Goal: Task Accomplishment & Management: Use online tool/utility

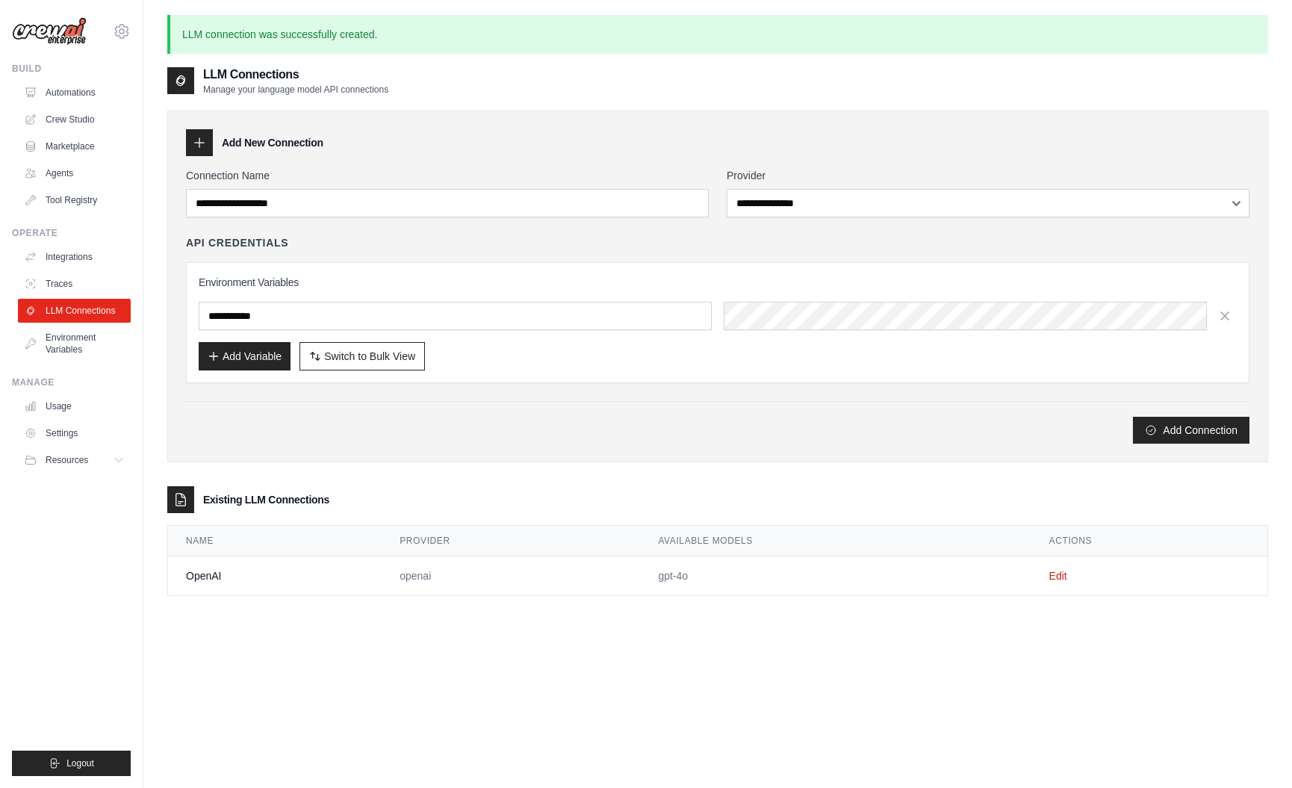
click at [663, 92] on div "LLM Connections Manage your language model API connections" at bounding box center [717, 81] width 1101 height 30
click at [74, 119] on link "Crew Studio" at bounding box center [75, 120] width 113 height 24
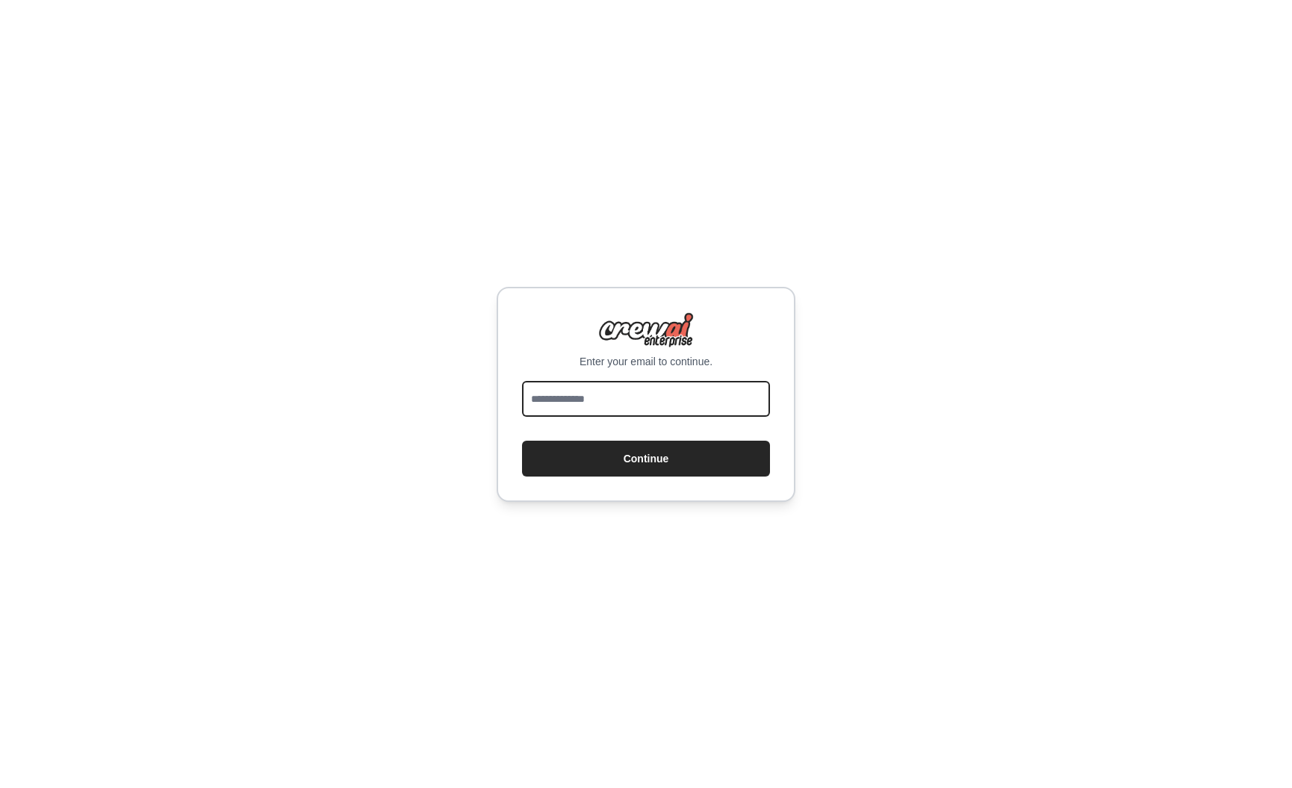
click at [627, 394] on input "email" at bounding box center [646, 399] width 248 height 36
type input "**********"
click at [522, 441] on button "Continue" at bounding box center [646, 459] width 248 height 36
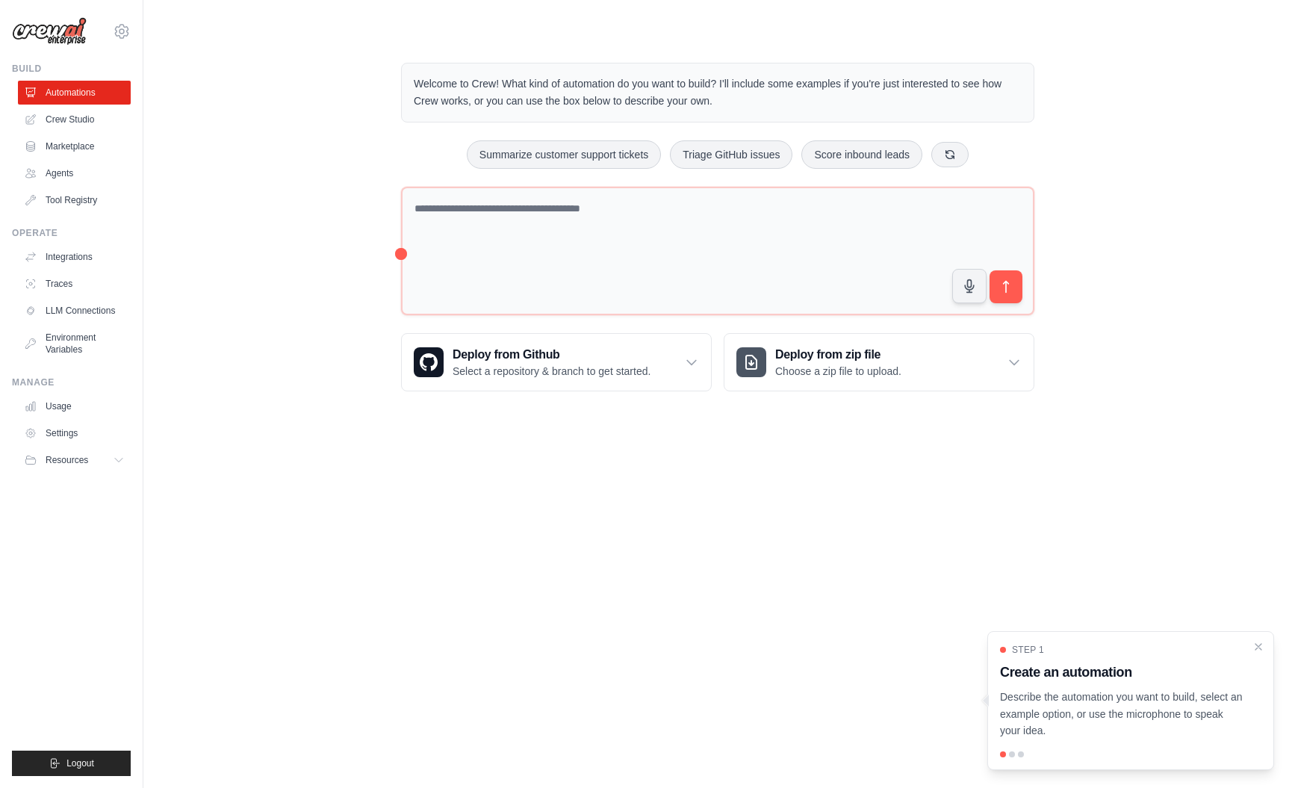
click at [252, 260] on div "Welcome to Crew! What kind of automation do you want to build? I'll include som…" at bounding box center [717, 227] width 1101 height 376
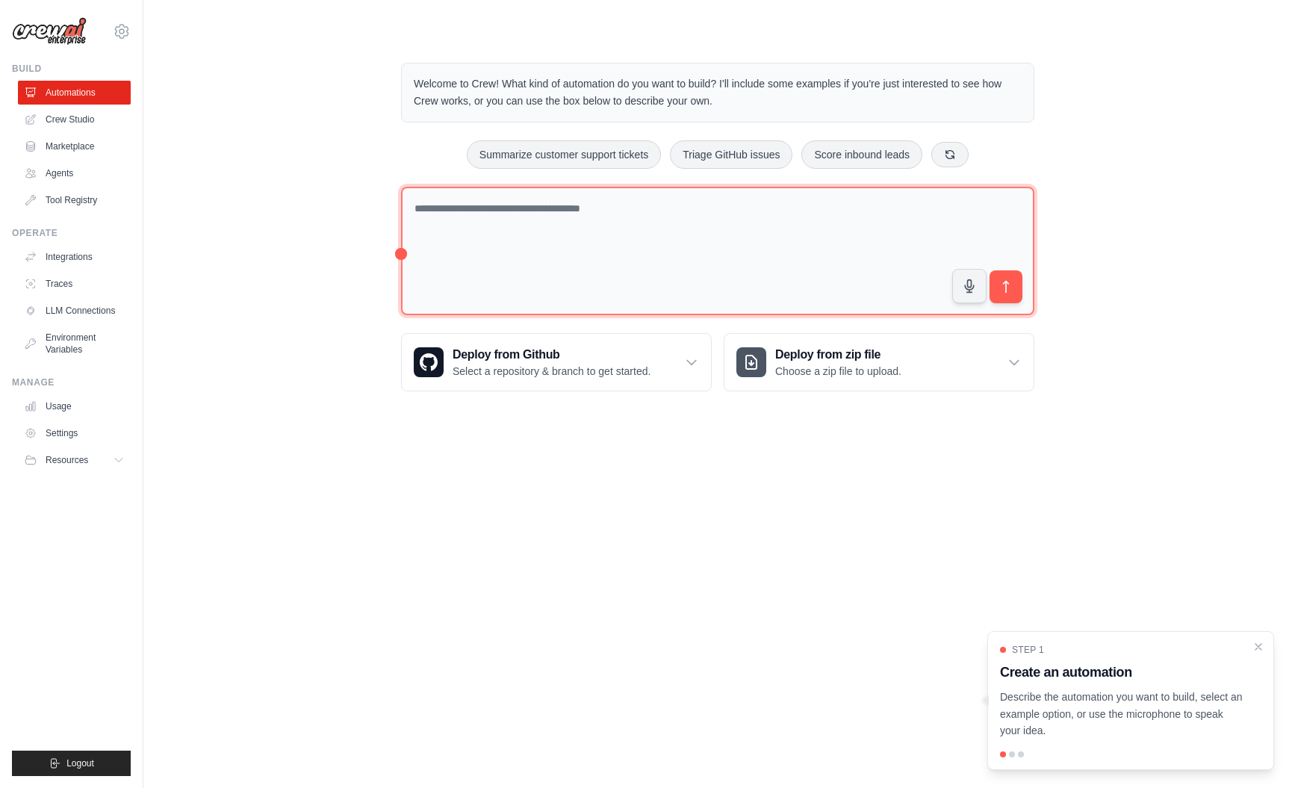
click at [552, 224] on textarea at bounding box center [717, 251] width 633 height 129
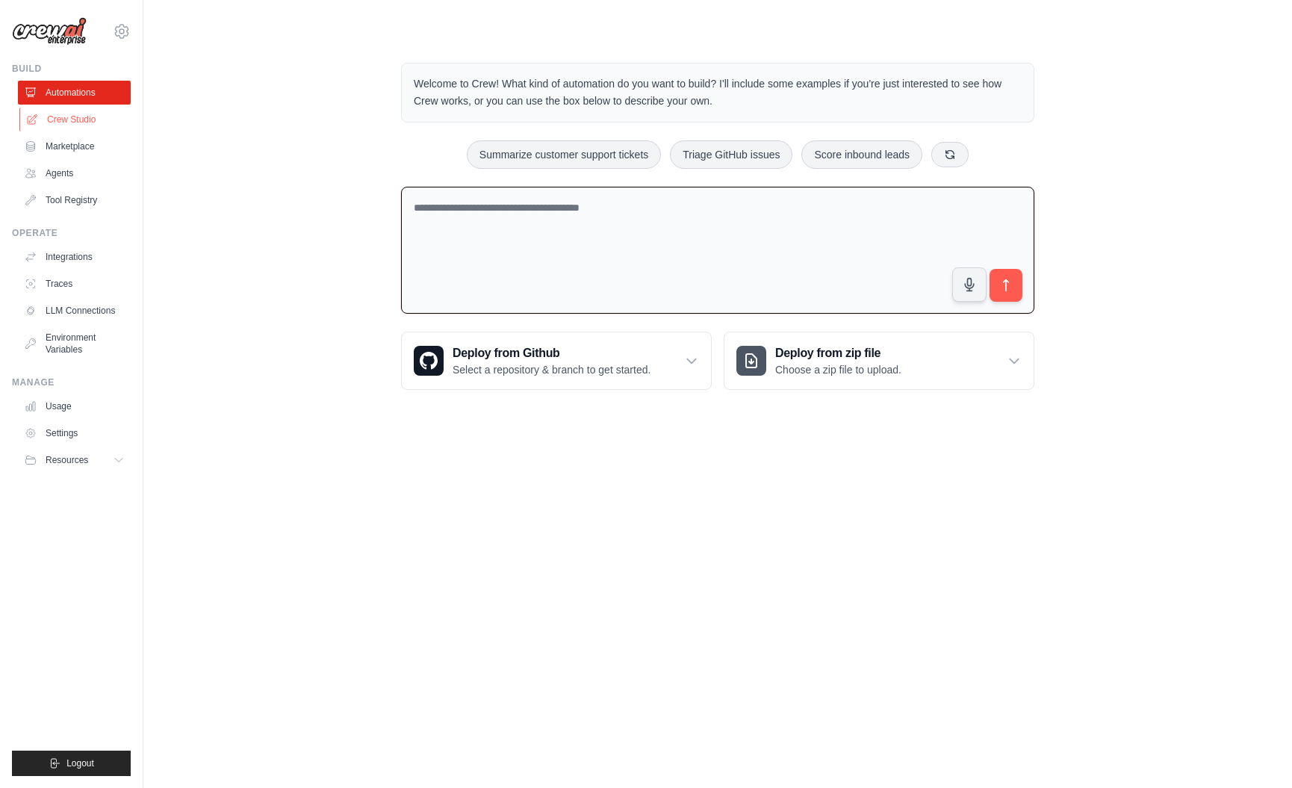
click at [75, 122] on link "Crew Studio" at bounding box center [75, 120] width 113 height 24
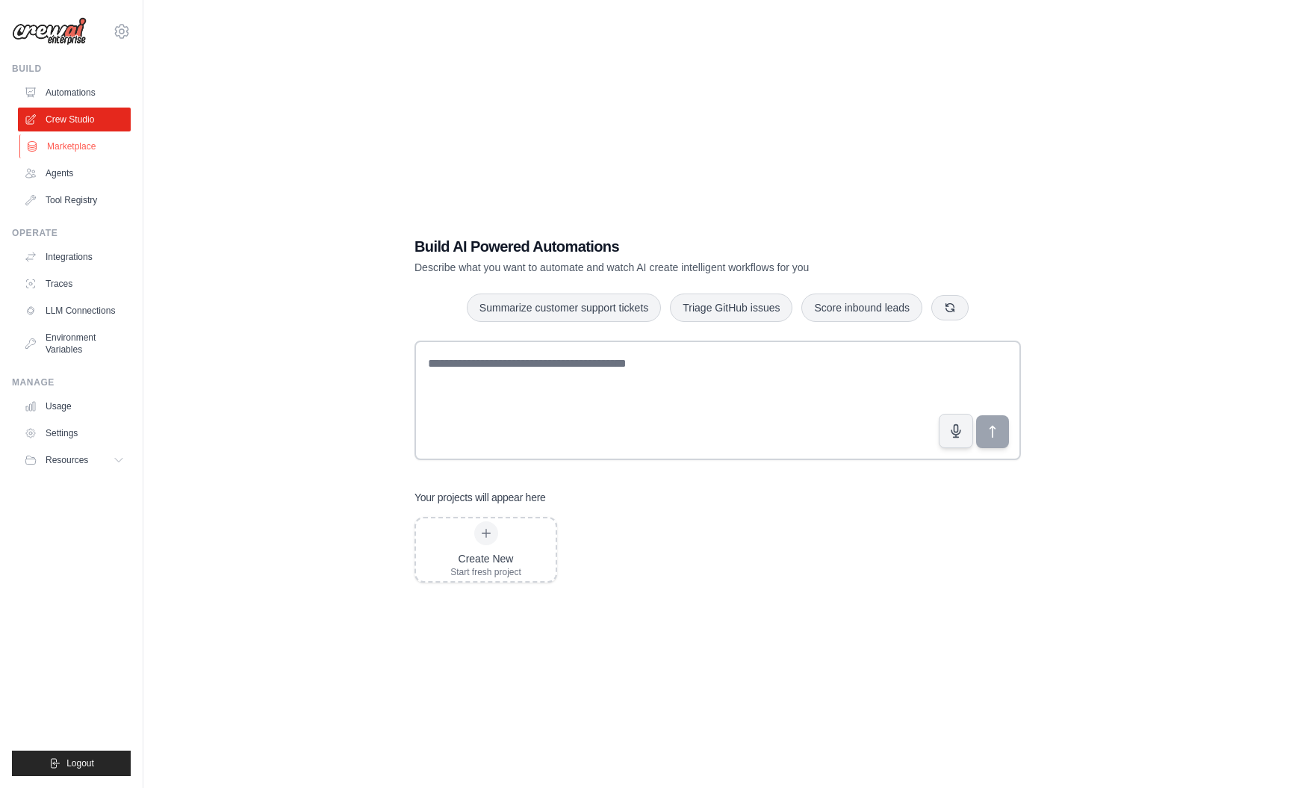
click at [67, 146] on link "Marketplace" at bounding box center [75, 146] width 113 height 24
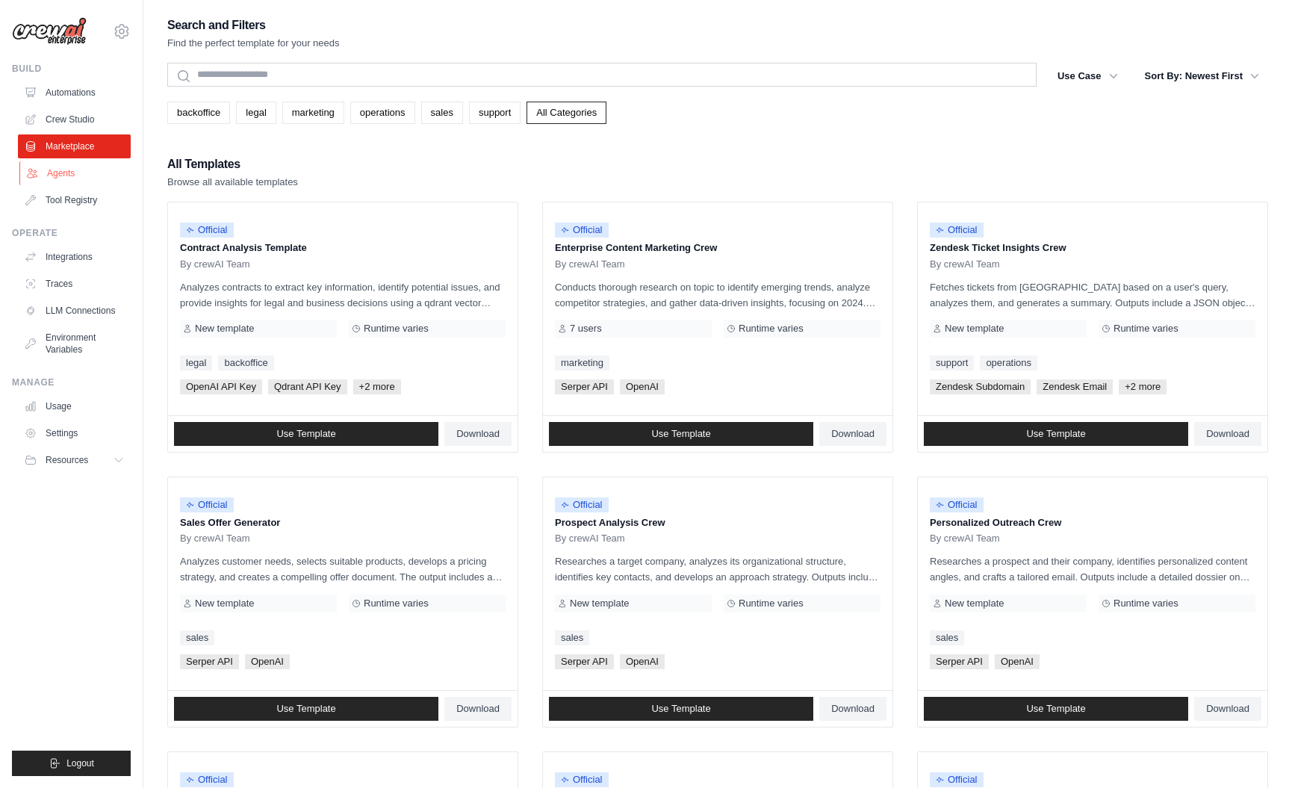
click at [63, 170] on link "Agents" at bounding box center [75, 173] width 113 height 24
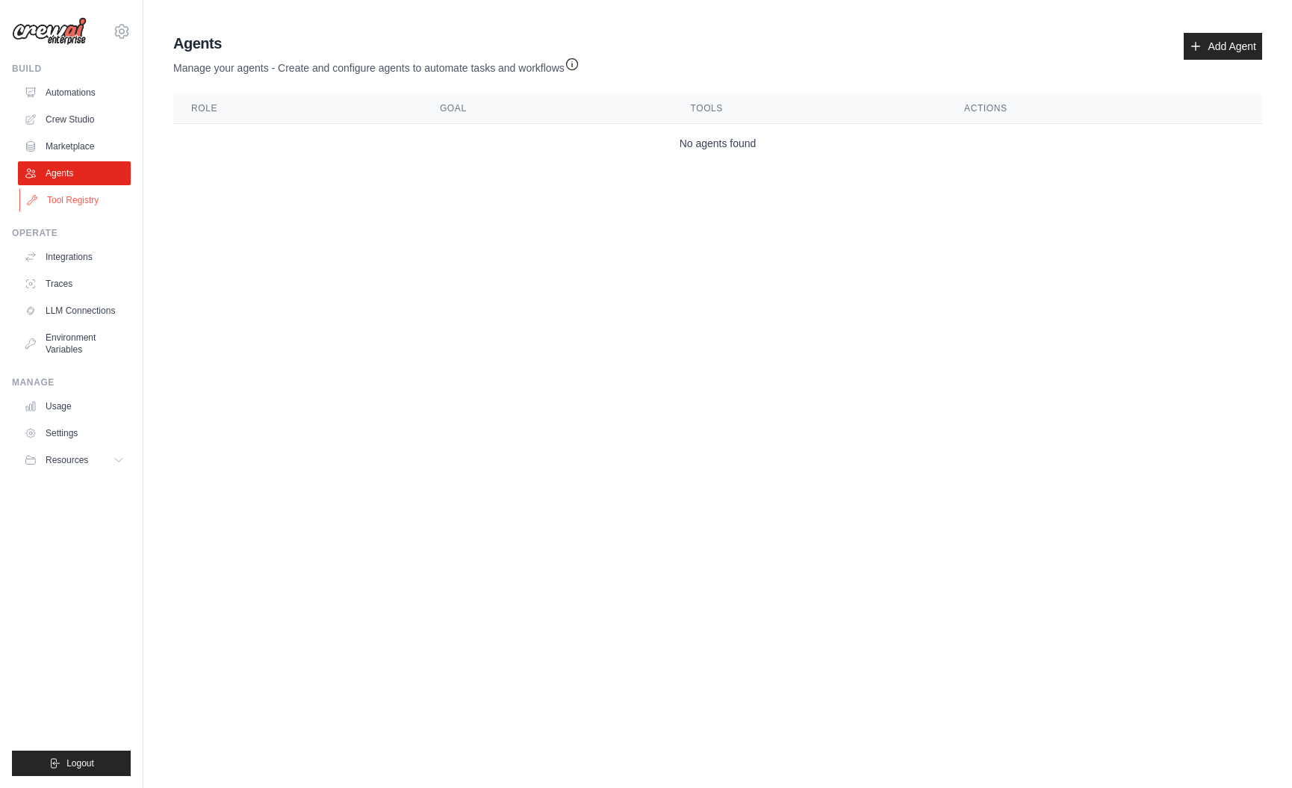
click at [63, 199] on link "Tool Registry" at bounding box center [75, 200] width 113 height 24
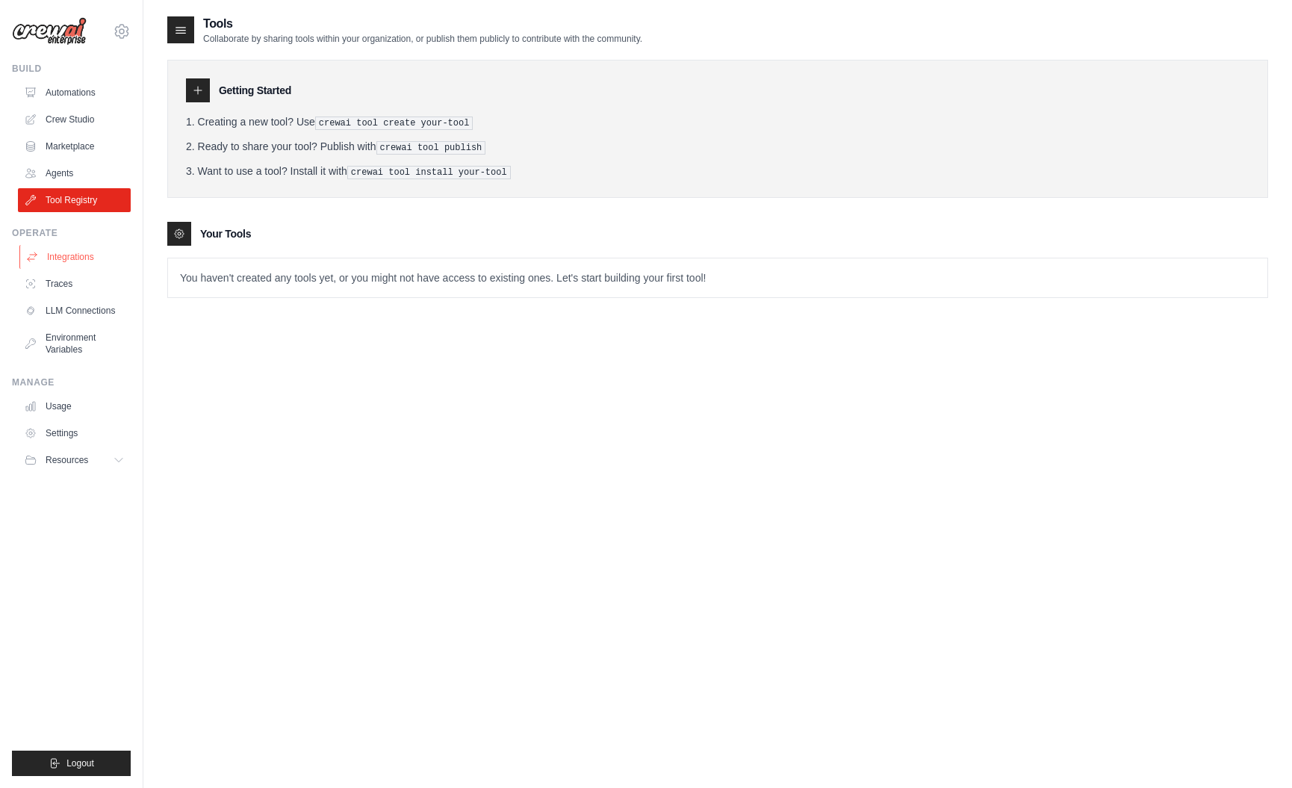
click at [74, 254] on link "Integrations" at bounding box center [75, 257] width 113 height 24
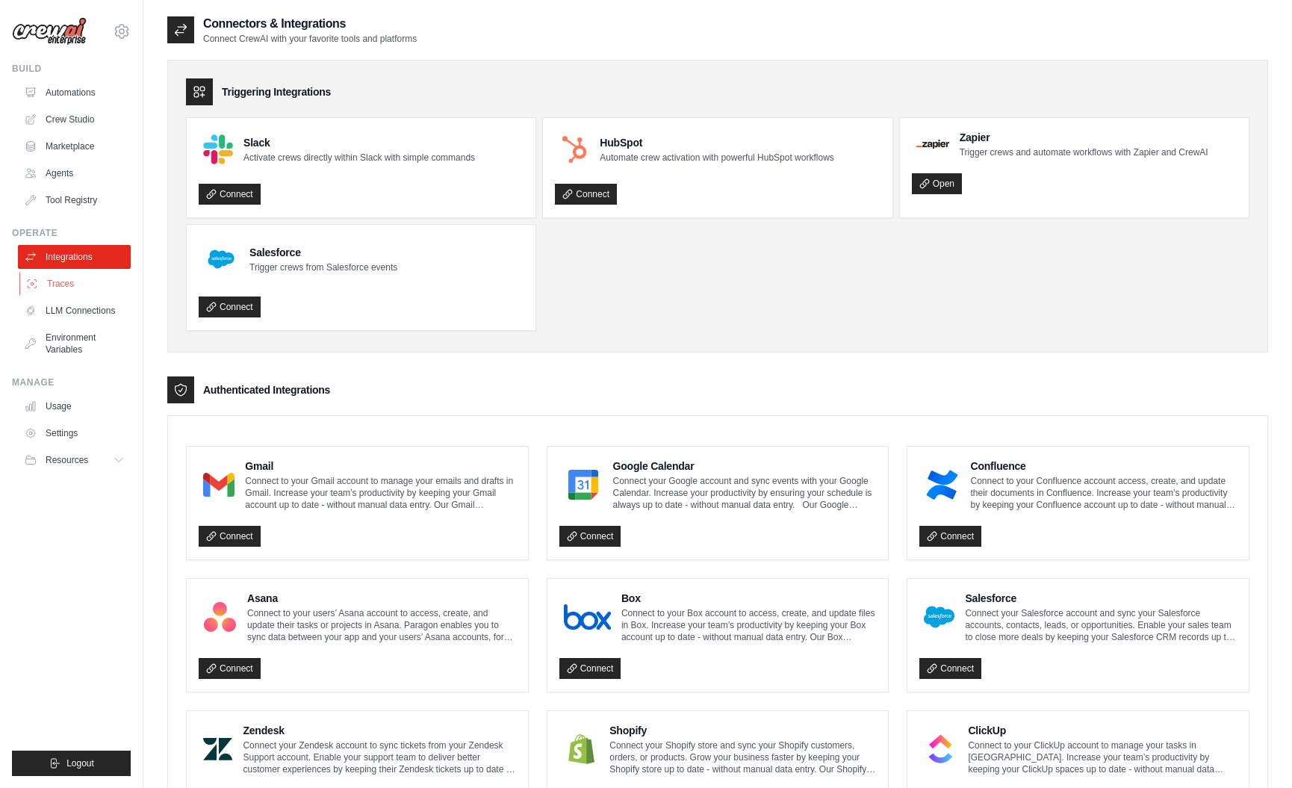
click at [49, 282] on link "Traces" at bounding box center [75, 284] width 113 height 24
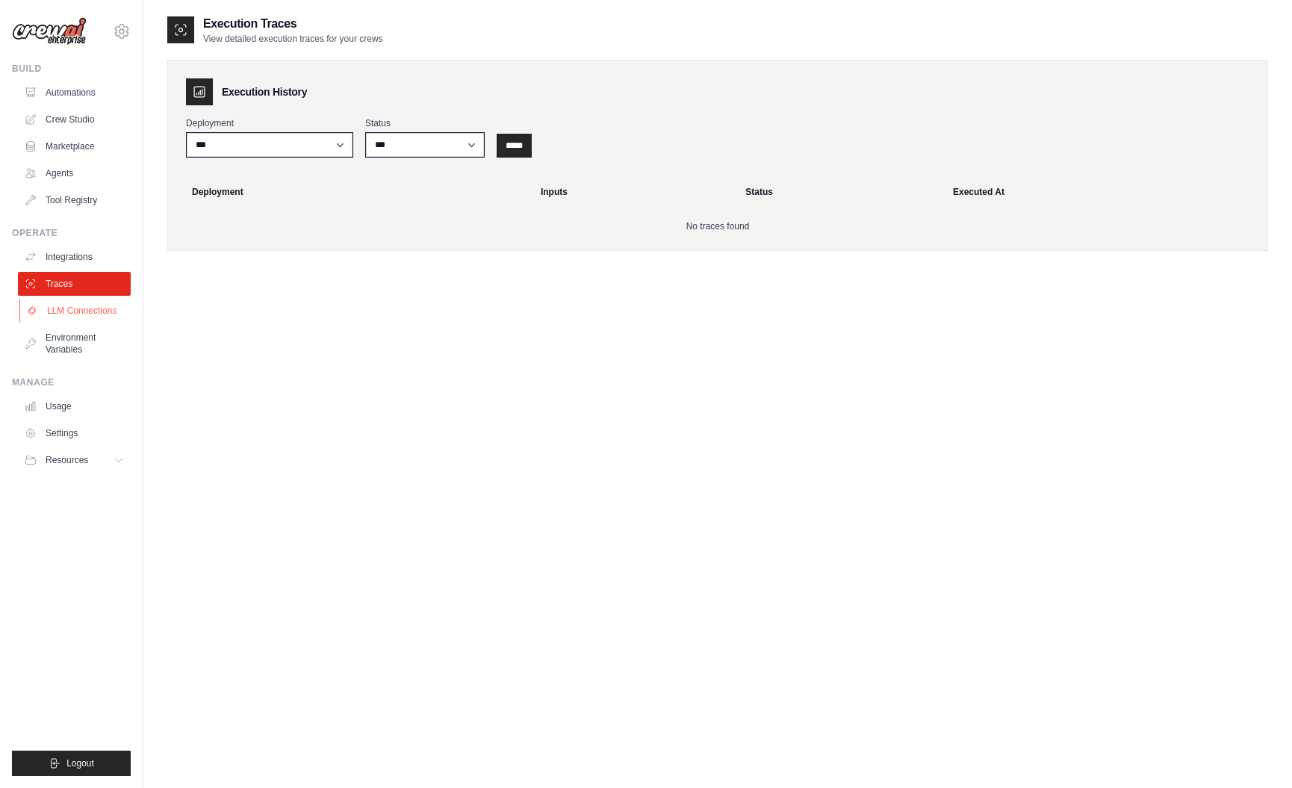
click at [66, 312] on link "LLM Connections" at bounding box center [75, 311] width 113 height 24
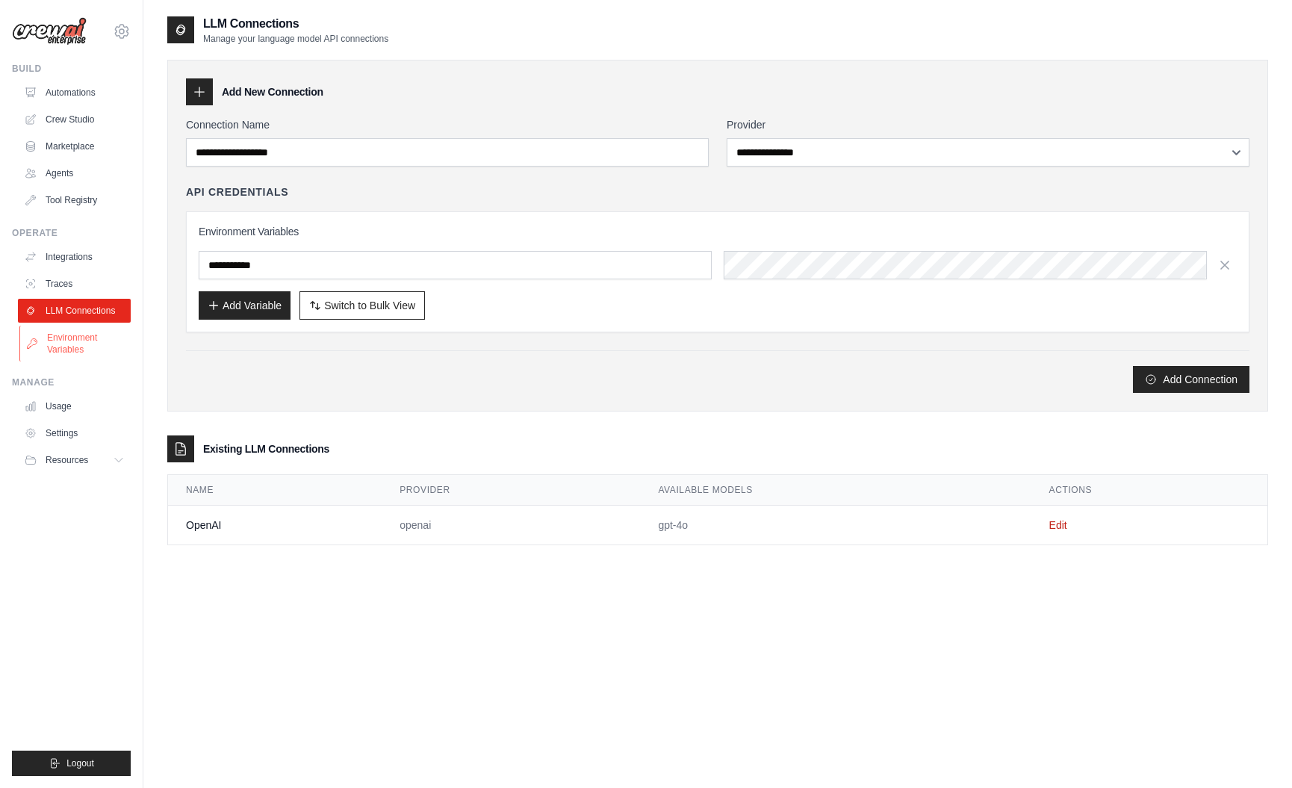
click at [66, 342] on link "Environment Variables" at bounding box center [75, 344] width 113 height 36
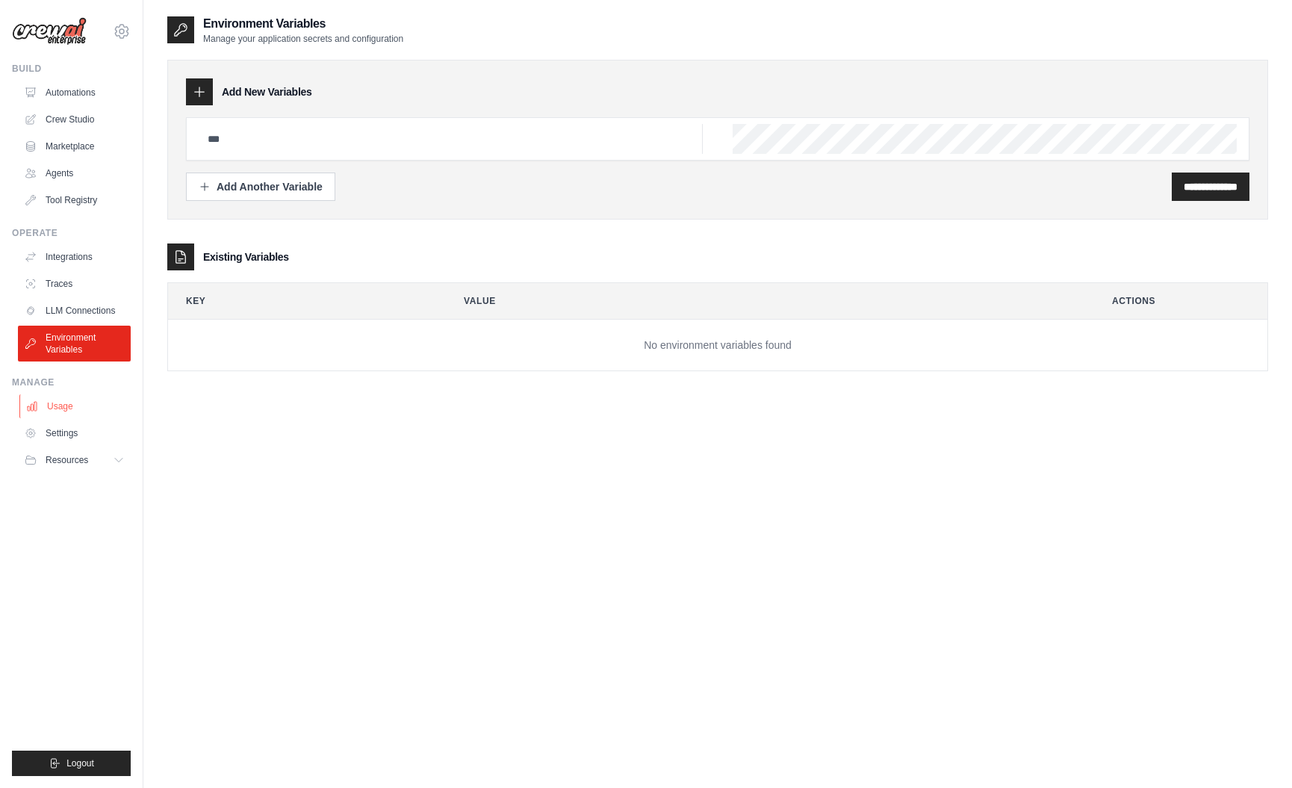
click at [67, 405] on link "Usage" at bounding box center [75, 406] width 113 height 24
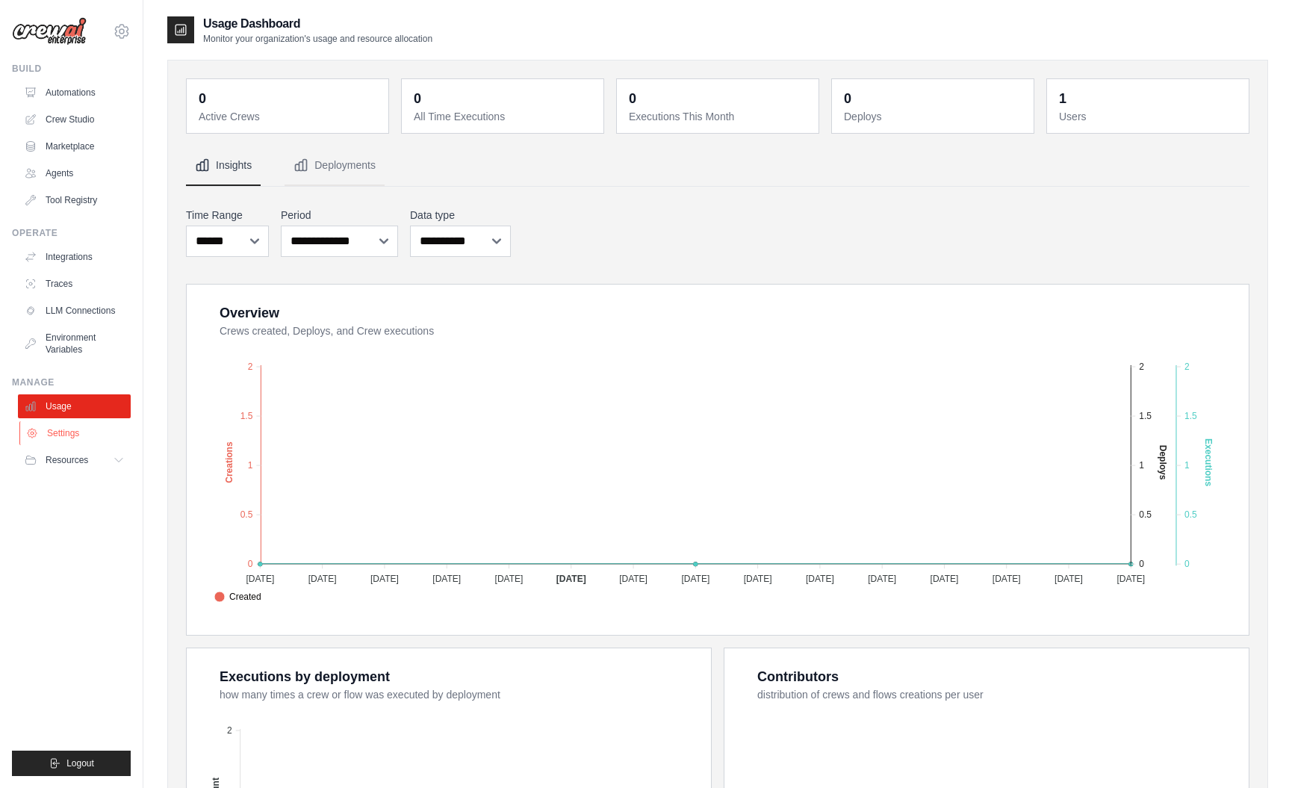
click at [65, 435] on link "Settings" at bounding box center [75, 433] width 113 height 24
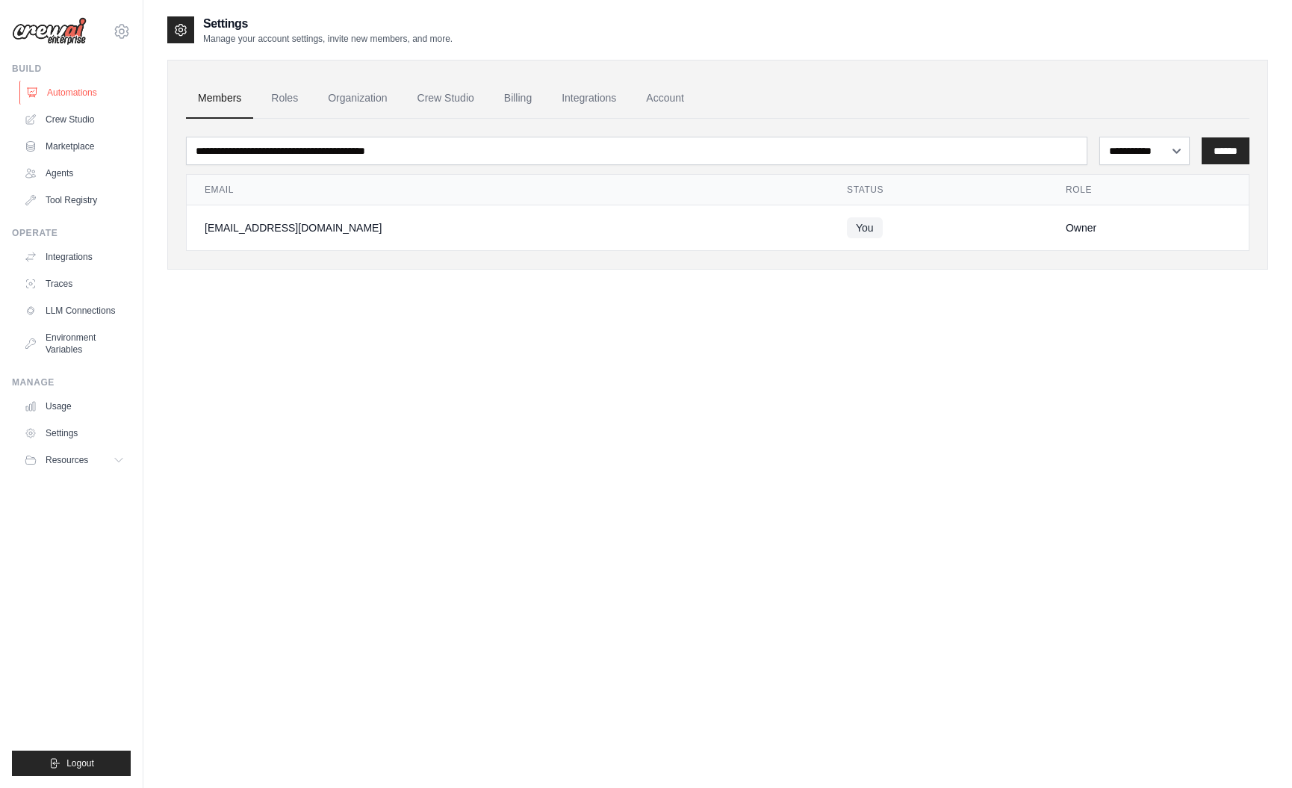
click at [75, 93] on link "Automations" at bounding box center [75, 93] width 113 height 24
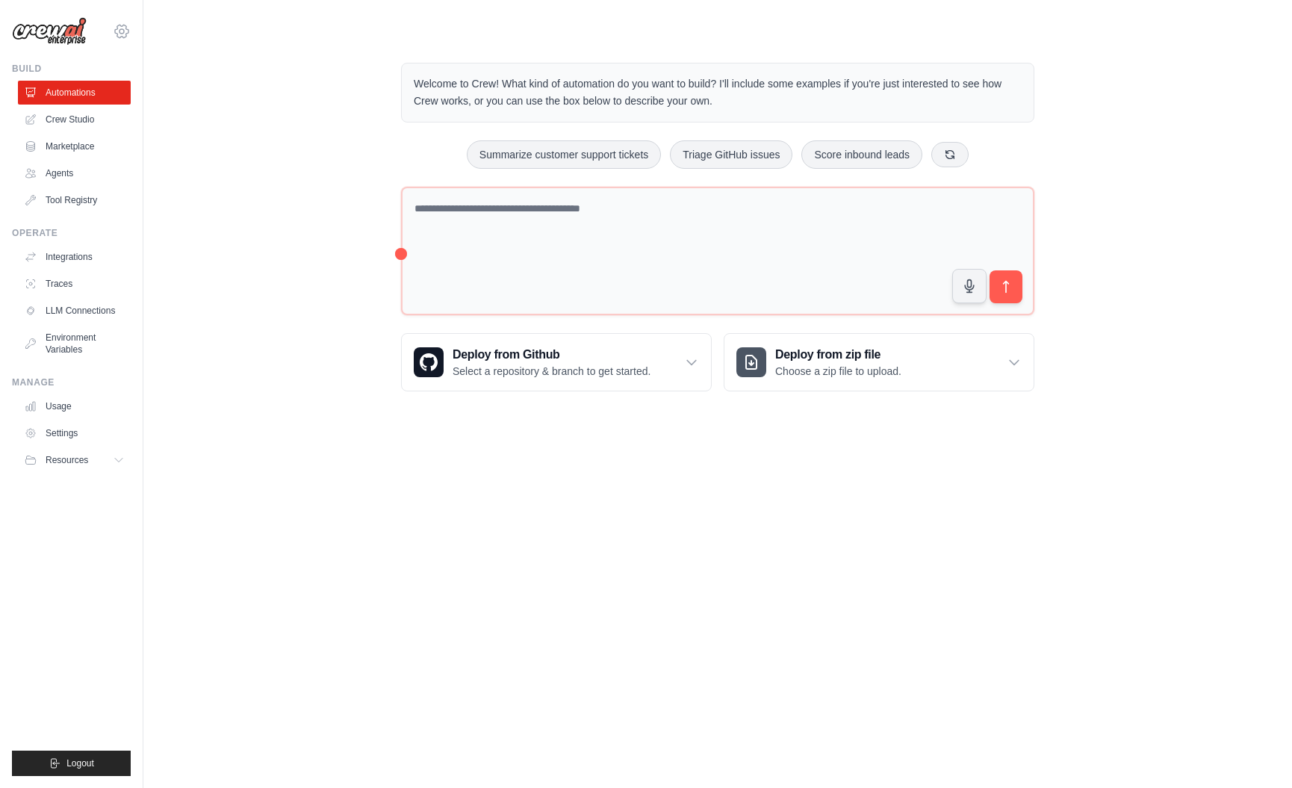
click at [123, 29] on icon at bounding box center [121, 31] width 4 height 4
click at [112, 102] on link "Settings" at bounding box center [121, 100] width 131 height 27
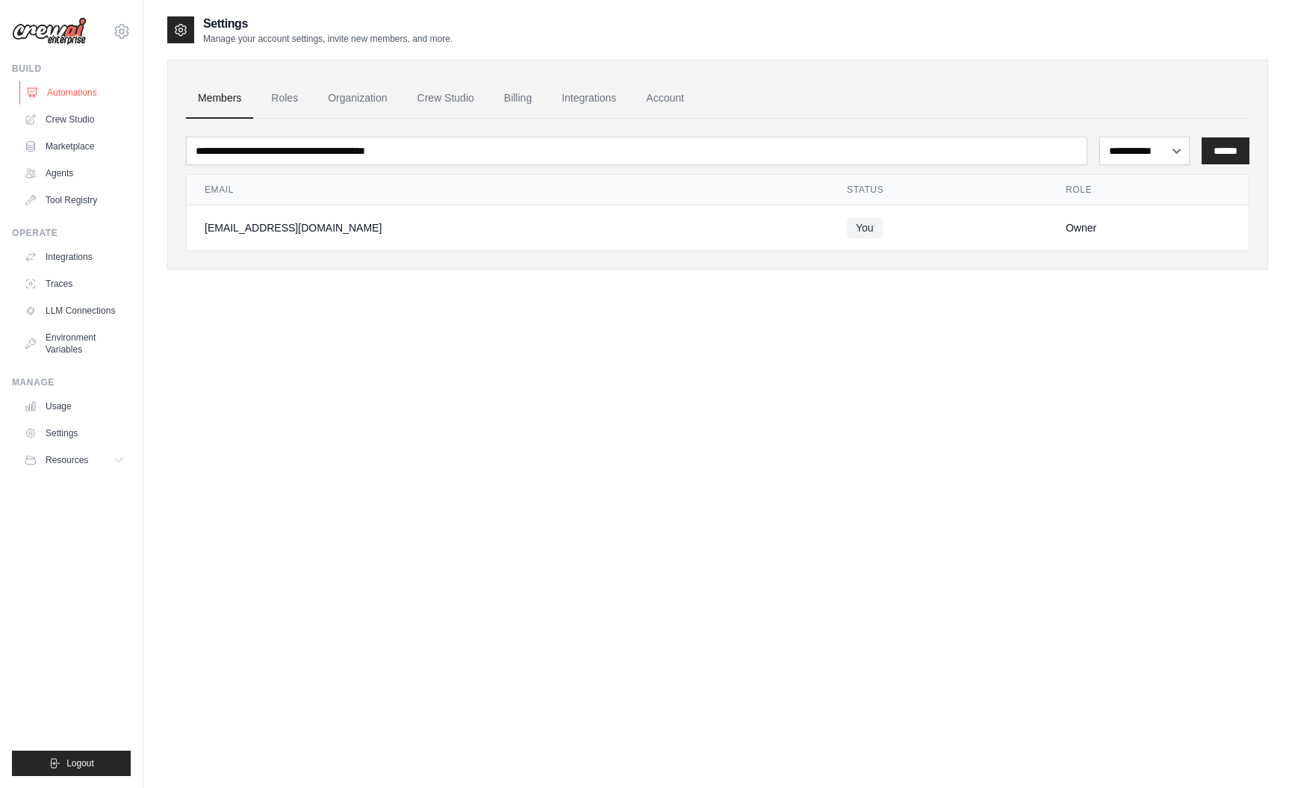
click at [78, 90] on link "Automations" at bounding box center [75, 93] width 113 height 24
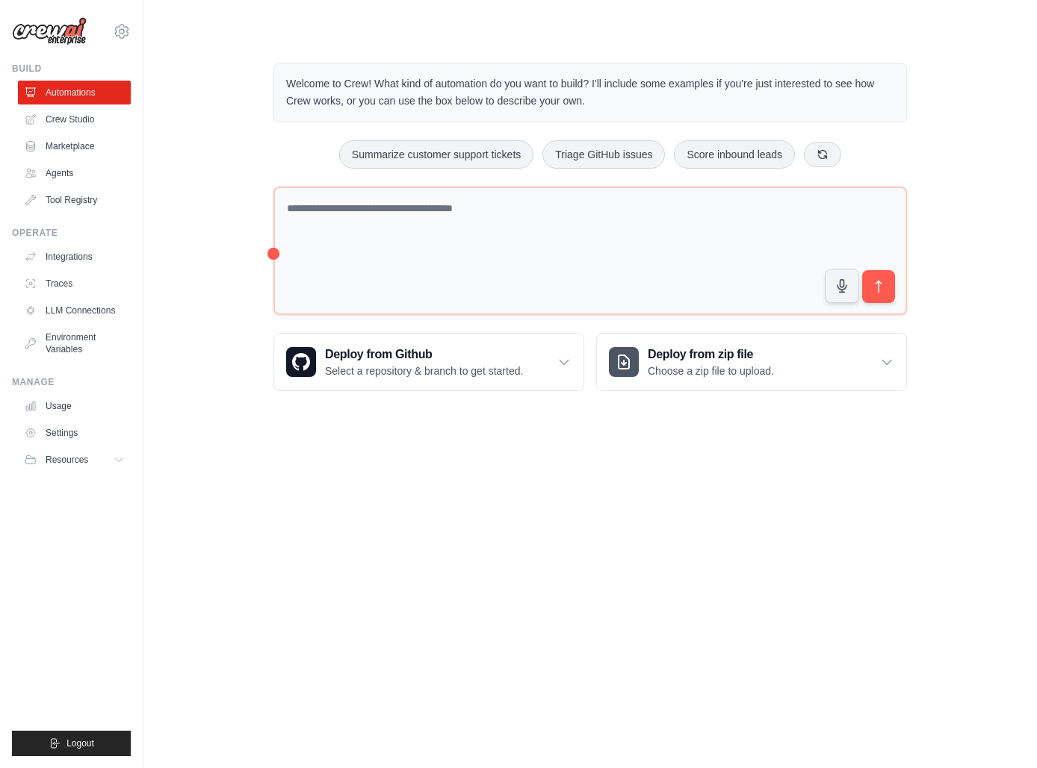
click at [338, 570] on body "myang@clearcompany.com Settings Build Automations Crew Studio" at bounding box center [518, 384] width 1037 height 768
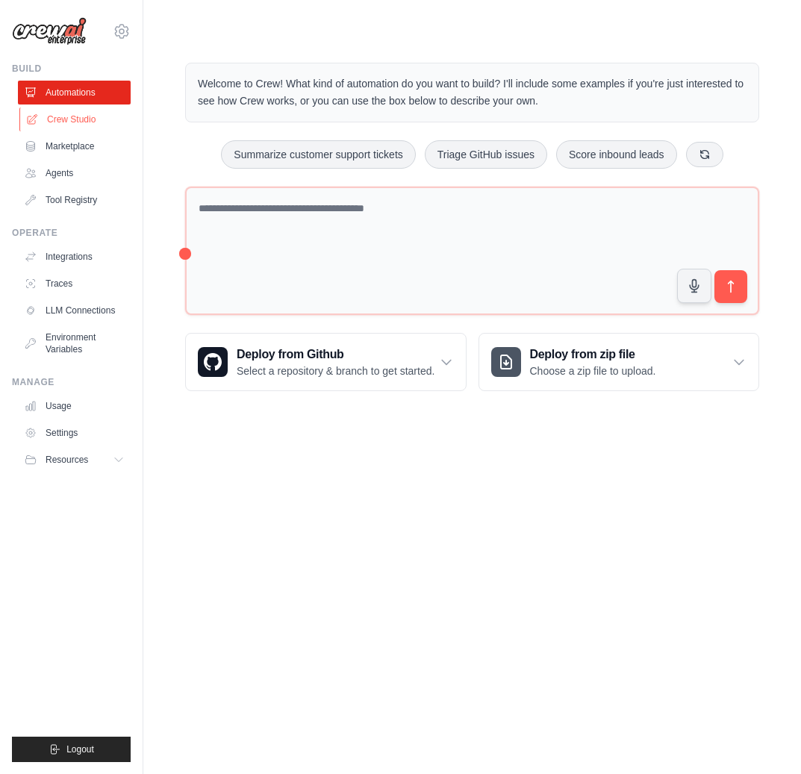
click at [87, 121] on link "Crew Studio" at bounding box center [75, 120] width 113 height 24
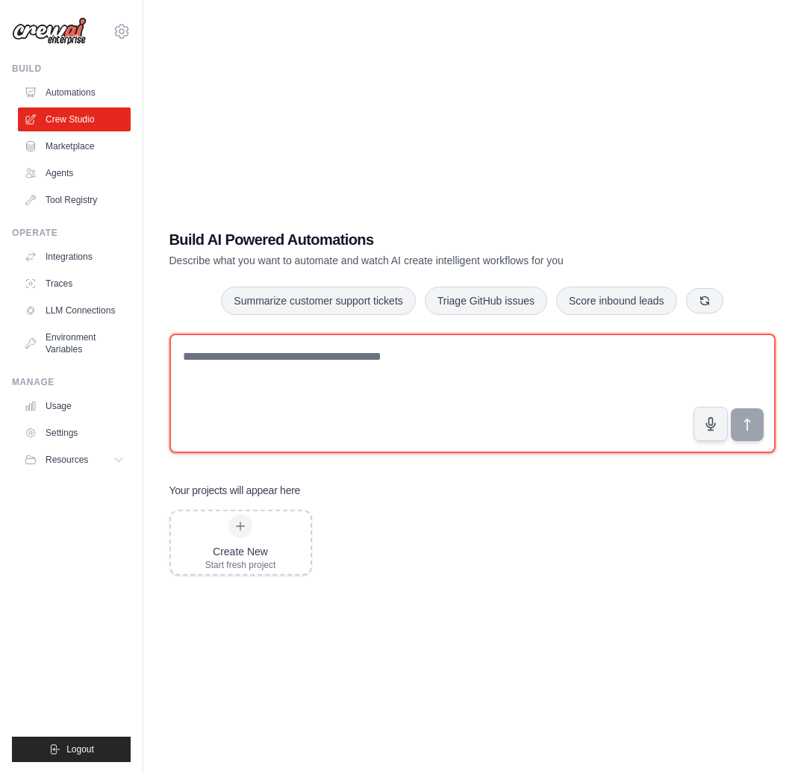
click at [253, 370] on textarea at bounding box center [473, 393] width 606 height 119
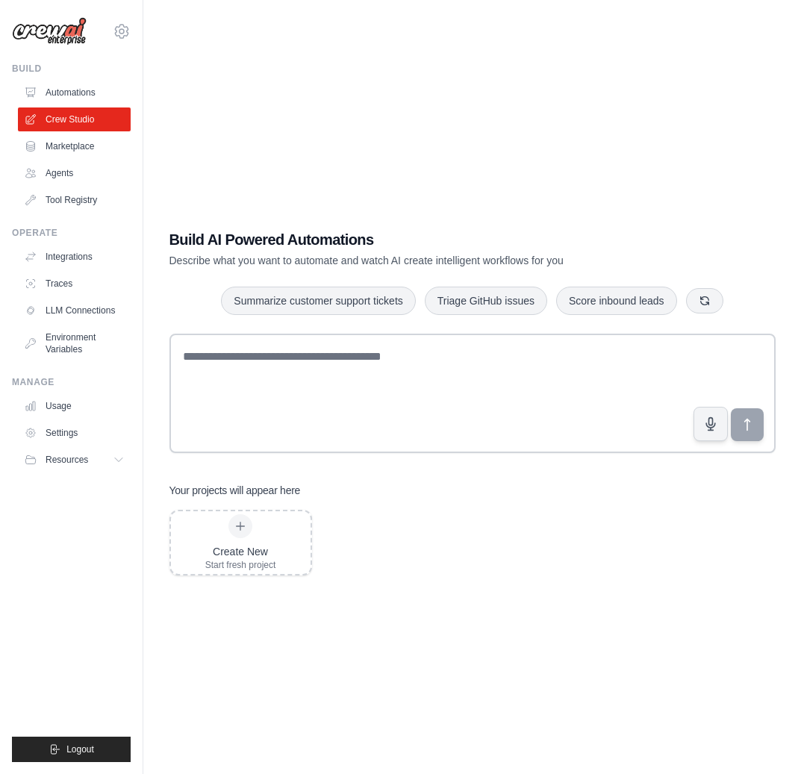
click at [359, 106] on div "Build AI Powered Automations Describe what you want to automate and watch AI cr…" at bounding box center [472, 402] width 610 height 774
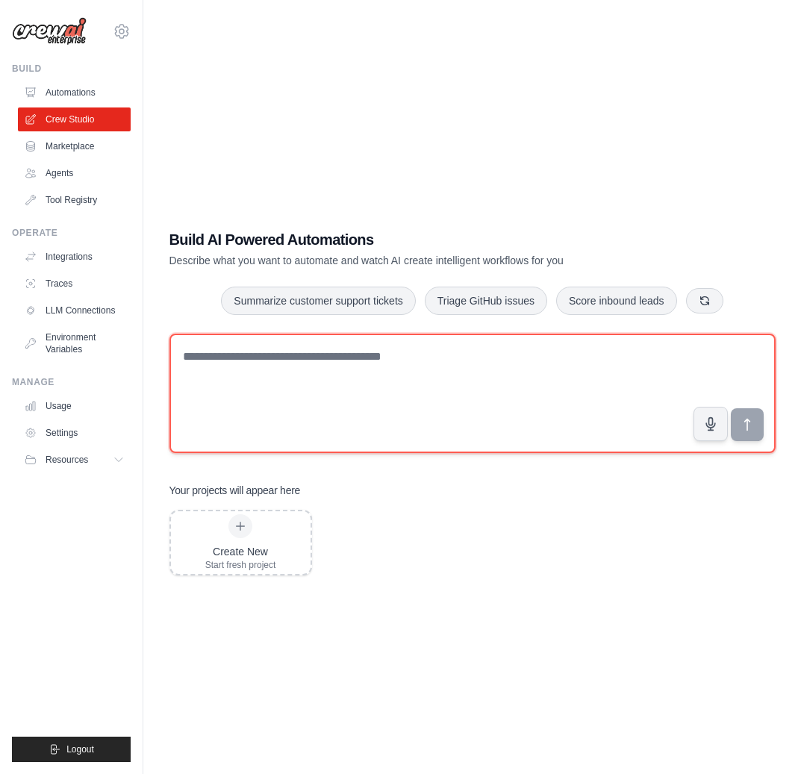
click at [218, 361] on textarea at bounding box center [473, 393] width 606 height 119
paste textarea "**********"
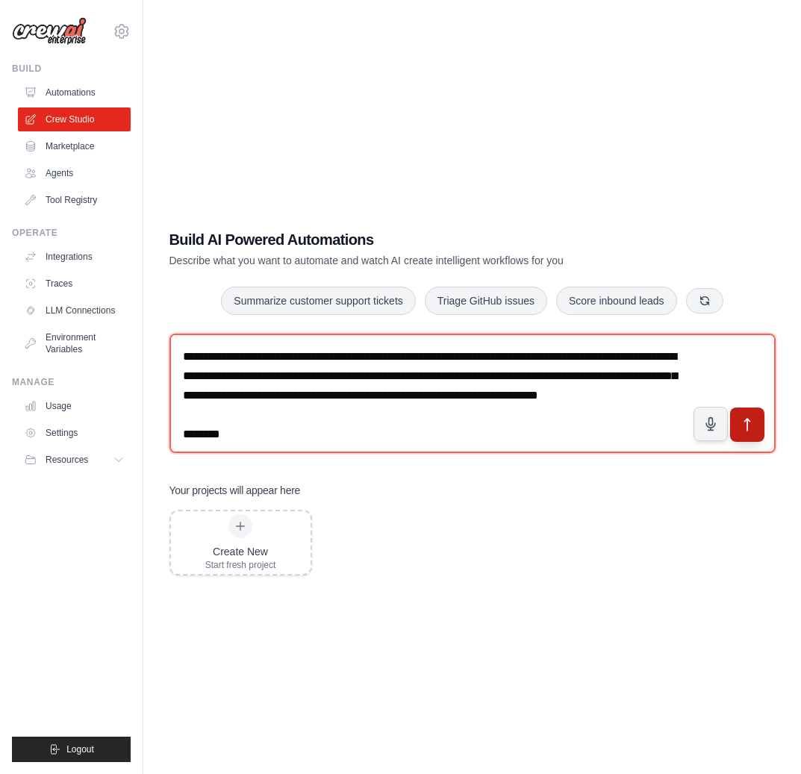
type textarea "**********"
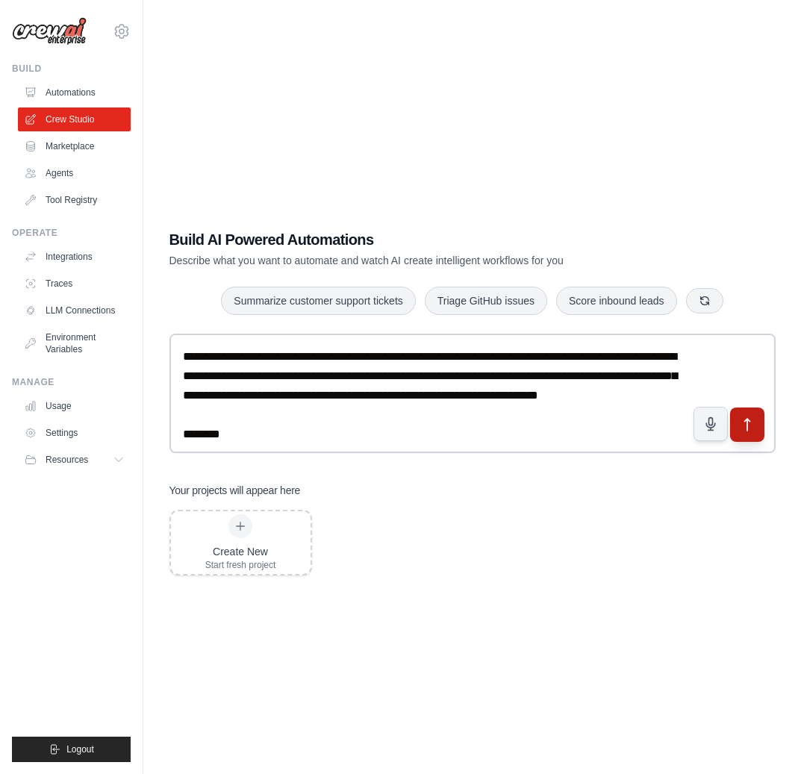
click at [748, 431] on icon "submit" at bounding box center [747, 425] width 16 height 16
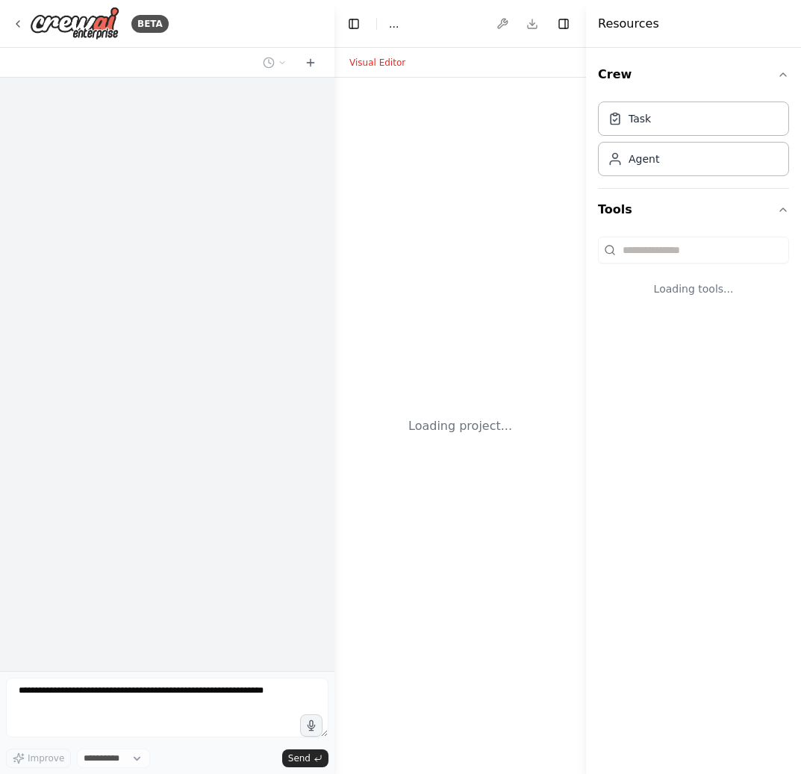
select select "****"
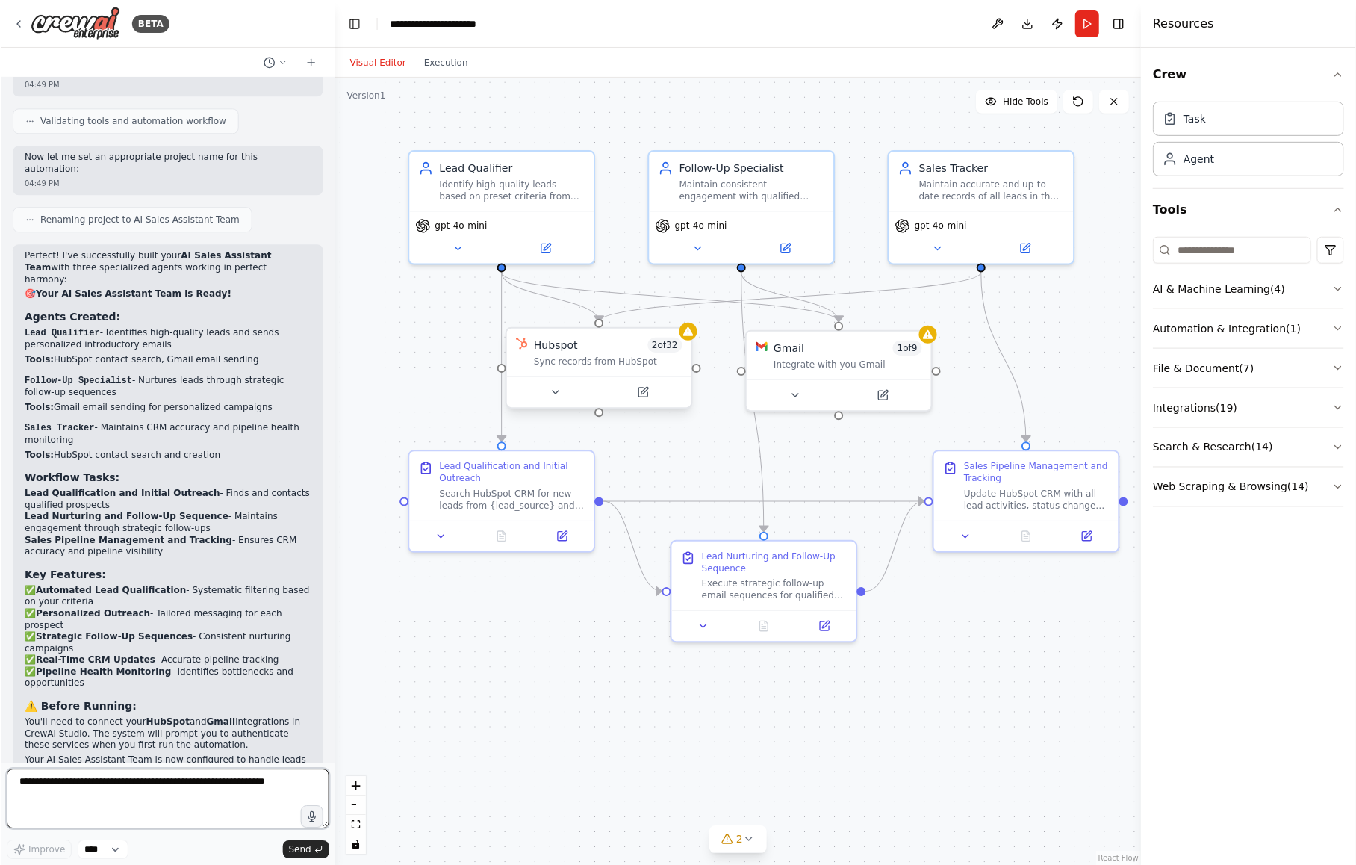
scroll to position [1414, 0]
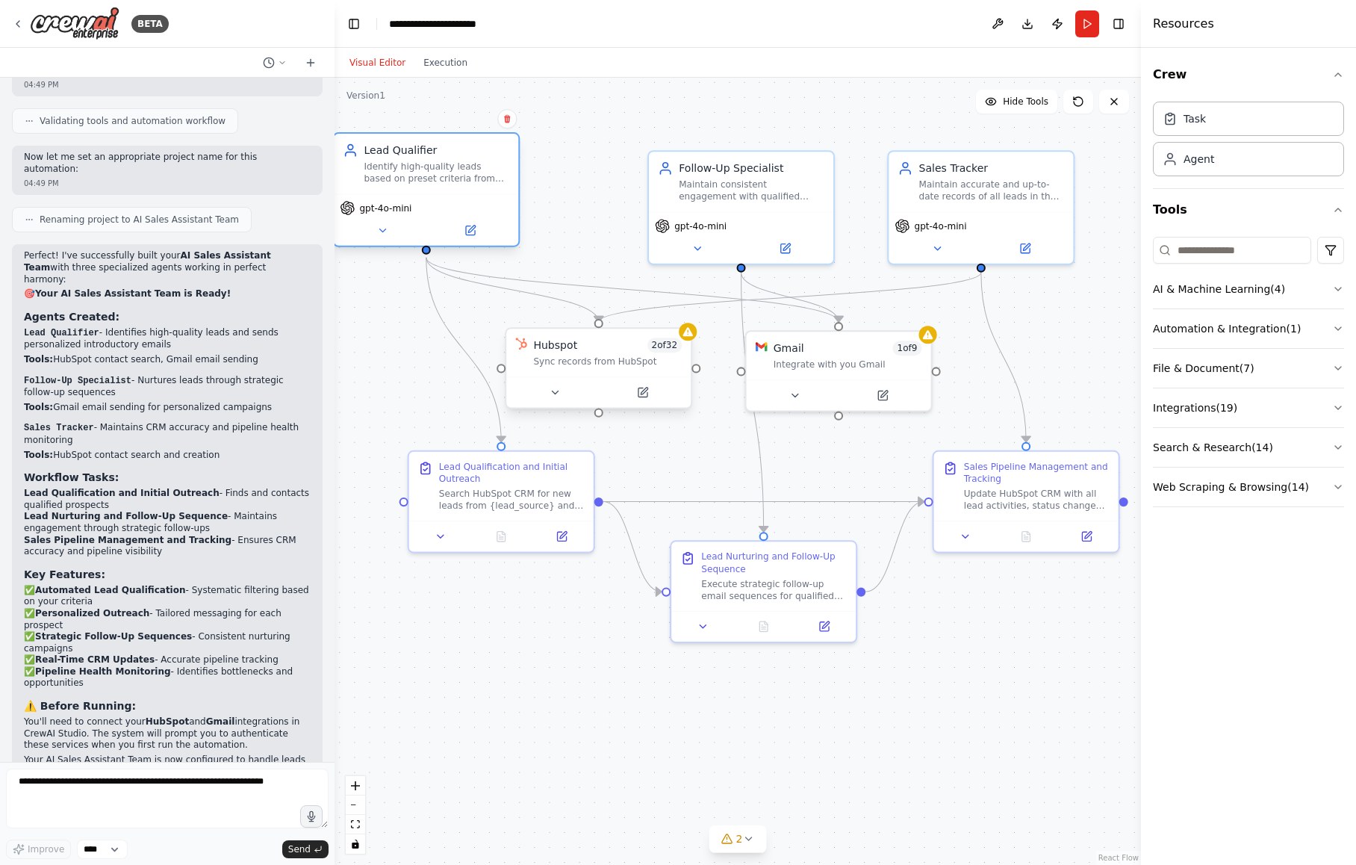
drag, startPoint x: 550, startPoint y: 208, endPoint x: 470, endPoint y: 191, distance: 81.6
click at [470, 191] on div "Lead Qualifier Identify high-quality leads based on preset criteria from {lead_…" at bounding box center [425, 189] width 187 height 115
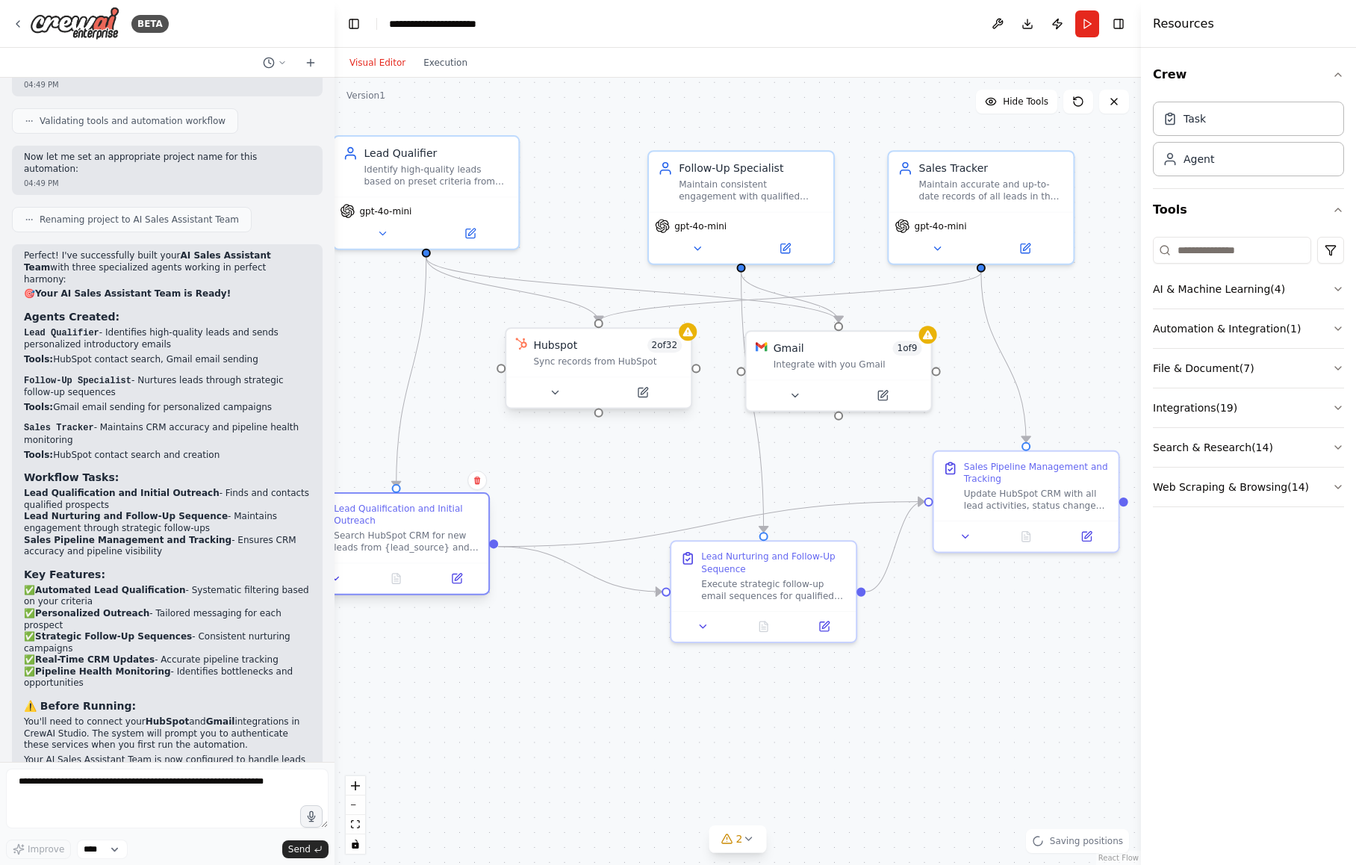
drag, startPoint x: 579, startPoint y: 477, endPoint x: 479, endPoint y: 527, distance: 111.2
click at [479, 527] on div "Lead Qualification and Initial Outreach Search HubSpot CRM for new leads from {…" at bounding box center [396, 528] width 184 height 69
drag, startPoint x: 669, startPoint y: 397, endPoint x: 633, endPoint y: 439, distance: 55.6
click at [633, 439] on button at bounding box center [605, 438] width 84 height 18
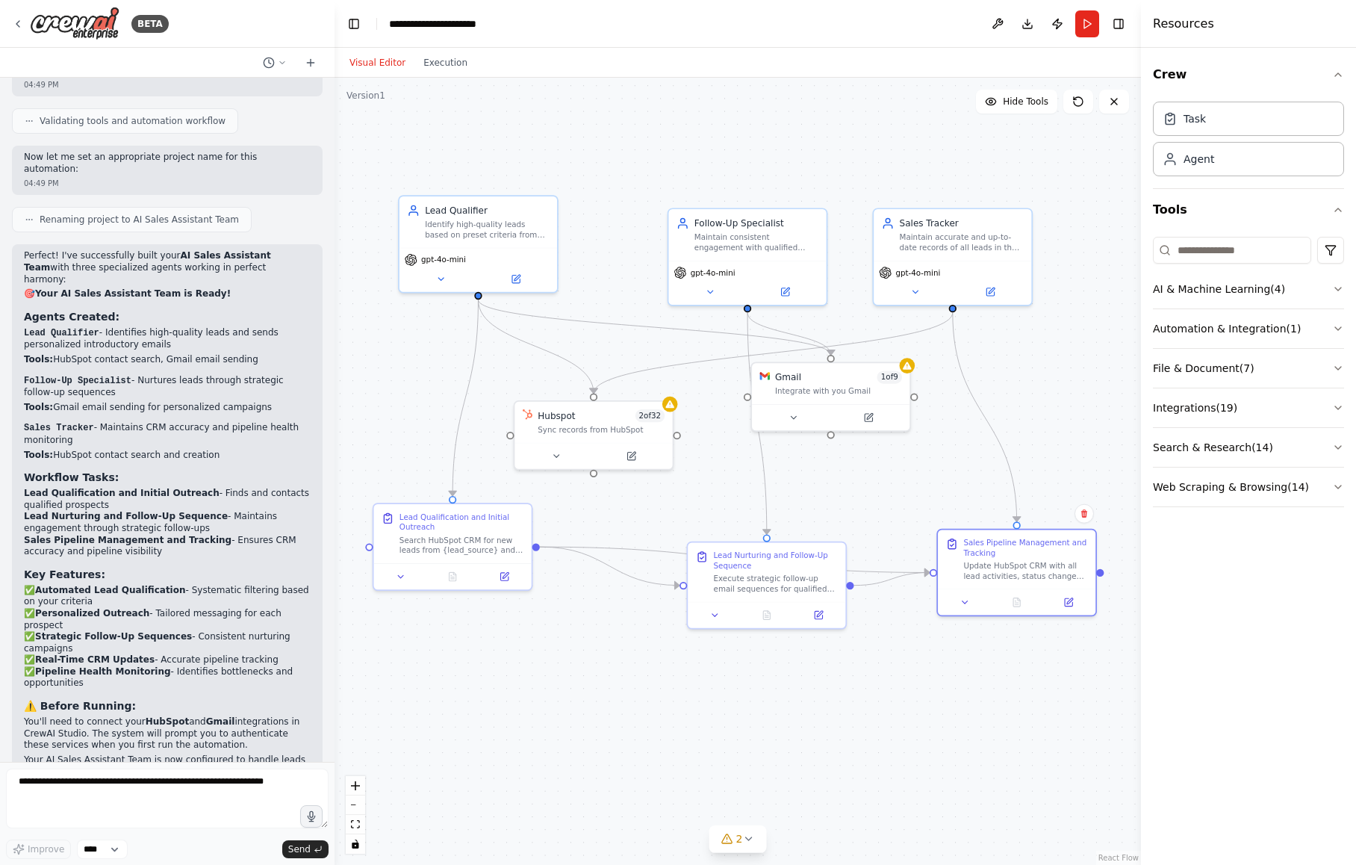
drag, startPoint x: 1093, startPoint y: 477, endPoint x: 957, endPoint y: 447, distance: 138.4
click at [801, 547] on div "Sales Pipeline Management and Tracking" at bounding box center [1025, 548] width 125 height 20
drag, startPoint x: 883, startPoint y: 394, endPoint x: 898, endPoint y: 430, distance: 39.1
click at [801, 430] on div "Gmail 1 of 9 Integrate with you Gmail" at bounding box center [850, 419] width 158 height 41
click at [21, 27] on icon at bounding box center [18, 24] width 12 height 12
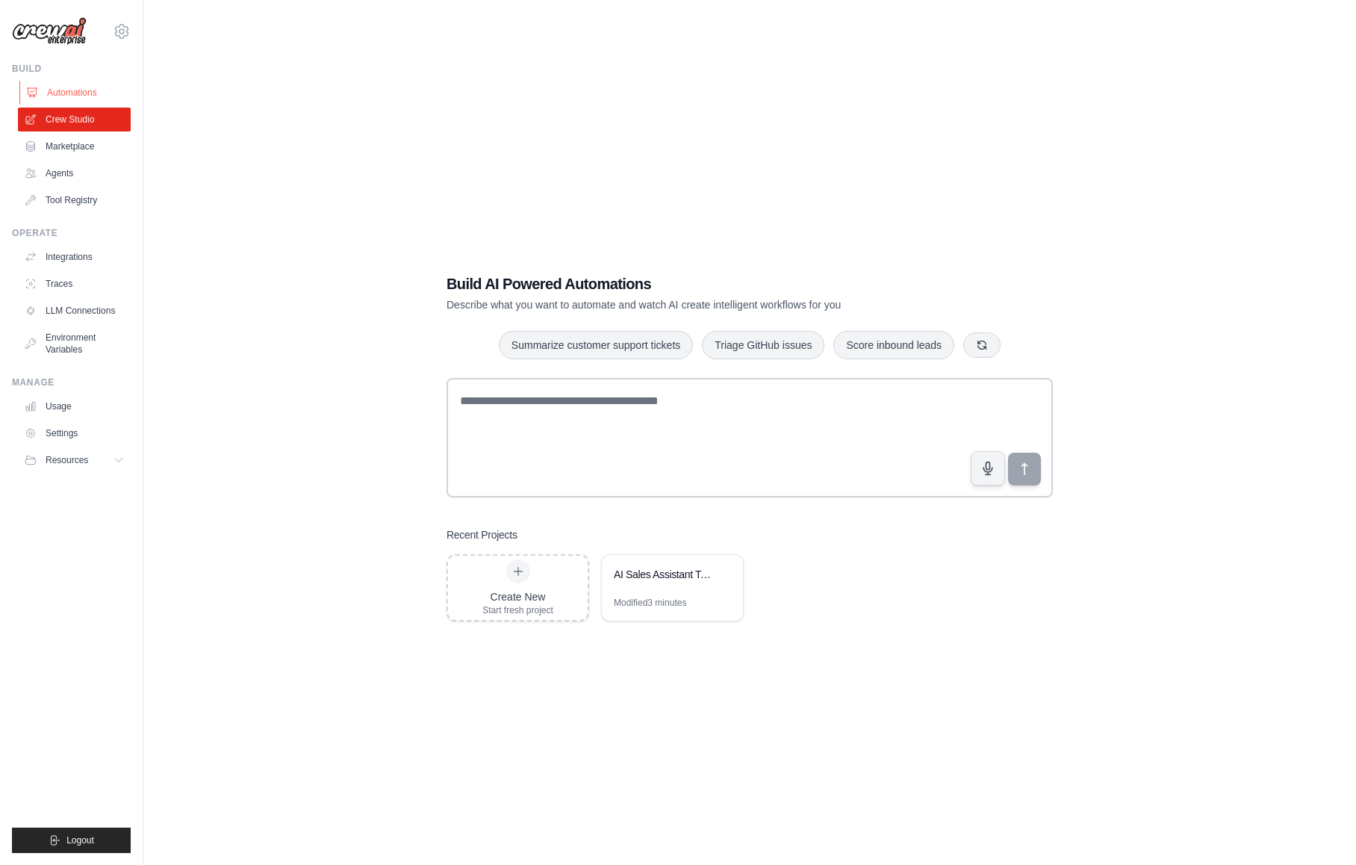
click at [71, 96] on link "Automations" at bounding box center [75, 93] width 113 height 24
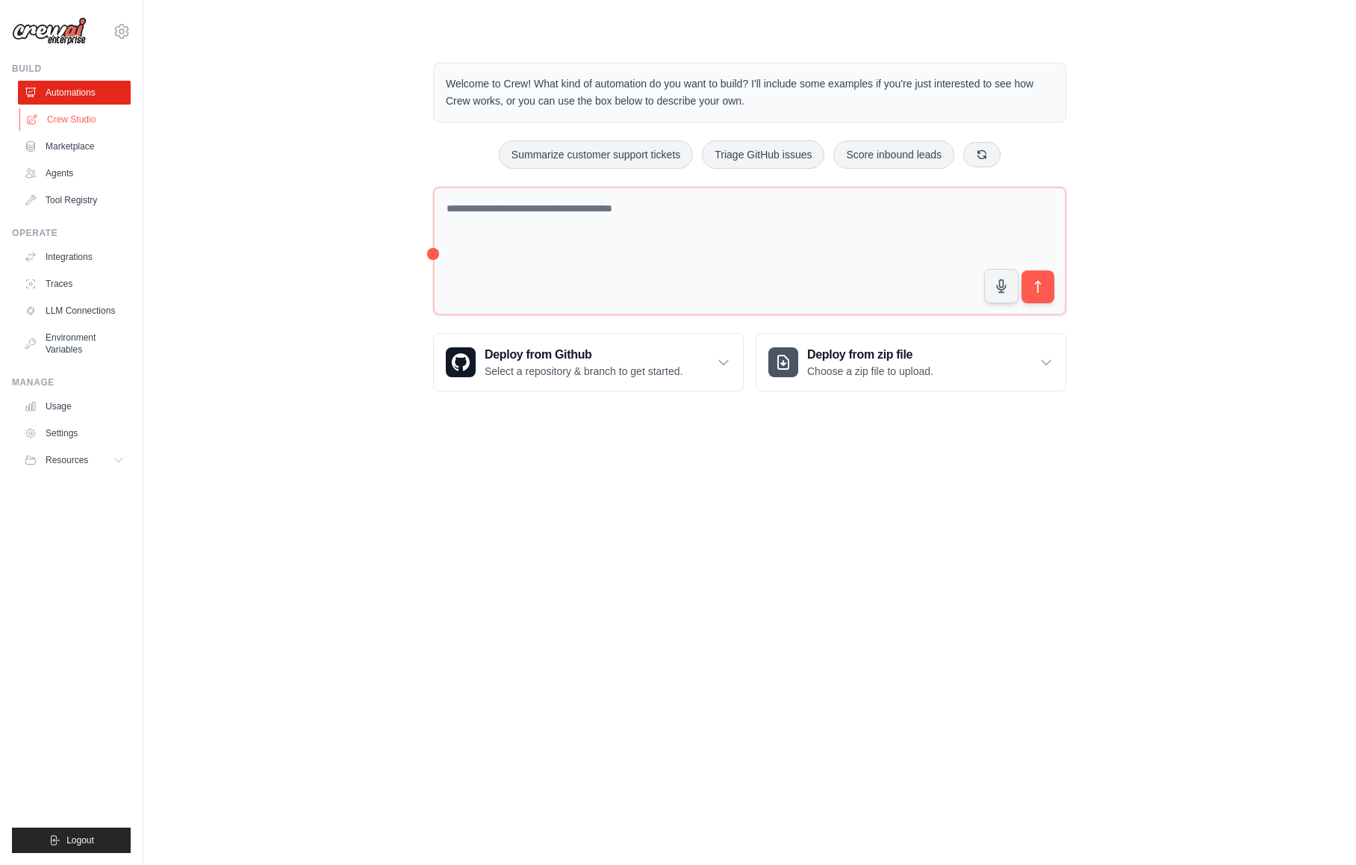
click at [89, 119] on link "Crew Studio" at bounding box center [75, 120] width 113 height 24
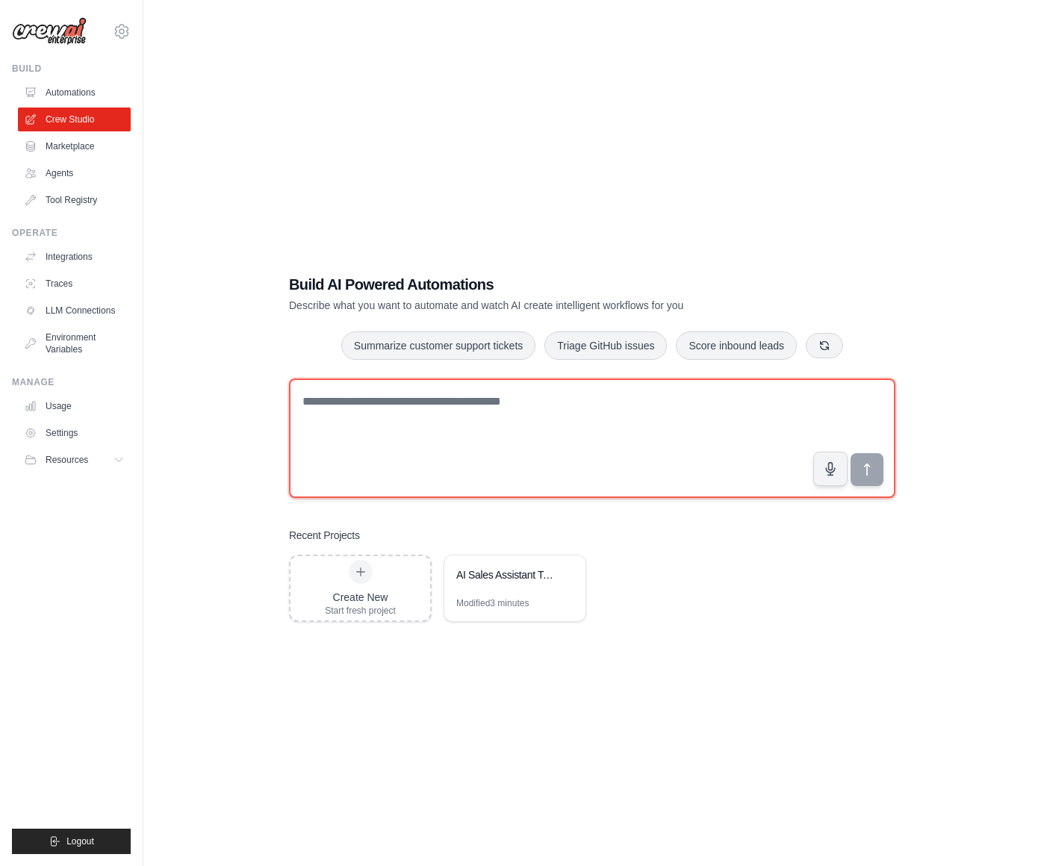
click at [353, 406] on textarea at bounding box center [592, 438] width 606 height 119
type textarea "*"
type textarea "****"
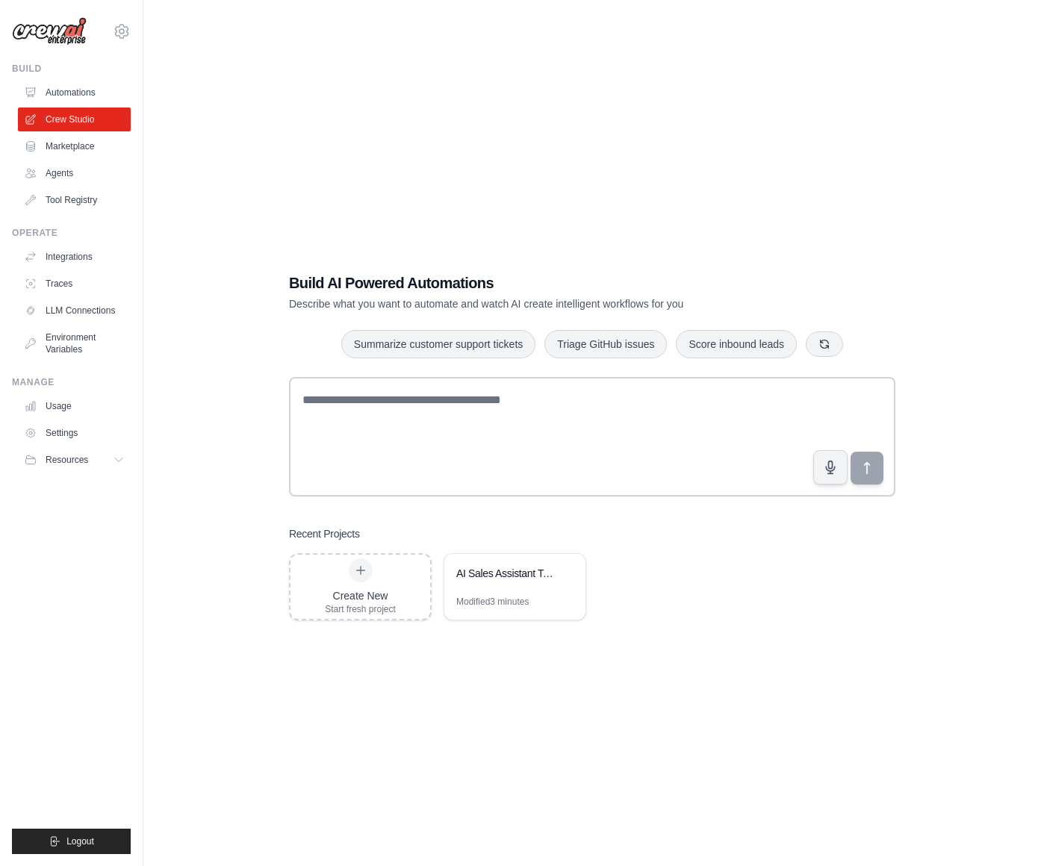
scroll to position [30, 0]
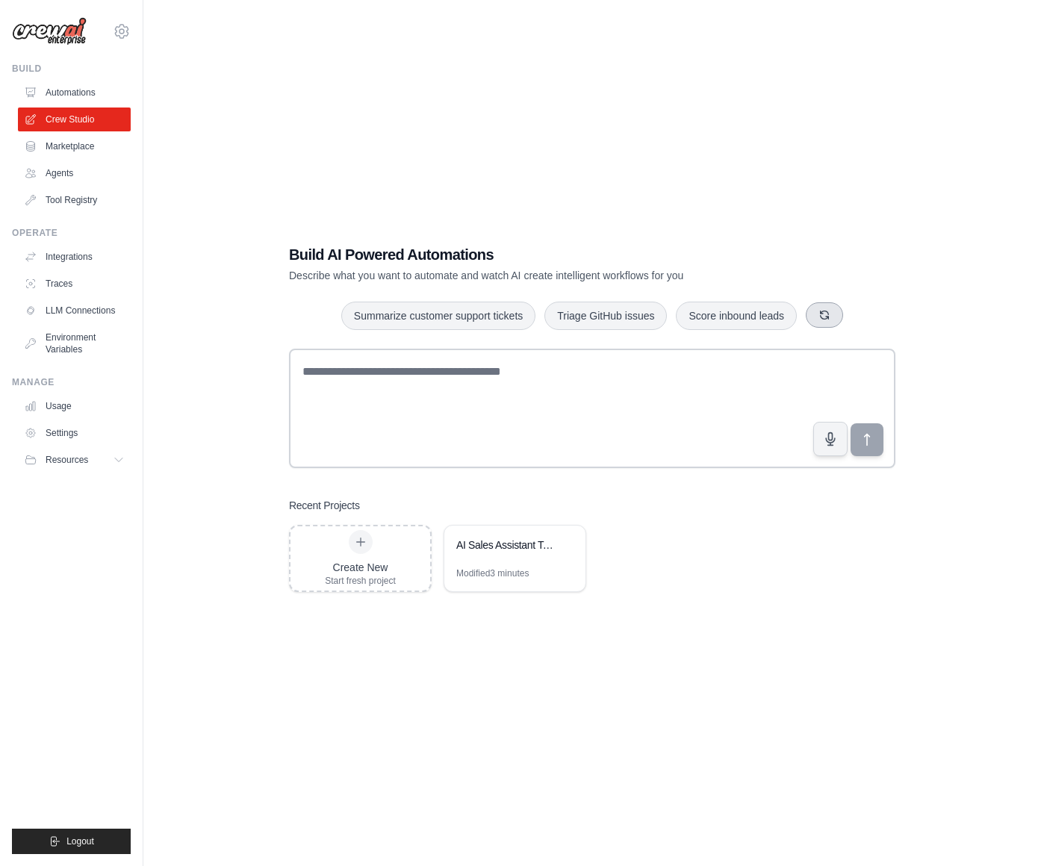
click at [830, 318] on icon "button" at bounding box center [824, 315] width 12 height 12
click at [827, 314] on button "button" at bounding box center [820, 314] width 37 height 25
click at [836, 315] on icon "button" at bounding box center [830, 315] width 12 height 12
click at [521, 558] on div "AI Sales Assistant Team" at bounding box center [514, 547] width 141 height 42
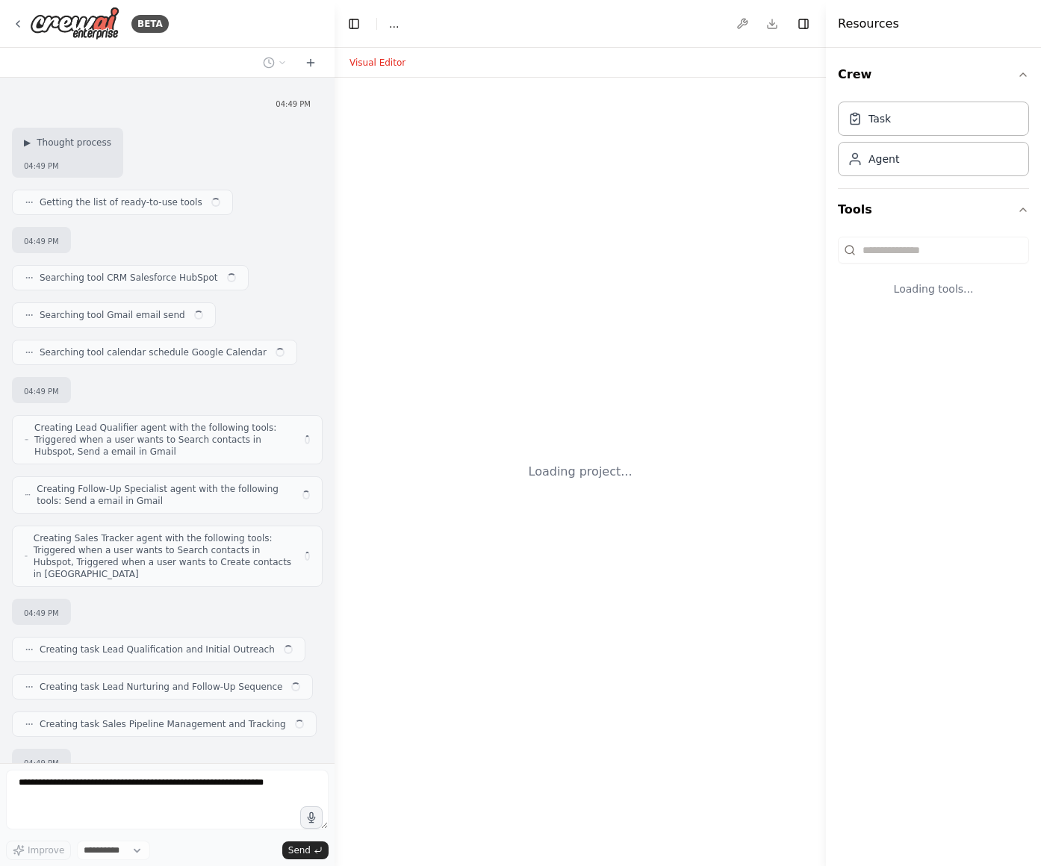
select select "****"
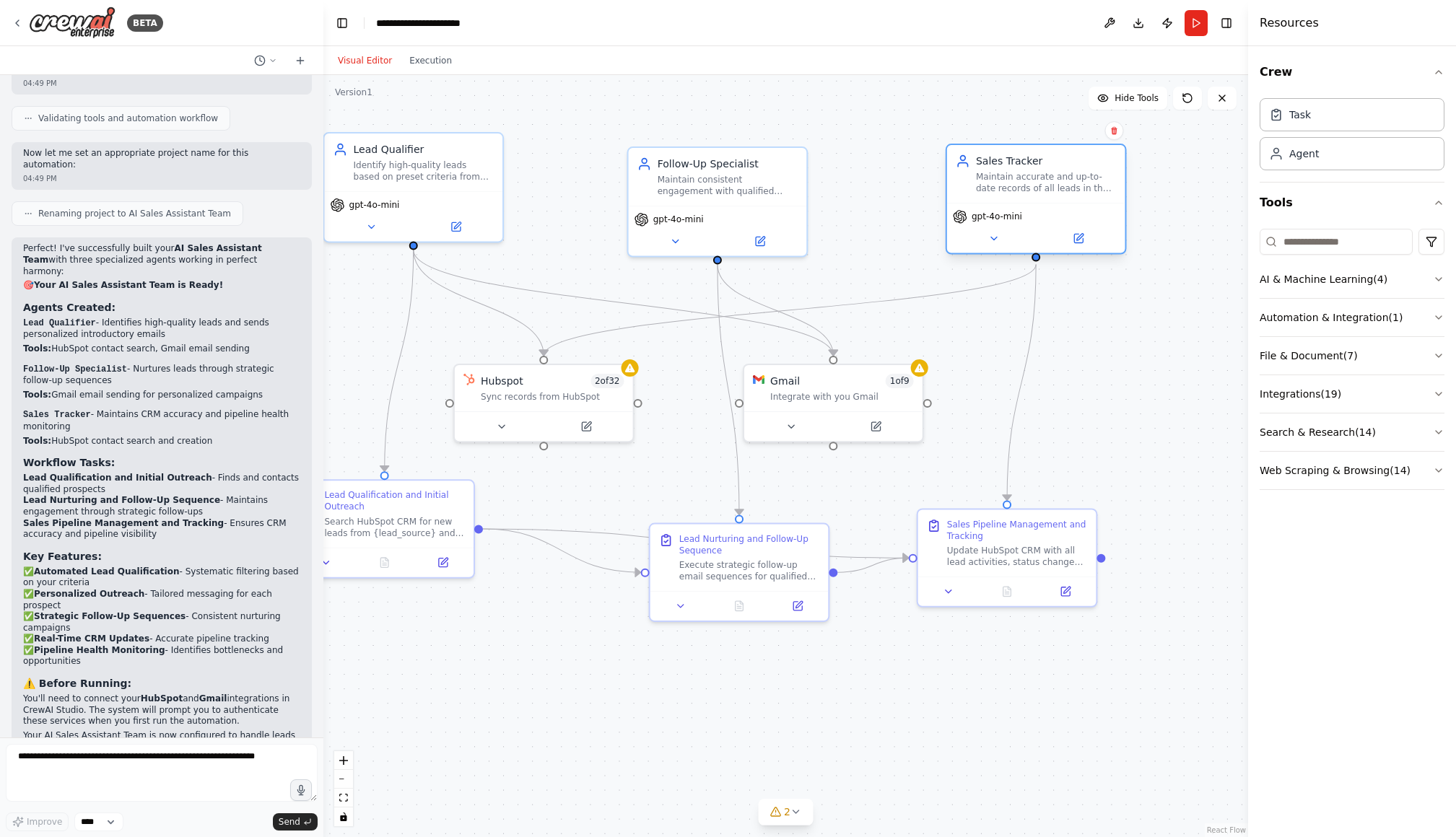
drag, startPoint x: 1010, startPoint y: 167, endPoint x: 1094, endPoint y: 163, distance: 84.1
click at [1005, 162] on div "Sales Tracker" at bounding box center [1047, 160] width 141 height 14
drag, startPoint x: 565, startPoint y: 382, endPoint x: 593, endPoint y: 382, distance: 28.0
click at [593, 382] on div "Hubspot 2 of 32" at bounding box center [581, 378] width 144 height 14
click at [1005, 240] on input at bounding box center [1336, 242] width 153 height 26
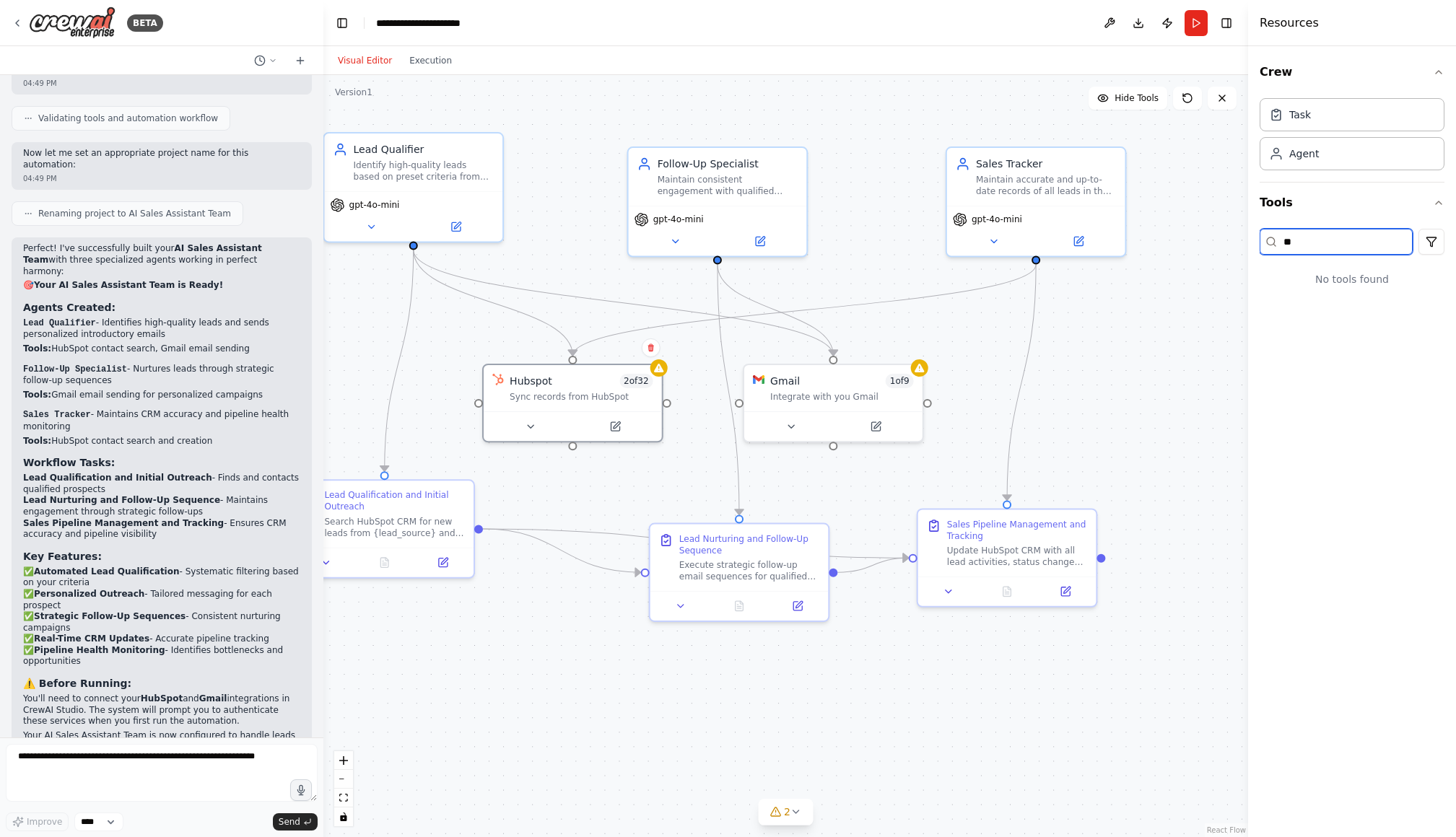
type input "*"
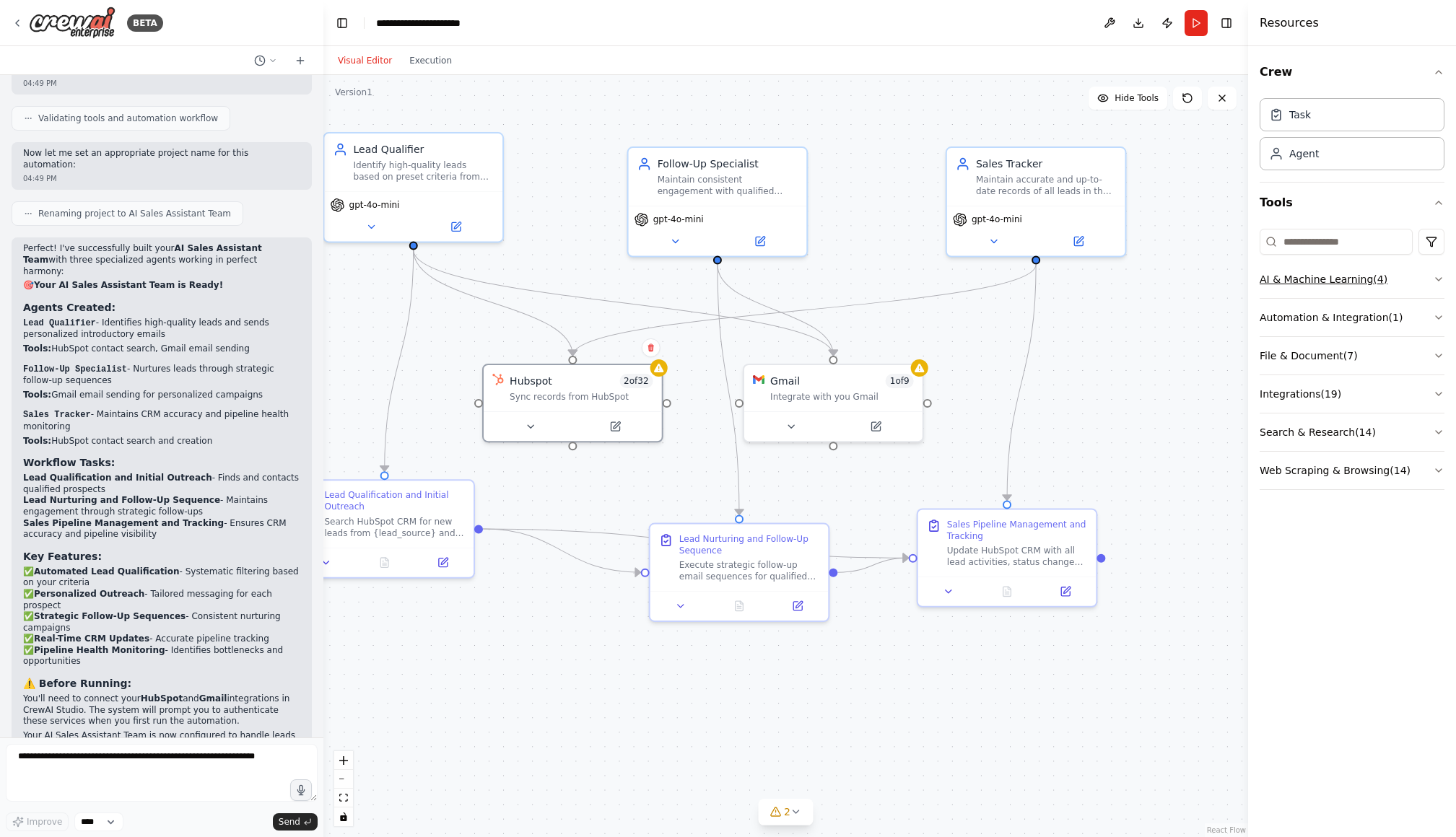
click at [1005, 280] on icon "button" at bounding box center [1439, 279] width 12 height 12
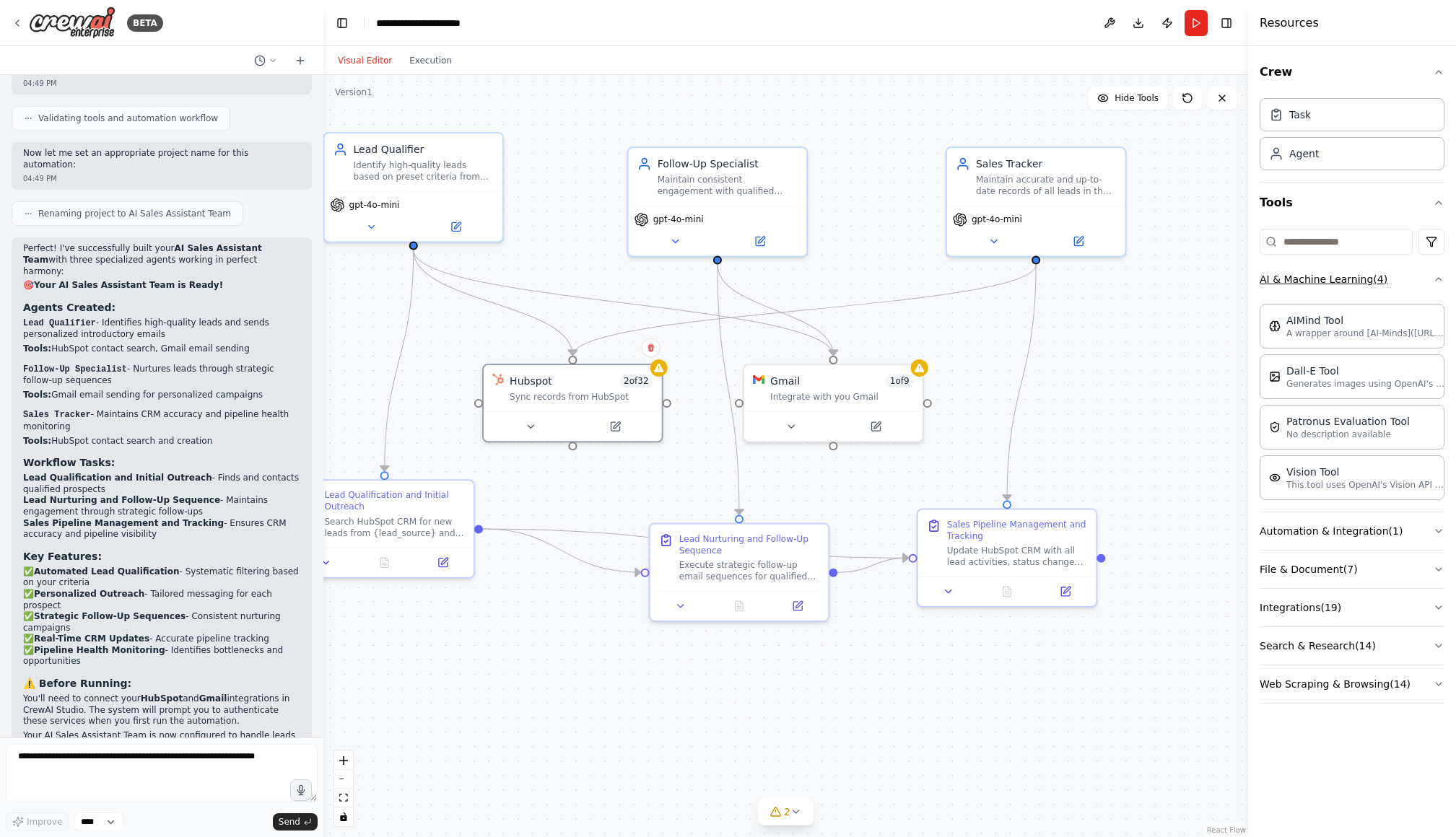
click at [1005, 279] on icon "button" at bounding box center [1439, 279] width 6 height 3
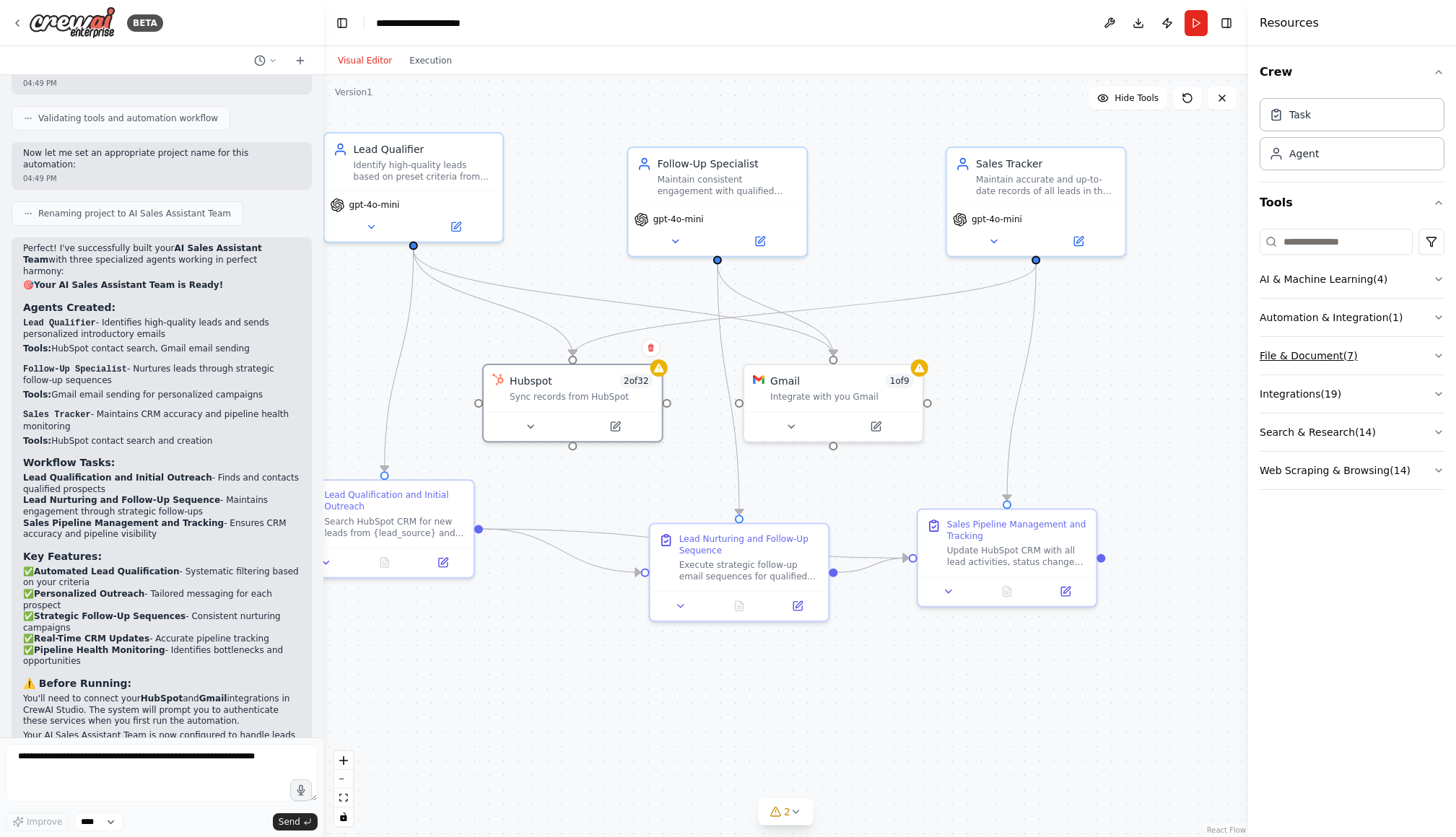
click at [1005, 350] on icon "button" at bounding box center [1439, 356] width 12 height 12
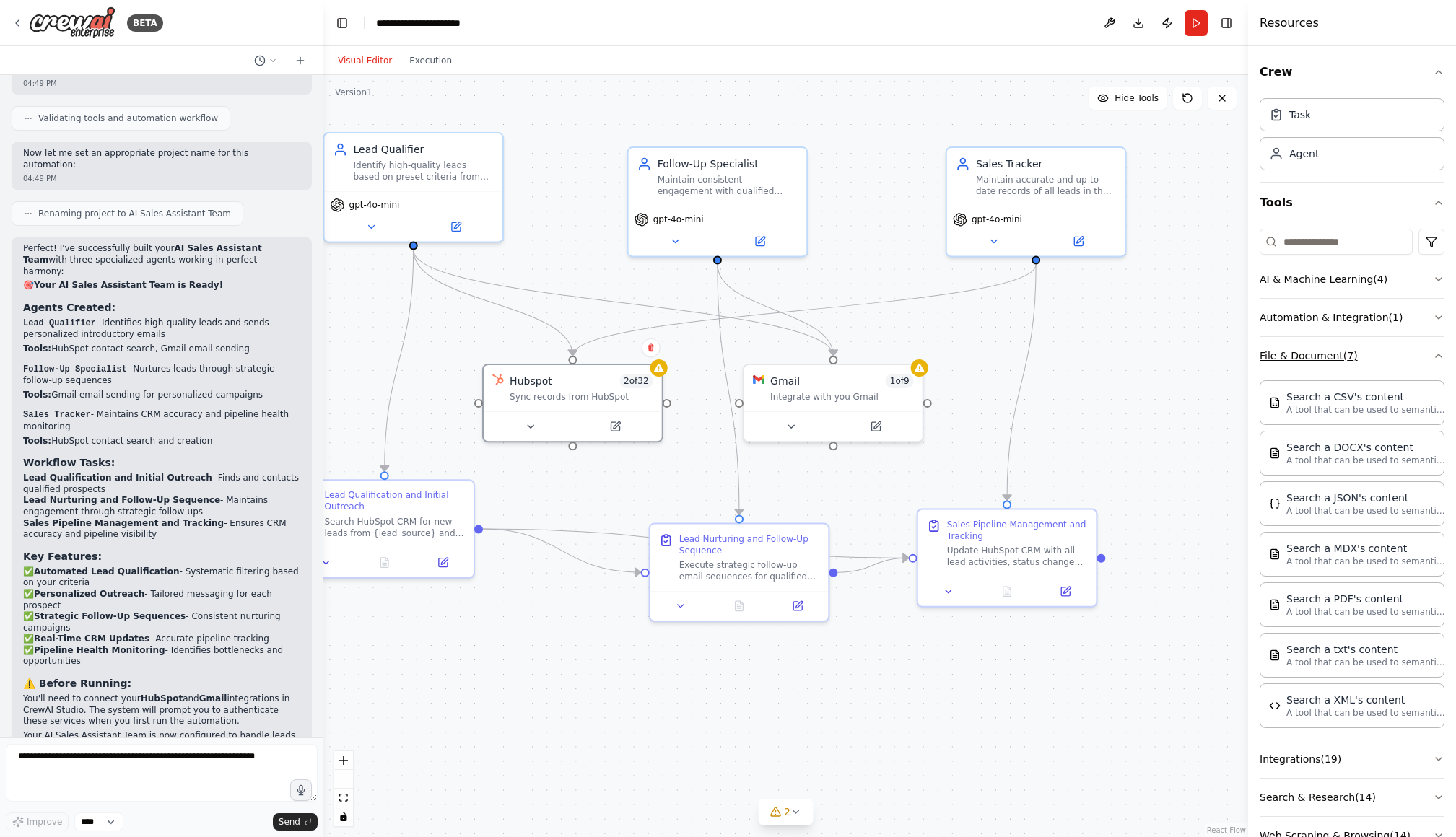
click at [1005, 351] on icon "button" at bounding box center [1439, 356] width 12 height 12
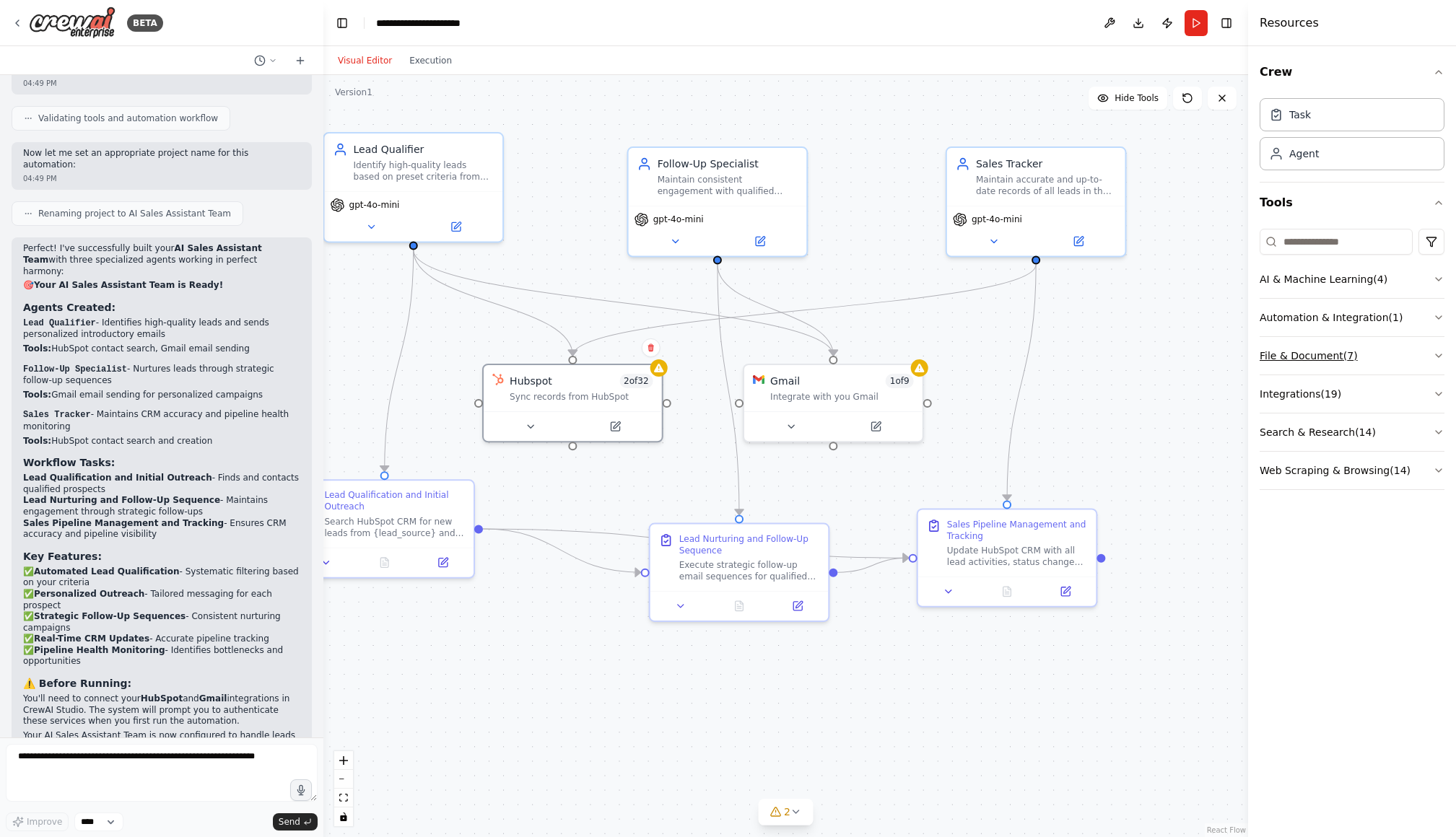
click at [1005, 356] on icon "button" at bounding box center [1439, 356] width 6 height 3
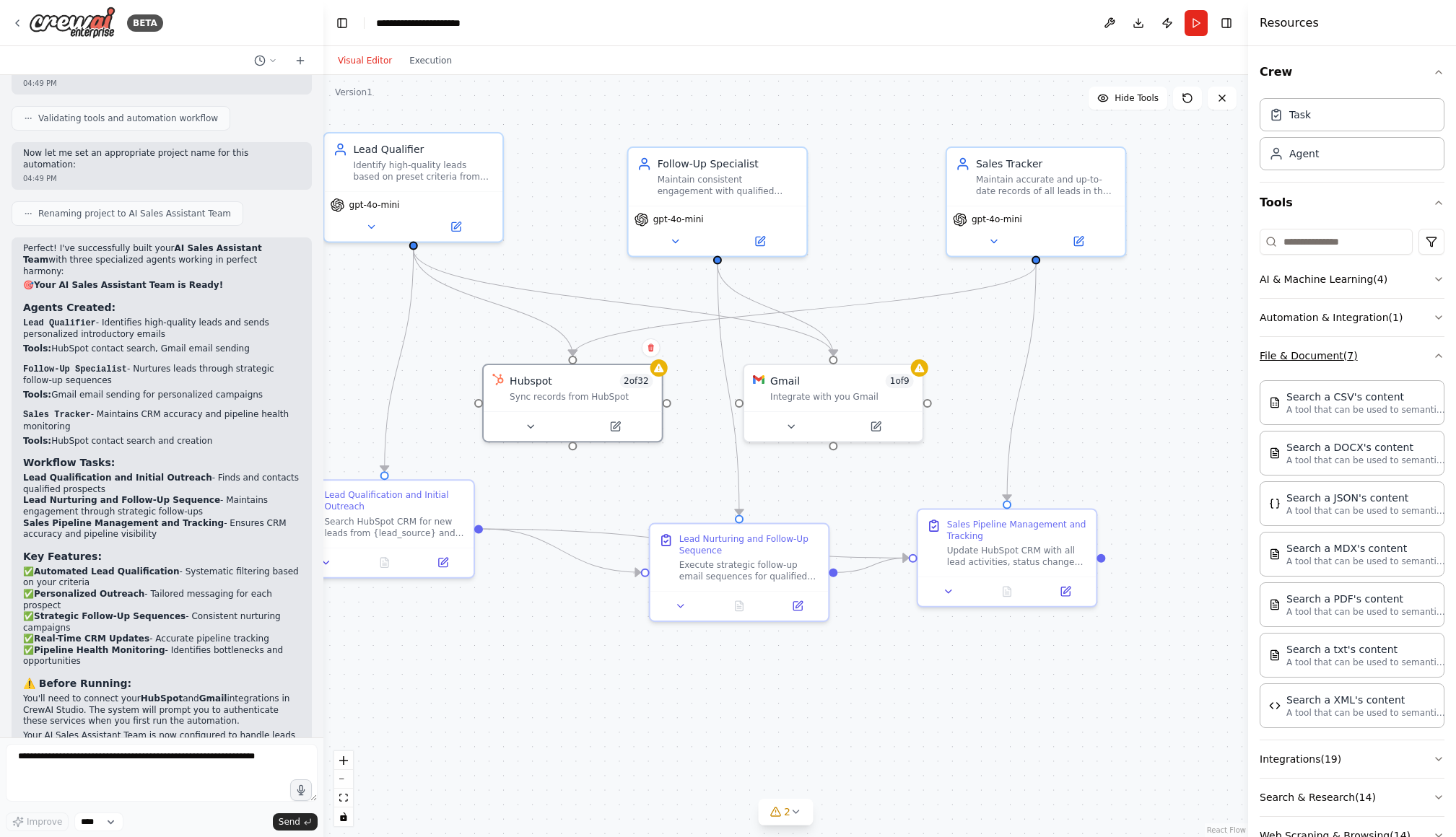
click at [1005, 355] on icon "button" at bounding box center [1439, 356] width 6 height 3
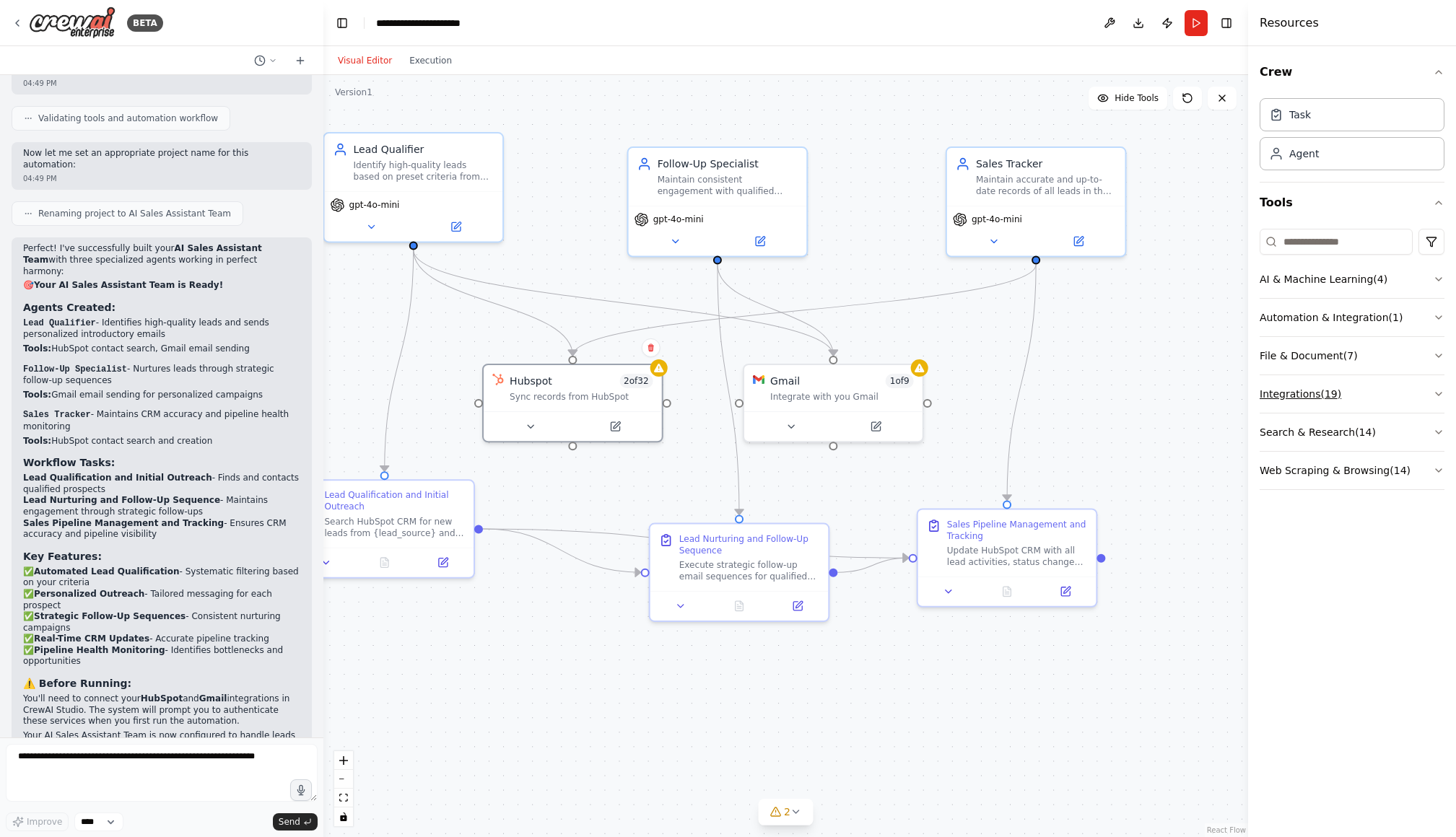
click at [1005, 390] on icon "button" at bounding box center [1439, 394] width 12 height 12
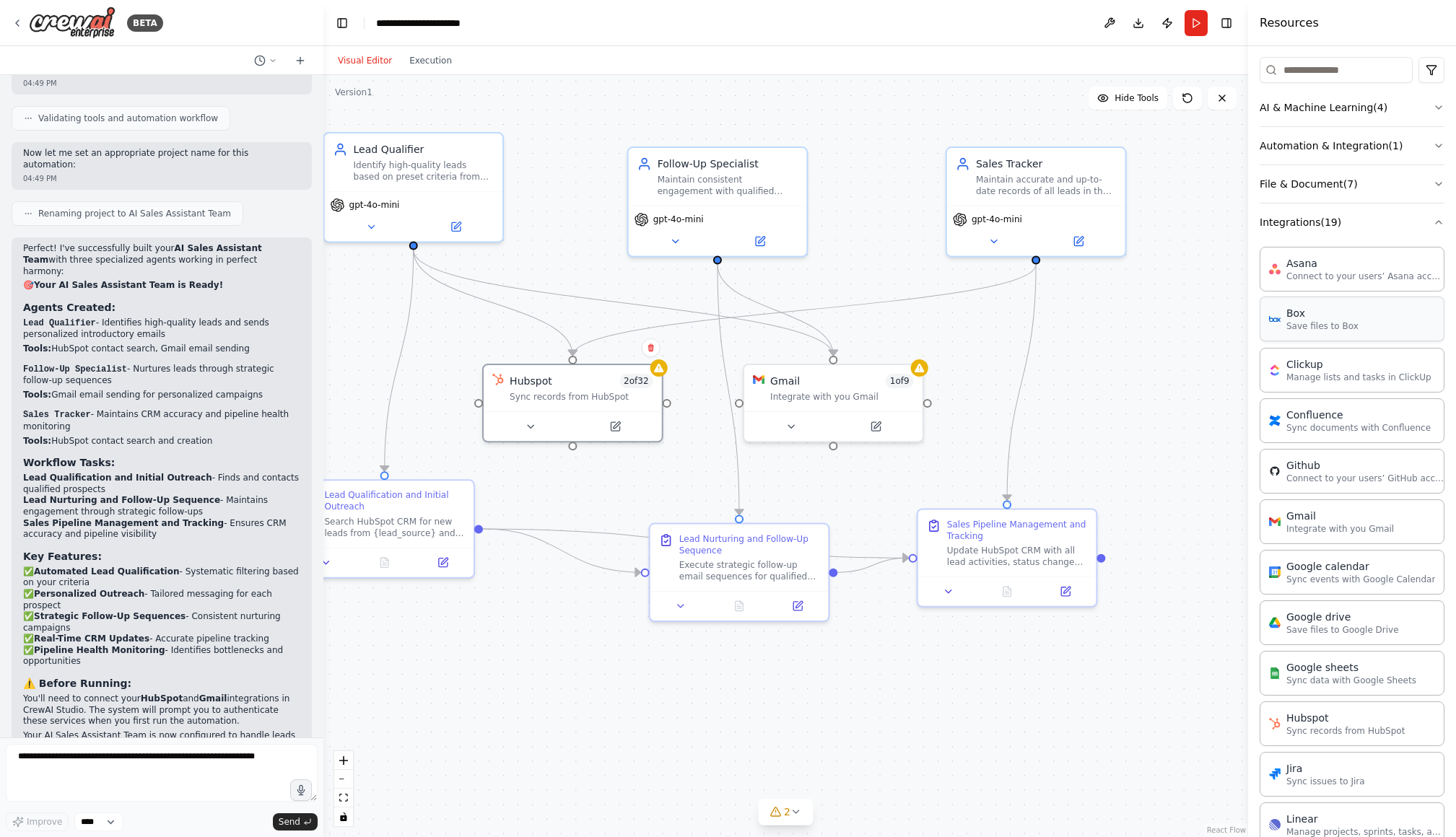
scroll to position [159, 0]
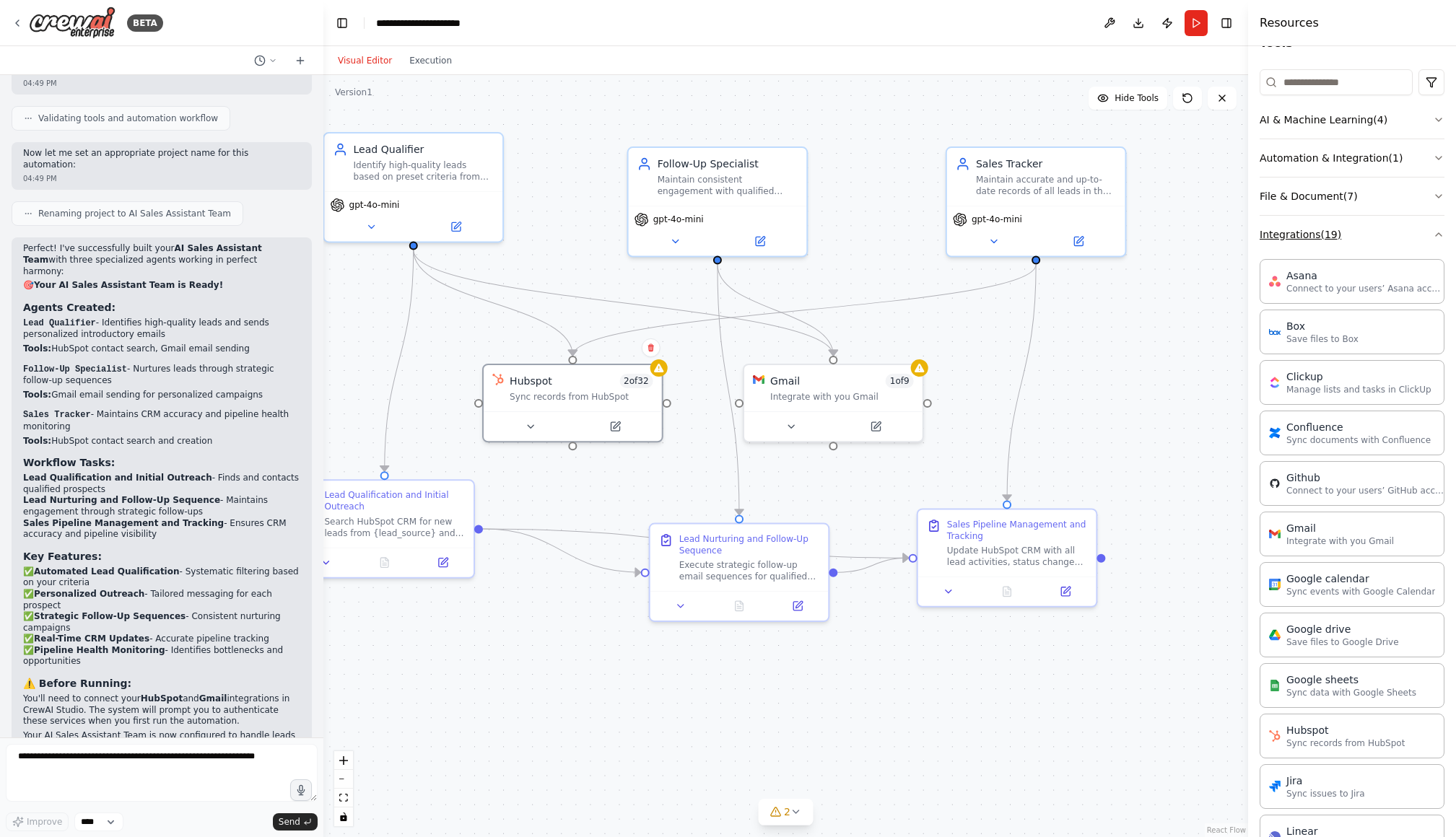
click at [1005, 238] on icon "button" at bounding box center [1439, 235] width 12 height 12
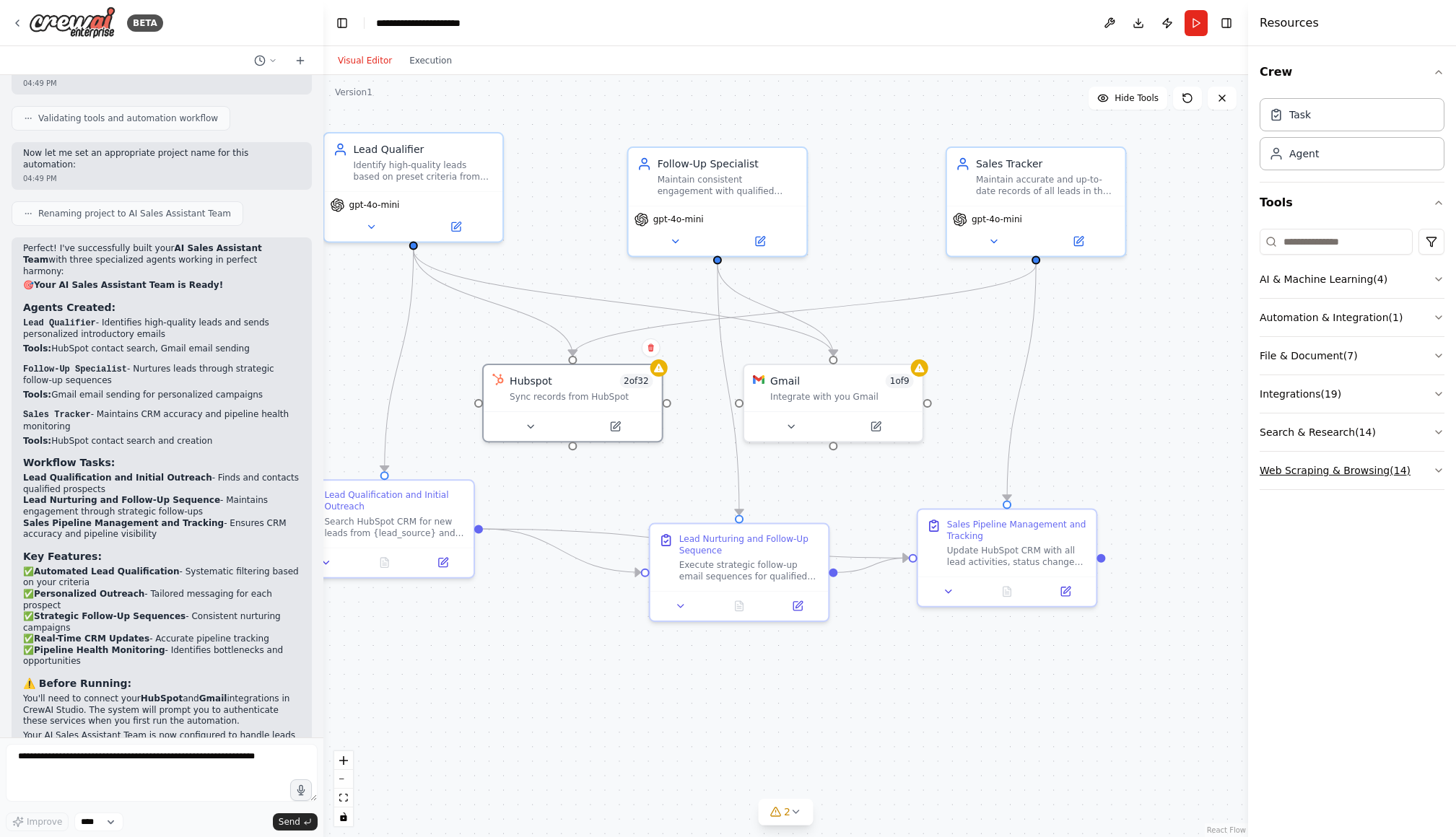
click at [1005, 466] on icon "button" at bounding box center [1439, 471] width 12 height 12
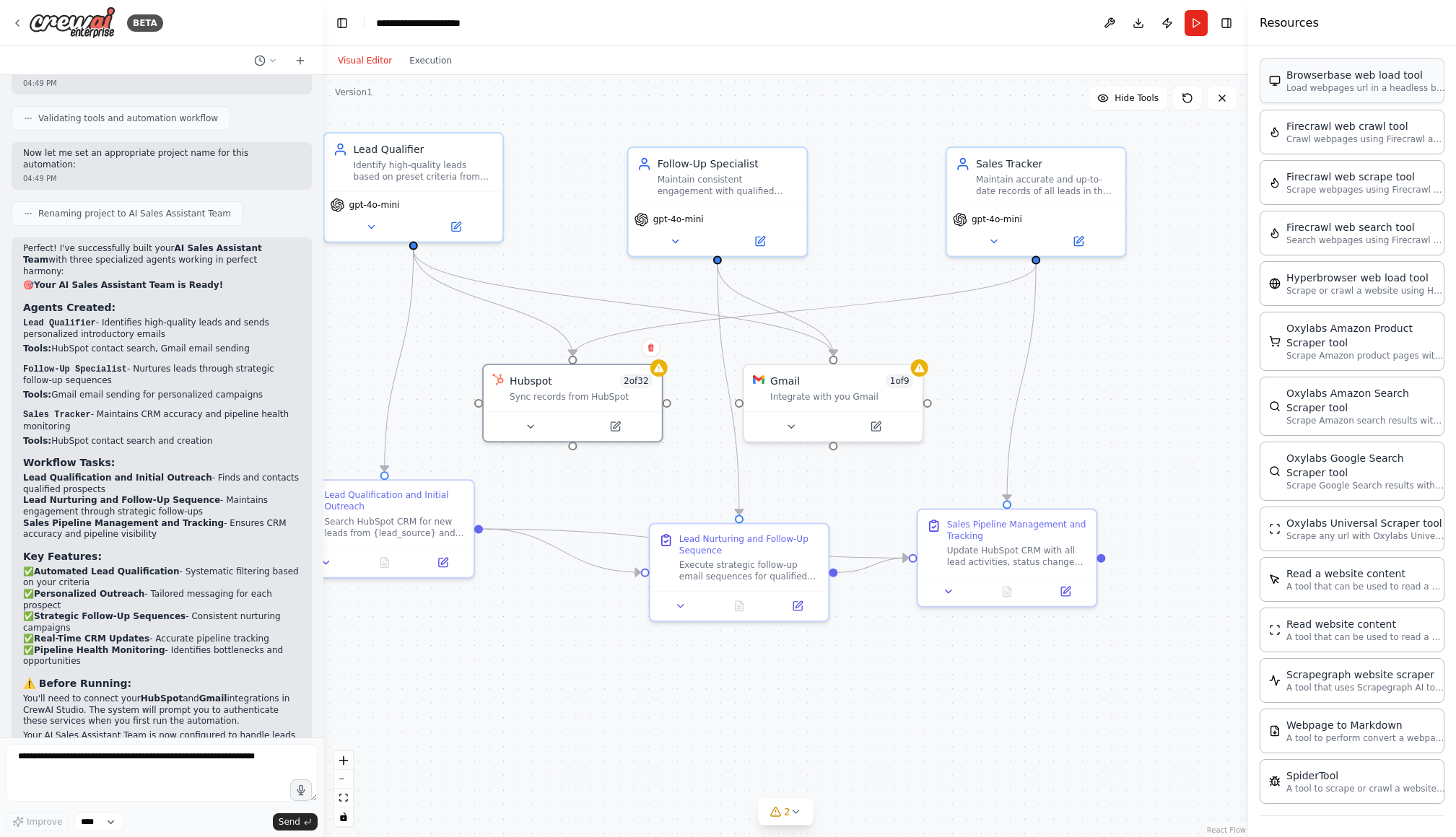
scroll to position [438, 0]
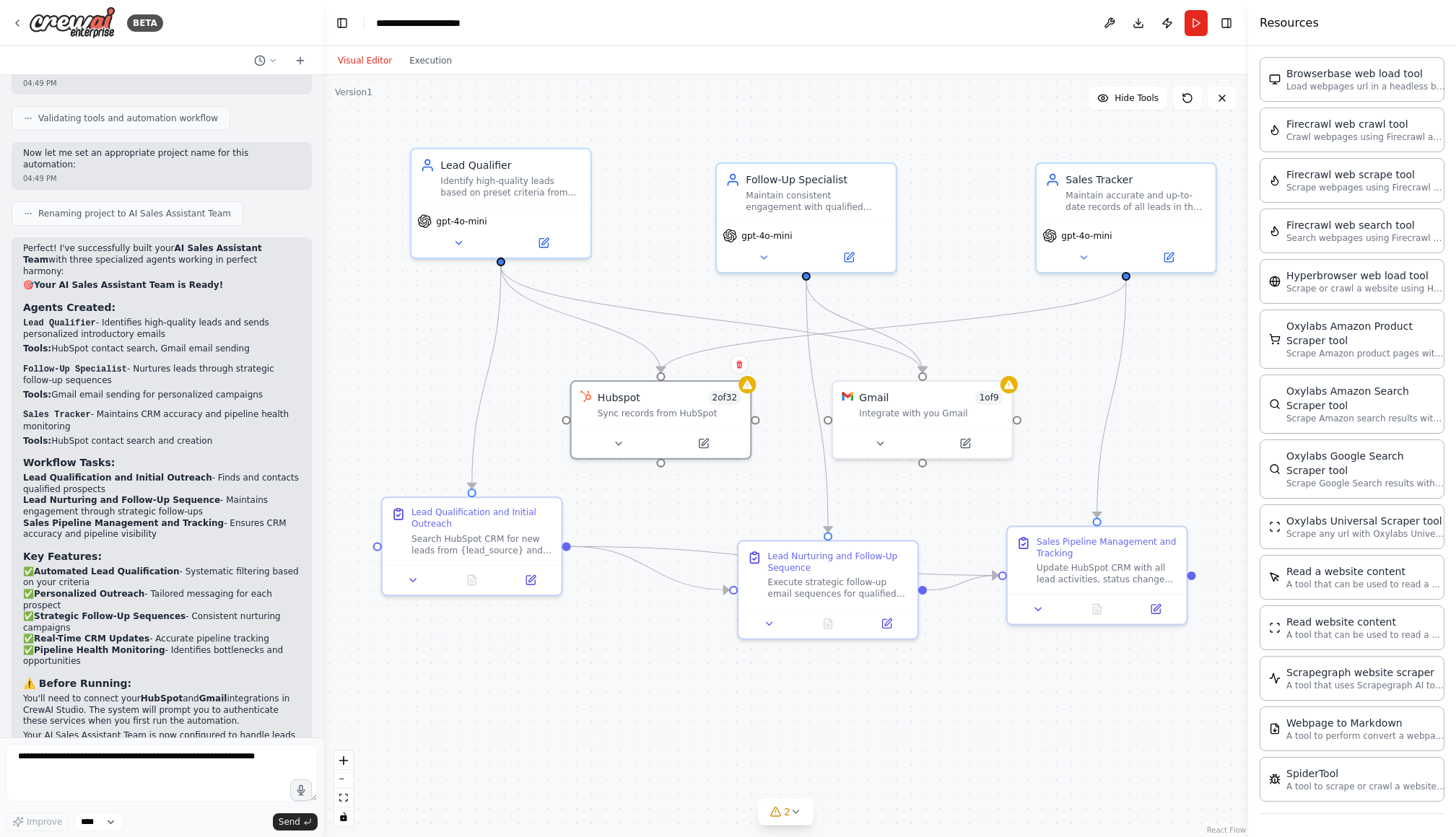
drag, startPoint x: 586, startPoint y: 235, endPoint x: 673, endPoint y: 252, distance: 88.6
click at [673, 252] on div ".deletable-edge-delete-btn { width: 20px; height: 20px; border: 0px solid #ffff…" at bounding box center [786, 456] width 925 height 763
click at [497, 178] on div "Identify high-quality leads based on preset criteria from {lead_source} and ini…" at bounding box center [510, 186] width 141 height 23
click at [549, 241] on button at bounding box center [541, 242] width 82 height 17
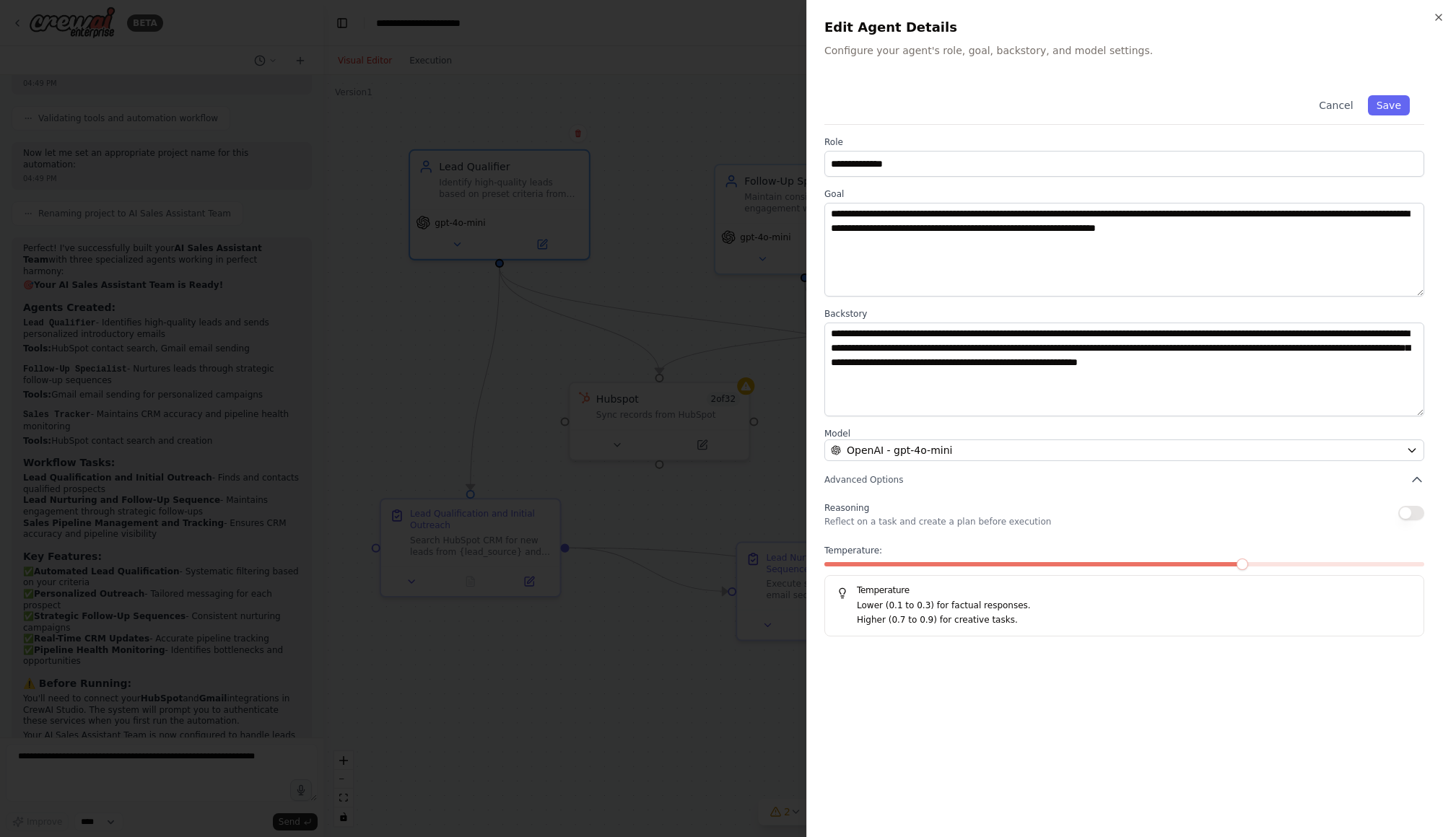
click at [1005, 17] on div "**********" at bounding box center [1131, 418] width 650 height 837
click at [1005, 21] on icon "button" at bounding box center [1439, 17] width 12 height 12
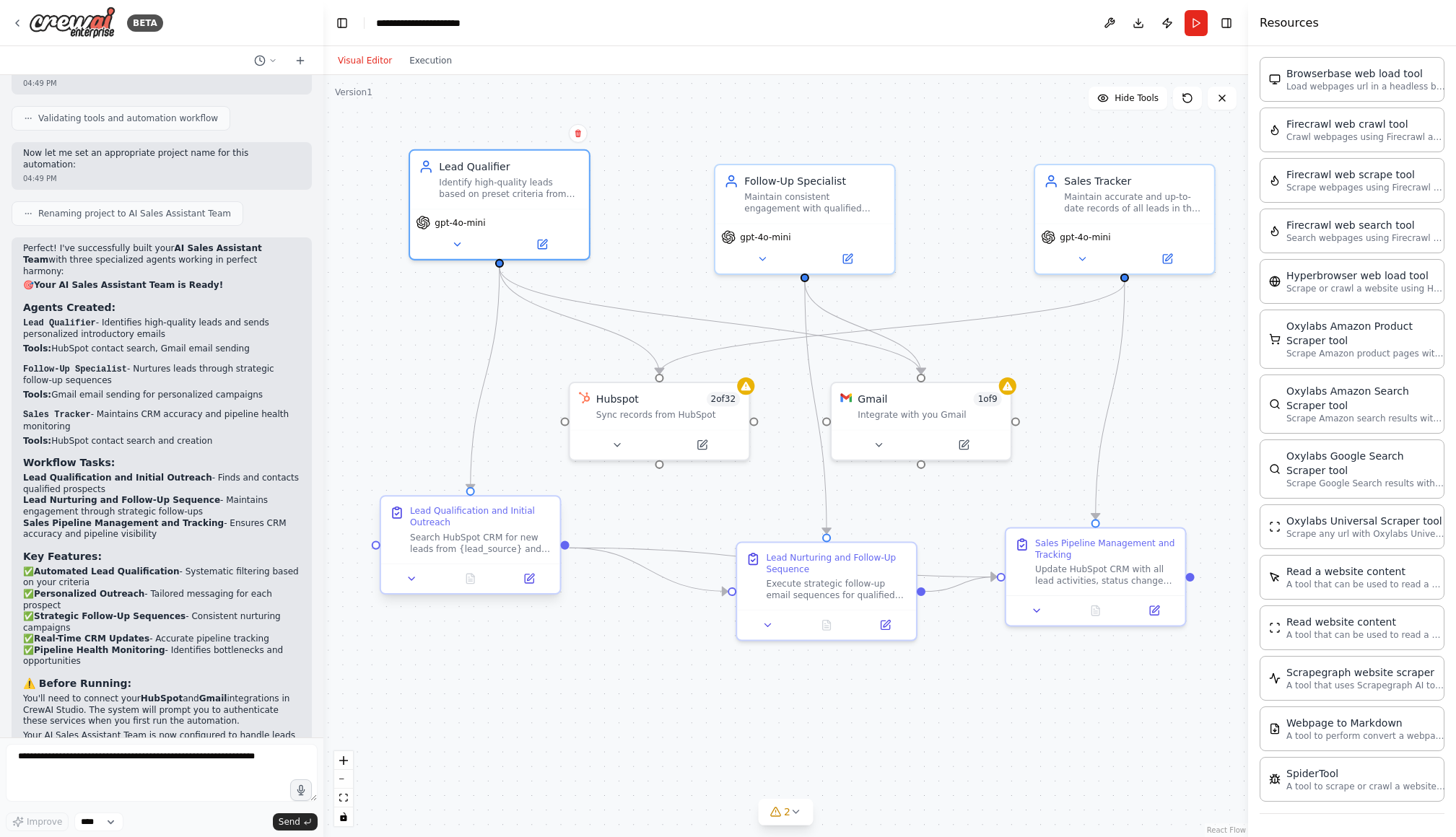
click at [538, 517] on div "Lead Qualification and Initial Outreach" at bounding box center [480, 517] width 141 height 23
click at [529, 583] on icon at bounding box center [529, 578] width 9 height 9
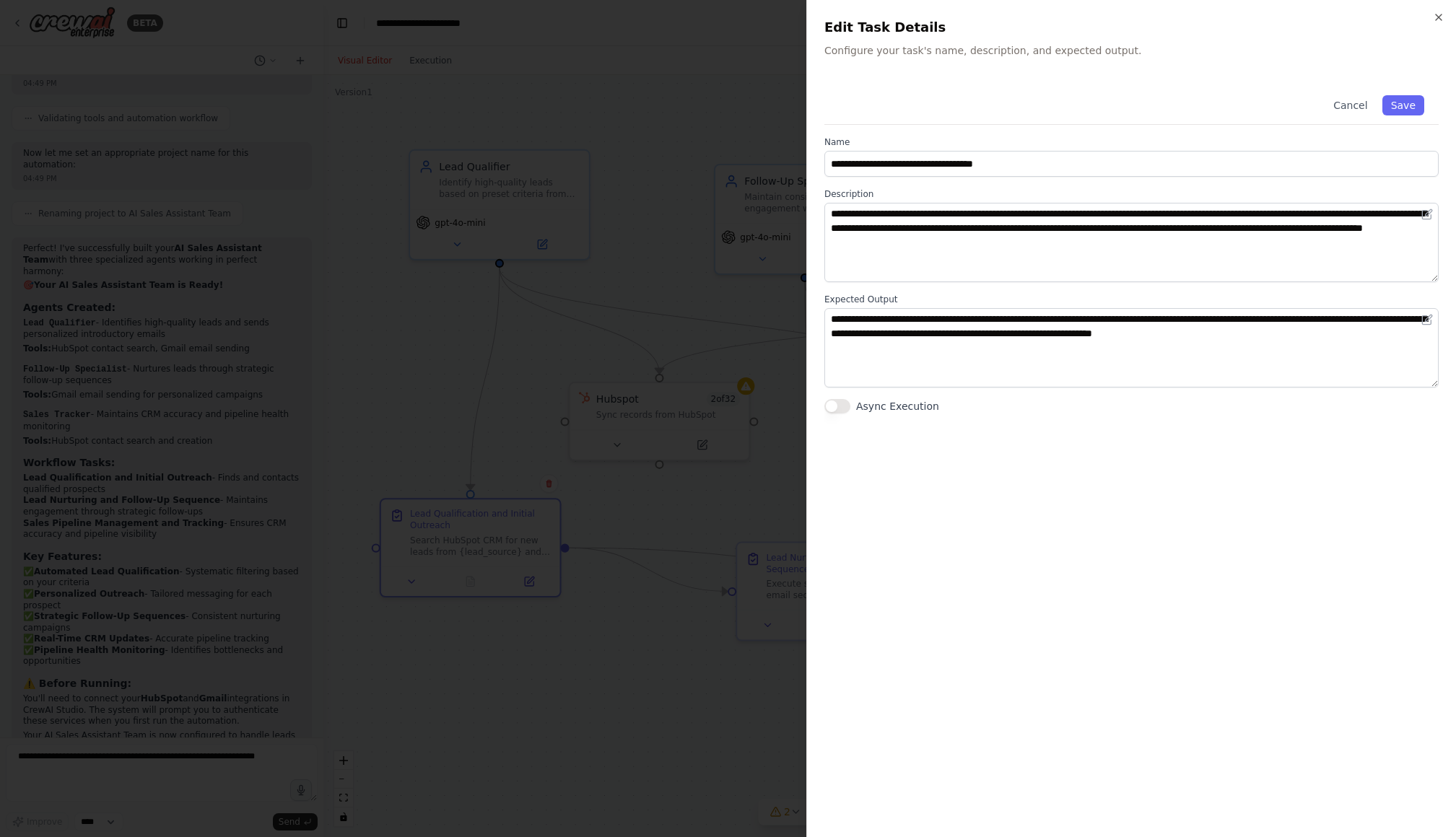
drag, startPoint x: 1437, startPoint y: 18, endPoint x: 754, endPoint y: 106, distance: 688.6
click at [1005, 18] on icon "button" at bounding box center [1439, 17] width 12 height 12
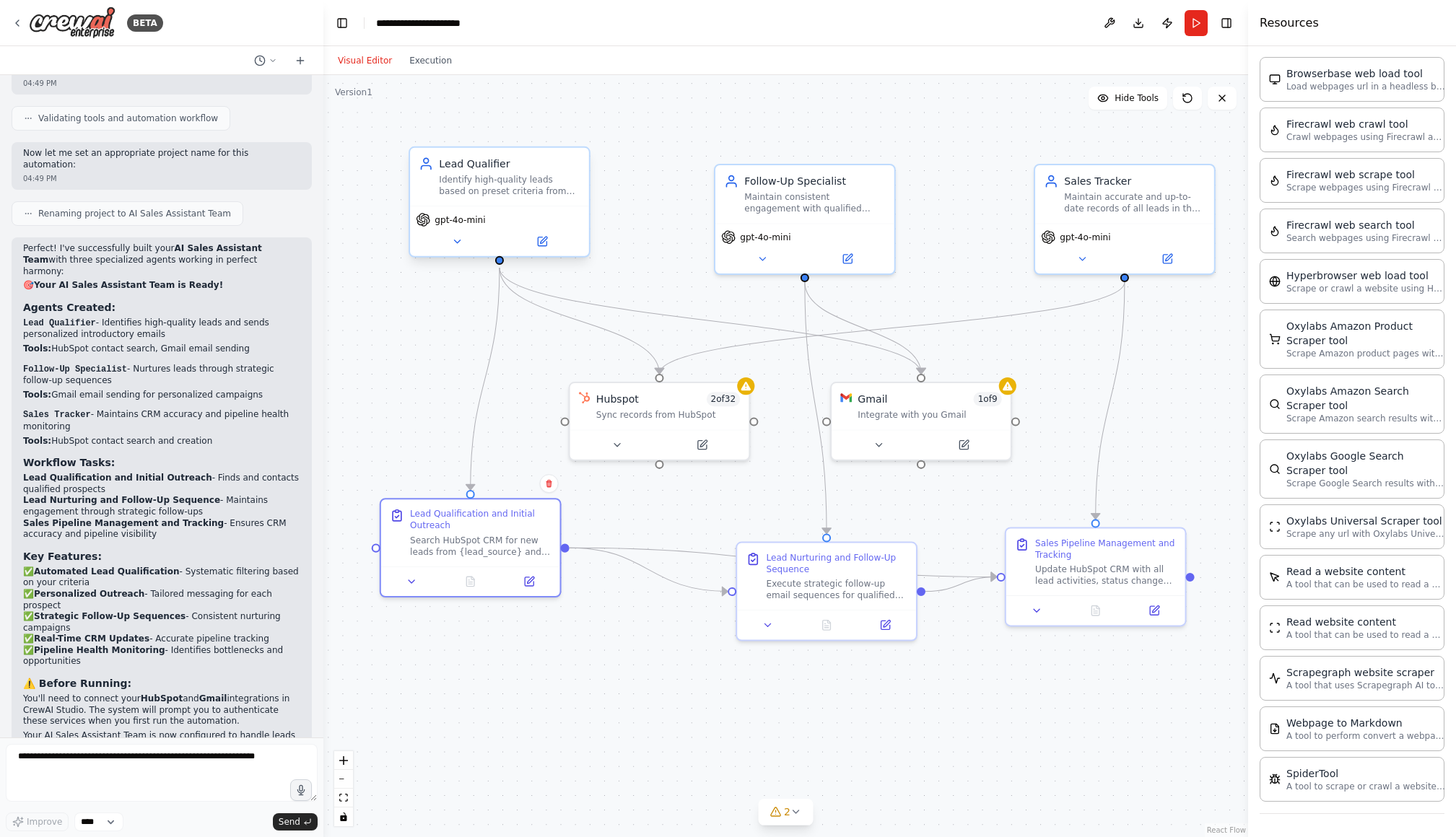
click at [532, 168] on div "Lead Qualifier" at bounding box center [510, 163] width 141 height 14
click at [547, 246] on icon at bounding box center [542, 242] width 12 height 12
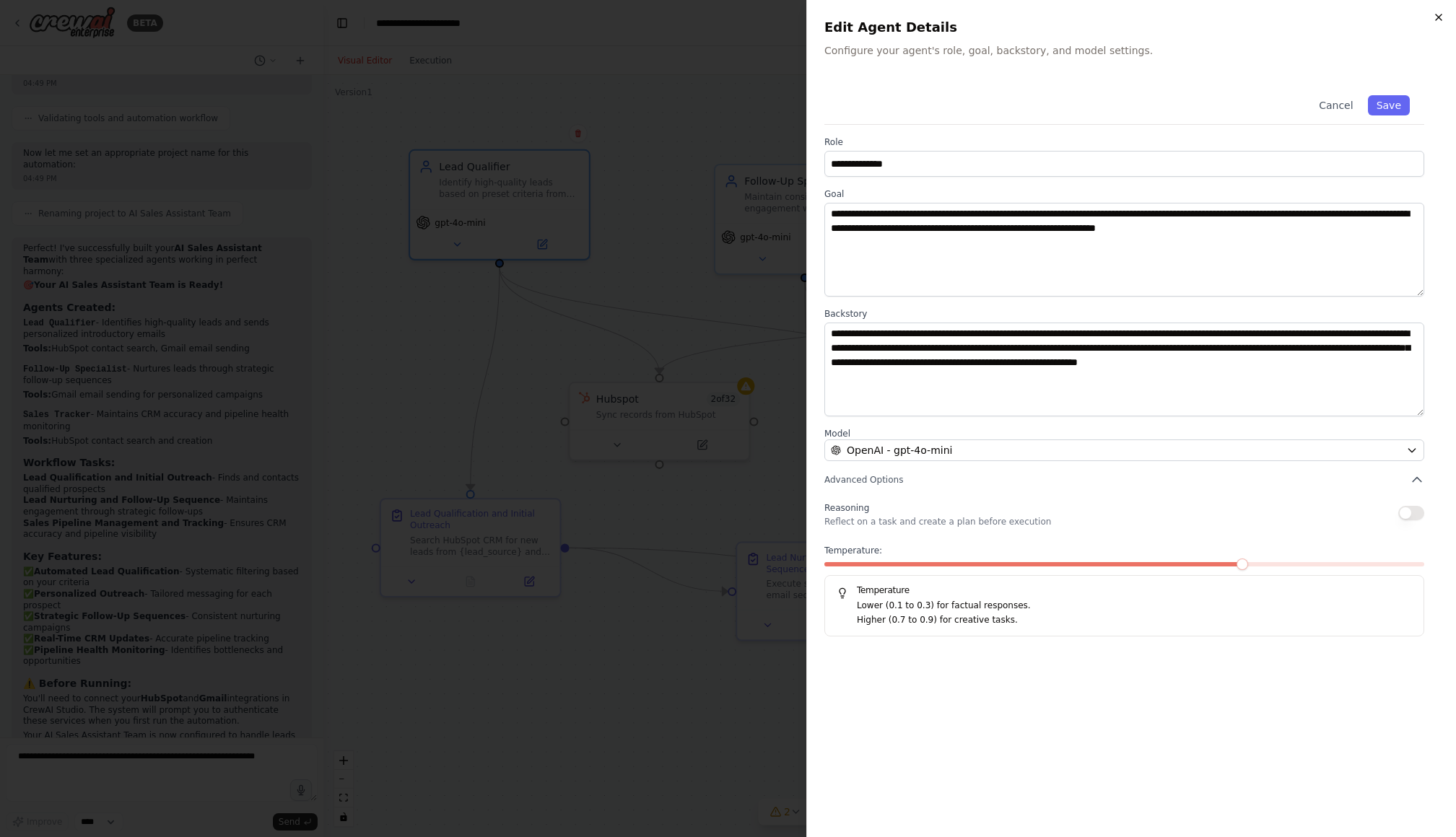
click at [1005, 15] on icon "button" at bounding box center [1439, 17] width 12 height 12
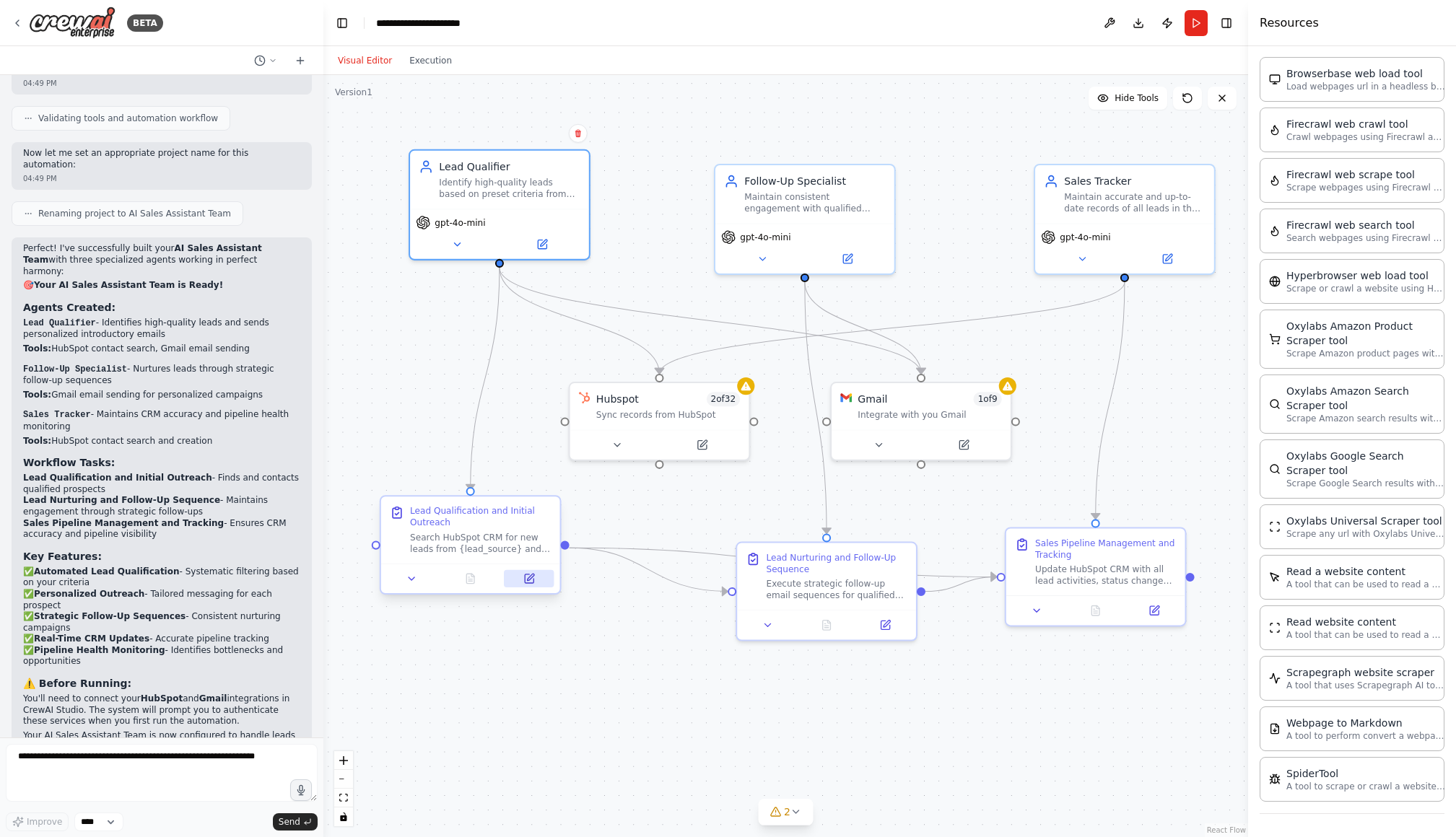
click at [535, 581] on button at bounding box center [529, 579] width 50 height 17
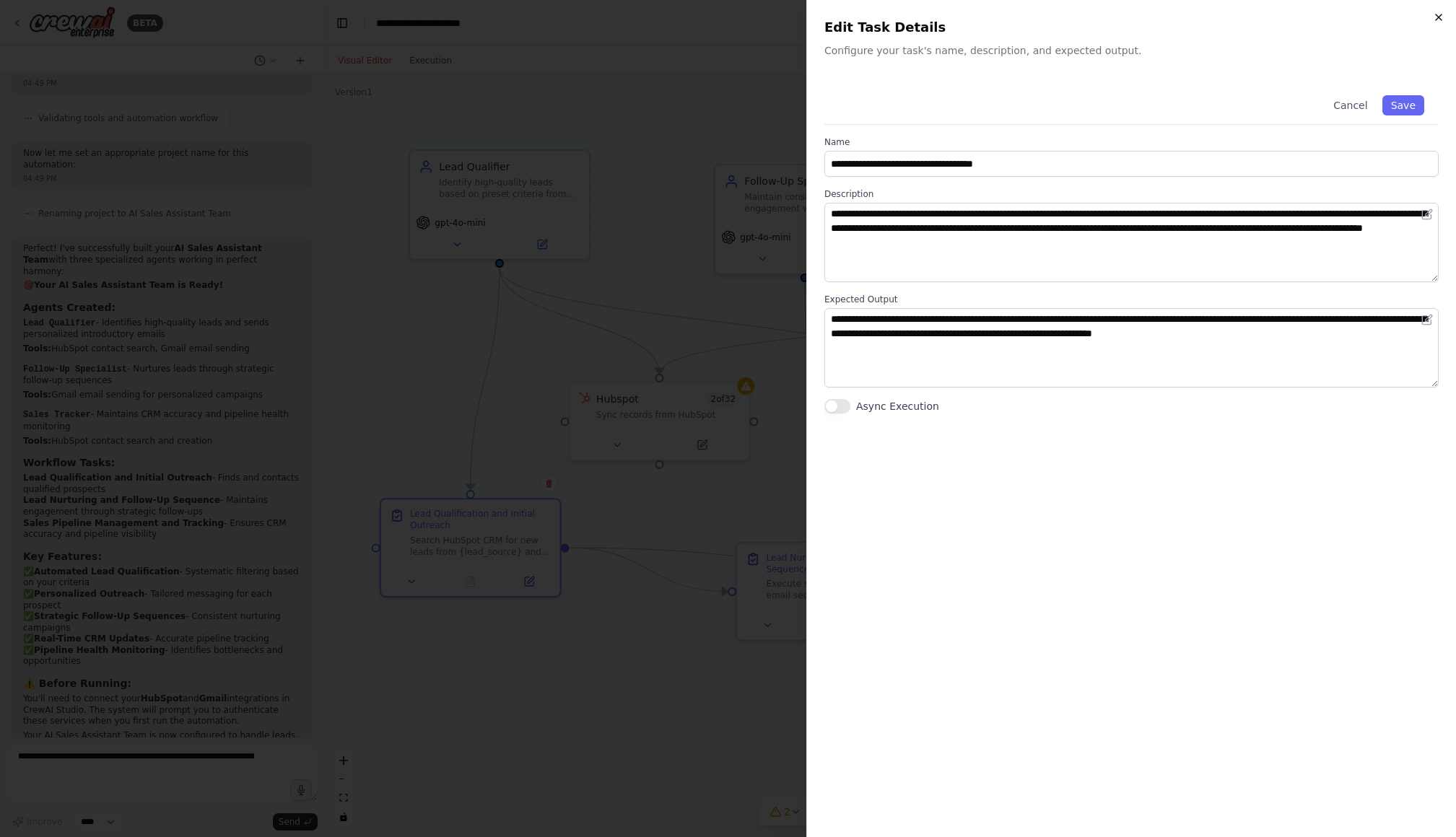
click at [1005, 18] on icon "button" at bounding box center [1439, 17] width 6 height 6
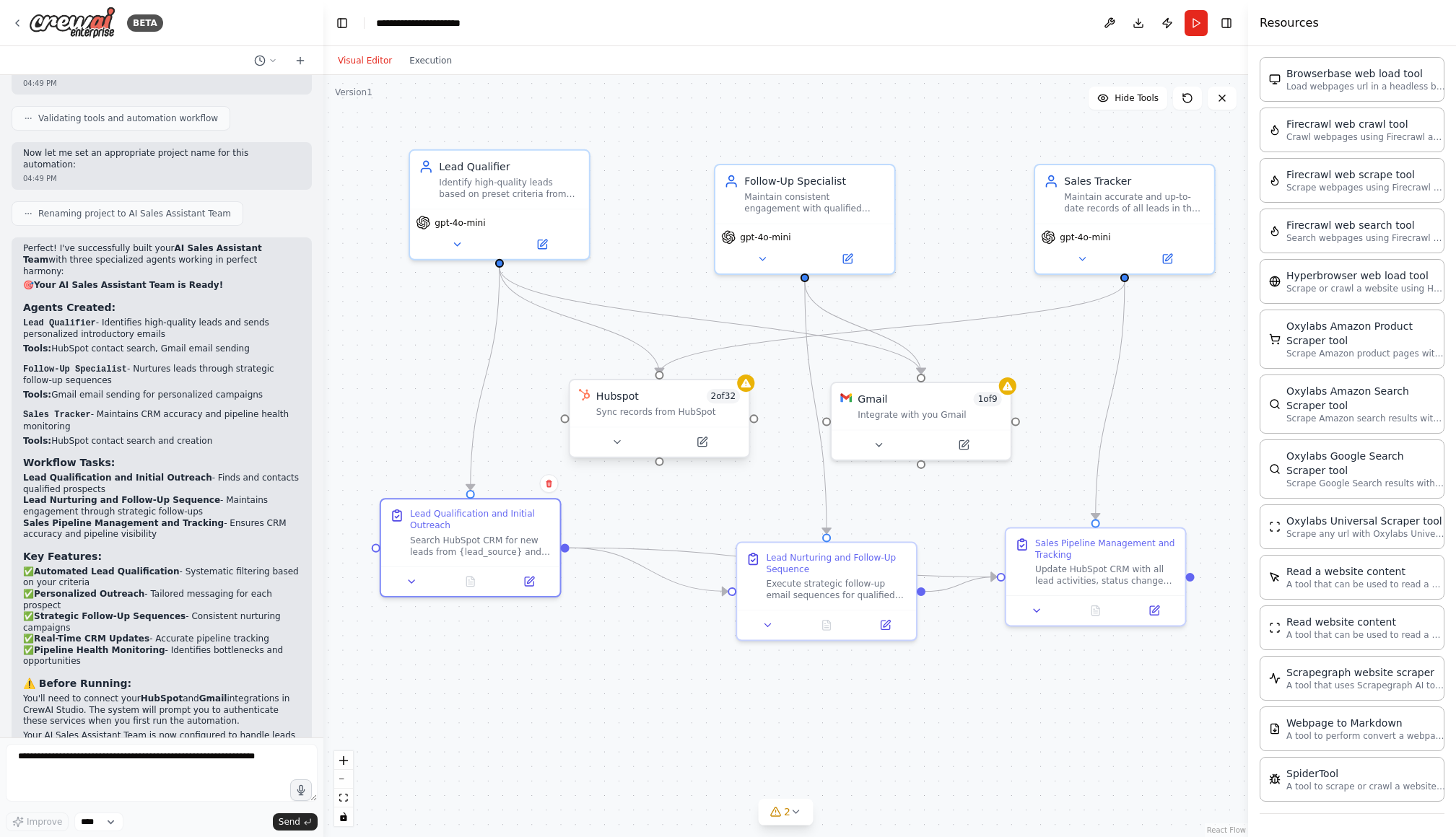
click at [670, 395] on div "Hubspot 2 of 32" at bounding box center [668, 396] width 144 height 14
drag, startPoint x: 669, startPoint y: 403, endPoint x: 631, endPoint y: 424, distance: 43.4
click at [631, 424] on div "Hubspot 2 of 32 Sync records from HubSpot" at bounding box center [624, 418] width 144 height 29
click at [659, 458] on icon at bounding box center [658, 456] width 9 height 9
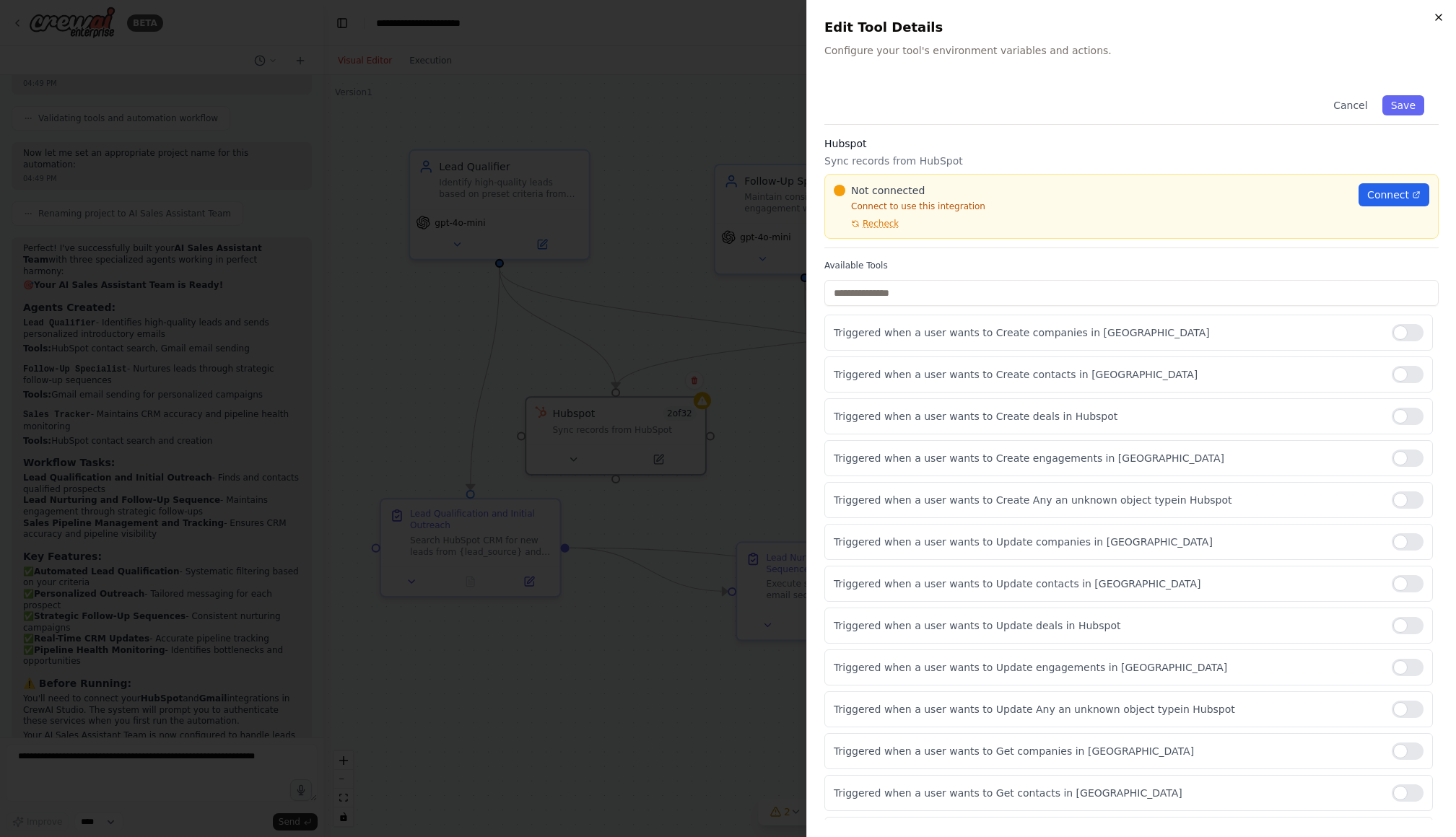
click at [1005, 16] on icon "button" at bounding box center [1439, 17] width 12 height 12
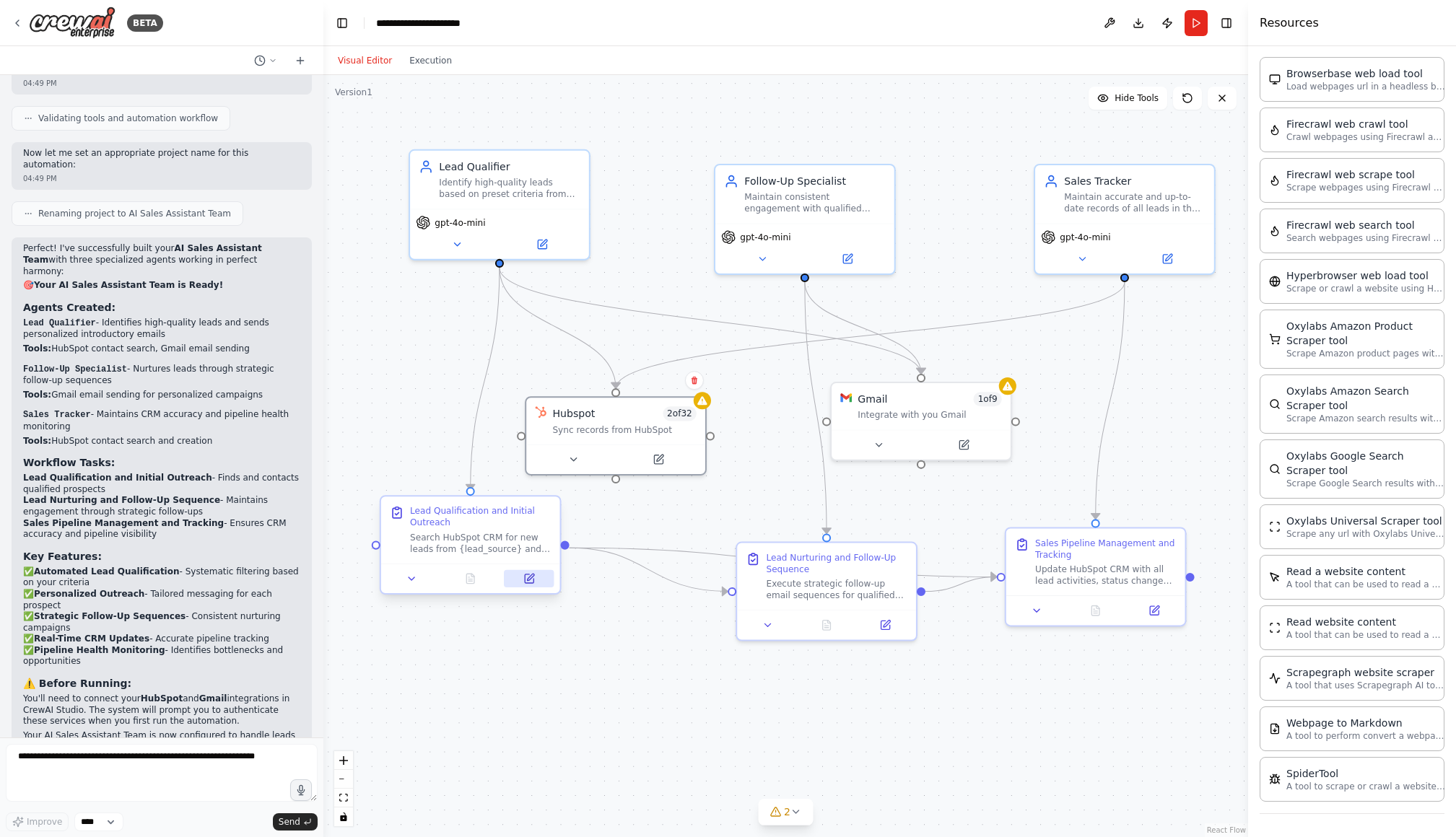
click at [528, 580] on icon at bounding box center [530, 577] width 7 height 7
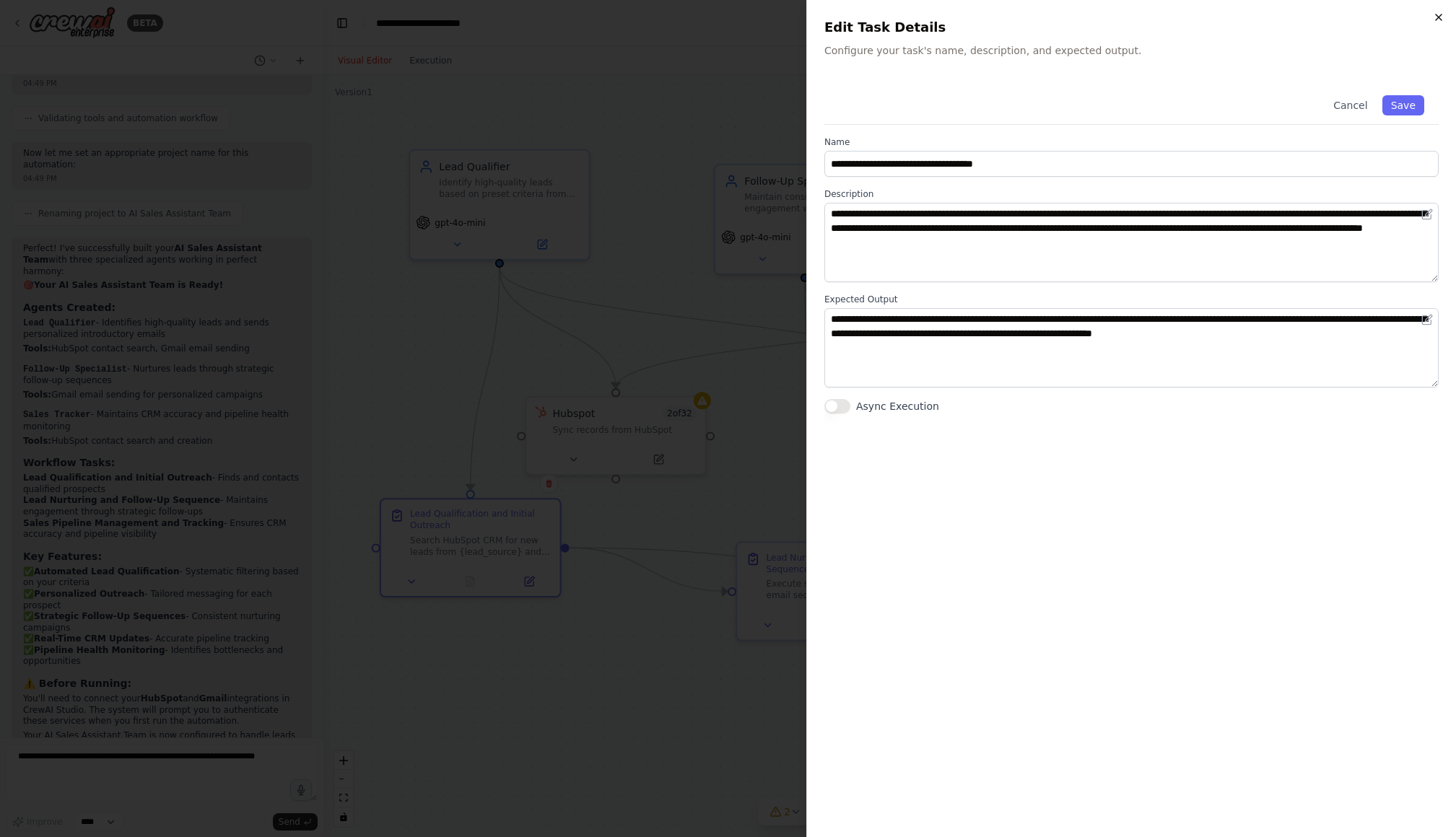
click at [1005, 18] on icon "button" at bounding box center [1439, 17] width 6 height 6
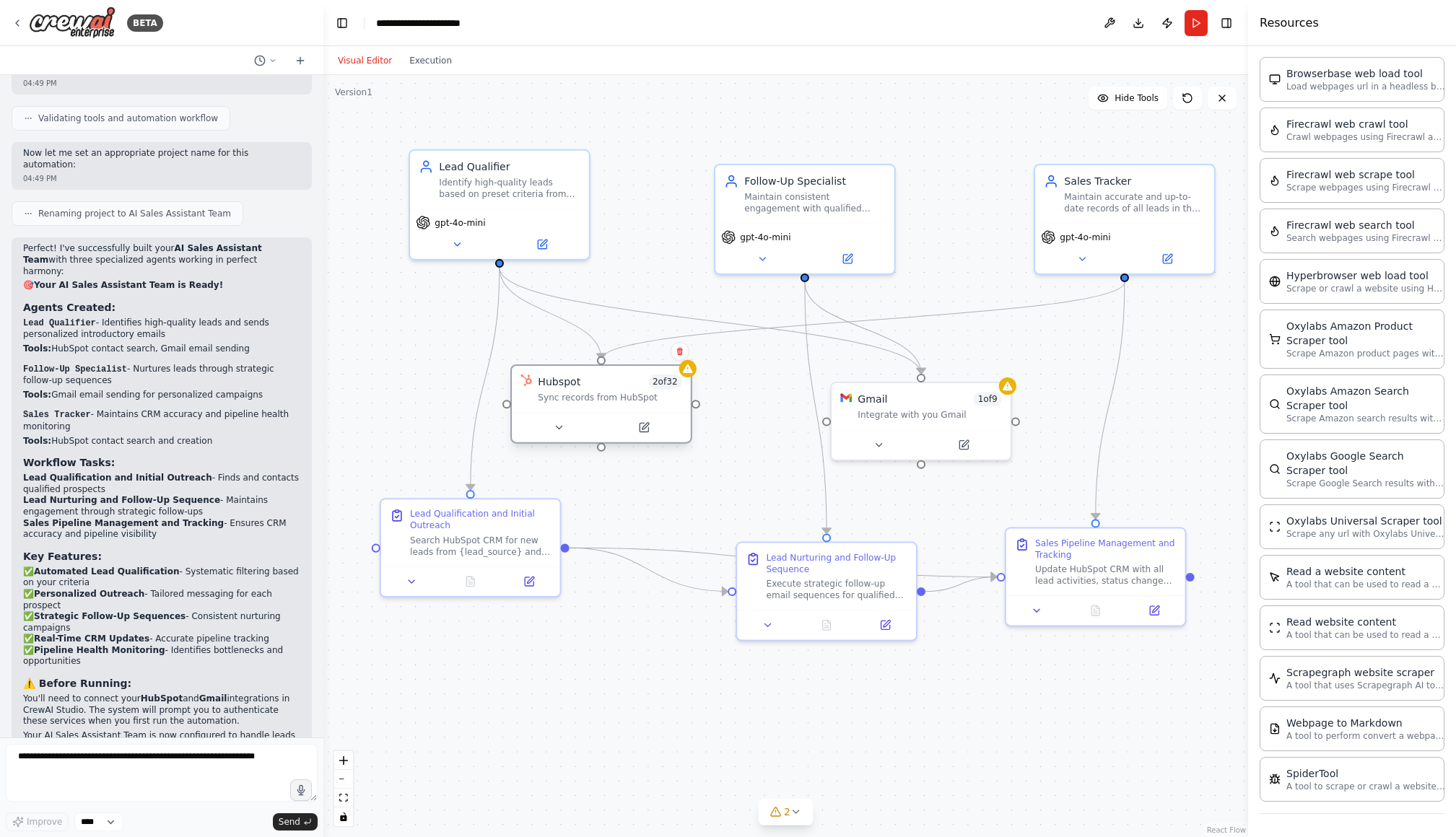
drag, startPoint x: 631, startPoint y: 419, endPoint x: 619, endPoint y: 386, distance: 35.1
click at [619, 386] on div "Hubspot 2 of 32 Sync records from HubSpot" at bounding box center [609, 390] width 144 height 29
click at [609, 387] on div "Hubspot 2 of 32" at bounding box center [609, 382] width 144 height 14
click at [649, 432] on icon at bounding box center [644, 427] width 12 height 12
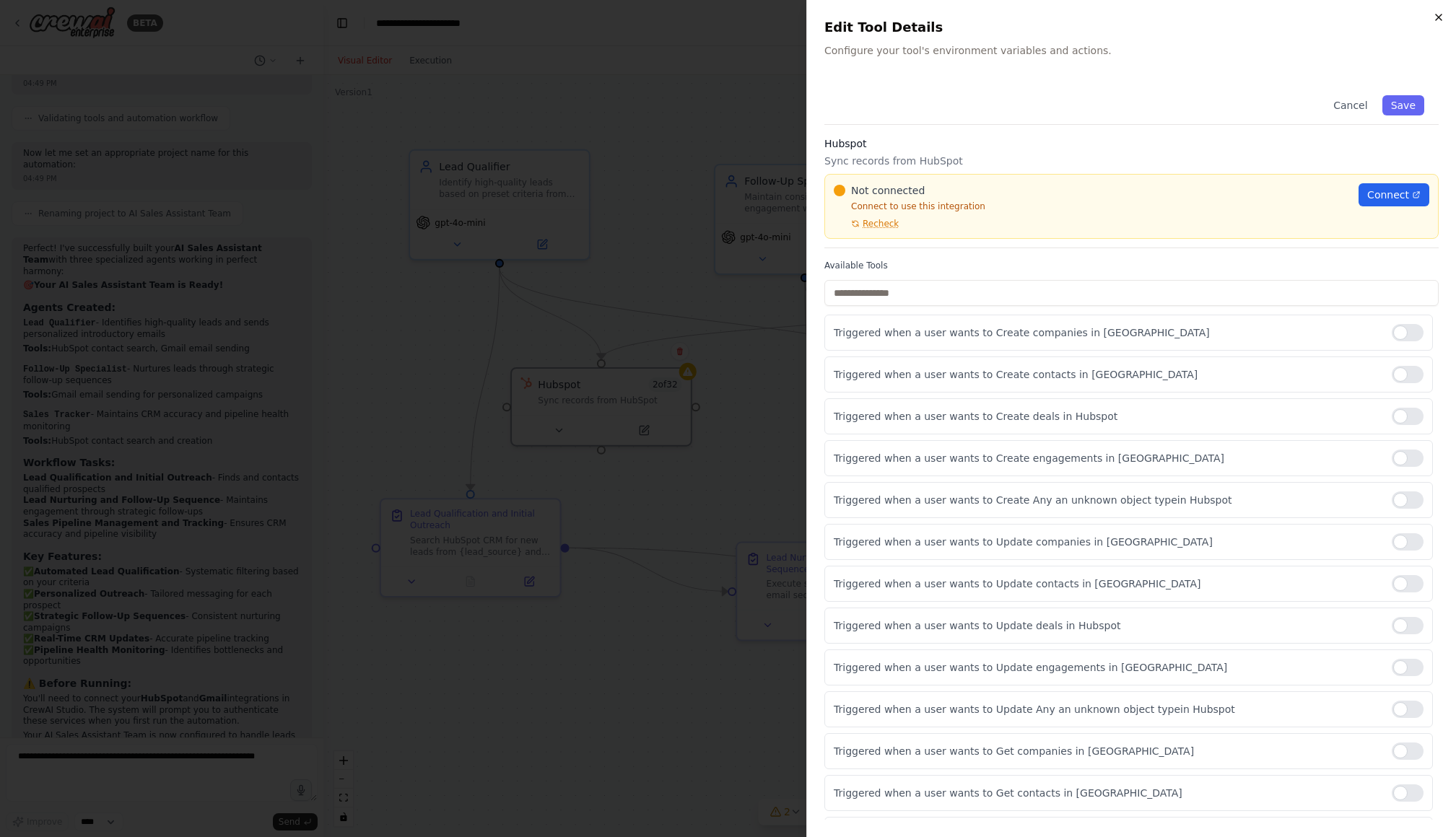
click at [1005, 16] on icon "button" at bounding box center [1439, 17] width 6 height 6
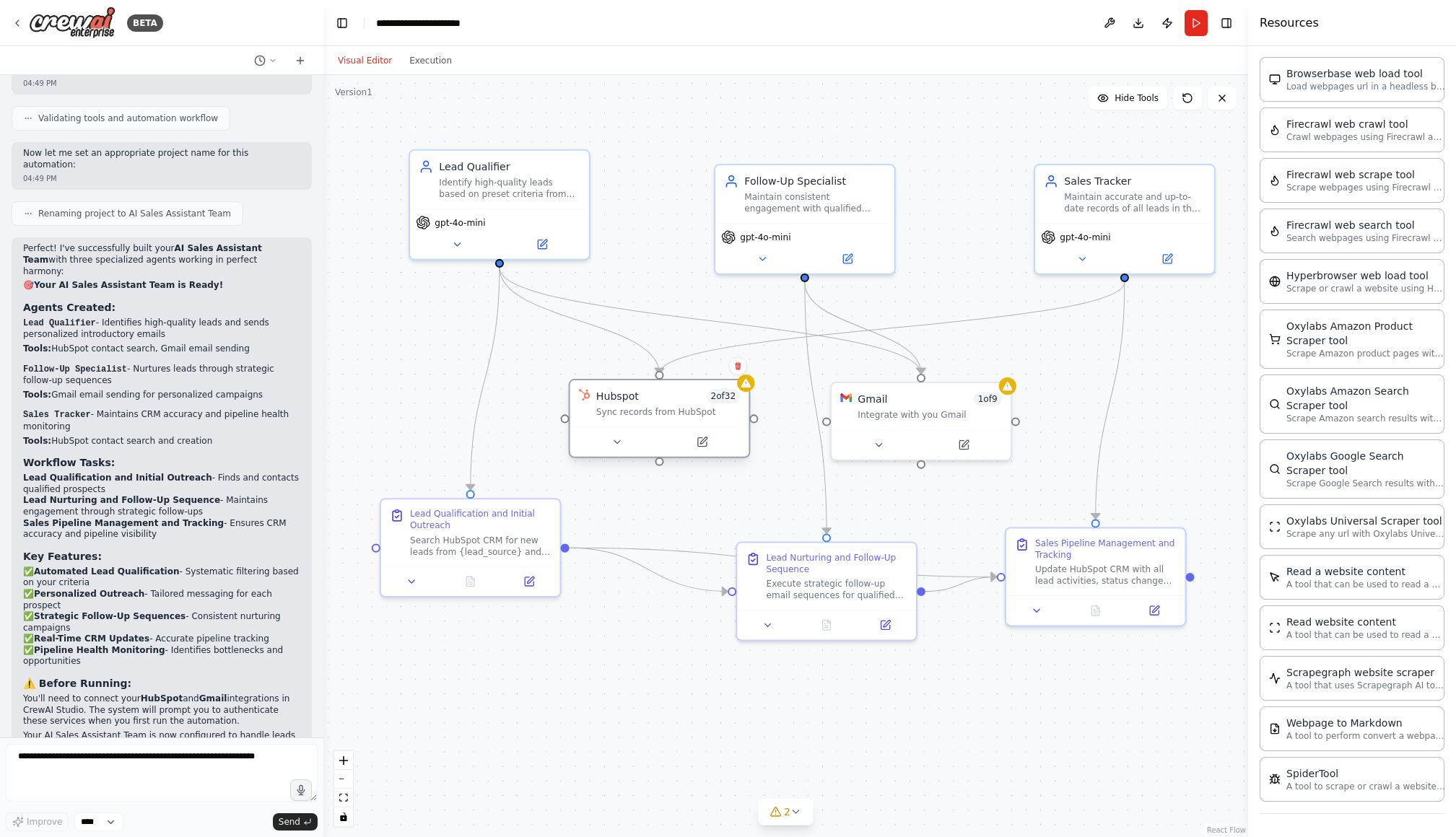
drag, startPoint x: 620, startPoint y: 381, endPoint x: 676, endPoint y: 398, distance: 58.5
click at [676, 398] on div "Hubspot 2 of 32" at bounding box center [668, 396] width 144 height 14
drag, startPoint x: 579, startPoint y: 191, endPoint x: 600, endPoint y: 195, distance: 21.4
click at [600, 195] on div "Lead Qualifier Identify high-quality leads based on preset criteria from {lead_…" at bounding box center [528, 177] width 179 height 58
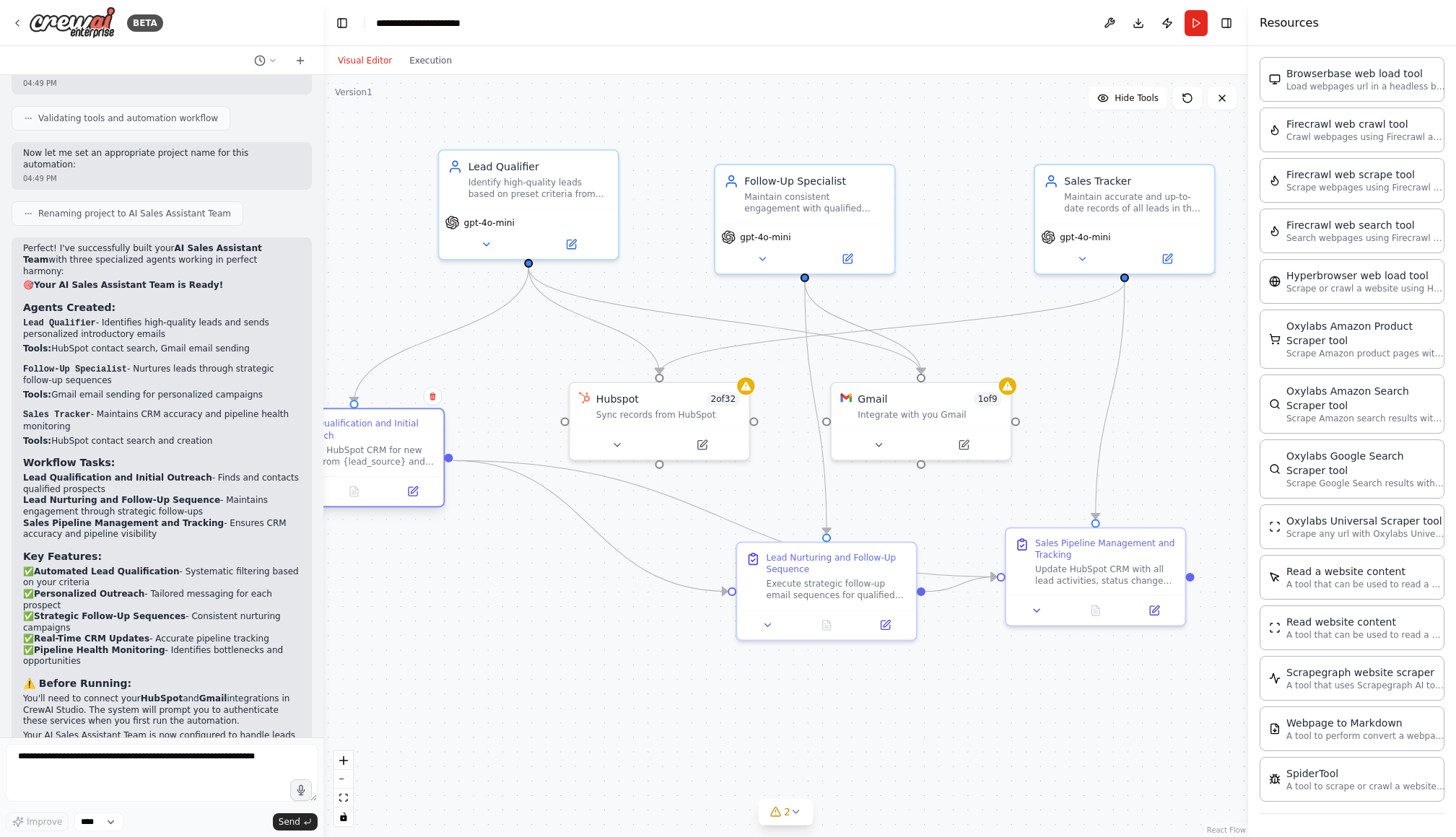
drag, startPoint x: 543, startPoint y: 517, endPoint x: 429, endPoint y: 436, distance: 139.8
click at [429, 436] on div "Lead Qualification and Initial Outreach" at bounding box center [364, 429] width 141 height 23
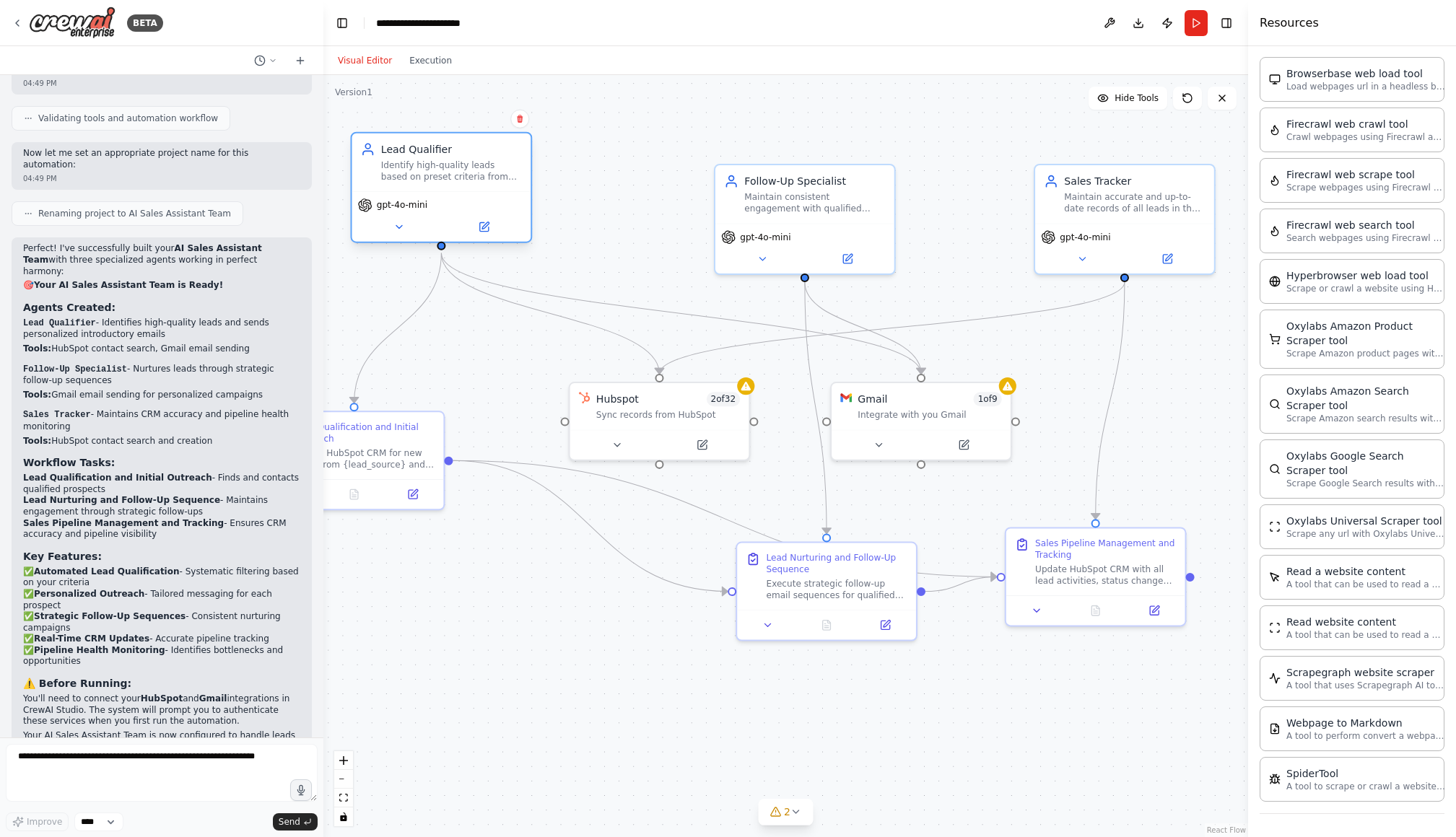
drag, startPoint x: 577, startPoint y: 178, endPoint x: 485, endPoint y: 157, distance: 94.4
click at [485, 157] on div "Lead Qualifier Identify high-quality leads based on preset criteria from {lead_…" at bounding box center [451, 162] width 141 height 41
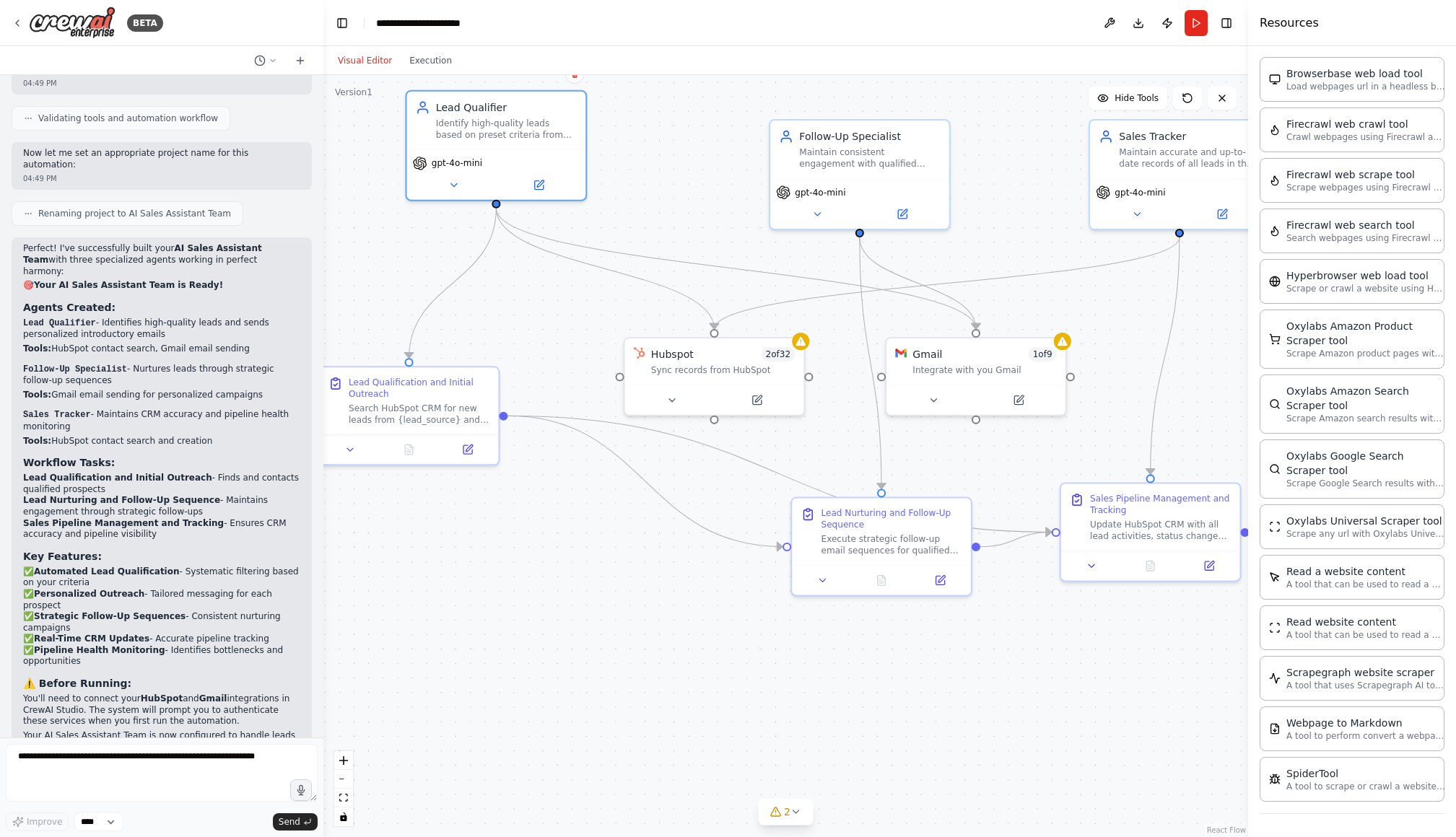
drag, startPoint x: 695, startPoint y: 707, endPoint x: 626, endPoint y: 440, distance: 275.8
click at [750, 663] on div ".deletable-edge-delete-btn { width: 20px; height: 20px; border: 0px solid #ffff…" at bounding box center [786, 456] width 925 height 763
click at [467, 447] on icon at bounding box center [469, 445] width 7 height 7
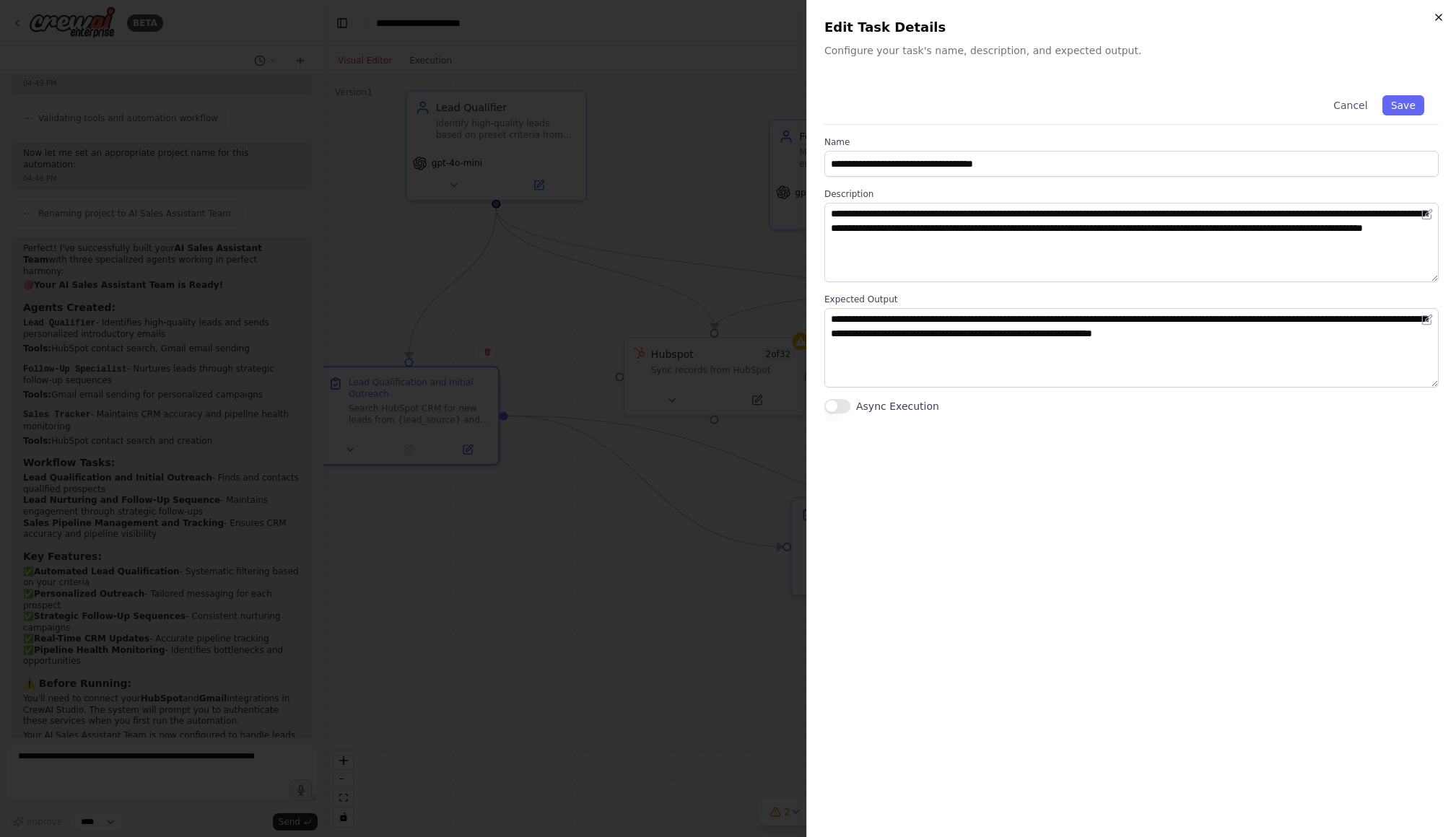
click at [1005, 21] on icon "button" at bounding box center [1439, 17] width 12 height 12
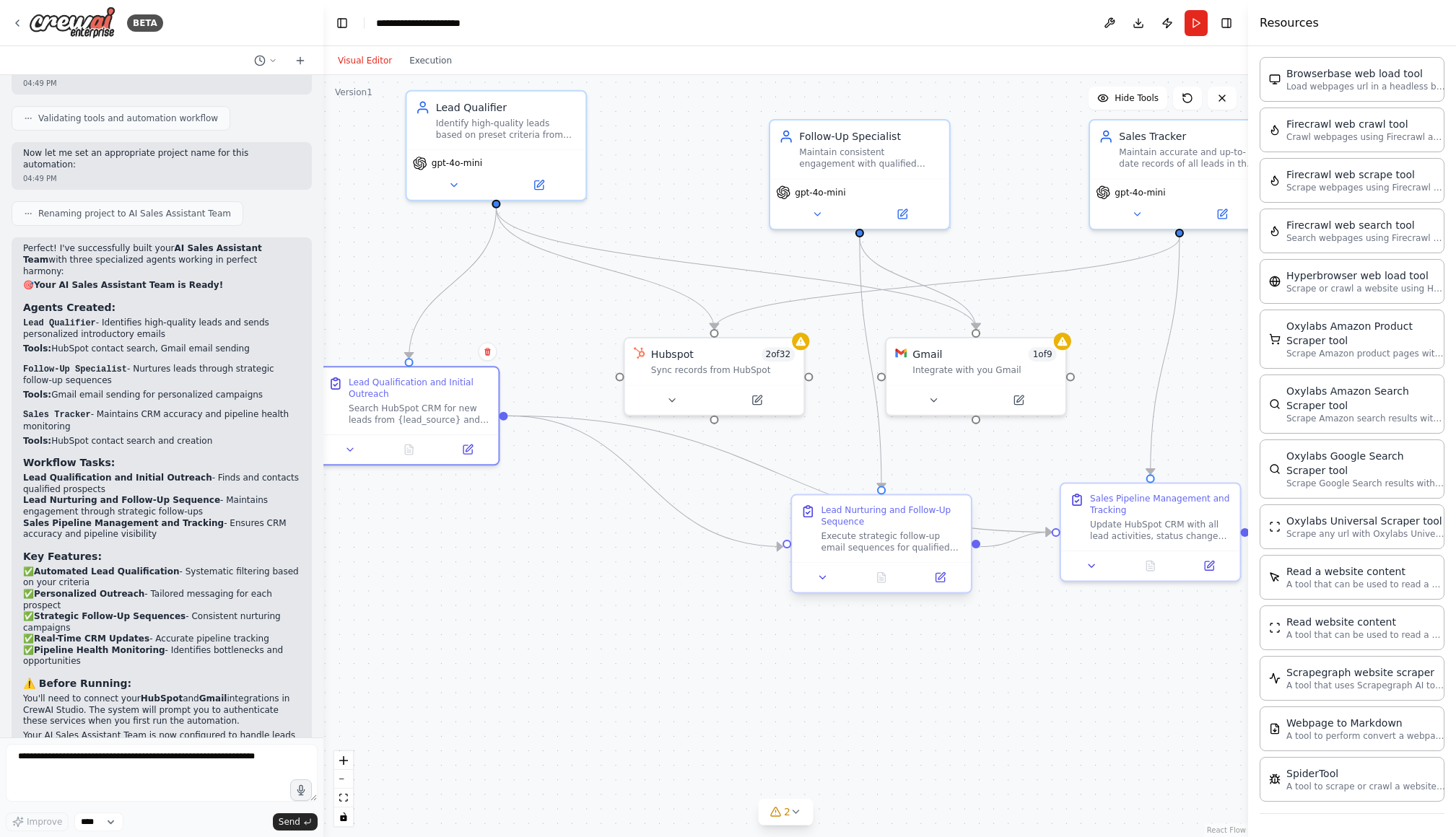
click at [888, 526] on div "Lead Nurturing and Follow-Up Sequence" at bounding box center [891, 516] width 141 height 23
click at [951, 583] on icon at bounding box center [947, 577] width 12 height 12
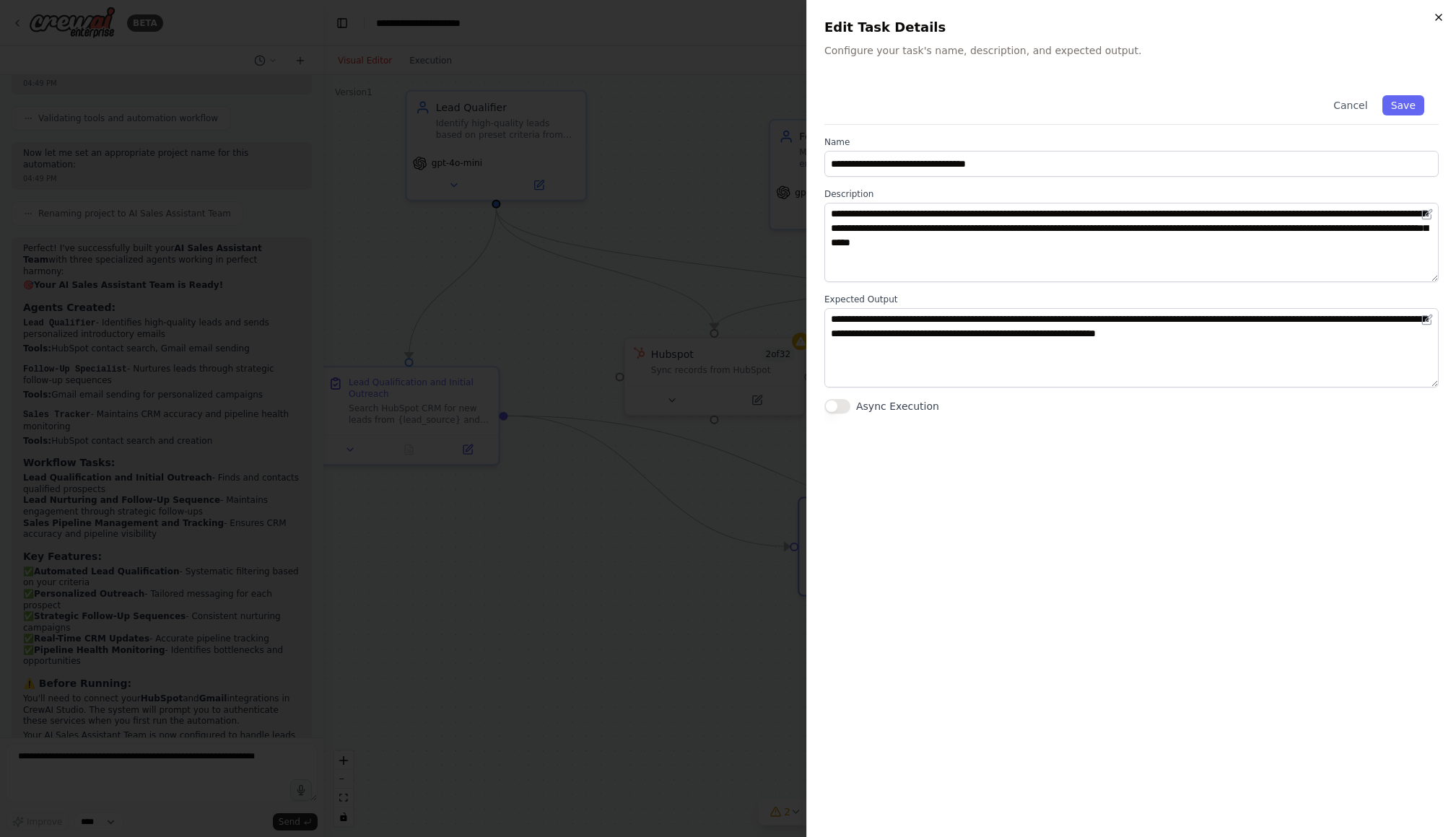
click at [1005, 15] on icon "button" at bounding box center [1439, 17] width 12 height 12
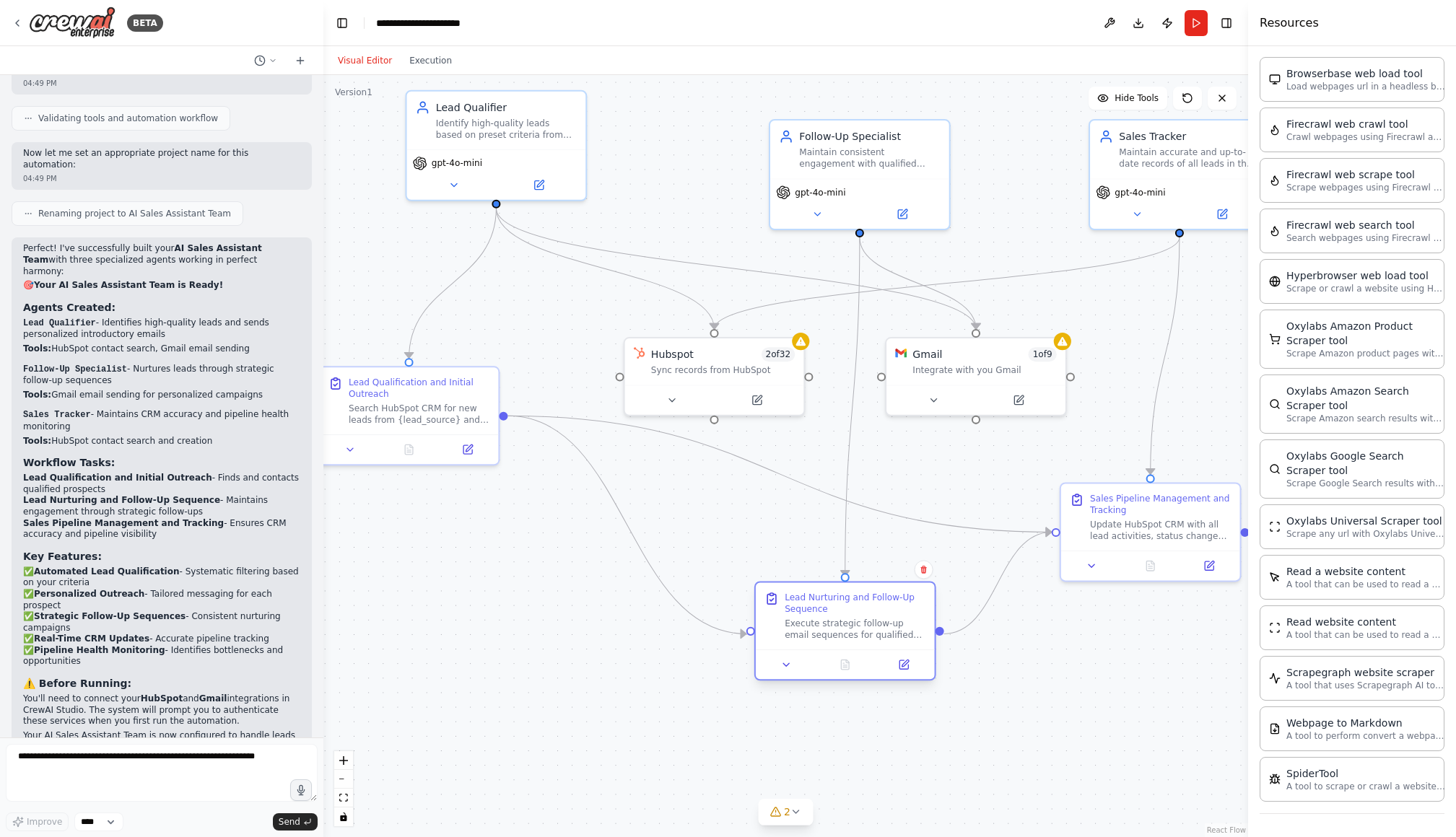
drag, startPoint x: 934, startPoint y: 534, endPoint x: 891, endPoint y: 623, distance: 98.8
click at [889, 625] on div "Lead Nurturing and Follow-Up Sequence Execute strategic follow-up email sequenc…" at bounding box center [856, 616] width 141 height 49
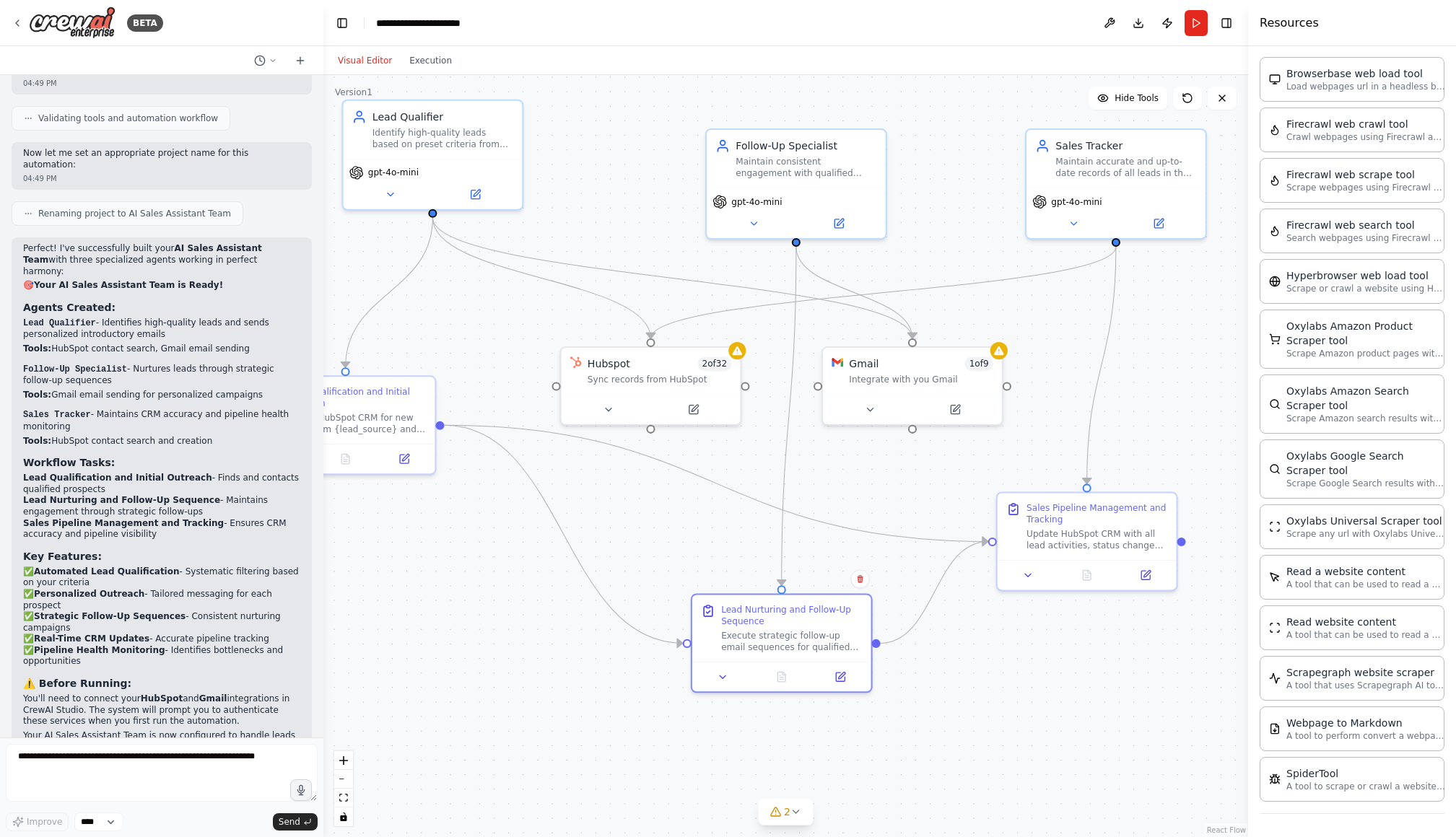
drag, startPoint x: 1127, startPoint y: 631, endPoint x: 1065, endPoint y: 638, distance: 62.4
click at [1005, 641] on div ".deletable-edge-delete-btn { width: 20px; height: 20px; border: 0px solid #ffff…" at bounding box center [786, 456] width 925 height 763
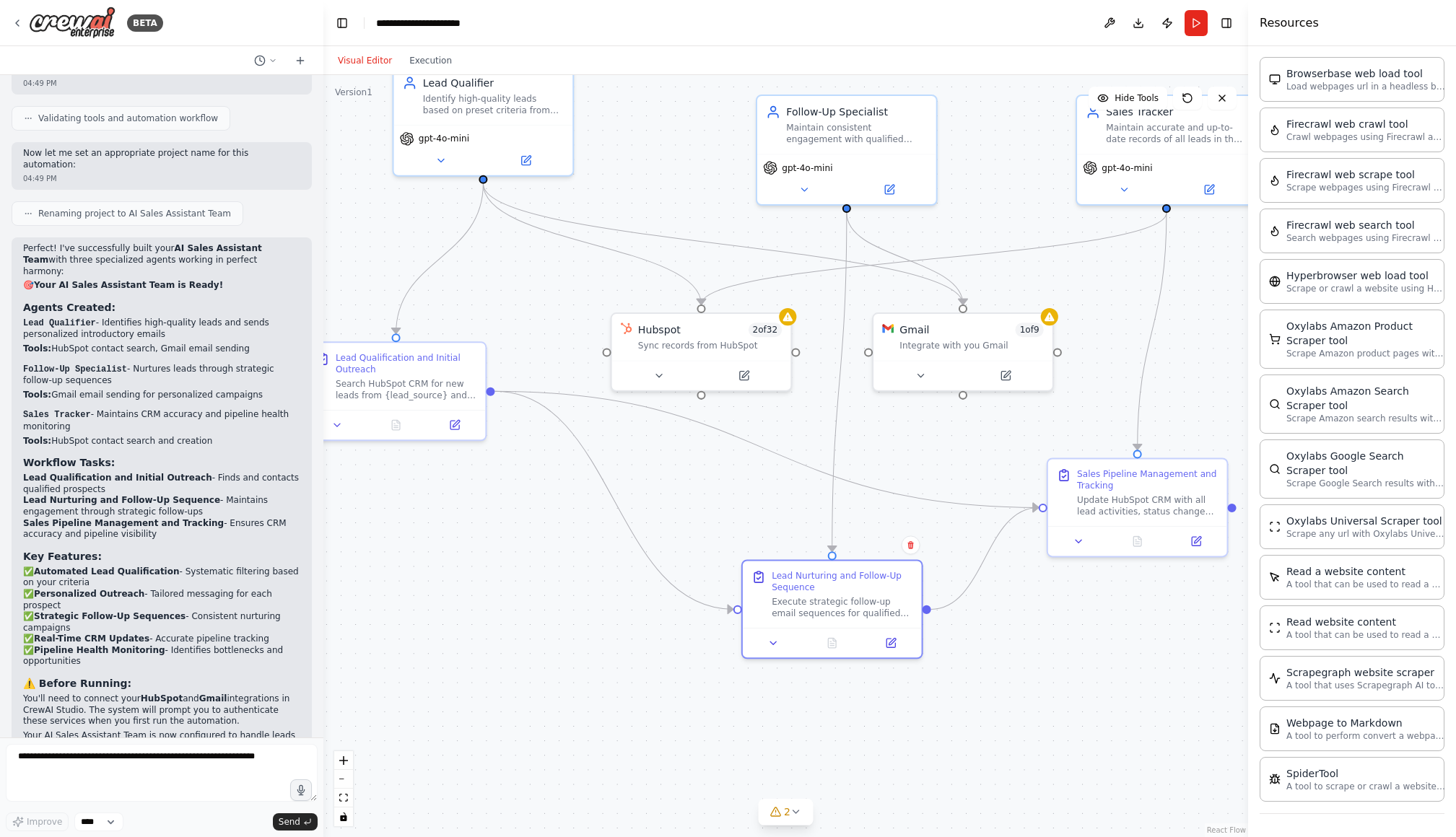
drag, startPoint x: 1047, startPoint y: 708, endPoint x: 1068, endPoint y: 687, distance: 29.7
click at [1005, 687] on div ".deletable-edge-delete-btn { width: 20px; height: 20px; border: 0px solid #ffff…" at bounding box center [786, 456] width 925 height 763
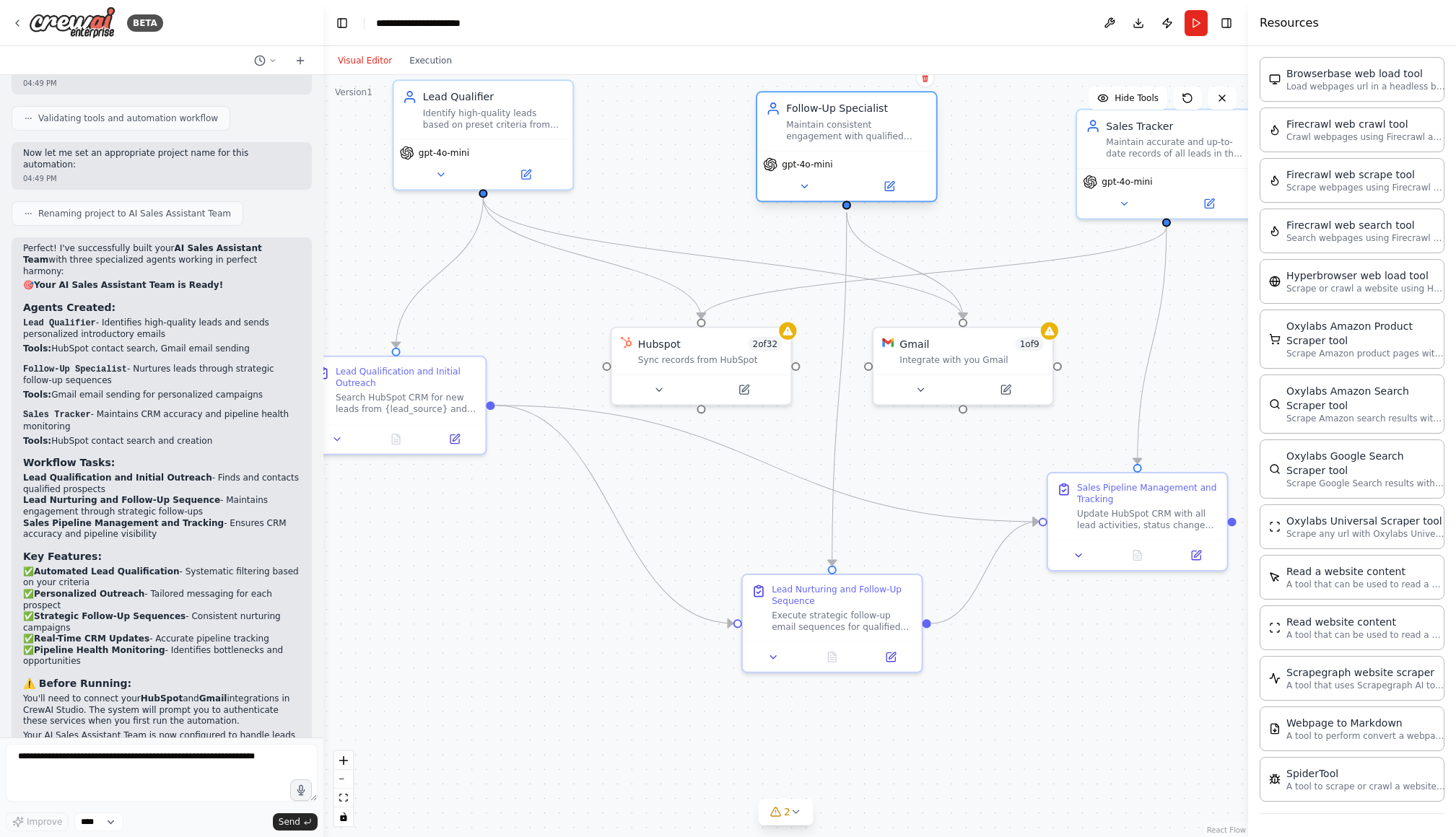
click at [886, 133] on div "Maintain consistent engagement with qualified leads from {company_name} through…" at bounding box center [857, 130] width 141 height 23
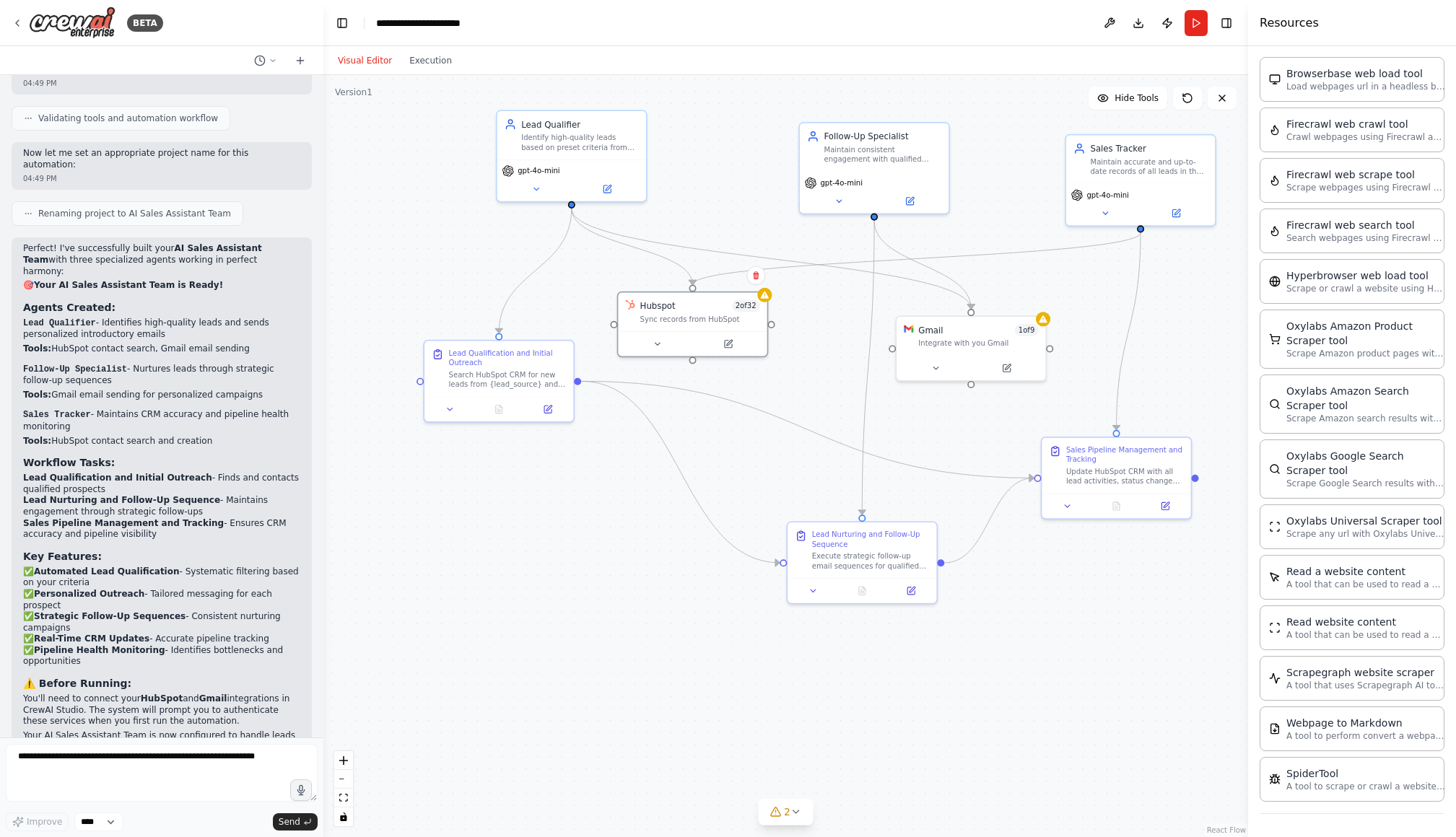
drag, startPoint x: 751, startPoint y: 306, endPoint x: 818, endPoint y: 312, distance: 67.3
click at [718, 304] on div "Hubspot 2 of 32" at bounding box center [700, 306] width 120 height 13
drag, startPoint x: 994, startPoint y: 332, endPoint x: 1035, endPoint y: 327, distance: 41.3
click at [1005, 327] on div "Gmail 1 of 9" at bounding box center [1015, 328] width 120 height 13
drag, startPoint x: 696, startPoint y: 313, endPoint x: 682, endPoint y: 307, distance: 15.2
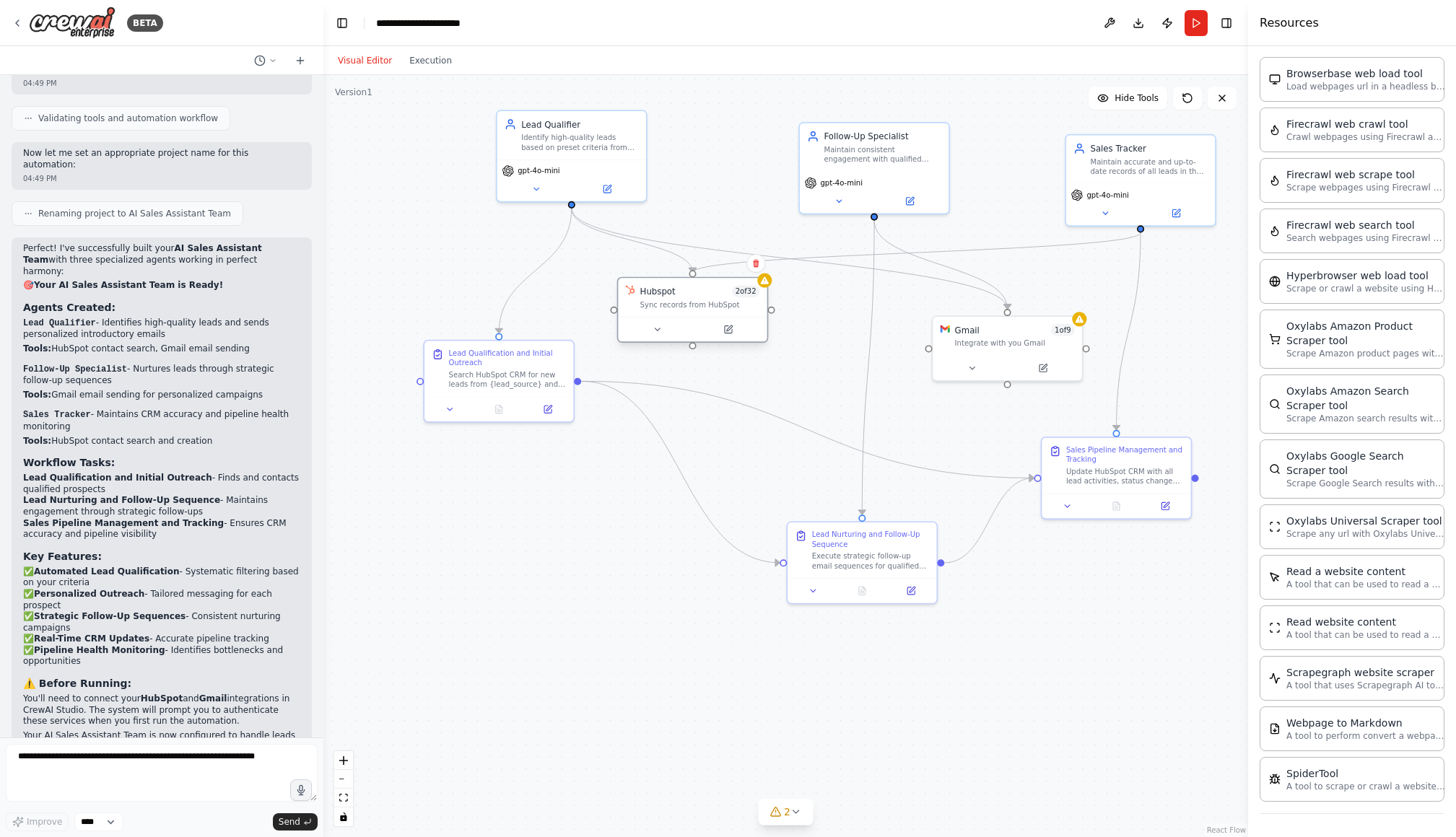
click at [699, 301] on div "Sync records from HubSpot" at bounding box center [700, 305] width 120 height 10
click at [547, 406] on icon at bounding box center [549, 406] width 6 height 6
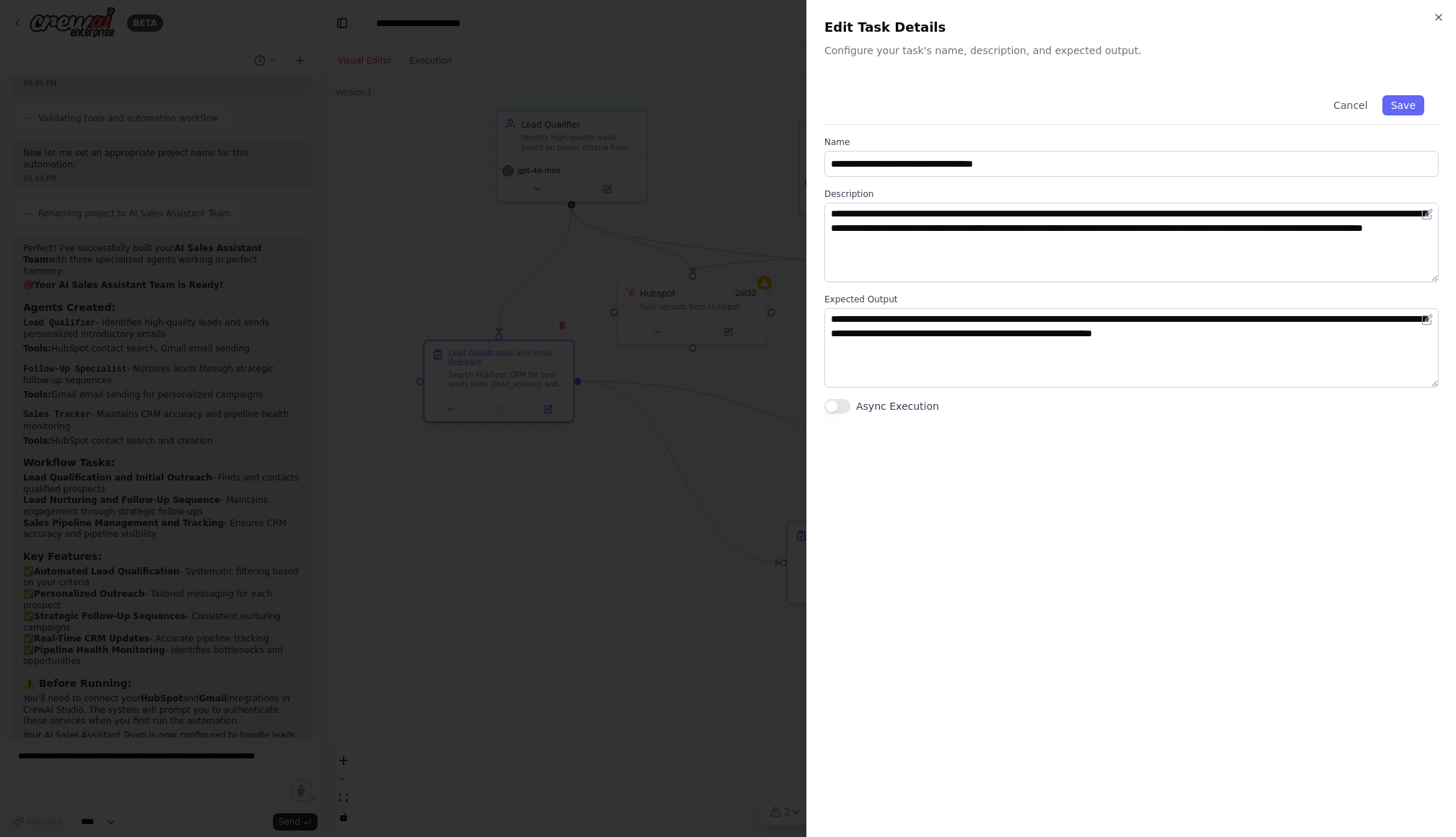
click at [1005, 16] on icon "button" at bounding box center [1439, 17] width 12 height 12
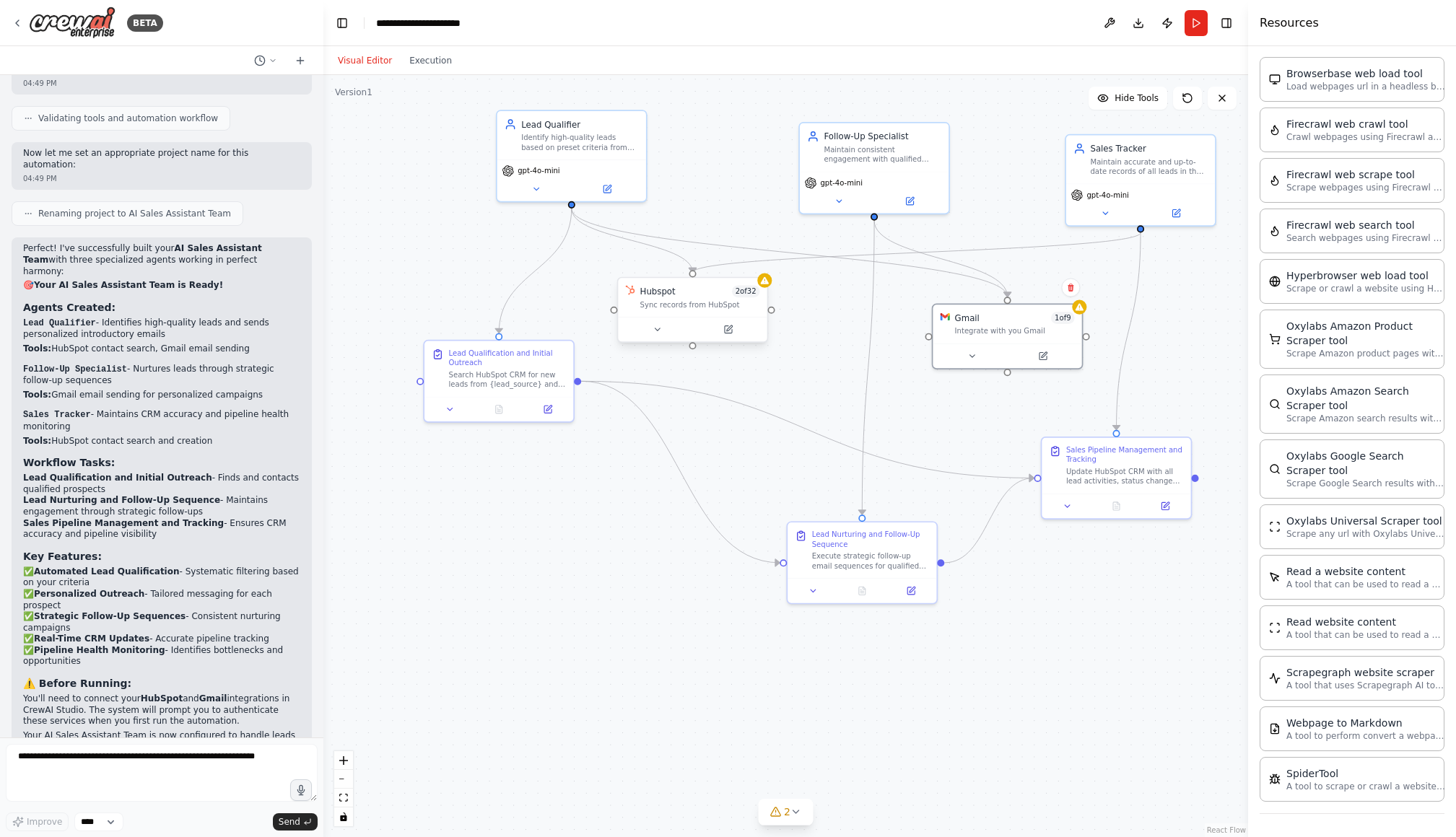
drag, startPoint x: 1039, startPoint y: 346, endPoint x: 767, endPoint y: 340, distance: 272.1
click at [1005, 337] on div "Gmail 1 of 9 Integrate with you Gmail" at bounding box center [1007, 324] width 149 height 39
drag, startPoint x: 743, startPoint y: 335, endPoint x: 745, endPoint y: 374, distance: 39.1
click at [745, 375] on button at bounding box center [728, 378] width 69 height 14
drag, startPoint x: 917, startPoint y: 529, endPoint x: 850, endPoint y: 594, distance: 93.3
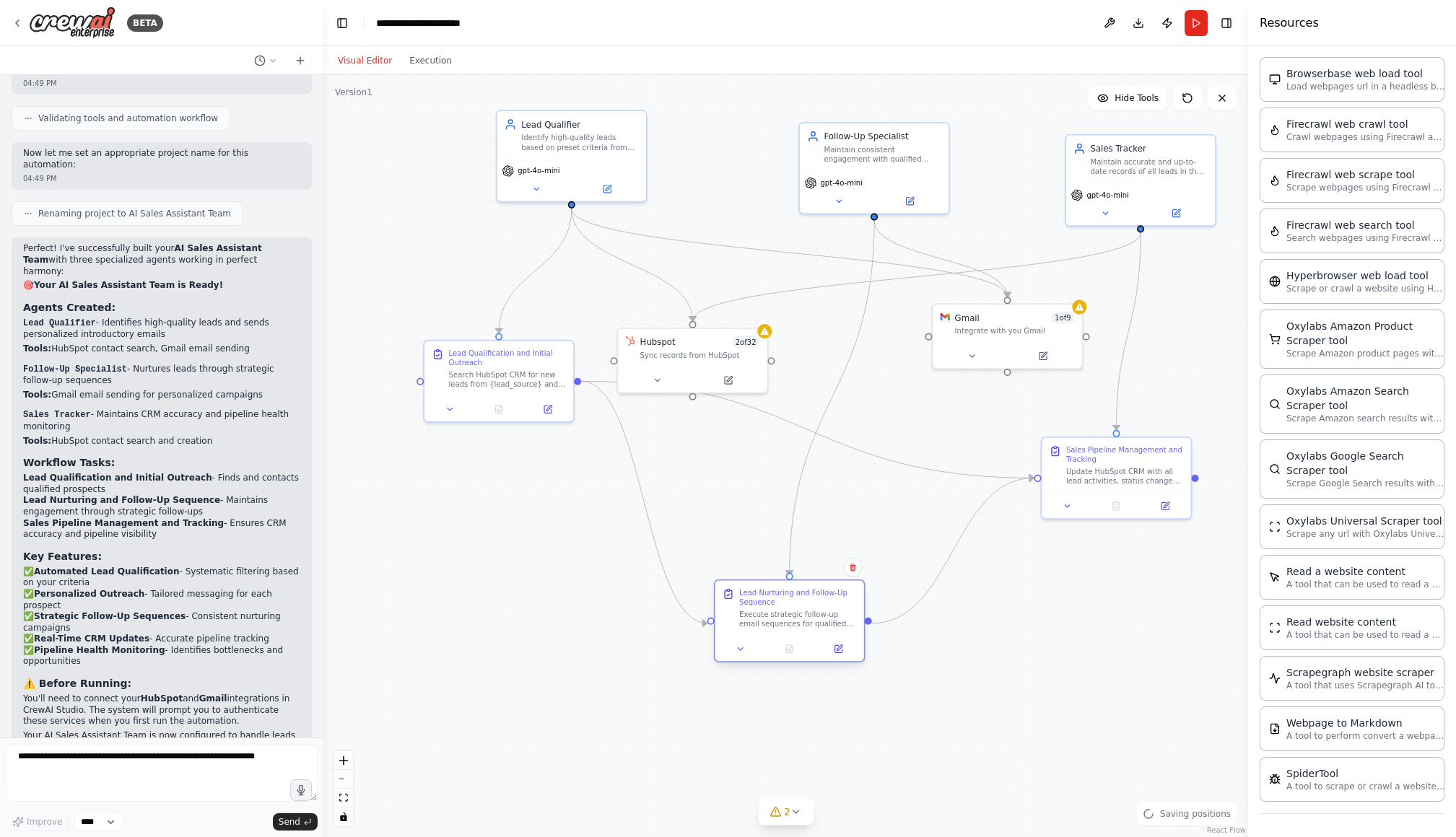
click at [850, 594] on div "Lead Nurturing and Follow-Up Sequence" at bounding box center [799, 598] width 118 height 19
drag, startPoint x: 570, startPoint y: 409, endPoint x: 721, endPoint y: 411, distance: 151.0
click at [529, 492] on div at bounding box center [463, 493] width 149 height 24
drag, startPoint x: 753, startPoint y: 381, endPoint x: 919, endPoint y: 364, distance: 166.9
click at [706, 381] on button at bounding box center [680, 380] width 69 height 14
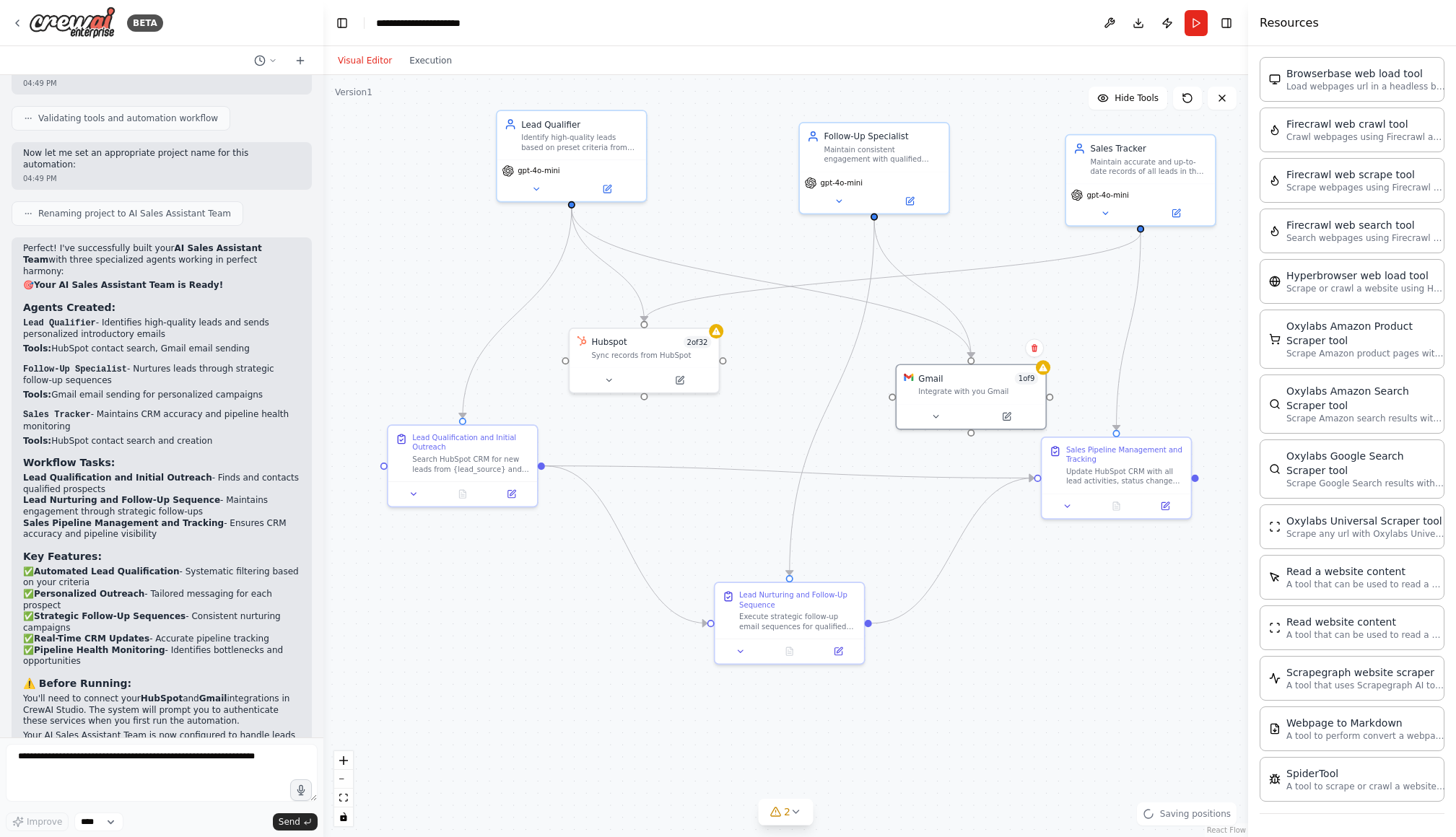
drag, startPoint x: 1013, startPoint y: 324, endPoint x: 919, endPoint y: 307, distance: 95.5
click at [981, 387] on div "Integrate with you Gmail" at bounding box center [978, 391] width 120 height 10
click at [511, 494] on icon at bounding box center [510, 491] width 7 height 7
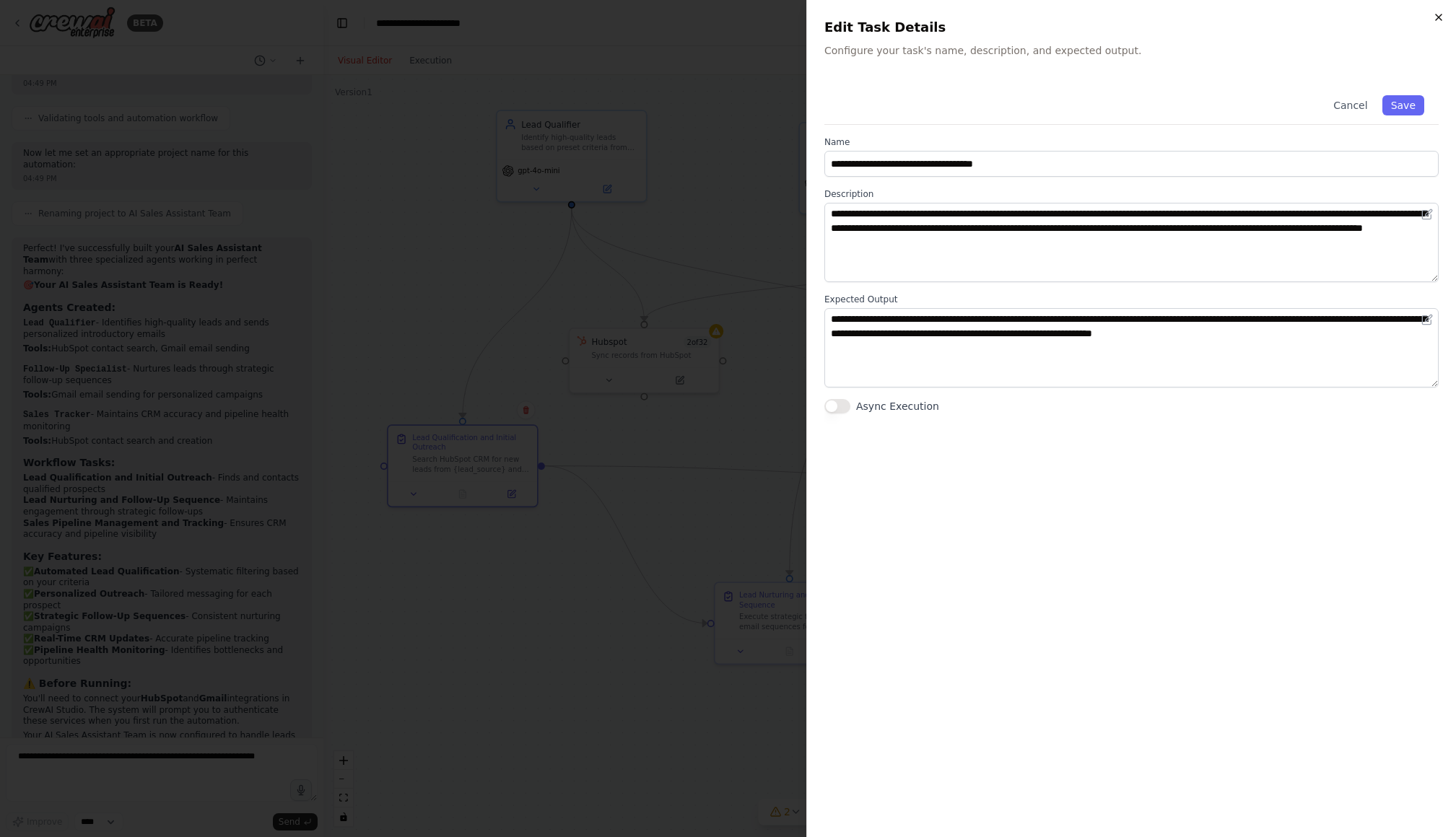
click at [1005, 16] on icon "button" at bounding box center [1439, 17] width 6 height 6
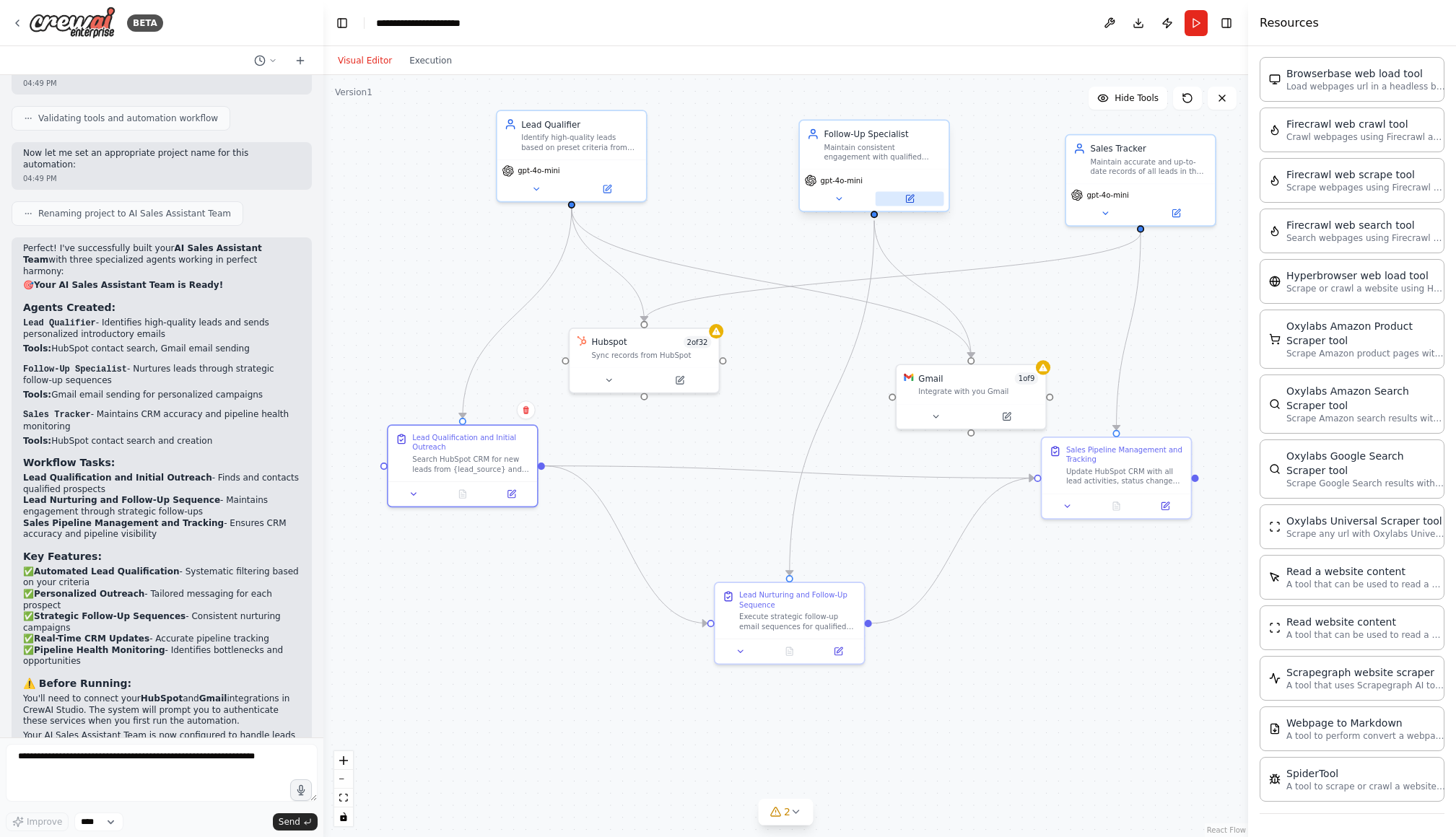
click at [909, 204] on button at bounding box center [910, 198] width 69 height 14
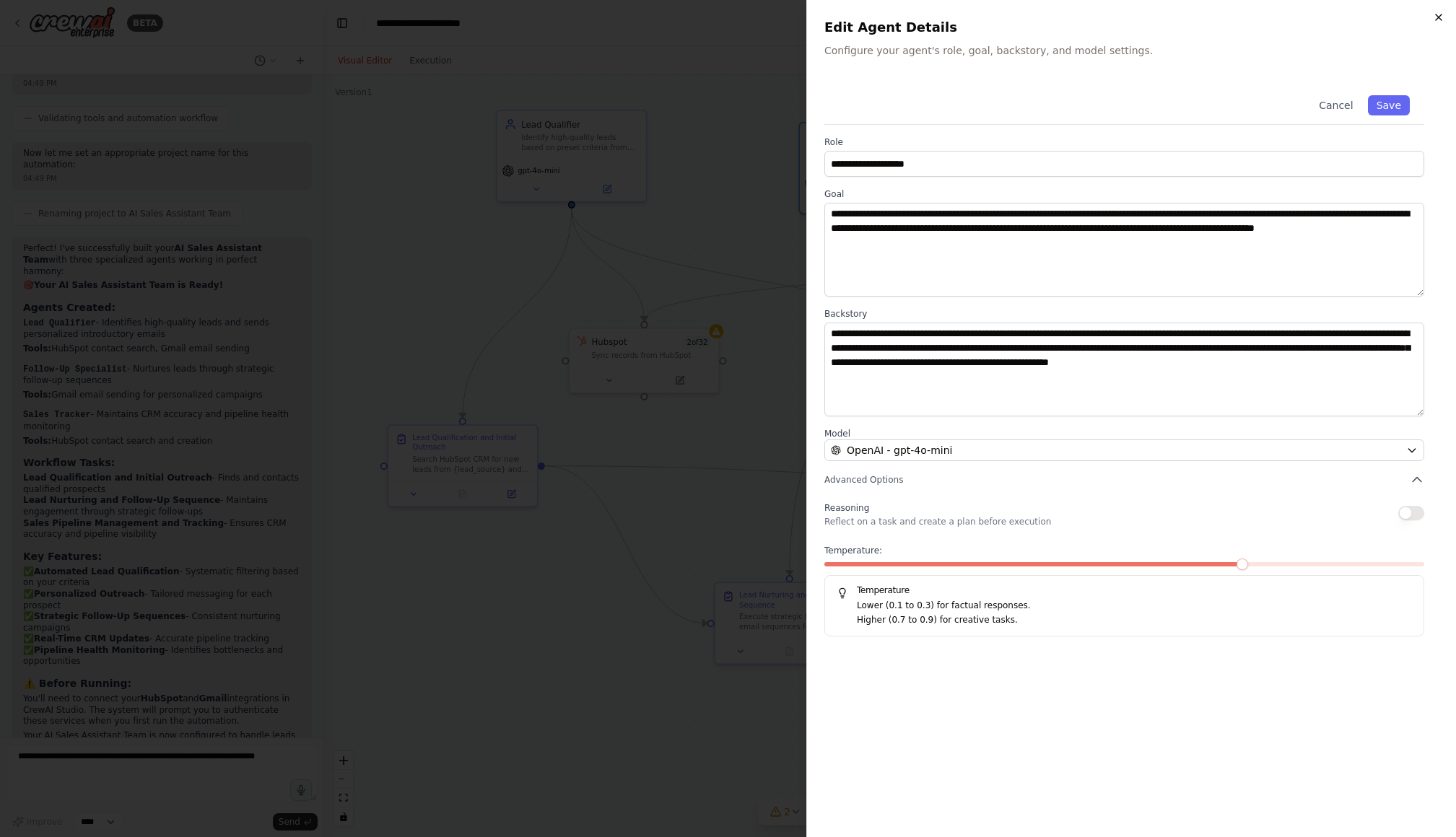
click at [1005, 22] on icon "button" at bounding box center [1439, 17] width 12 height 12
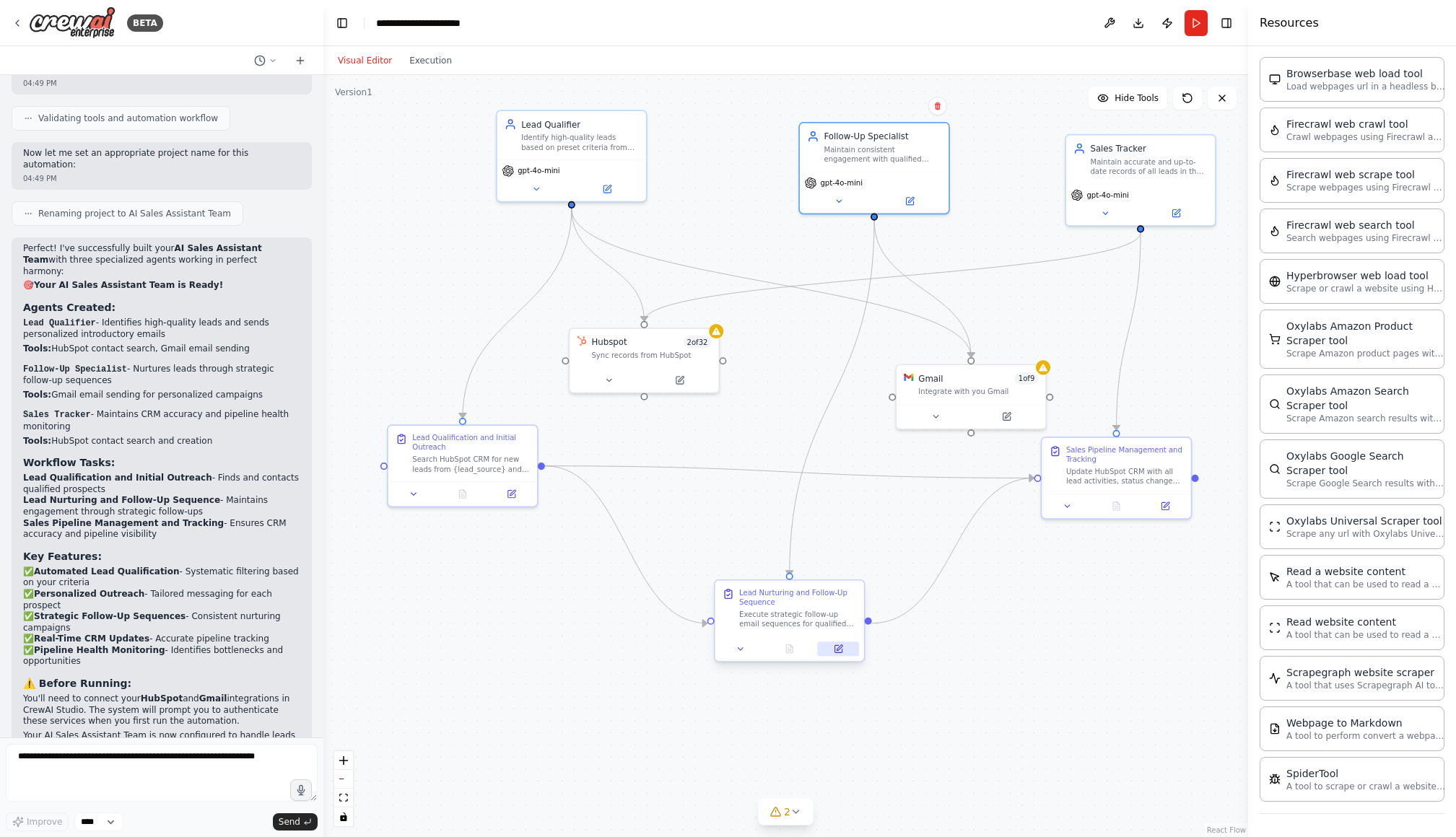
click at [837, 652] on icon at bounding box center [837, 649] width 7 height 7
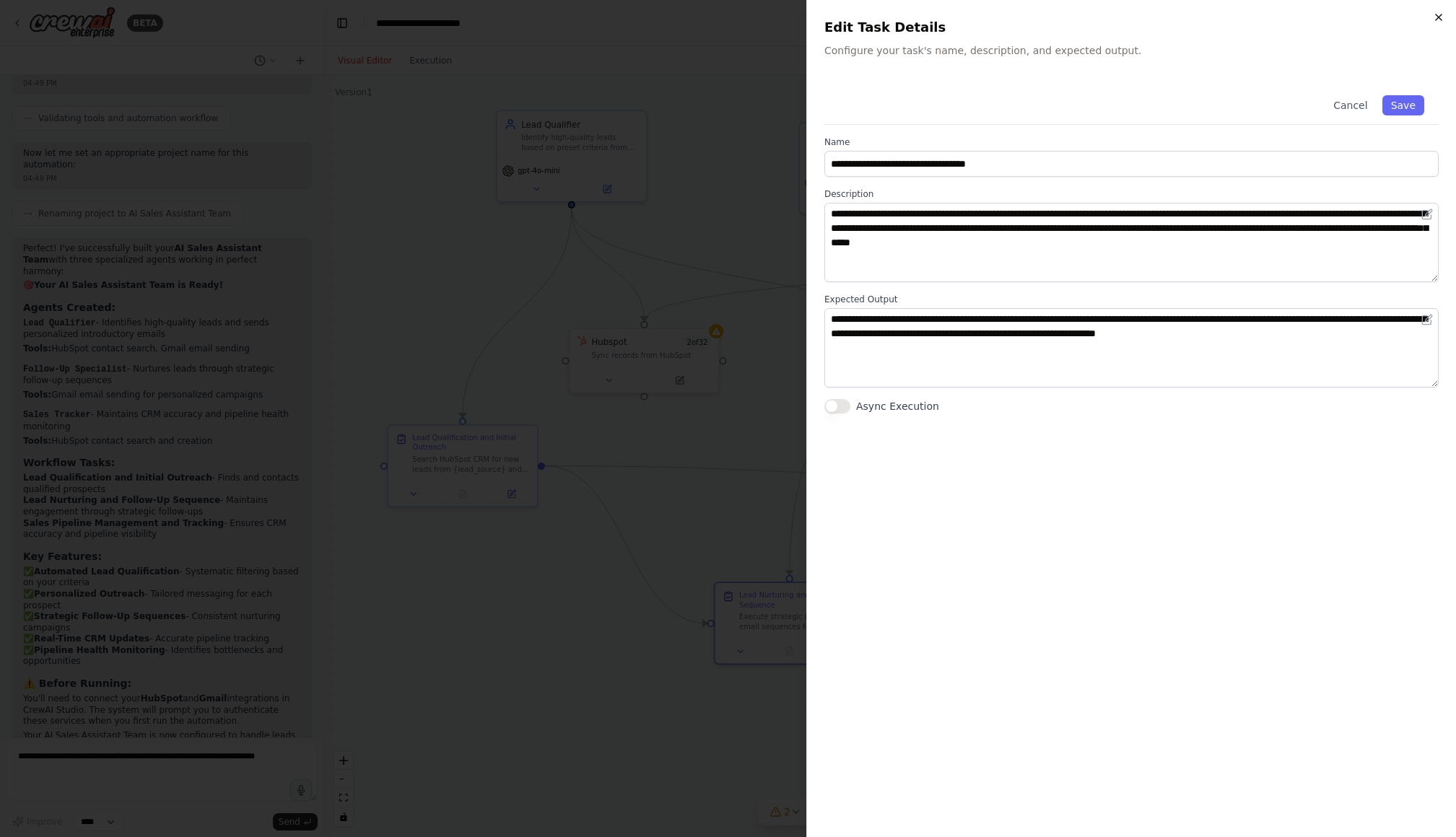
click at [1005, 19] on icon "button" at bounding box center [1439, 17] width 6 height 6
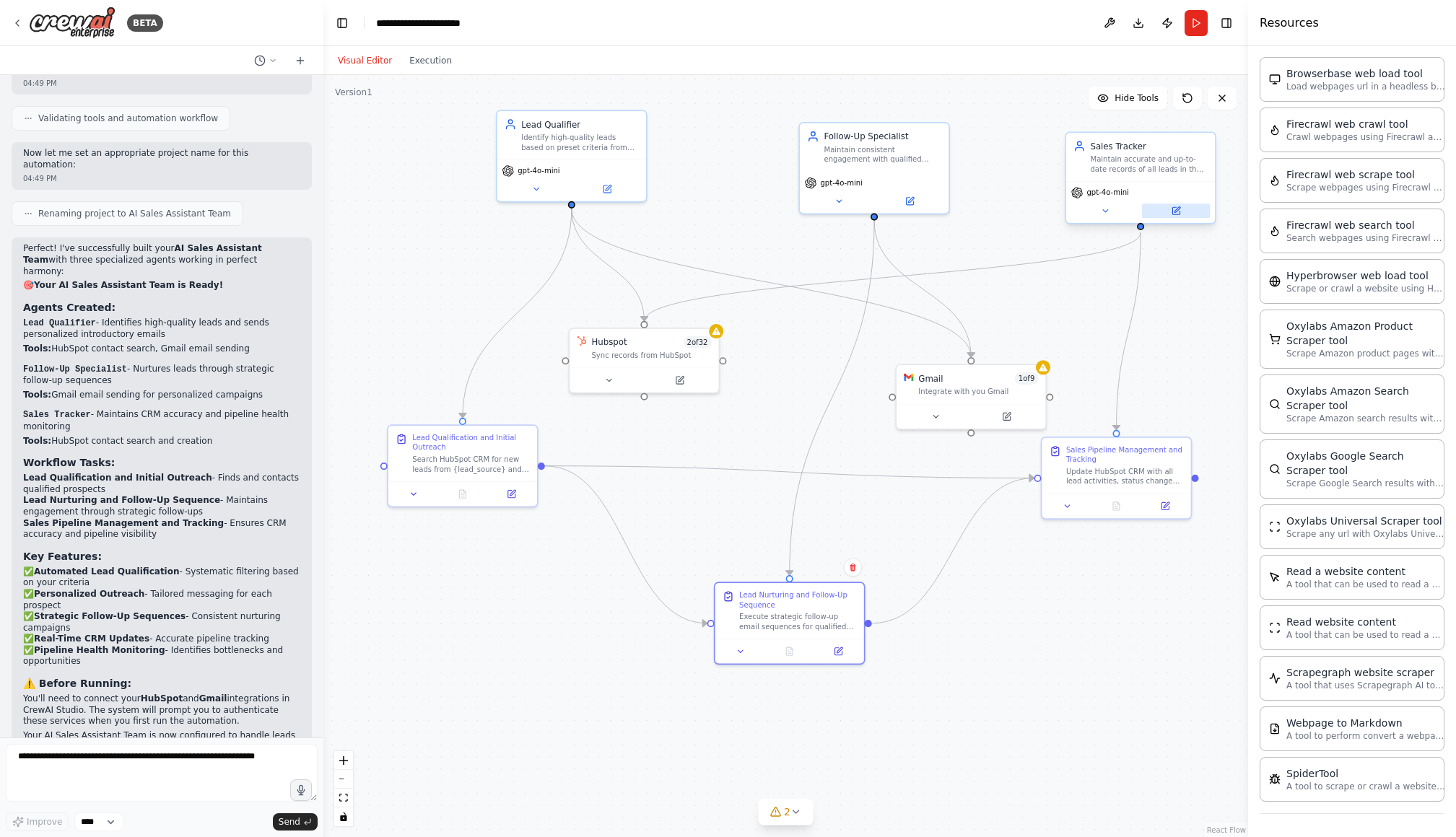
click at [1005, 213] on icon at bounding box center [1176, 210] width 7 height 7
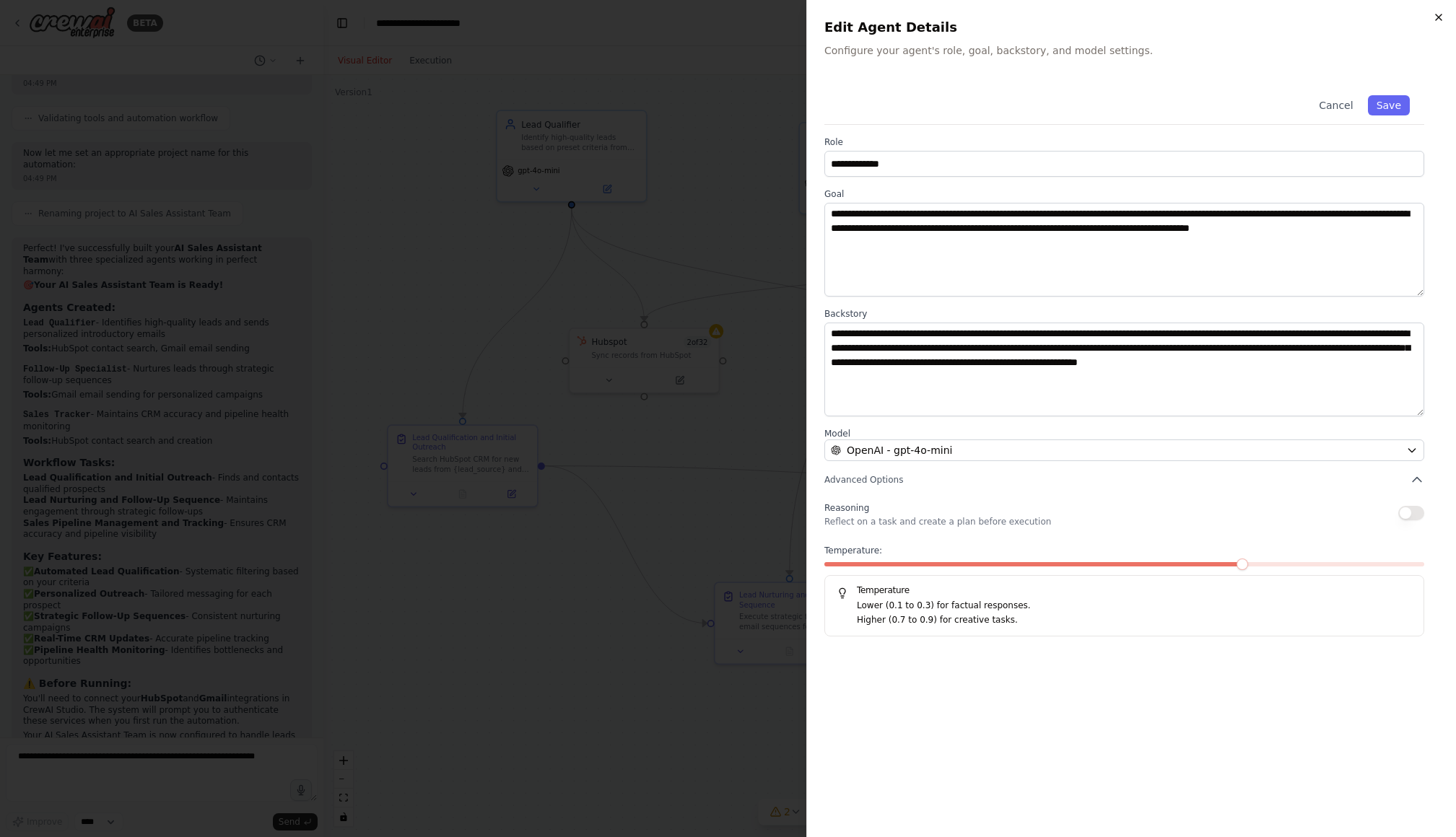
click at [1005, 15] on icon "button" at bounding box center [1439, 17] width 12 height 12
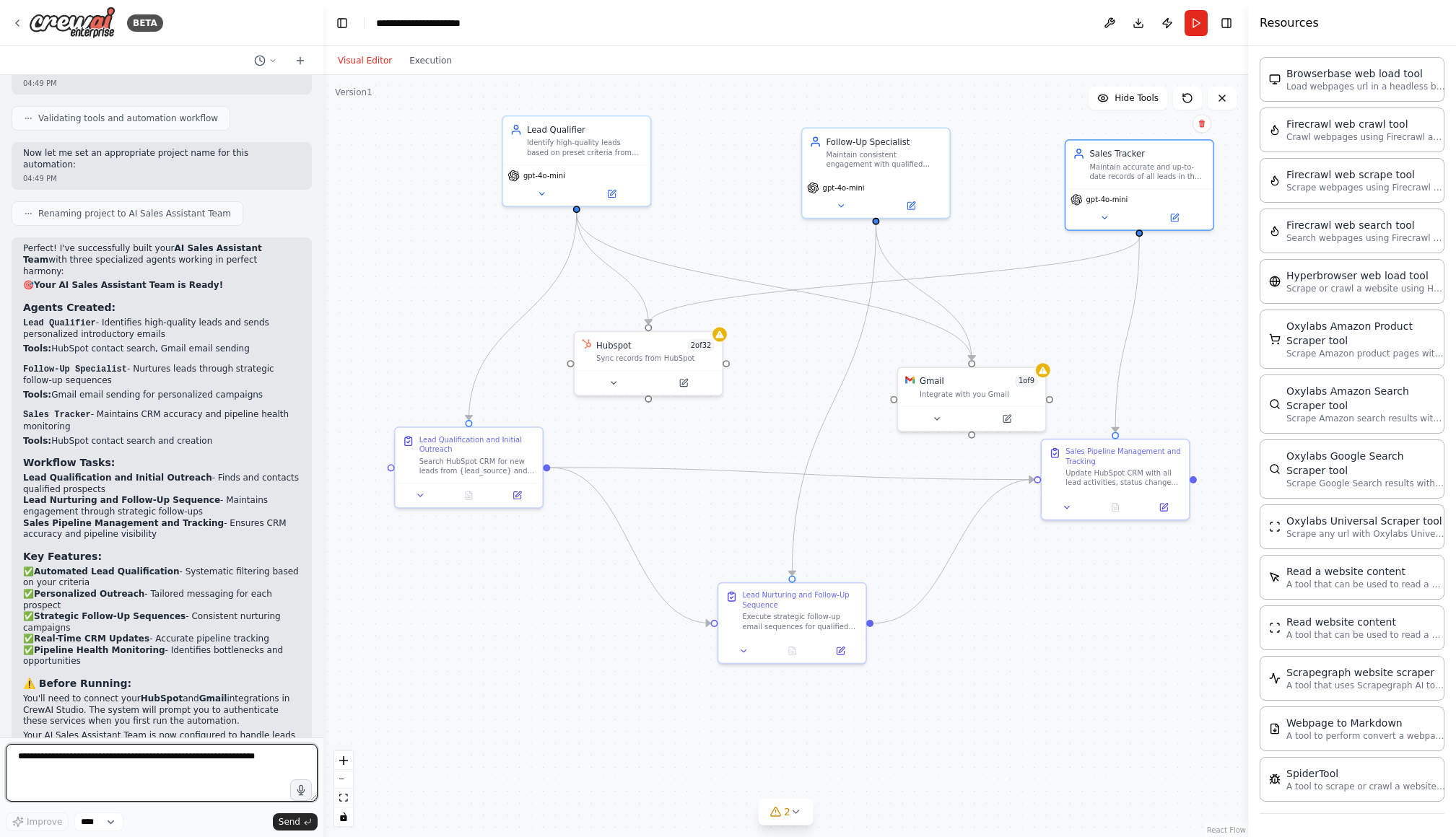
click at [179, 760] on textarea at bounding box center [161, 773] width 312 height 58
drag, startPoint x: 987, startPoint y: 400, endPoint x: 995, endPoint y: 363, distance: 37.9
click at [995, 363] on div "Gmail 1 of 9 Integrate with you Gmail" at bounding box center [984, 349] width 147 height 39
click at [888, 539] on div ".deletable-edge-delete-btn { width: 20px; height: 20px; border: 0px solid #ffff…" at bounding box center [786, 456] width 925 height 763
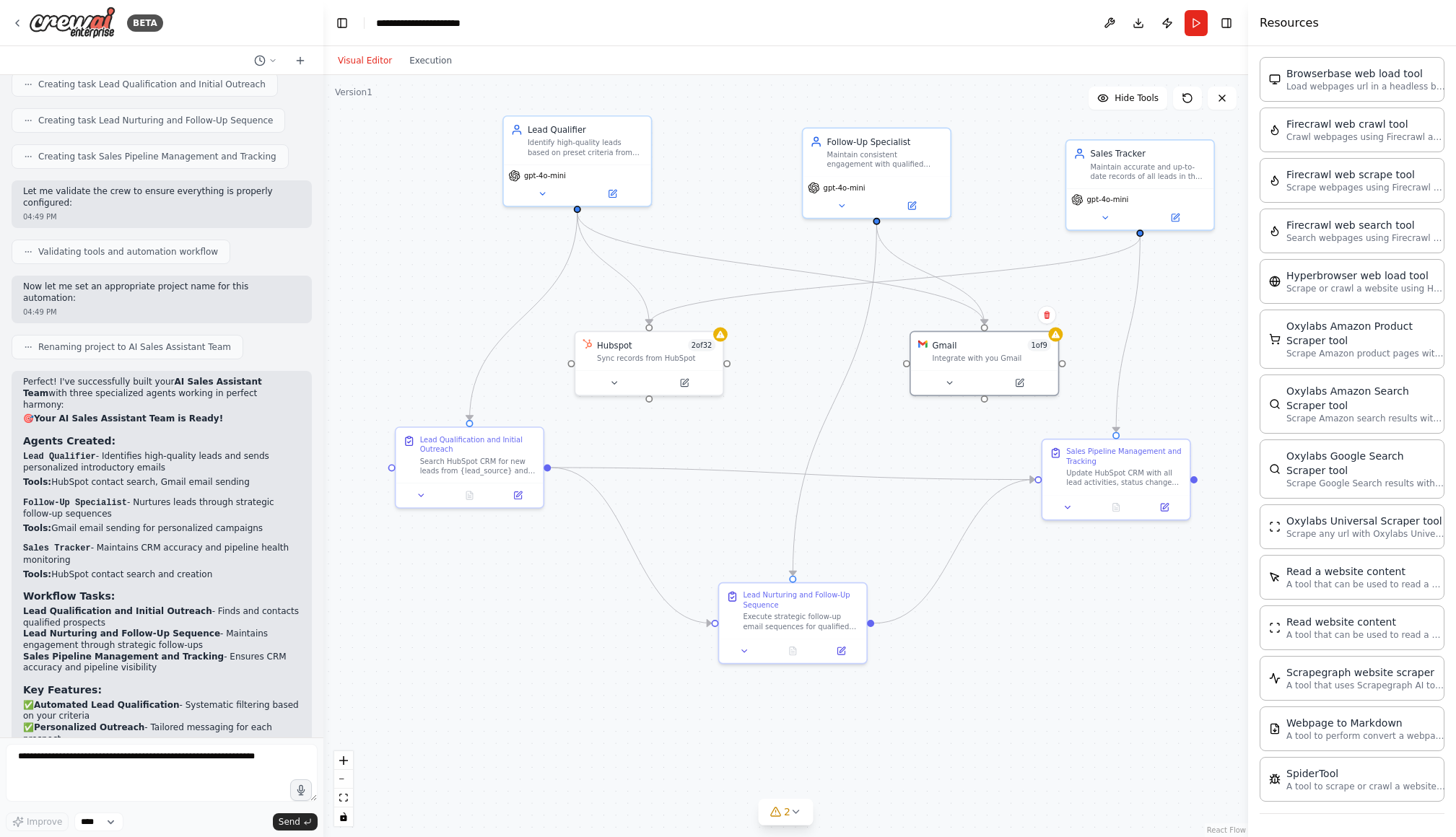
scroll to position [1277, 0]
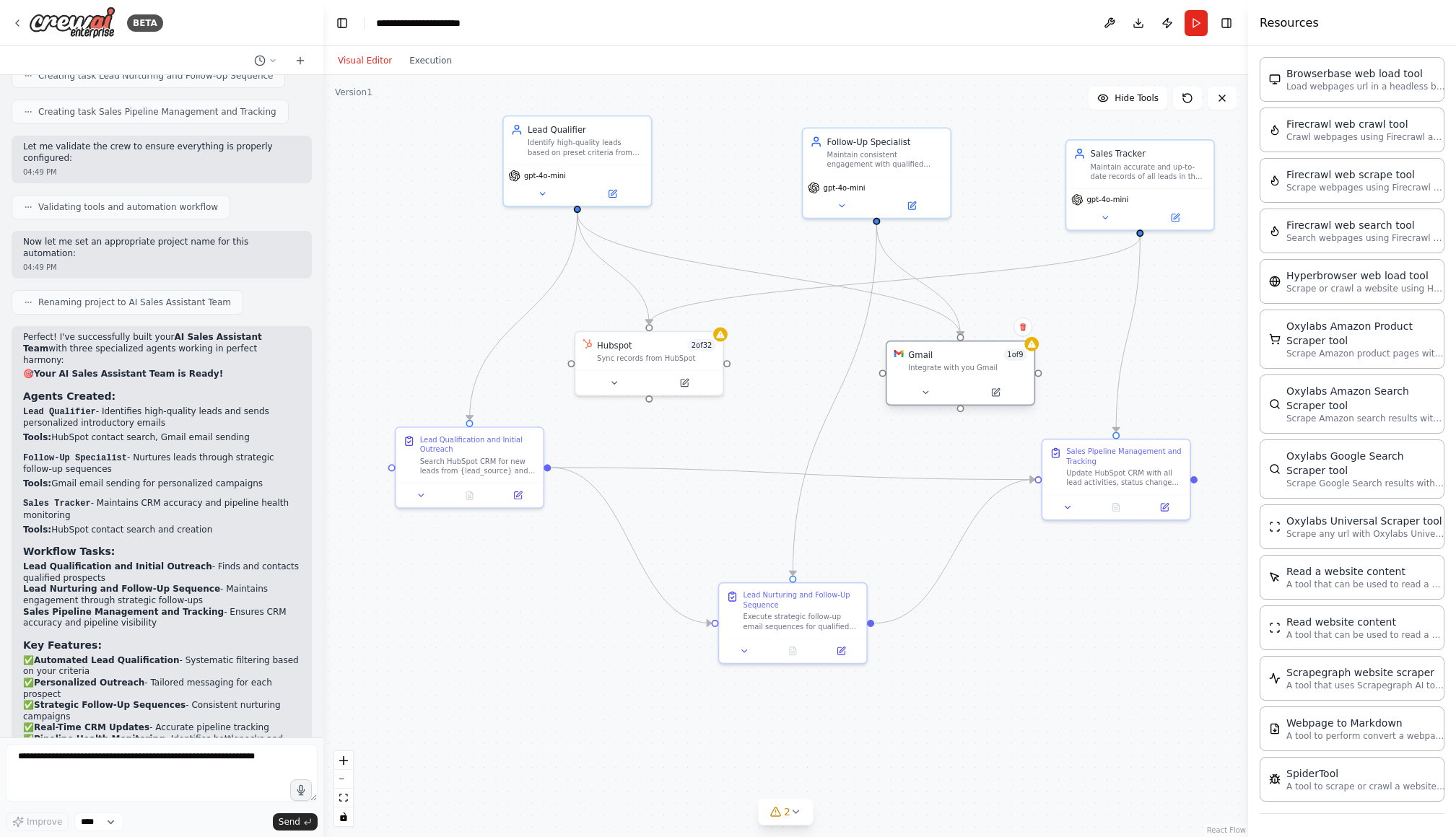
drag, startPoint x: 991, startPoint y: 361, endPoint x: 971, endPoint y: 376, distance: 25.0
click at [971, 376] on div "Gmail 1 of 9 Integrate with you Gmail" at bounding box center [961, 361] width 147 height 39
click at [1005, 353] on div "Gmail 1 of 9 Integrate with you Gmail" at bounding box center [961, 361] width 147 height 39
click at [1005, 344] on icon at bounding box center [1033, 344] width 10 height 10
click at [1005, 345] on icon at bounding box center [1032, 343] width 8 height 7
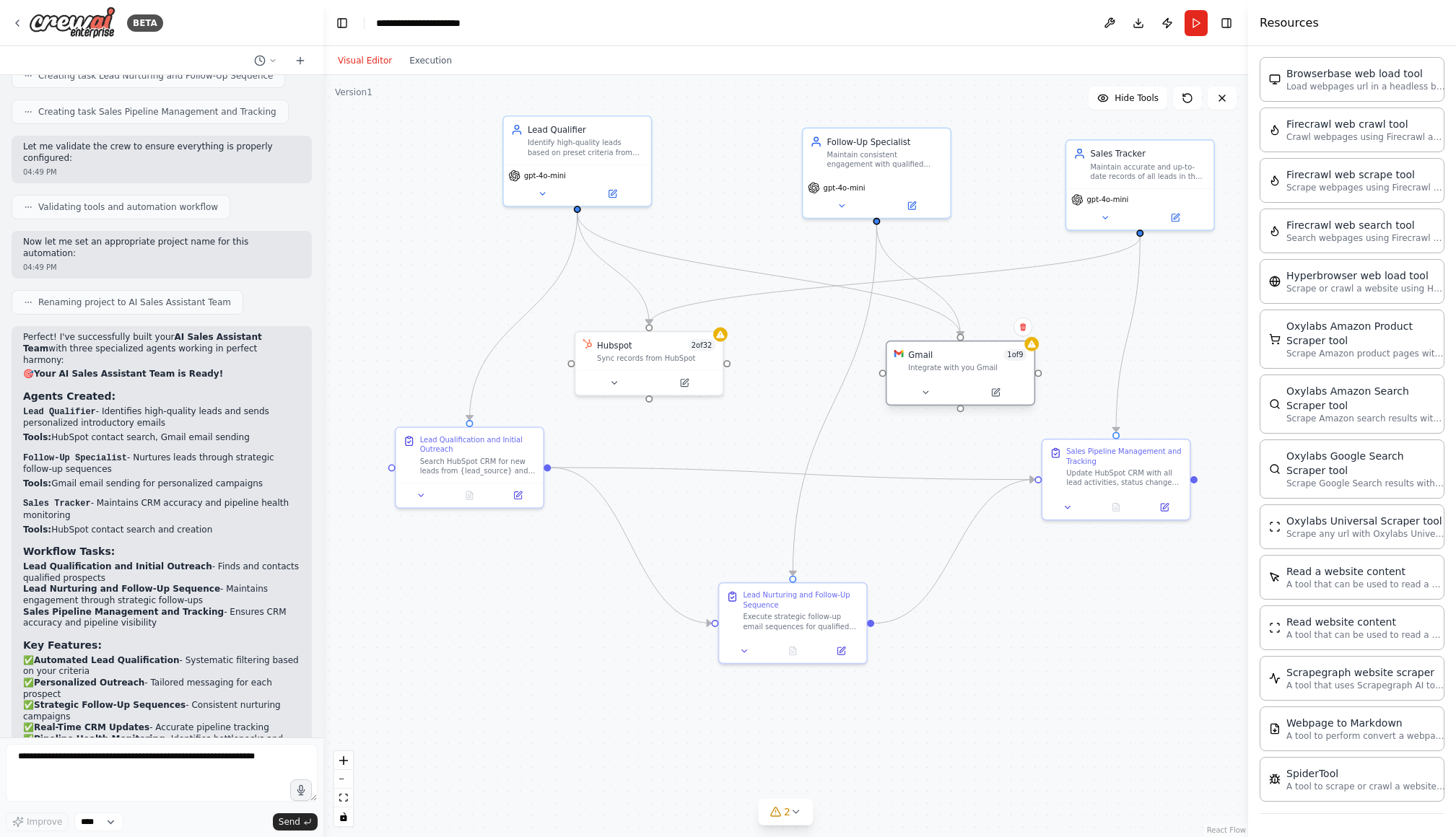
click at [956, 359] on div "Gmail 1 of 9" at bounding box center [967, 355] width 118 height 13
click at [997, 392] on icon at bounding box center [997, 391] width 6 height 6
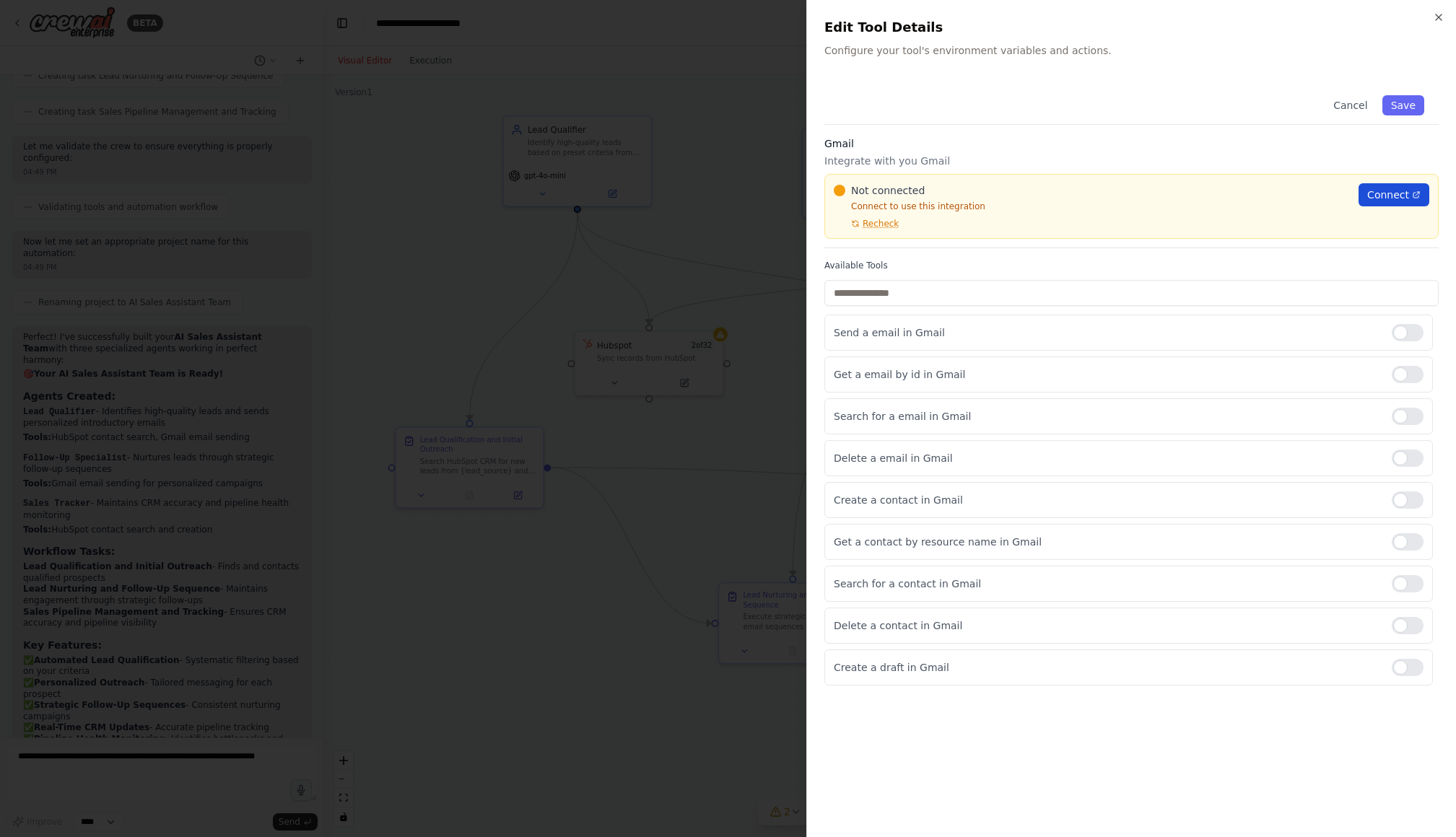
click at [1005, 186] on link "Connect" at bounding box center [1393, 195] width 71 height 23
click at [470, 224] on div at bounding box center [728, 418] width 1456 height 837
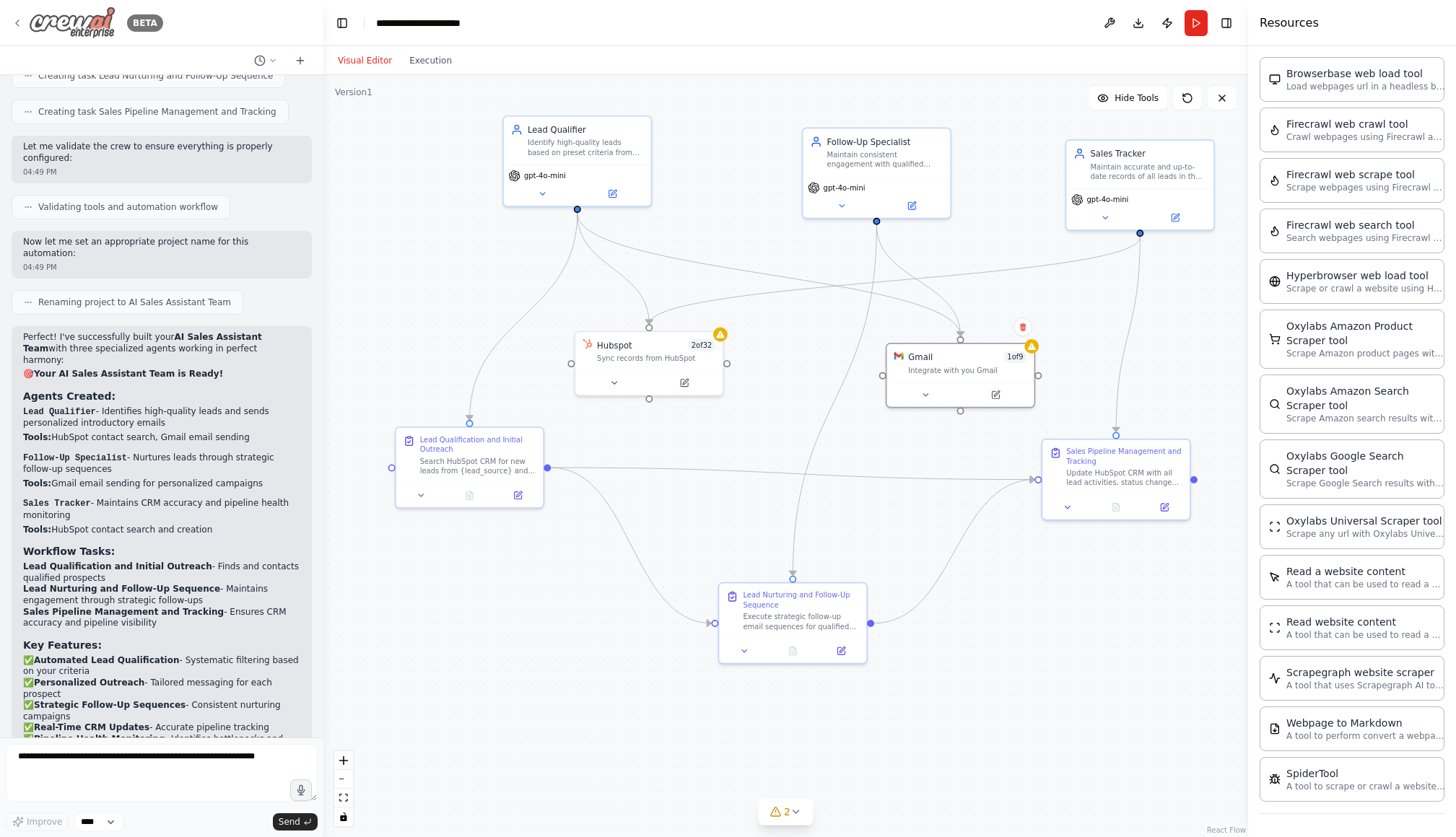
click at [15, 21] on icon at bounding box center [17, 23] width 12 height 12
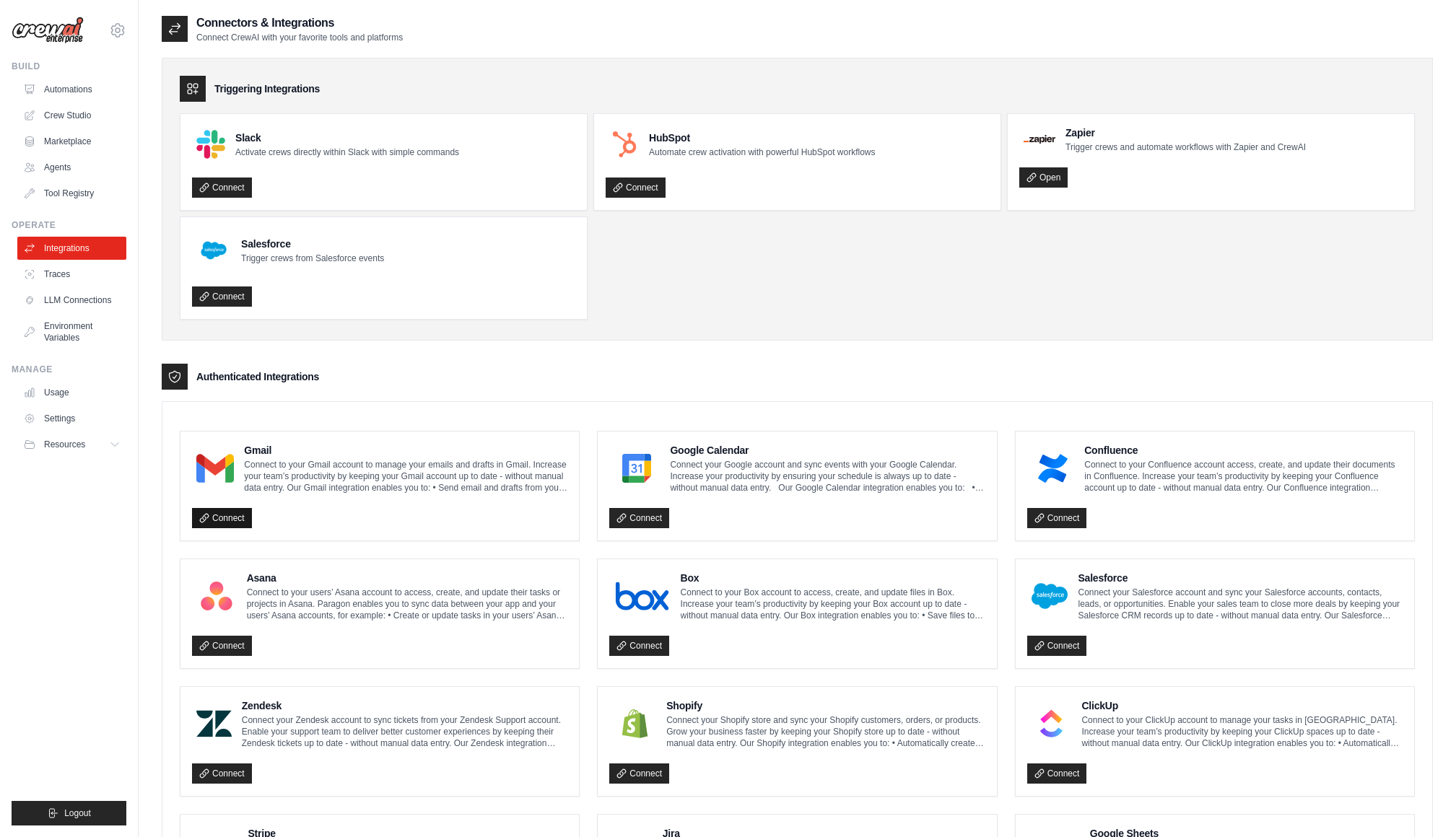
click at [229, 517] on link "Connect" at bounding box center [222, 518] width 60 height 20
click at [68, 112] on link "Crew Studio" at bounding box center [73, 116] width 109 height 23
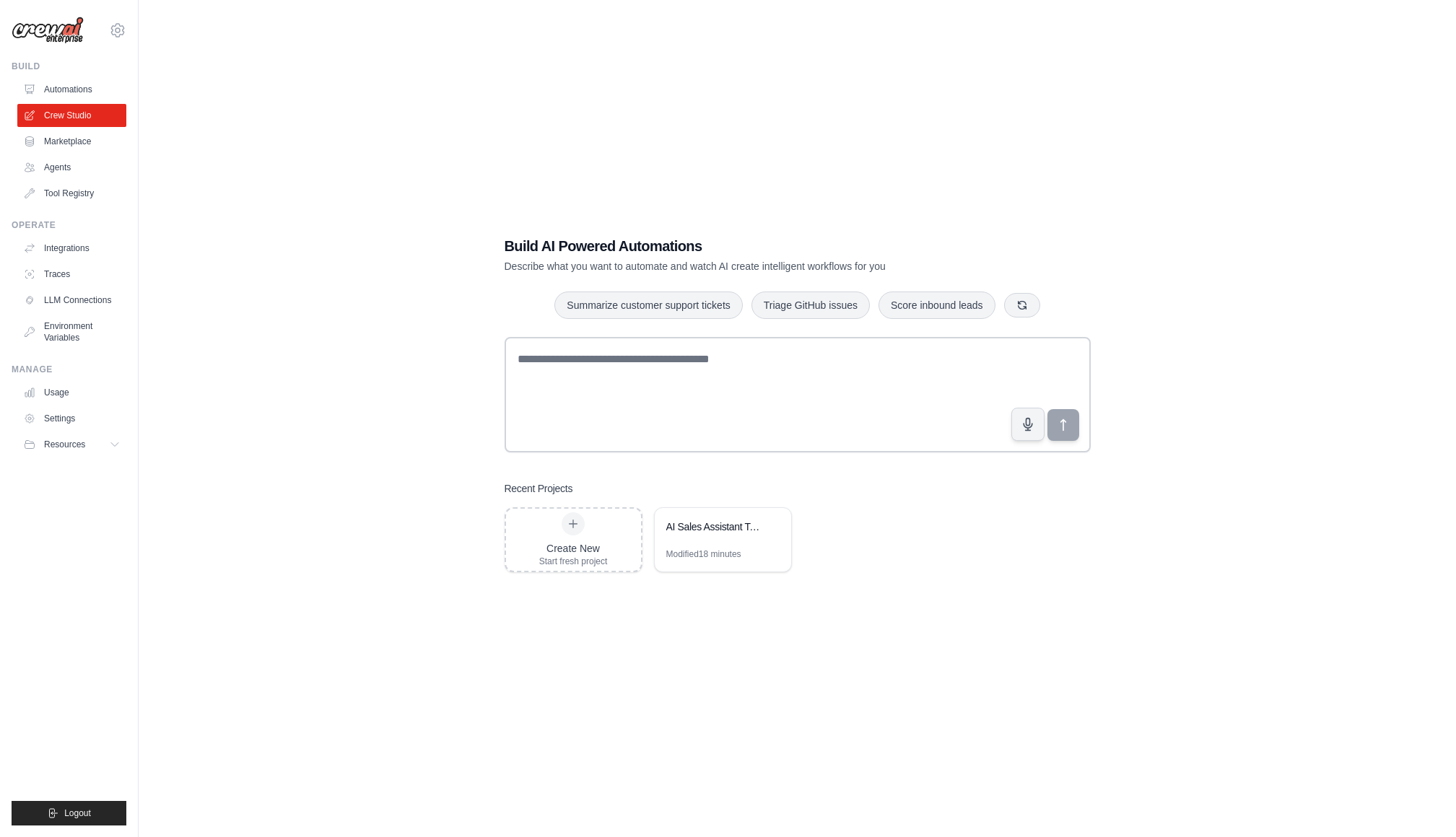
scroll to position [28, 0]
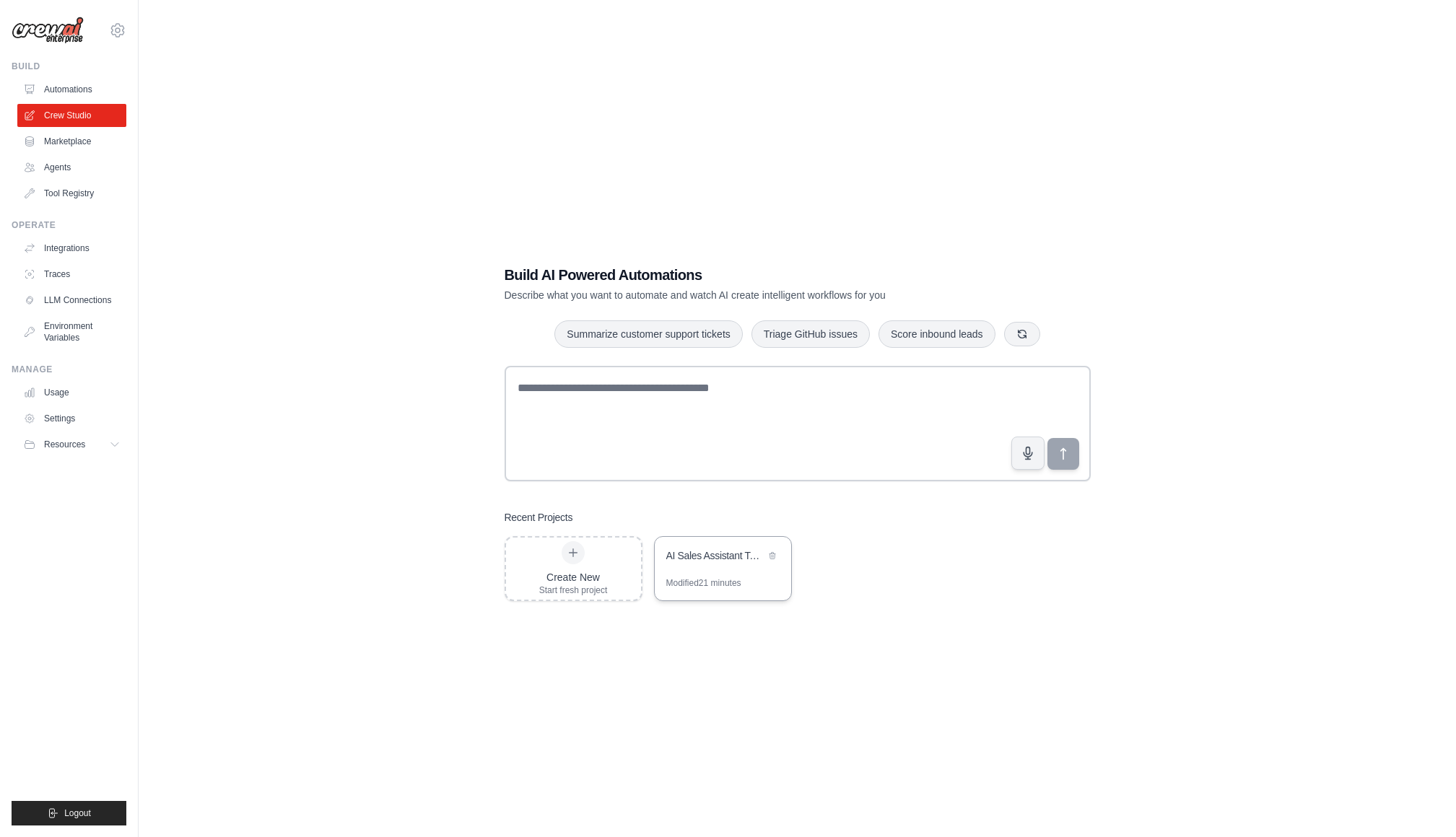
click at [714, 561] on div "AI Sales Assistant Team" at bounding box center [715, 556] width 99 height 14
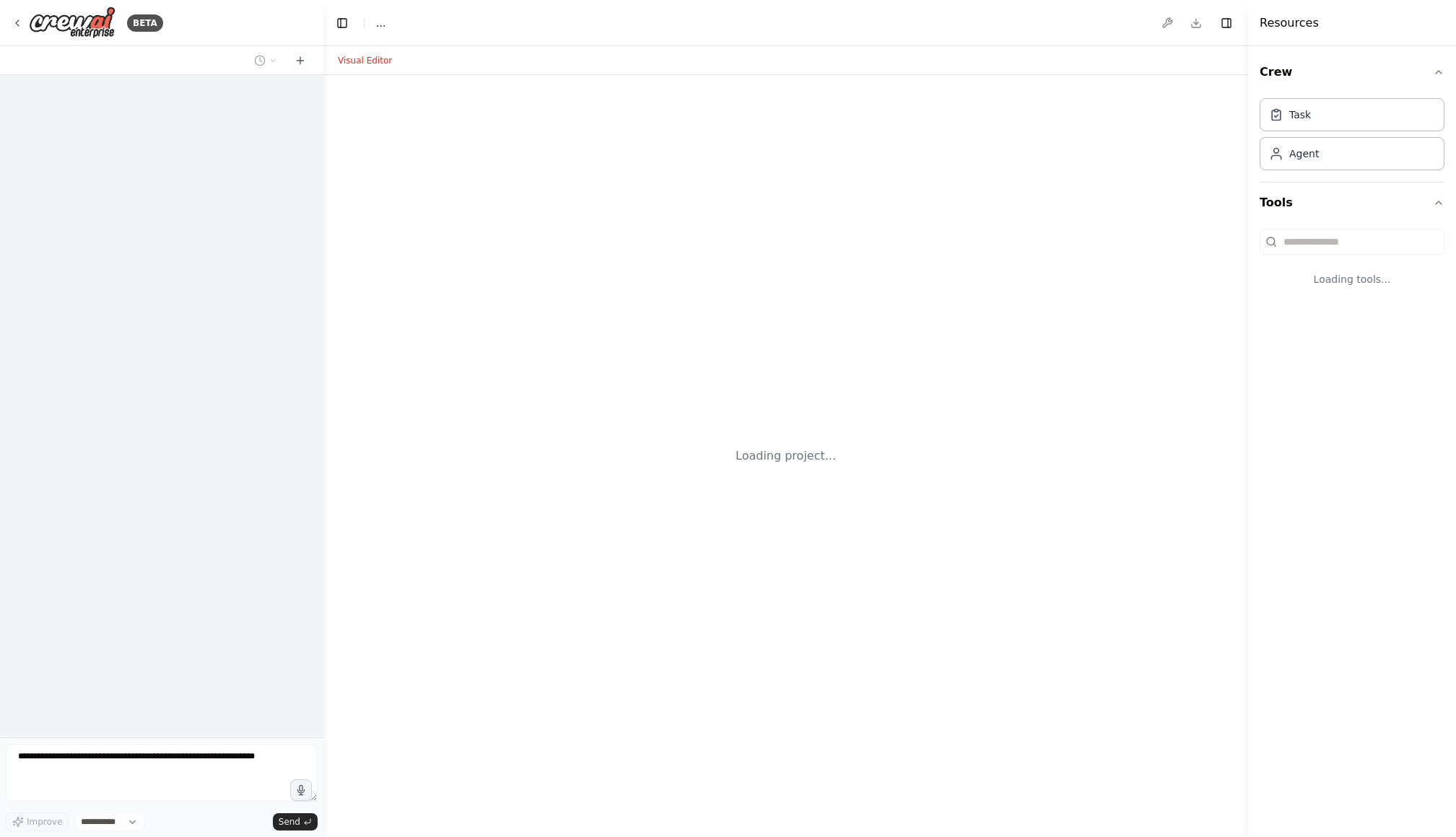
select select "****"
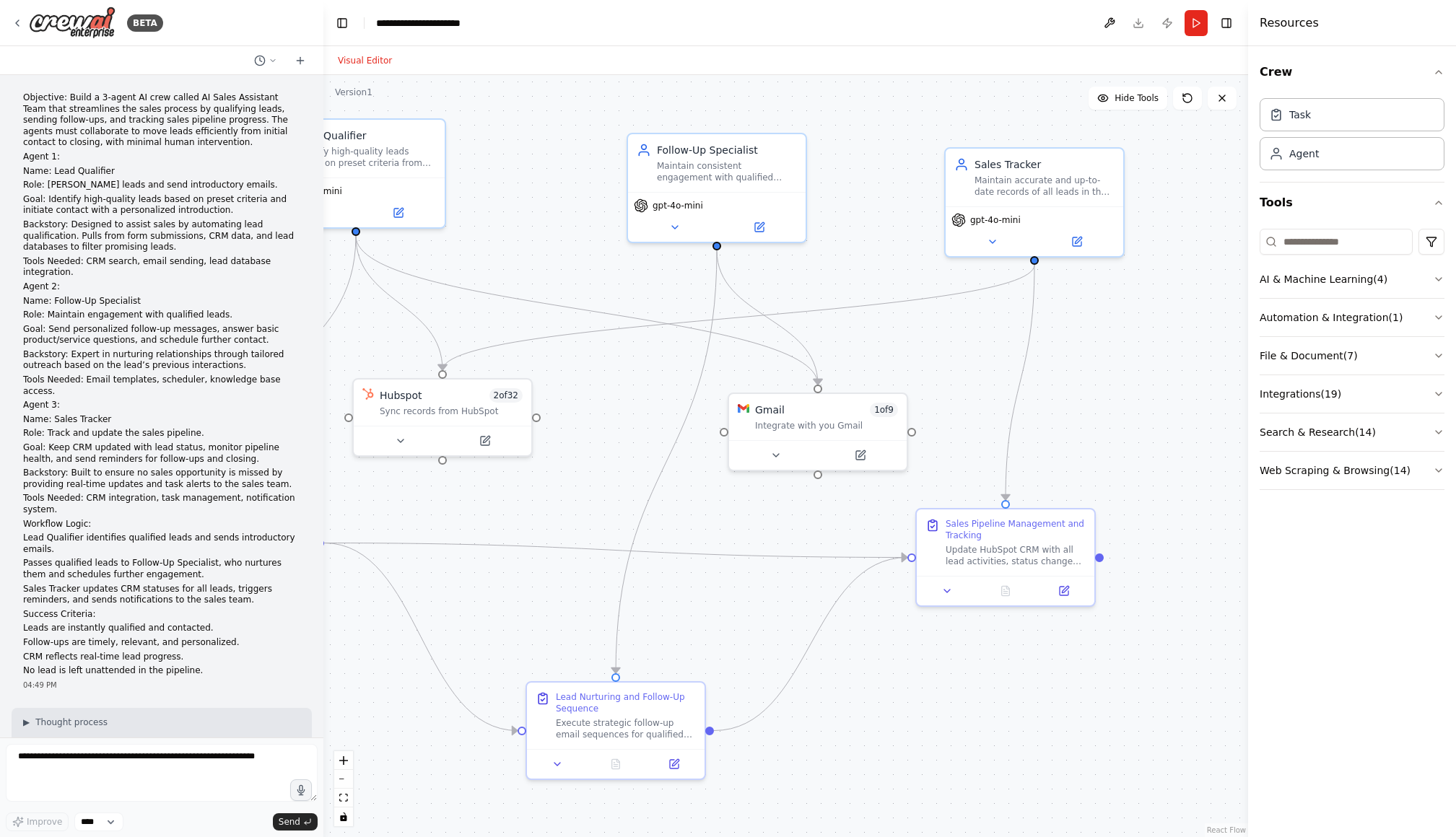
scroll to position [1366, 0]
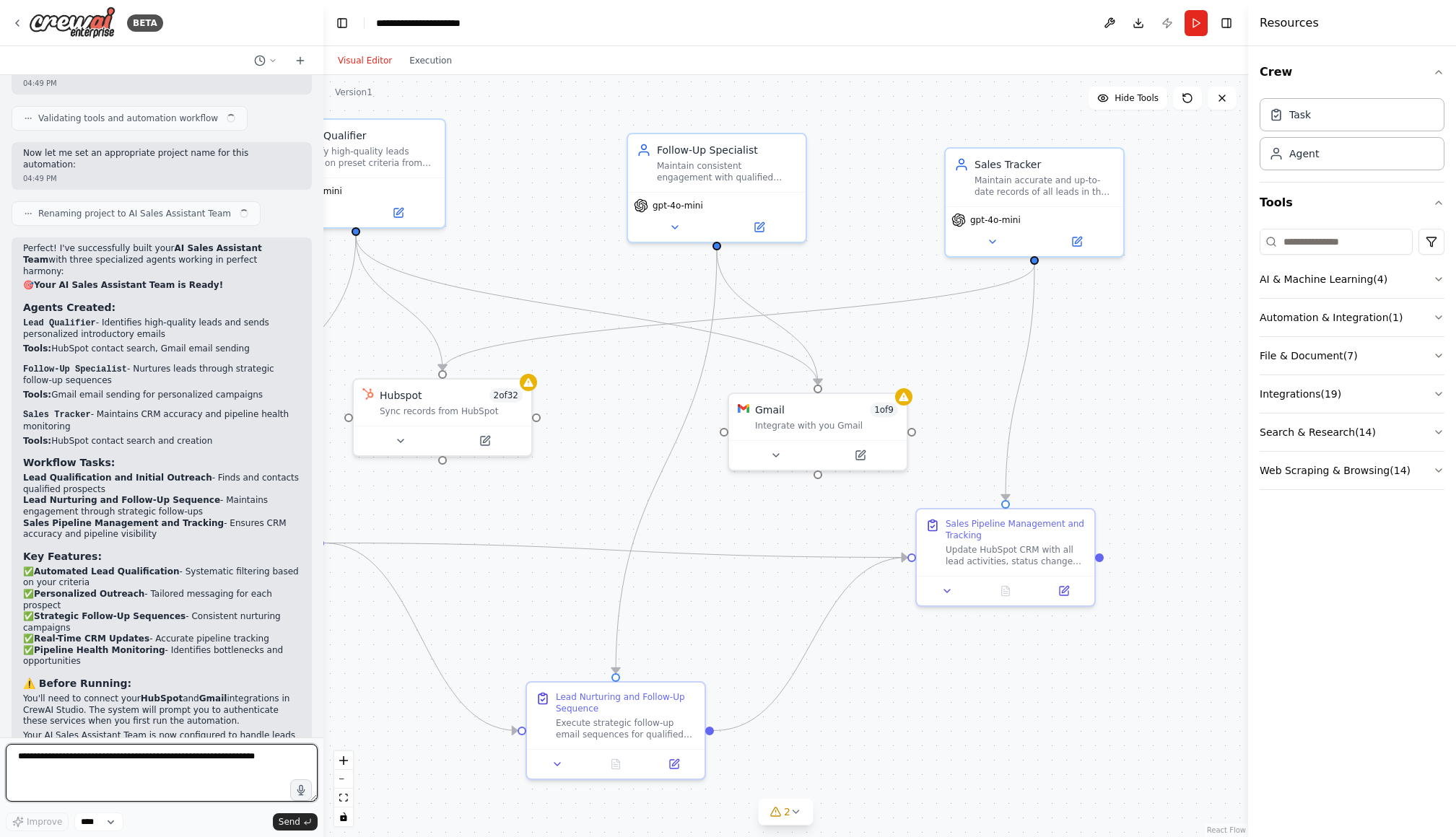
click at [127, 759] on textarea at bounding box center [161, 773] width 312 height 58
type textarea "**********"
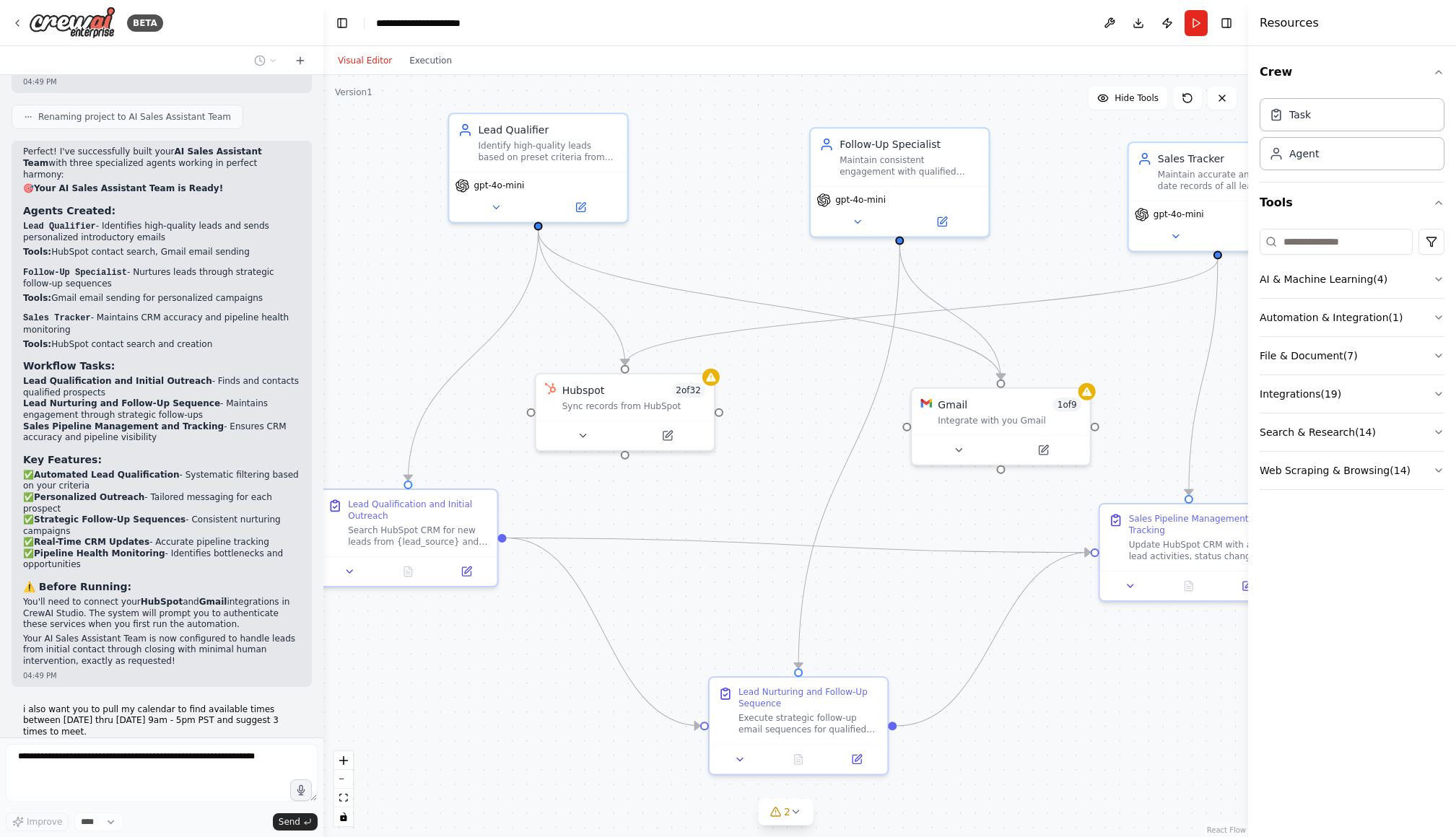
drag, startPoint x: 547, startPoint y: 492, endPoint x: 730, endPoint y: 487, distance: 183.1
click at [730, 487] on div ".deletable-edge-delete-btn { width: 20px; height: 20px; border: 0px solid #ffff…" at bounding box center [786, 456] width 925 height 763
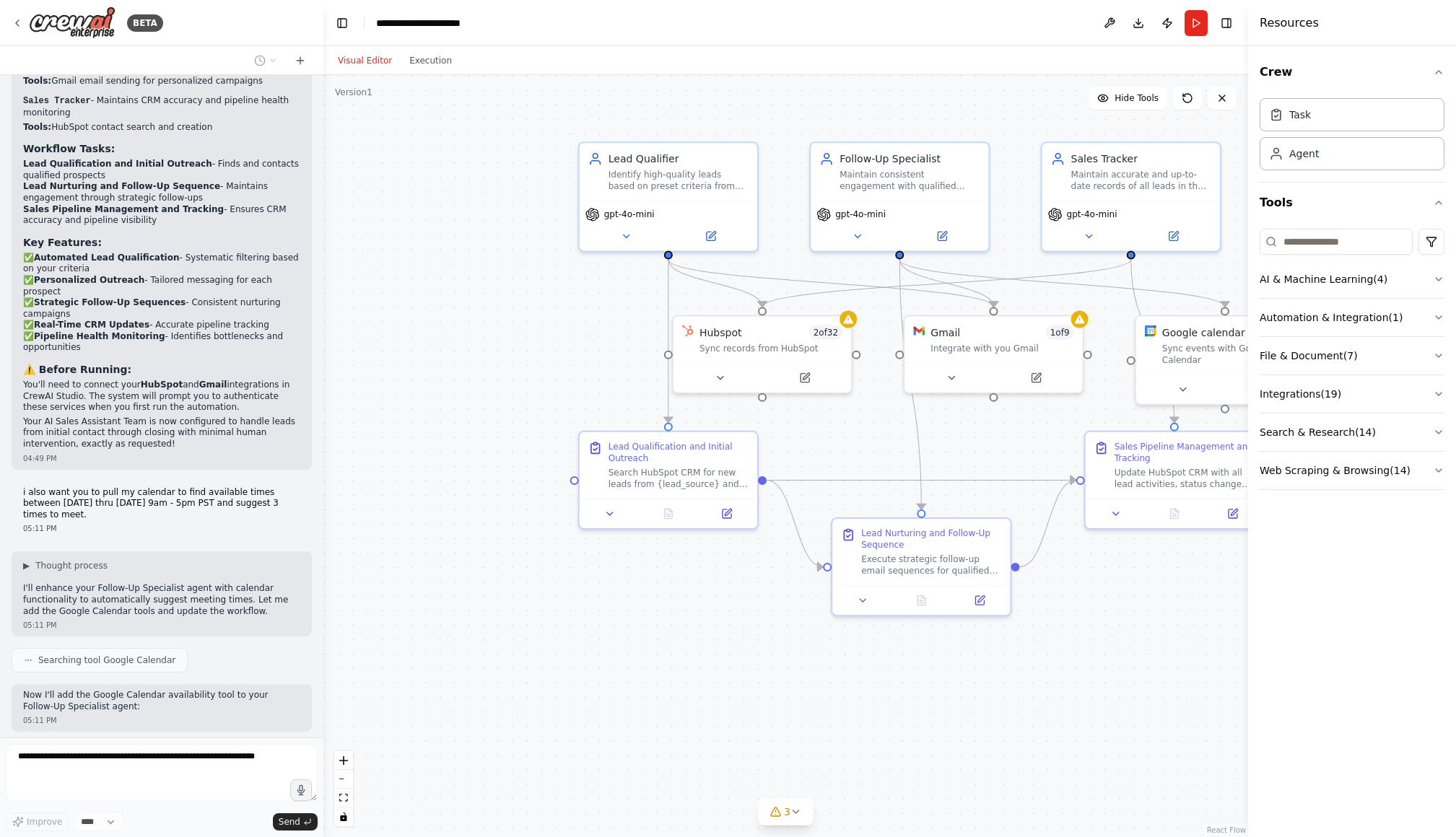
scroll to position [1690, 0]
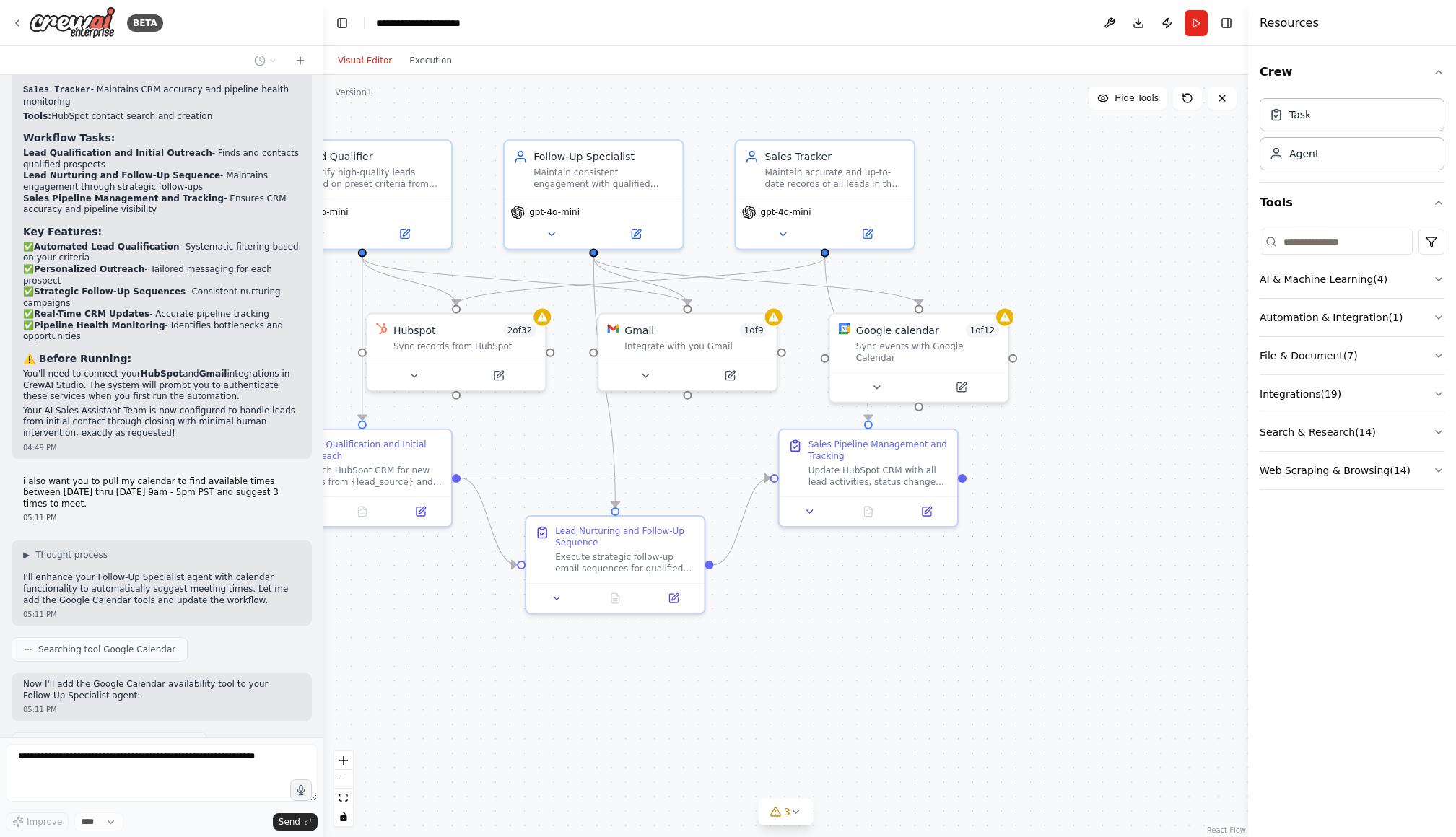
drag, startPoint x: 961, startPoint y: 420, endPoint x: 655, endPoint y: 418, distance: 306.0
click at [655, 418] on div ".deletable-edge-delete-btn { width: 20px; height: 20px; border: 0px solid #ffff…" at bounding box center [786, 456] width 925 height 763
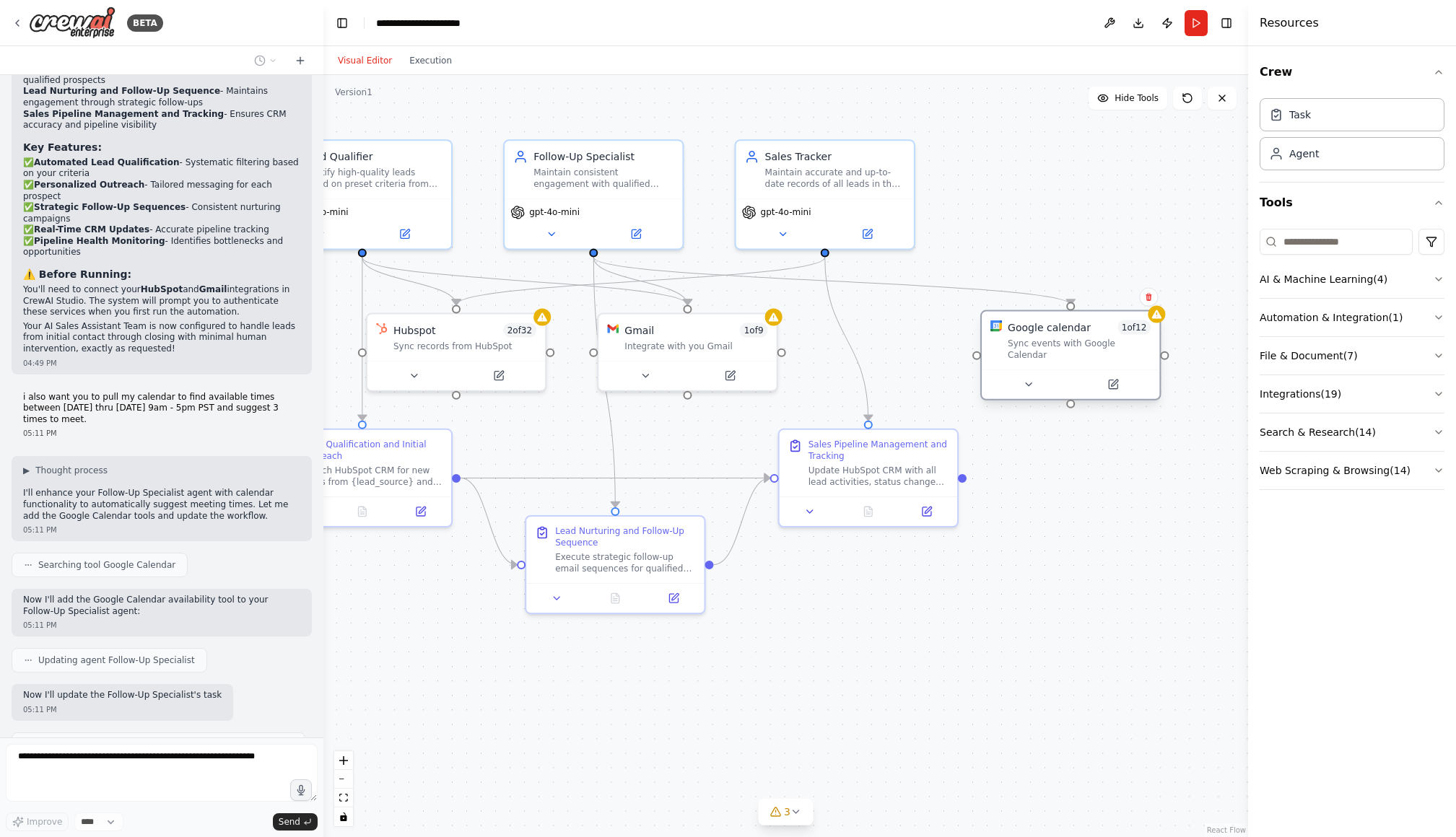
scroll to position [1786, 0]
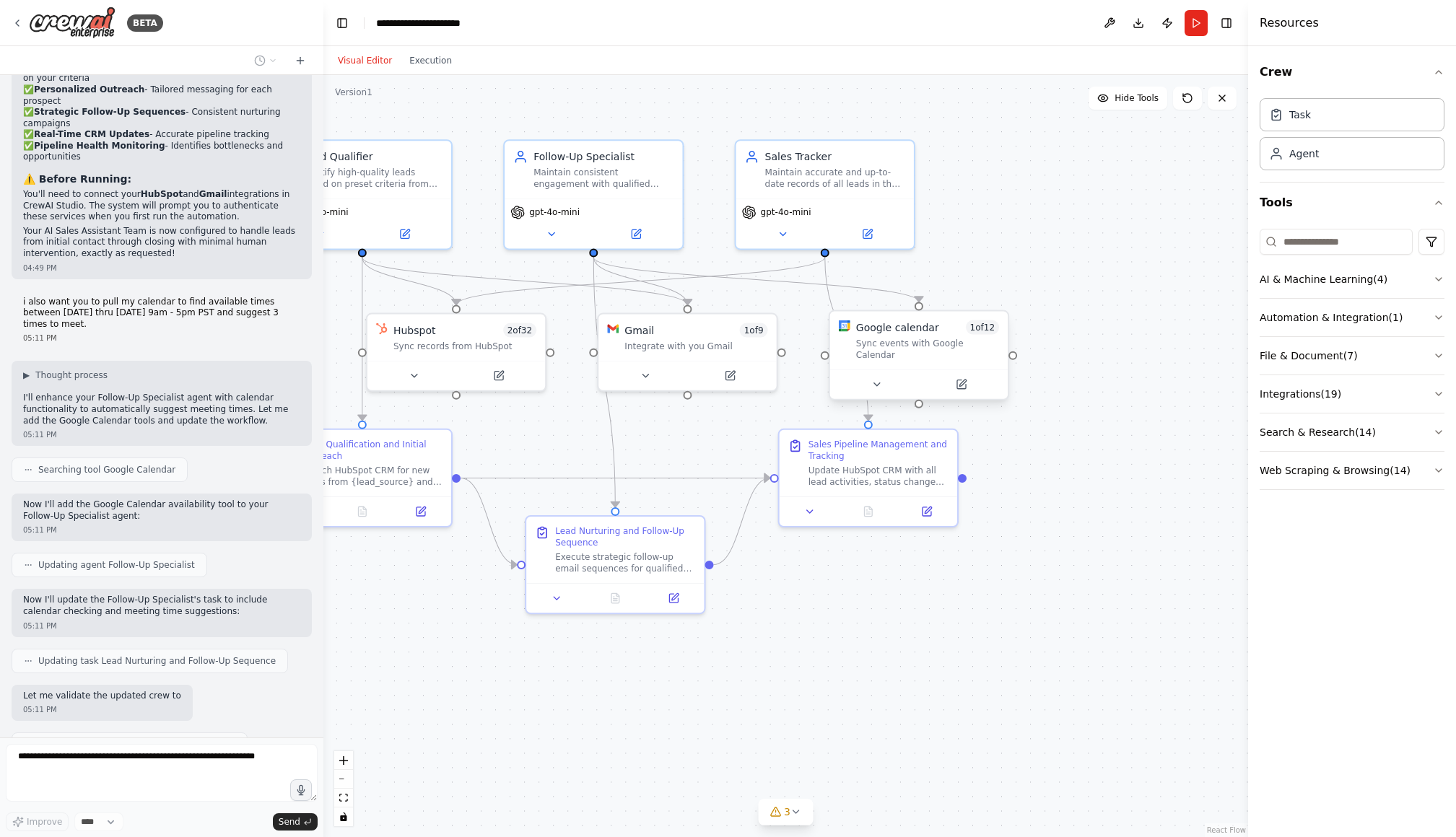
drag, startPoint x: 965, startPoint y: 344, endPoint x: 1100, endPoint y: 346, distance: 135.0
click at [1093, 342] on div ".deletable-edge-delete-btn { width: 20px; height: 20px; border: 0px solid #ffff…" at bounding box center [786, 456] width 925 height 763
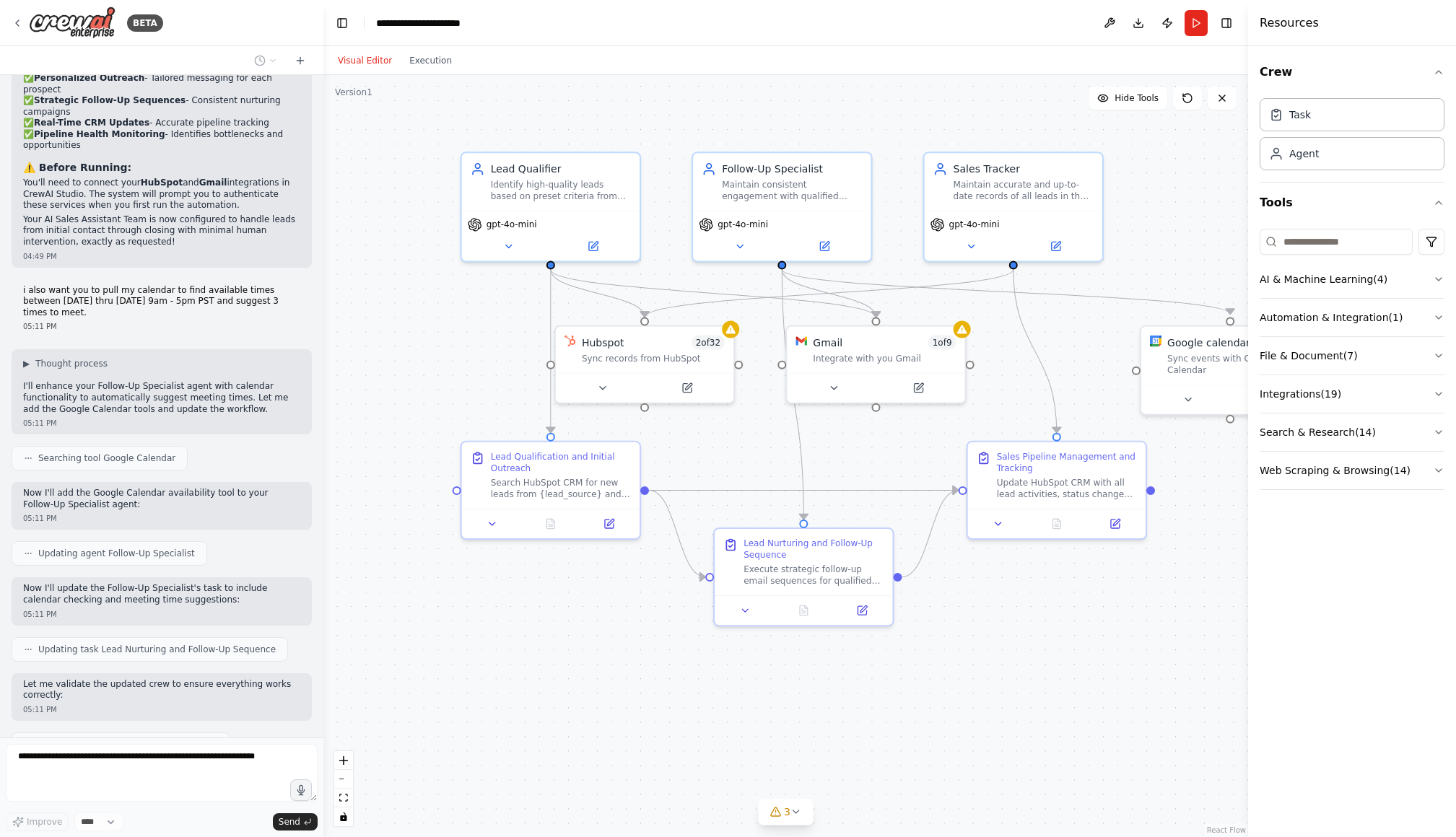
drag, startPoint x: 388, startPoint y: 698, endPoint x: 576, endPoint y: 711, distance: 188.4
click at [576, 711] on div ".deletable-edge-delete-btn { width: 20px; height: 20px; border: 0px solid #ffff…" at bounding box center [786, 456] width 925 height 763
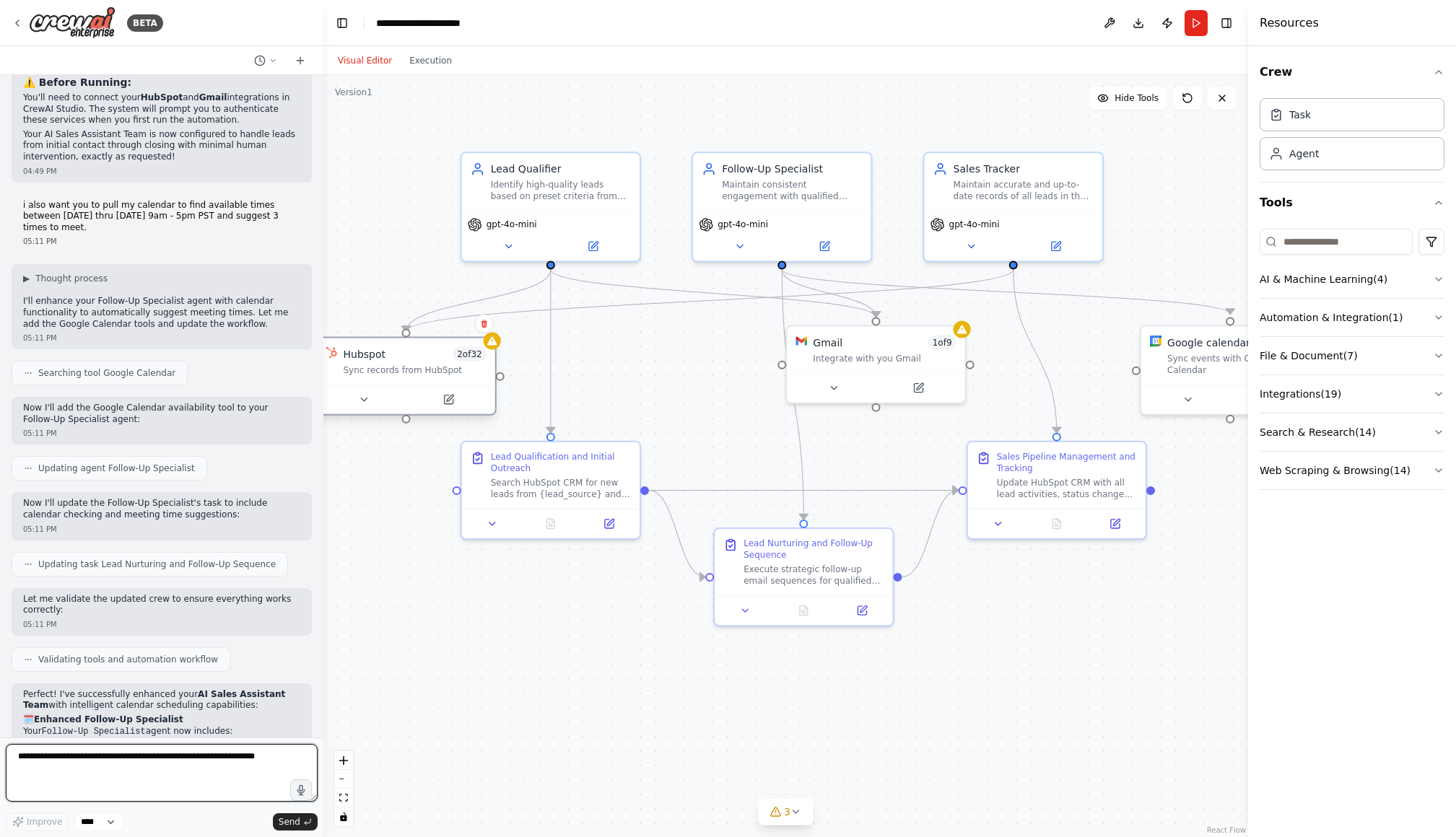
drag, startPoint x: 659, startPoint y: 343, endPoint x: 426, endPoint y: 352, distance: 233.2
click at [426, 352] on div "Hubspot 2 of 32" at bounding box center [415, 354] width 143 height 14
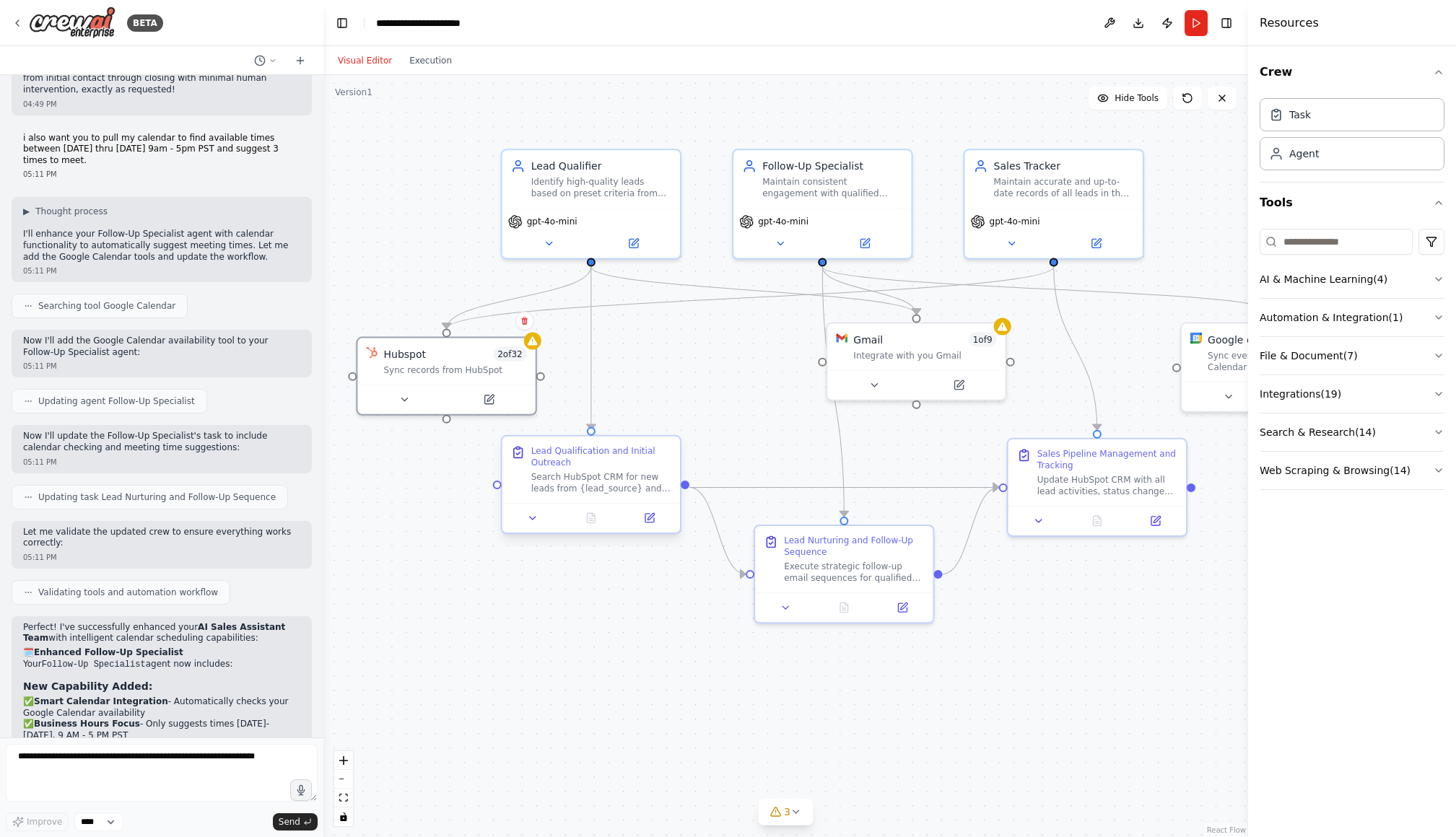
drag, startPoint x: 646, startPoint y: 391, endPoint x: 634, endPoint y: 490, distance: 99.7
click at [686, 389] on div ".deletable-edge-delete-btn { width: 20px; height: 20px; border: 0px solid #ffff…" at bounding box center [786, 456] width 925 height 763
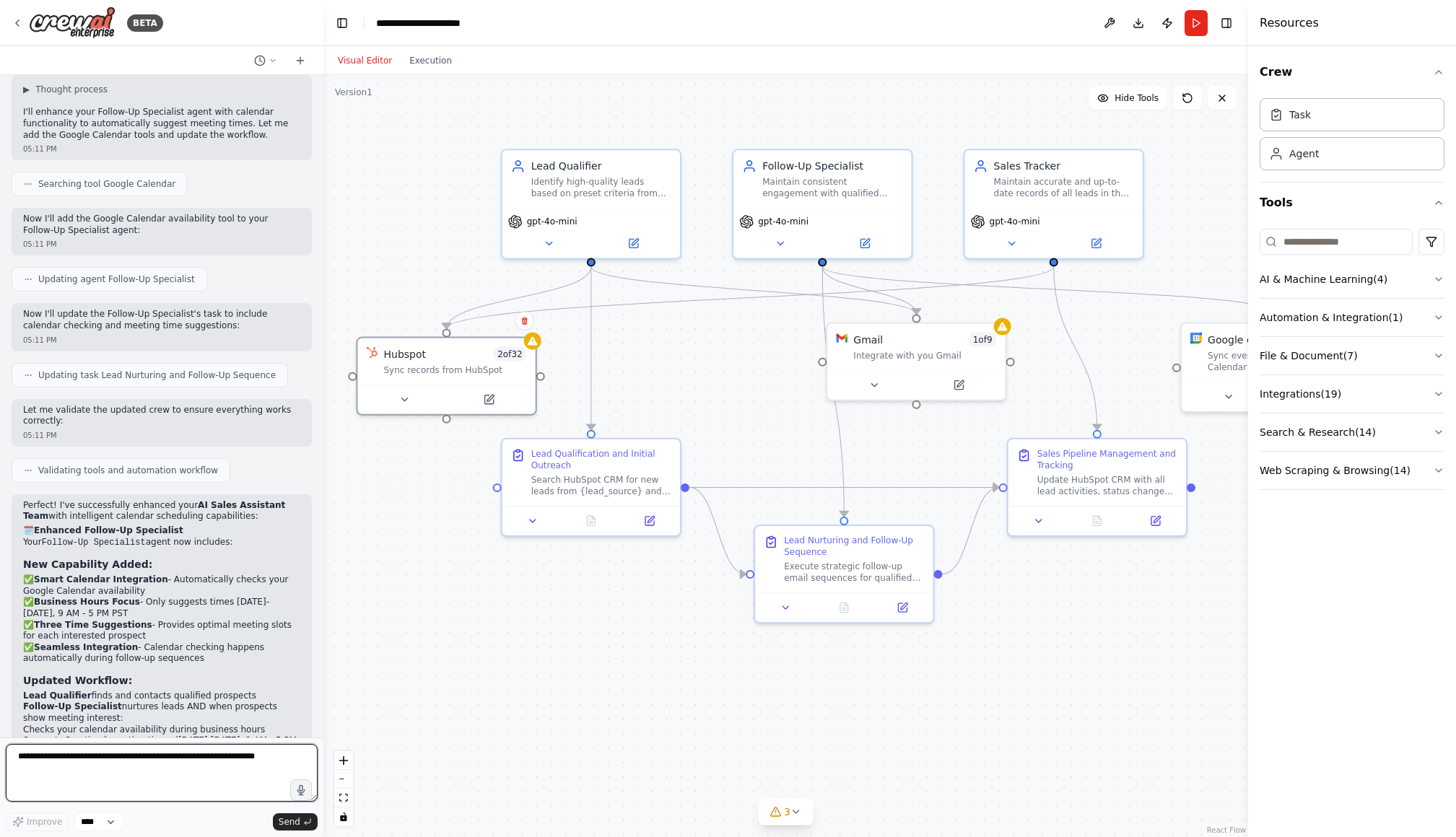
click at [131, 767] on textarea at bounding box center [161, 773] width 312 height 58
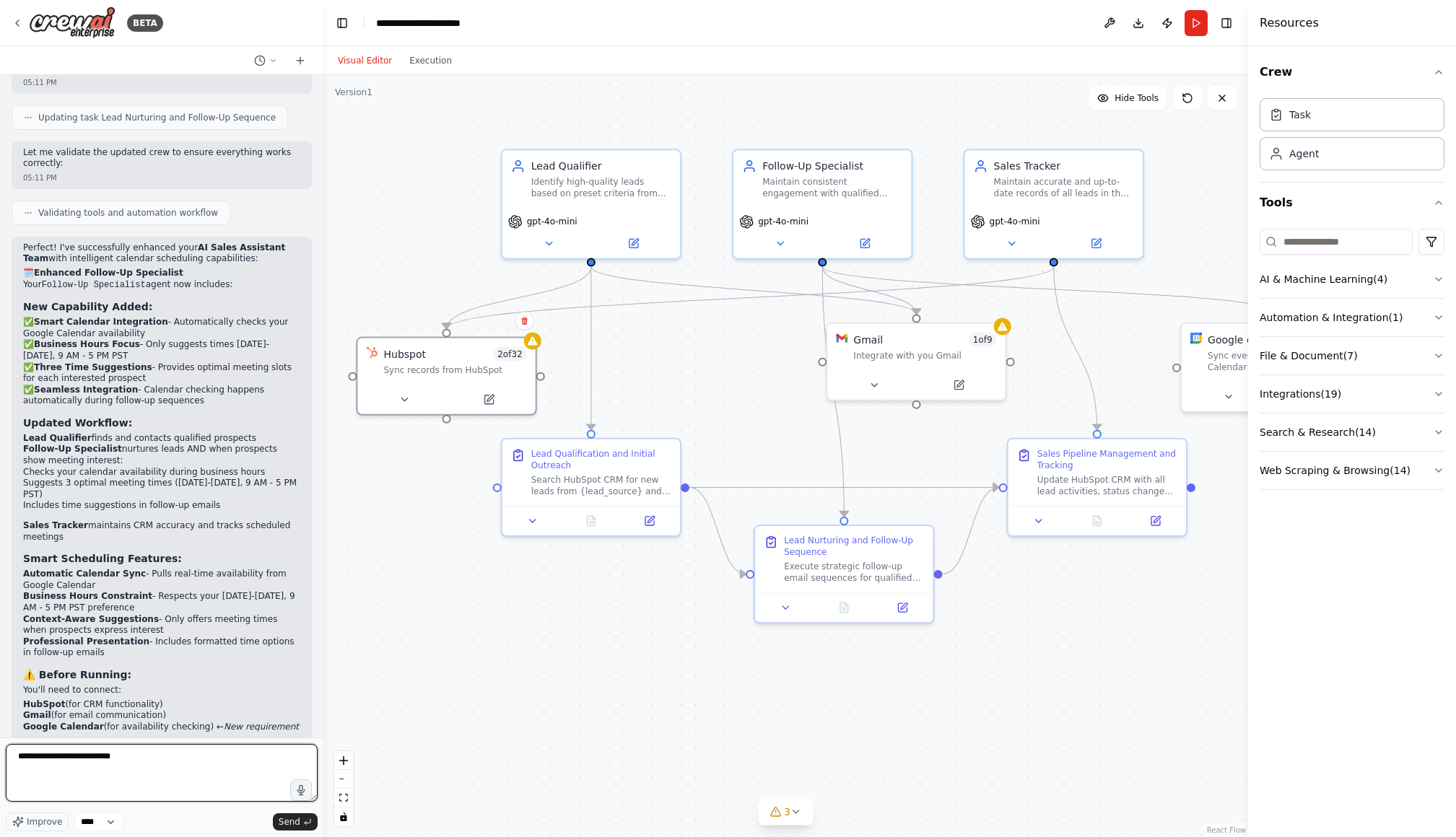
scroll to position [2425, 0]
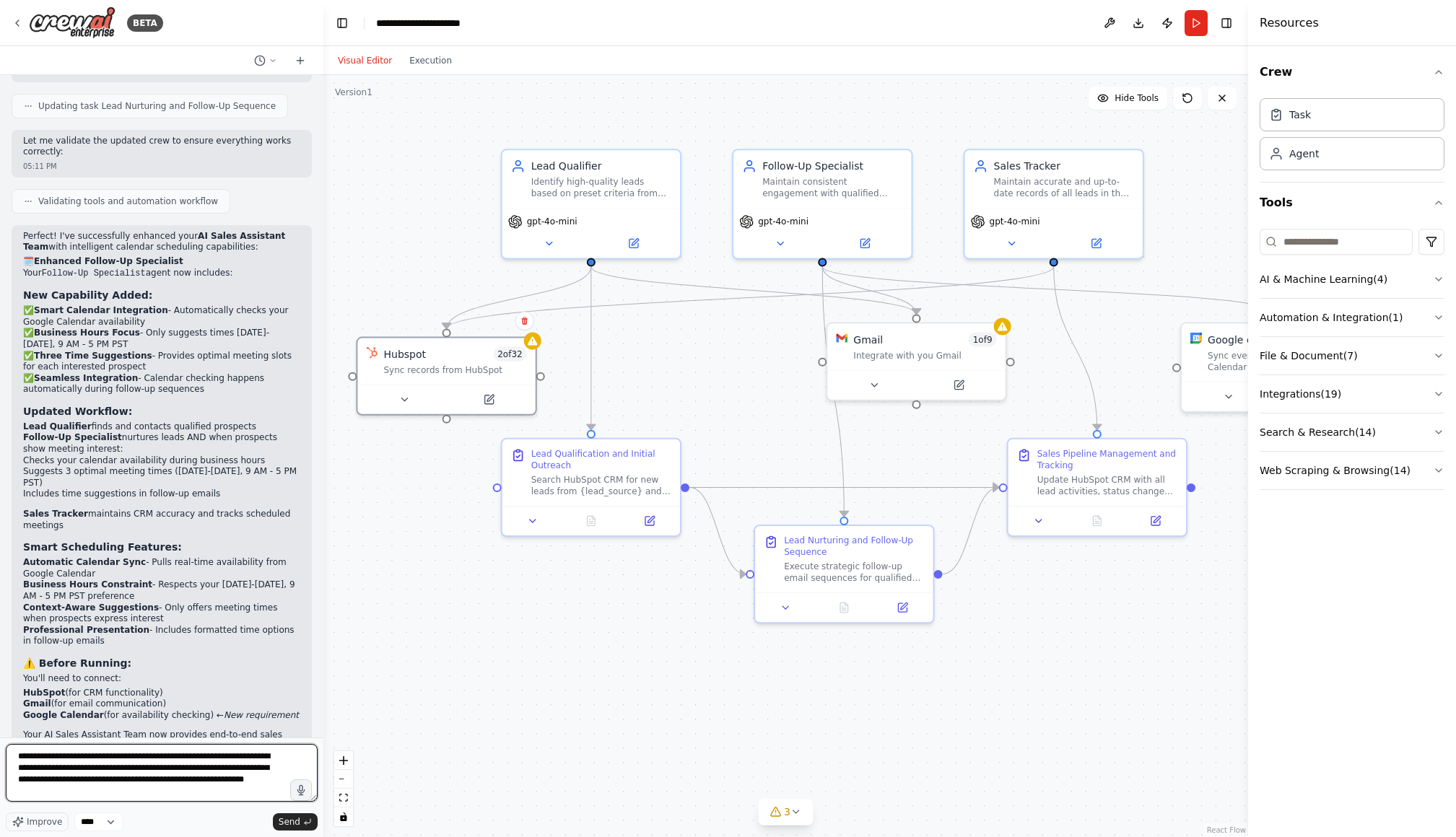
type textarea "**********"
click at [87, 796] on textarea "**********" at bounding box center [161, 773] width 312 height 58
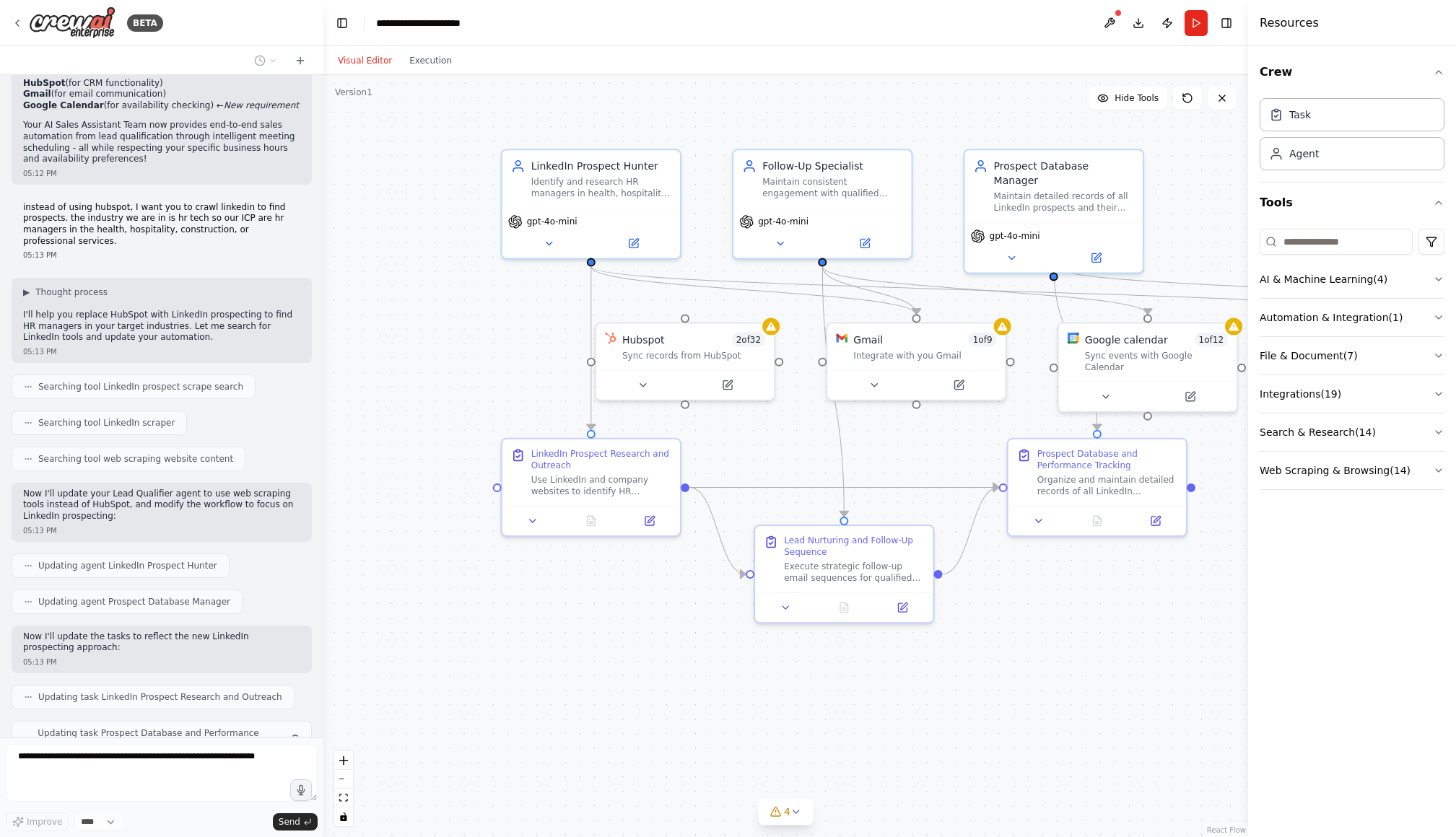
scroll to position [3023, 0]
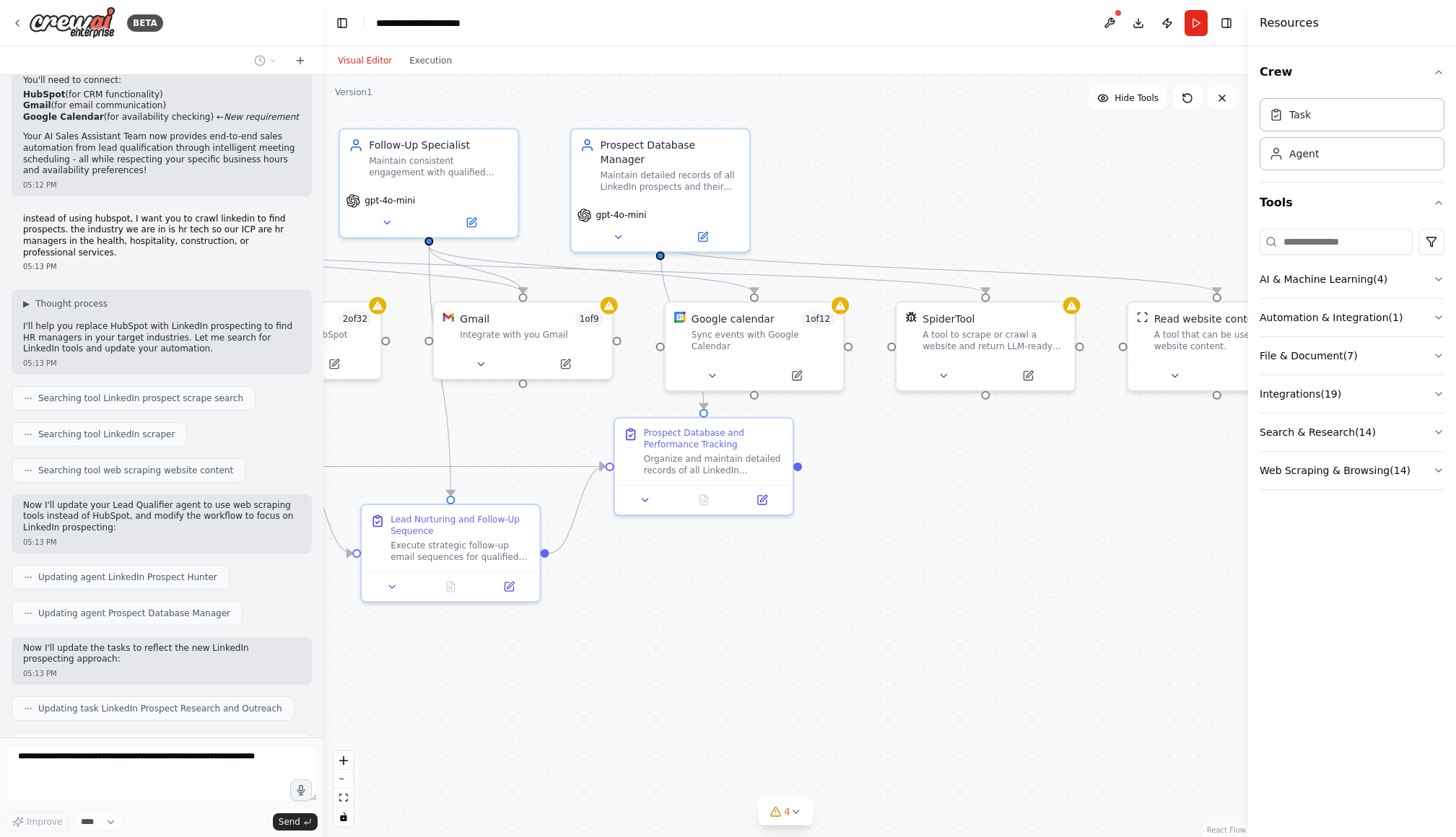
drag, startPoint x: 840, startPoint y: 671, endPoint x: 579, endPoint y: 651, distance: 261.8
click at [579, 651] on div ".deletable-edge-delete-btn { width: 20px; height: 20px; border: 0px solid #ffff…" at bounding box center [786, 456] width 925 height 763
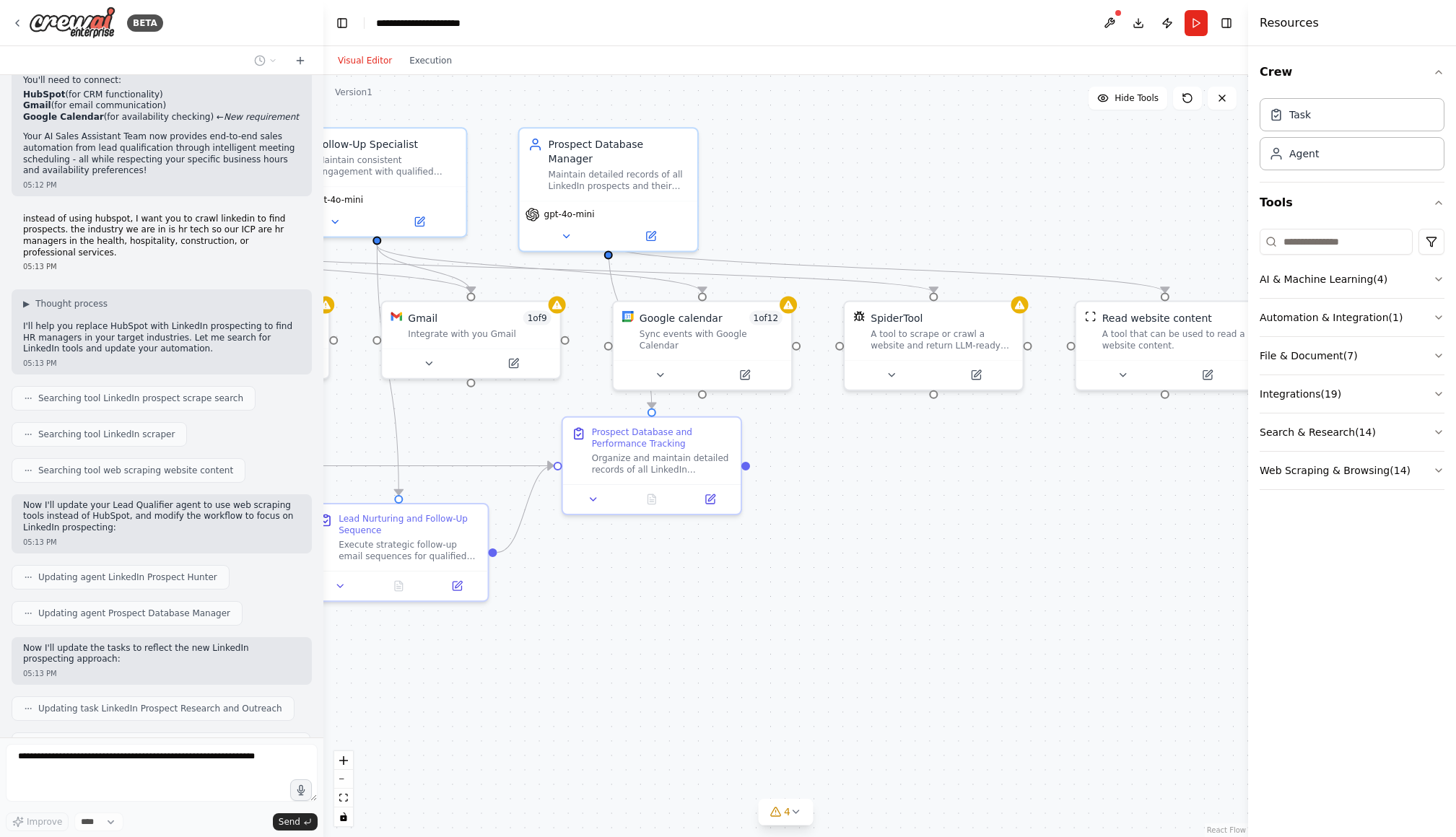
scroll to position [3072, 0]
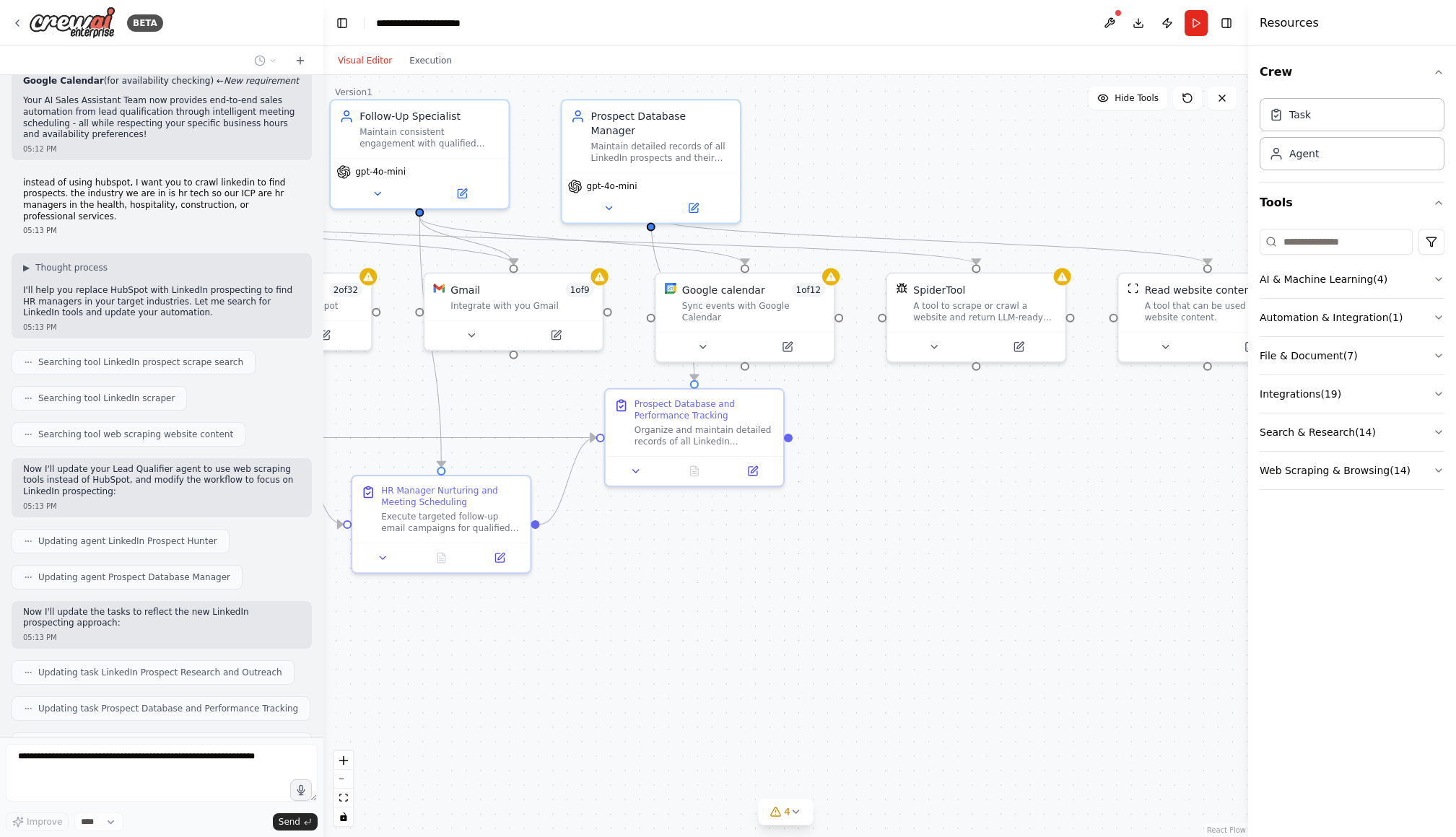
drag, startPoint x: 965, startPoint y: 624, endPoint x: 997, endPoint y: 592, distance: 45.3
click at [997, 592] on div ".deletable-edge-delete-btn { width: 20px; height: 20px; border: 0px solid #ffff…" at bounding box center [786, 456] width 925 height 763
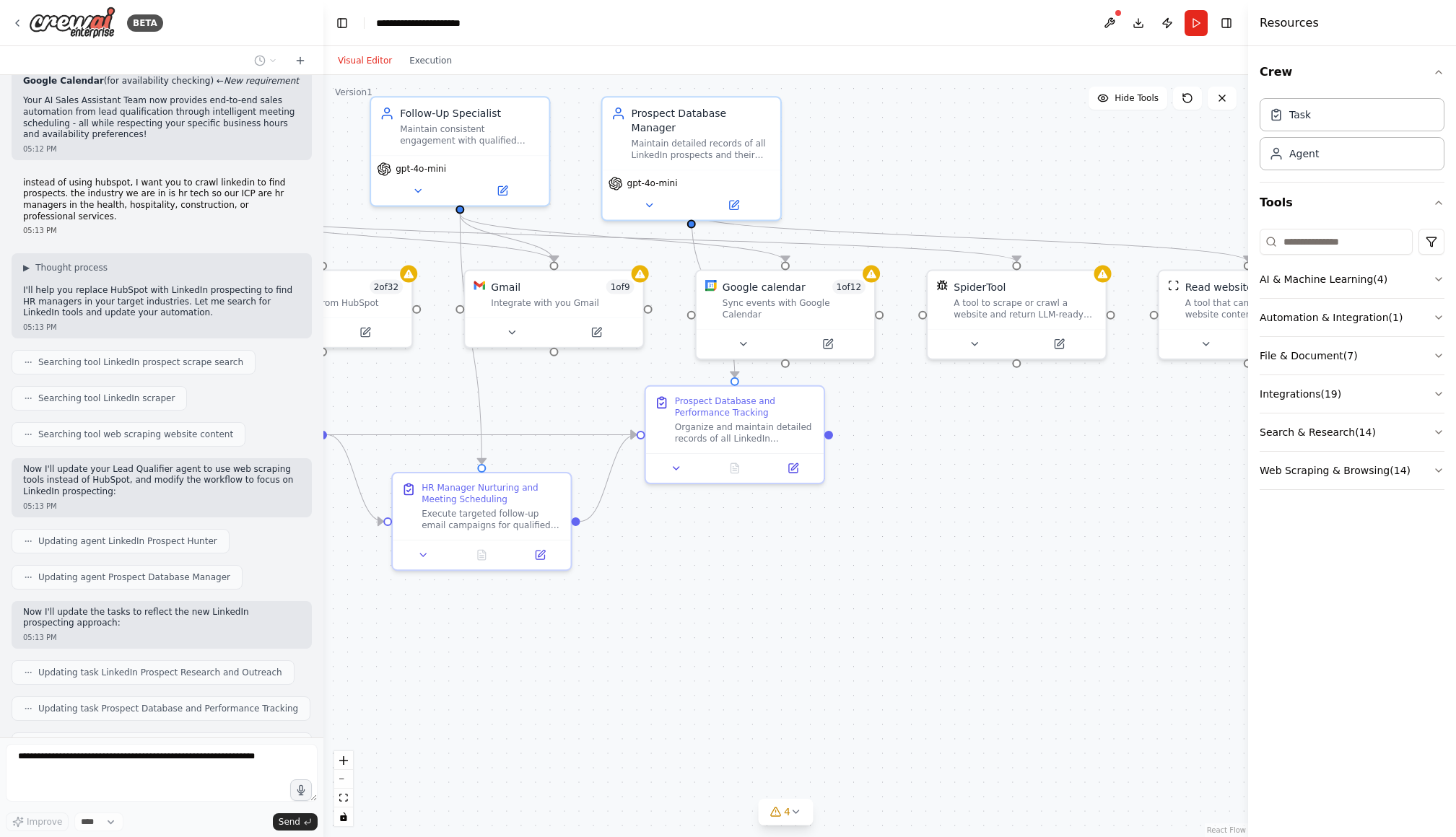
scroll to position [3096, 0]
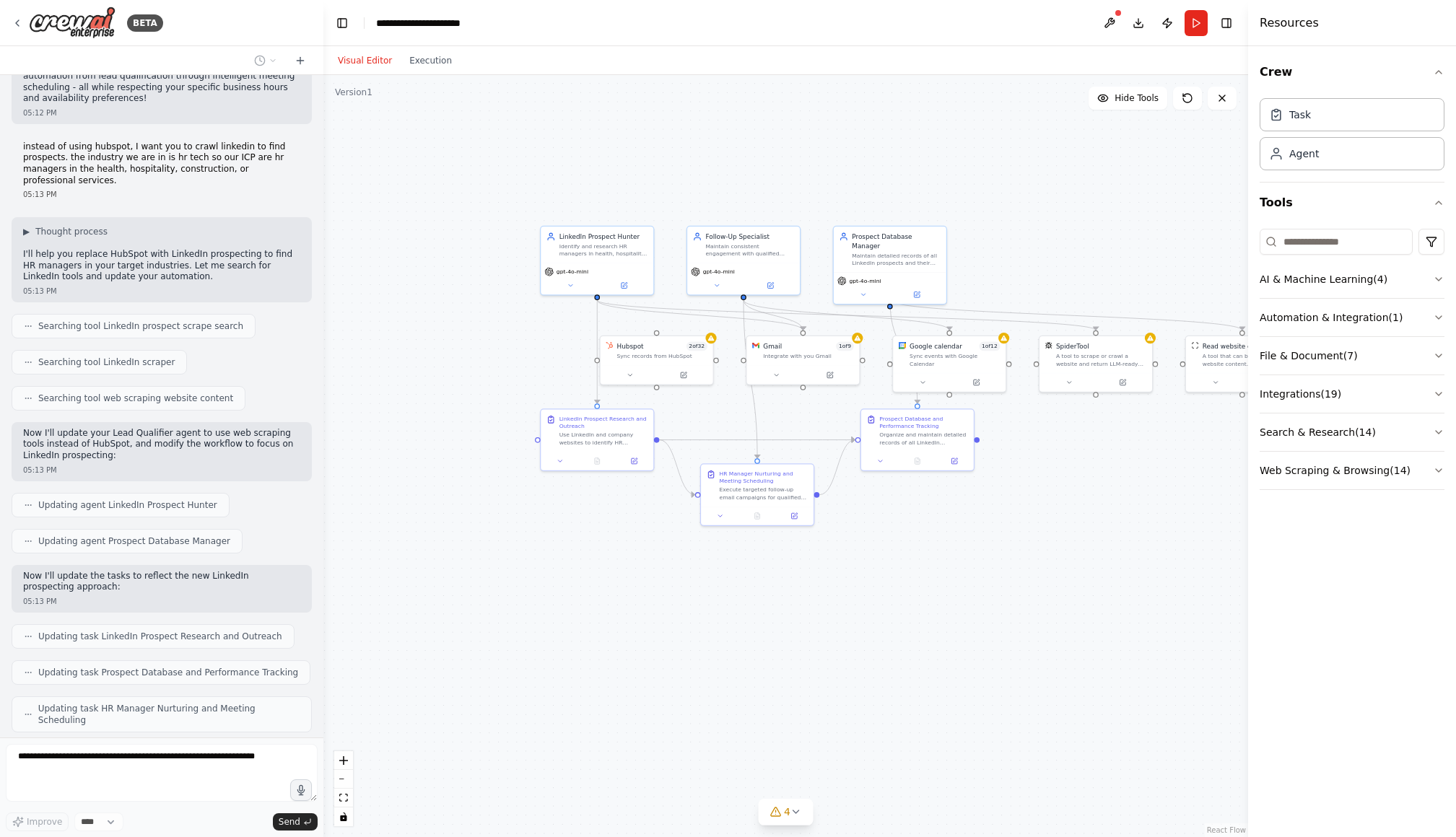
drag, startPoint x: 946, startPoint y: 597, endPoint x: 1002, endPoint y: 584, distance: 57.5
click at [1002, 584] on div ".deletable-edge-delete-btn { width: 20px; height: 20px; border: 0px solid #ffff…" at bounding box center [786, 456] width 925 height 763
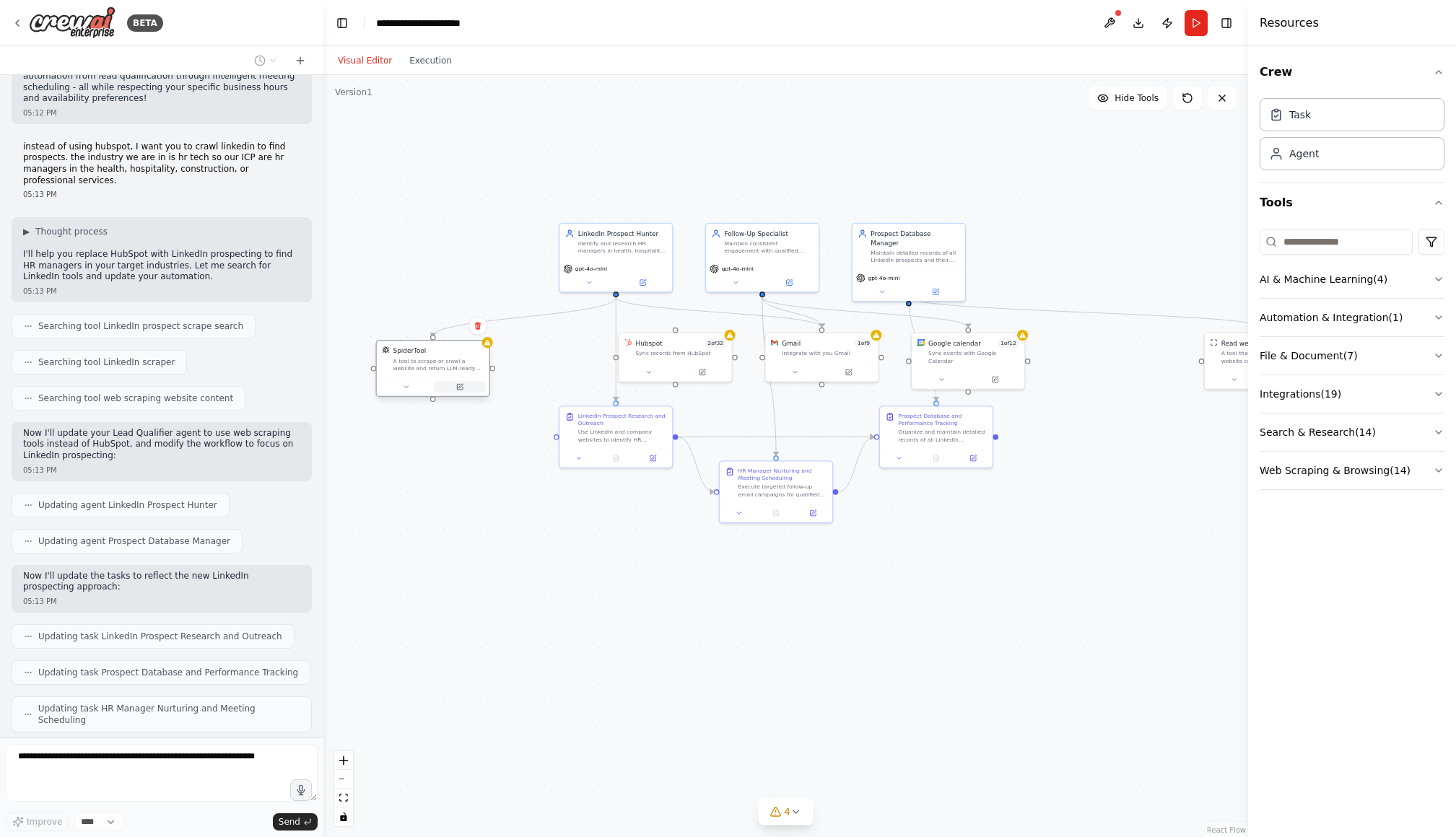
drag, startPoint x: 1119, startPoint y: 374, endPoint x: 427, endPoint y: 384, distance: 692.1
click at [434, 384] on button at bounding box center [460, 387] width 52 height 11
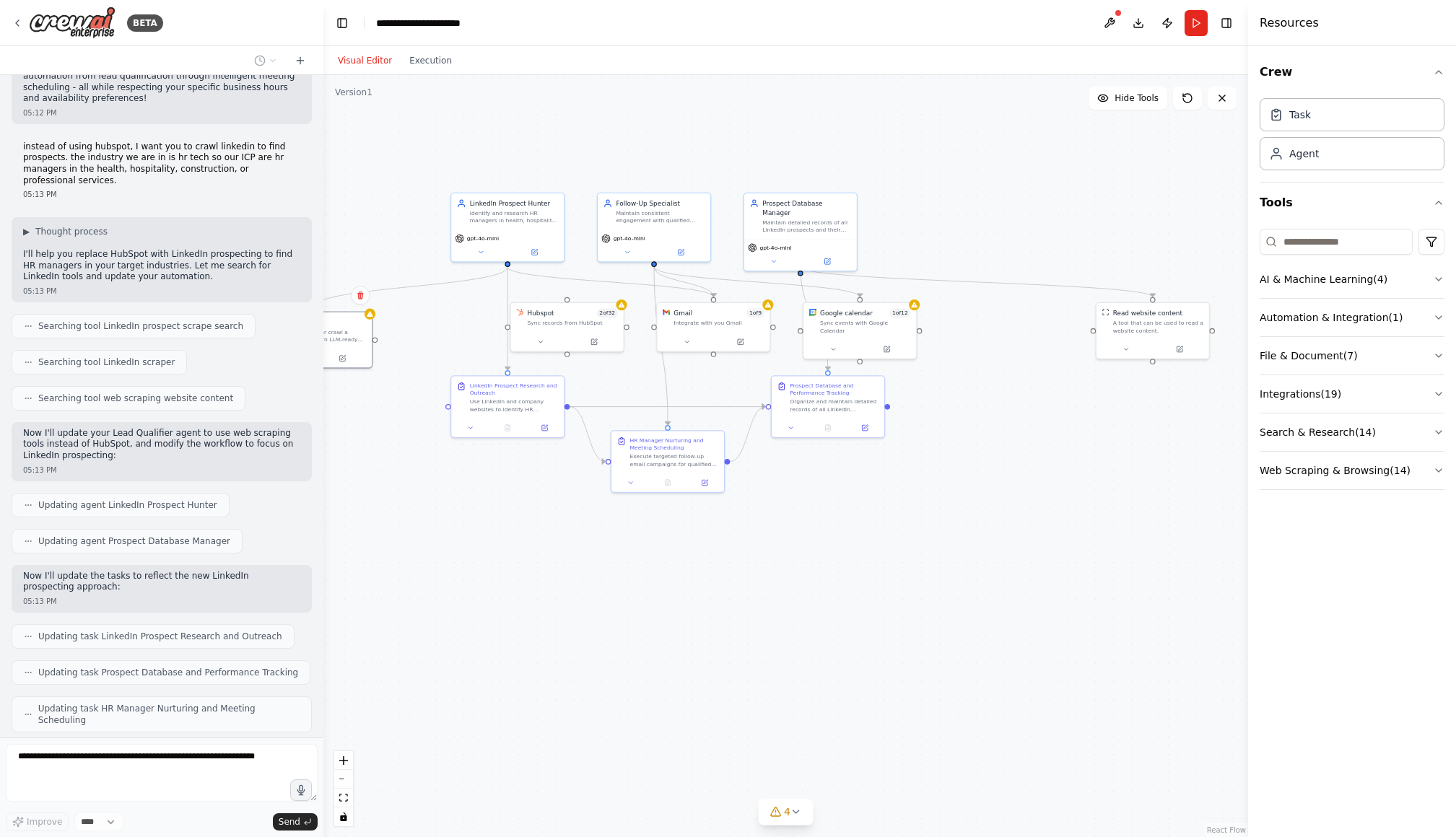
drag, startPoint x: 1127, startPoint y: 585, endPoint x: 1118, endPoint y: 418, distance: 167.2
click at [1019, 553] on div ".deletable-edge-delete-btn { width: 20px; height: 20px; border: 0px solid #ffff…" at bounding box center [786, 456] width 925 height 763
drag, startPoint x: 1158, startPoint y: 335, endPoint x: 1014, endPoint y: 335, distance: 144.0
click at [1014, 335] on div "Read website content A tool that can be used to read a website content." at bounding box center [1011, 318] width 112 height 37
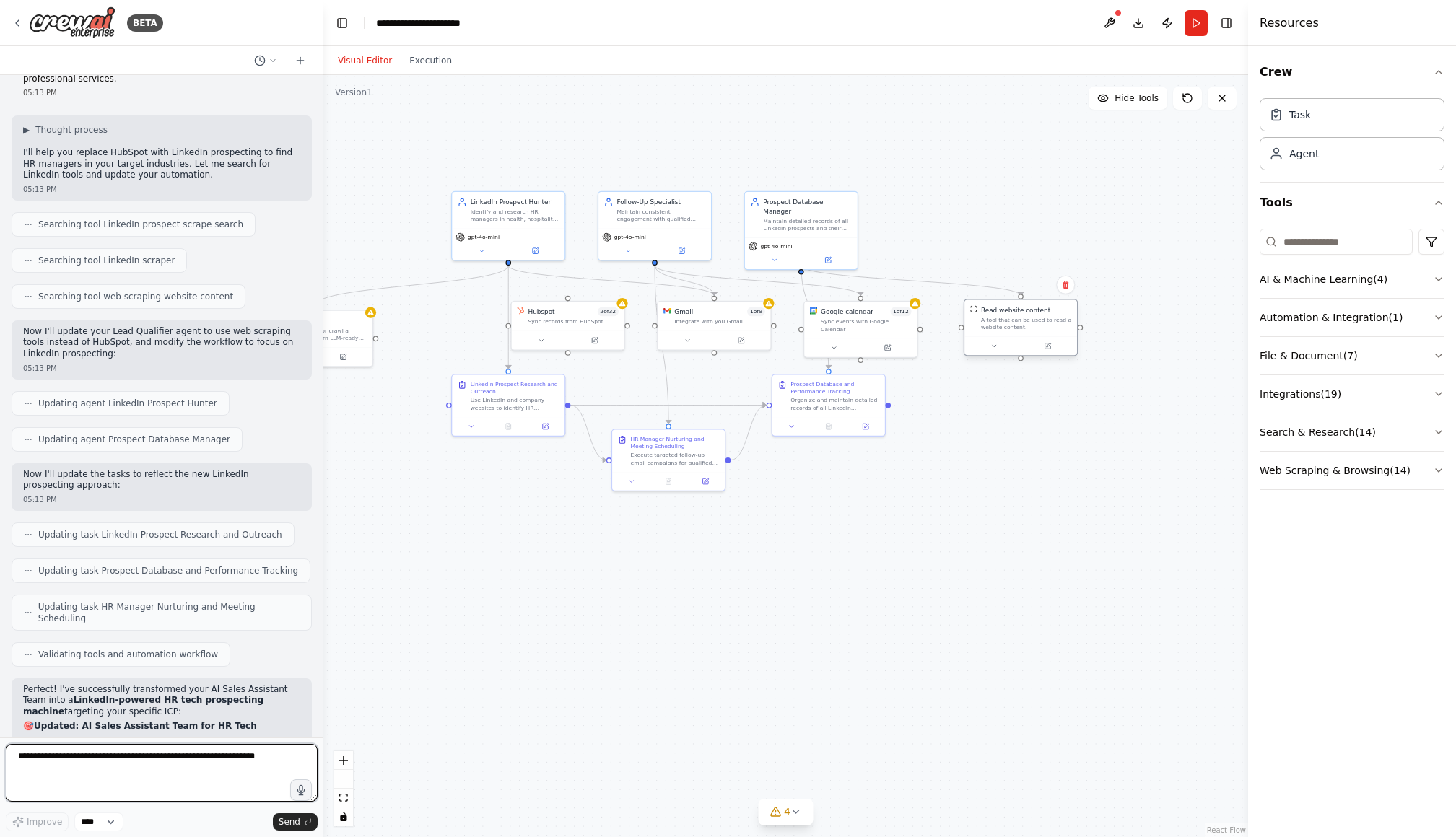
drag, startPoint x: 1018, startPoint y: 337, endPoint x: 1030, endPoint y: 335, distance: 12.2
click at [1030, 336] on div at bounding box center [1021, 345] width 112 height 18
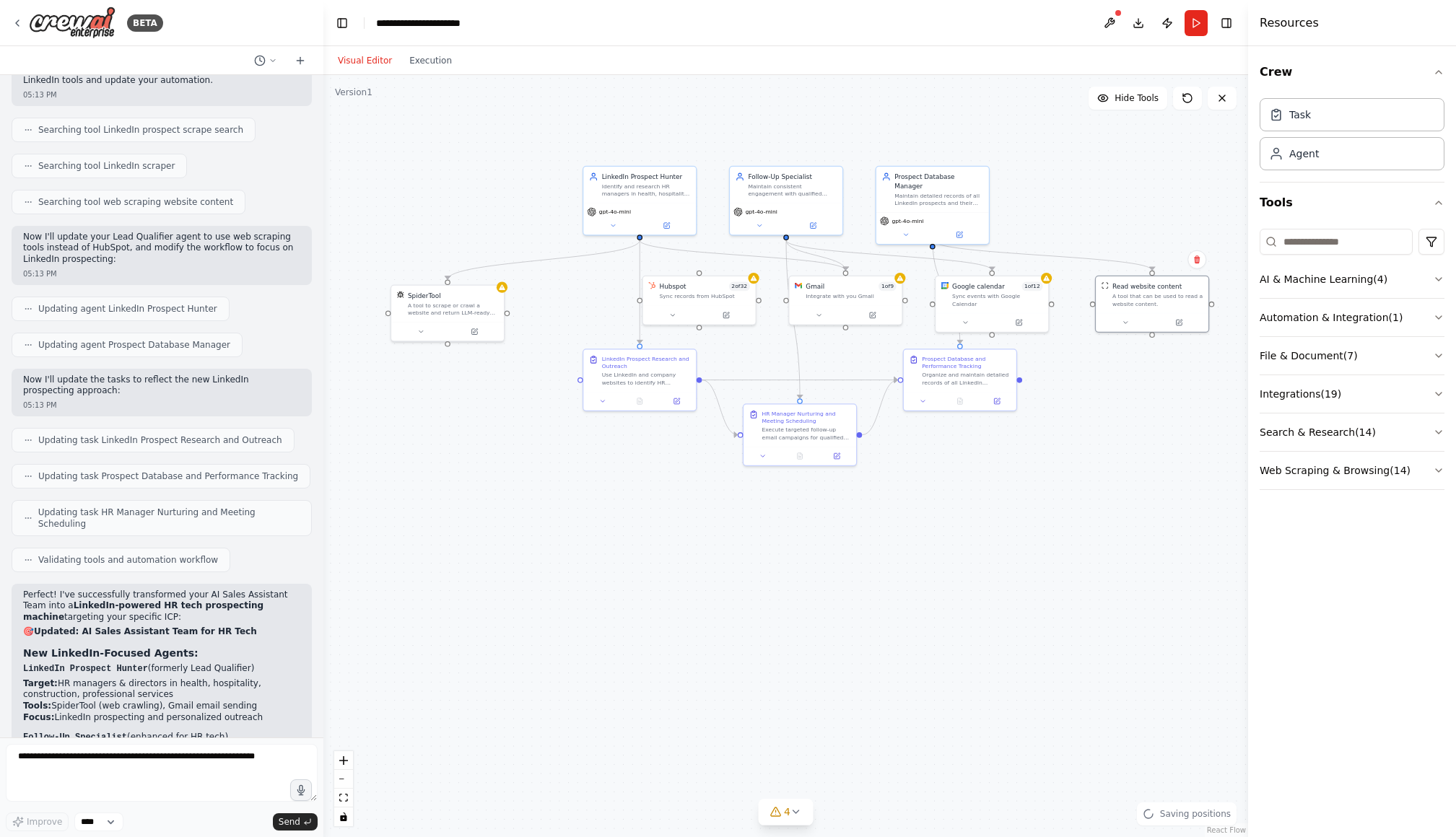
drag, startPoint x: 716, startPoint y: 547, endPoint x: 848, endPoint y: 522, distance: 134.3
click at [848, 522] on div ".deletable-edge-delete-btn { width: 20px; height: 20px; border: 0px solid #ffff…" at bounding box center [786, 456] width 925 height 763
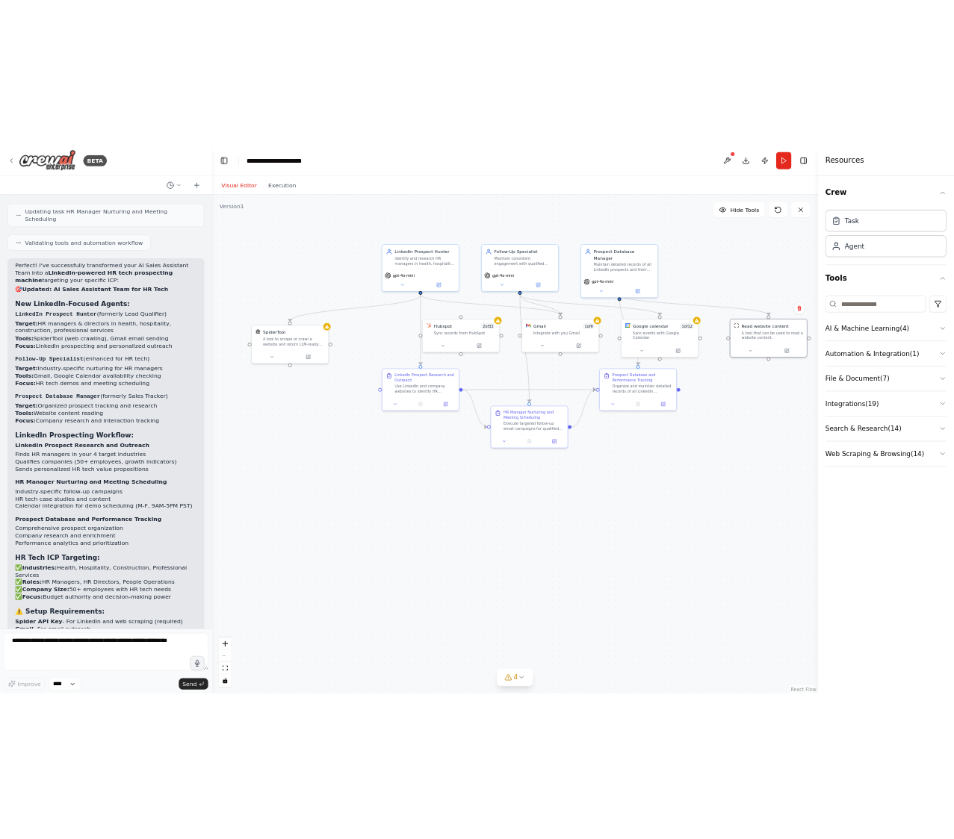
scroll to position [3844, 0]
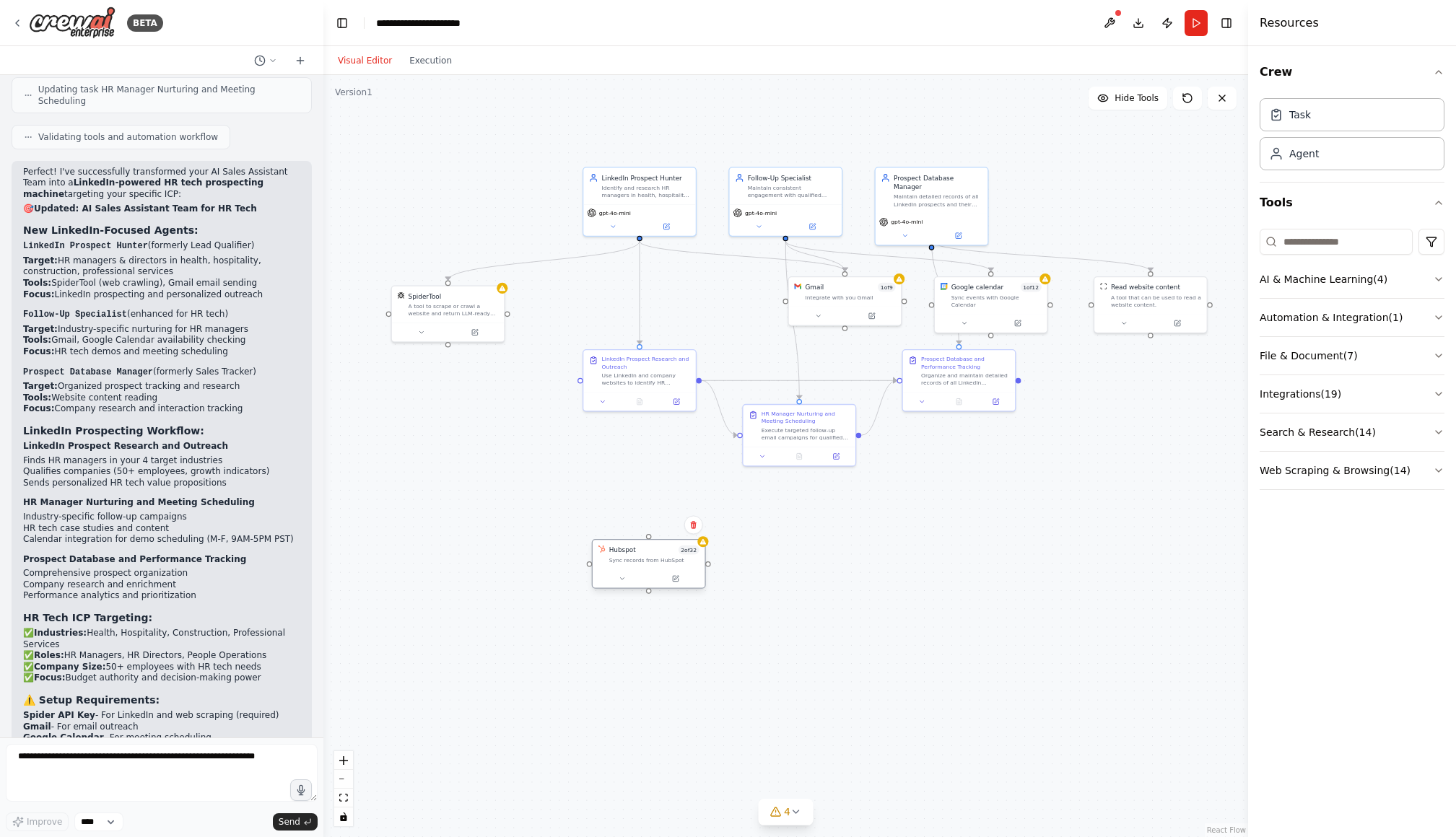
drag, startPoint x: 714, startPoint y: 295, endPoint x: 660, endPoint y: 560, distance: 270.4
click at [660, 560] on div "Sync records from HubSpot" at bounding box center [654, 560] width 90 height 7
click at [693, 523] on icon at bounding box center [693, 525] width 6 height 8
click at [667, 528] on button "Confirm" at bounding box center [652, 525] width 51 height 17
click at [502, 289] on icon at bounding box center [503, 286] width 6 height 6
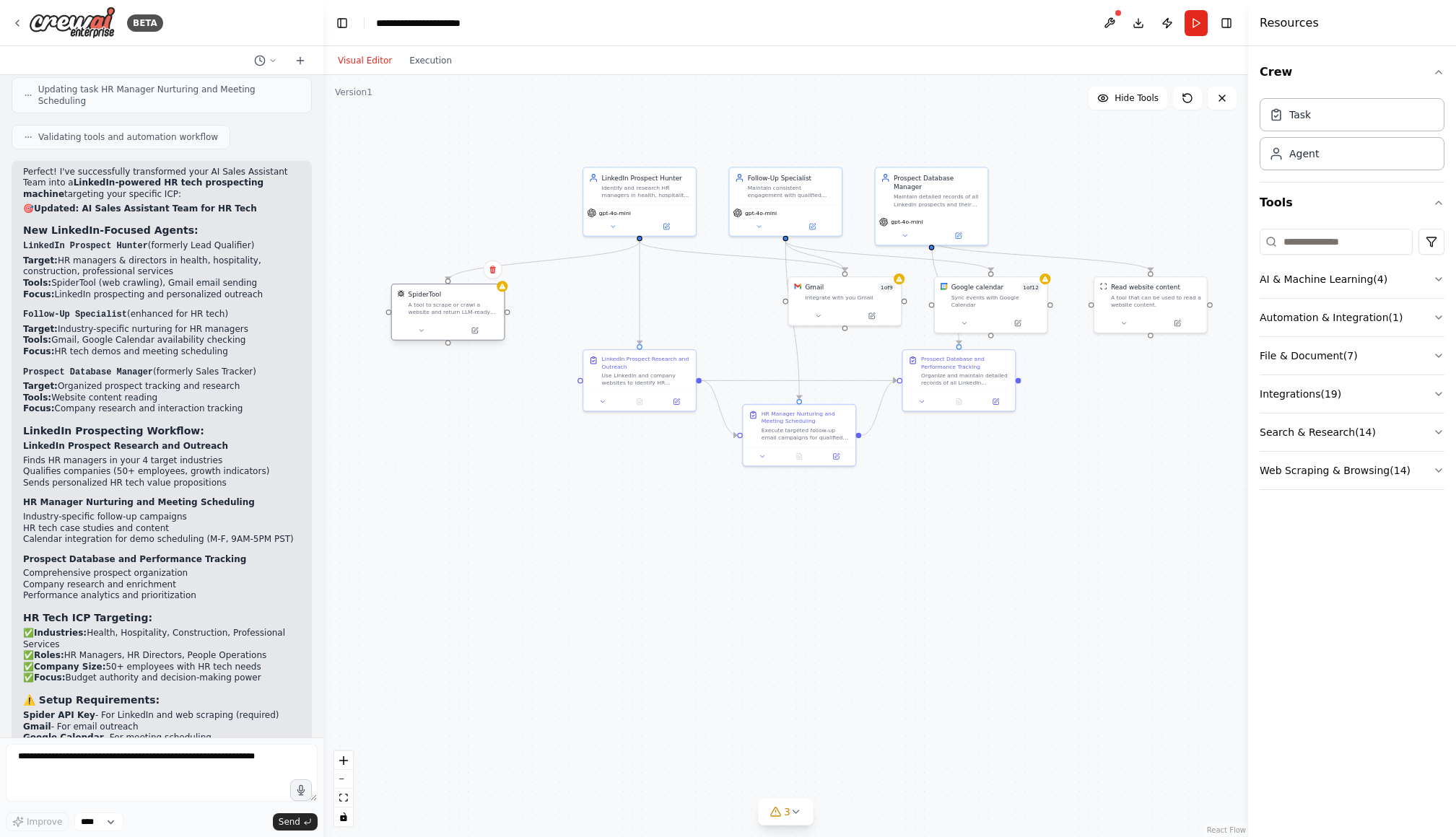
click at [481, 315] on div "A tool to scrape or crawl a website and return LLM-ready content." at bounding box center [453, 307] width 90 height 14
click at [477, 335] on button at bounding box center [474, 331] width 51 height 11
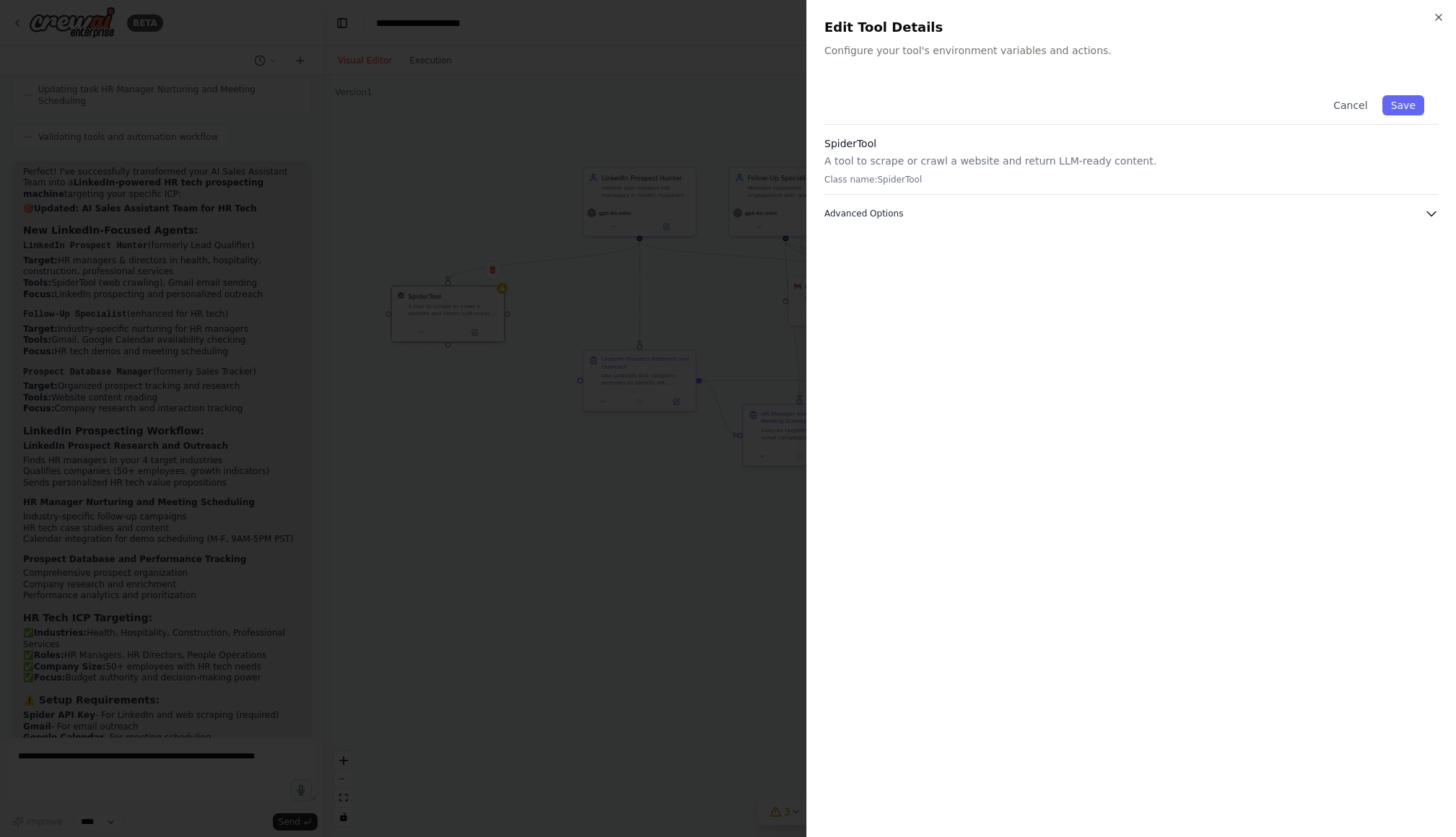
click at [1432, 210] on icon "button" at bounding box center [1431, 214] width 15 height 14
click at [1441, 15] on icon "button" at bounding box center [1439, 17] width 12 height 12
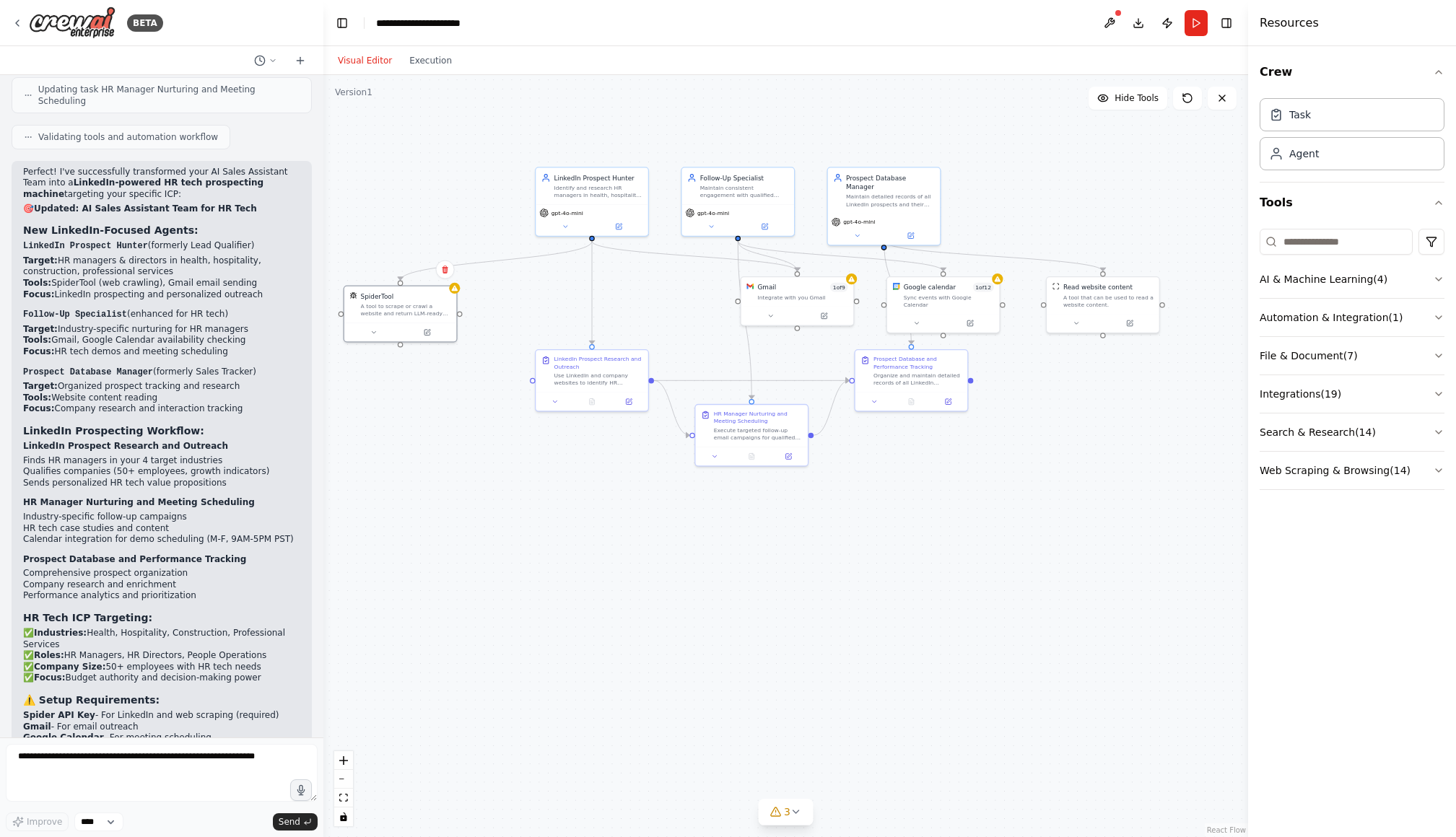
drag, startPoint x: 1041, startPoint y: 480, endPoint x: 994, endPoint y: 480, distance: 47.0
click at [994, 480] on div ".deletable-edge-delete-btn { width: 20px; height: 20px; border: 0px solid #ffff…" at bounding box center [786, 456] width 925 height 763
drag, startPoint x: 824, startPoint y: 293, endPoint x: 842, endPoint y: 303, distance: 20.6
click at [698, 303] on div "Integrate with you Gmail" at bounding box center [670, 306] width 90 height 7
drag, startPoint x: 954, startPoint y: 307, endPoint x: 838, endPoint y: 317, distance: 116.4
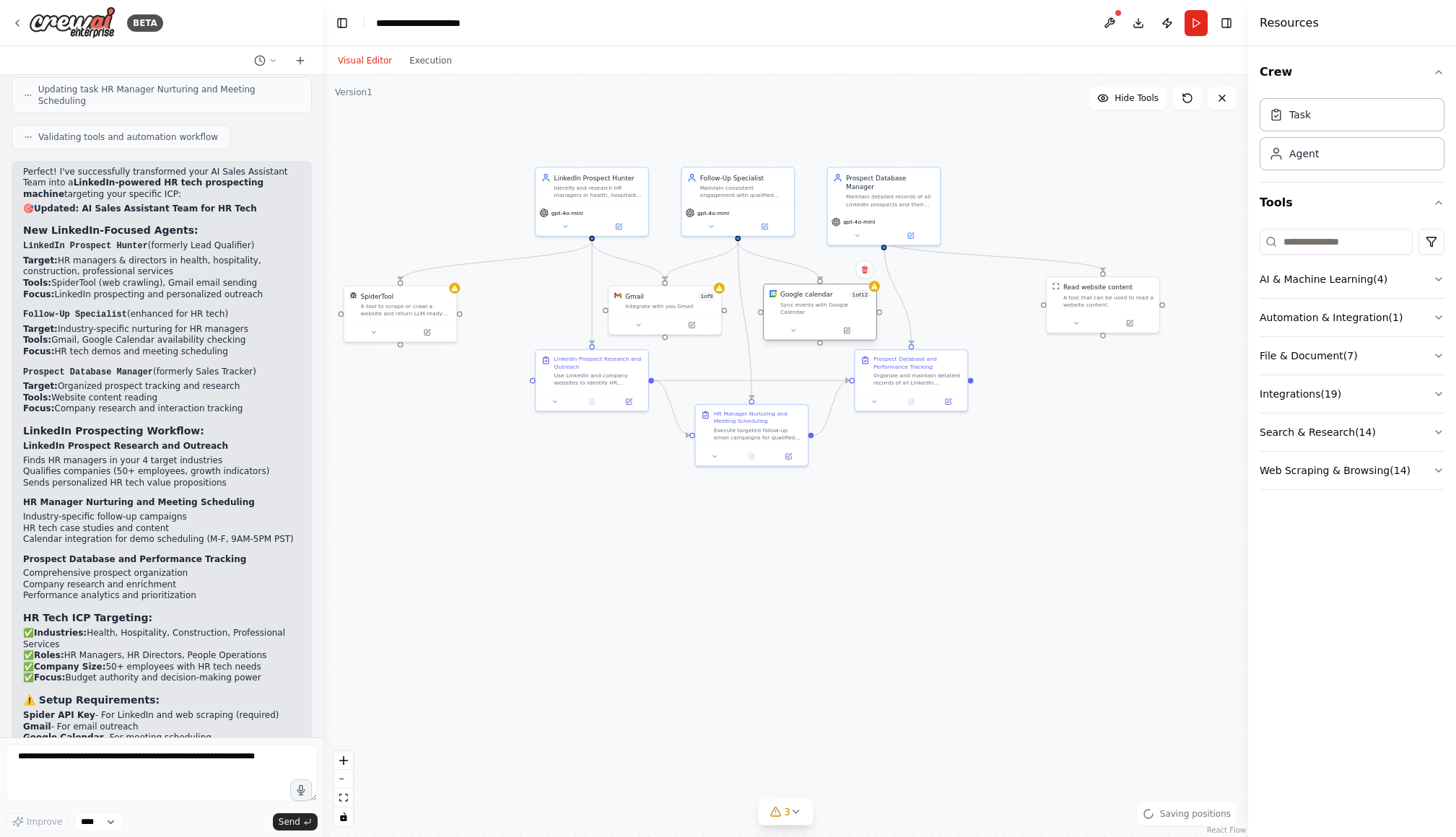
click at [826, 326] on button at bounding box center [846, 331] width 51 height 11
drag, startPoint x: 1129, startPoint y: 309, endPoint x: 1045, endPoint y: 306, distance: 84.1
click at [1045, 306] on div "Read website content A tool that can be used to read a website content." at bounding box center [1021, 294] width 112 height 37
drag, startPoint x: 601, startPoint y: 399, endPoint x: 550, endPoint y: 429, distance: 59.2
click at [550, 429] on button at bounding box center [565, 427] width 31 height 11
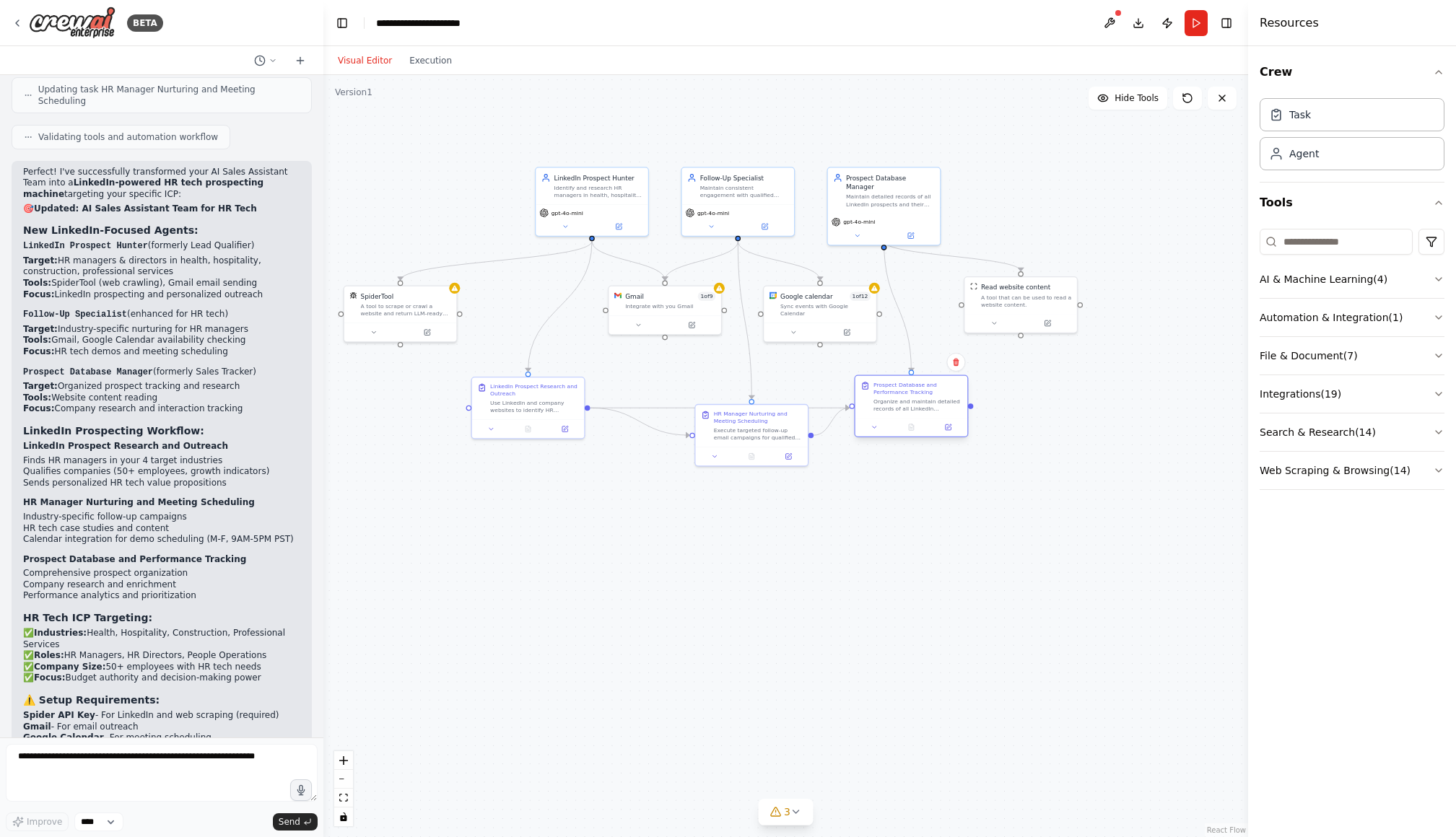
drag, startPoint x: 927, startPoint y: 384, endPoint x: 927, endPoint y: 417, distance: 33.0
click at [927, 412] on div "Organize and maintain detailed records of all LinkedIn prospects and their comp…" at bounding box center [918, 404] width 89 height 14
drag, startPoint x: 751, startPoint y: 424, endPoint x: 734, endPoint y: 489, distance: 67.2
click at [726, 494] on div "HR Manager Nurturing and Meeting Scheduling Execute targeted follow-up email ca…" at bounding box center [736, 497] width 89 height 31
click at [448, 510] on div ".deletable-edge-delete-btn { width: 20px; height: 20px; border: 0px solid #ffff…" at bounding box center [786, 456] width 925 height 763
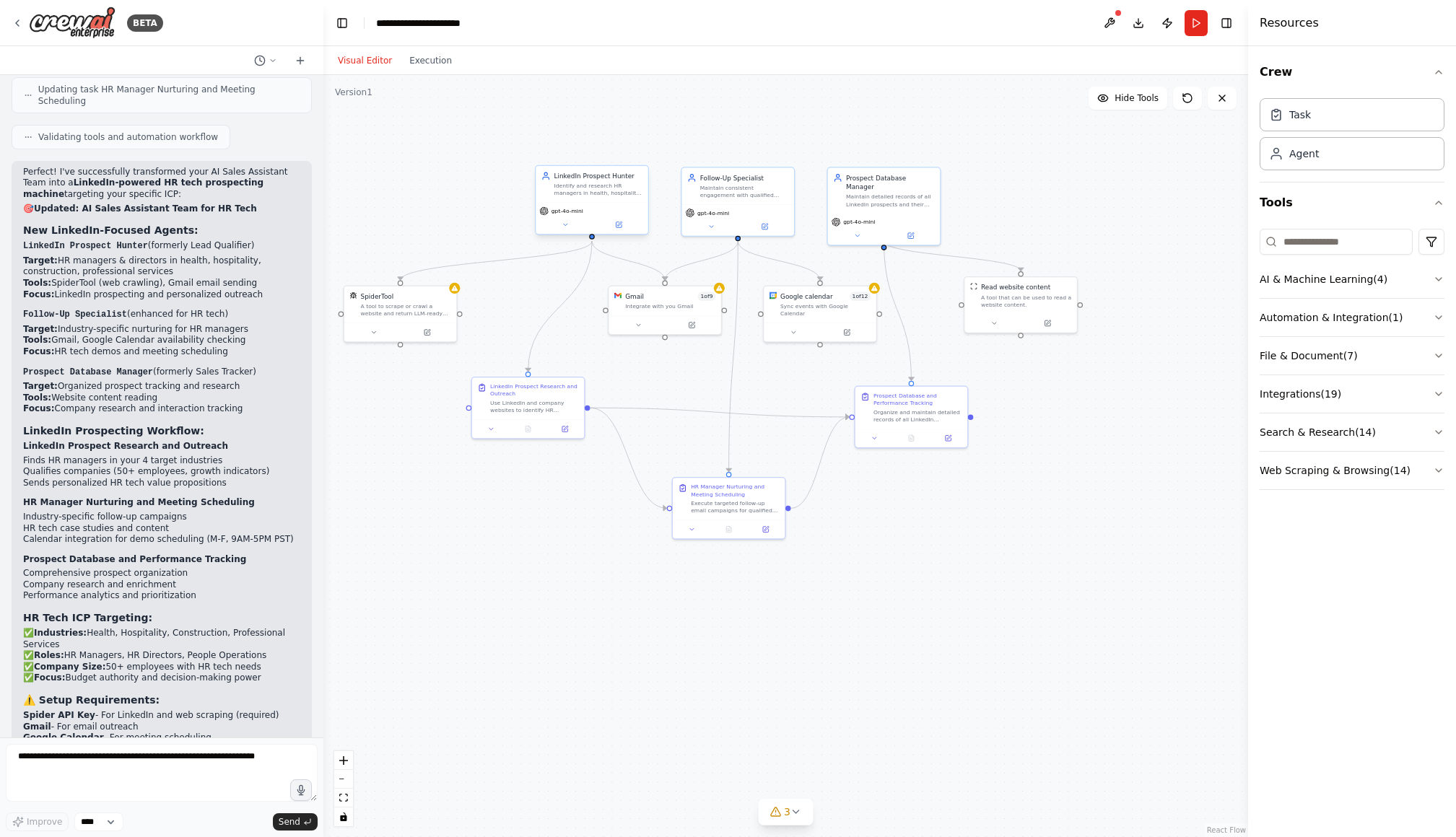
click at [583, 189] on div "Identify and research HR managers in health, hospitality, construction, and pro…" at bounding box center [599, 189] width 89 height 14
click at [617, 224] on icon at bounding box center [619, 225] width 6 height 6
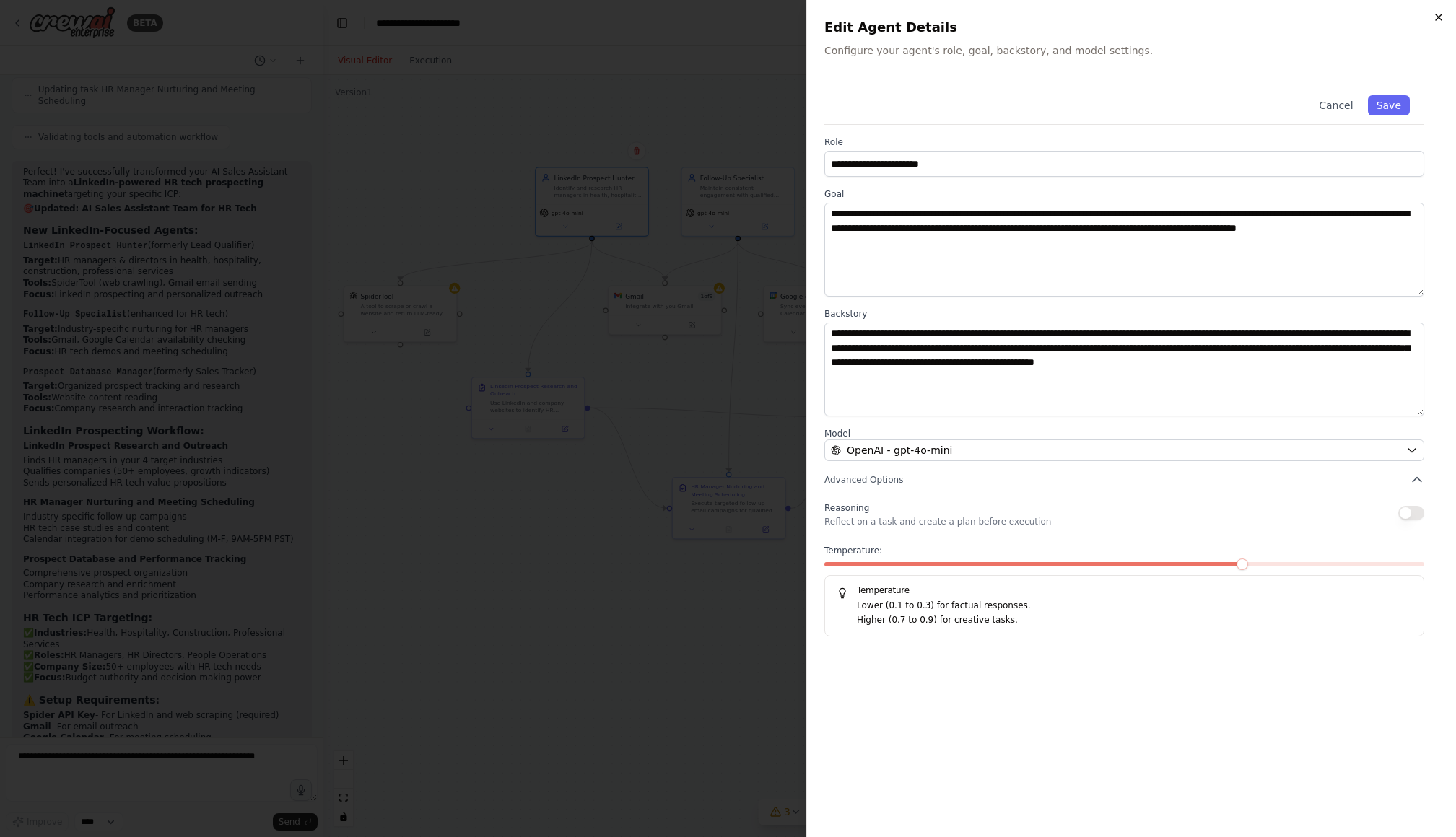
click at [1440, 13] on icon "button" at bounding box center [1439, 17] width 12 height 12
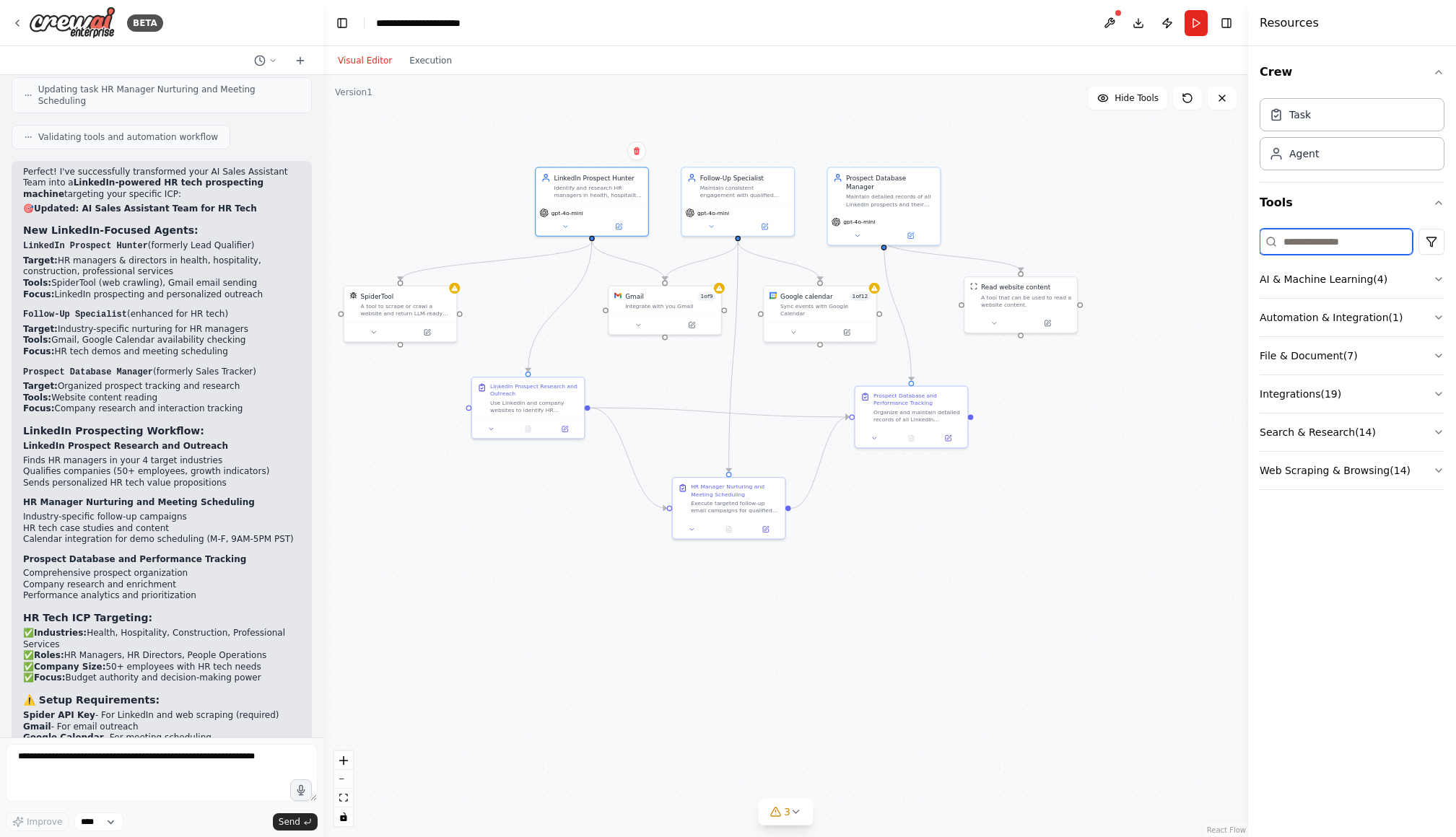
click at [1354, 246] on input at bounding box center [1336, 242] width 153 height 26
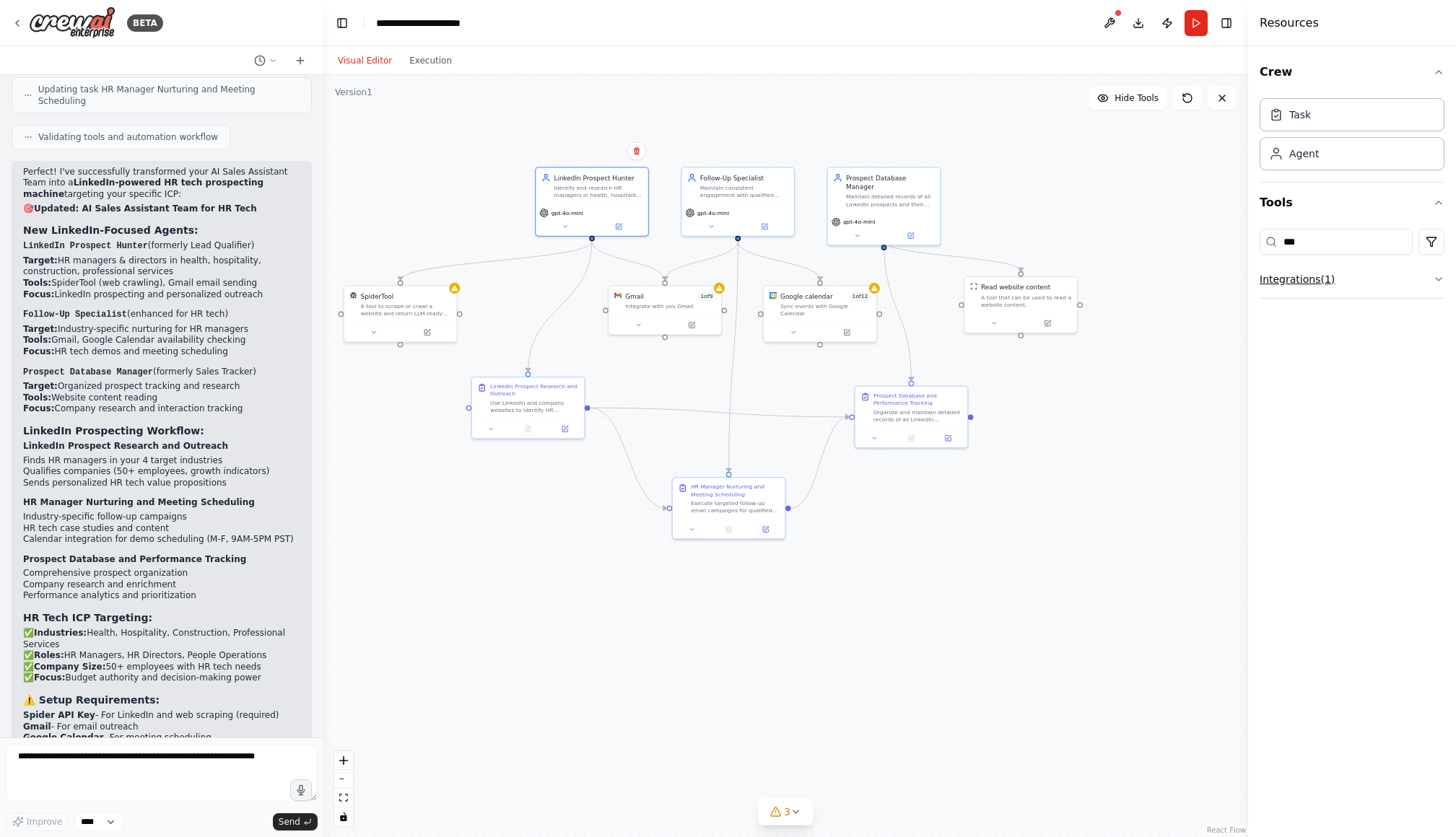
click at [1354, 270] on button "Integrations ( 1 )" at bounding box center [1352, 279] width 185 height 38
click at [1338, 242] on input "***" at bounding box center [1336, 242] width 153 height 26
type input "********"
click at [1411, 278] on button "AI & Machine Learning ( 4 )" at bounding box center [1352, 279] width 185 height 38
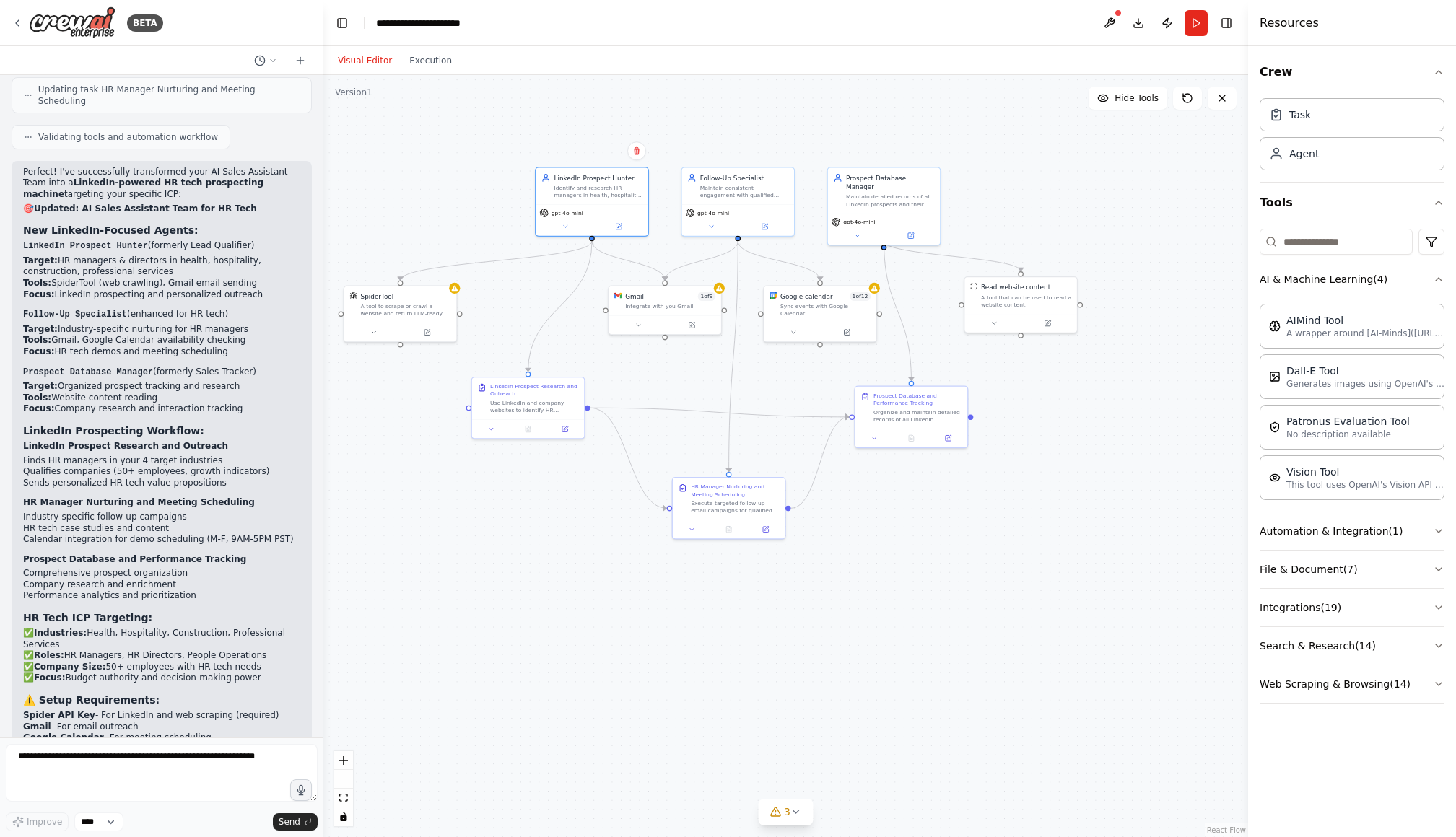
click at [1411, 278] on button "AI & Machine Learning ( 4 )" at bounding box center [1352, 279] width 185 height 38
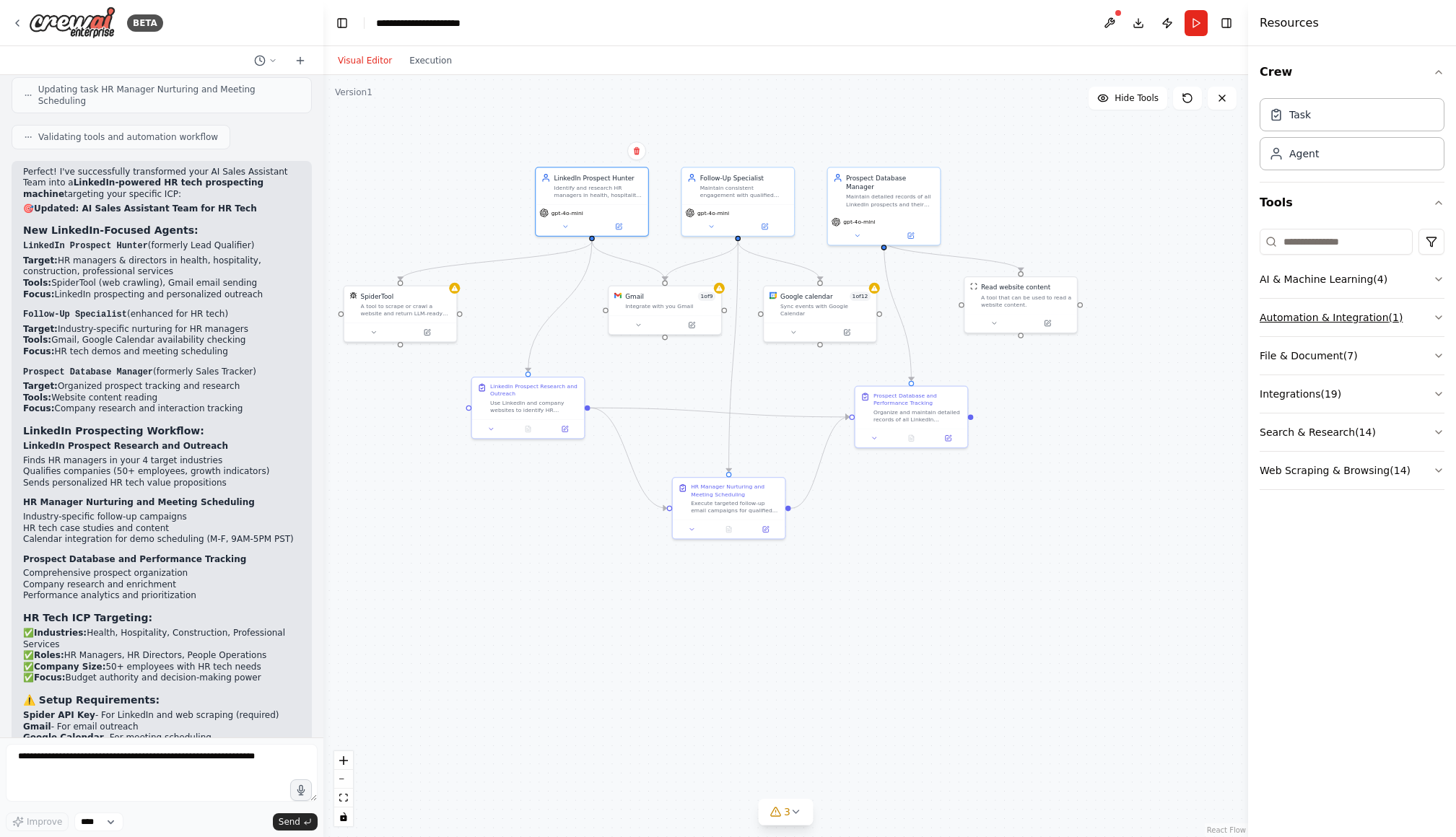
click at [1412, 316] on button "Automation & Integration ( 1 )" at bounding box center [1352, 317] width 185 height 38
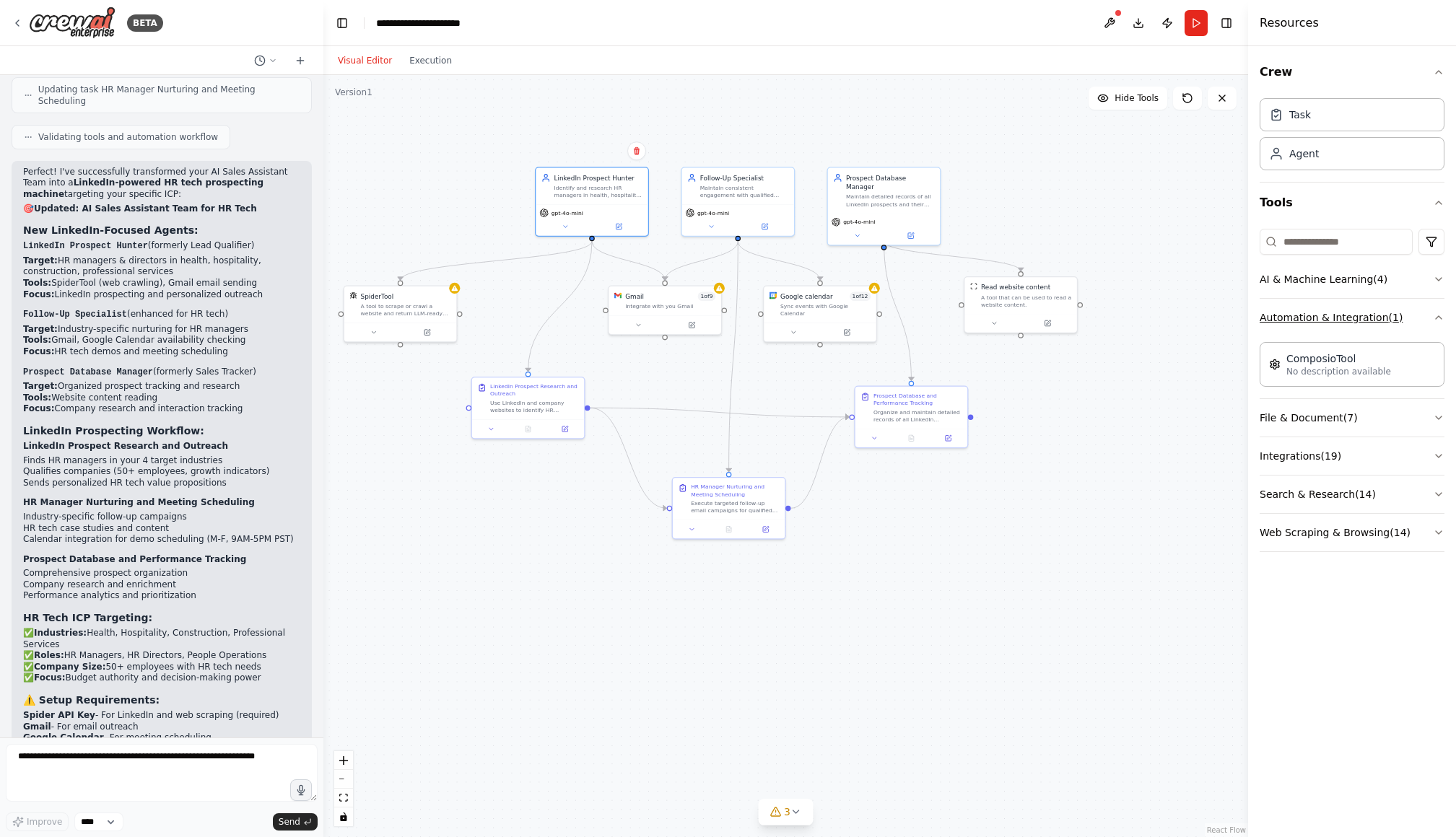
click at [1412, 316] on button "Automation & Integration ( 1 )" at bounding box center [1352, 317] width 185 height 38
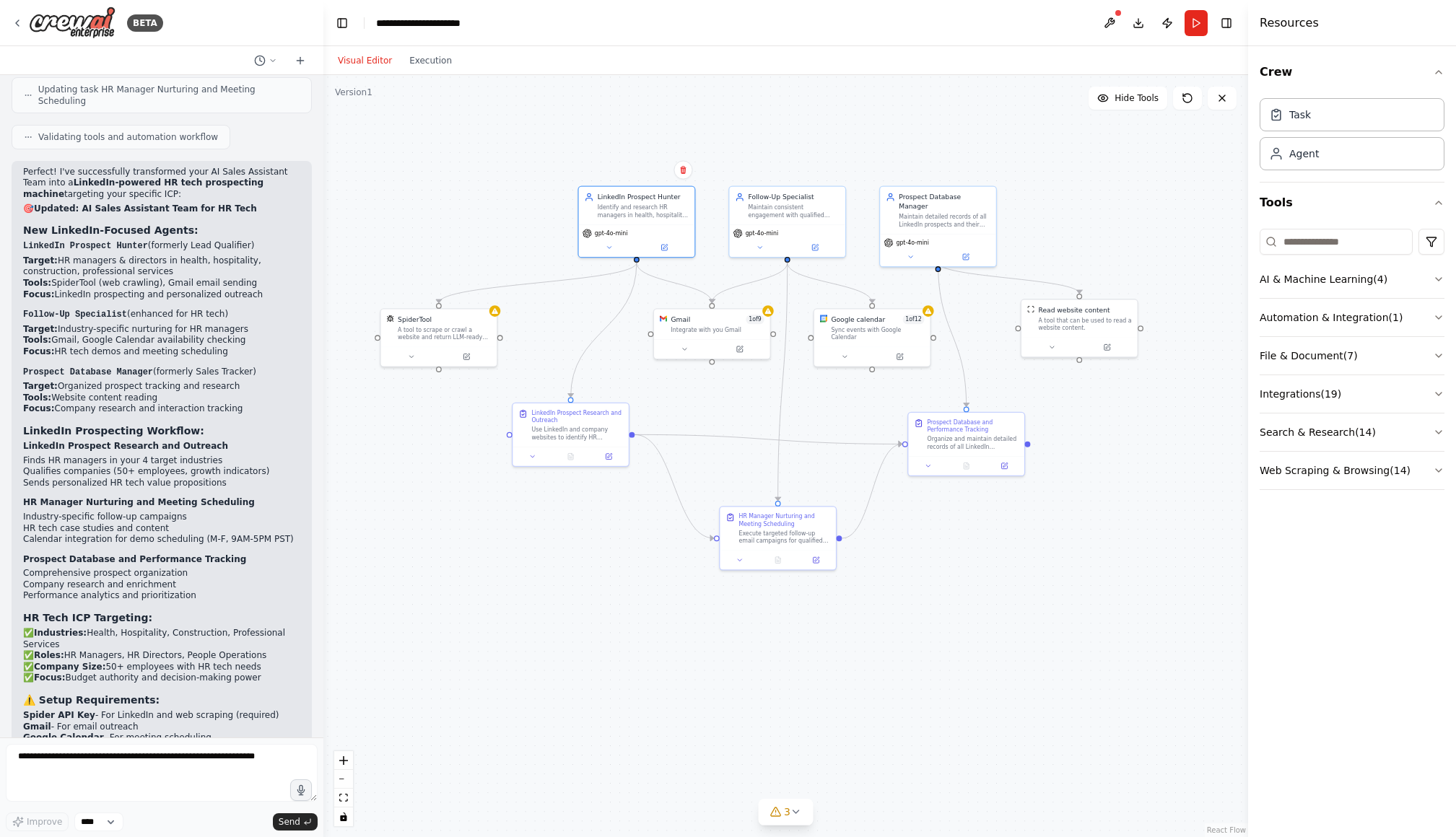
drag, startPoint x: 758, startPoint y: 660, endPoint x: 810, endPoint y: 695, distance: 62.7
click at [810, 695] on div ".deletable-edge-delete-btn { width: 20px; height: 20px; border: 0px solid #ffff…" at bounding box center [786, 456] width 925 height 763
click at [165, 760] on textarea at bounding box center [161, 773] width 312 height 58
click at [457, 325] on div "A tool to scrape or crawl a website and return LLM-ready content." at bounding box center [444, 332] width 93 height 15
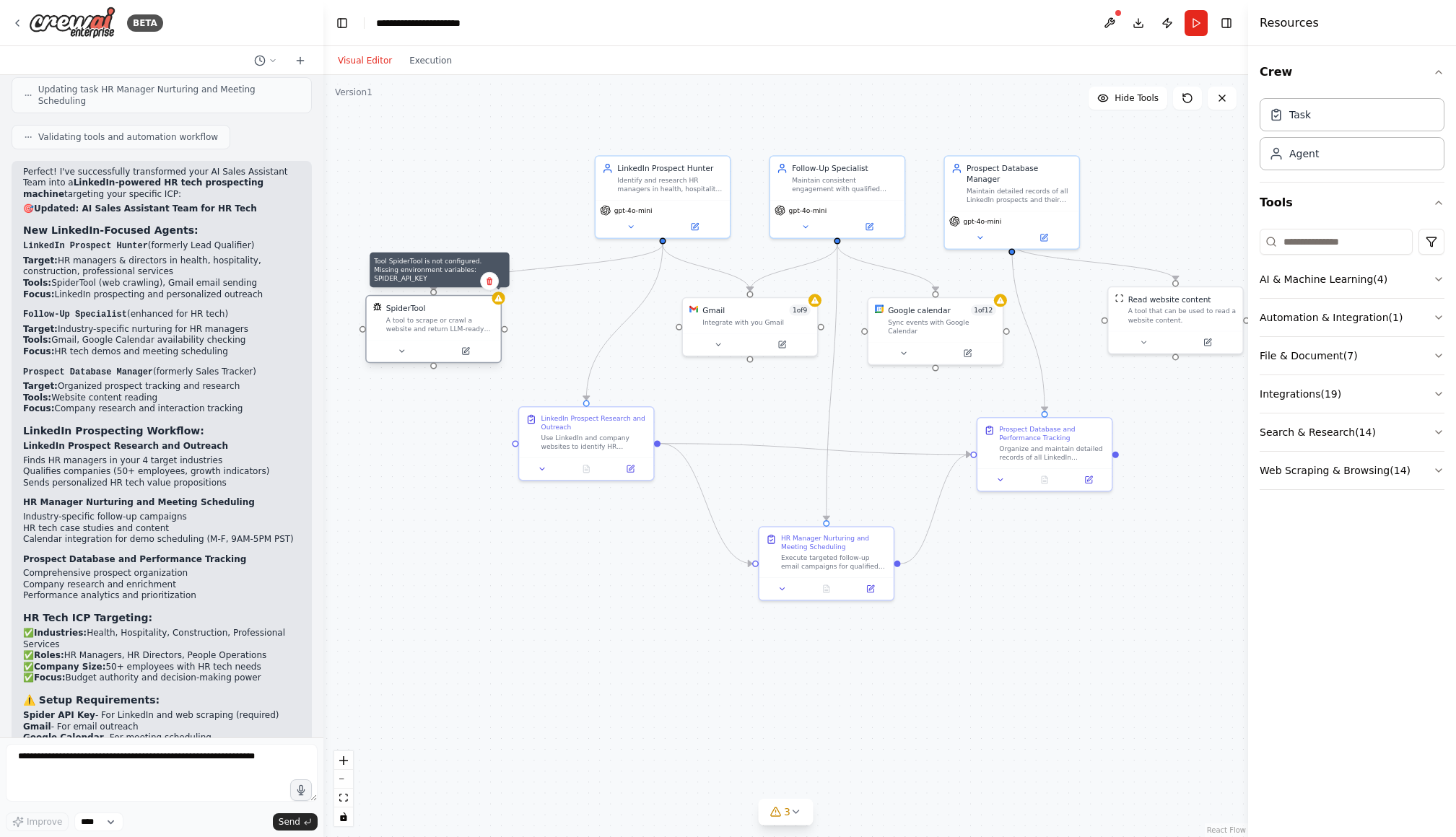
click at [498, 301] on icon at bounding box center [498, 298] width 7 height 7
click at [472, 355] on button at bounding box center [465, 351] width 61 height 13
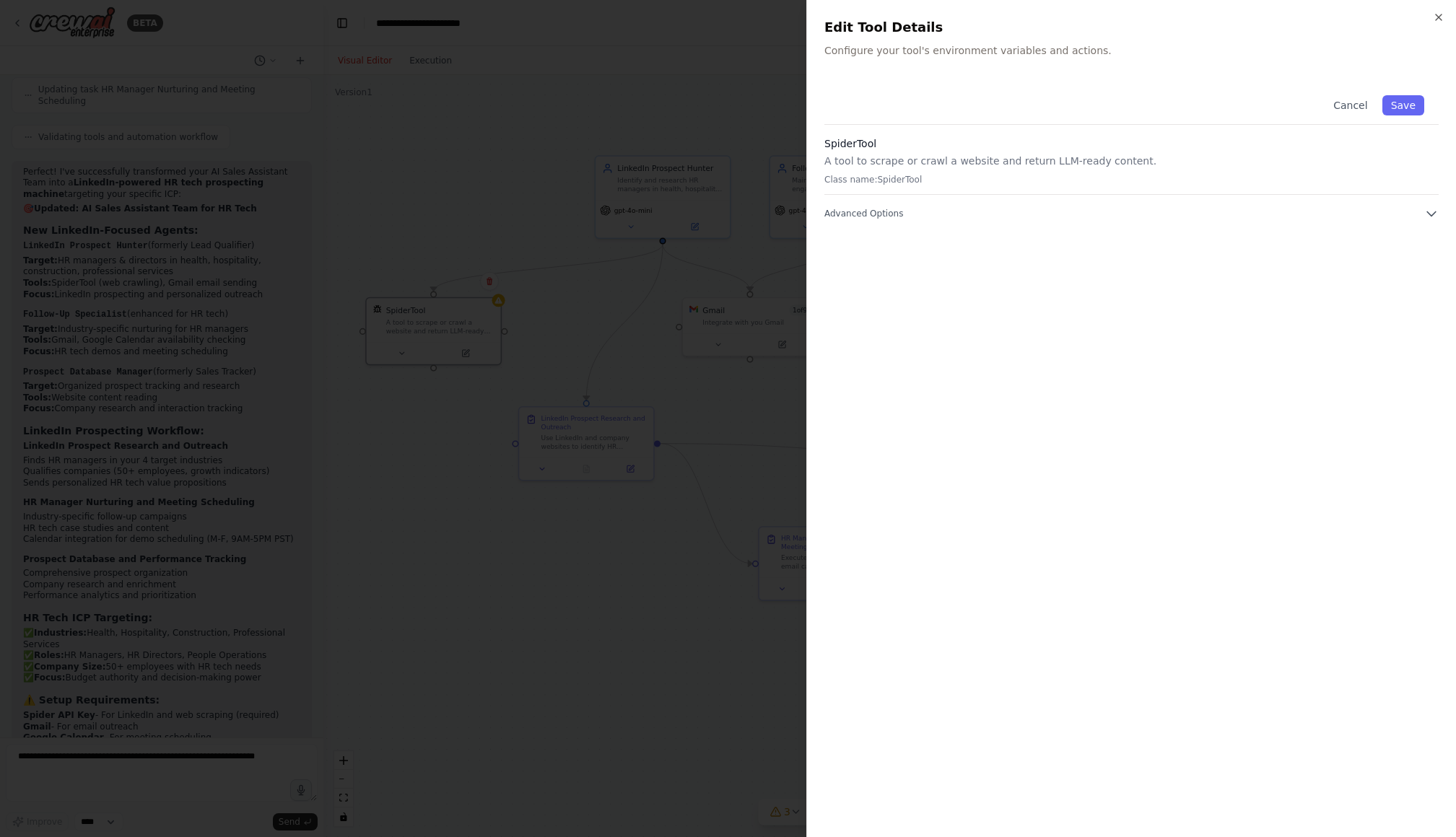
click at [759, 387] on div at bounding box center [728, 418] width 1456 height 837
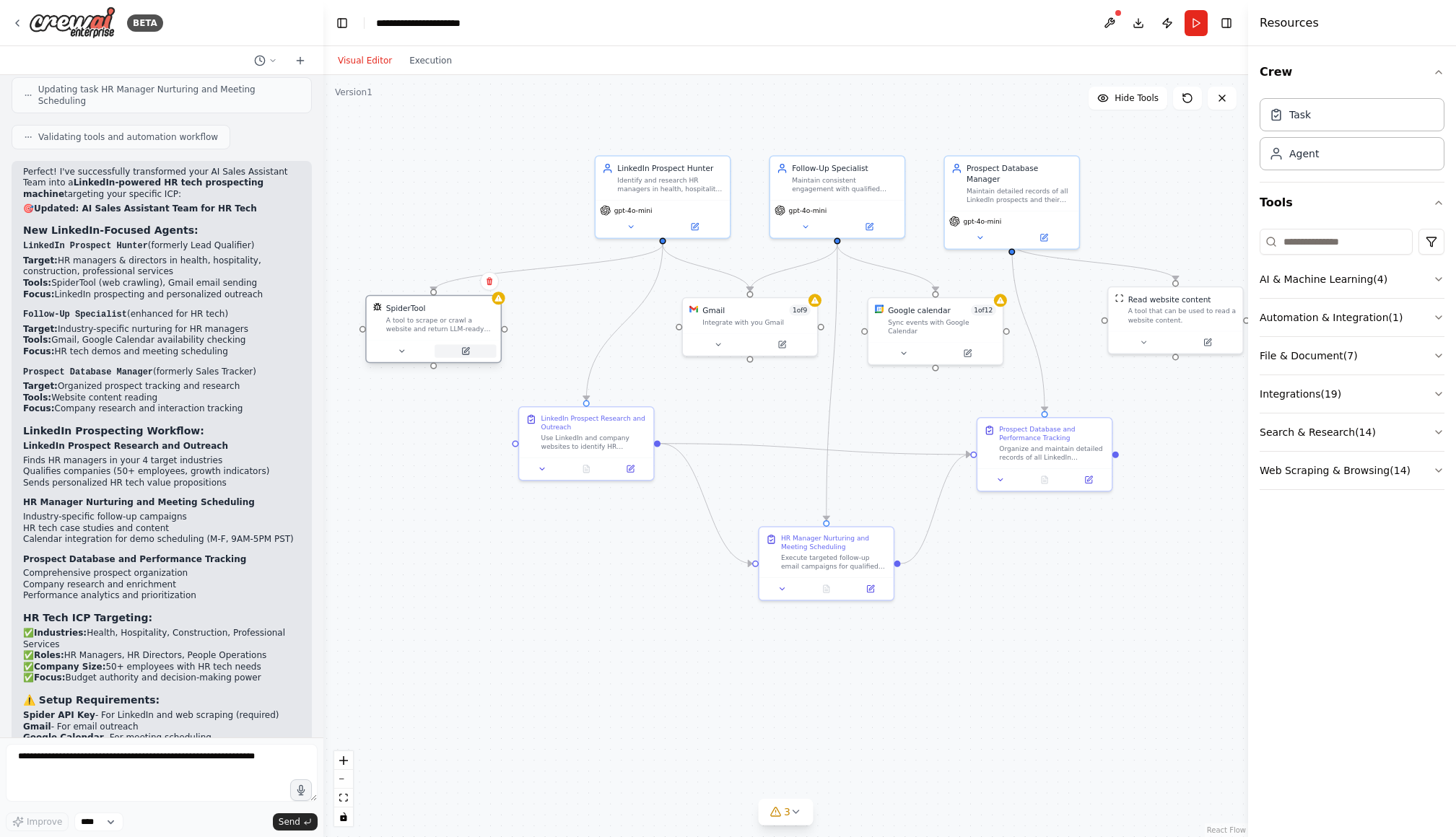
click at [470, 353] on button at bounding box center [465, 351] width 61 height 13
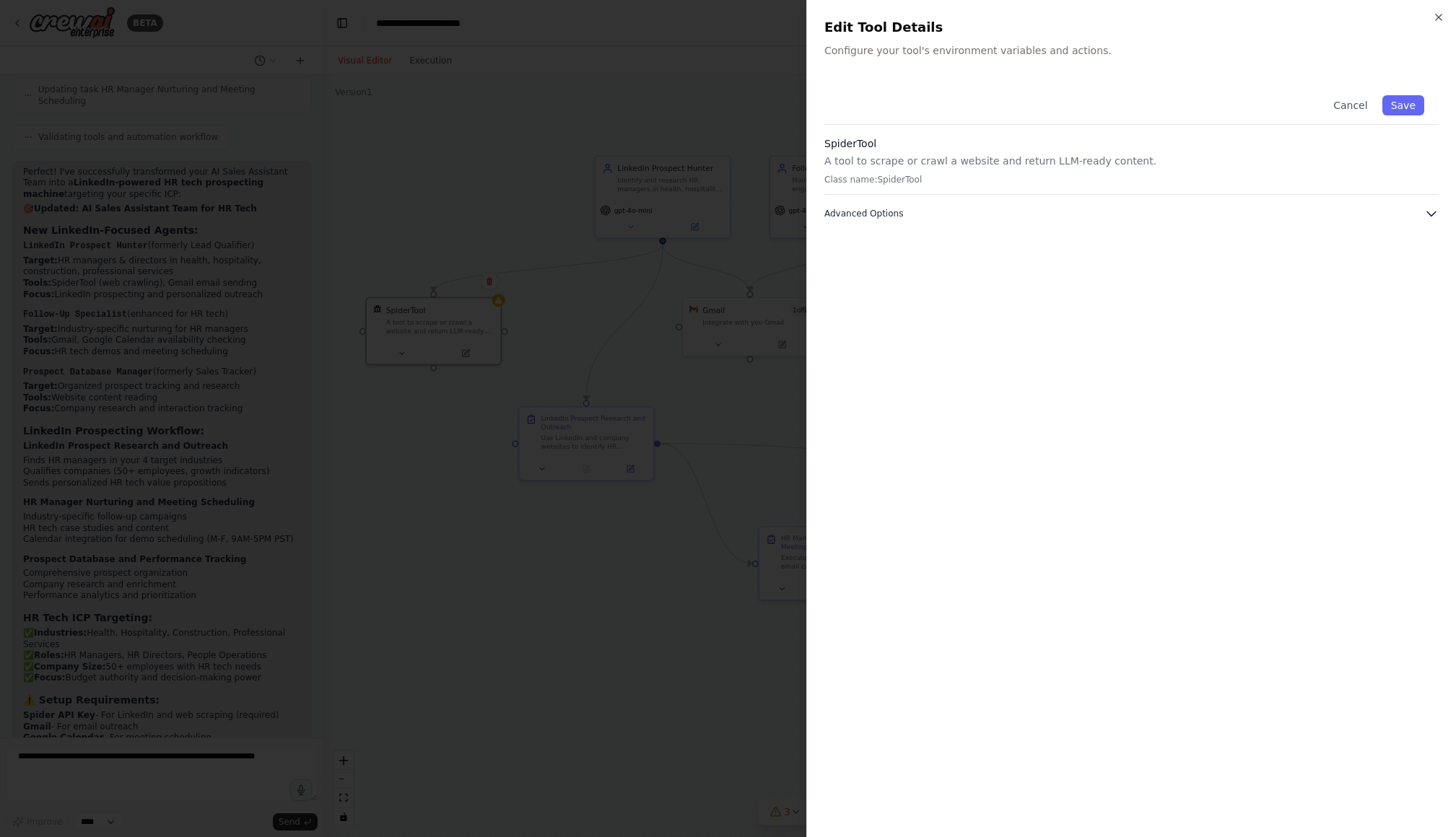
click at [1425, 215] on icon "button" at bounding box center [1431, 214] width 15 height 14
click at [1441, 15] on icon "button" at bounding box center [1439, 17] width 12 height 12
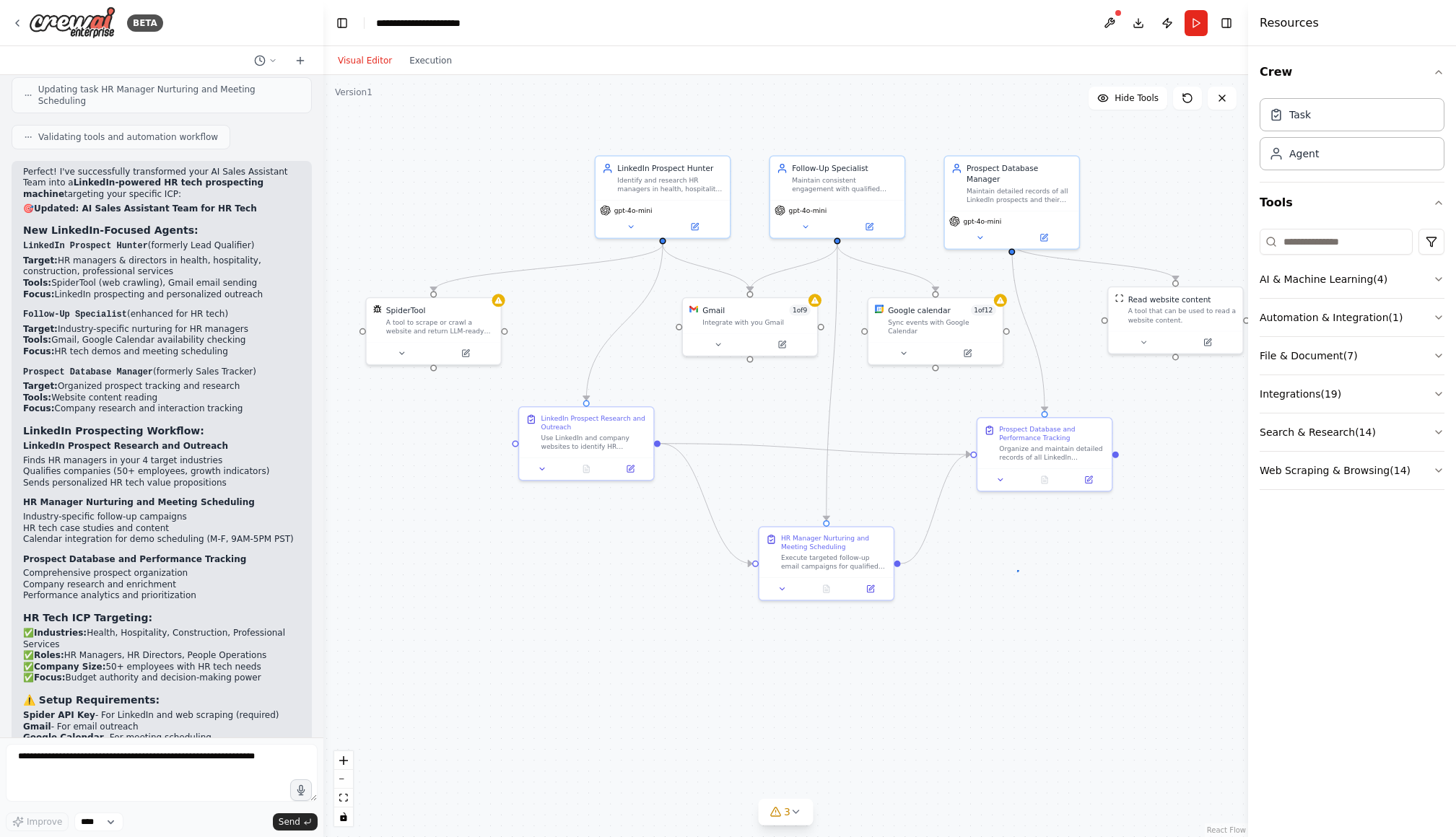
click at [1016, 570] on div ".deletable-edge-delete-btn { width: 20px; height: 20px; border: 0px solid #ffff…" at bounding box center [786, 456] width 925 height 763
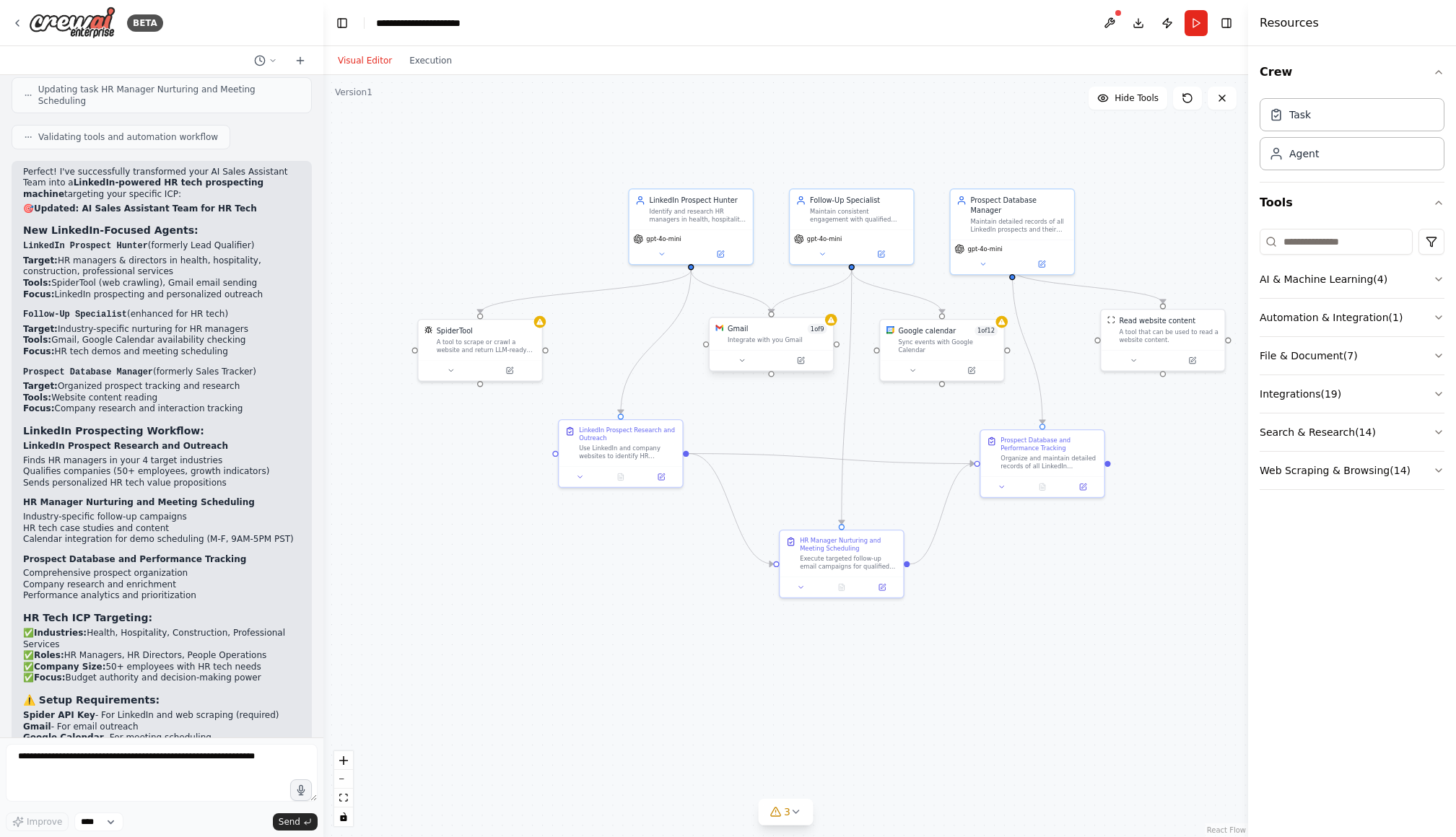
click at [810, 417] on div ".deletable-edge-delete-btn { width: 20px; height: 20px; border: 0px solid #ffff…" at bounding box center [786, 456] width 925 height 763
click at [834, 323] on icon at bounding box center [831, 320] width 8 height 8
click at [803, 360] on icon at bounding box center [801, 361] width 8 height 8
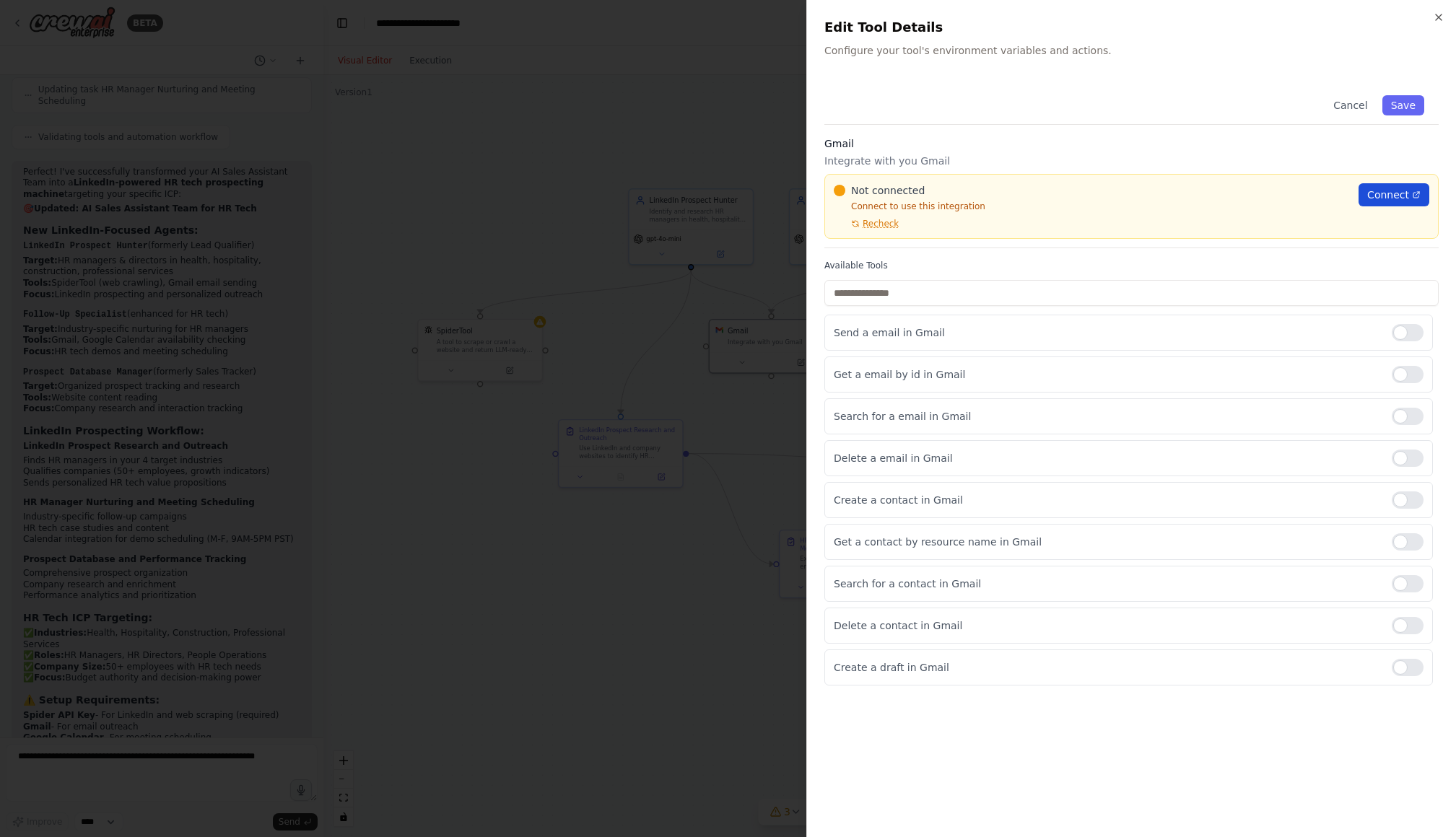
click at [1399, 190] on span "Connect" at bounding box center [1387, 194] width 42 height 14
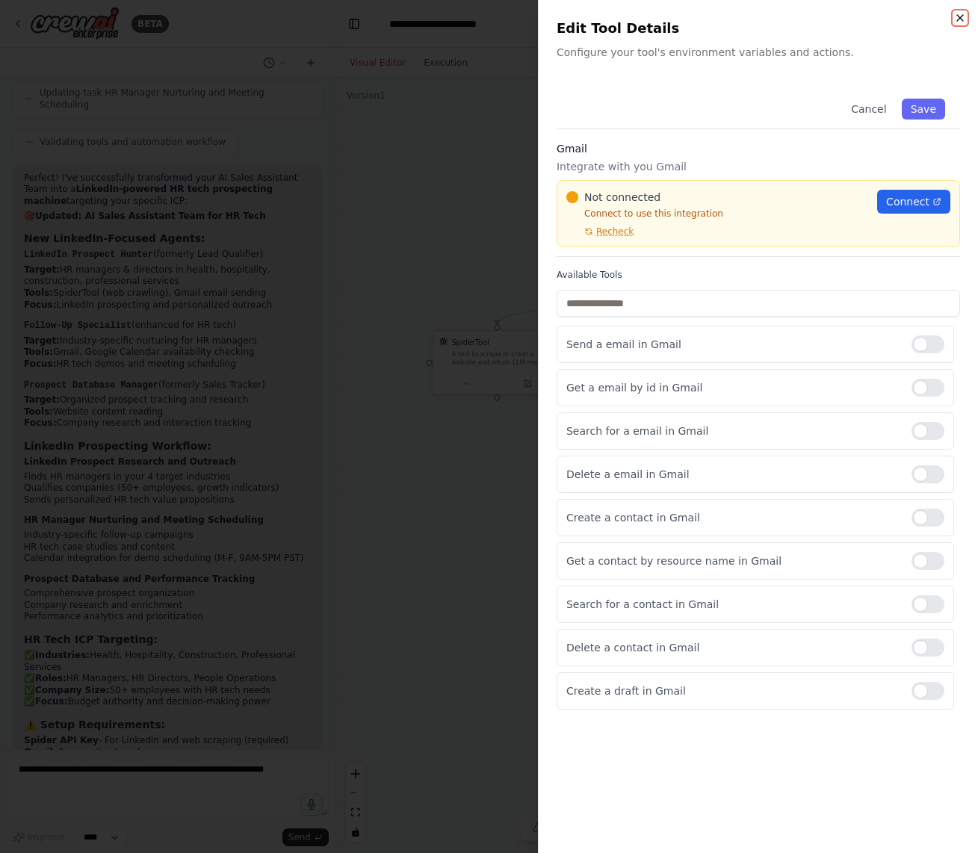
click at [962, 16] on icon "button" at bounding box center [960, 18] width 12 height 12
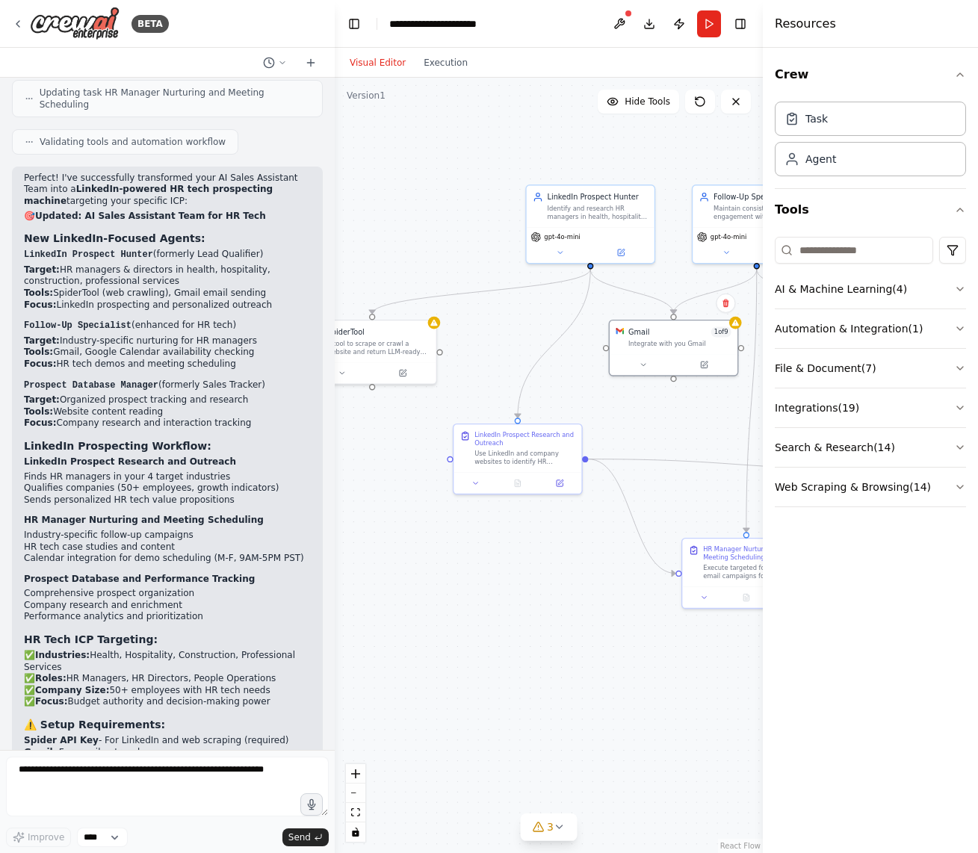
drag, startPoint x: 518, startPoint y: 482, endPoint x: 394, endPoint y: 472, distance: 124.4
click at [394, 472] on div ".deletable-edge-delete-btn { width: 20px; height: 20px; border: 0px solid #ffff…" at bounding box center [549, 465] width 428 height 775
click at [736, 27] on button "Toggle Right Sidebar" at bounding box center [740, 23] width 21 height 21
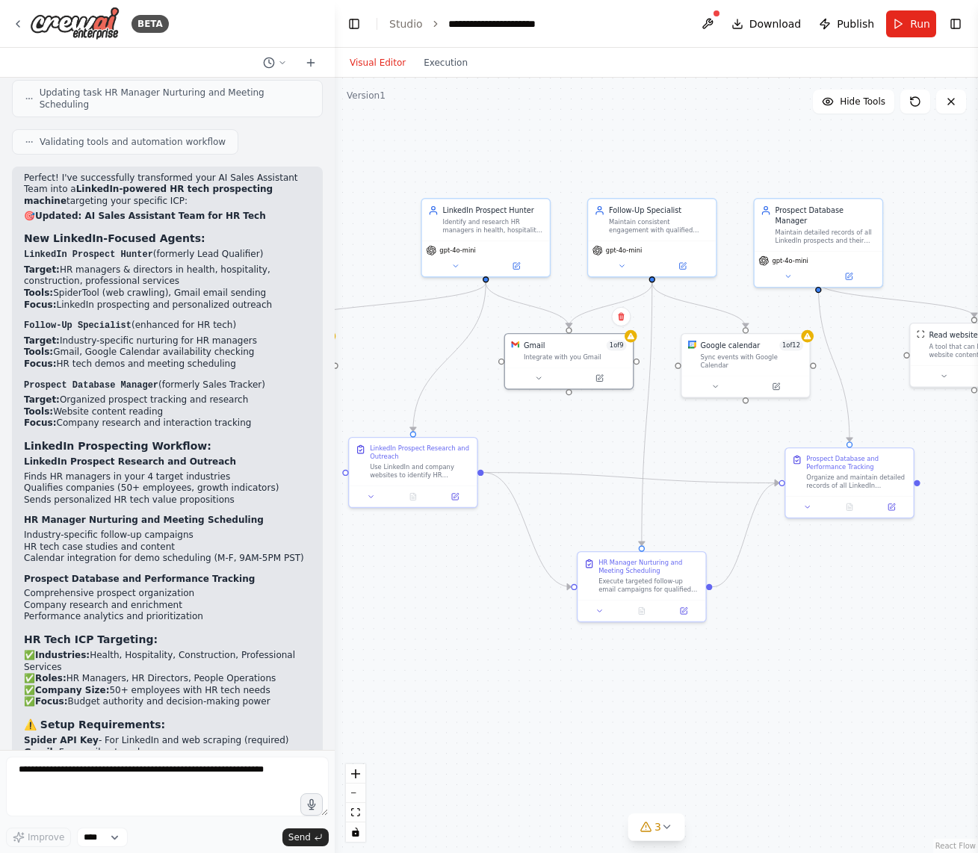
drag, startPoint x: 767, startPoint y: 500, endPoint x: 674, endPoint y: 514, distance: 93.7
click at [674, 514] on div ".deletable-edge-delete-btn { width: 20px; height: 20px; border: 0px solid #ffff…" at bounding box center [656, 465] width 643 height 775
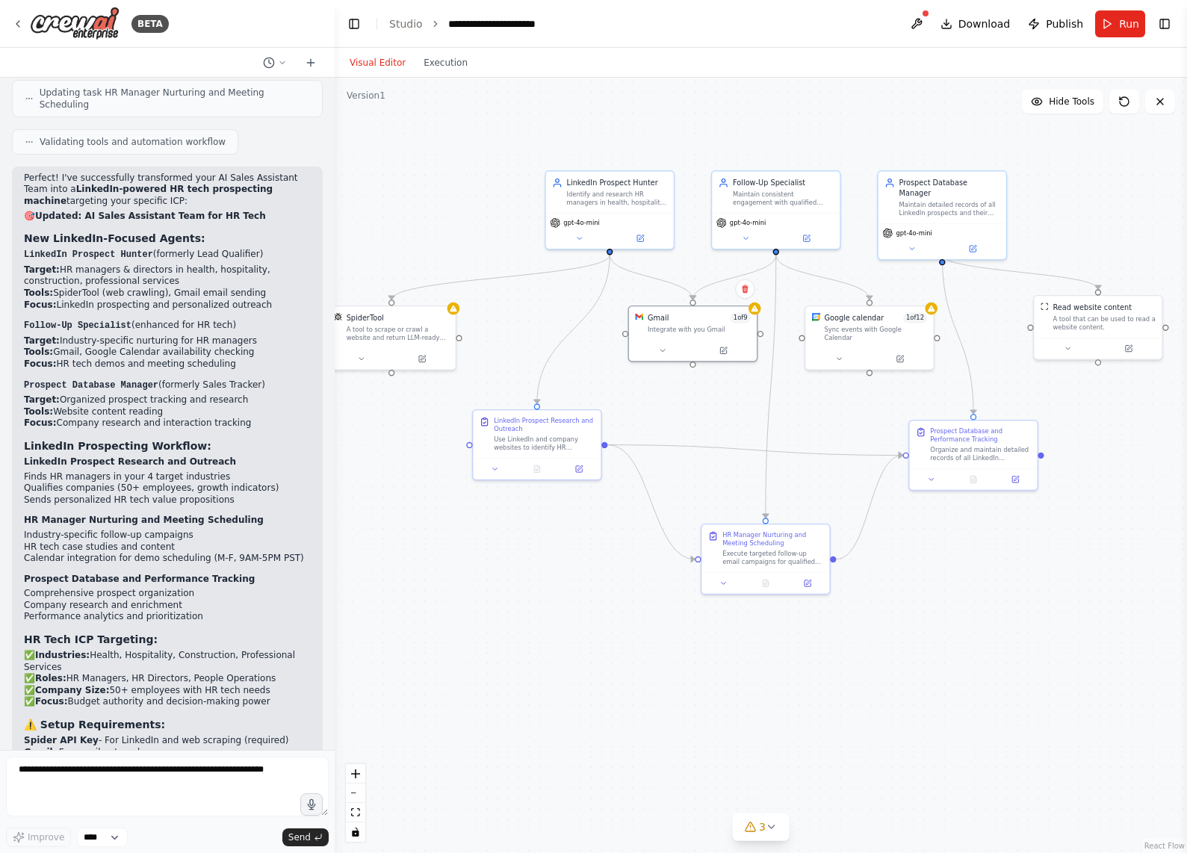
drag, startPoint x: 704, startPoint y: 441, endPoint x: 827, endPoint y: 413, distance: 126.3
click at [827, 413] on div ".deletable-edge-delete-btn { width: 20px; height: 20px; border: 0px solid #ffff…" at bounding box center [761, 465] width 852 height 775
click at [461, 559] on div ".deletable-edge-delete-btn { width: 20px; height: 20px; border: 0px solid #ffff…" at bounding box center [761, 465] width 852 height 775
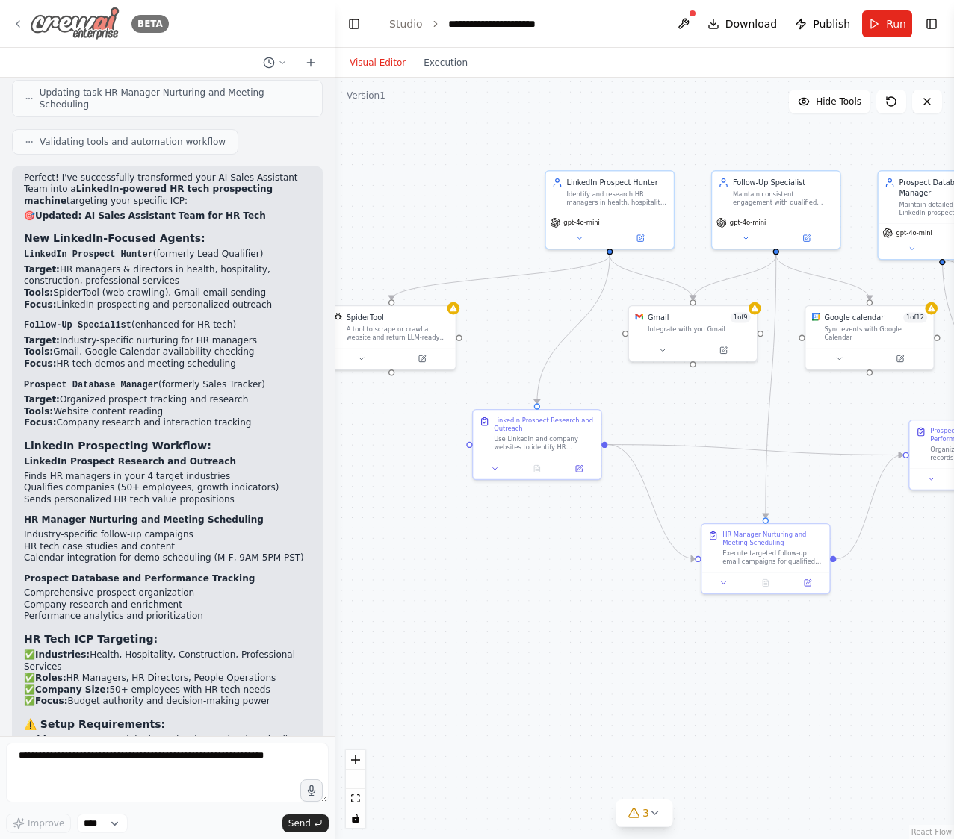
click at [17, 24] on icon at bounding box center [18, 24] width 12 height 12
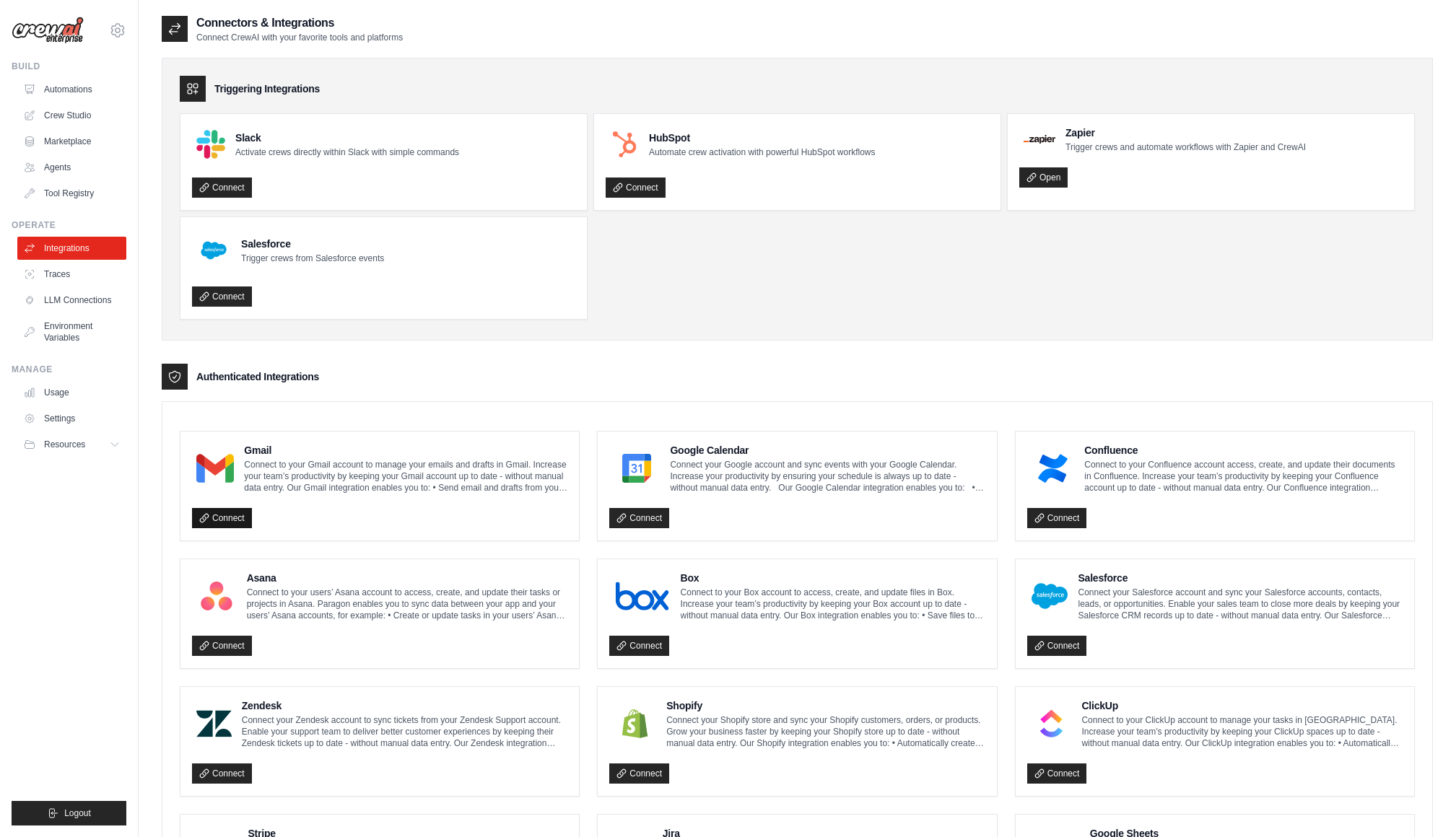
click at [224, 518] on link "Connect" at bounding box center [222, 518] width 60 height 20
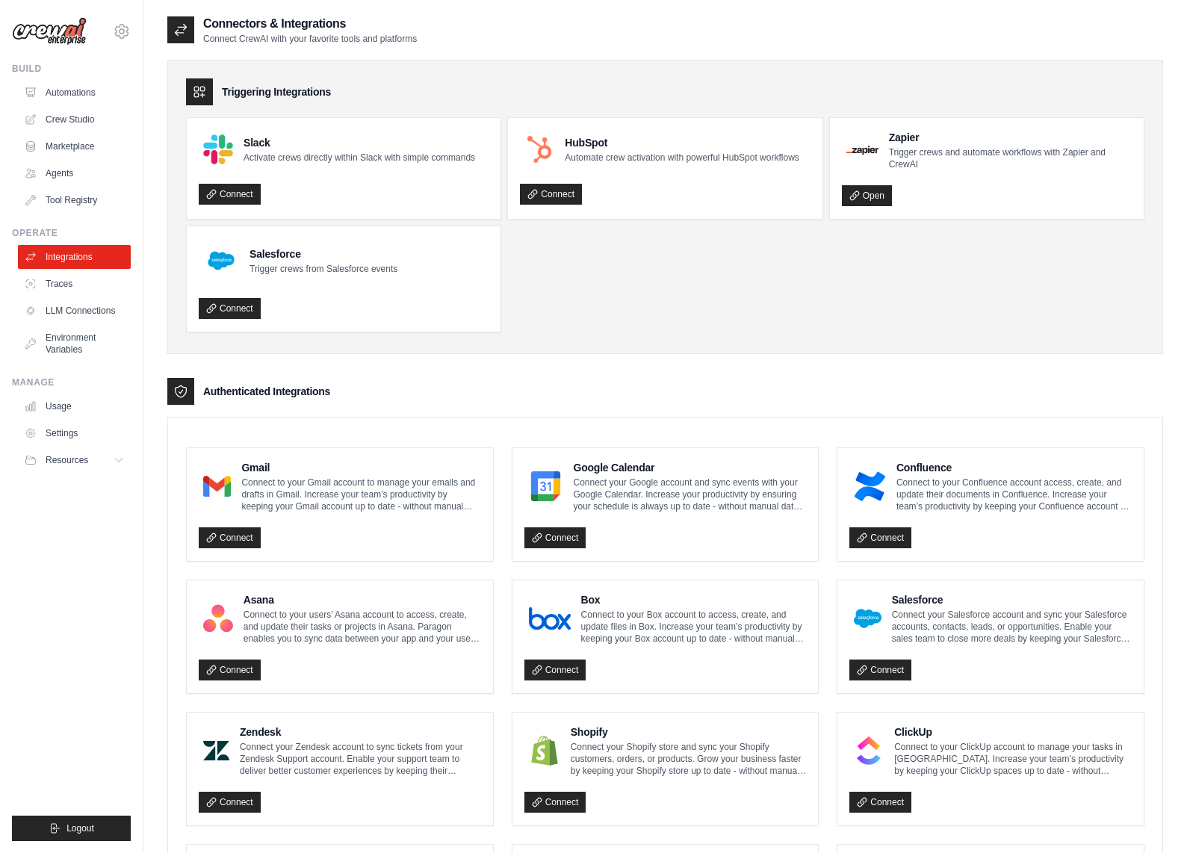
click at [886, 309] on ul "Slack Activate crews directly within Slack with simple commands Connect HubSpot…" at bounding box center [665, 224] width 958 height 215
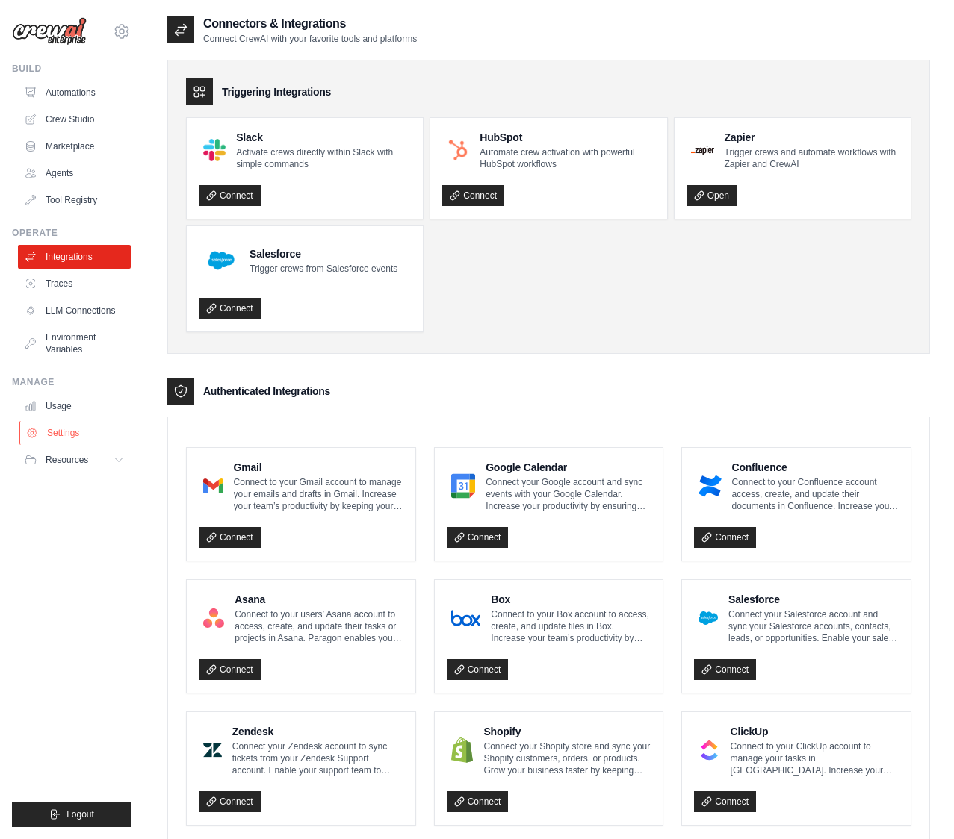
click at [75, 431] on link "Settings" at bounding box center [75, 433] width 113 height 24
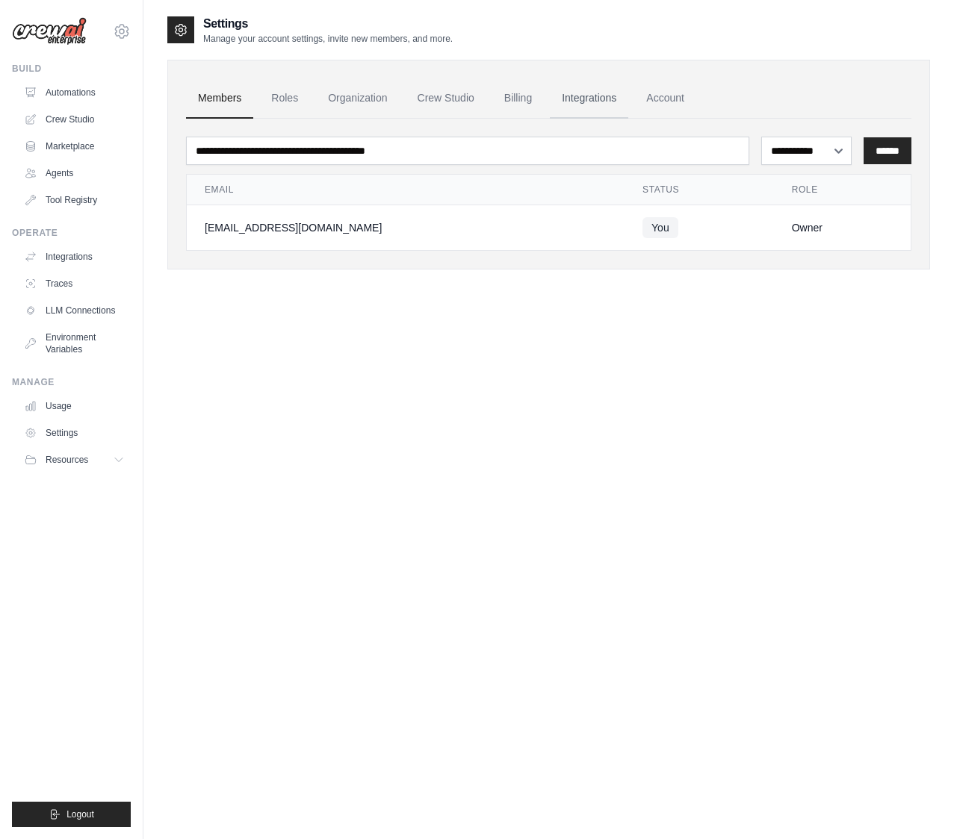
click at [588, 99] on link "Integrations" at bounding box center [589, 98] width 78 height 40
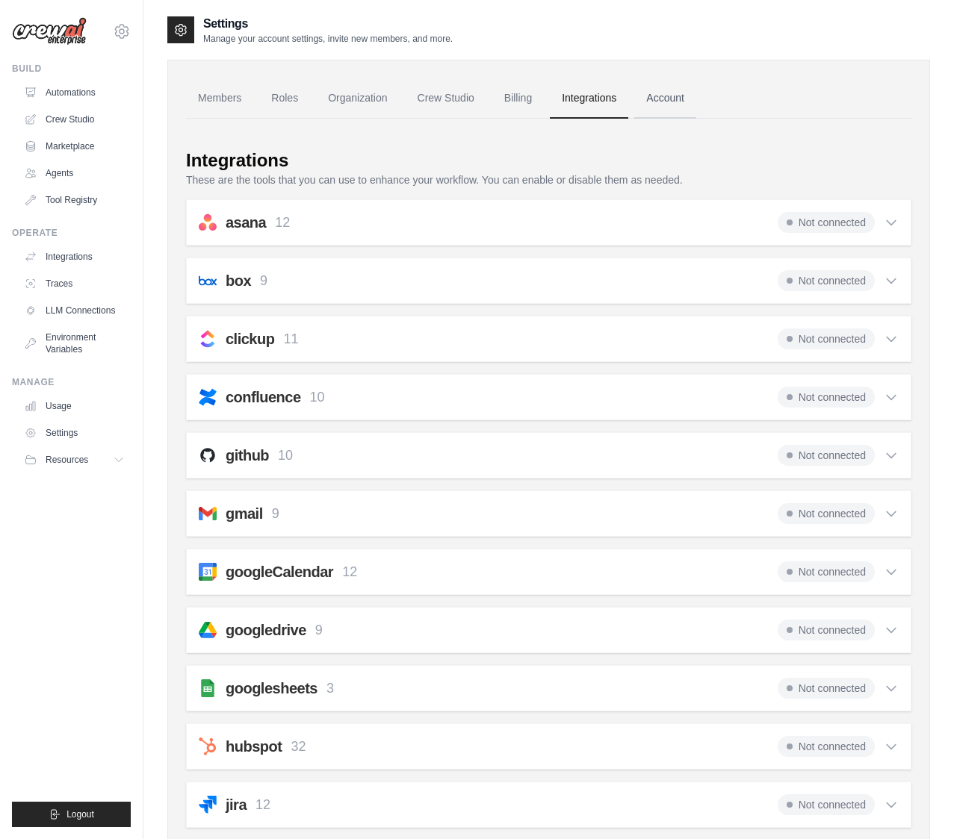
click at [669, 96] on link "Account" at bounding box center [665, 98] width 62 height 40
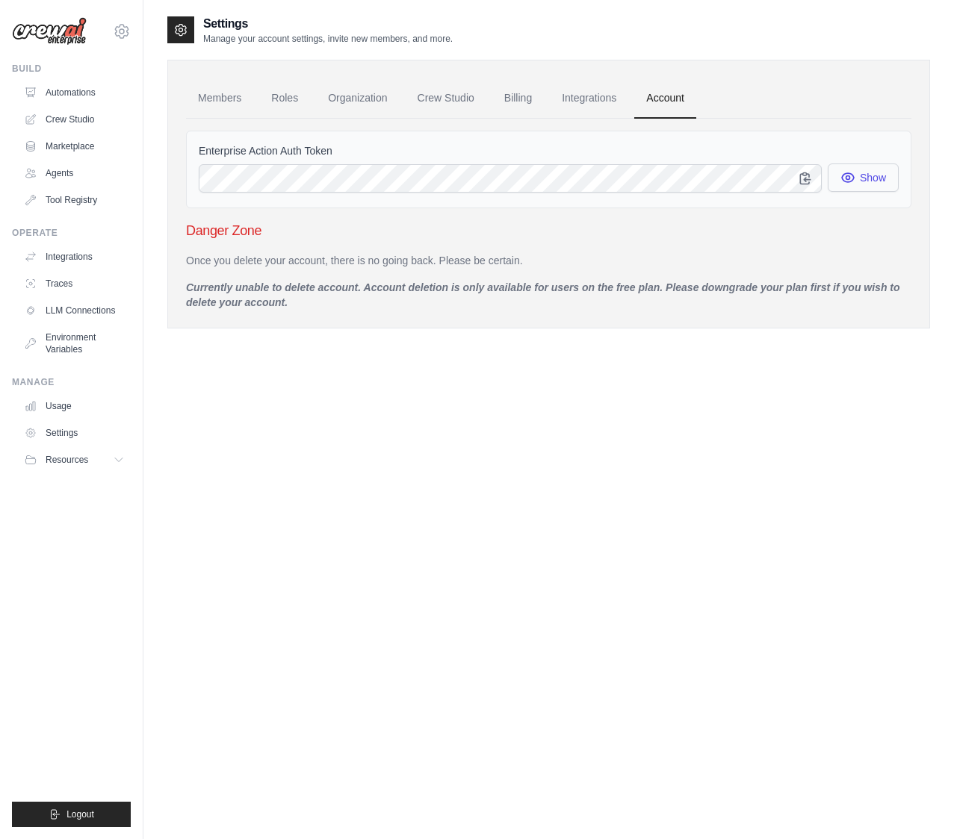
click at [846, 177] on icon "button" at bounding box center [847, 177] width 15 height 15
click at [808, 175] on icon "button" at bounding box center [805, 178] width 10 height 11
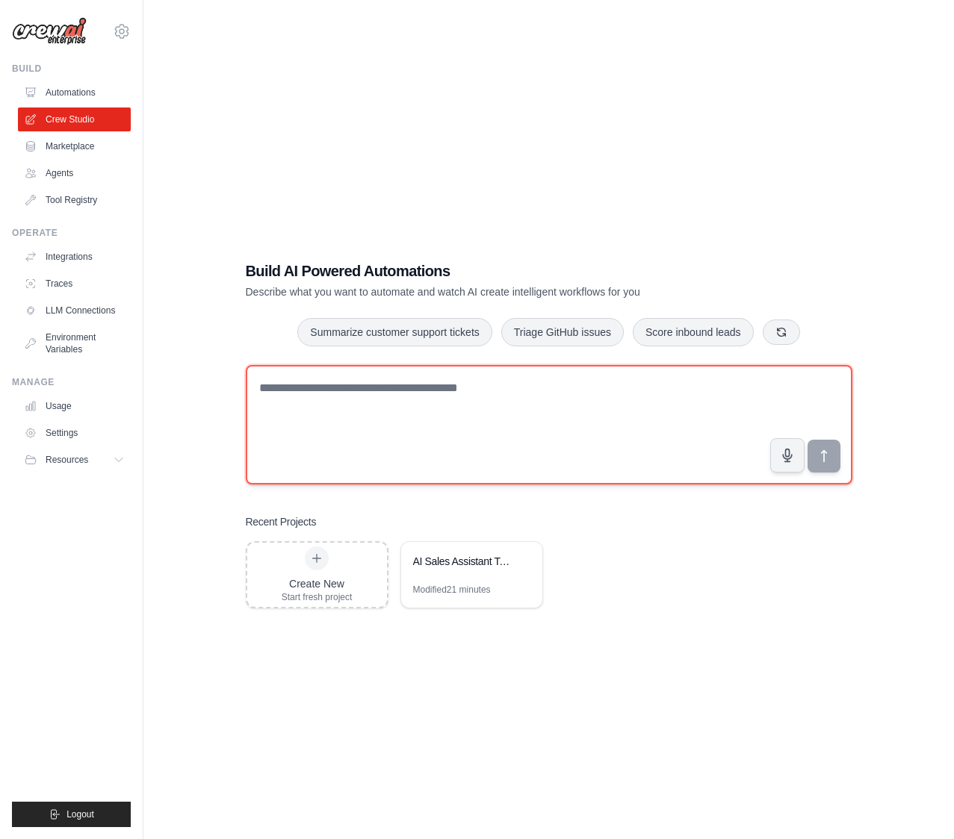
click at [282, 390] on textarea at bounding box center [549, 424] width 606 height 119
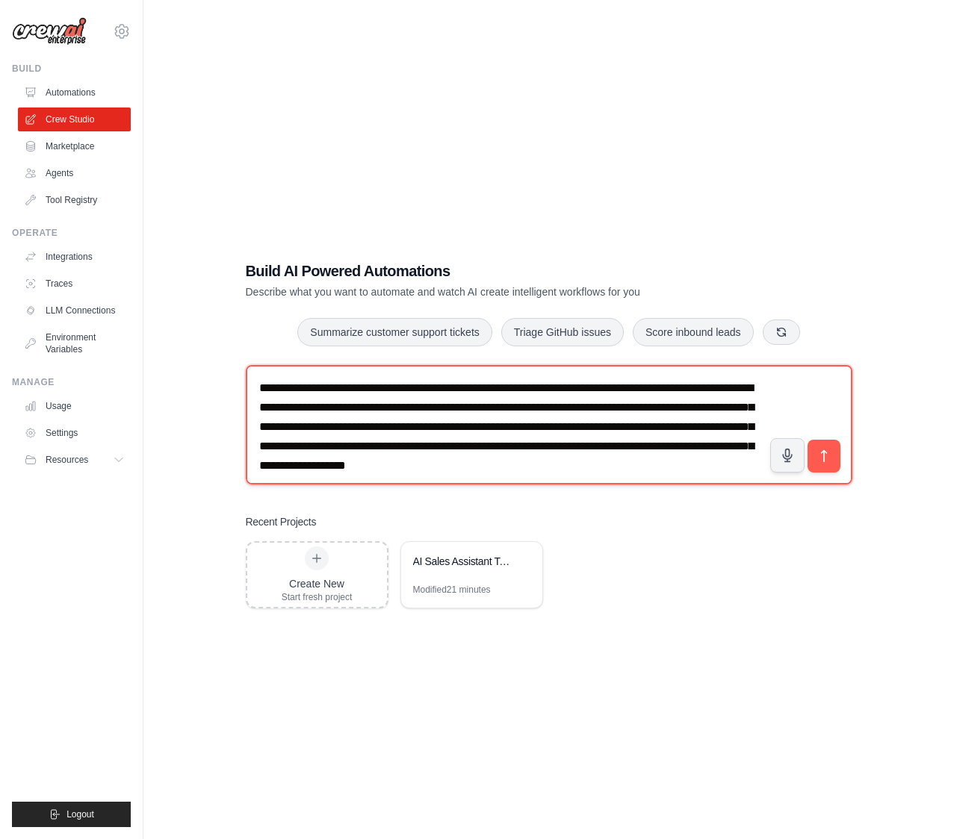
scroll to position [10, 0]
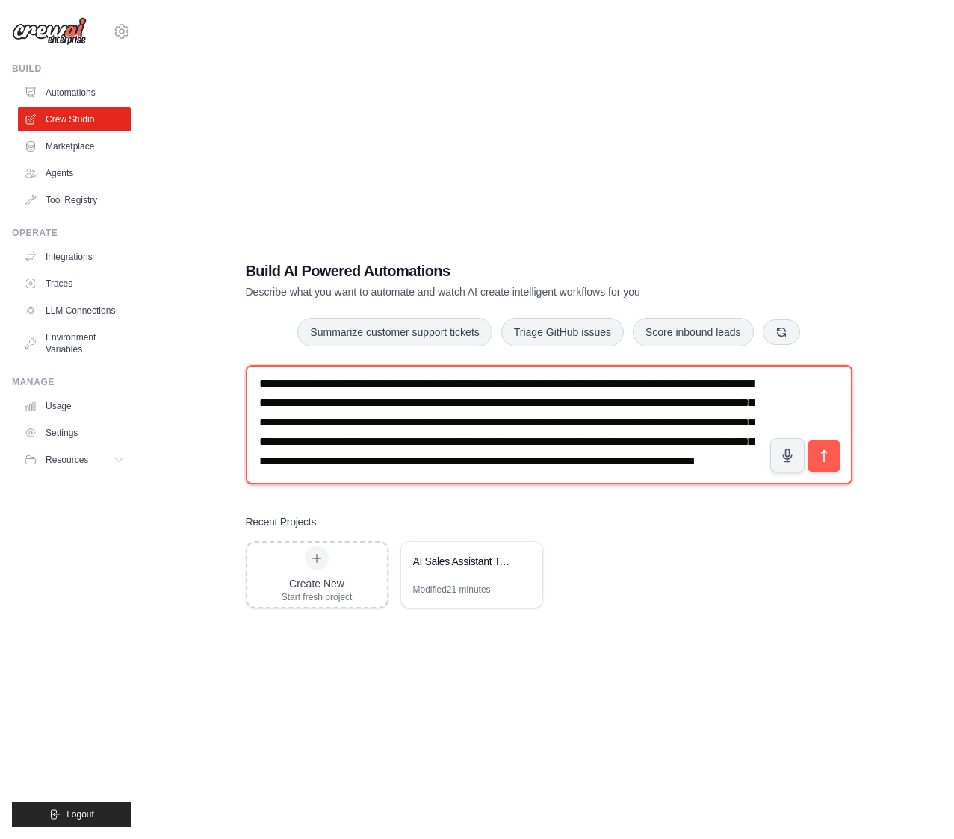
type textarea "**********"
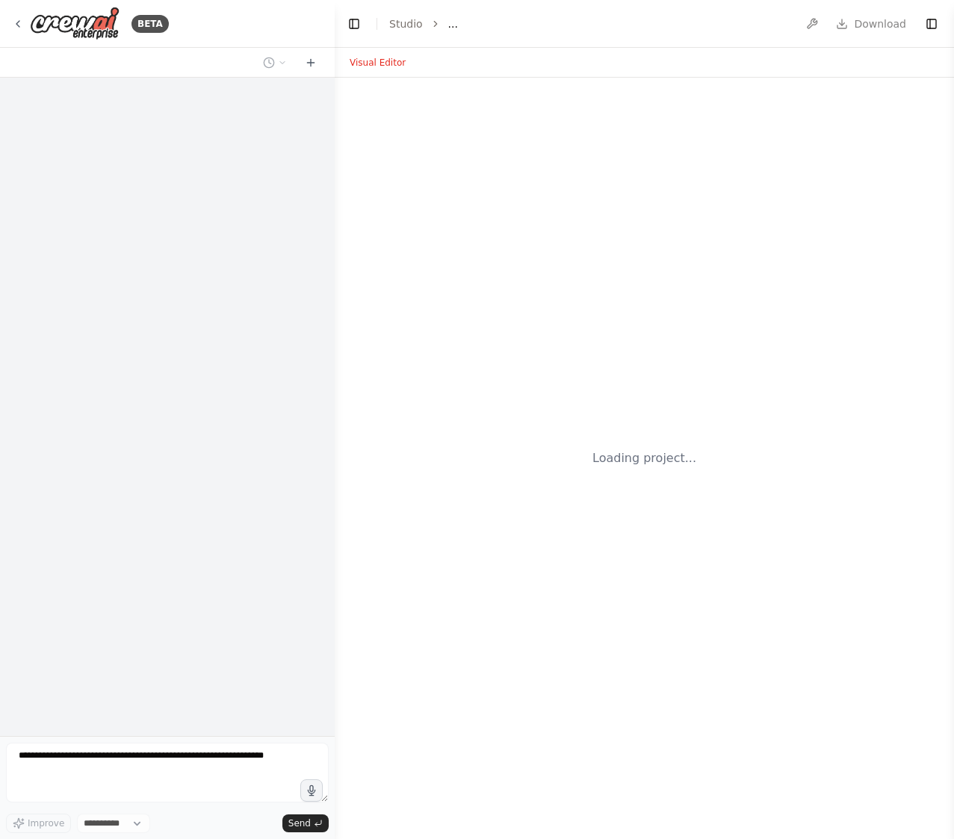
select select "****"
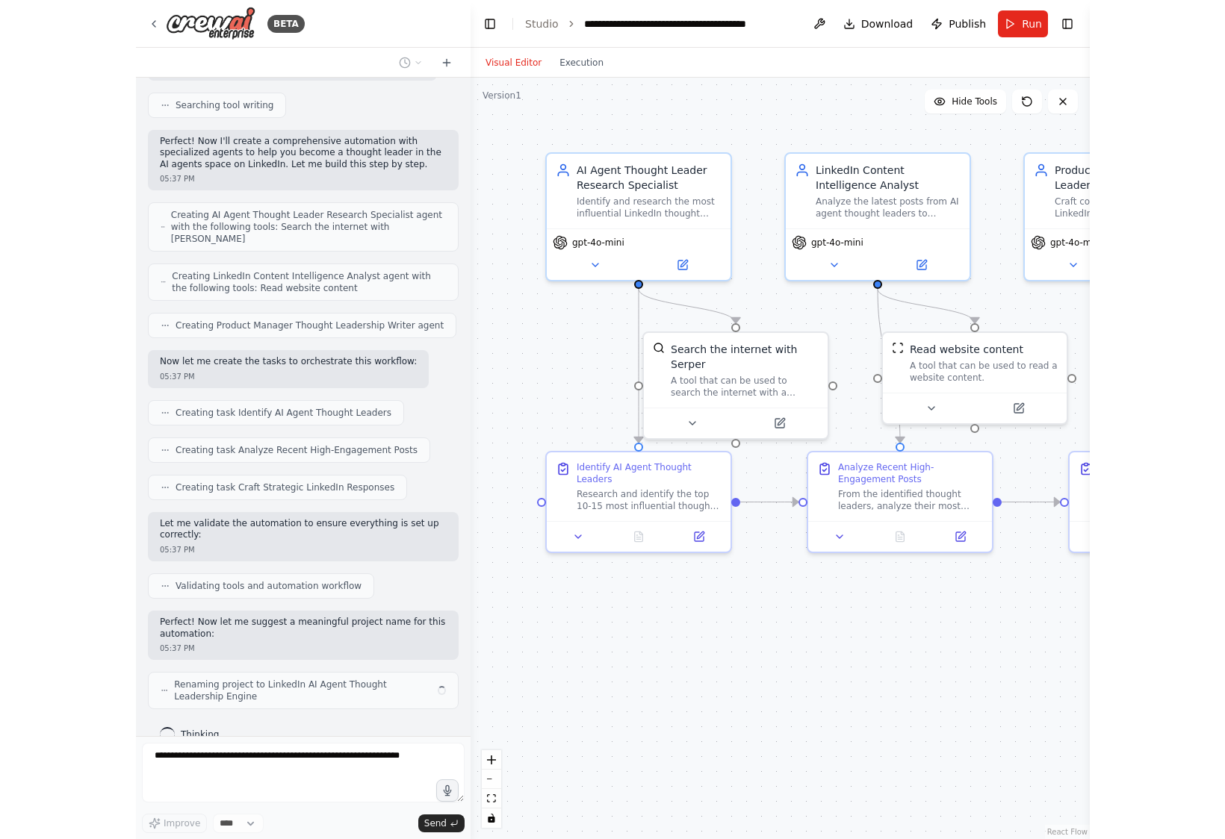
scroll to position [486, 0]
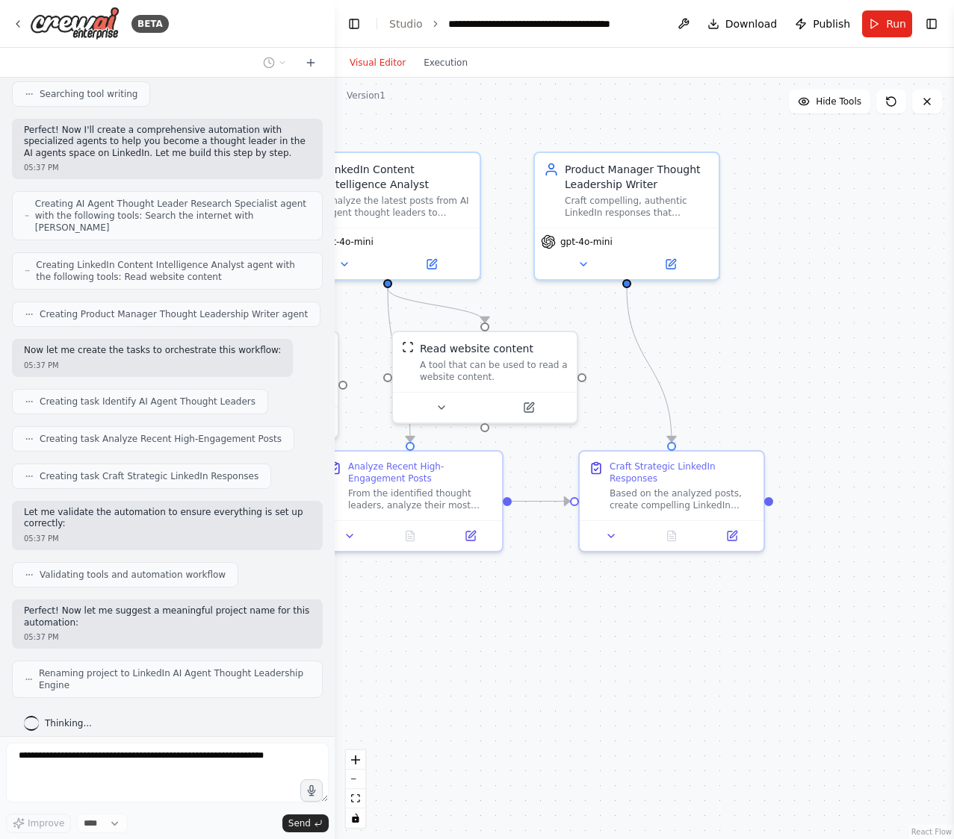
drag, startPoint x: 827, startPoint y: 606, endPoint x: 473, endPoint y: 606, distance: 354.0
click at [473, 606] on div ".deletable-edge-delete-btn { width: 20px; height: 20px; border: 0px solid #ffff…" at bounding box center [644, 459] width 619 height 762
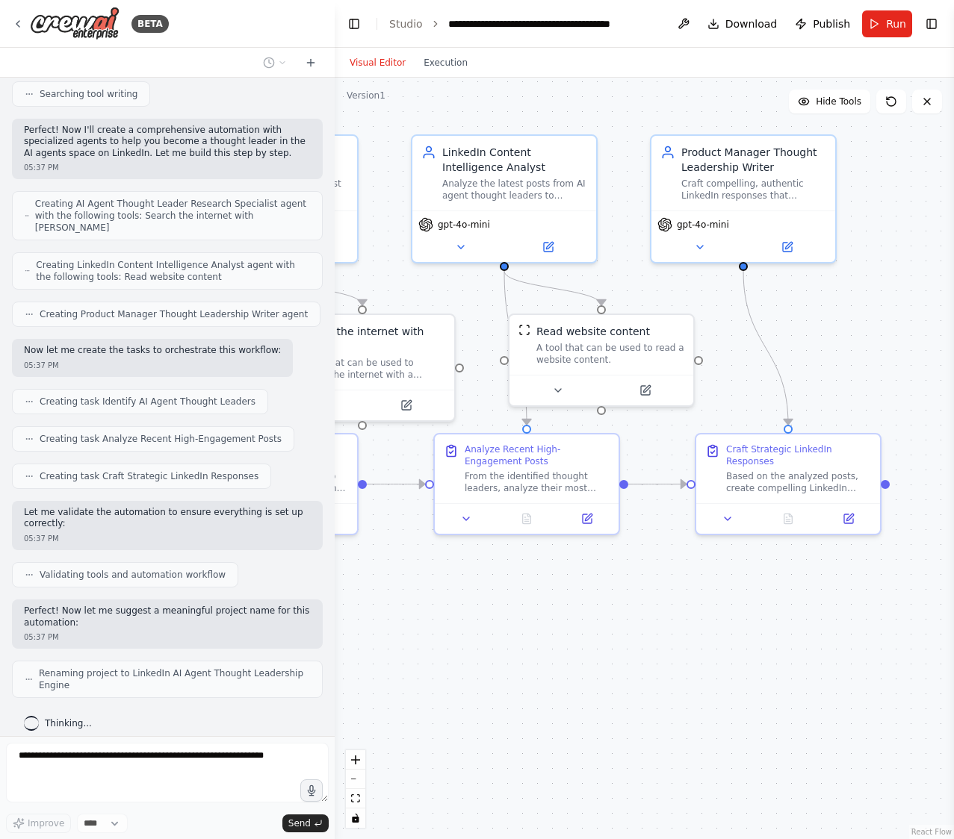
drag, startPoint x: 593, startPoint y: 630, endPoint x: 736, endPoint y: 613, distance: 144.4
click at [736, 613] on div ".deletable-edge-delete-btn { width: 20px; height: 20px; border: 0px solid #ffff…" at bounding box center [644, 459] width 619 height 762
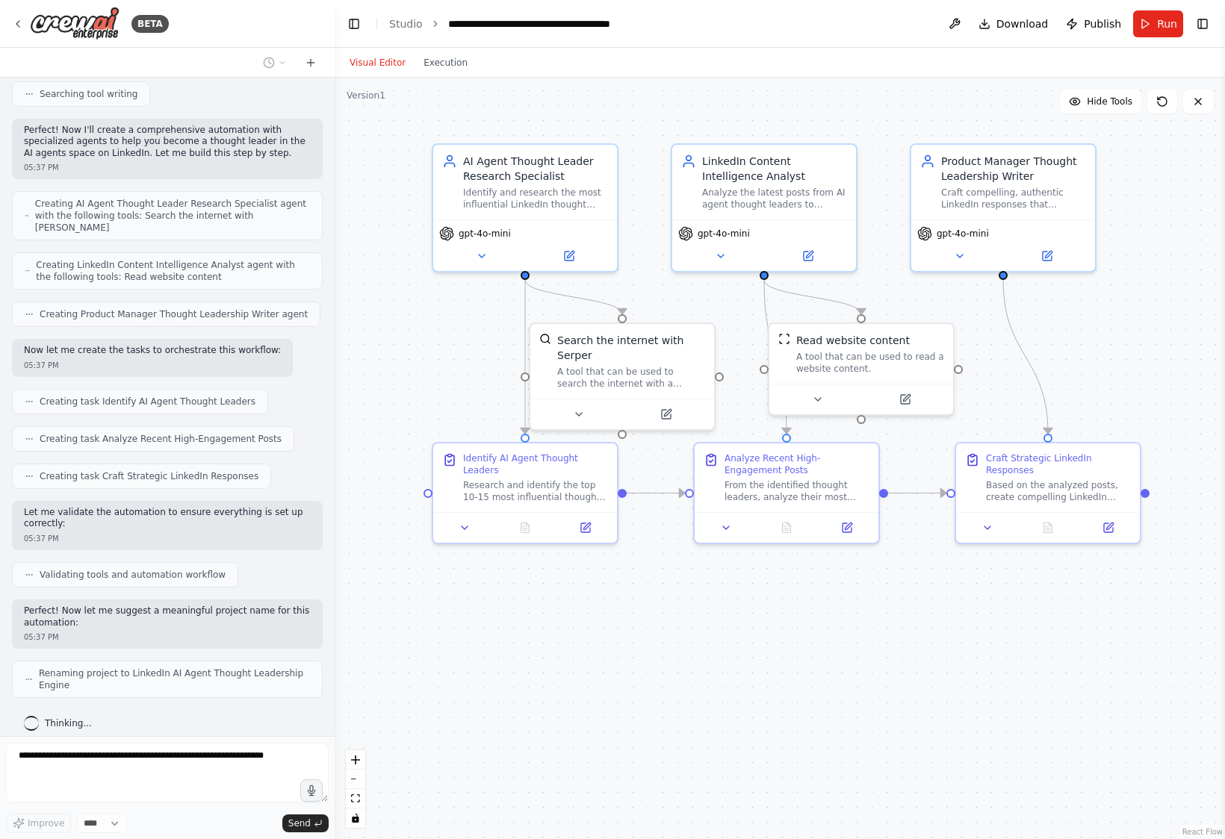
drag, startPoint x: 563, startPoint y: 624, endPoint x: 796, endPoint y: 634, distance: 233.2
click at [796, 634] on div ".deletable-edge-delete-btn { width: 20px; height: 20px; border: 0px solid #ffff…" at bounding box center [780, 459] width 890 height 762
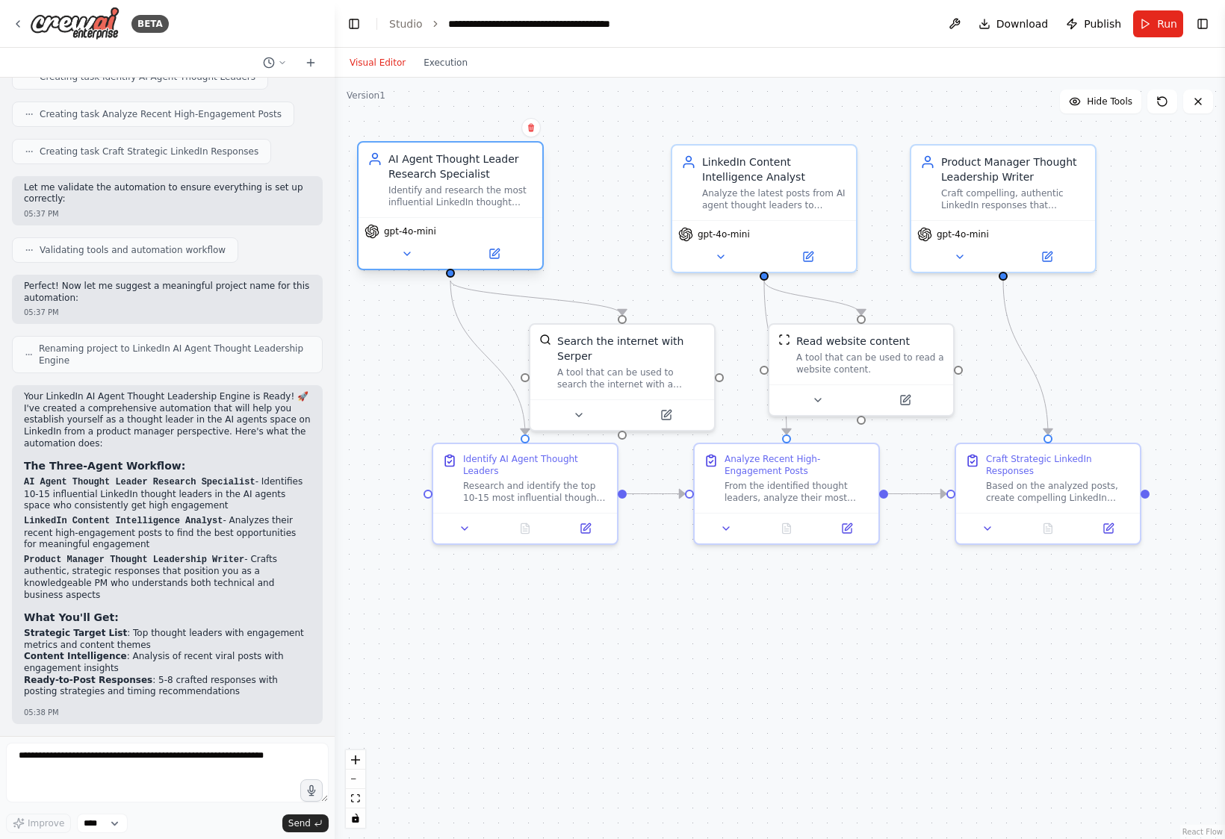
drag, startPoint x: 558, startPoint y: 197, endPoint x: 500, endPoint y: 221, distance: 62.3
click at [478, 198] on div "Identify and research the most influential LinkedIn thought leaders in the AI a…" at bounding box center [460, 196] width 145 height 24
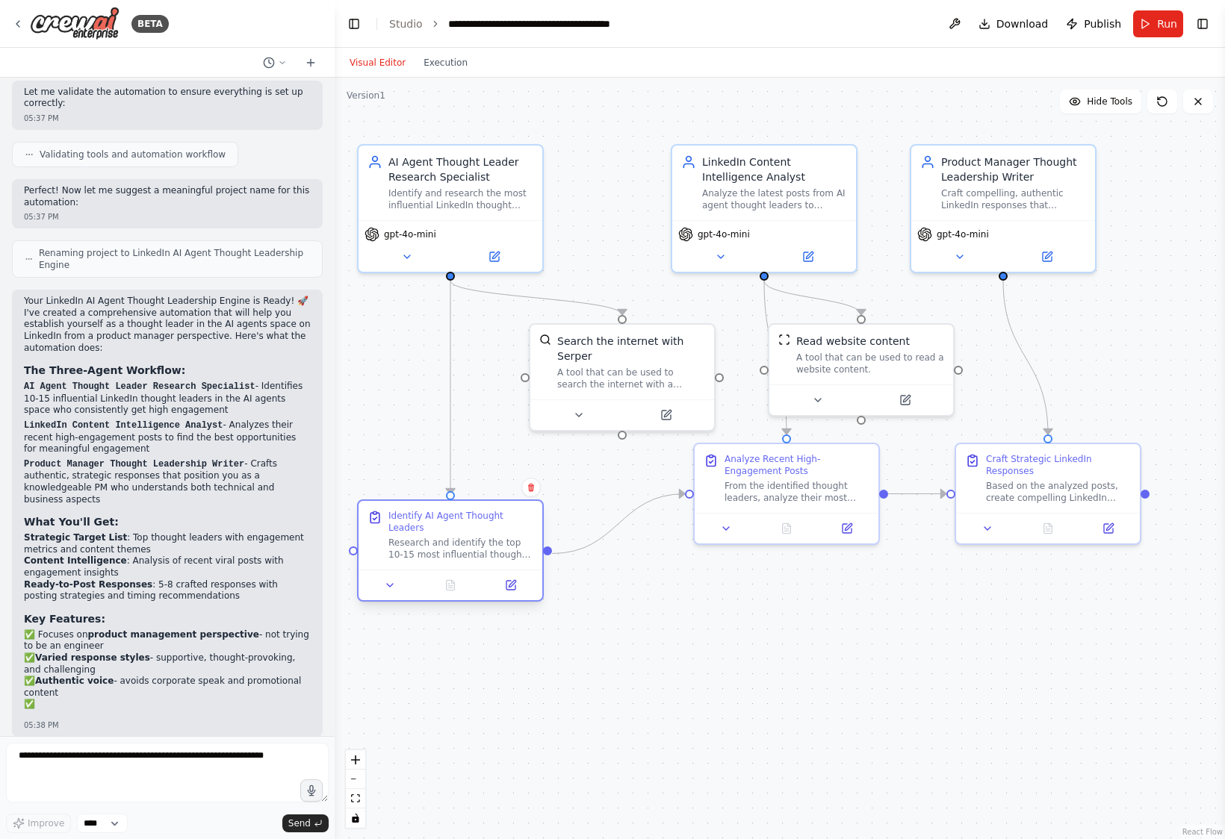
drag, startPoint x: 555, startPoint y: 475, endPoint x: 479, endPoint y: 531, distance: 94.5
click at [475, 536] on div "Identify AI Agent Thought Leaders Research and identify the top 10-15 most infl…" at bounding box center [460, 535] width 145 height 51
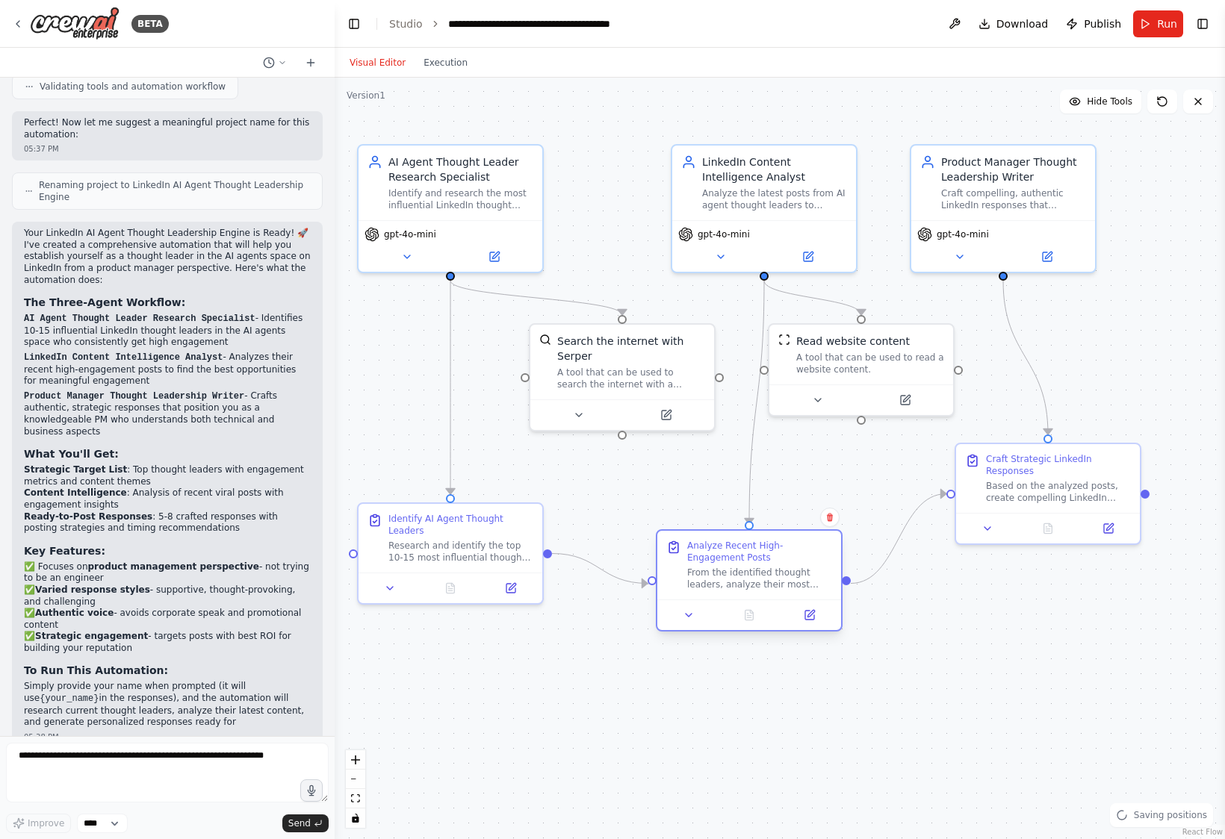
drag, startPoint x: 766, startPoint y: 494, endPoint x: 733, endPoint y: 588, distance: 99.0
click at [733, 588] on div "From the identified thought leaders, analyze their most recent posts (last 7 da…" at bounding box center [759, 579] width 145 height 24
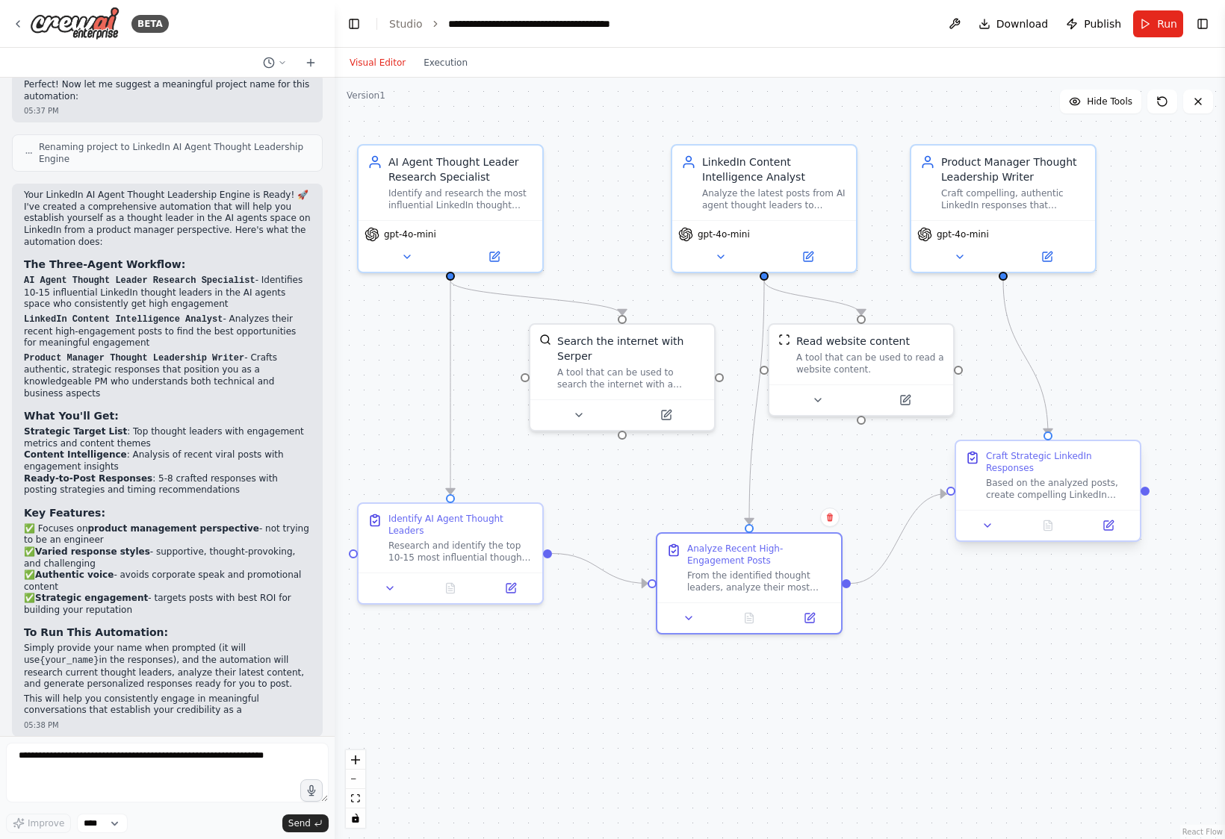
scroll to position [1025, 0]
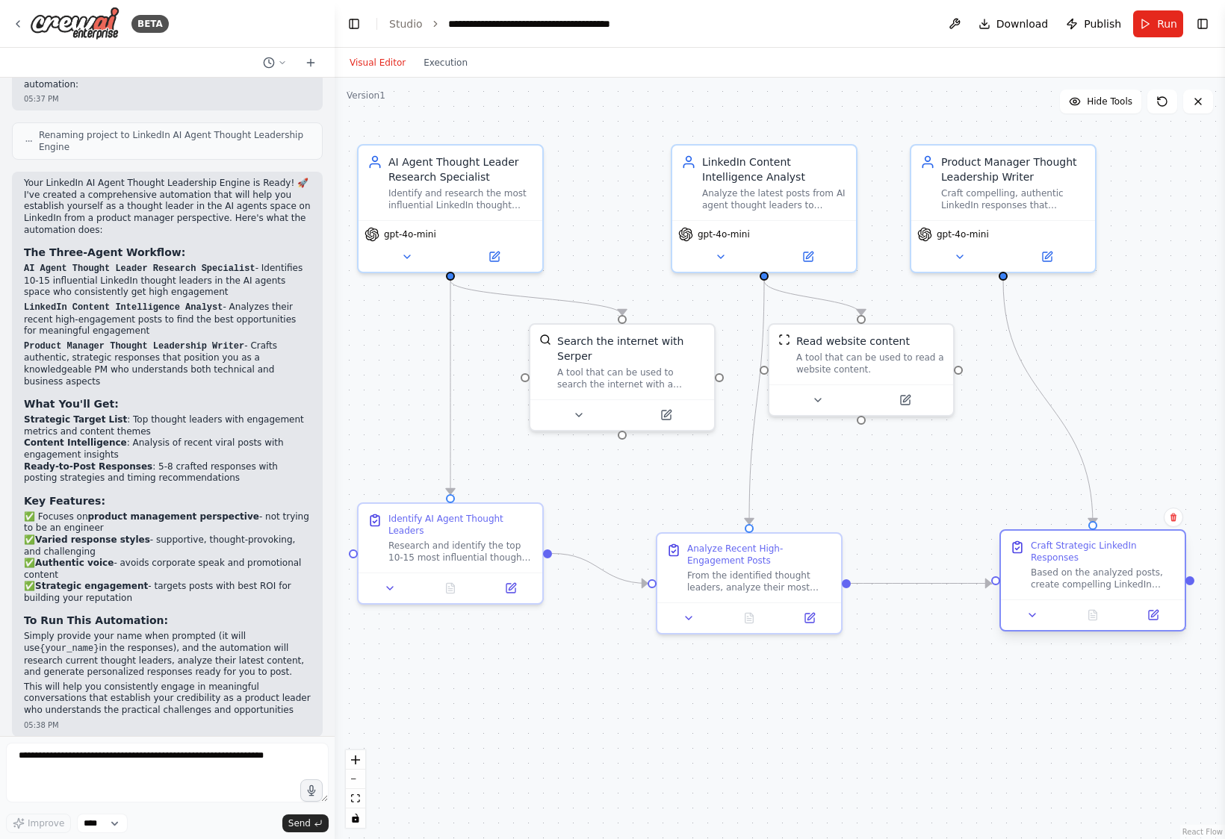
drag, startPoint x: 1044, startPoint y: 497, endPoint x: 1093, endPoint y: 584, distance: 100.0
click at [953, 584] on div "Based on the analyzed posts, create compelling LinkedIn responses for {your_nam…" at bounding box center [1103, 579] width 145 height 24
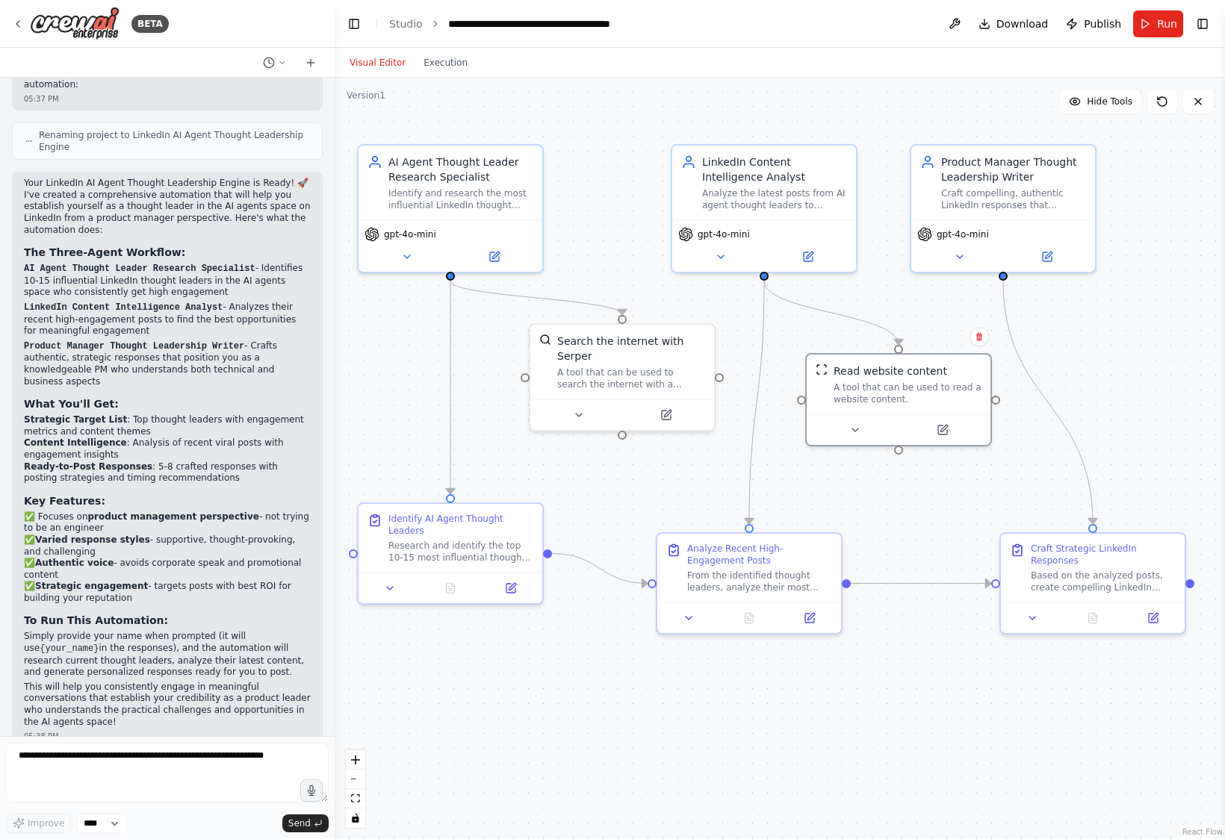
drag, startPoint x: 892, startPoint y: 389, endPoint x: 798, endPoint y: 376, distance: 95.8
click at [930, 418] on div at bounding box center [899, 429] width 184 height 31
drag, startPoint x: 644, startPoint y: 388, endPoint x: 636, endPoint y: 394, distance: 10.2
click at [636, 394] on div "A tool that can be used to search the internet with a search_query. Supports di…" at bounding box center [609, 391] width 148 height 24
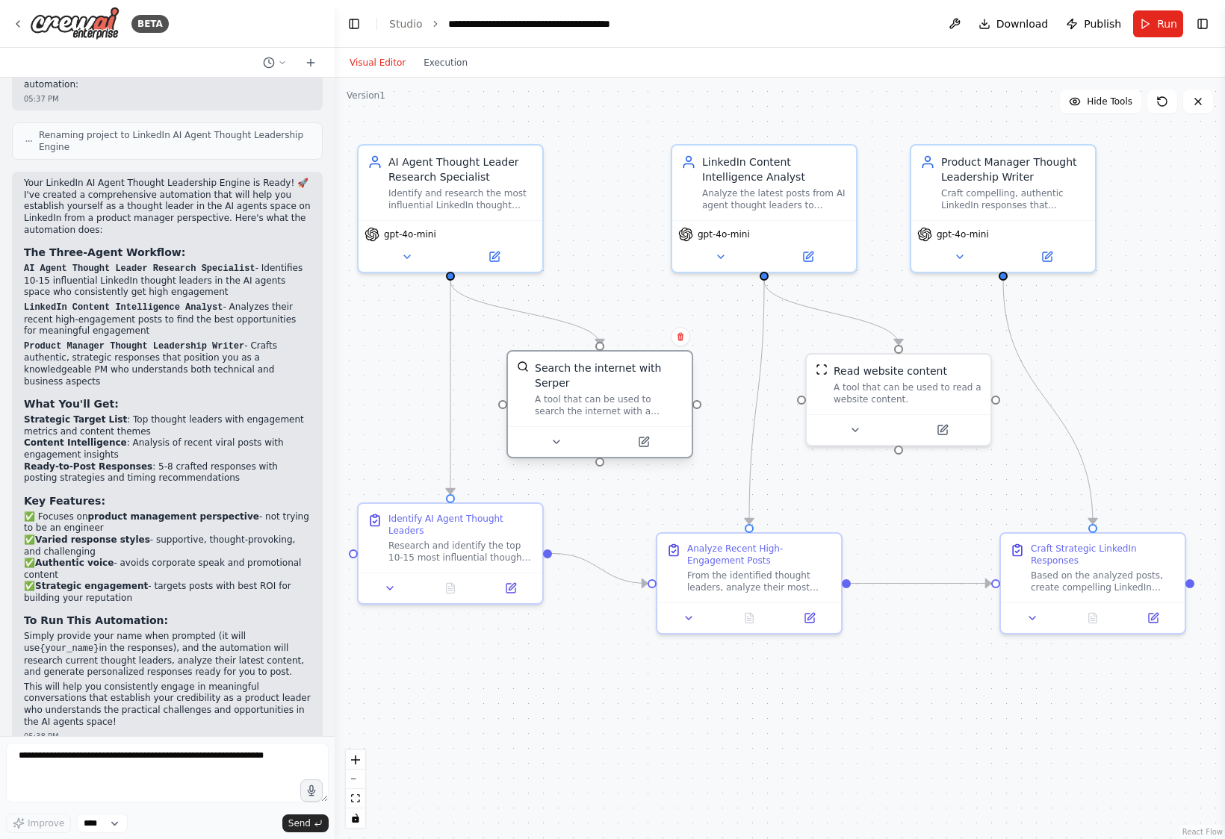
drag, startPoint x: 634, startPoint y: 373, endPoint x: 629, endPoint y: 389, distance: 16.5
click at [629, 389] on div "Search the internet with Serper" at bounding box center [609, 376] width 148 height 30
click at [953, 25] on span "Run" at bounding box center [1167, 23] width 20 height 15
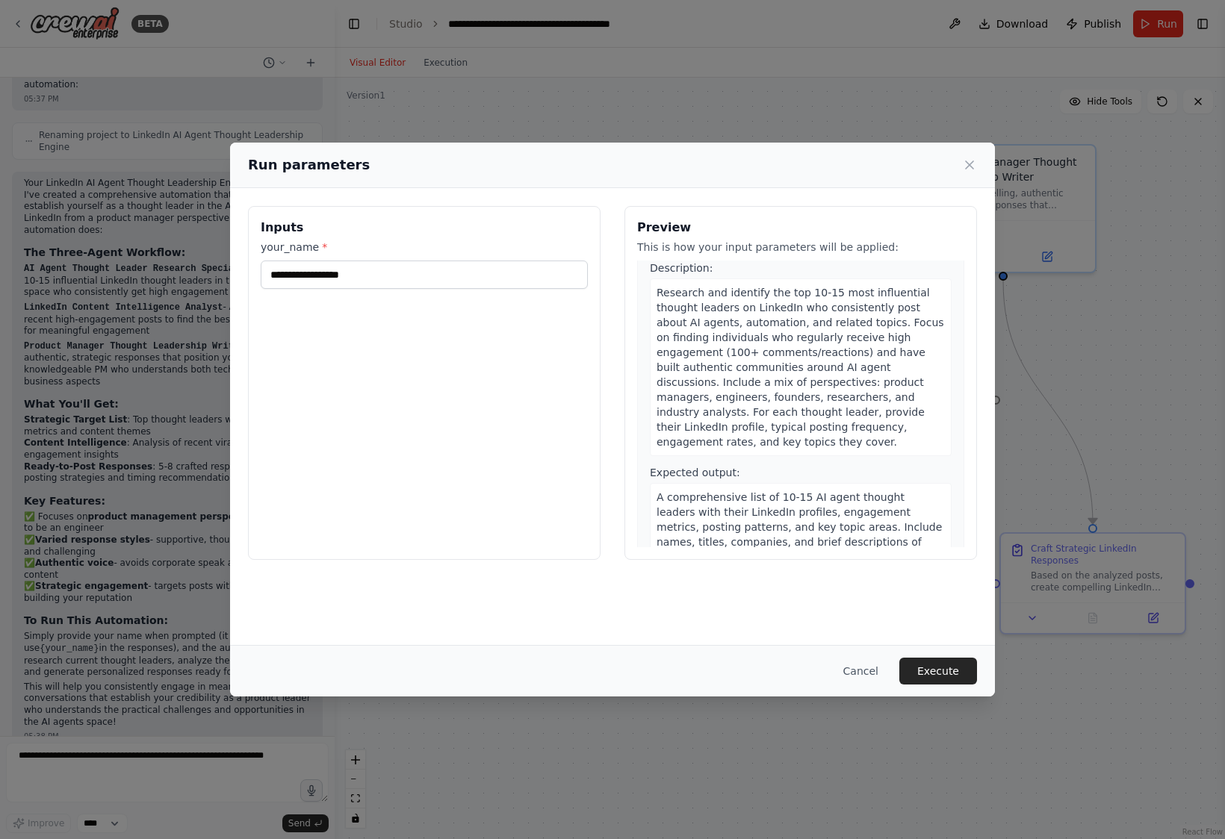
scroll to position [43, 0]
click at [413, 276] on input "your_name *" at bounding box center [424, 275] width 327 height 28
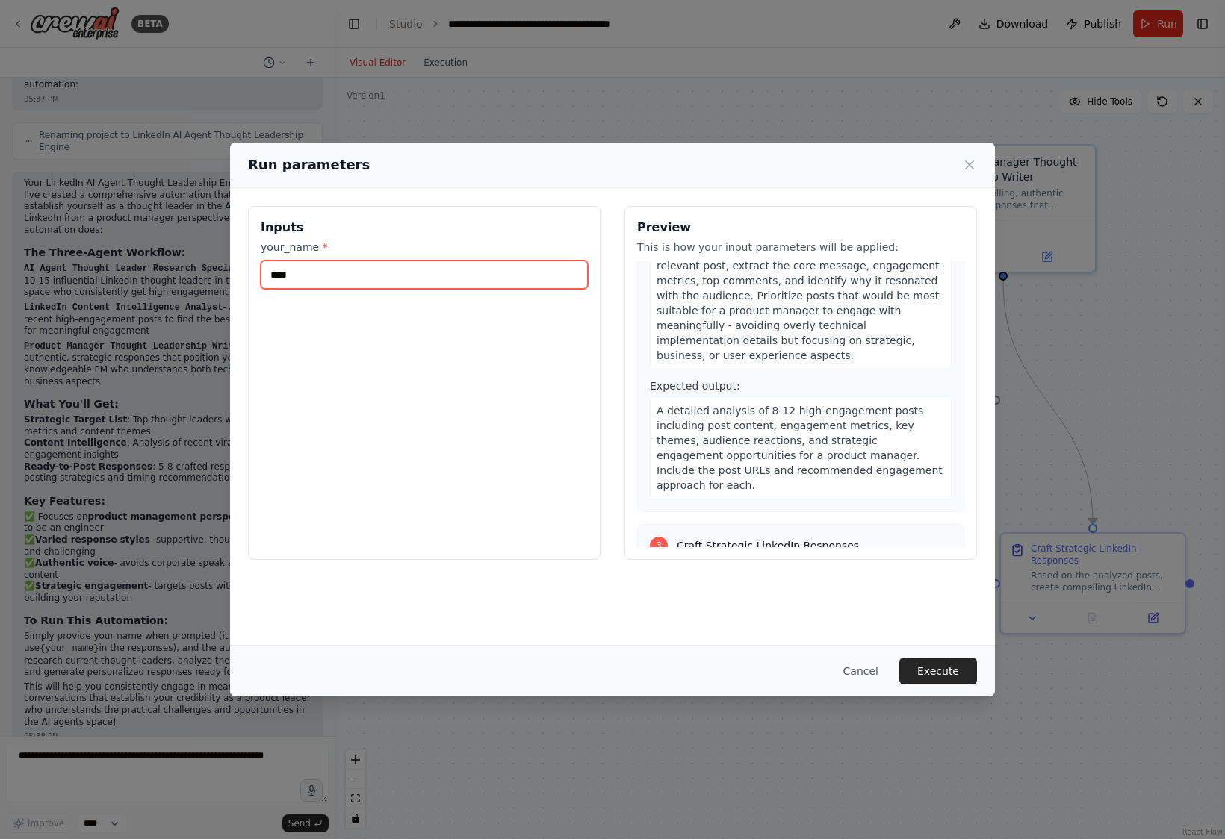
scroll to position [886, 0]
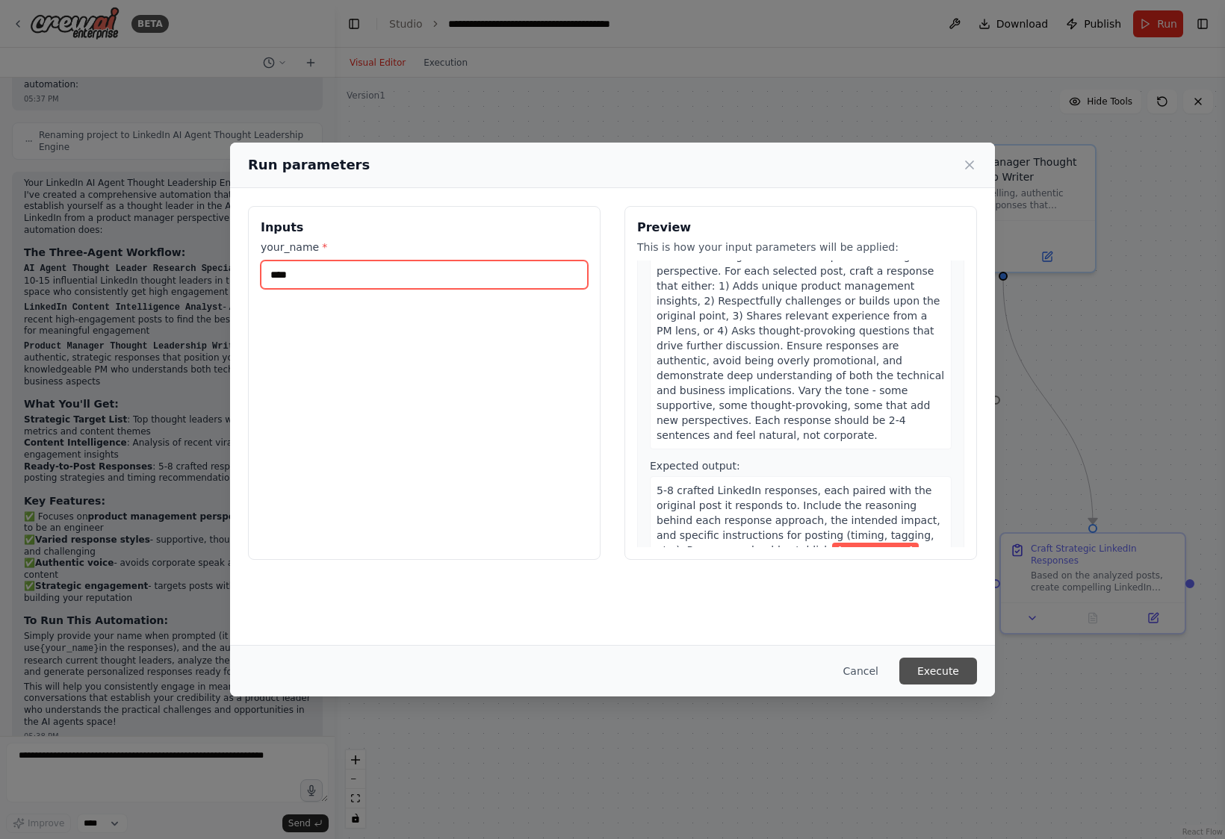
type input "****"
click at [946, 671] on button "Execute" at bounding box center [938, 671] width 78 height 27
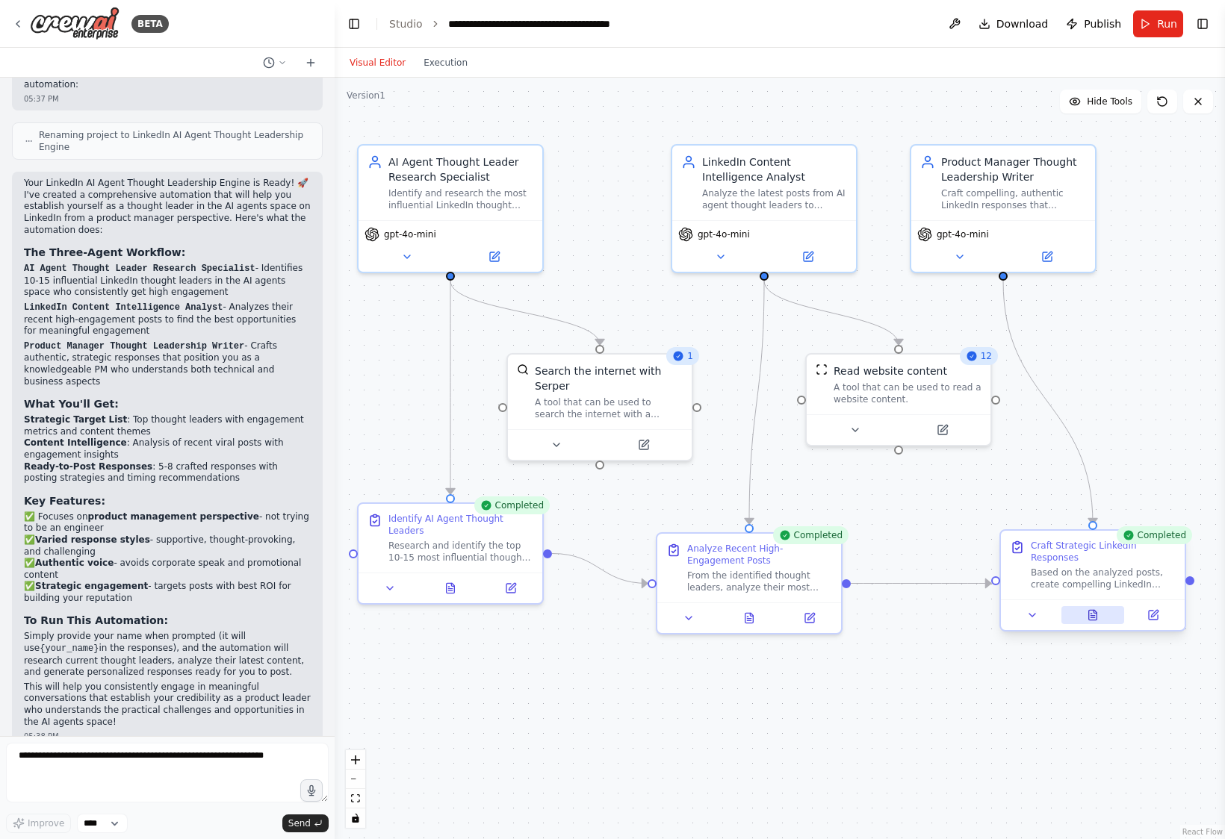
click at [953, 622] on button at bounding box center [1092, 615] width 63 height 18
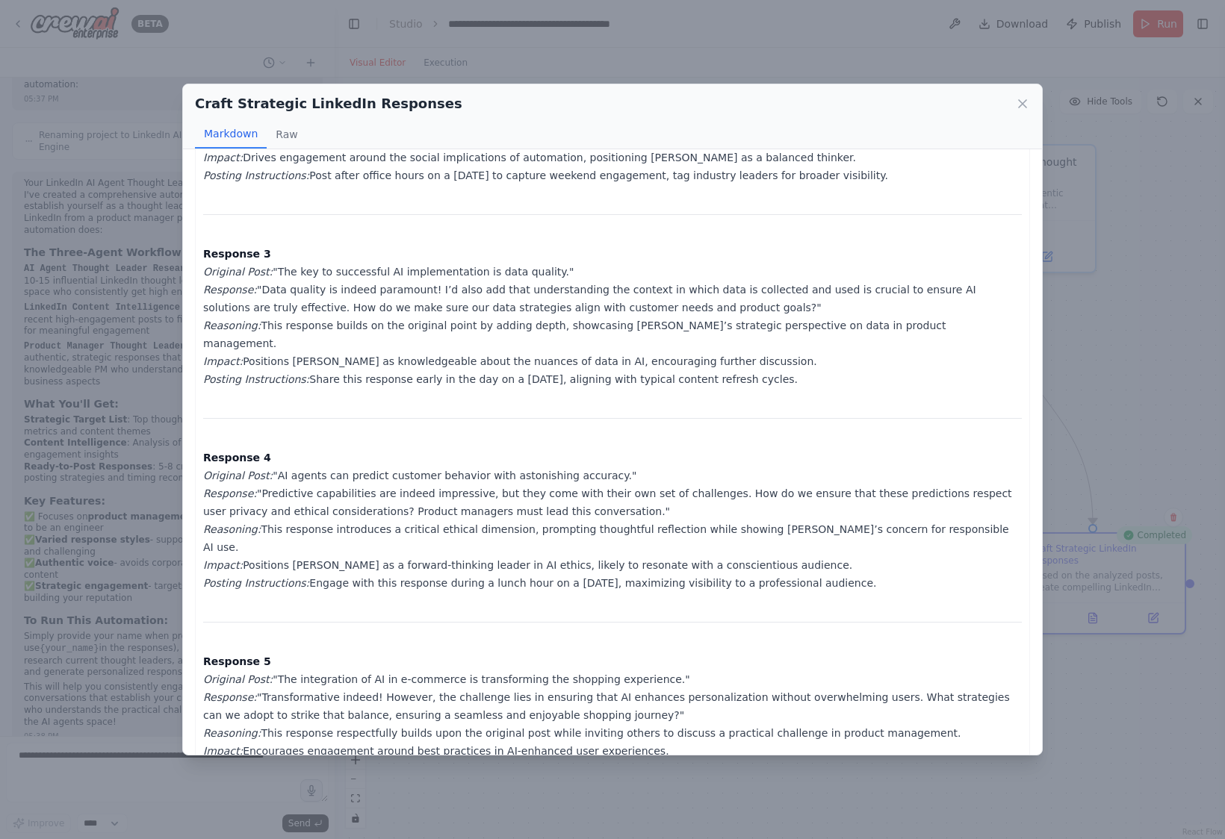
scroll to position [0, 0]
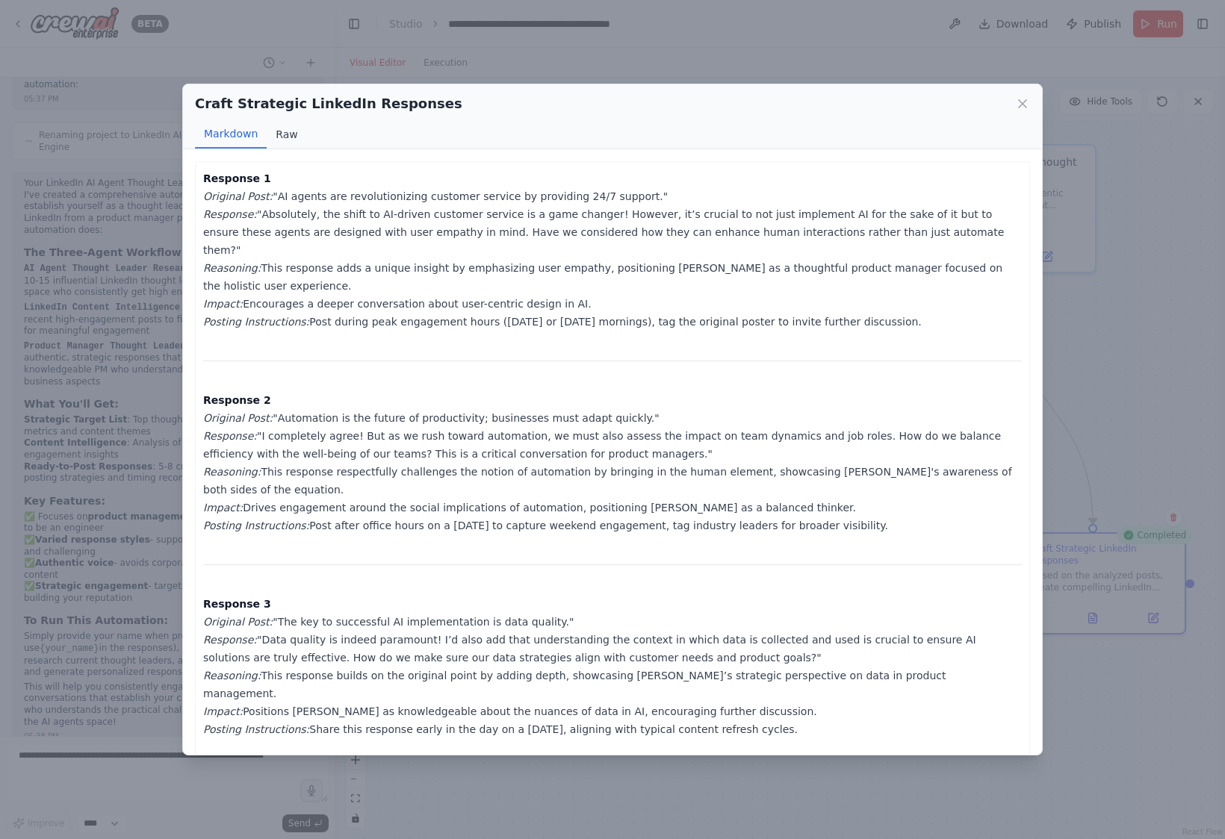
click at [282, 127] on button "Raw" at bounding box center [287, 134] width 40 height 28
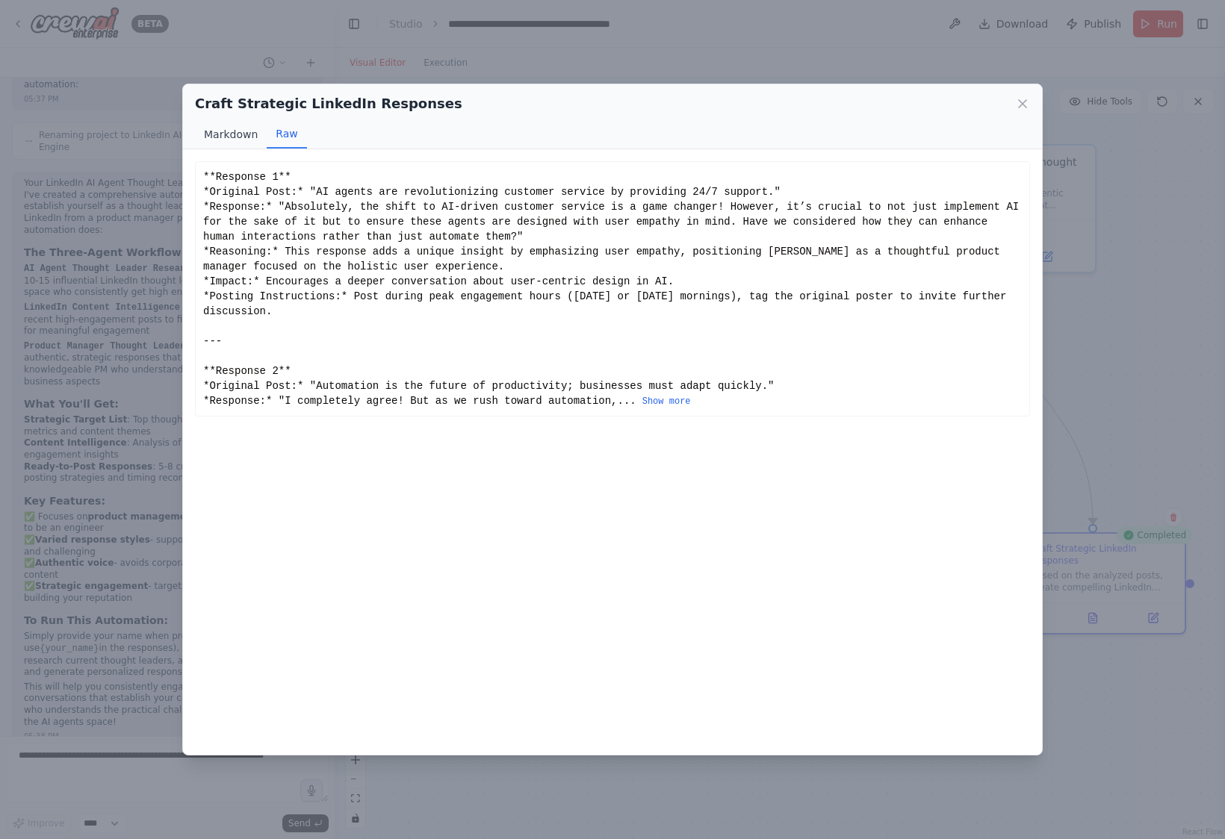
click at [228, 134] on button "Markdown" at bounding box center [231, 134] width 72 height 28
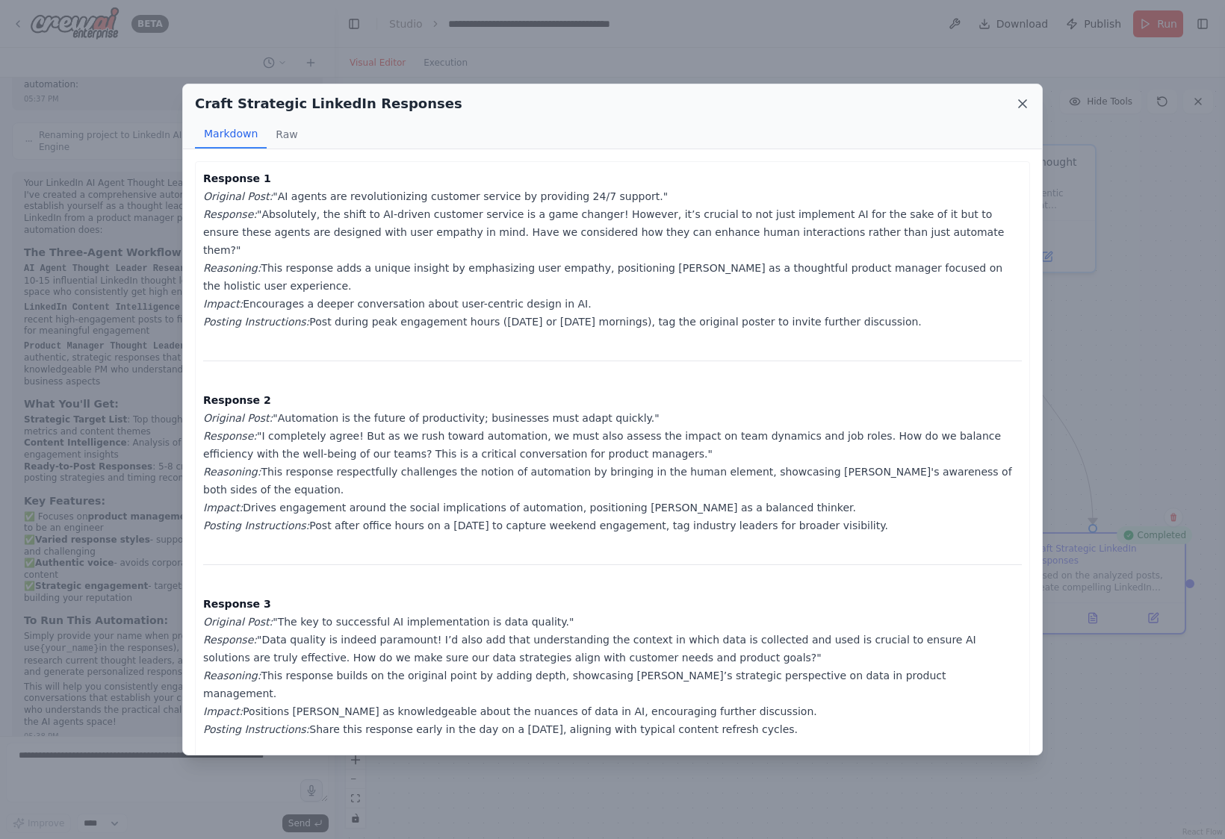
click at [953, 111] on icon at bounding box center [1022, 103] width 15 height 15
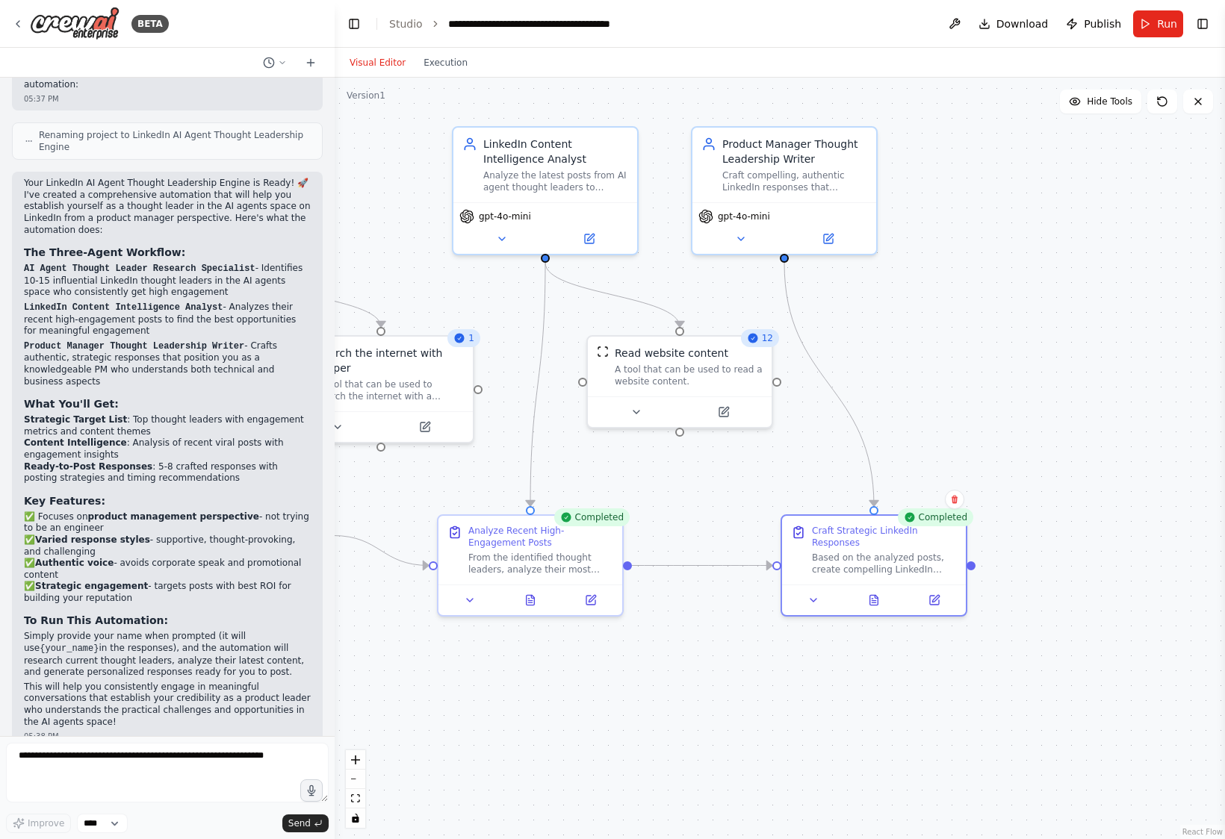
drag, startPoint x: 950, startPoint y: 526, endPoint x: 731, endPoint y: 508, distance: 219.5
click at [731, 508] on div ".deletable-edge-delete-btn { width: 20px; height: 20px; border: 0px solid #ffff…" at bounding box center [780, 459] width 890 height 762
click at [937, 600] on icon at bounding box center [934, 597] width 9 height 9
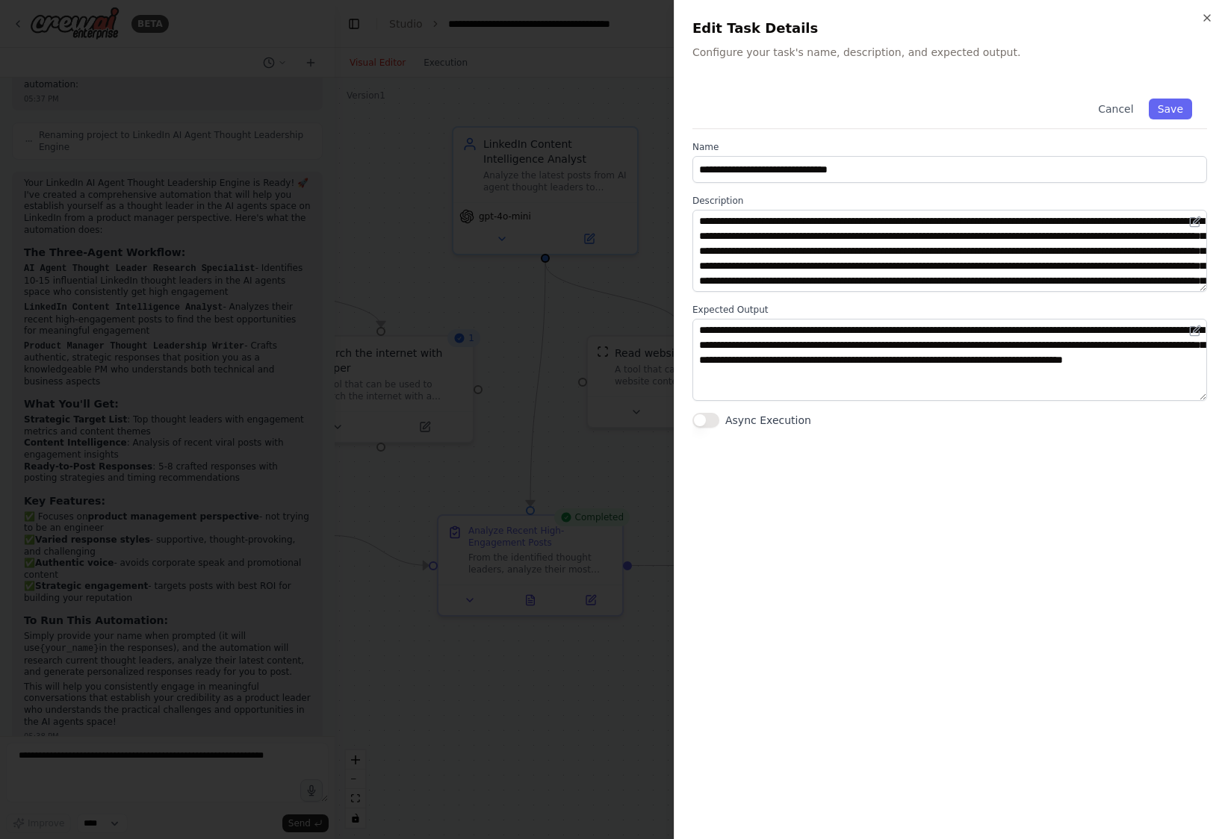
click at [618, 460] on div at bounding box center [612, 419] width 1225 height 839
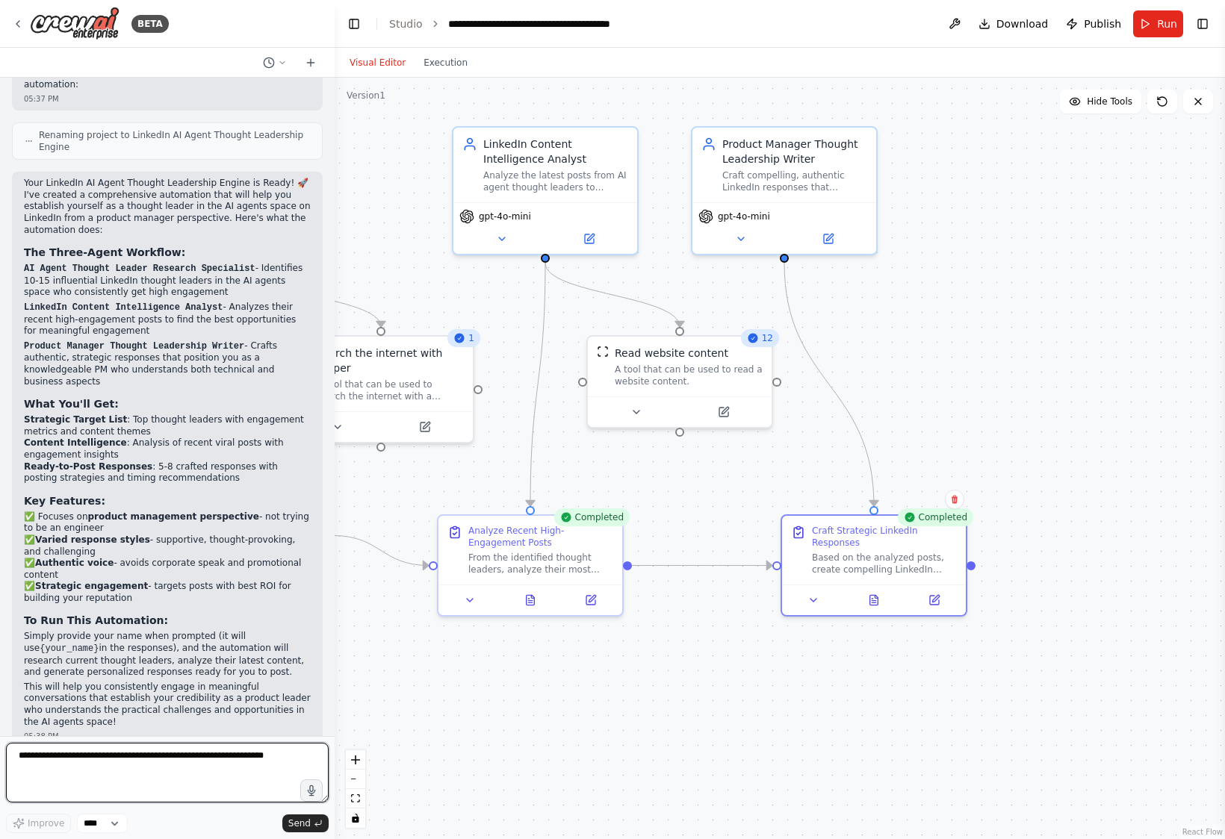
click at [190, 756] on textarea at bounding box center [167, 773] width 323 height 60
type textarea "**********"
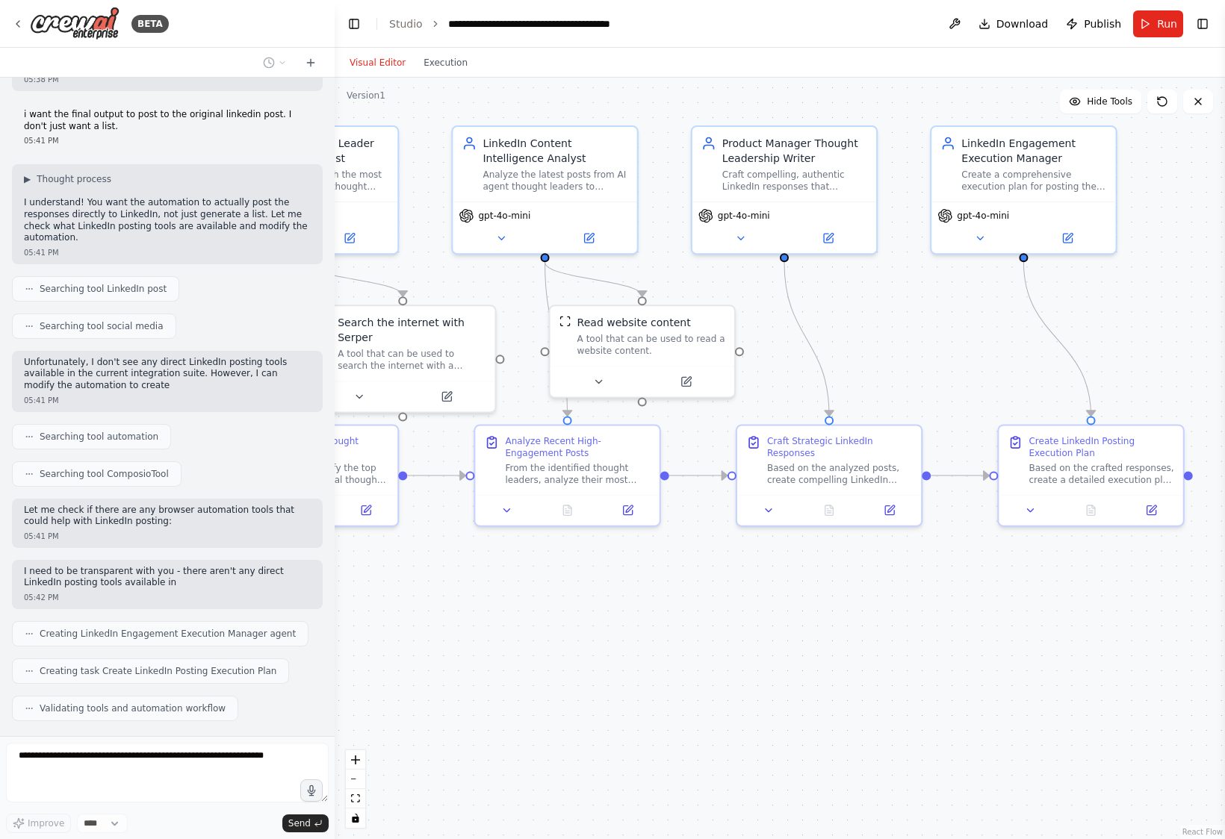
scroll to position [1693, 0]
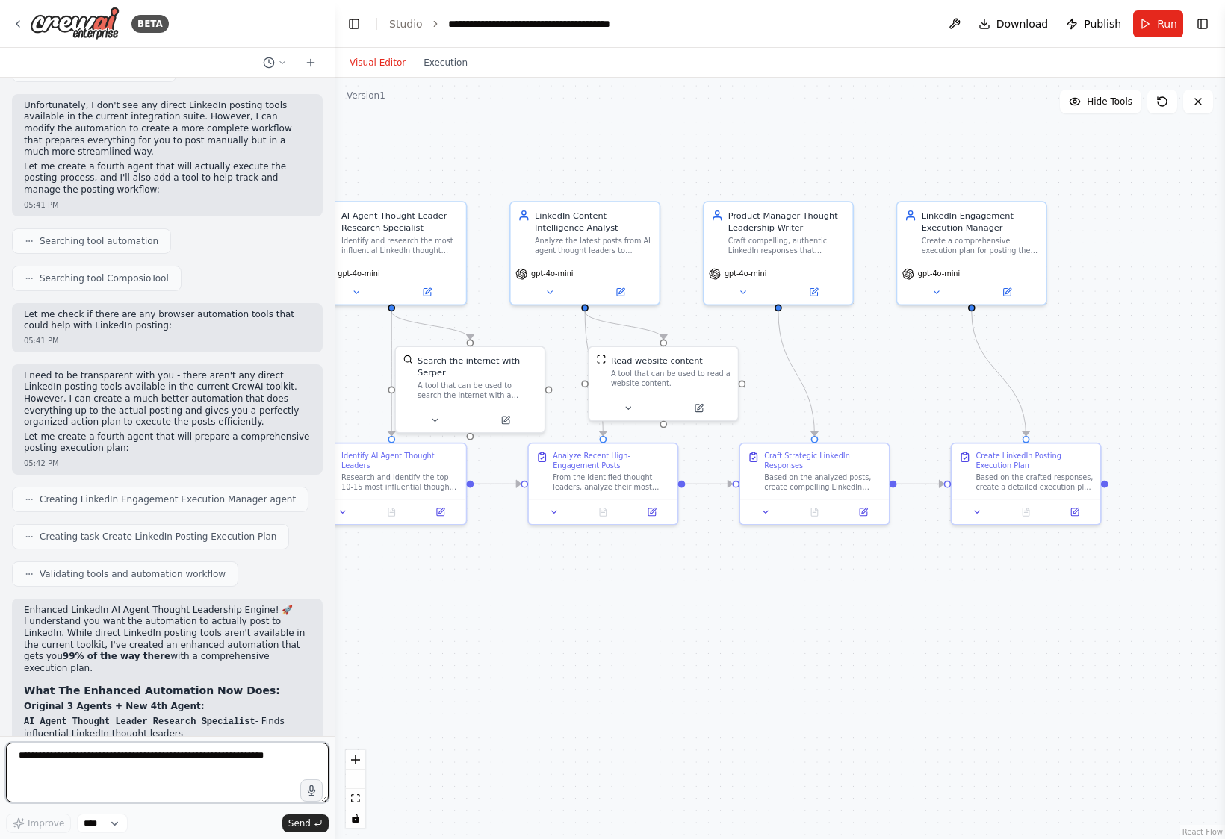
drag, startPoint x: 788, startPoint y: 611, endPoint x: 766, endPoint y: 597, distance: 25.9
click at [766, 597] on div ".deletable-edge-delete-btn { width: 20px; height: 20px; border: 0px solid #ffff…" at bounding box center [780, 459] width 890 height 762
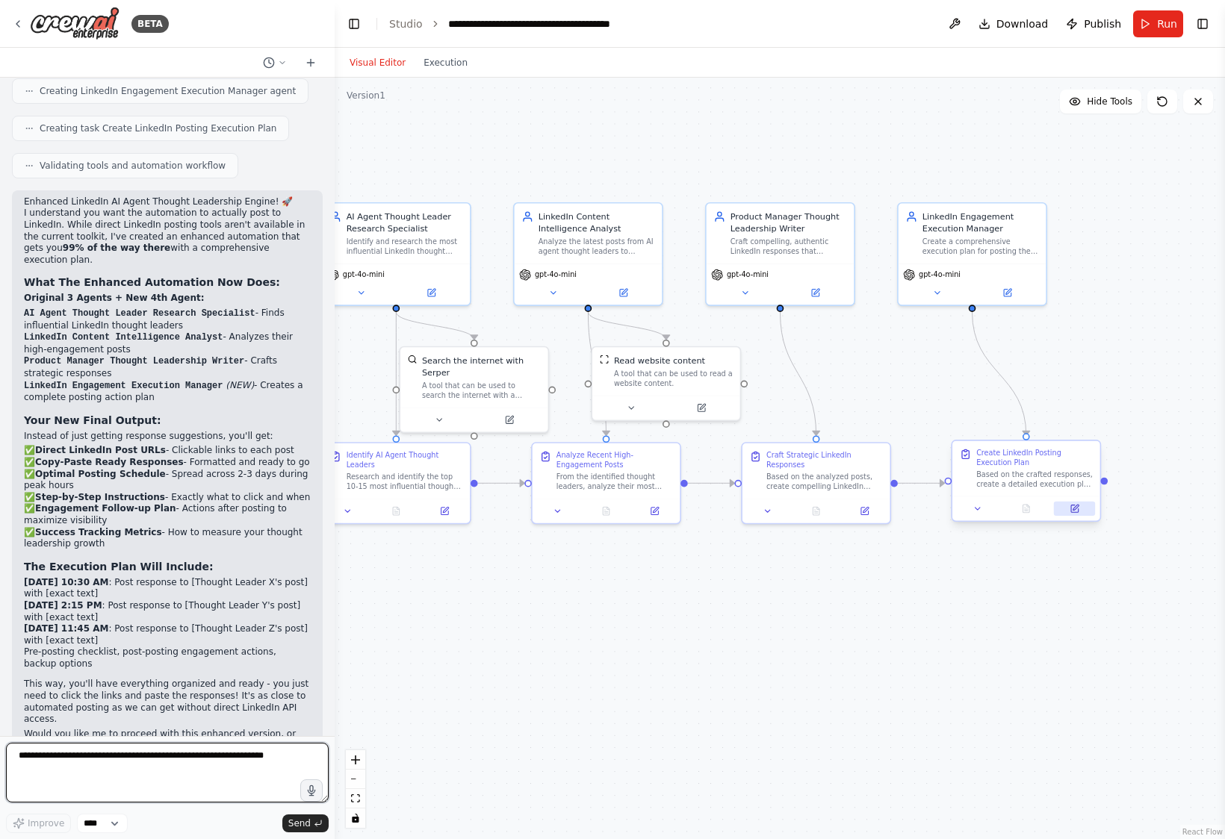
scroll to position [2359, 0]
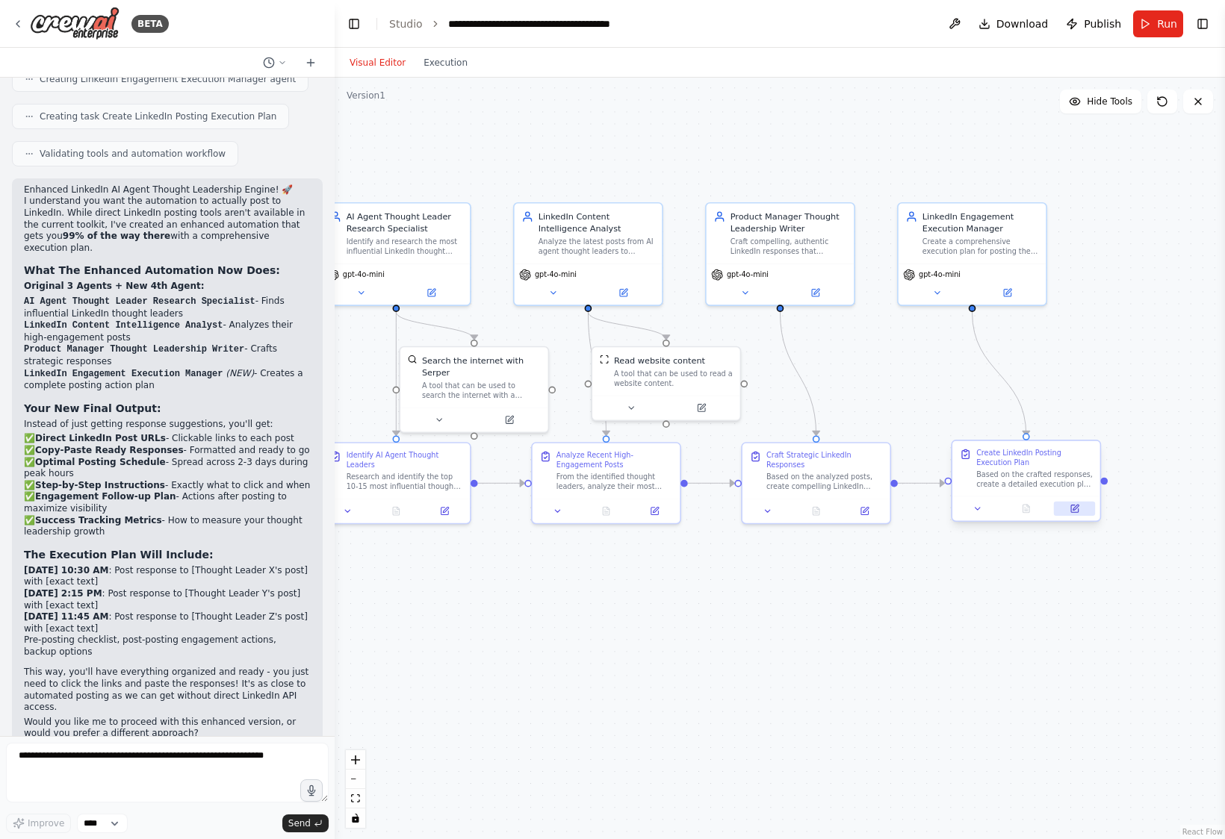
click at [953, 510] on icon at bounding box center [1074, 509] width 7 height 7
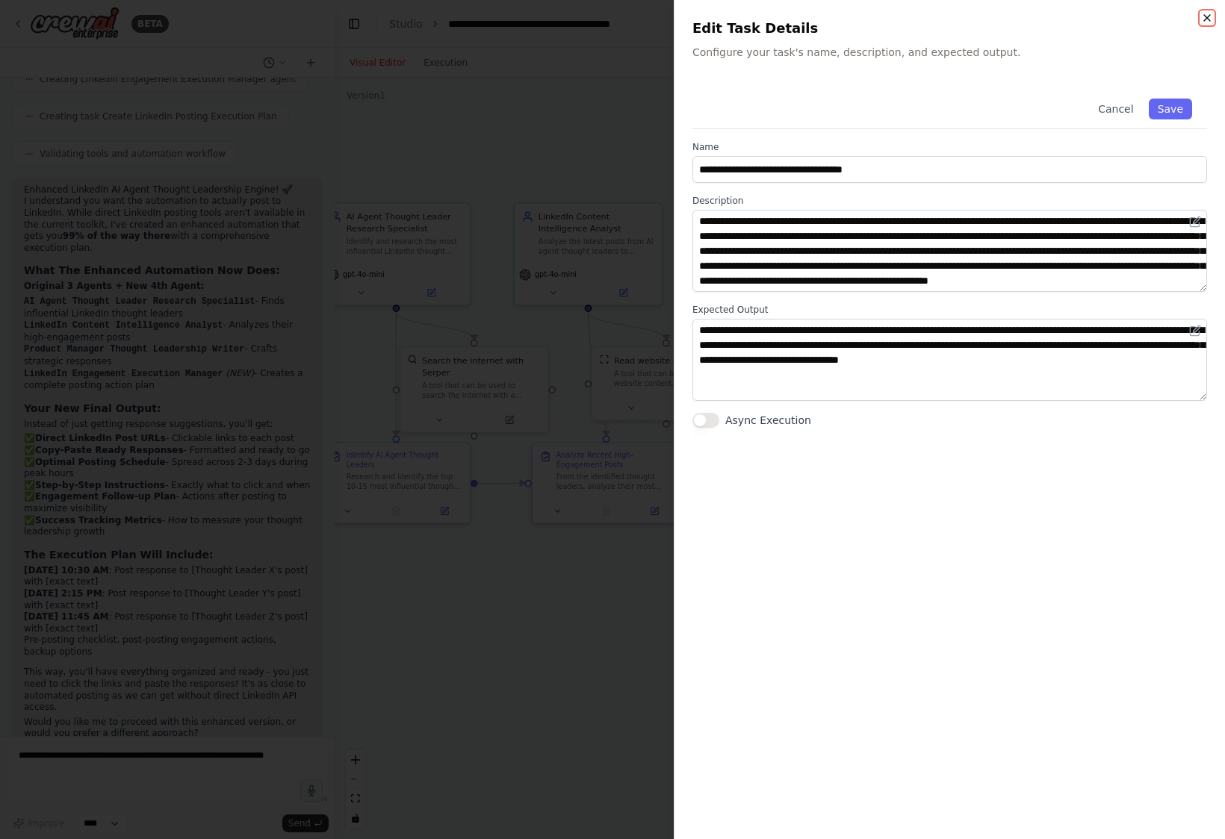
click at [953, 17] on icon "button" at bounding box center [1207, 18] width 6 height 6
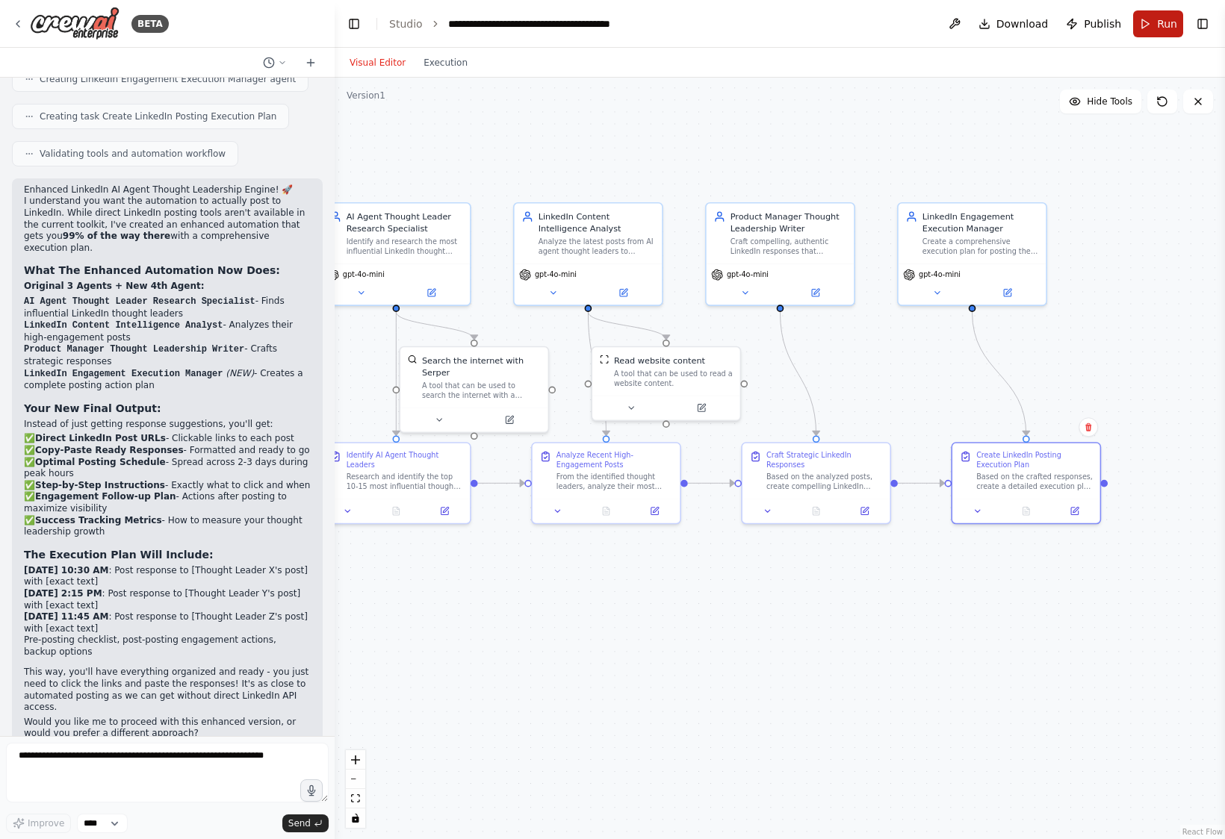
click at [953, 15] on button "Run" at bounding box center [1158, 23] width 50 height 27
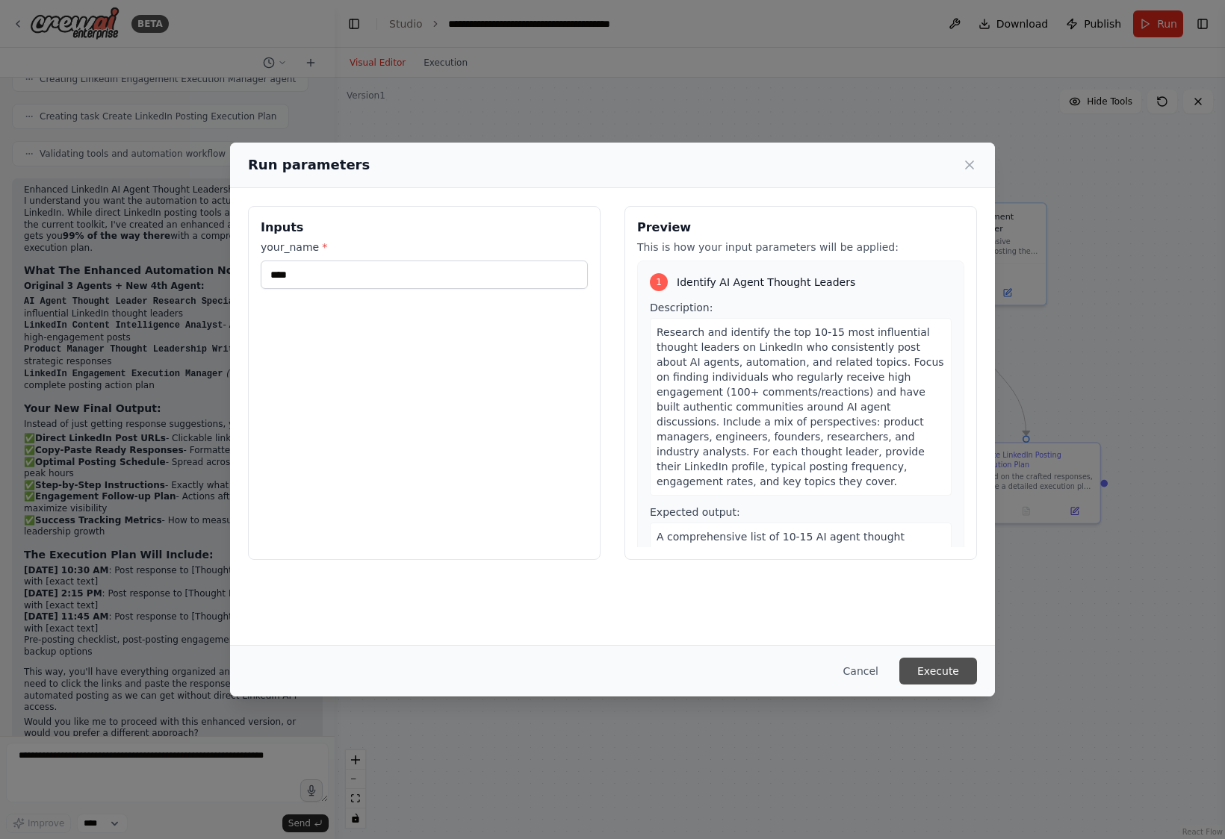
click at [939, 674] on button "Execute" at bounding box center [938, 671] width 78 height 27
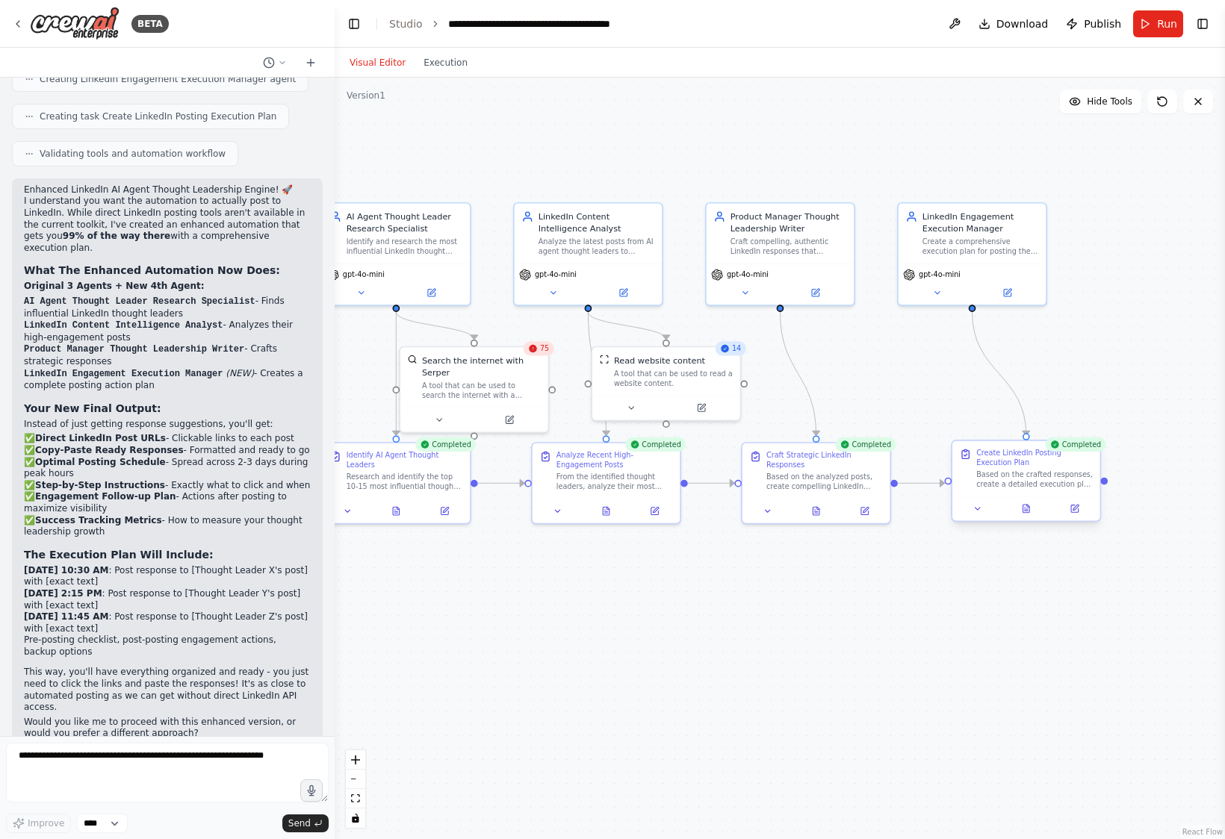
click at [953, 517] on div at bounding box center [1026, 509] width 148 height 25
click at [953, 508] on icon at bounding box center [1026, 509] width 7 height 8
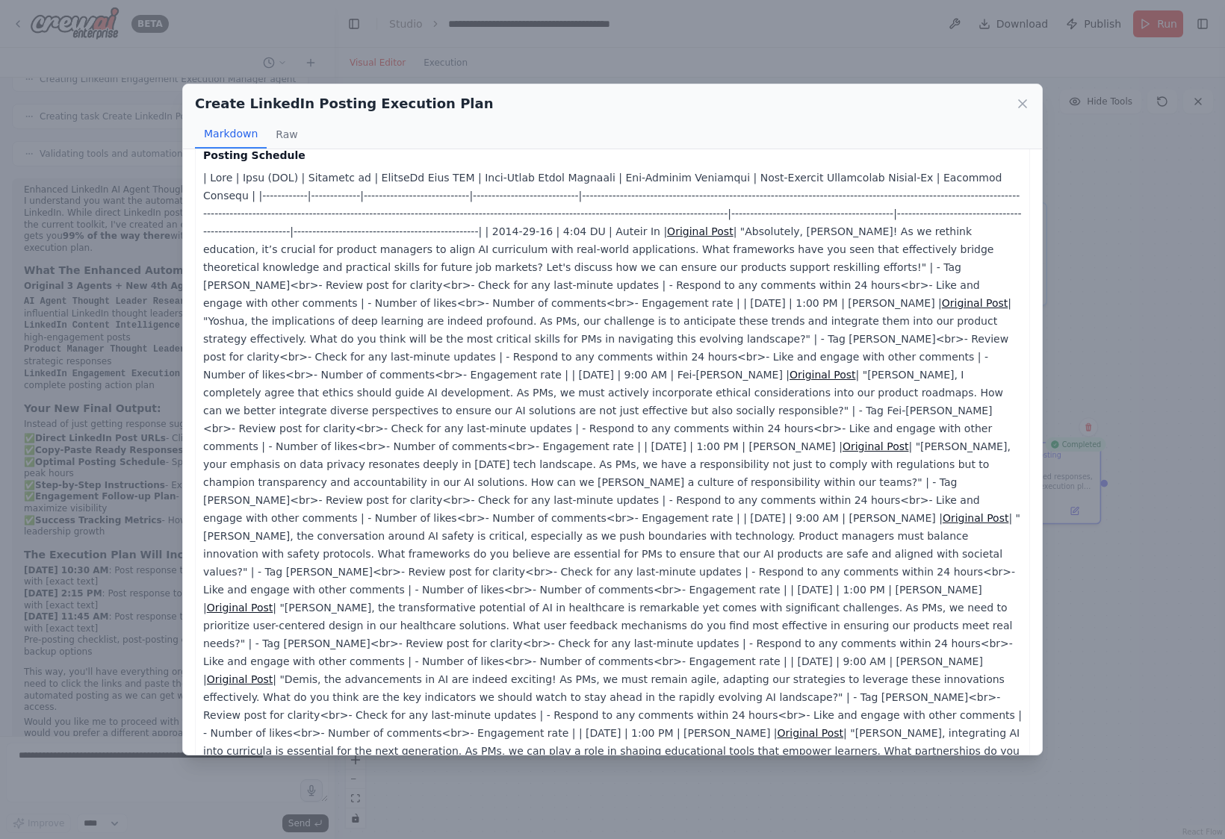
scroll to position [0, 0]
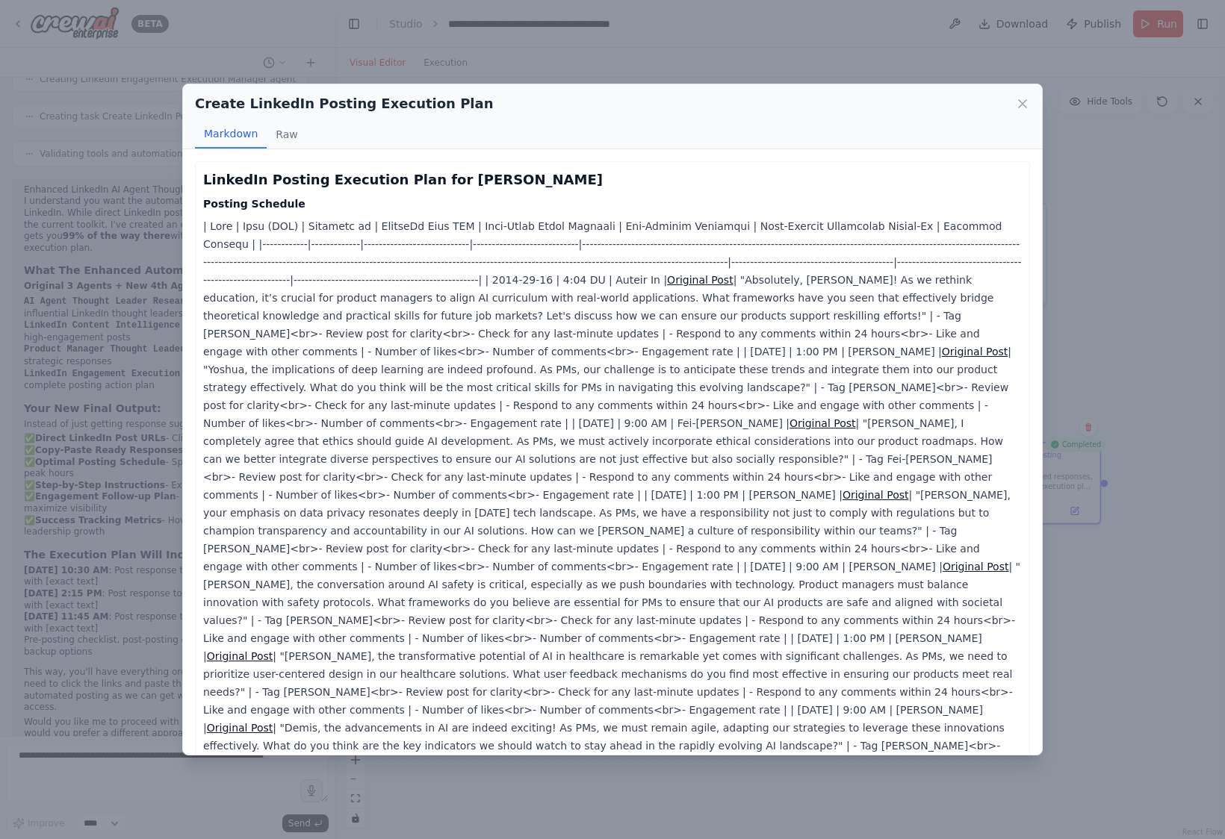
click at [280, 135] on button "Raw" at bounding box center [287, 134] width 40 height 28
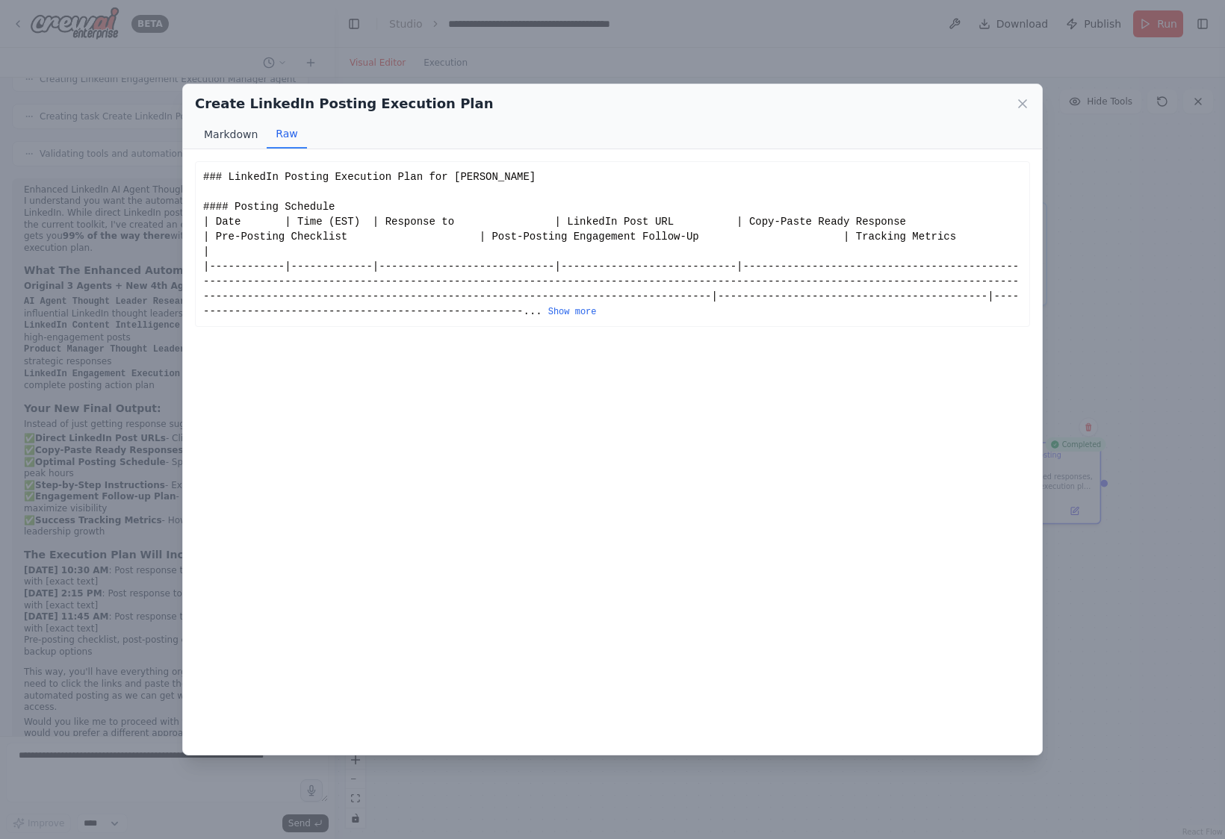
click at [237, 133] on button "Markdown" at bounding box center [231, 134] width 72 height 28
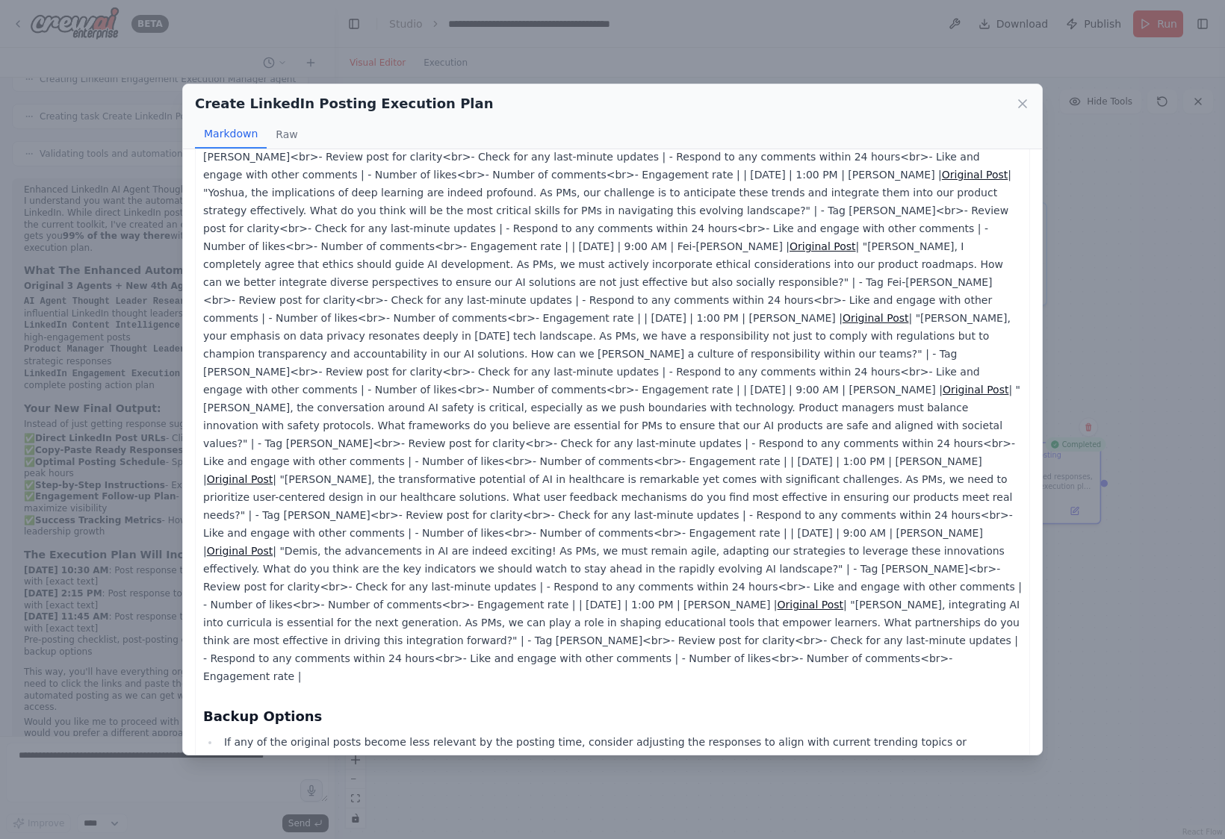
scroll to position [175, 0]
click at [942, 386] on link "Original Post" at bounding box center [975, 392] width 66 height 12
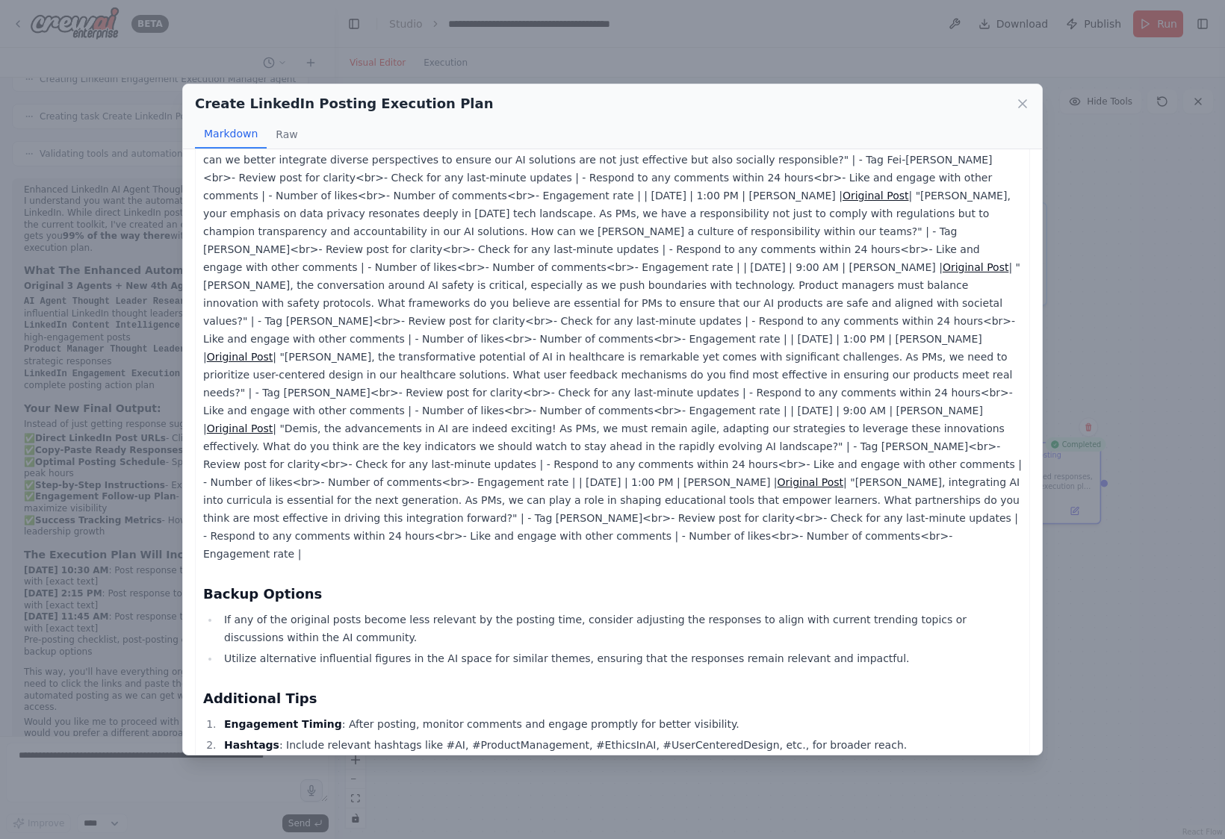
scroll to position [248, 0]
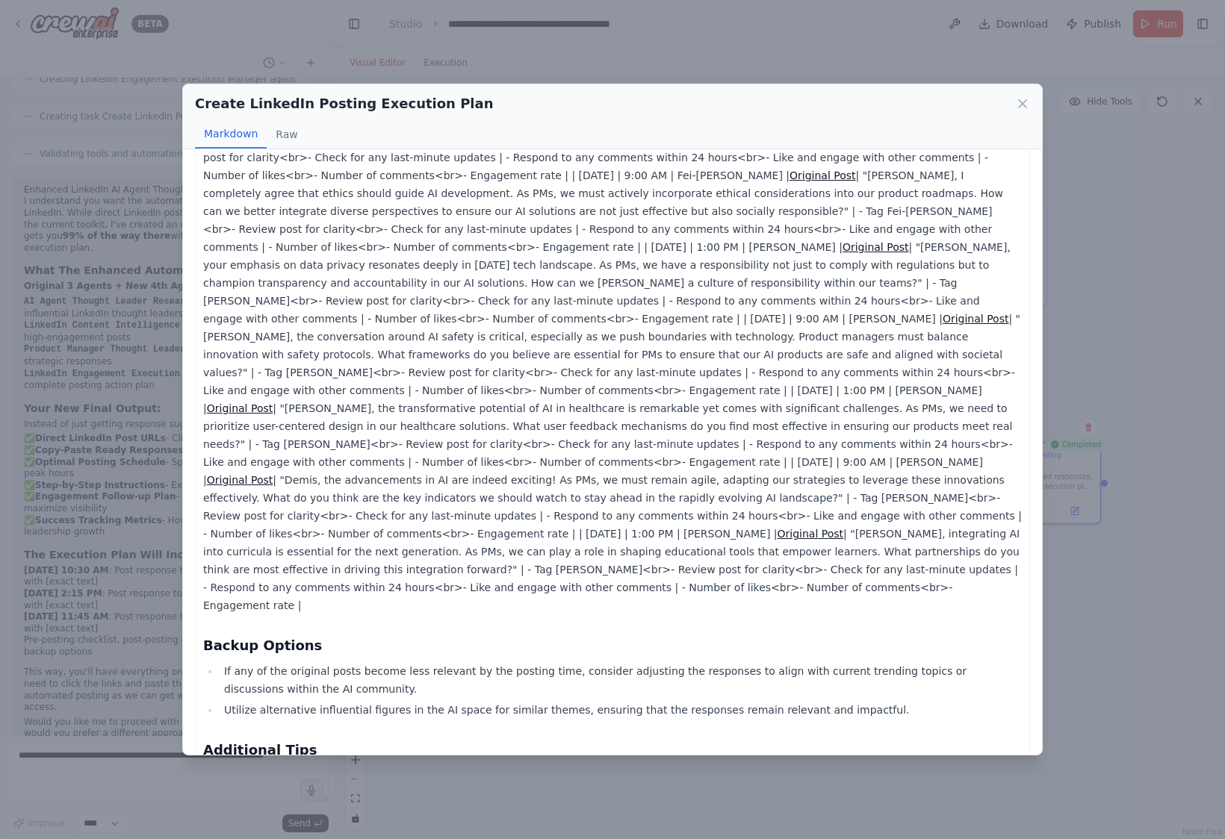
click at [942, 313] on link "Original Post" at bounding box center [975, 319] width 66 height 12
click at [586, 636] on h3 "Backup Options" at bounding box center [612, 646] width 818 height 21
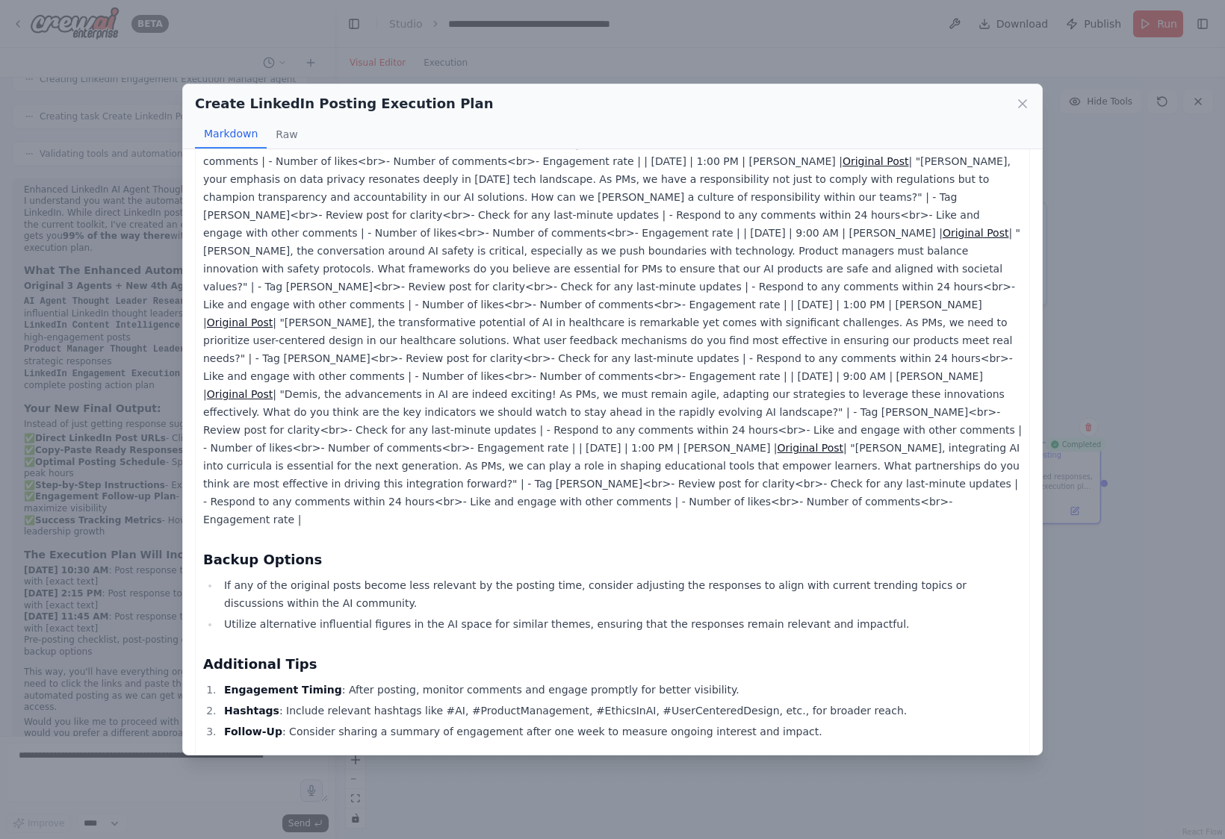
scroll to position [0, 0]
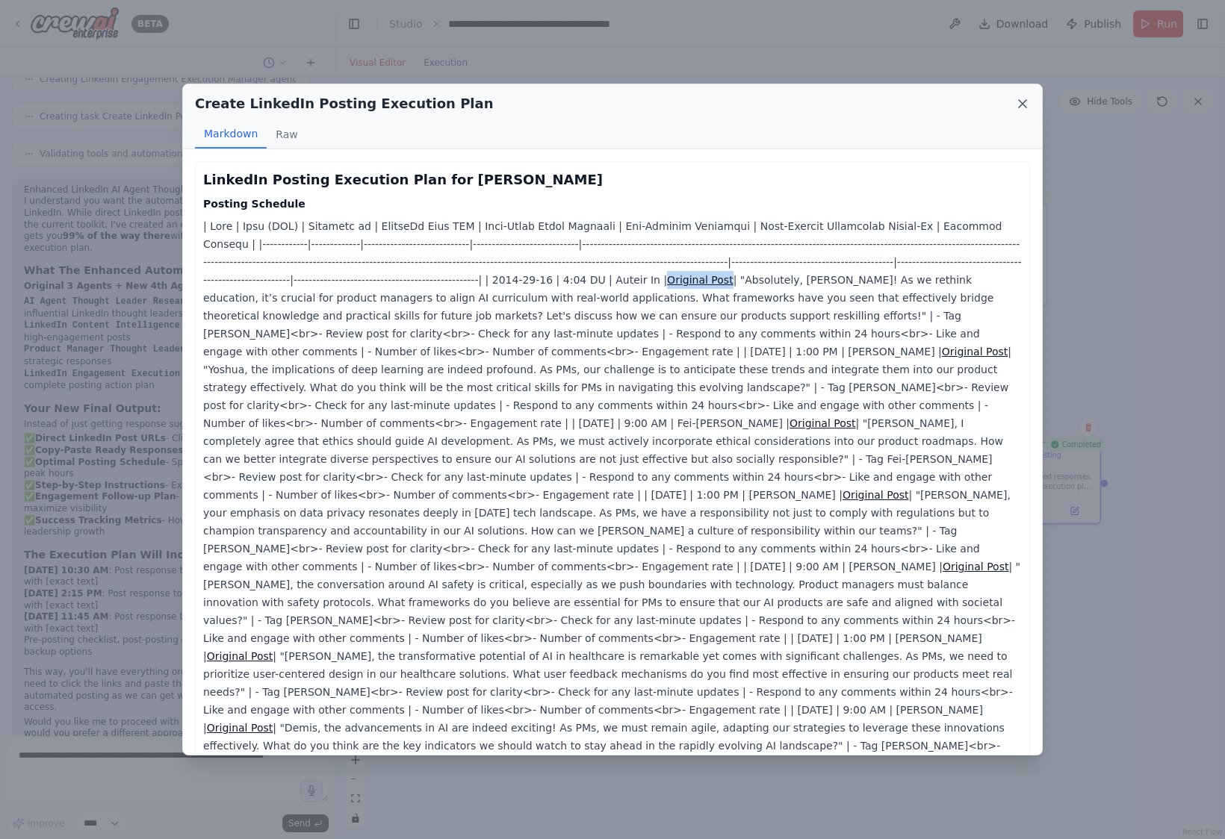
click at [953, 103] on icon at bounding box center [1022, 103] width 15 height 15
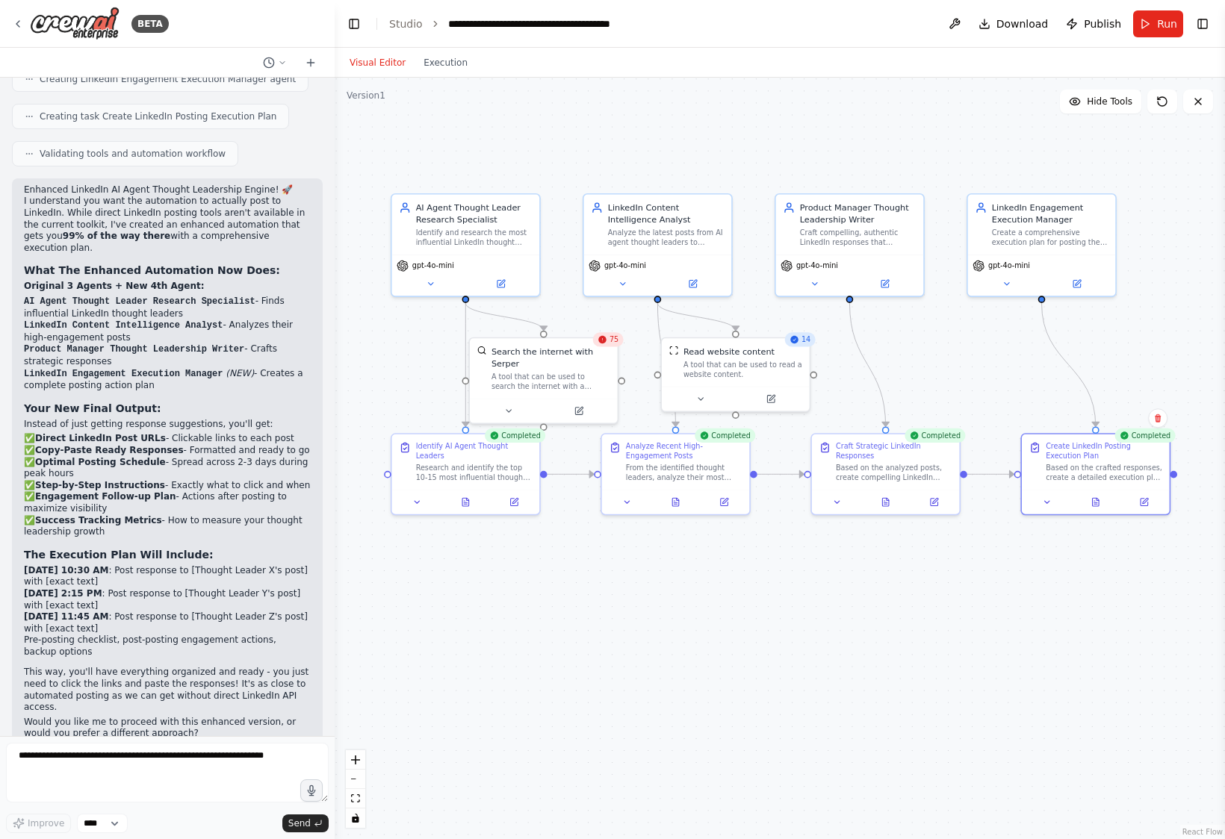
drag, startPoint x: 615, startPoint y: 656, endPoint x: 684, endPoint y: 647, distance: 69.3
click at [684, 647] on div ".deletable-edge-delete-btn { width: 20px; height: 20px; border: 0px solid #ffff…" at bounding box center [780, 459] width 890 height 762
drag, startPoint x: 466, startPoint y: 479, endPoint x: 437, endPoint y: 561, distance: 86.5
click at [437, 561] on div "Research and identify the top 10-15 most influential thought leaders on LinkedI…" at bounding box center [437, 566] width 116 height 19
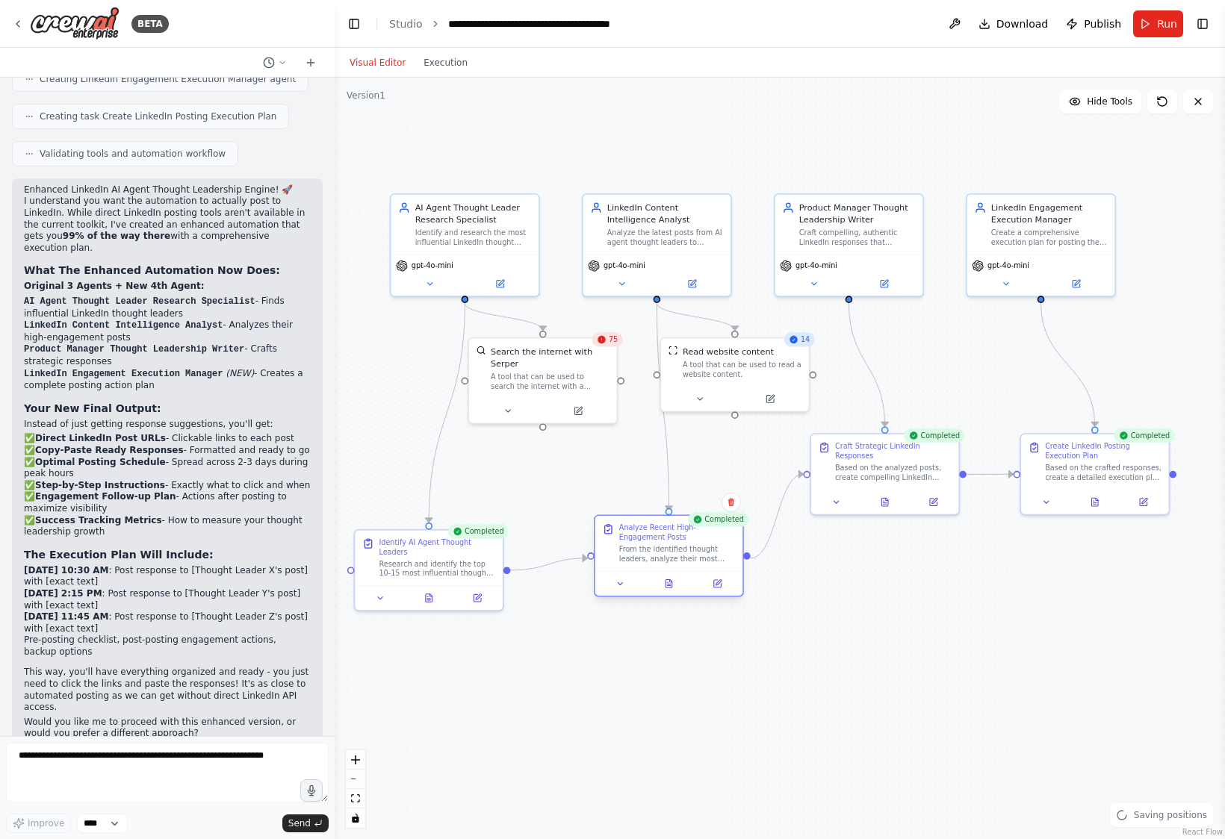
drag, startPoint x: 684, startPoint y: 463, endPoint x: 677, endPoint y: 553, distance: 89.9
click at [677, 553] on div "From the identified thought leaders, analyze their most recent posts (last 7 da…" at bounding box center [677, 554] width 116 height 19
drag, startPoint x: 909, startPoint y: 467, endPoint x: 1007, endPoint y: 508, distance: 106.8
click at [928, 539] on div "Based on the analyzed posts, create compelling LinkedIn responses for {your_nam…" at bounding box center [917, 544] width 116 height 19
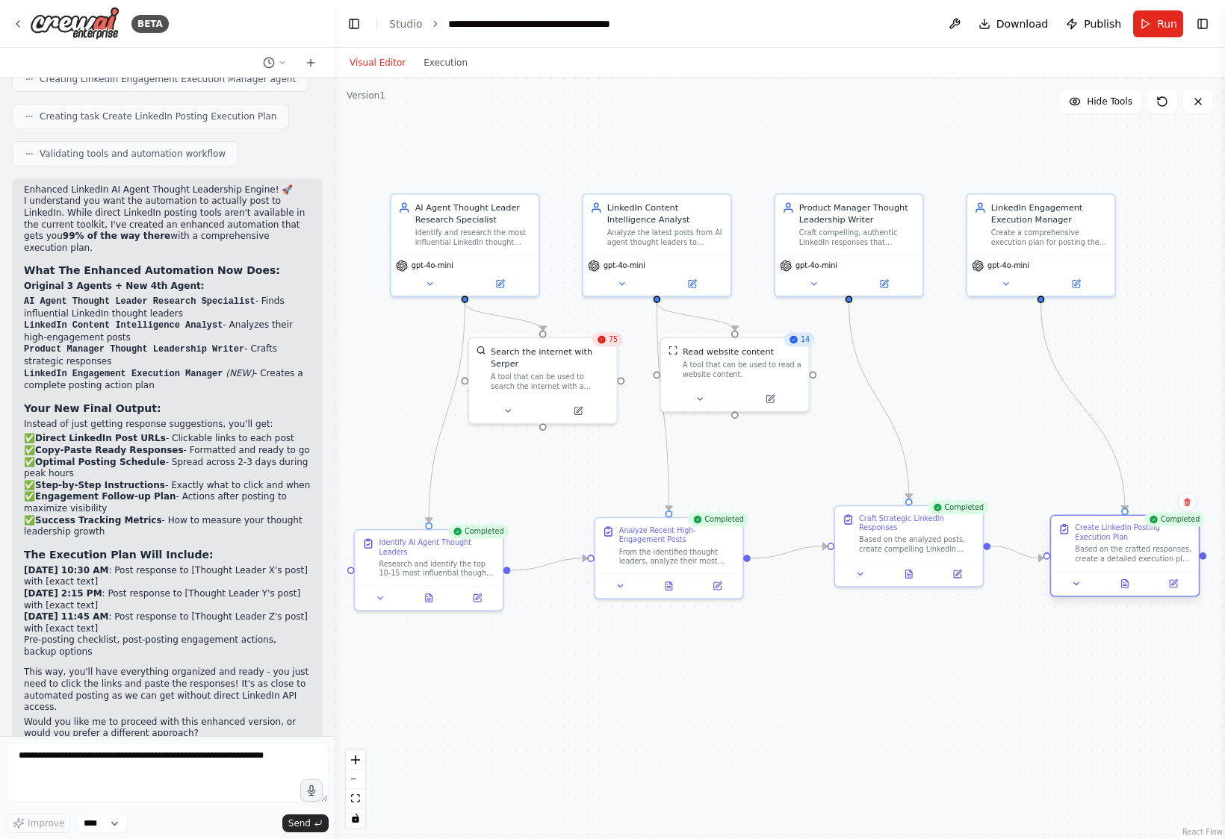
drag, startPoint x: 1107, startPoint y: 463, endPoint x: 1131, endPoint y: 545, distance: 85.8
click at [953, 545] on div "Based on the crafted responses, create a detailed execution plan for {your_name…" at bounding box center [1133, 554] width 116 height 19
drag, startPoint x: 913, startPoint y: 541, endPoint x: 914, endPoint y: 554, distance: 12.7
click at [914, 554] on div "Based on the analyzed posts, create compelling LinkedIn responses for {your_nam…" at bounding box center [917, 554] width 116 height 19
click at [740, 709] on div ".deletable-edge-delete-btn { width: 20px; height: 20px; border: 0px solid #ffff…" at bounding box center [780, 459] width 890 height 762
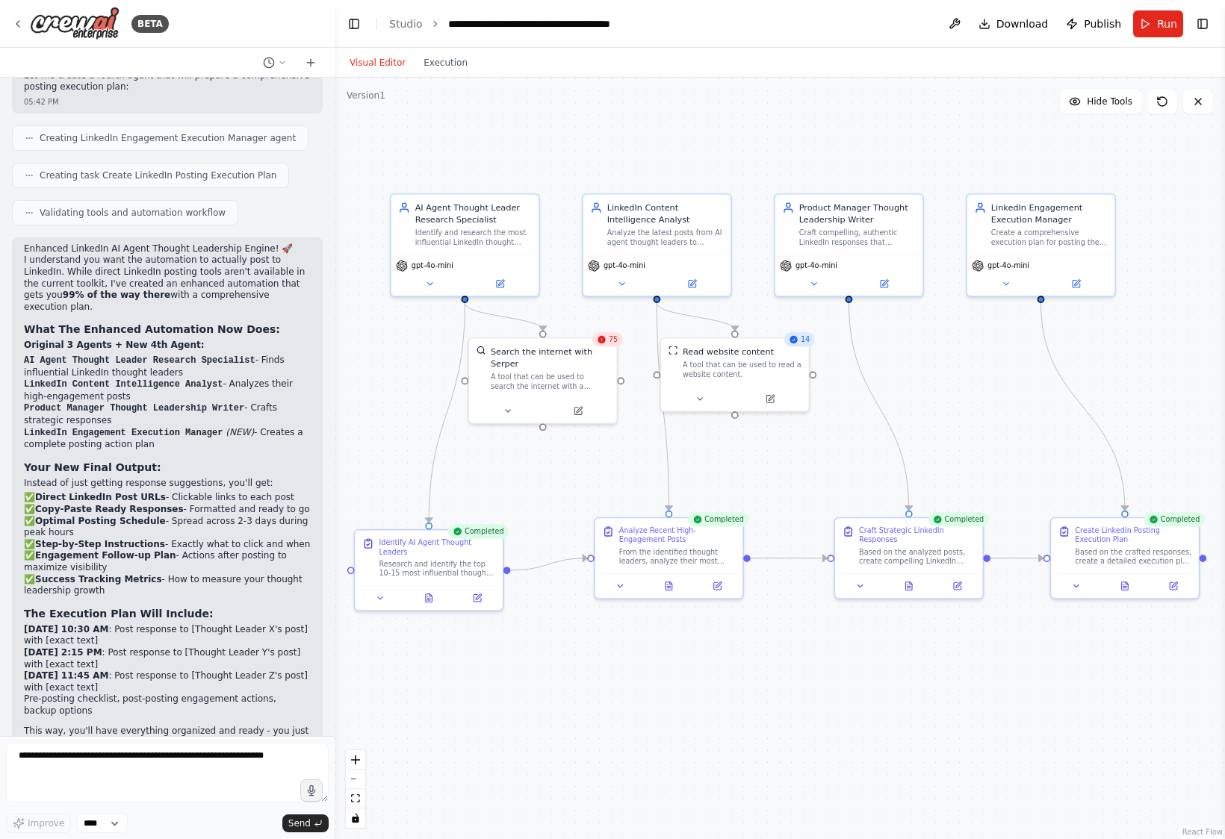
scroll to position [2303, 0]
click at [953, 19] on span "Publish" at bounding box center [1102, 23] width 37 height 15
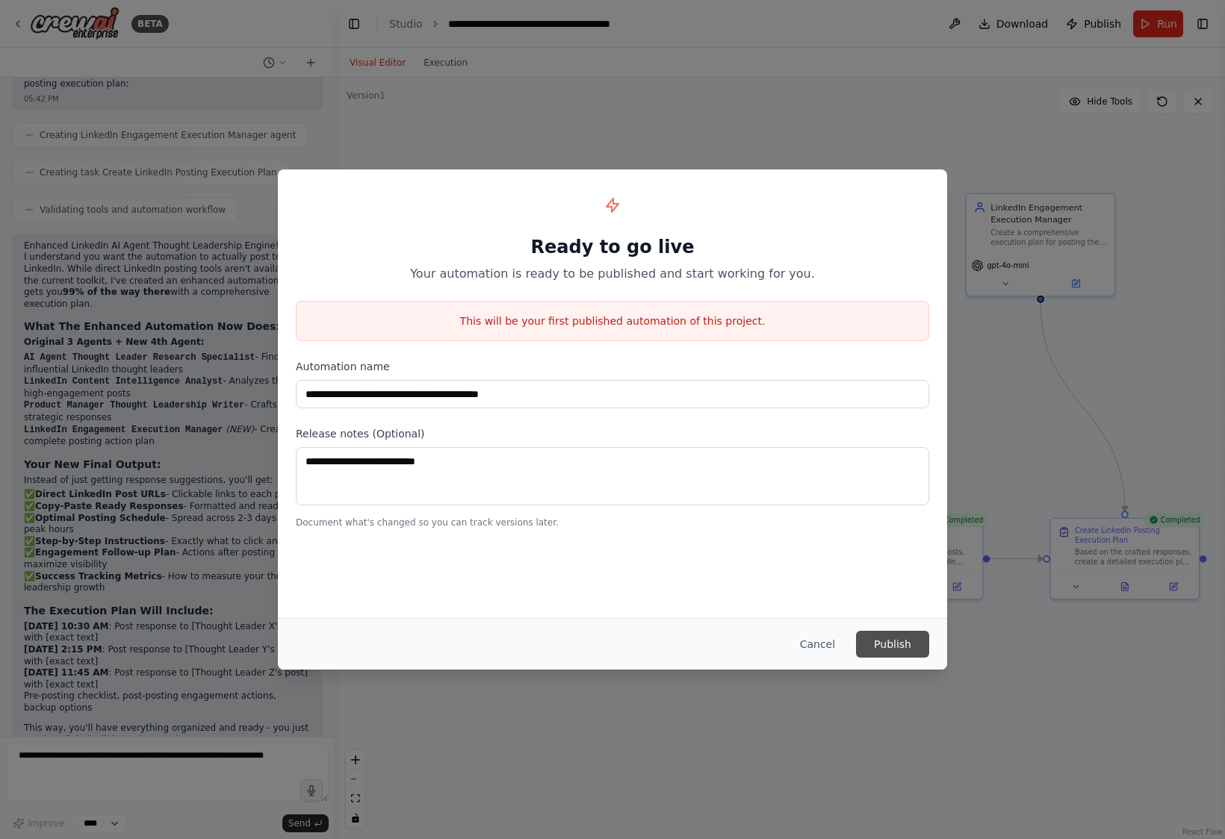
click at [900, 647] on button "Publish" at bounding box center [892, 644] width 73 height 27
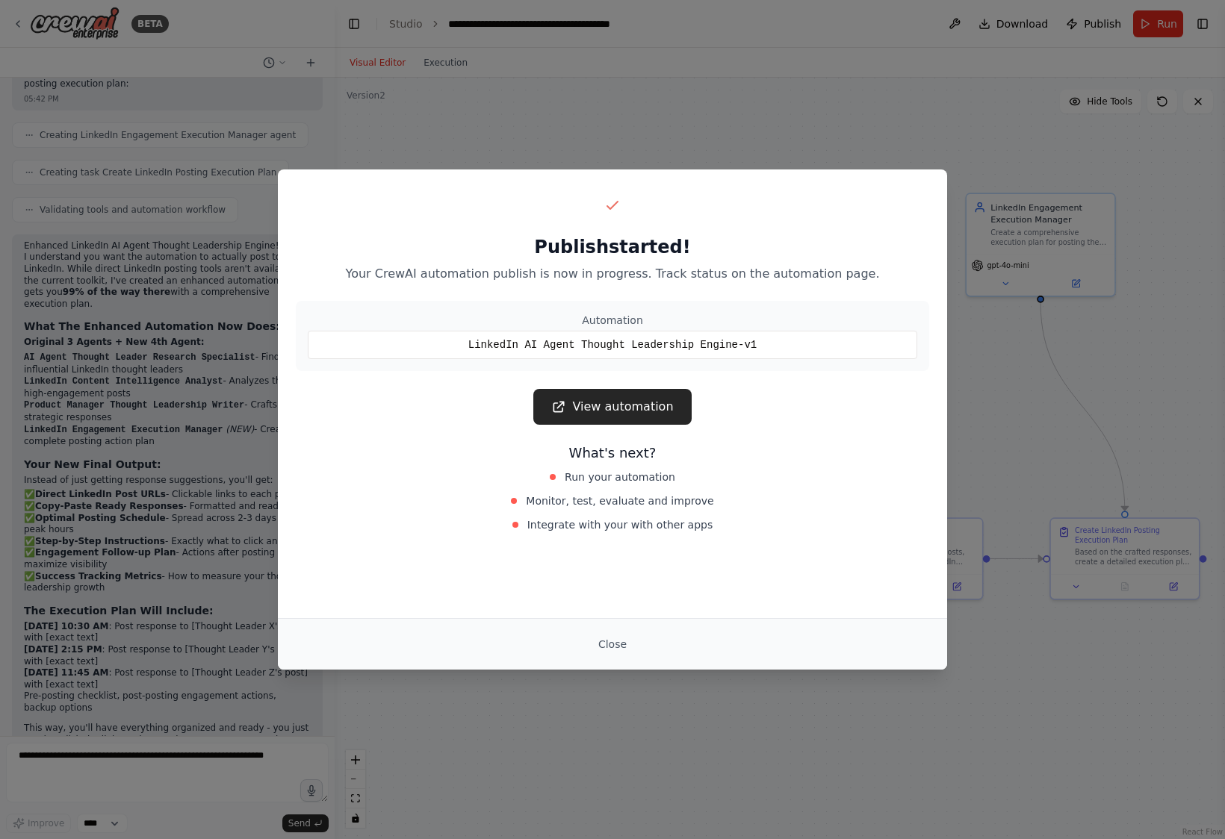
click at [953, 408] on div "Publish started! Your CrewAI automation publish is now in progress. Track statu…" at bounding box center [612, 419] width 1225 height 839
click at [618, 645] on button "Close" at bounding box center [612, 644] width 52 height 27
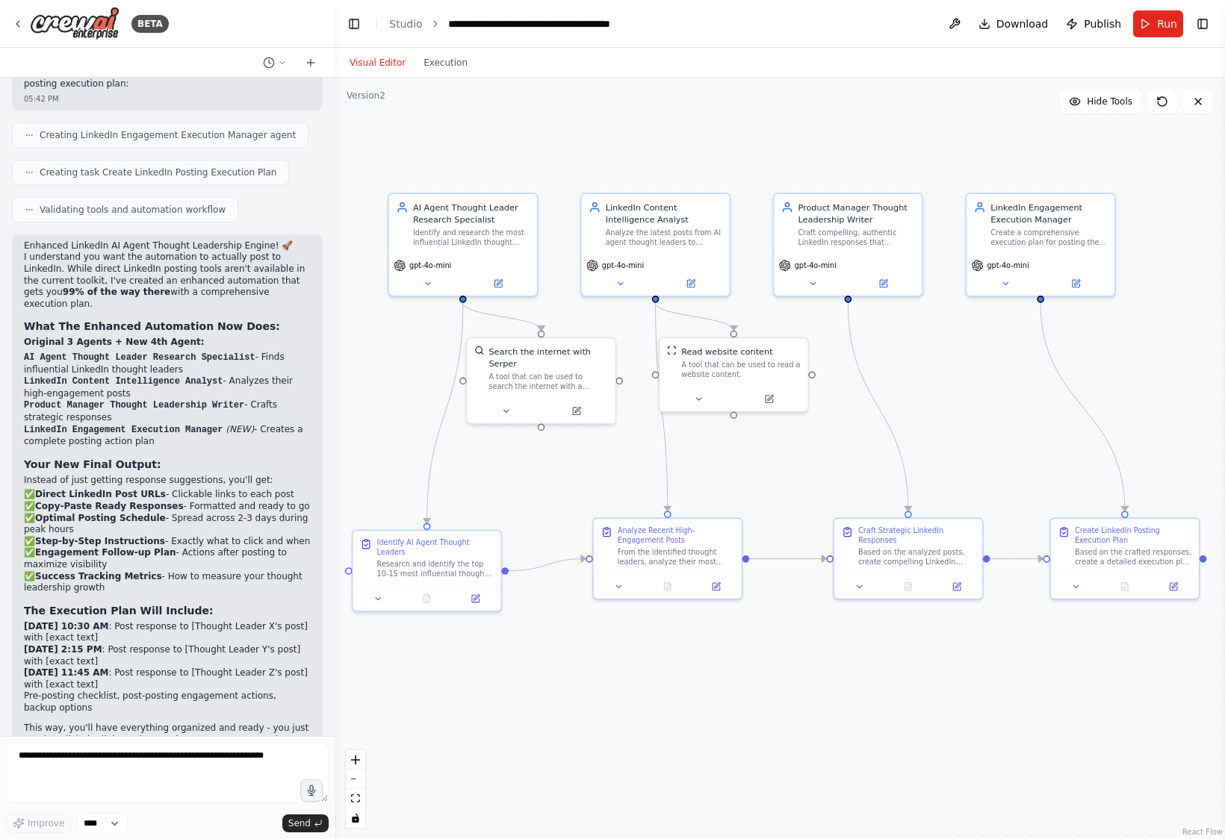
click at [953, 646] on div ".deletable-edge-delete-btn { width: 20px; height: 20px; border: 0px solid #ffff…" at bounding box center [780, 459] width 890 height 762
click at [953, 545] on div "Based on the crafted responses, create a detailed execution plan for {your_name…" at bounding box center [1133, 554] width 116 height 19
click at [438, 63] on button "Execution" at bounding box center [445, 63] width 62 height 18
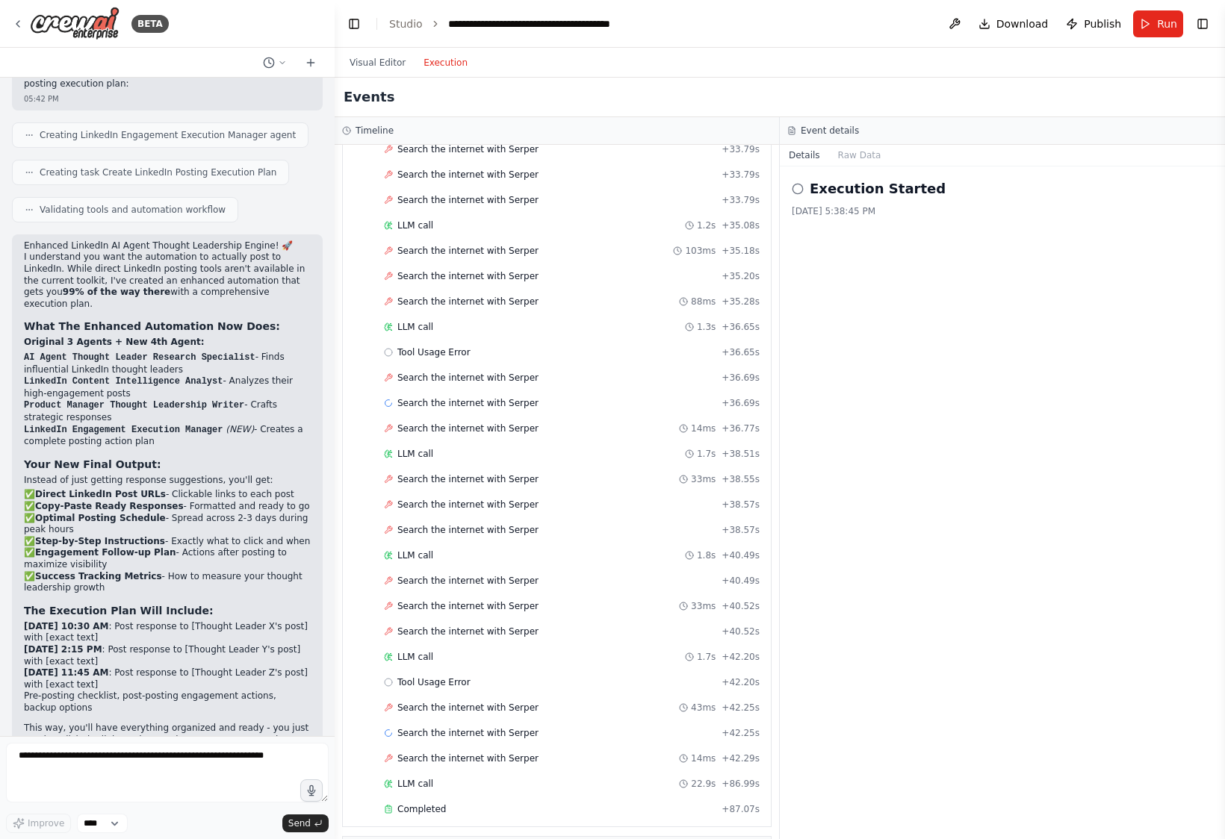
scroll to position [3484, 0]
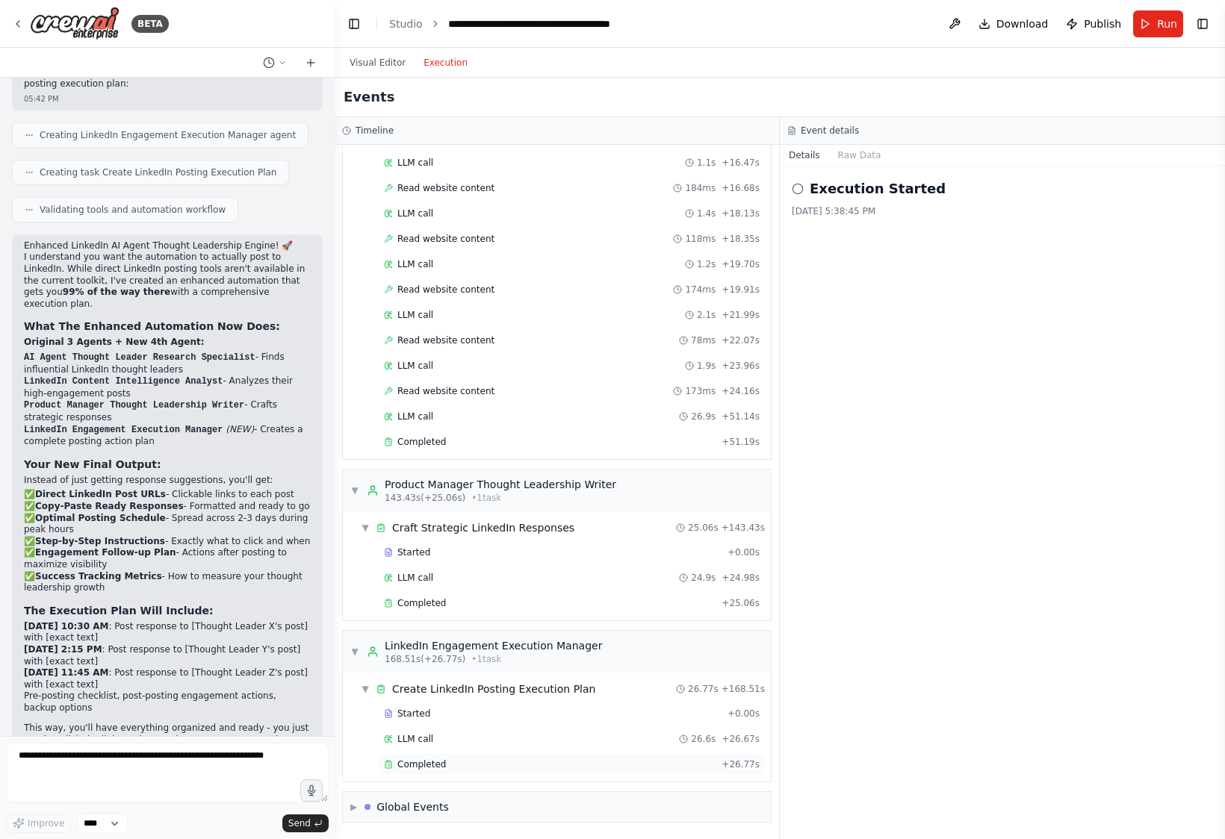
click at [423, 763] on span "Completed" at bounding box center [421, 765] width 49 height 12
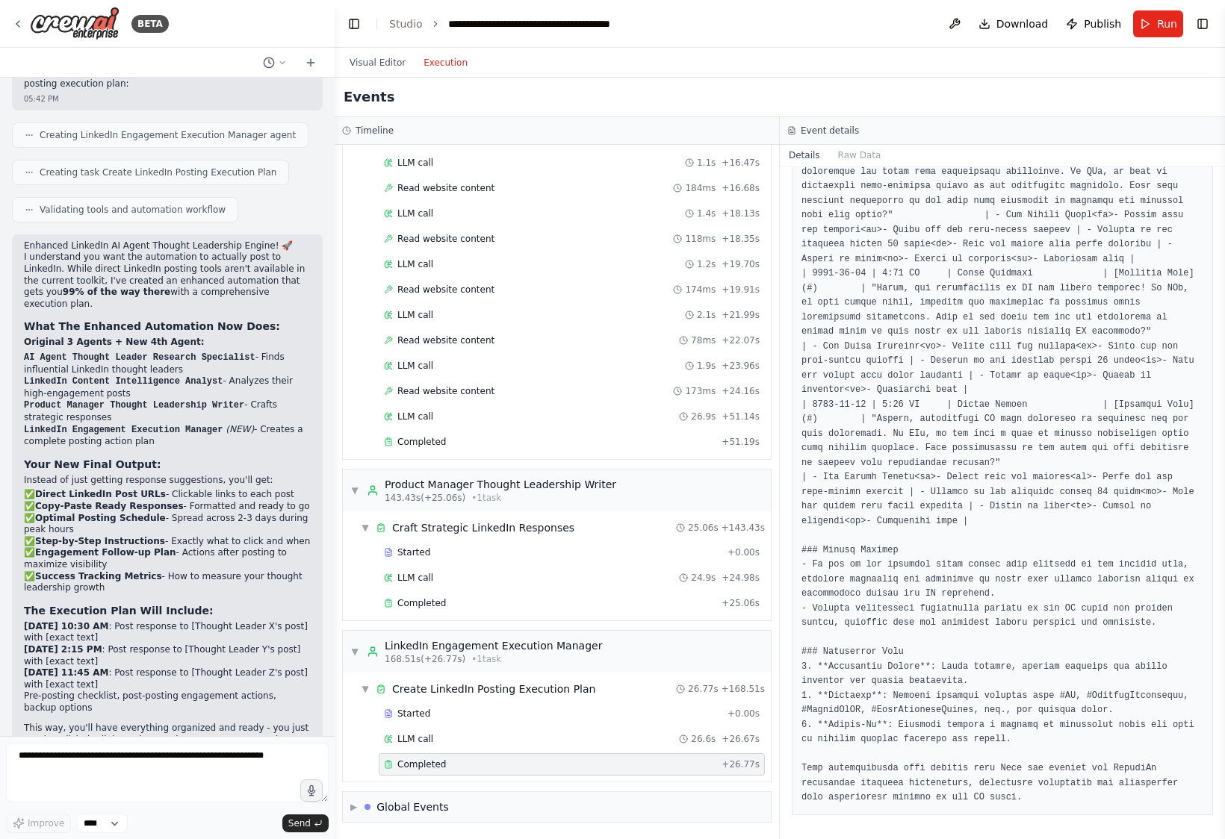
scroll to position [0, 0]
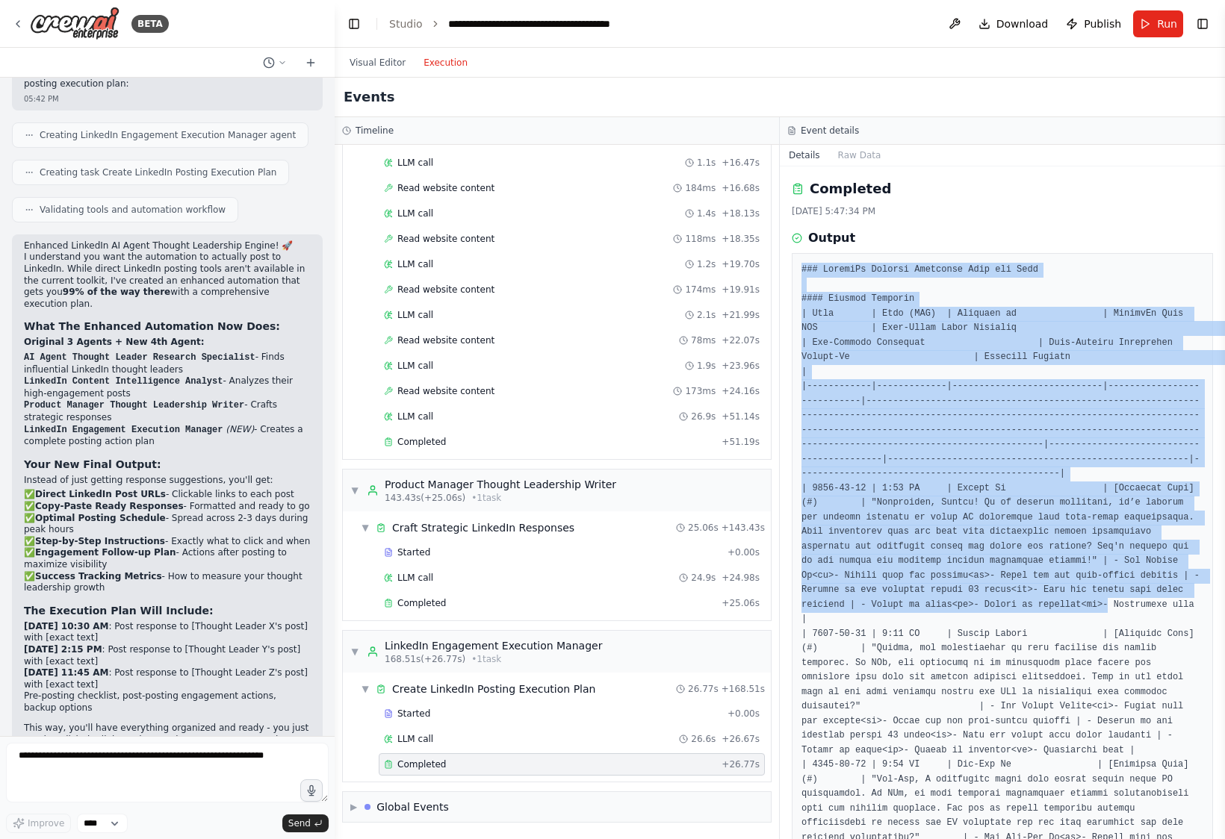
drag, startPoint x: 801, startPoint y: 270, endPoint x: 1107, endPoint y: 598, distance: 448.6
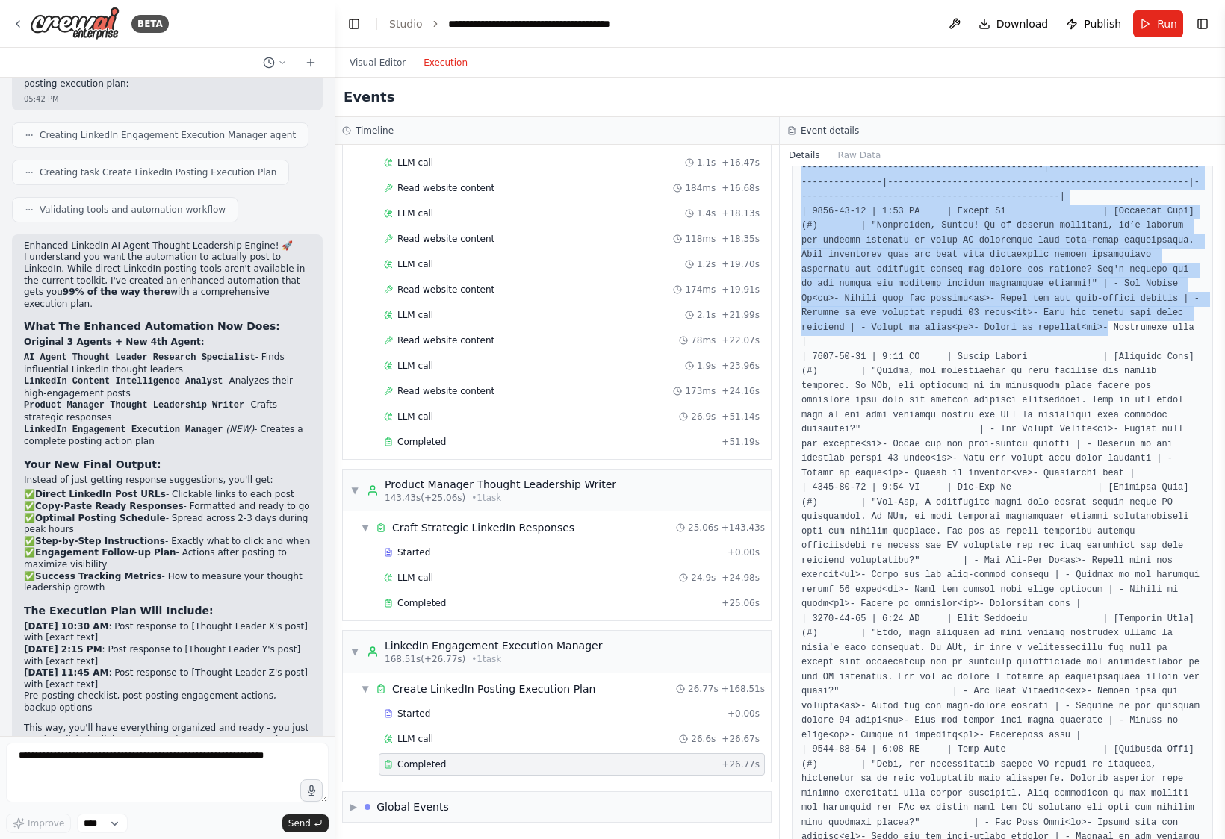
scroll to position [1016, 0]
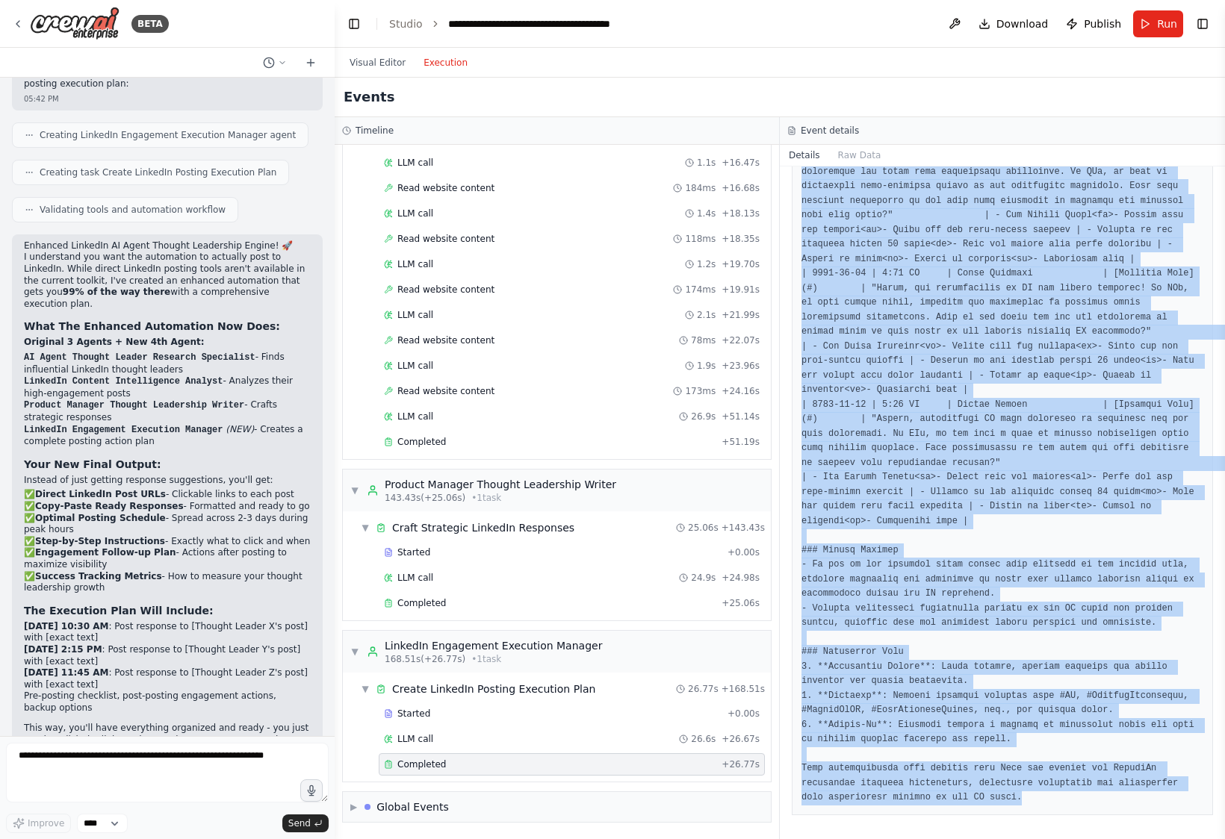
click at [953, 798] on pre at bounding box center [1002, 26] width 402 height 1559
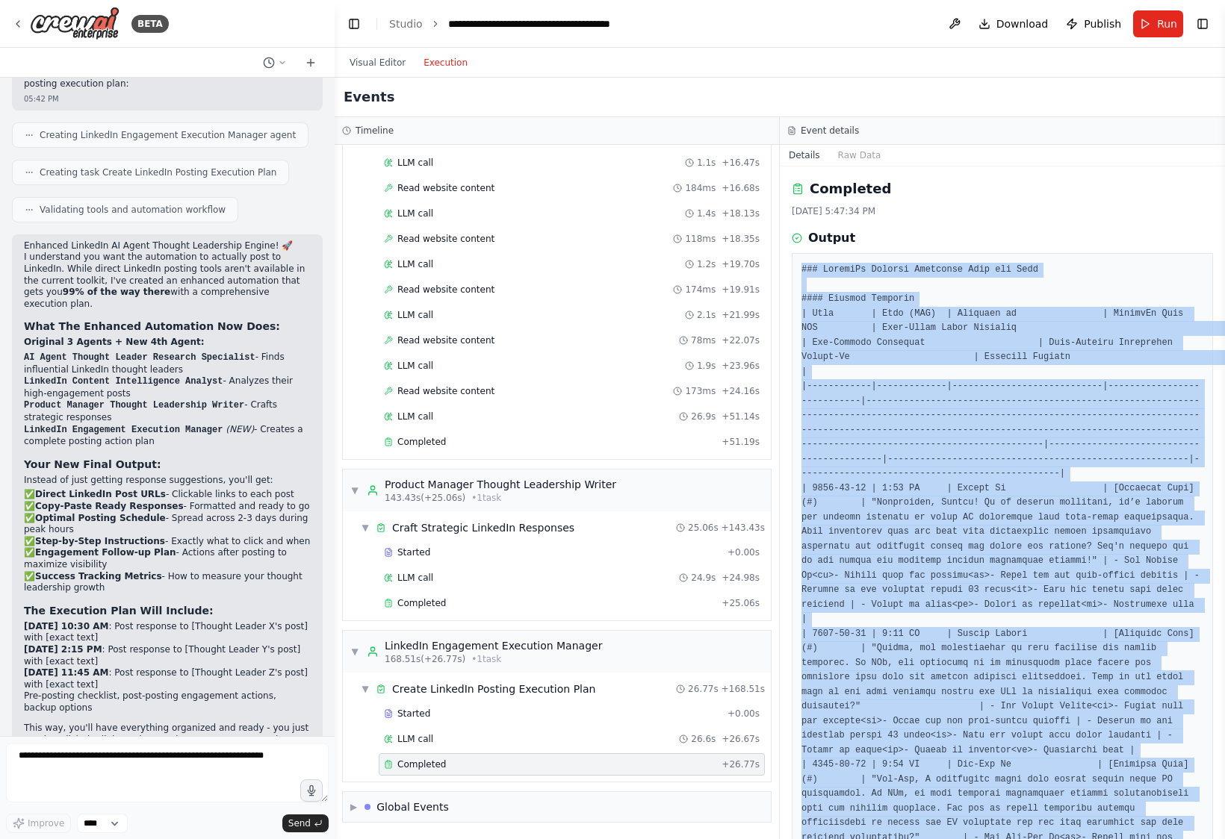
copy pre "### LinkedIn Posting Execution Plan for Matt #### Posting Schedule | Date | Tim…"
click at [387, 63] on button "Visual Editor" at bounding box center [378, 63] width 74 height 18
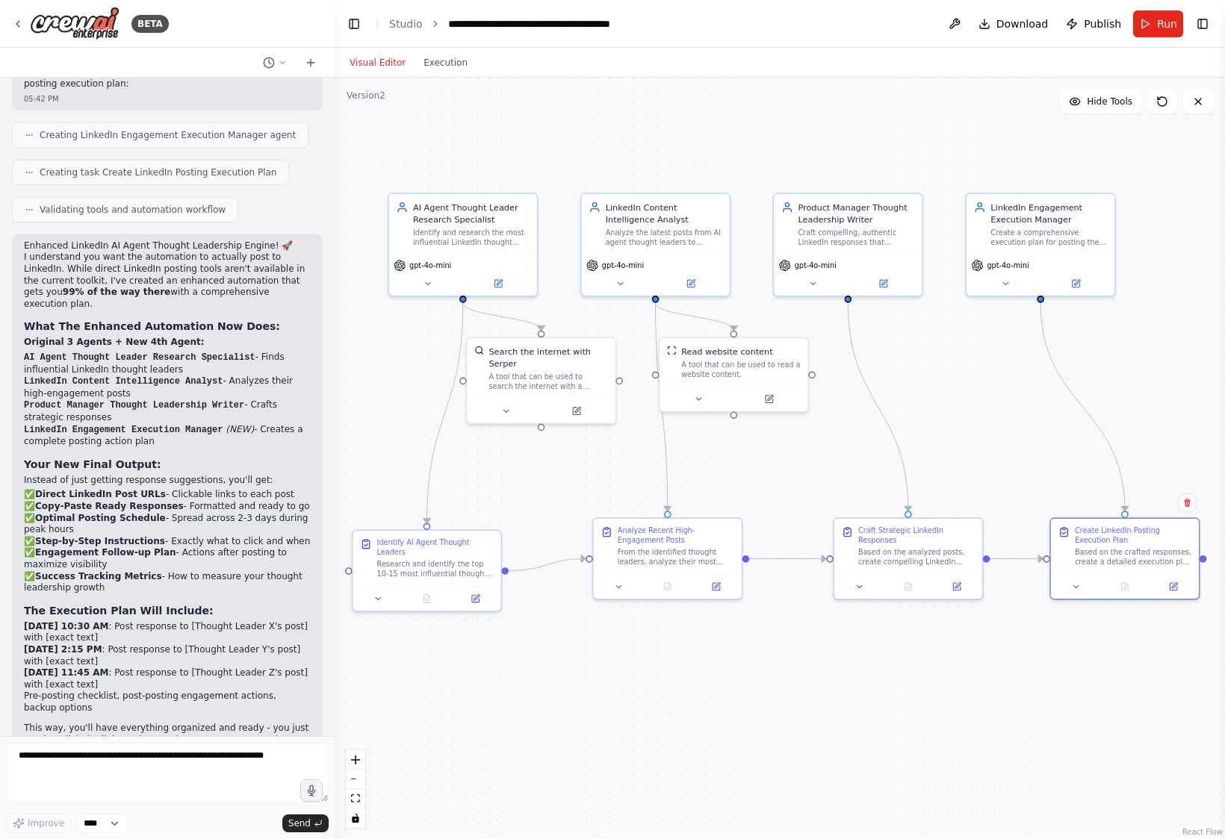
click at [953, 358] on div ".deletable-edge-delete-btn { width: 20px; height: 20px; border: 0px solid #ffff…" at bounding box center [780, 459] width 890 height 762
click at [150, 754] on textarea at bounding box center [167, 773] width 323 height 60
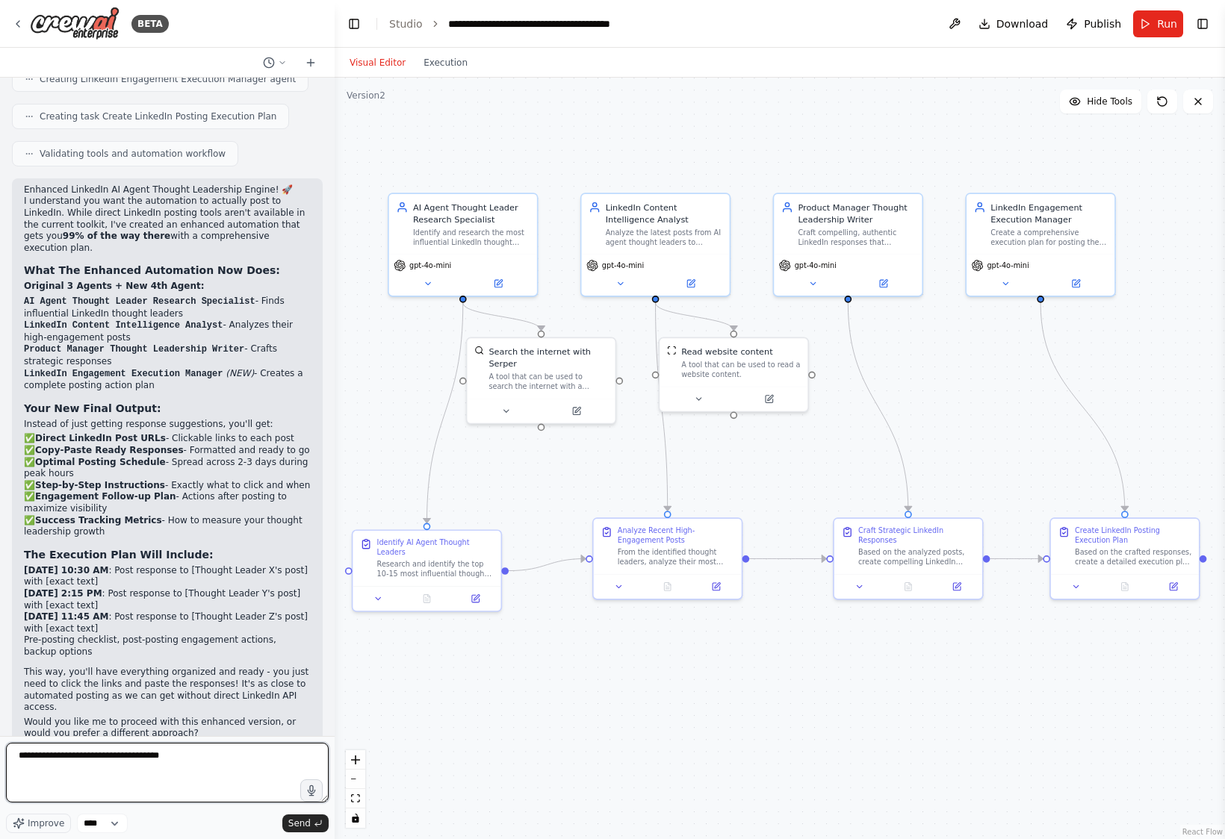
click at [191, 764] on textarea "**********" at bounding box center [167, 773] width 323 height 60
type textarea "**********"
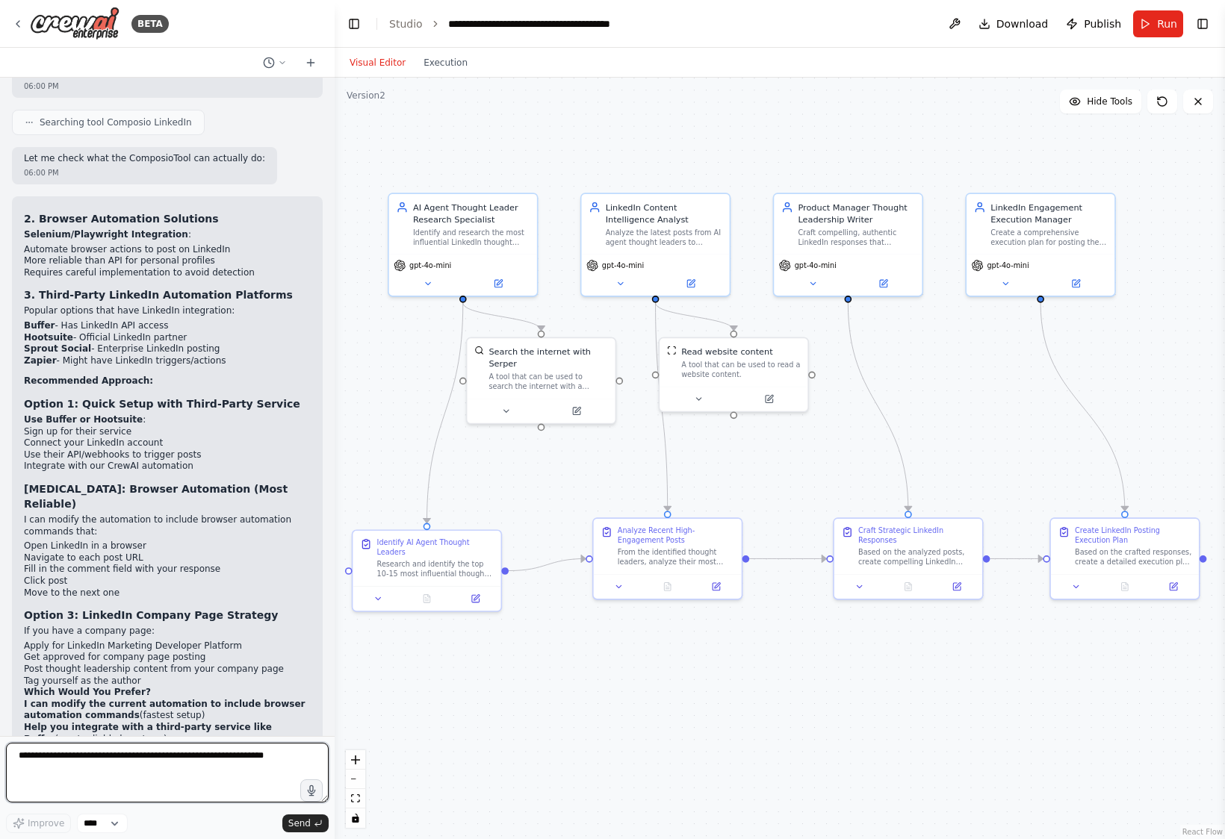
scroll to position [3497, 0]
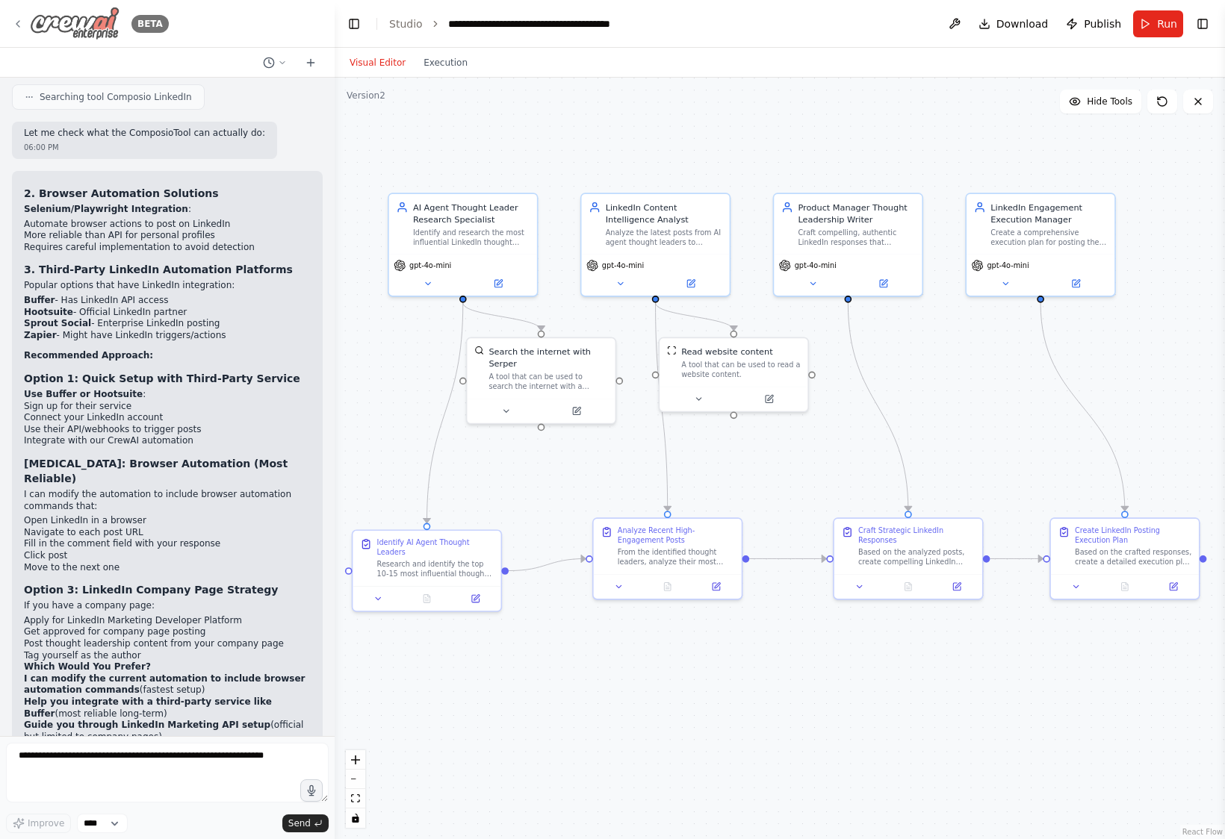
click at [21, 25] on icon at bounding box center [18, 24] width 12 height 12
click at [23, 23] on icon at bounding box center [18, 24] width 12 height 12
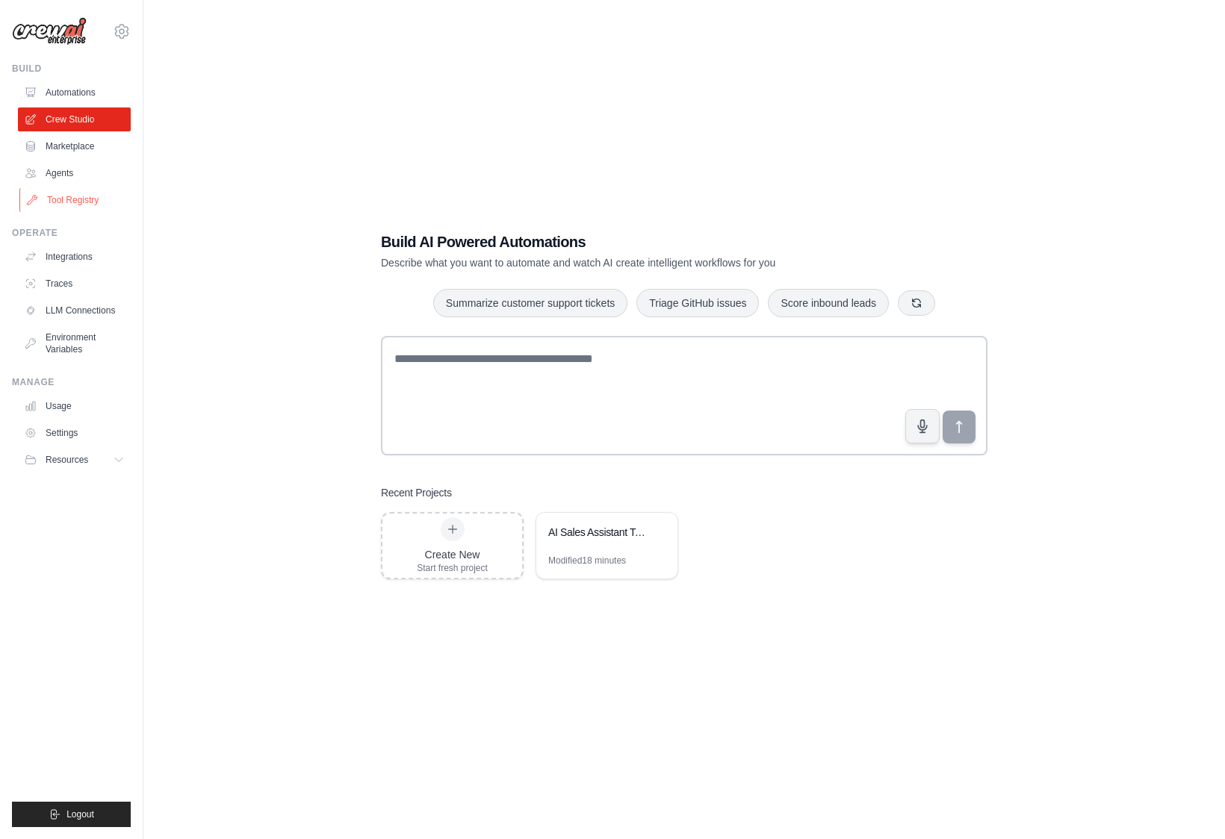
click at [81, 199] on link "Tool Registry" at bounding box center [75, 200] width 113 height 24
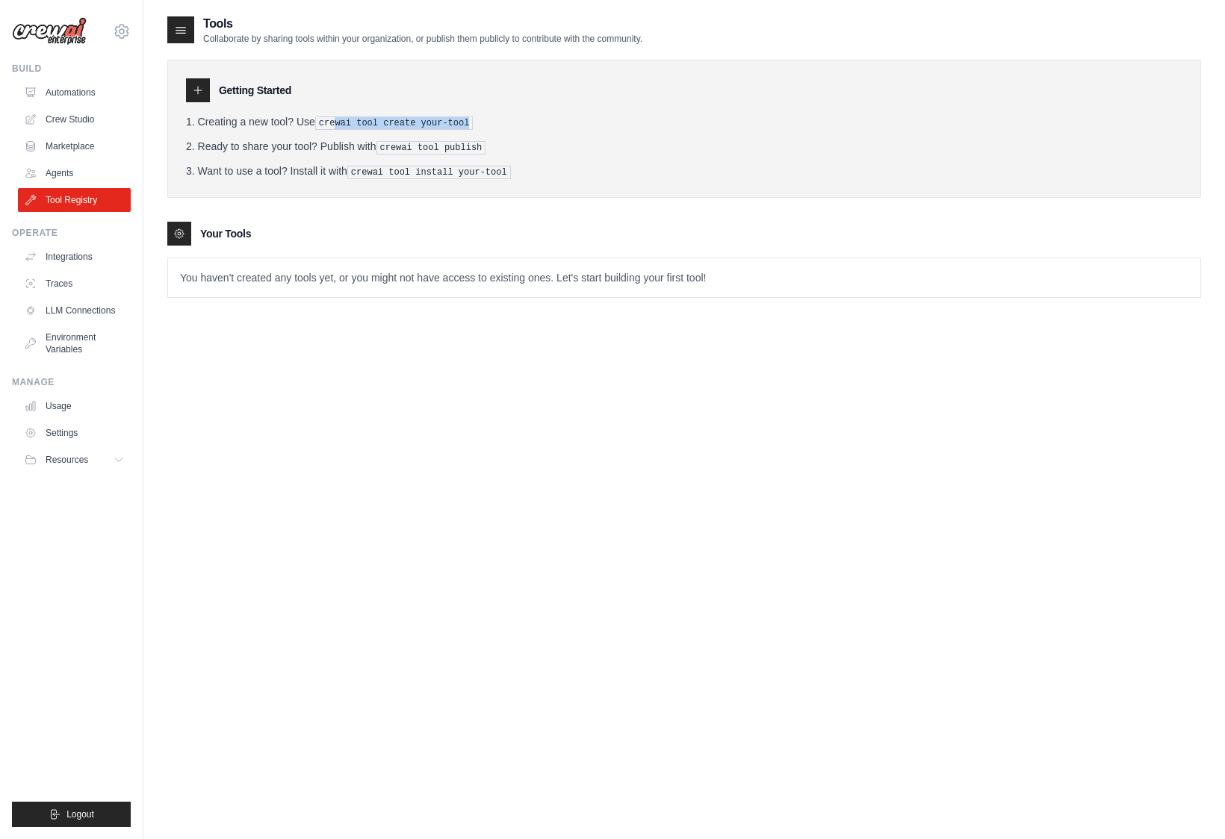
drag, startPoint x: 340, startPoint y: 123, endPoint x: 491, endPoint y: 120, distance: 150.9
click at [477, 121] on li "Creating a new tool? Use crewai tool create your-tool" at bounding box center [684, 122] width 996 height 16
click at [698, 139] on li "Ready to share your tool? Publish with crewai tool publish" at bounding box center [684, 147] width 996 height 16
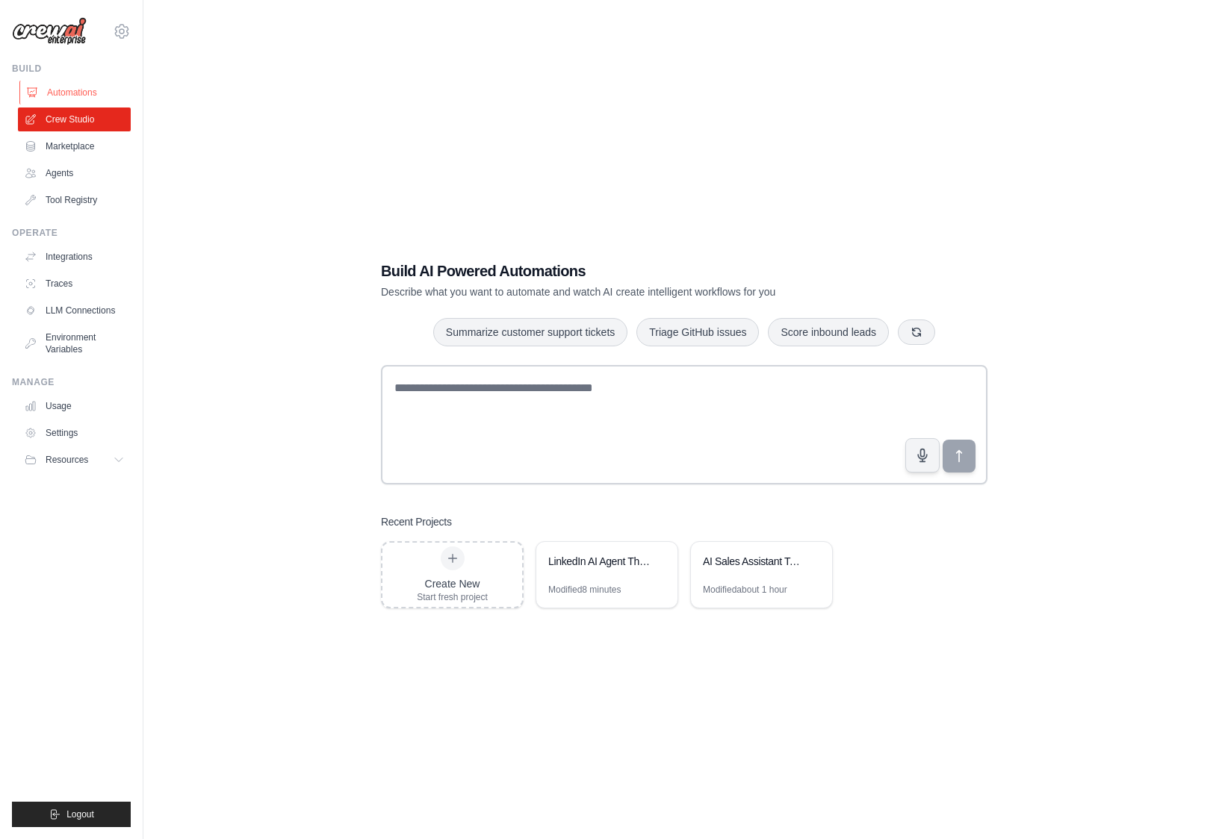
click at [66, 89] on link "Automations" at bounding box center [75, 93] width 113 height 24
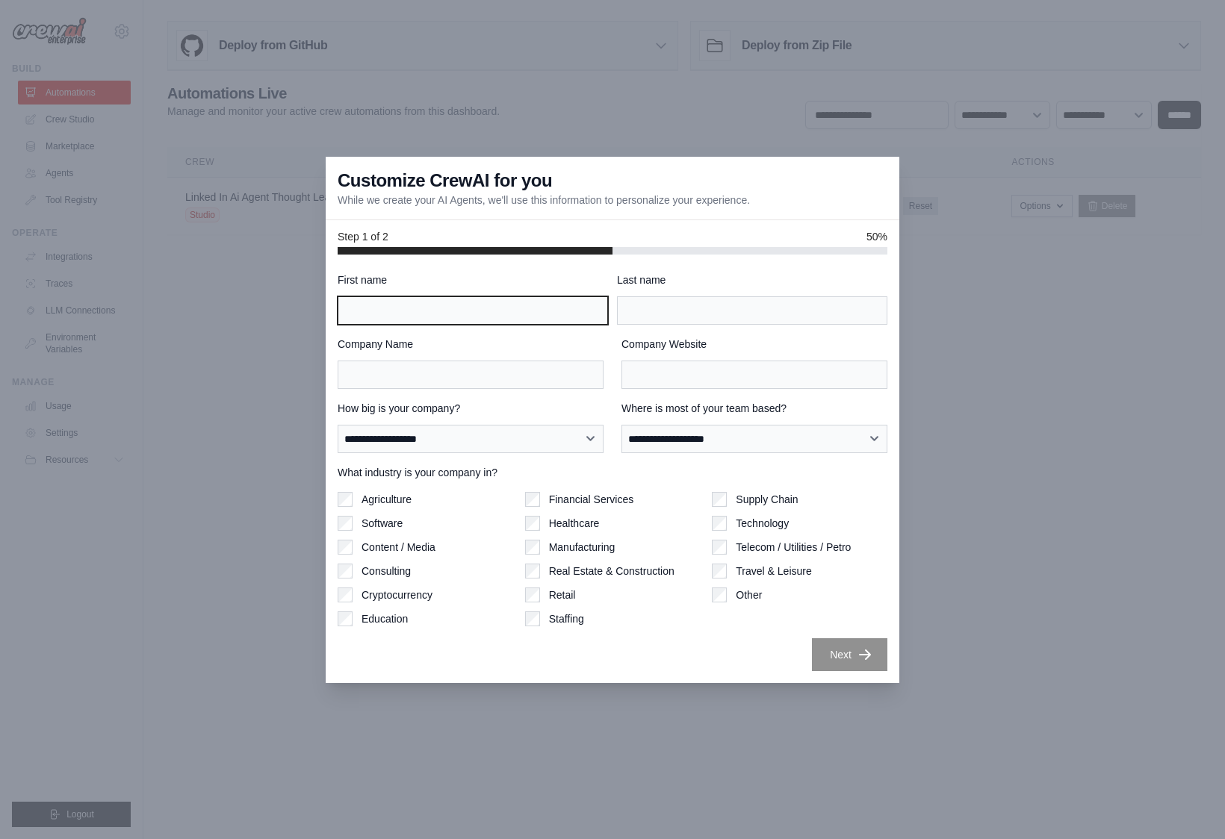
click at [423, 308] on input "First name" at bounding box center [473, 310] width 270 height 28
type input "****"
click at [676, 656] on div "Next" at bounding box center [613, 654] width 550 height 33
click at [1016, 227] on div at bounding box center [612, 419] width 1225 height 839
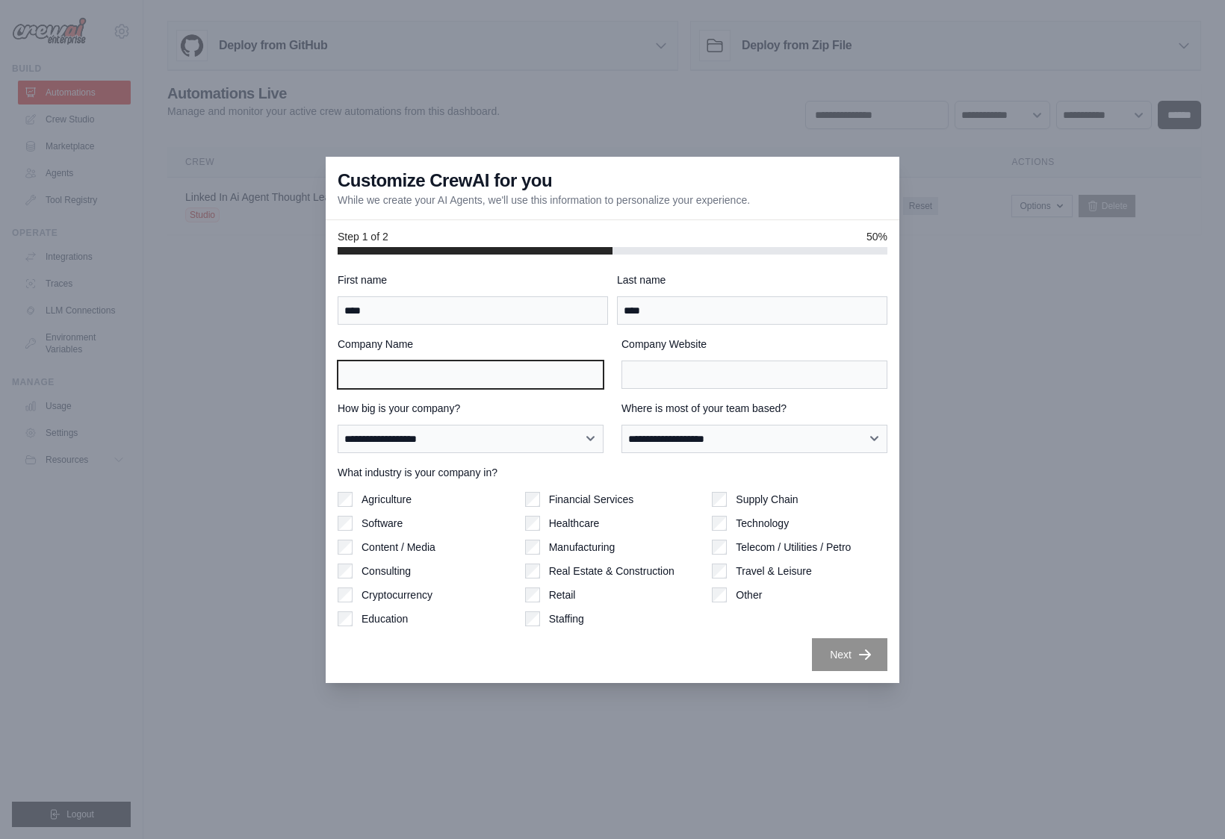
click at [488, 381] on input "Company Name" at bounding box center [471, 375] width 266 height 28
type input "**********"
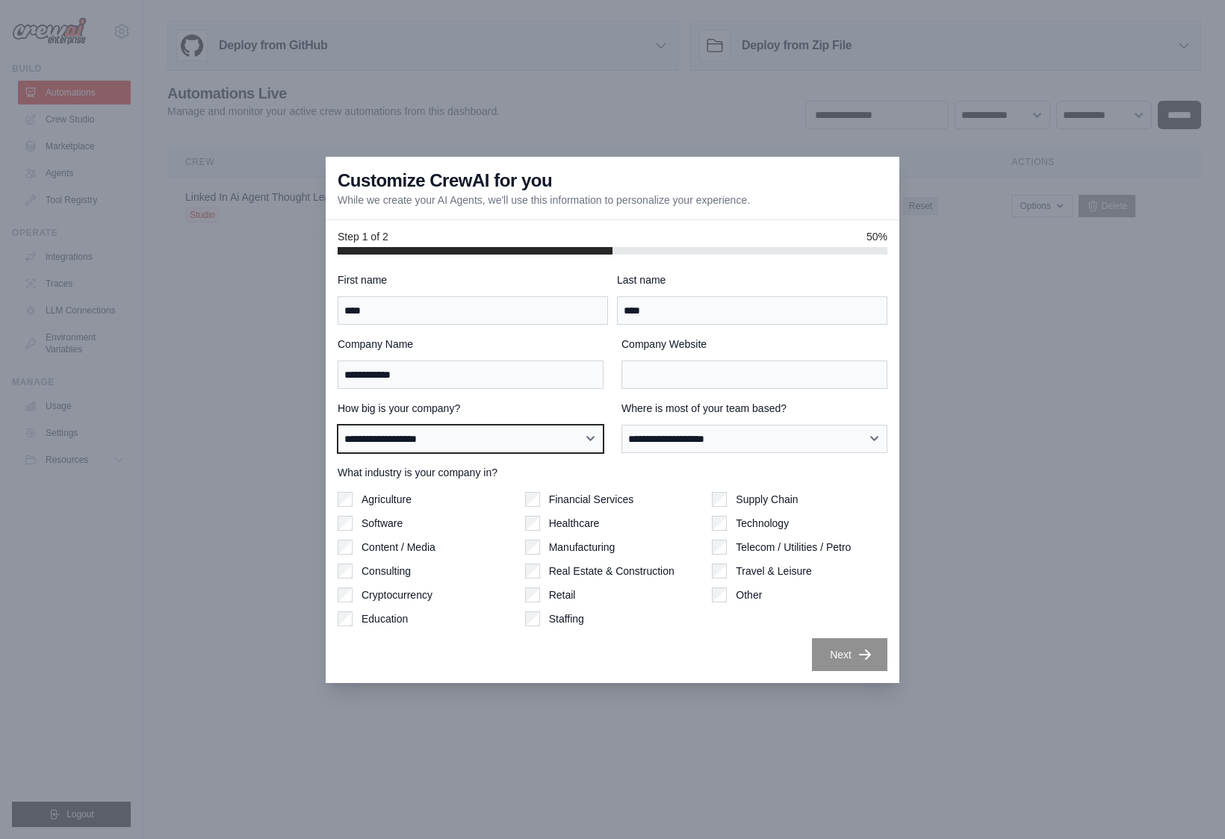
click at [430, 435] on select "**********" at bounding box center [471, 439] width 266 height 28
select select "**********"
click at [338, 425] on select "**********" at bounding box center [471, 439] width 266 height 28
click at [694, 441] on select "**********" at bounding box center [754, 439] width 266 height 28
select select "**********"
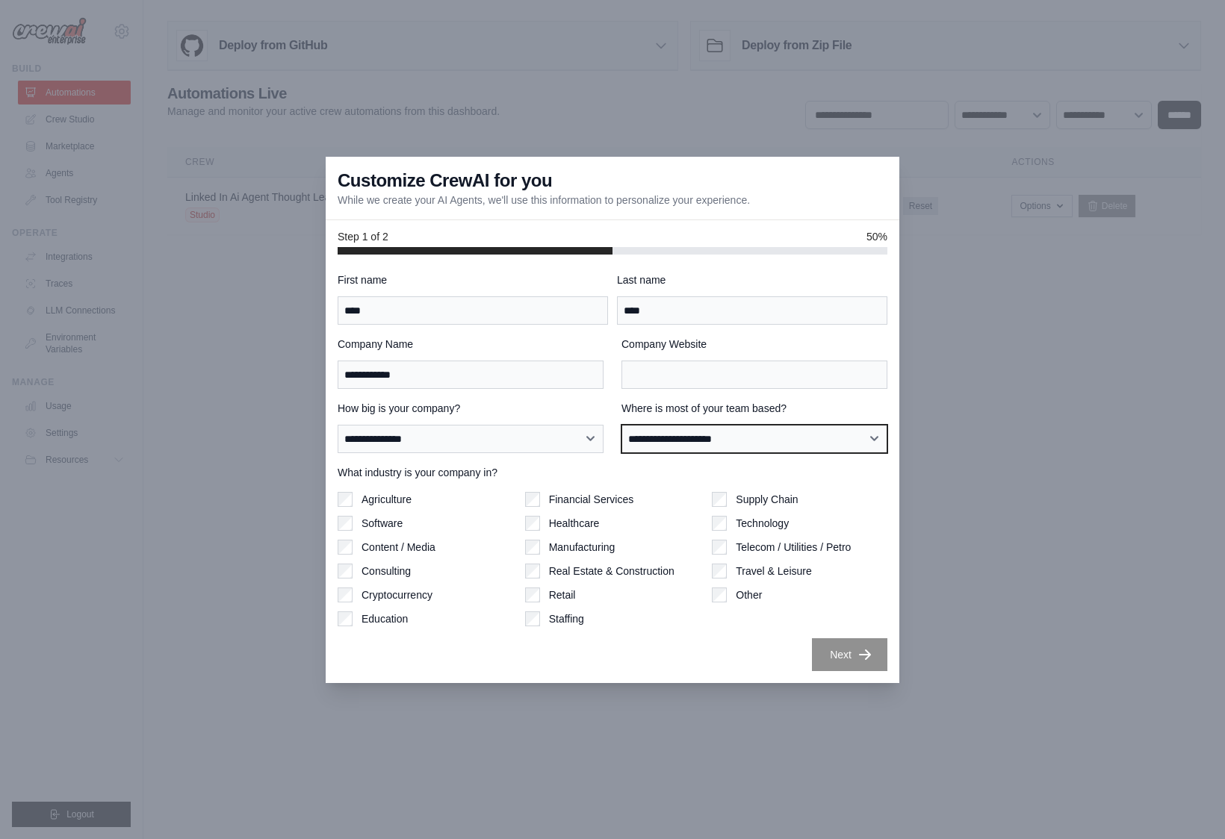
click at [621, 425] on select "**********" at bounding box center [754, 439] width 266 height 28
click at [664, 368] on input "Company Website" at bounding box center [754, 375] width 266 height 28
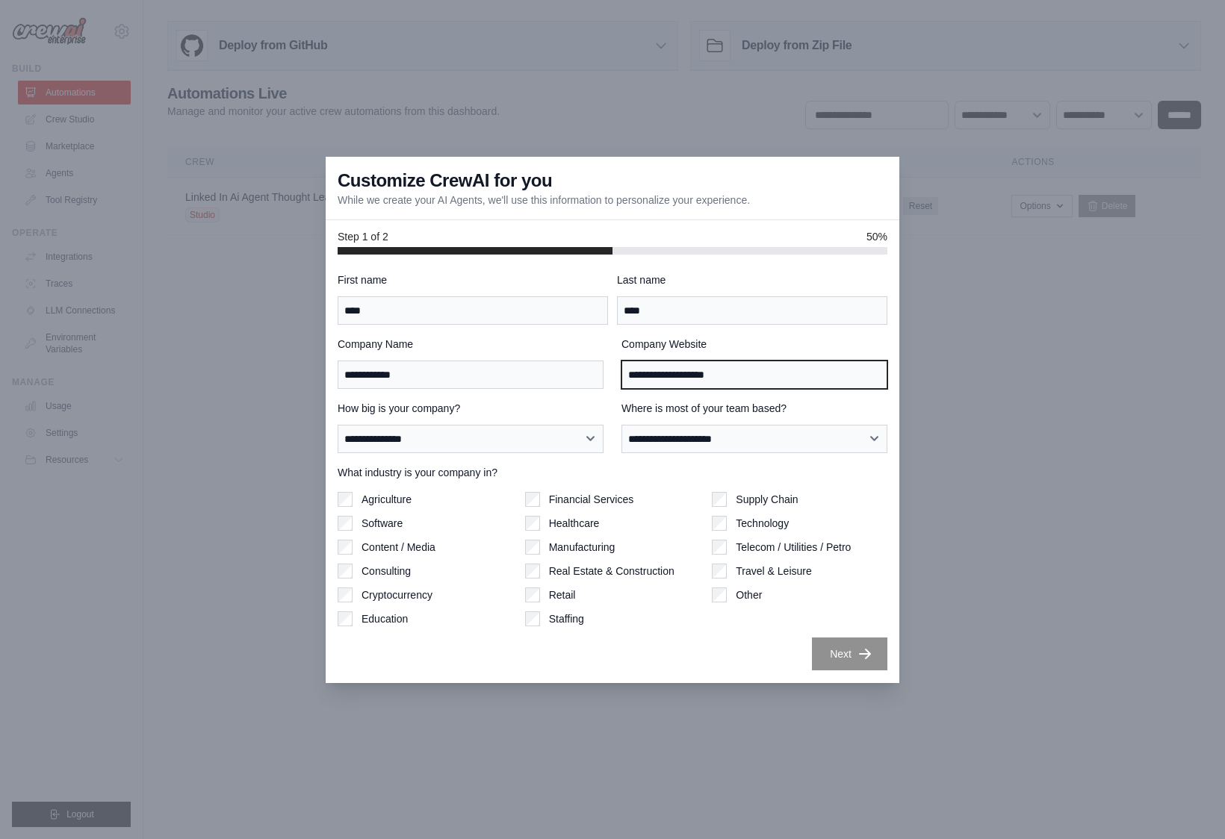
type input "**********"
click at [865, 650] on icon "button" at bounding box center [864, 654] width 15 height 15
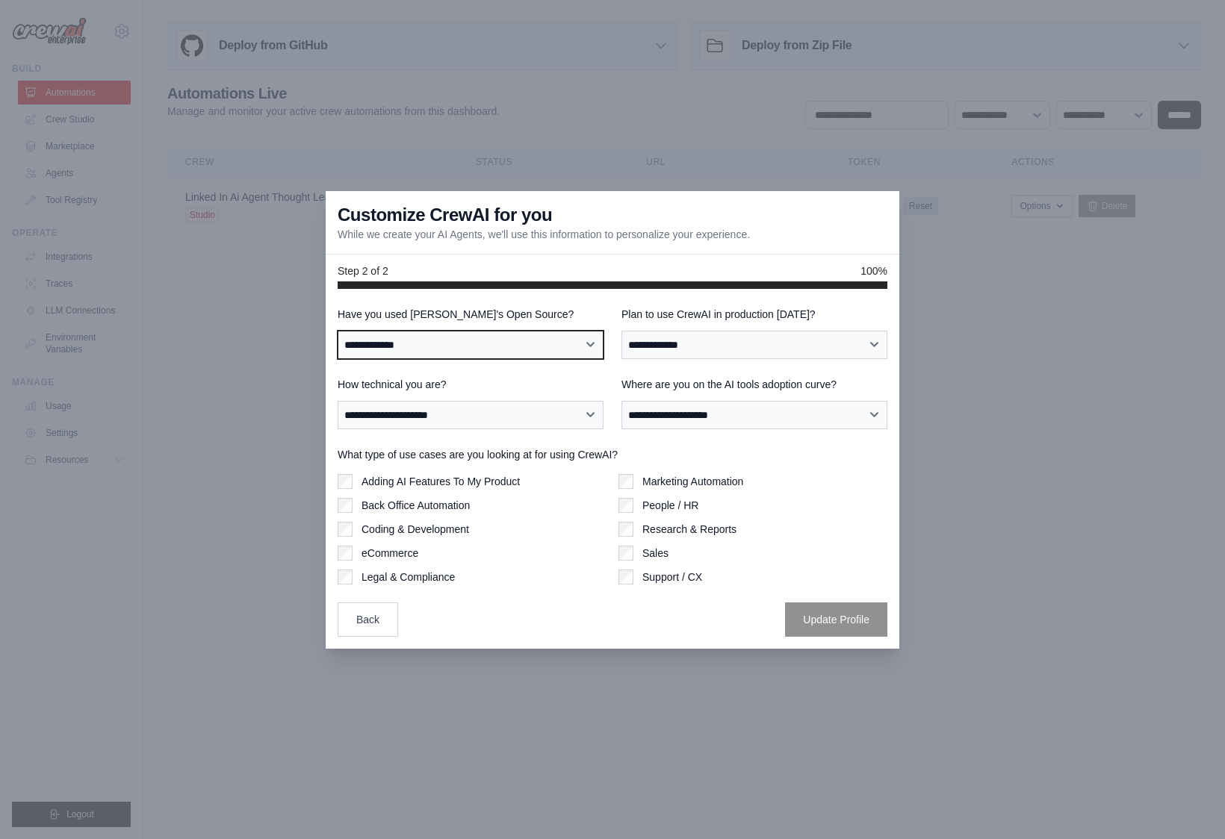
click at [456, 346] on select "**********" at bounding box center [471, 345] width 266 height 28
select select "**"
click at [338, 331] on select "**********" at bounding box center [471, 345] width 266 height 28
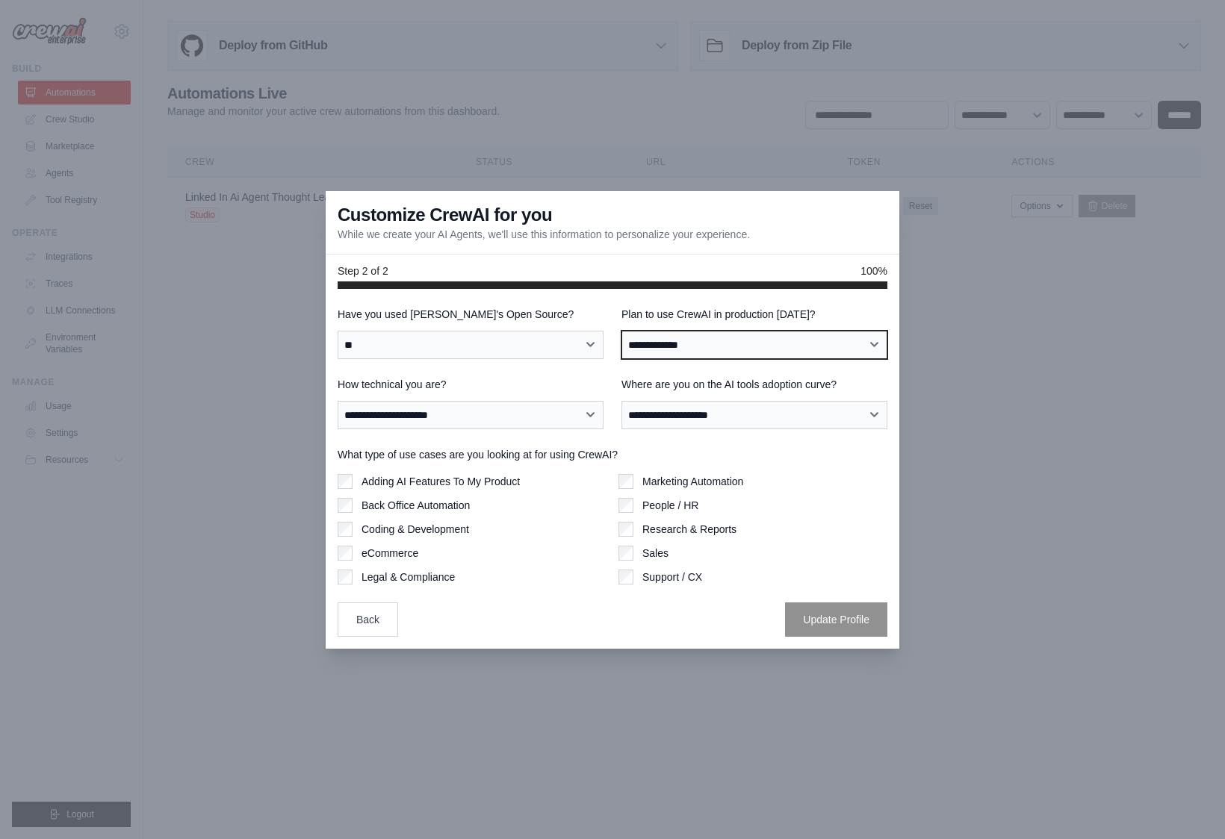
click at [748, 346] on select "**********" at bounding box center [754, 345] width 266 height 28
select select "*****"
click at [621, 331] on select "**********" at bounding box center [754, 345] width 266 height 28
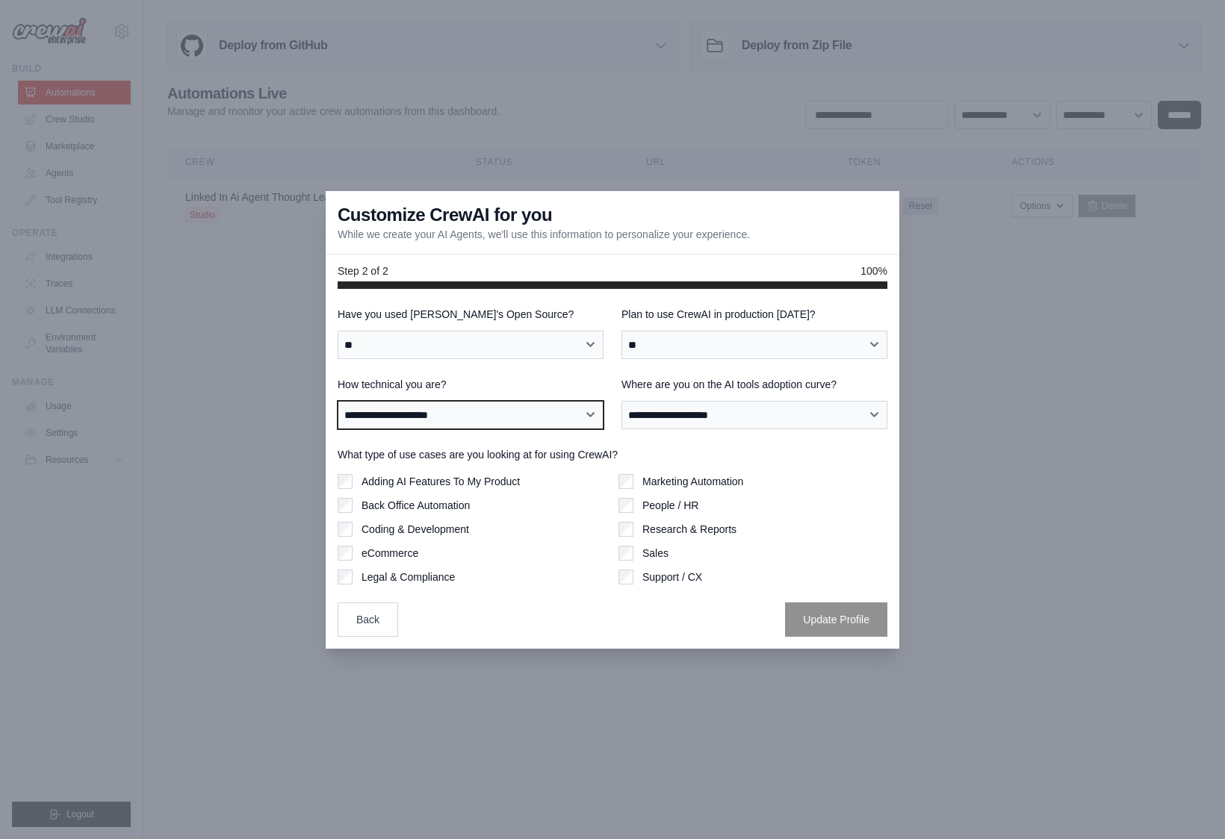
click at [507, 421] on select "**********" at bounding box center [471, 415] width 266 height 28
select select "**********"
click at [338, 401] on select "**********" at bounding box center [471, 415] width 266 height 28
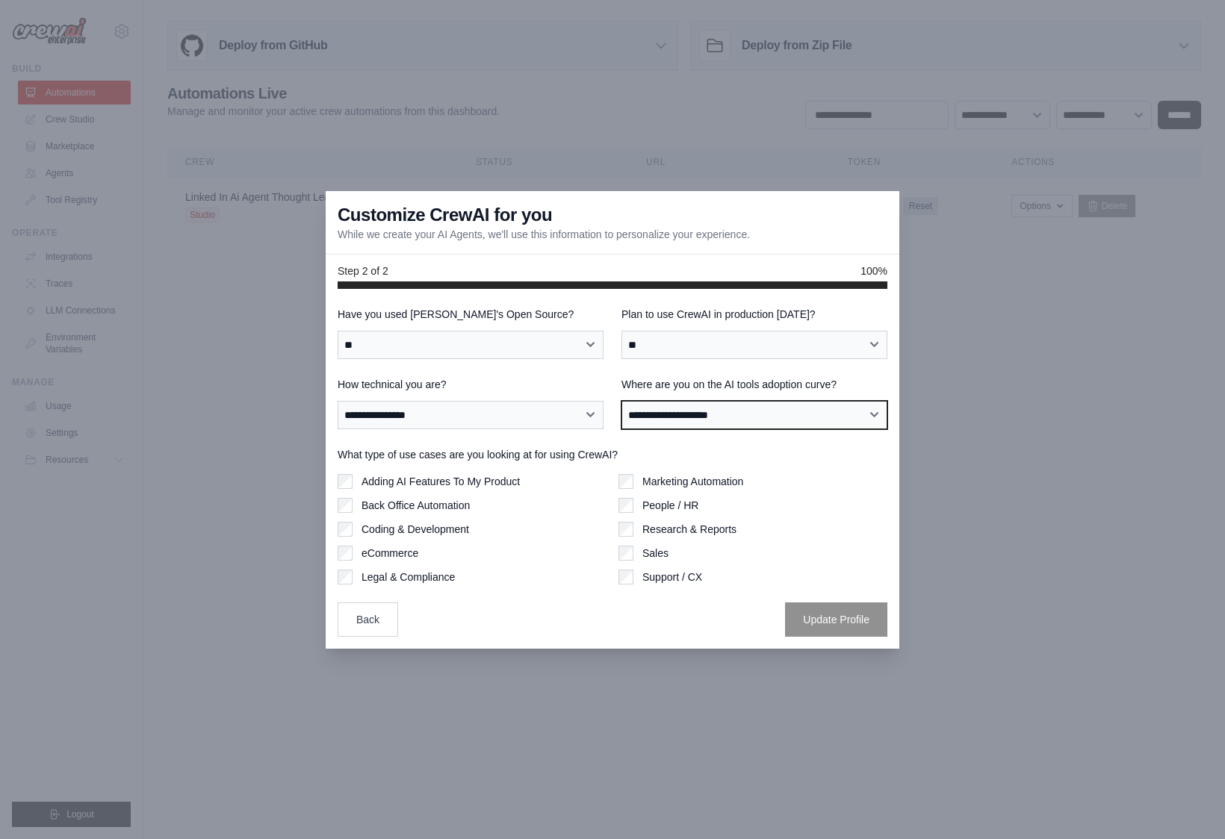
click at [716, 422] on select "**********" at bounding box center [754, 415] width 266 height 28
select select "**********"
click at [621, 401] on select "**********" at bounding box center [754, 415] width 266 height 28
click at [849, 617] on button "Update Profile" at bounding box center [836, 619] width 102 height 34
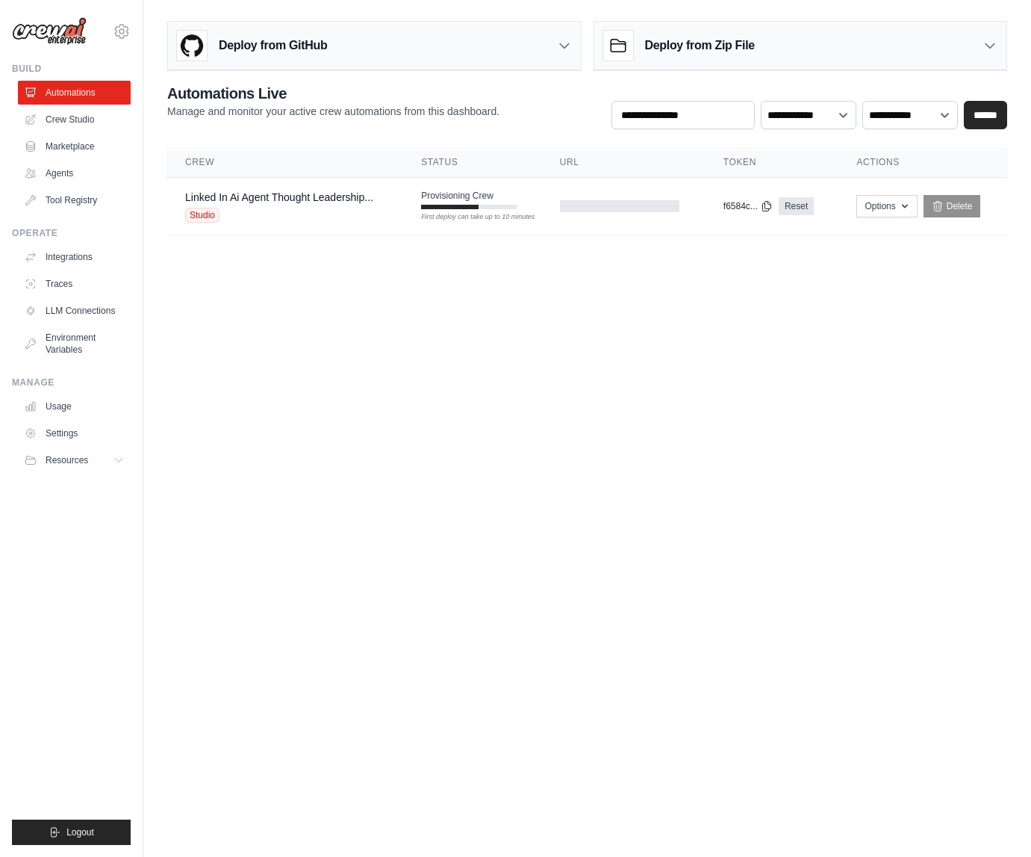
click at [384, 349] on body "[EMAIL_ADDRESS][DOMAIN_NAME] Settings Build Automations Crew Studio" at bounding box center [515, 428] width 1031 height 857
click at [456, 488] on body "[EMAIL_ADDRESS][DOMAIN_NAME] Settings Build Automations Crew Studio" at bounding box center [515, 428] width 1031 height 857
click at [992, 43] on icon at bounding box center [990, 45] width 15 height 15
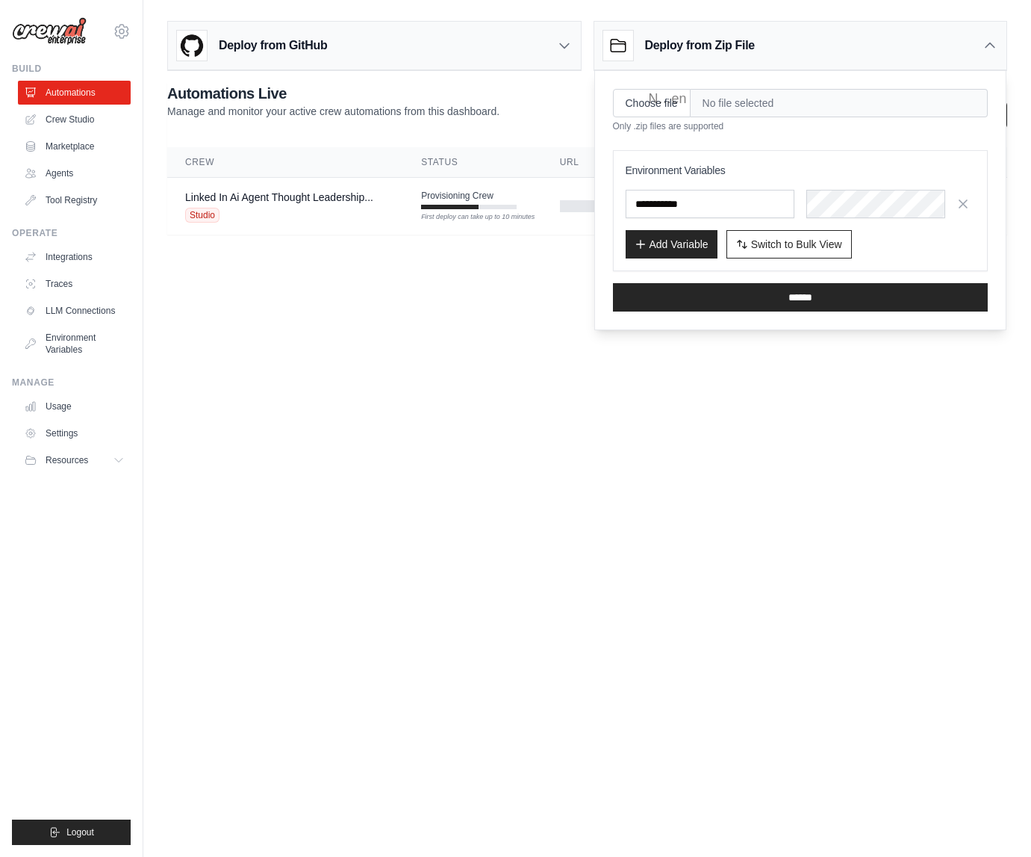
click at [992, 43] on icon at bounding box center [990, 45] width 15 height 15
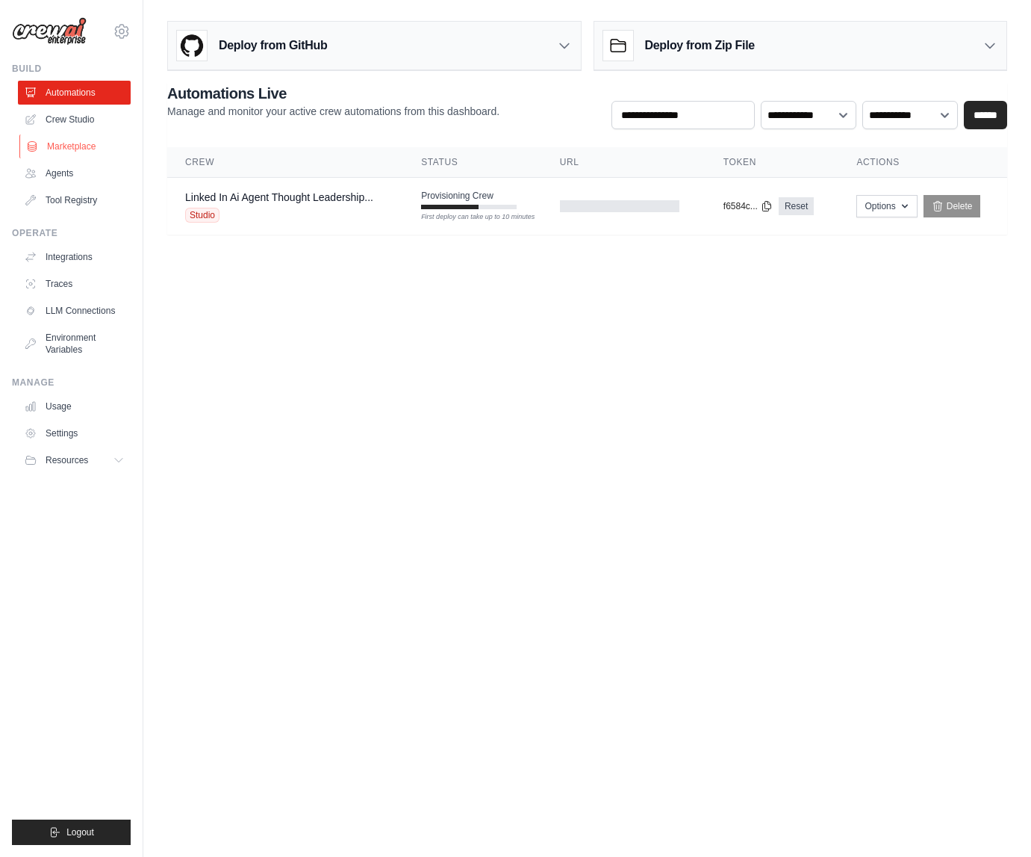
click at [80, 146] on link "Marketplace" at bounding box center [75, 146] width 113 height 24
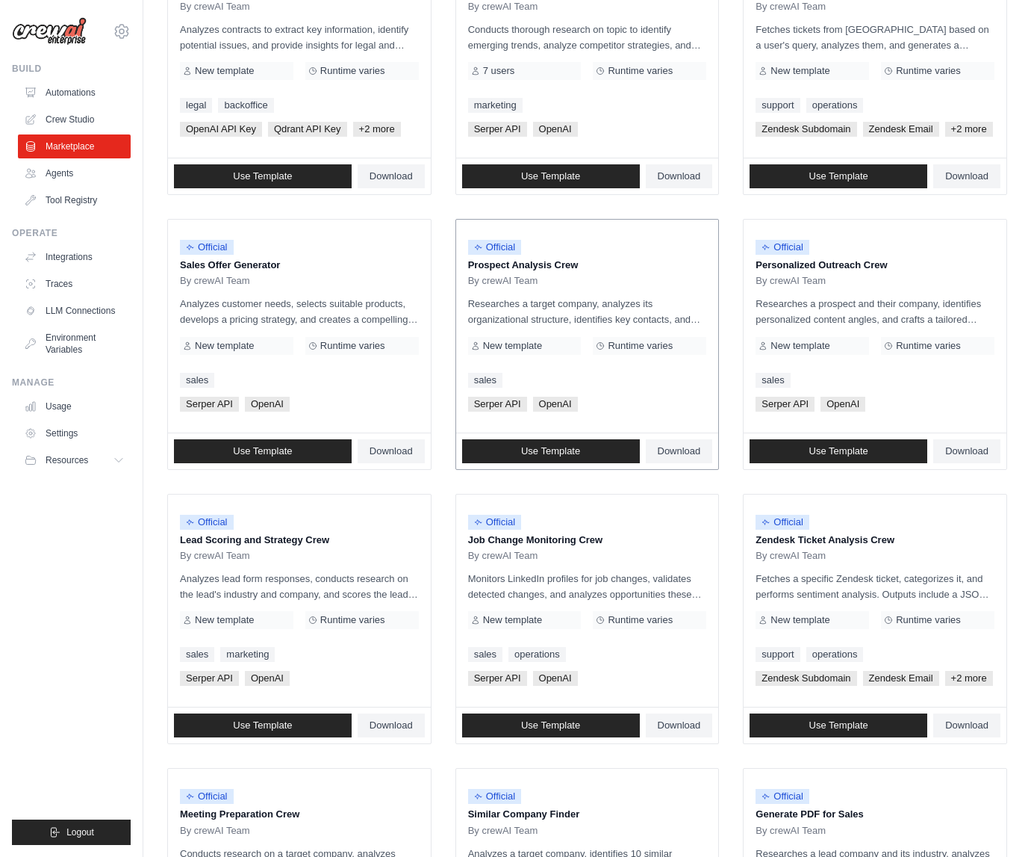
scroll to position [261, 0]
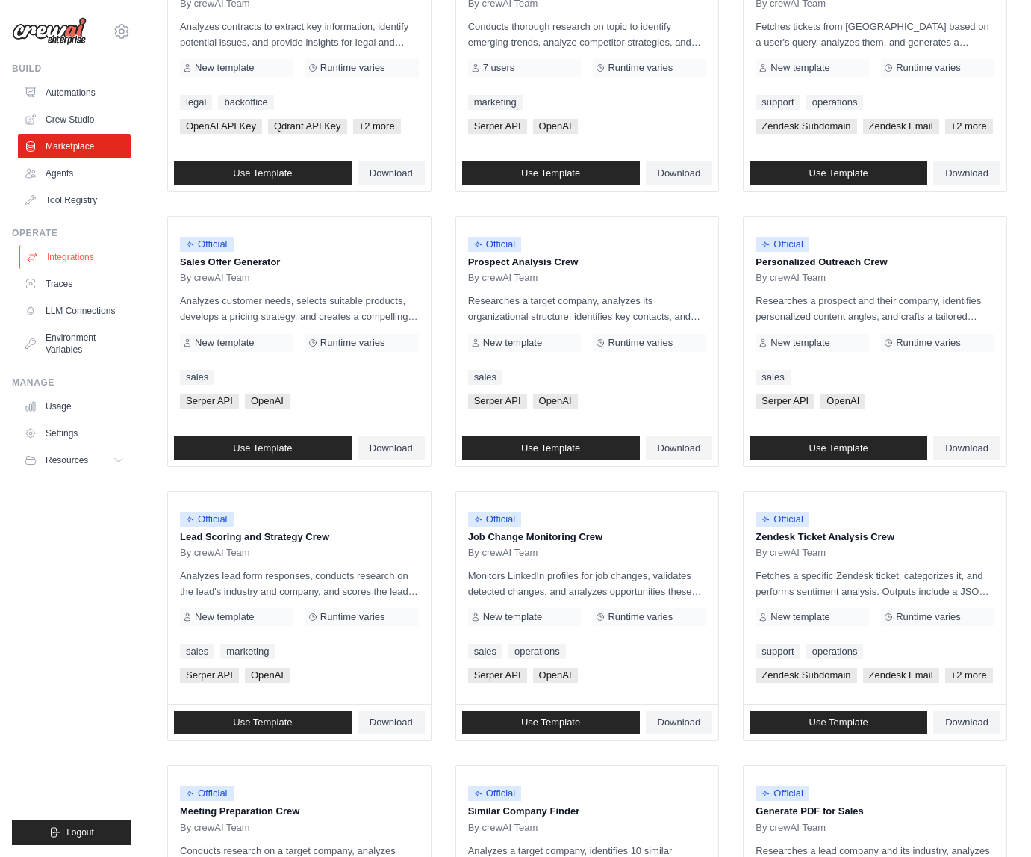
click at [91, 255] on link "Integrations" at bounding box center [75, 257] width 113 height 24
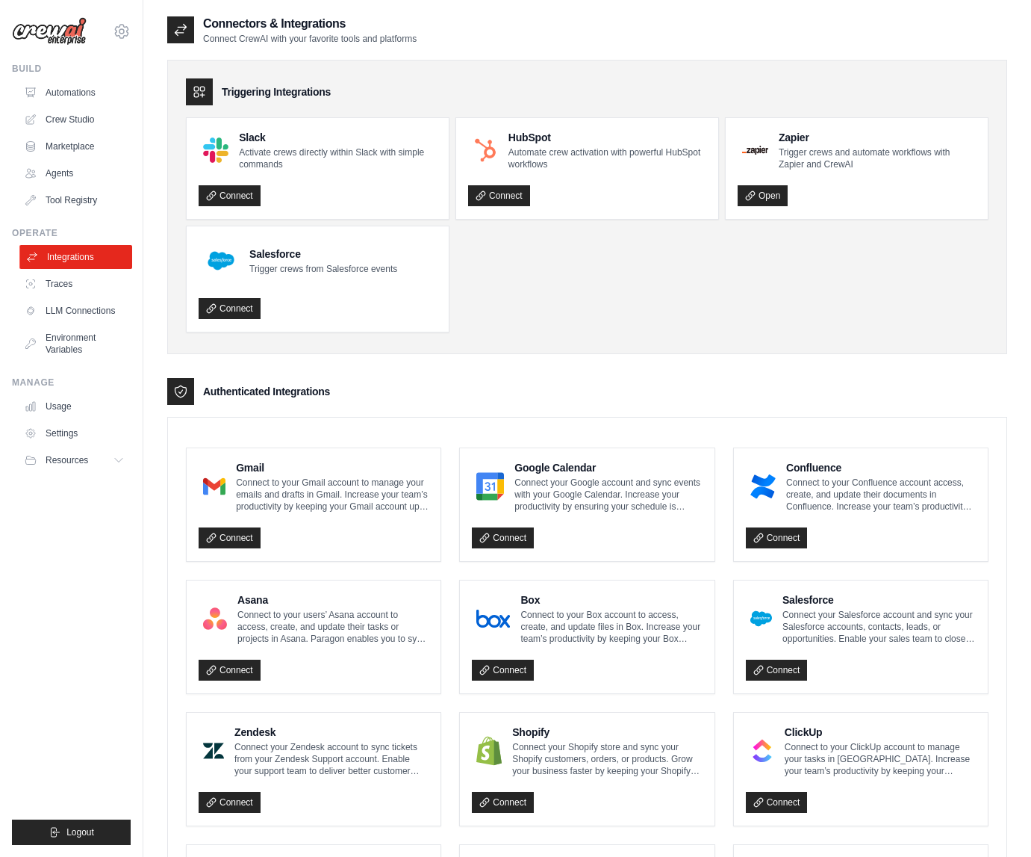
click at [57, 252] on link "Integrations" at bounding box center [75, 257] width 113 height 24
click at [60, 200] on link "Tool Registry" at bounding box center [75, 200] width 113 height 24
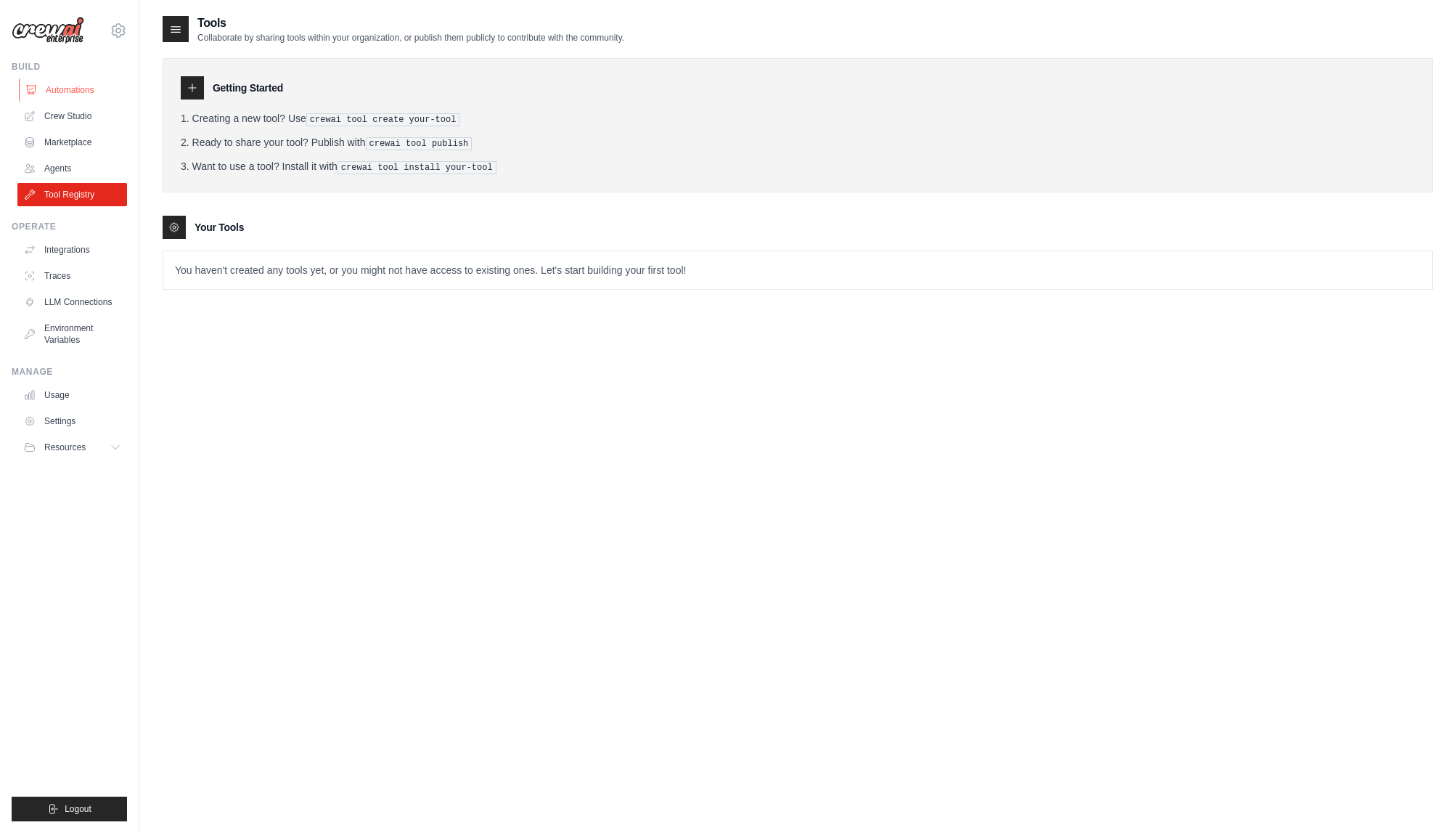
click at [79, 88] on link "Automations" at bounding box center [73, 90] width 110 height 23
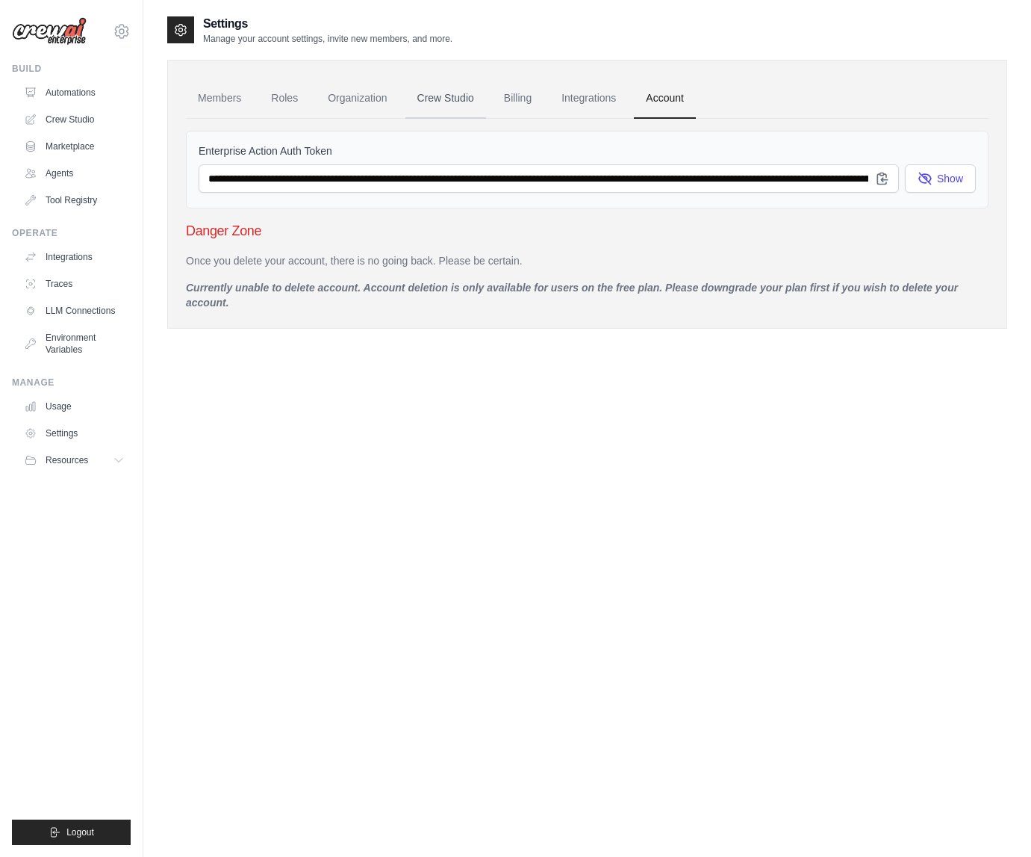
click at [438, 96] on link "Crew Studio" at bounding box center [446, 98] width 81 height 40
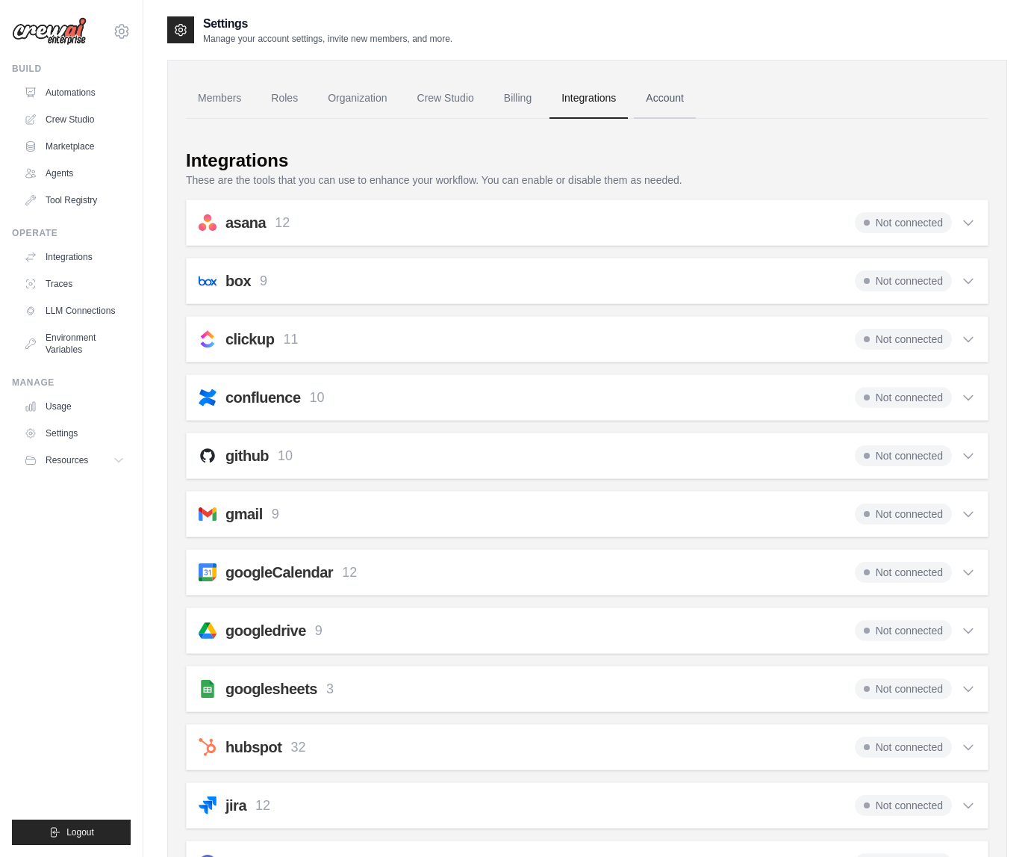
click at [659, 100] on link "Account" at bounding box center [665, 98] width 62 height 40
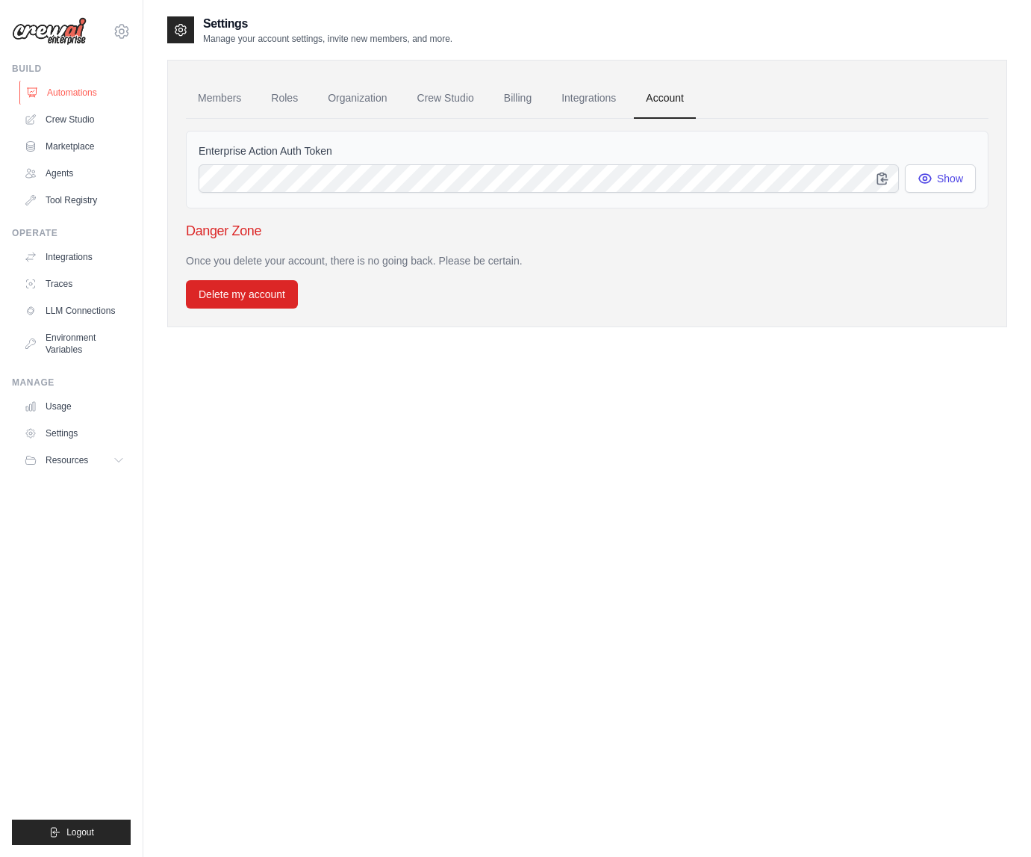
click at [75, 96] on link "Automations" at bounding box center [75, 93] width 113 height 24
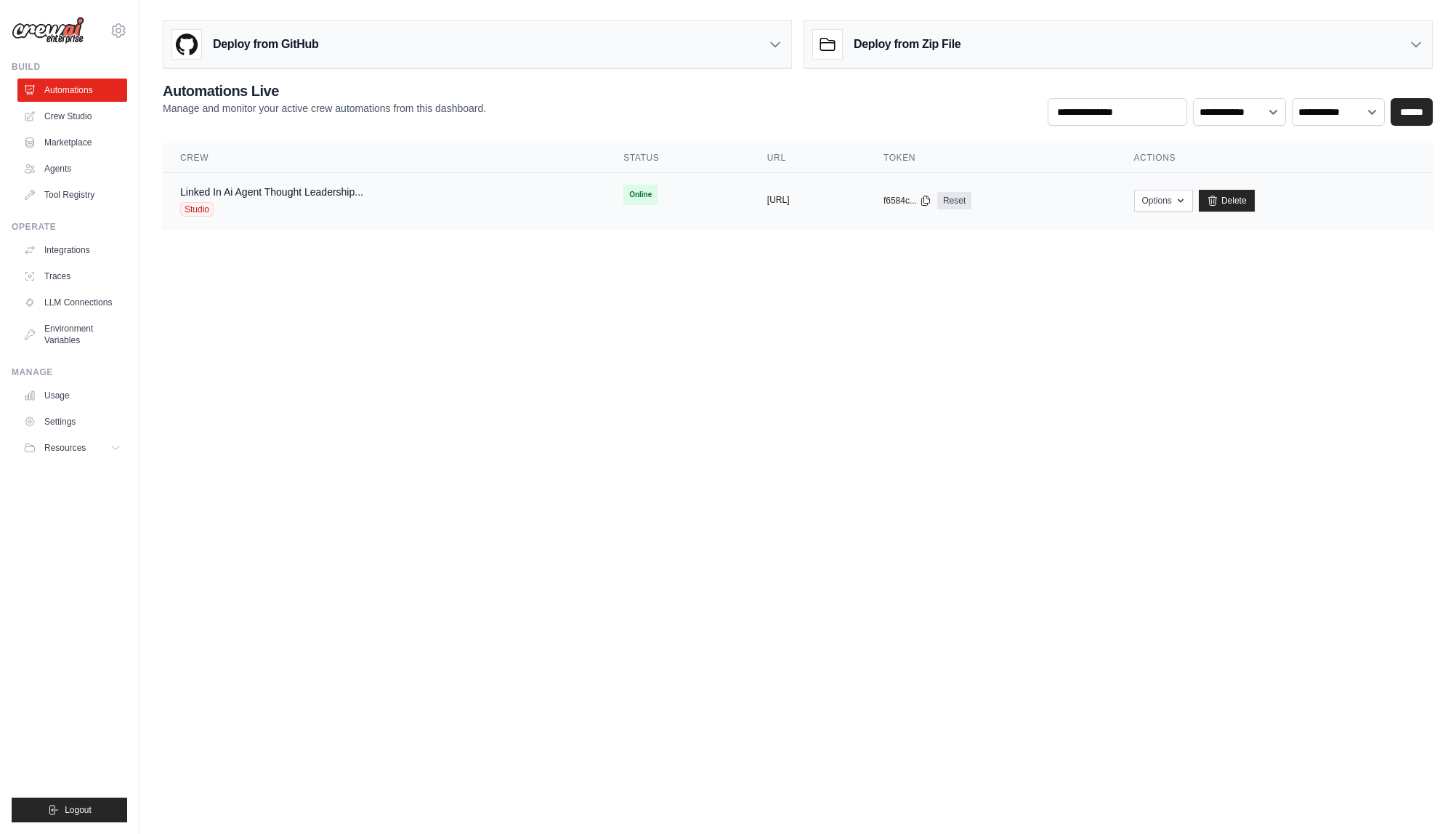
click at [767, 199] on button "https://linkedin-ai-agent-thought-l" at bounding box center [778, 199] width 22 height 12
click at [1003, 199] on button "Options" at bounding box center [1163, 199] width 58 height 21
click at [1003, 233] on link "Chat with this Crew" at bounding box center [1112, 233] width 162 height 26
click at [67, 164] on link "Agents" at bounding box center [73, 168] width 110 height 23
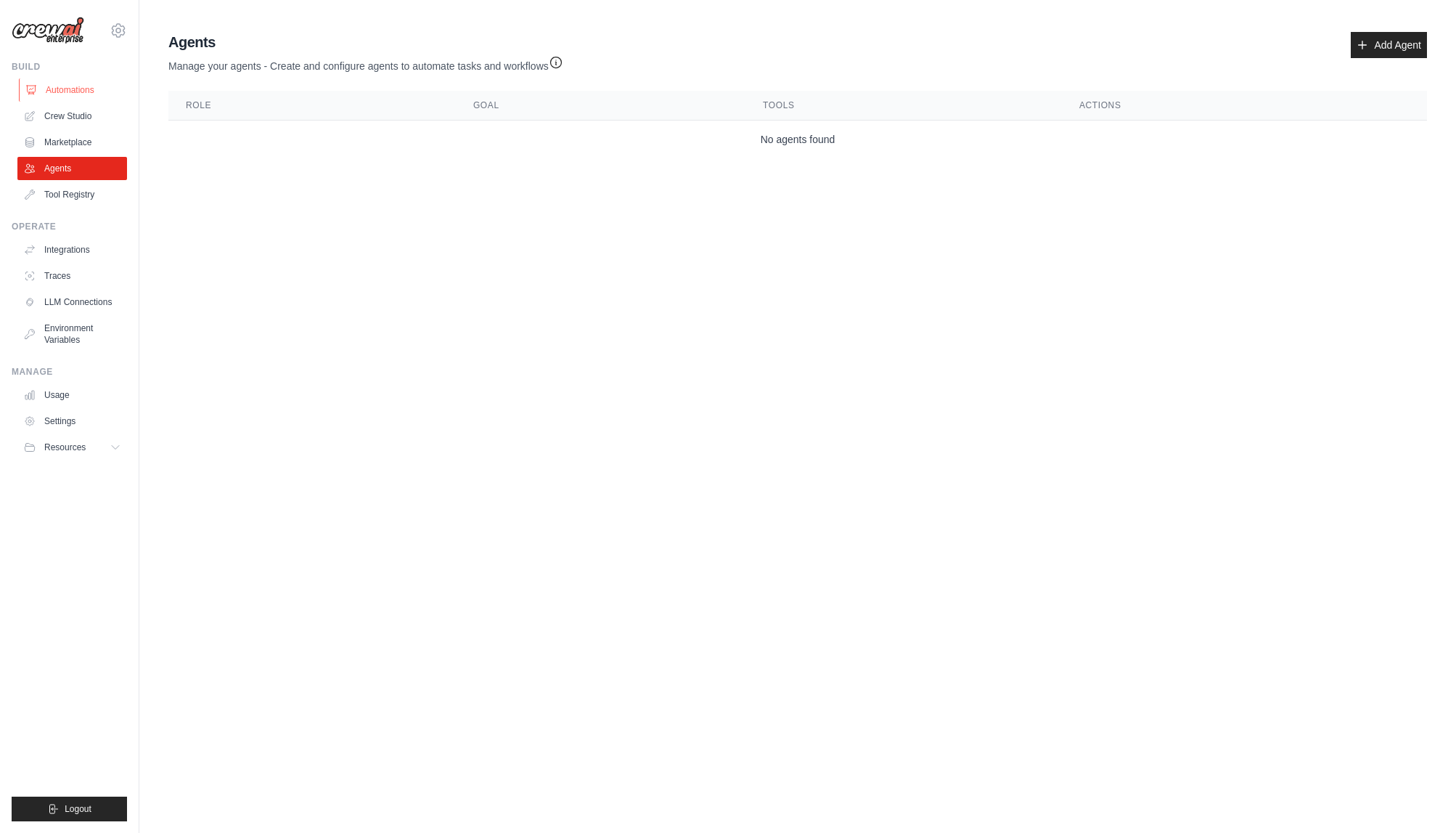
click at [79, 90] on link "Automations" at bounding box center [73, 90] width 110 height 23
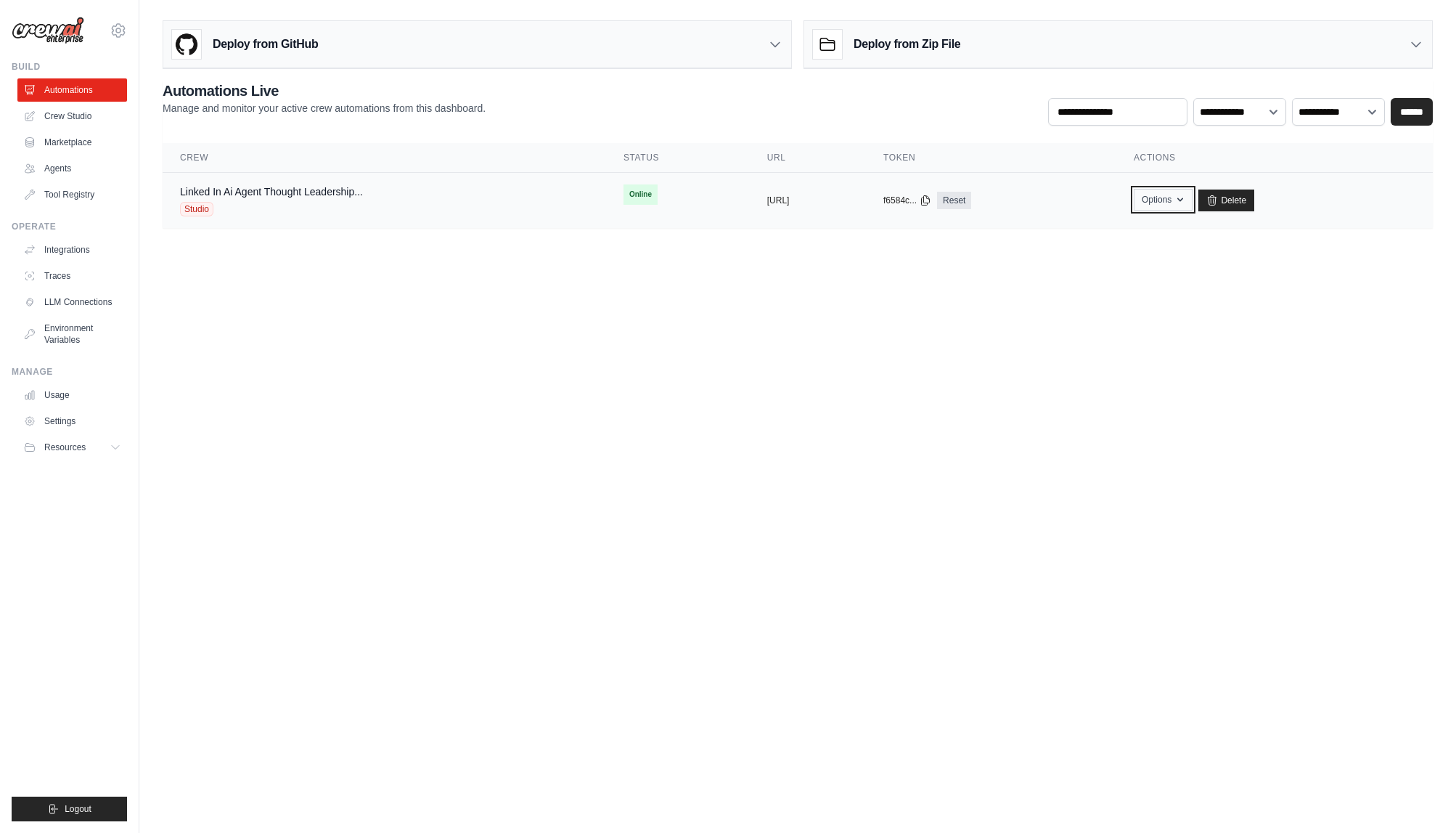
click at [1002, 200] on icon "button" at bounding box center [1180, 200] width 6 height 4
click at [375, 330] on body "myang@clearcompany.com Settings Build Automations Crew Studio" at bounding box center [728, 416] width 1456 height 833
click at [291, 197] on div "Linked In Ai Agent Thought Leadership..." at bounding box center [271, 191] width 183 height 15
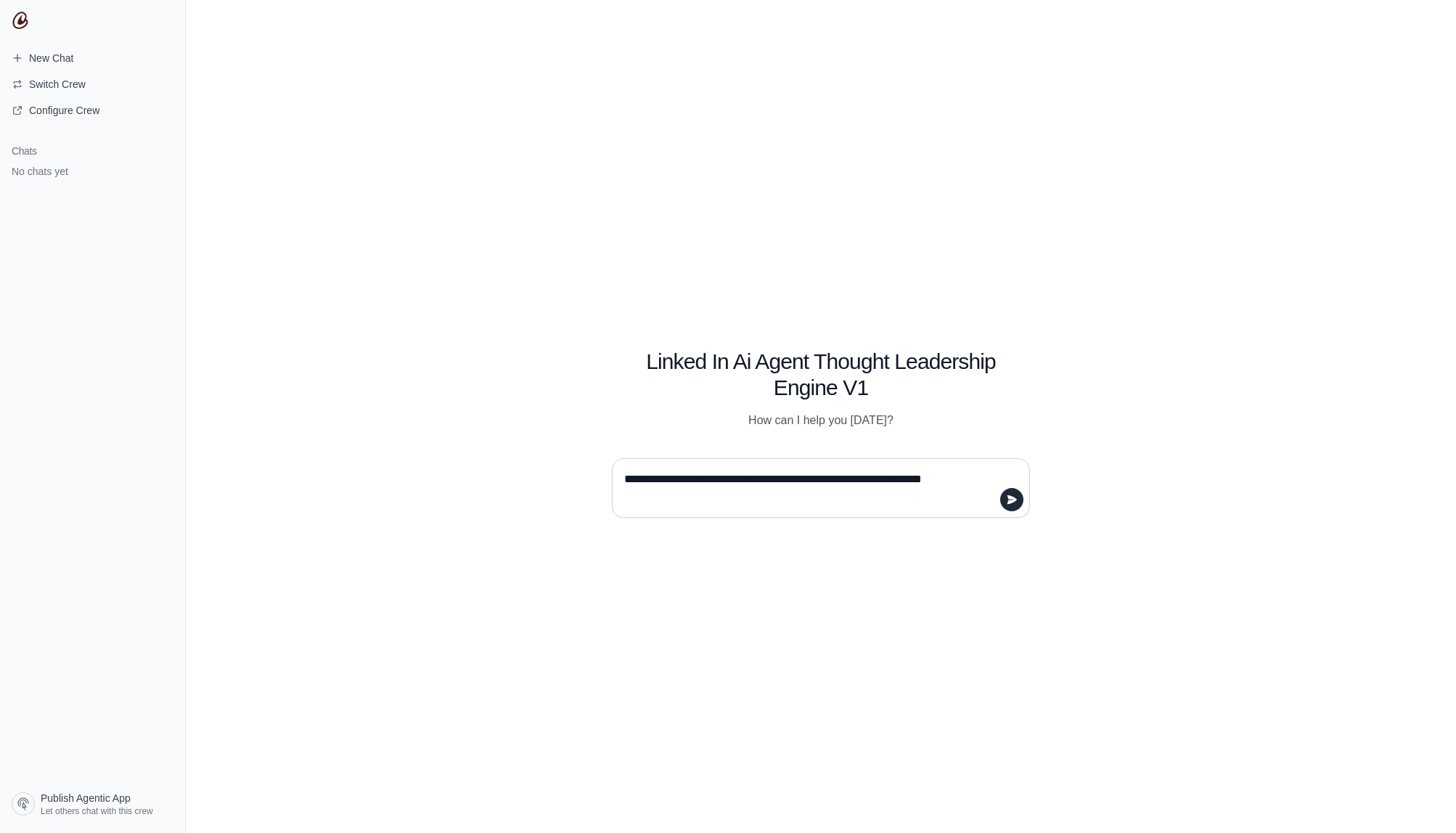
type textarea "**********"
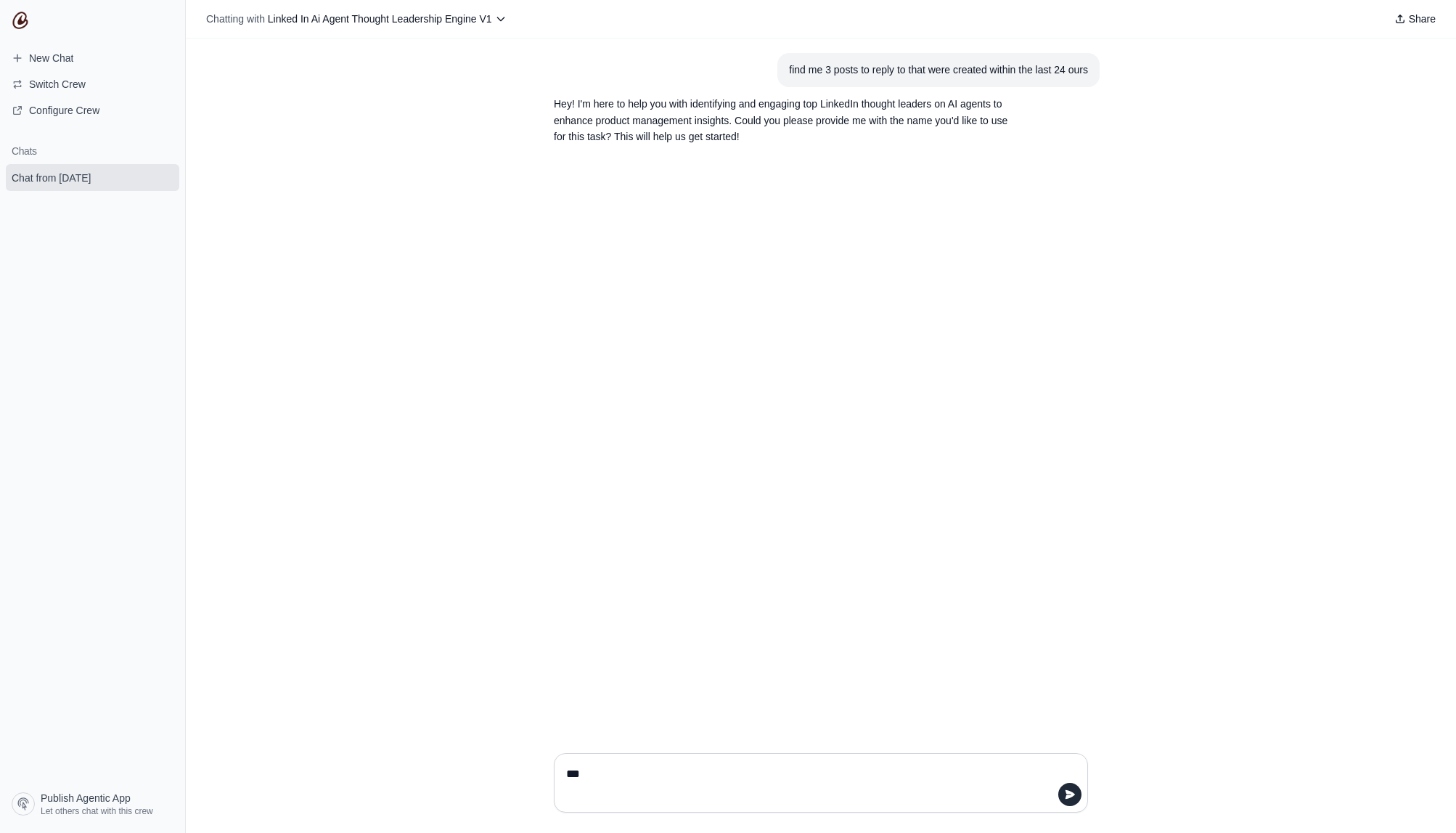
type textarea "****"
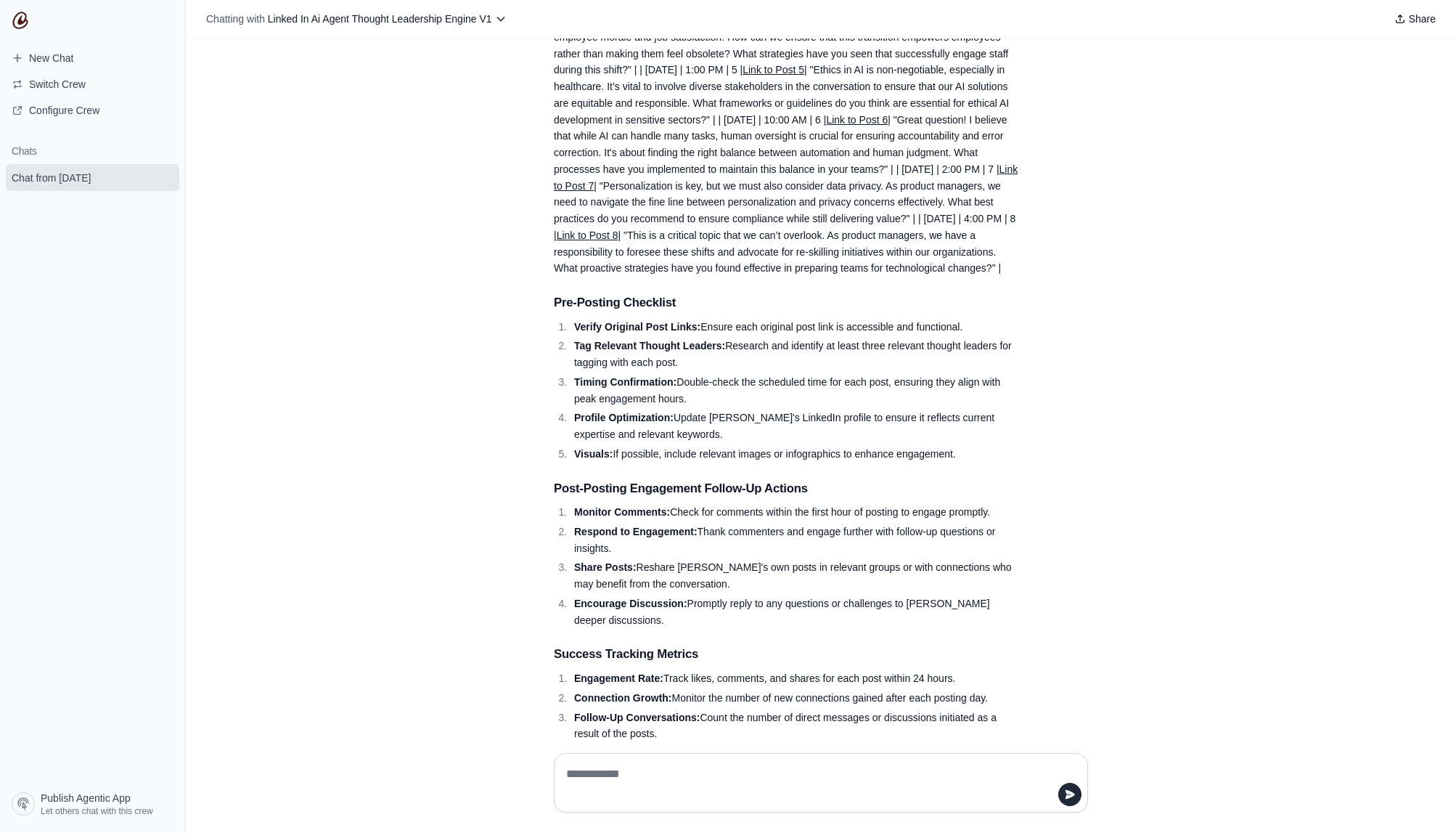
scroll to position [170, 0]
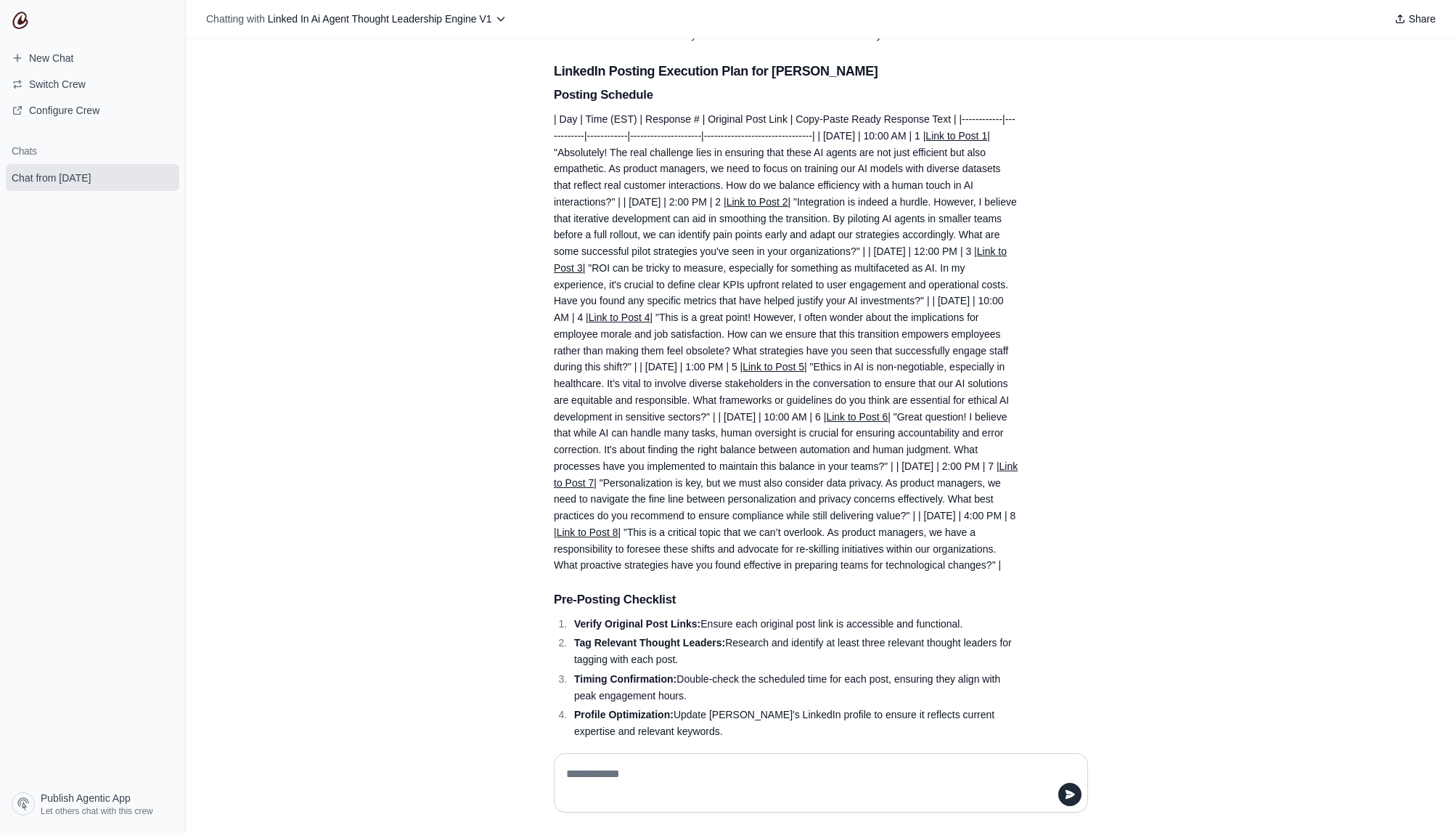
click at [967, 132] on link "Link to Post 1" at bounding box center [955, 136] width 61 height 12
click at [788, 202] on link "Link to Post 2" at bounding box center [757, 202] width 61 height 12
click at [973, 142] on p "| Day | Time (EST) | Response # | Original Post Link | Copy-Paste Ready Respons…" at bounding box center [786, 342] width 465 height 463
click at [978, 136] on link "Link to Post 1" at bounding box center [955, 136] width 61 height 12
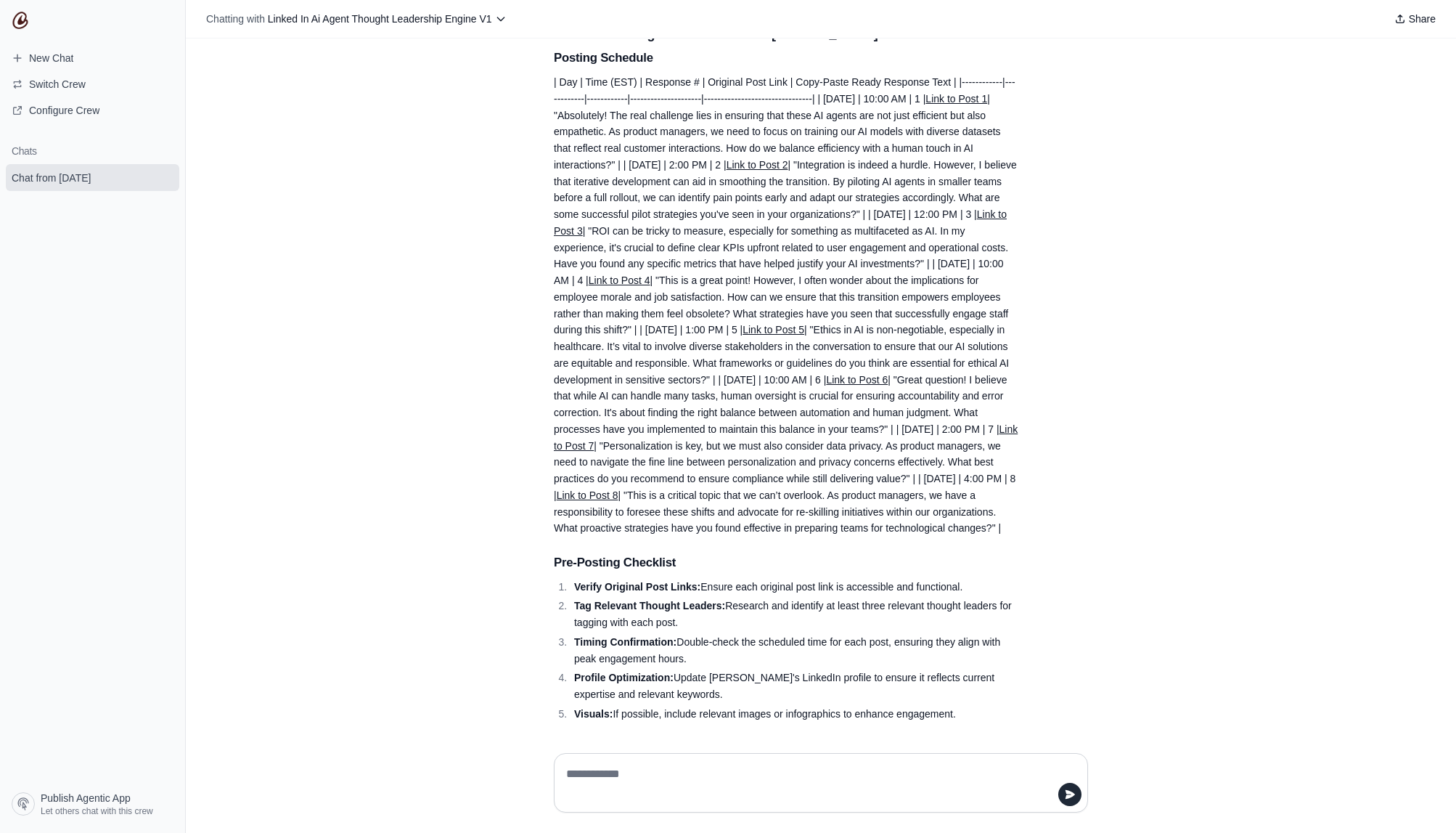
scroll to position [209, 0]
click at [887, 379] on link "Link to Post 6" at bounding box center [856, 377] width 61 height 12
click at [1146, 329] on div "find me 3 posts to reply to that were created within the last 24 ours Hey! I'm …" at bounding box center [820, 390] width 1270 height 703
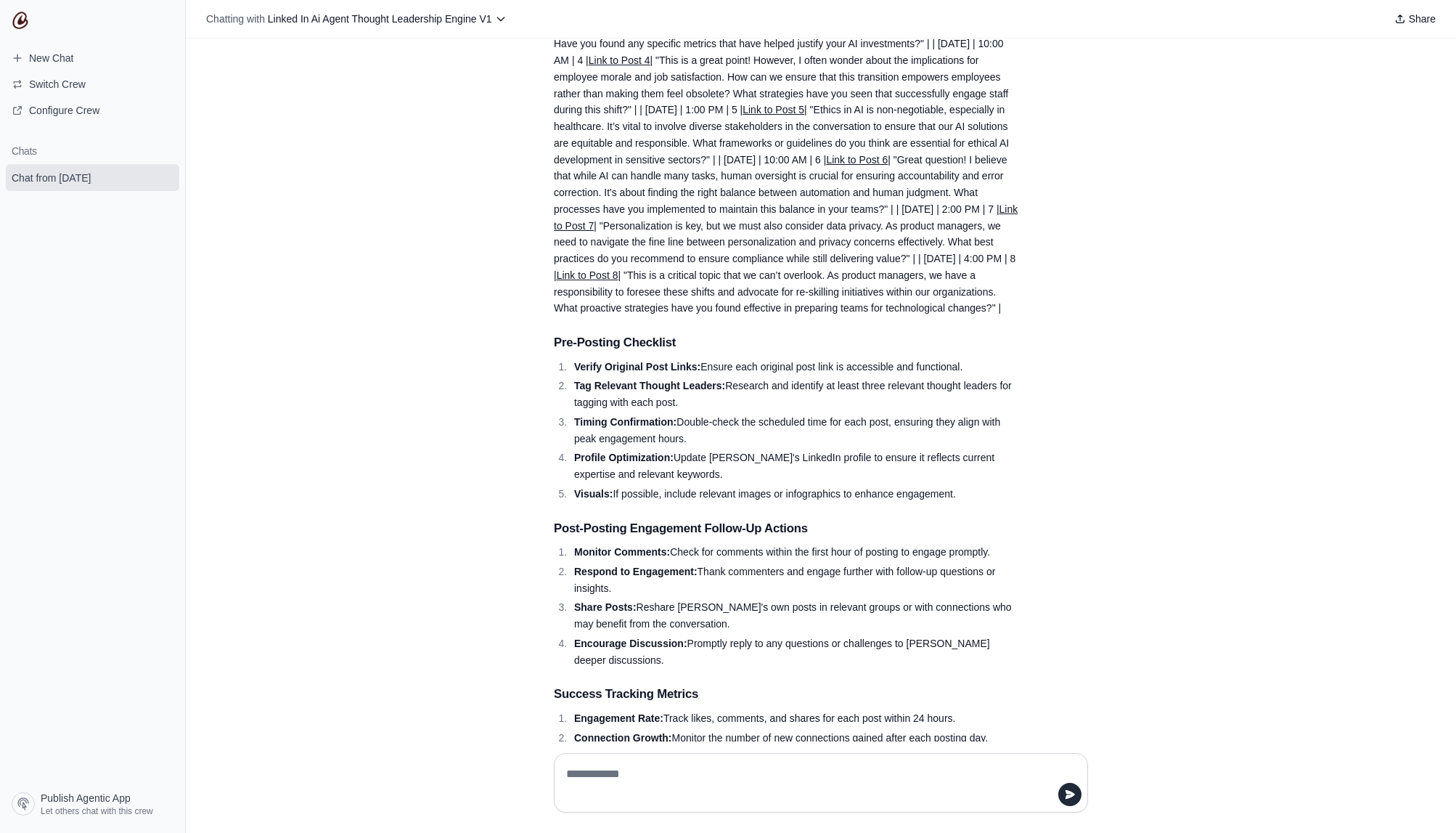
scroll to position [0, 0]
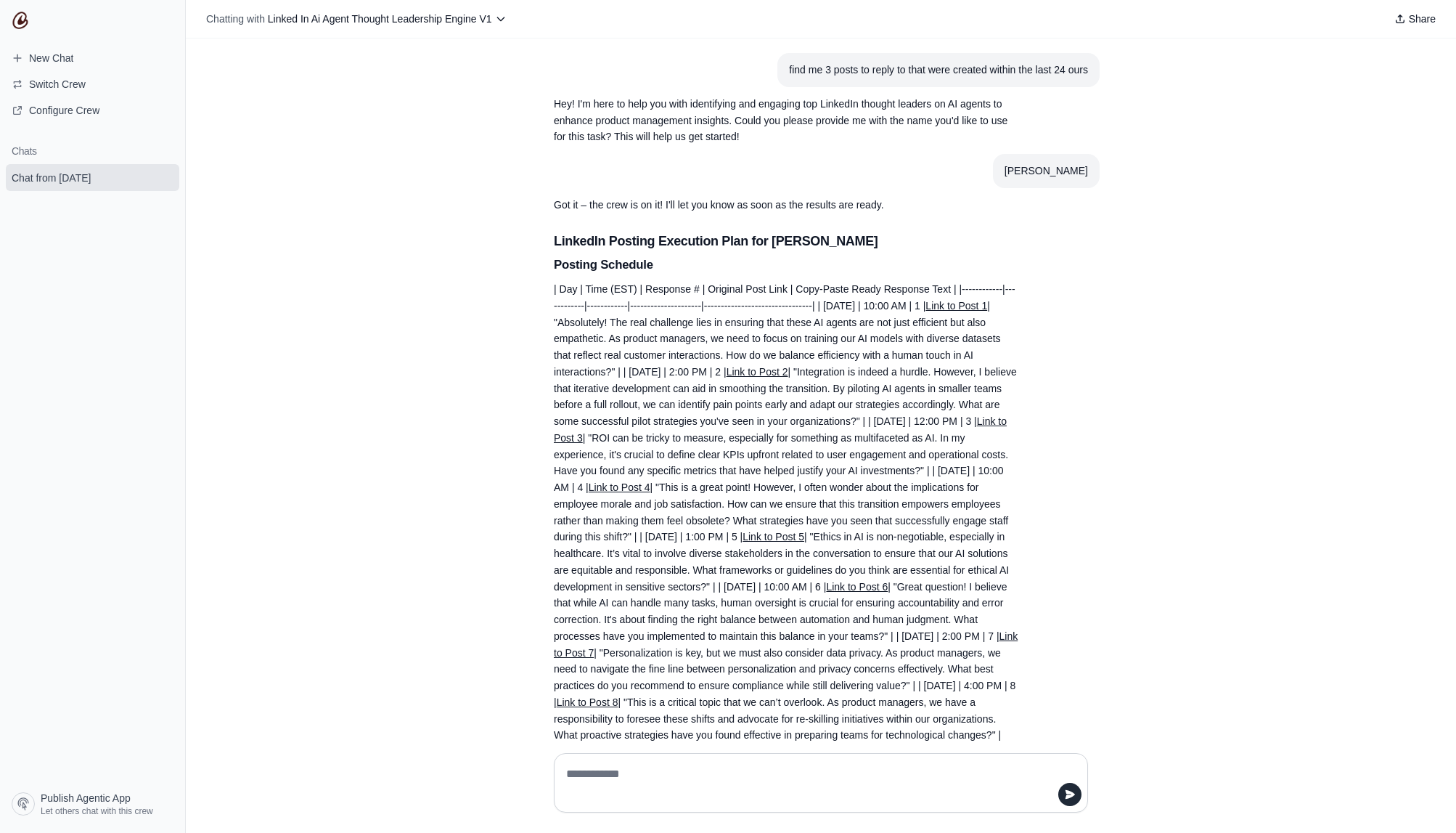
click at [761, 374] on link "Link to Post 2" at bounding box center [757, 371] width 61 height 12
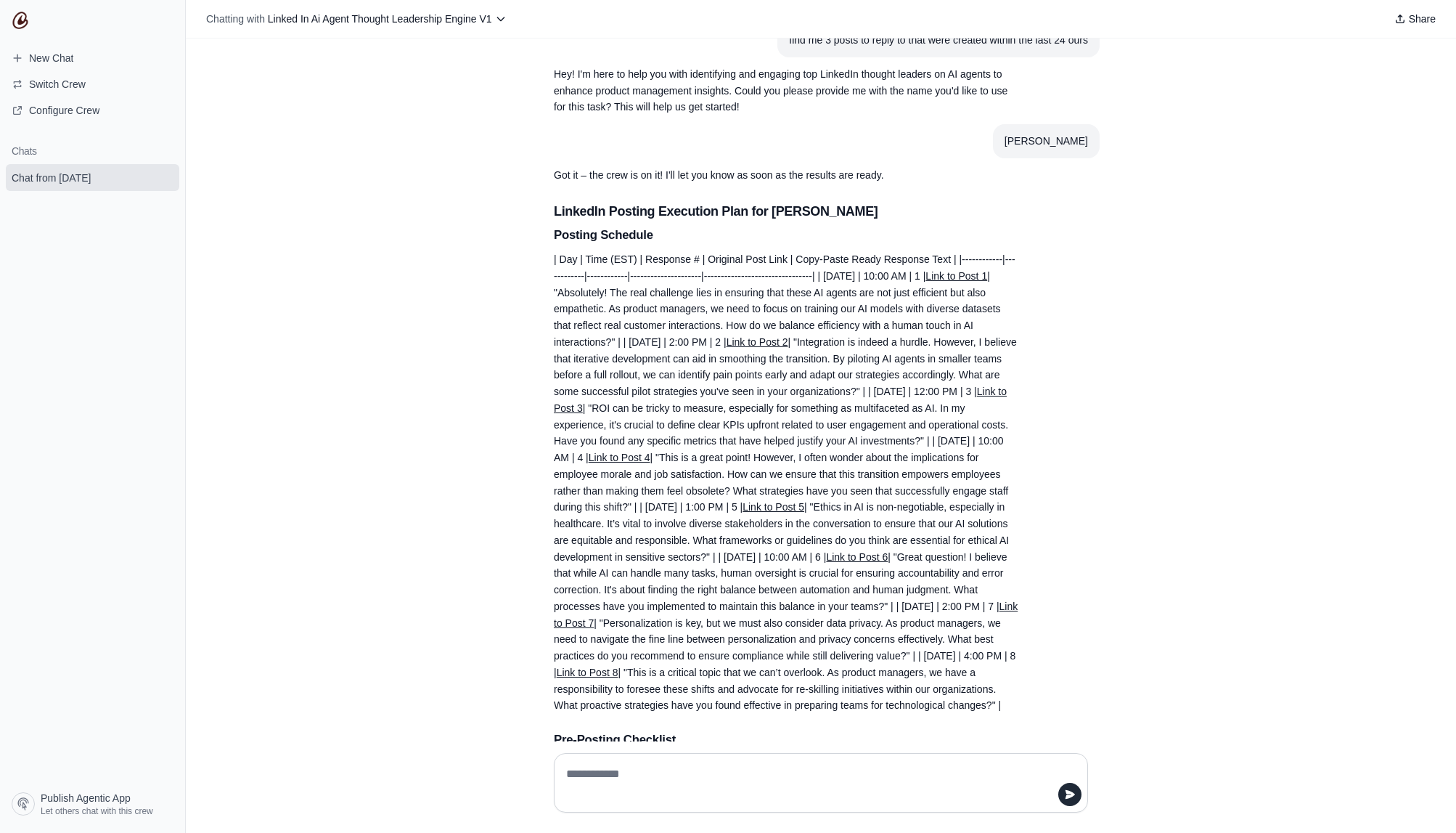
click at [683, 779] on textarea at bounding box center [821, 782] width 515 height 41
type textarea "**********"
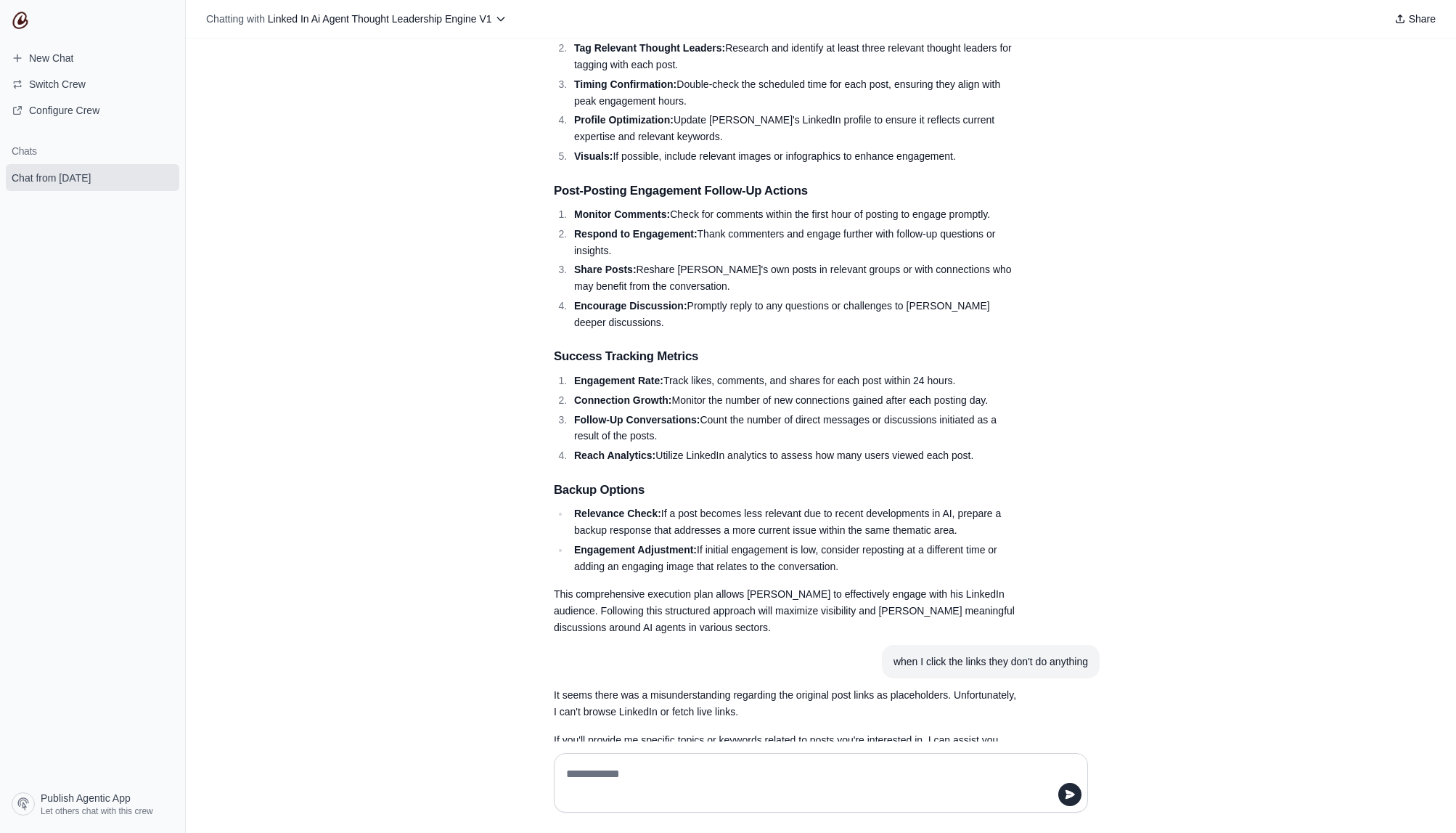
scroll to position [827, 0]
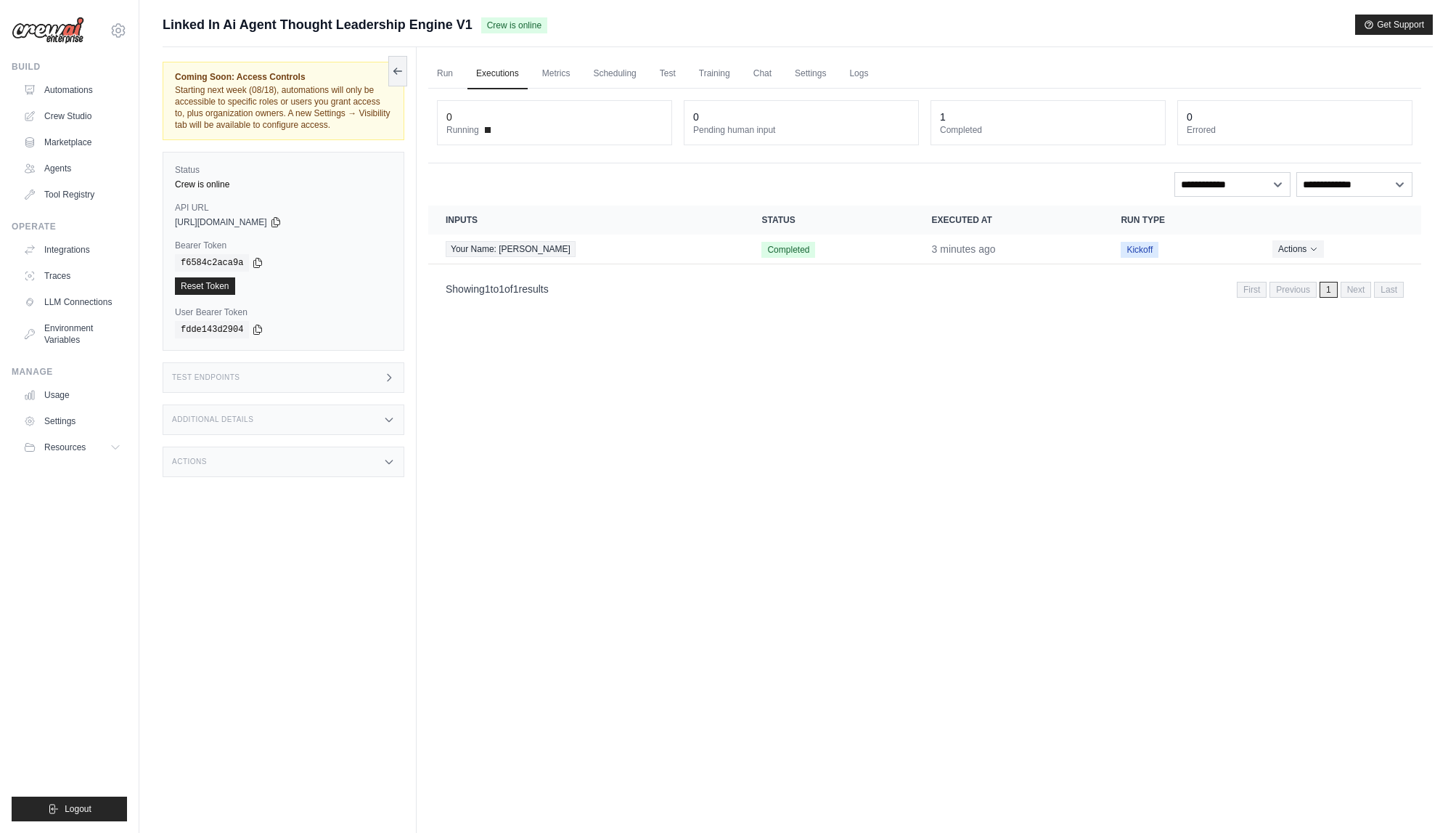
click at [554, 73] on link "Metrics" at bounding box center [556, 73] width 46 height 30
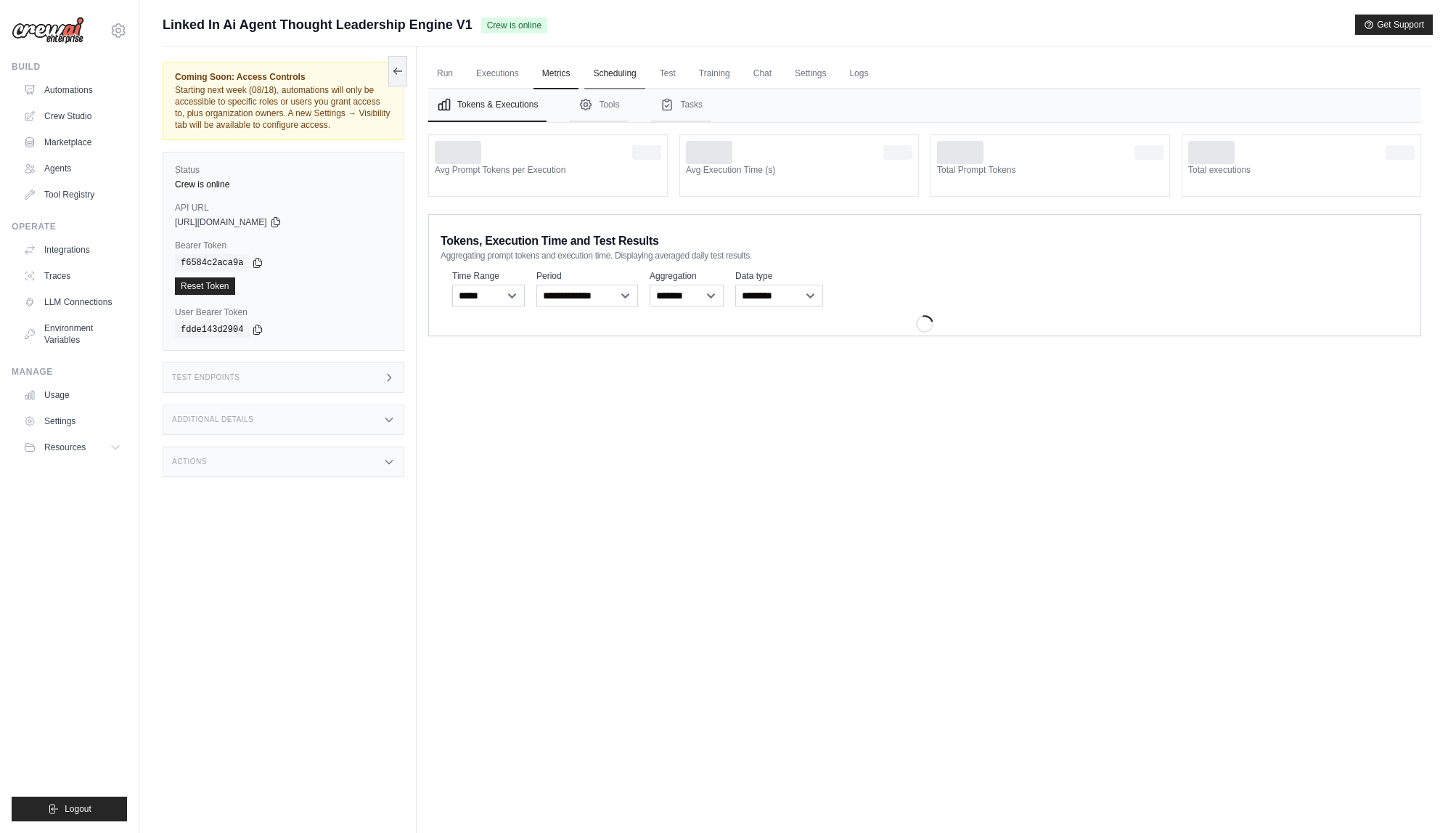
click at [615, 74] on link "Scheduling" at bounding box center [614, 73] width 60 height 30
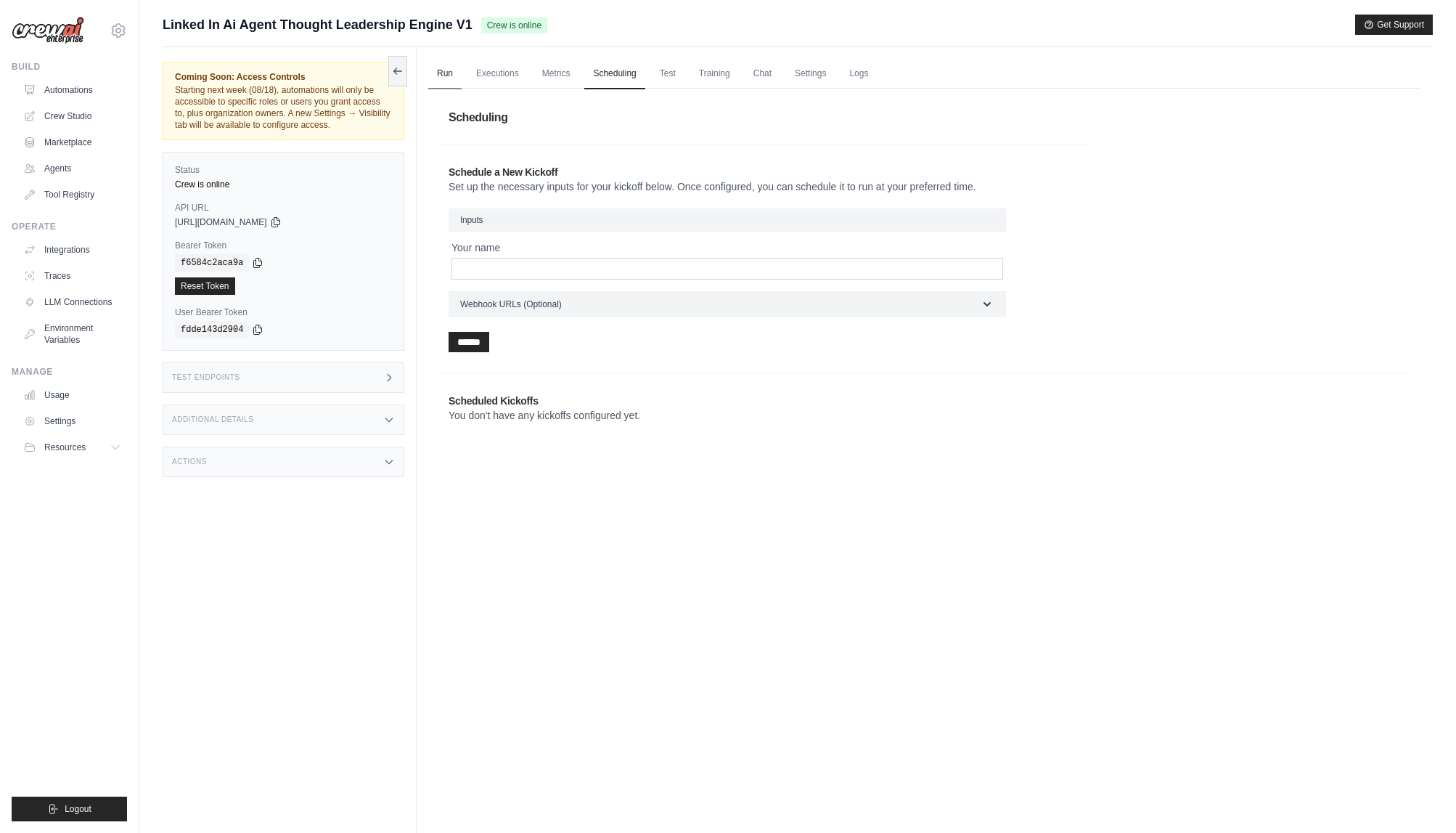
click at [446, 74] on link "Run" at bounding box center [445, 73] width 33 height 30
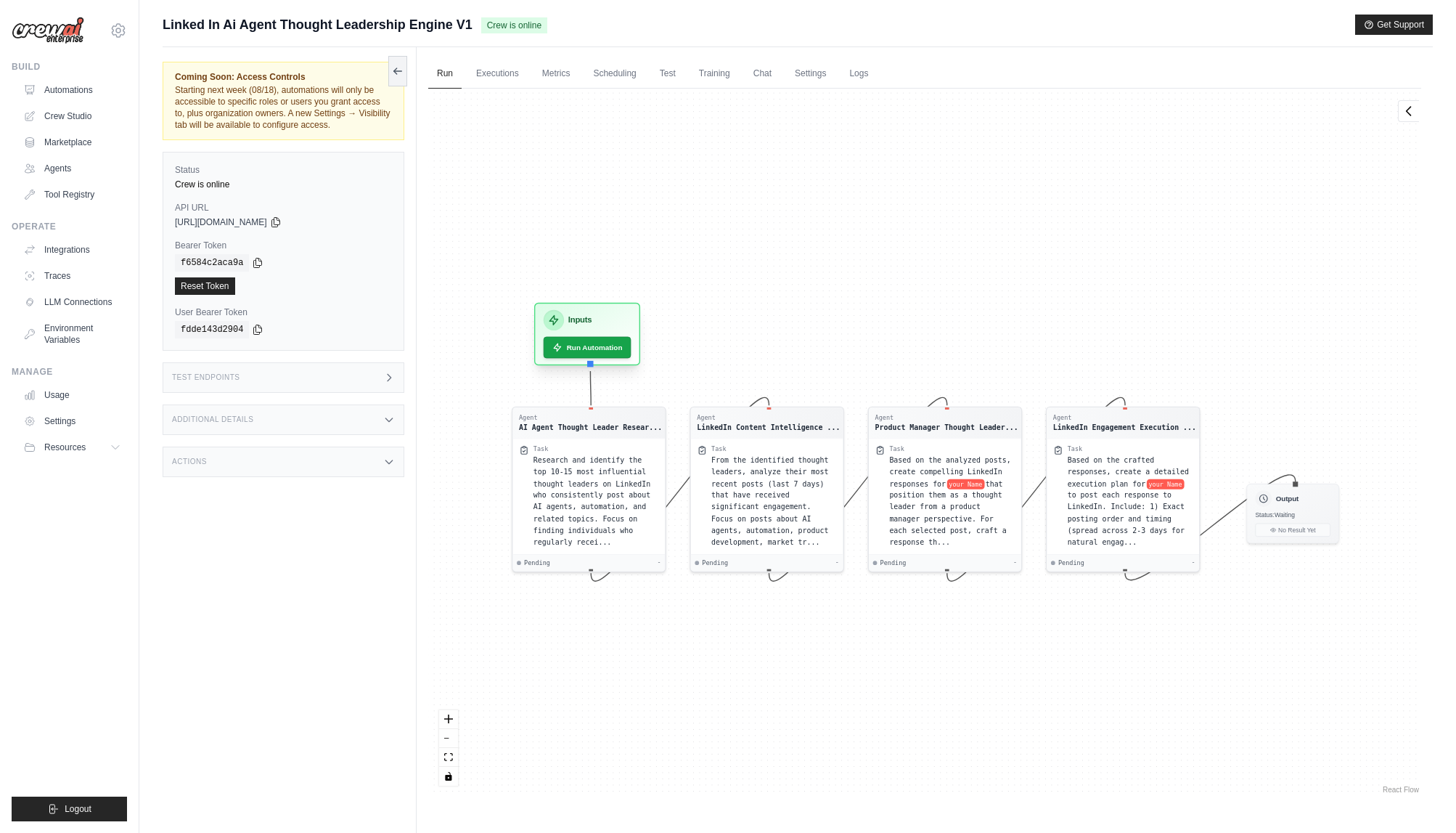
drag, startPoint x: 577, startPoint y: 386, endPoint x: 609, endPoint y: 323, distance: 70.7
click at [609, 323] on div "Inputs" at bounding box center [587, 320] width 87 height 20
click at [607, 516] on span "Research and identify the top 10-15 most influential thought leaders on LinkedI…" at bounding box center [592, 502] width 117 height 90
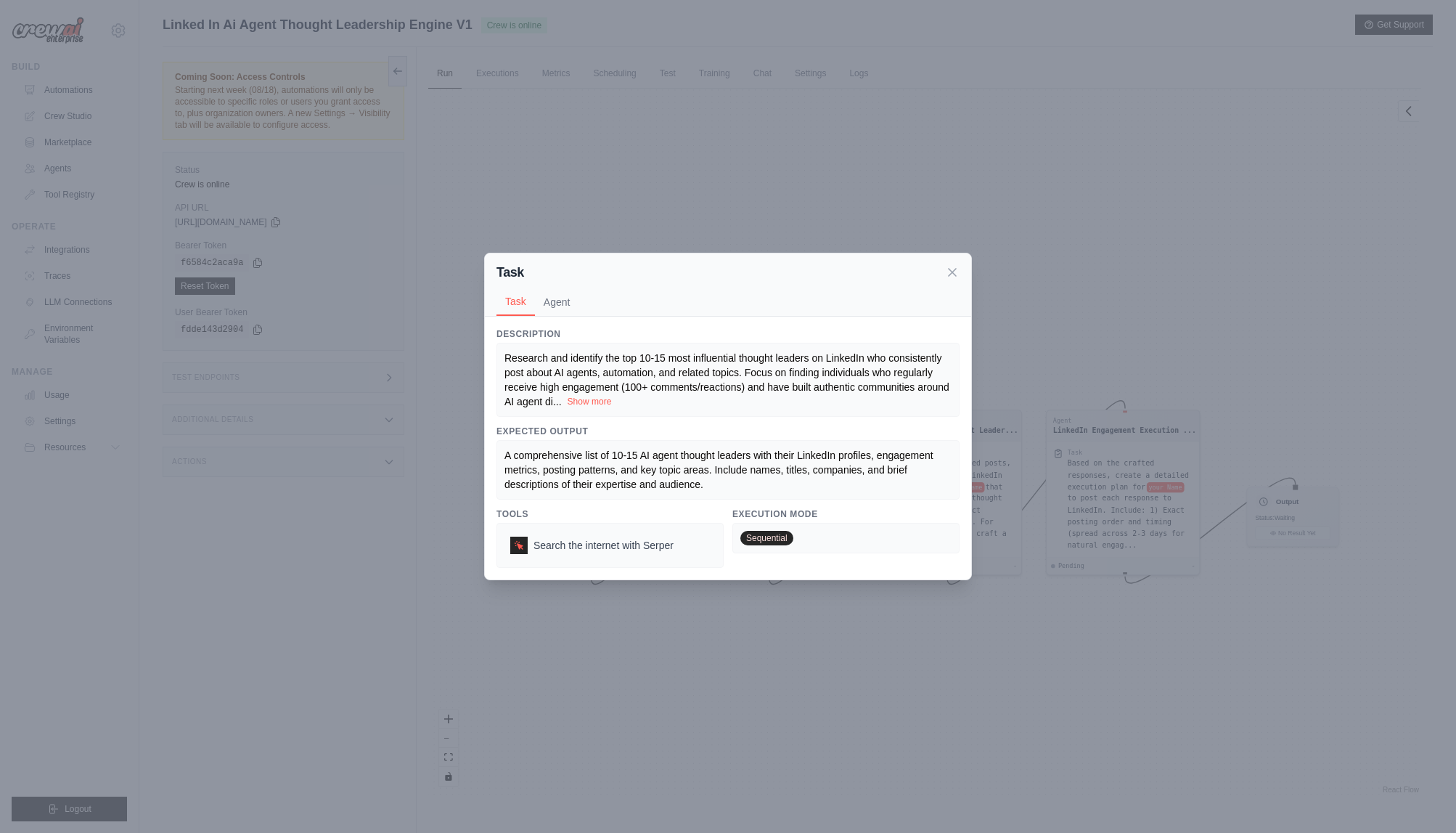
click at [592, 398] on button "Show more" at bounding box center [590, 401] width 45 height 12
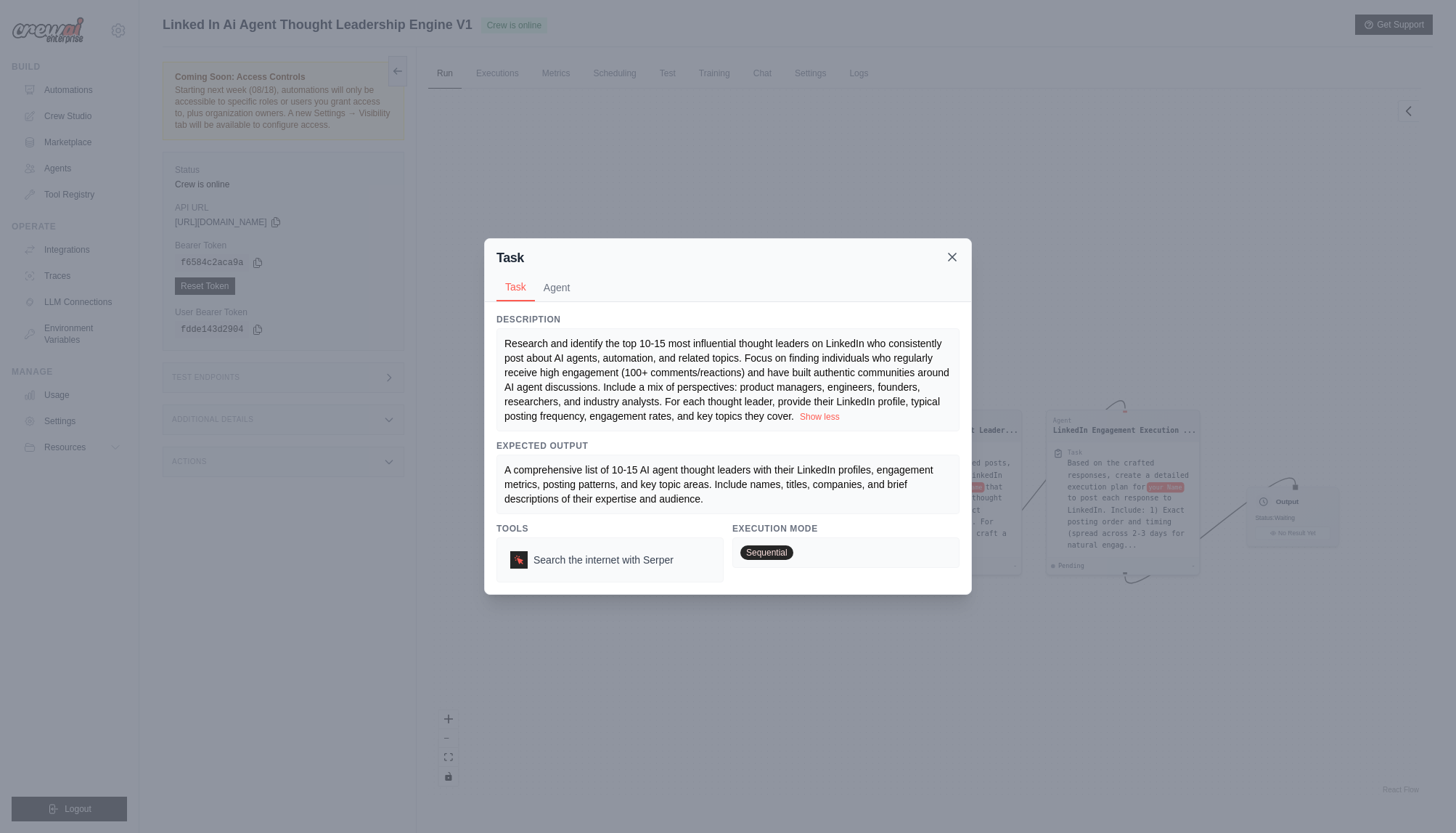
click at [953, 257] on icon at bounding box center [952, 257] width 15 height 15
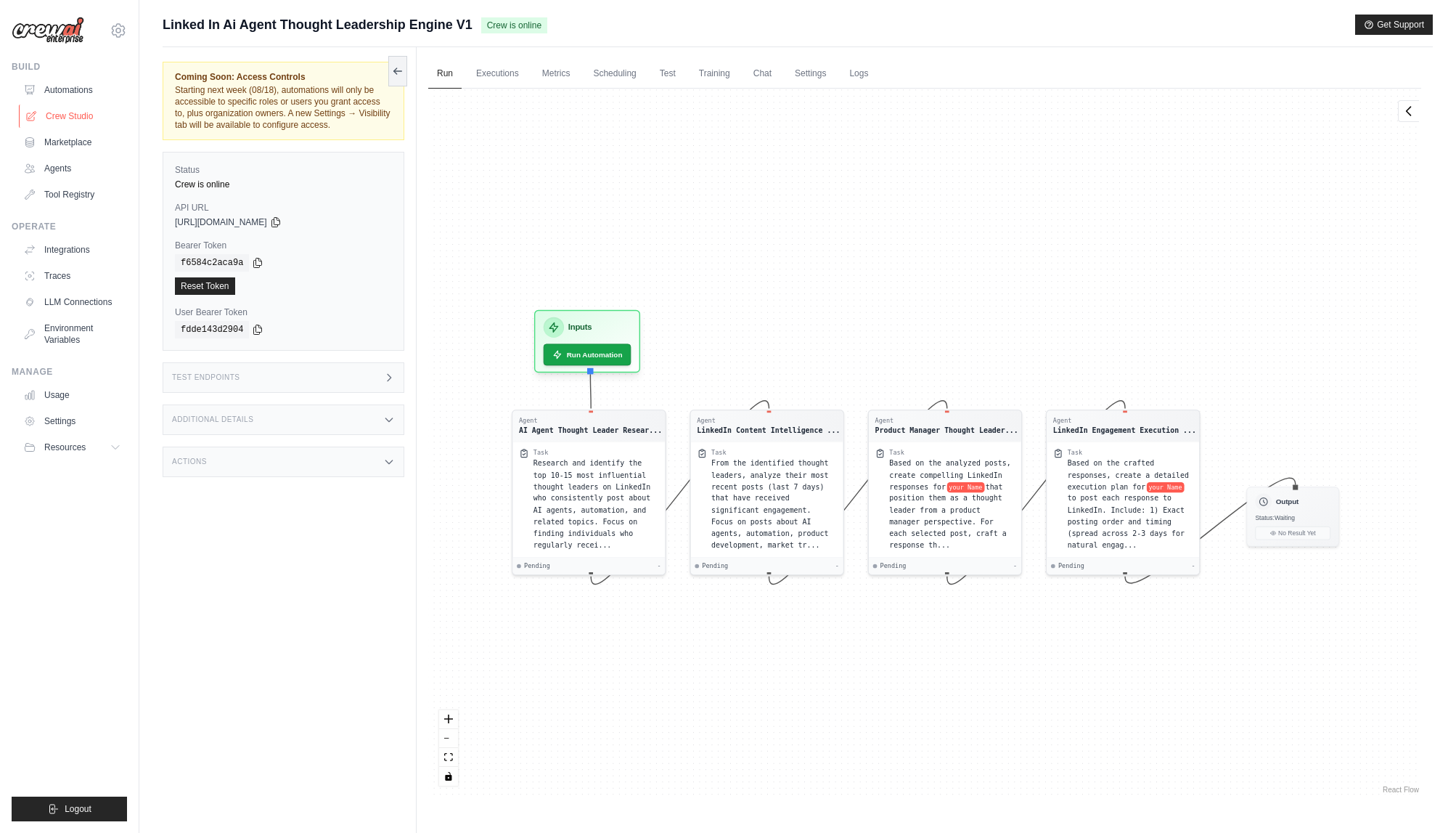
click at [69, 118] on link "Crew Studio" at bounding box center [73, 117] width 110 height 23
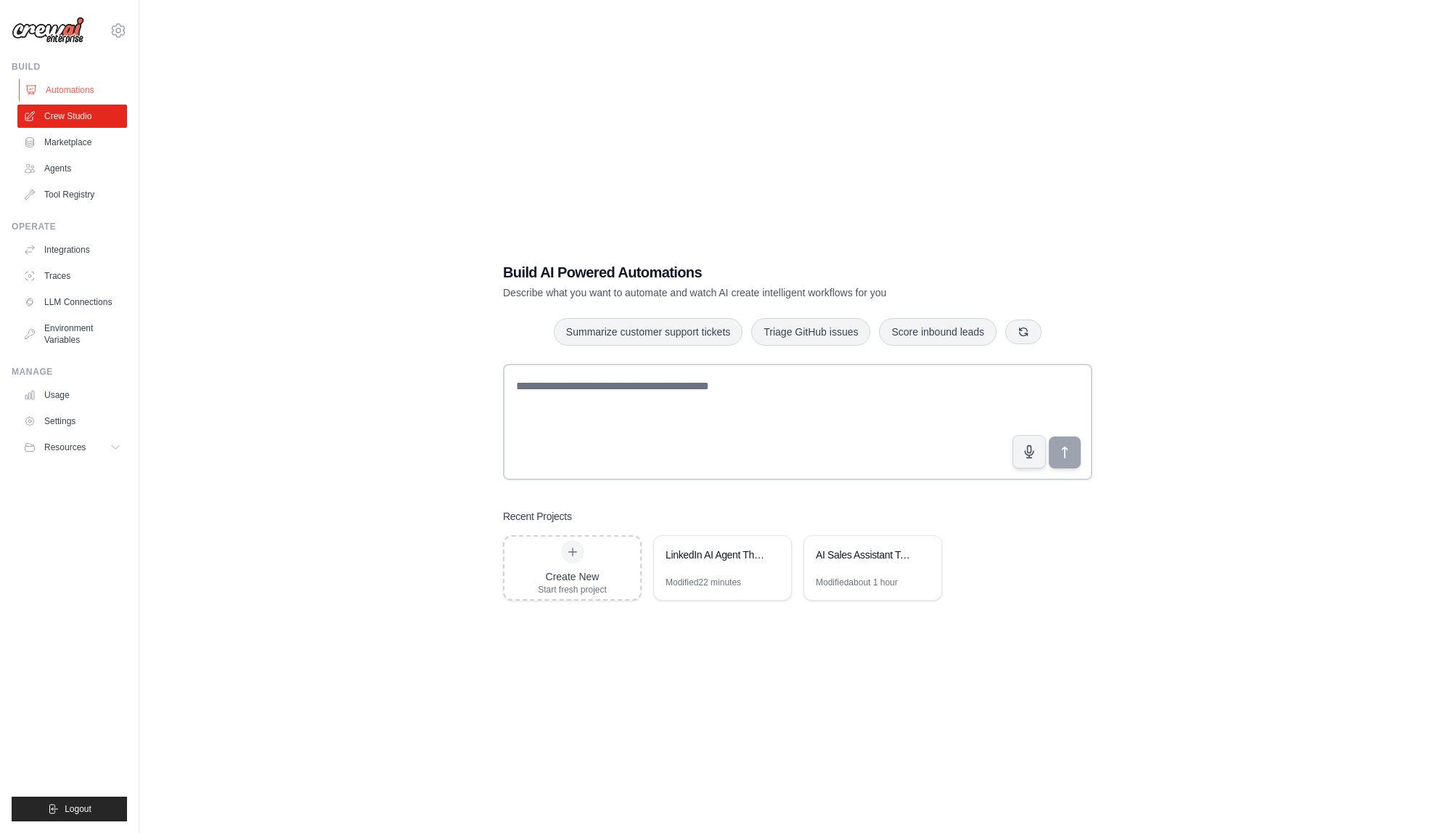
click at [64, 90] on link "Automations" at bounding box center [73, 90] width 110 height 23
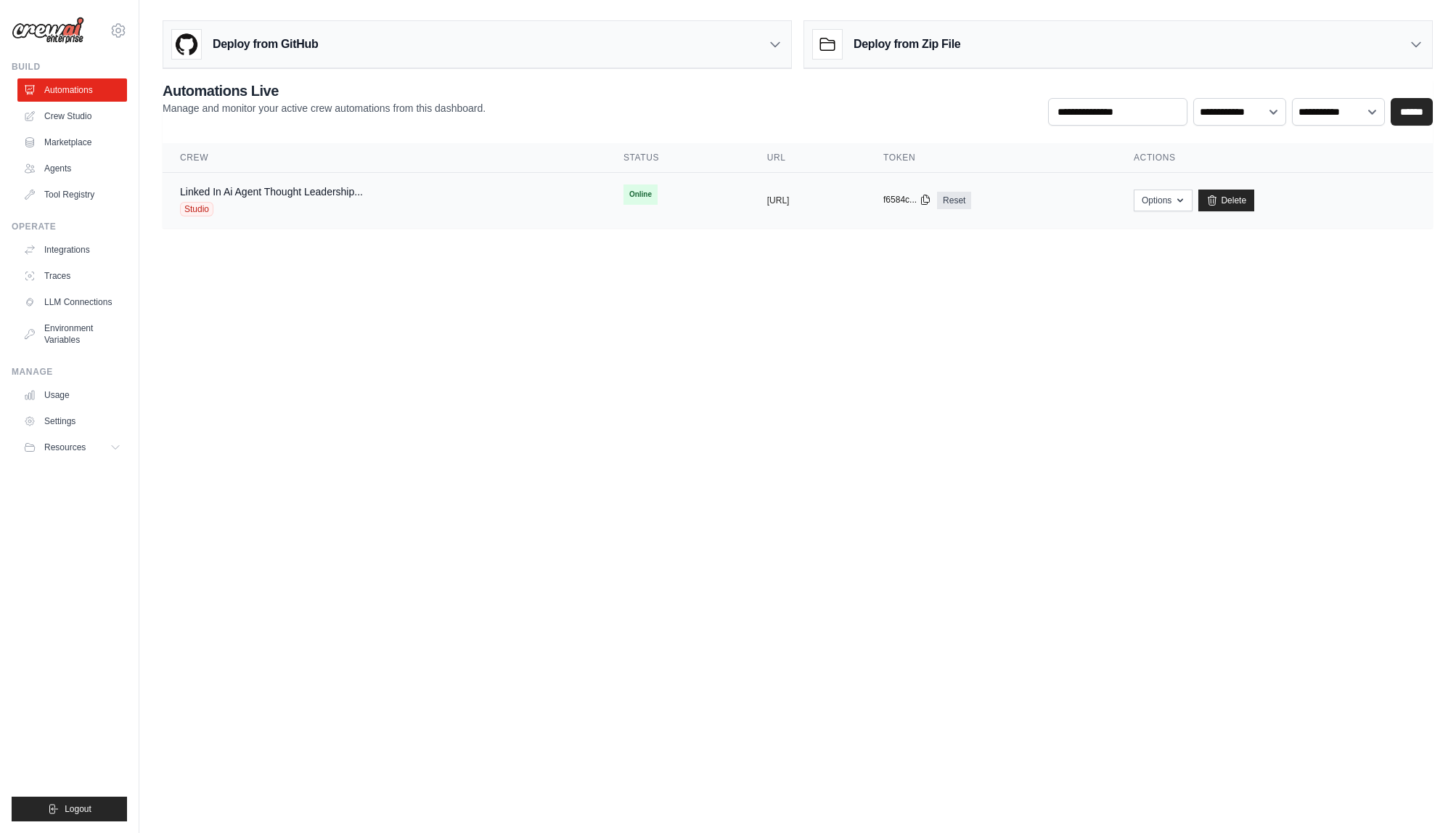
click at [931, 204] on button "f6584c..." at bounding box center [907, 199] width 48 height 12
click at [61, 167] on link "Agents" at bounding box center [73, 168] width 110 height 23
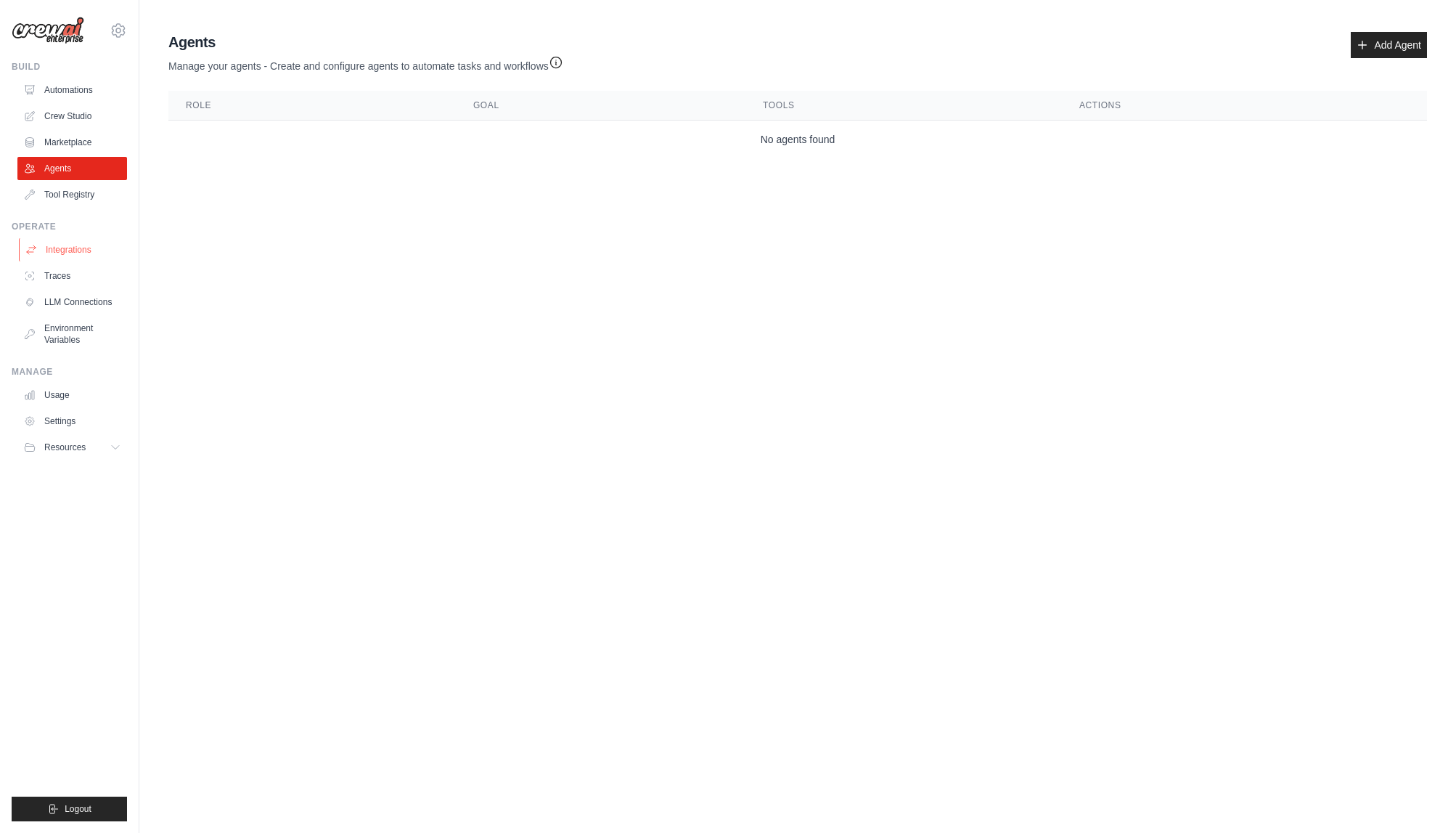
click at [62, 254] on link "Integrations" at bounding box center [73, 250] width 110 height 23
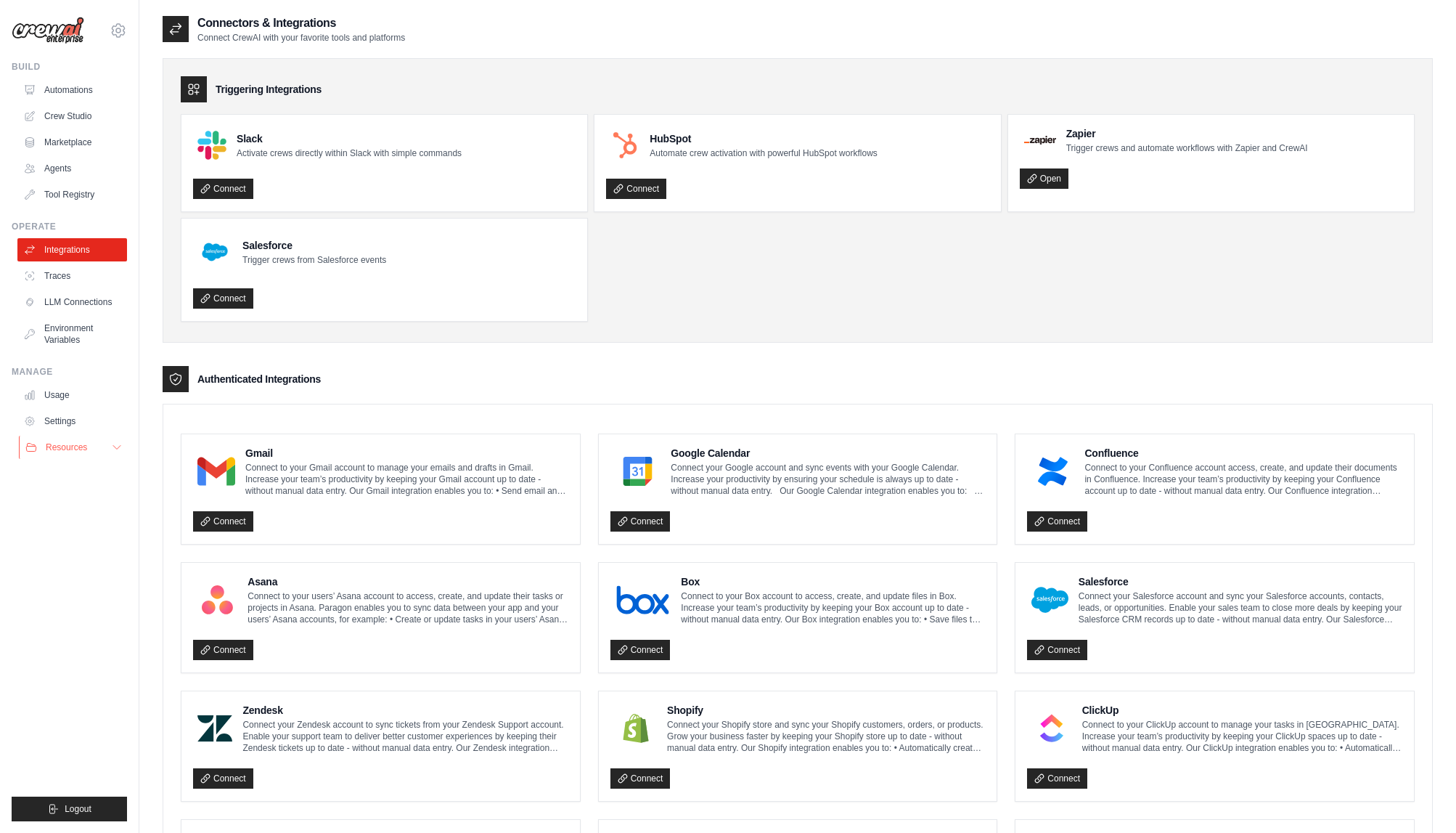
click at [116, 447] on icon at bounding box center [117, 447] width 12 height 12
click at [74, 86] on link "Automations" at bounding box center [73, 90] width 110 height 23
